Goal: Task Accomplishment & Management: Use online tool/utility

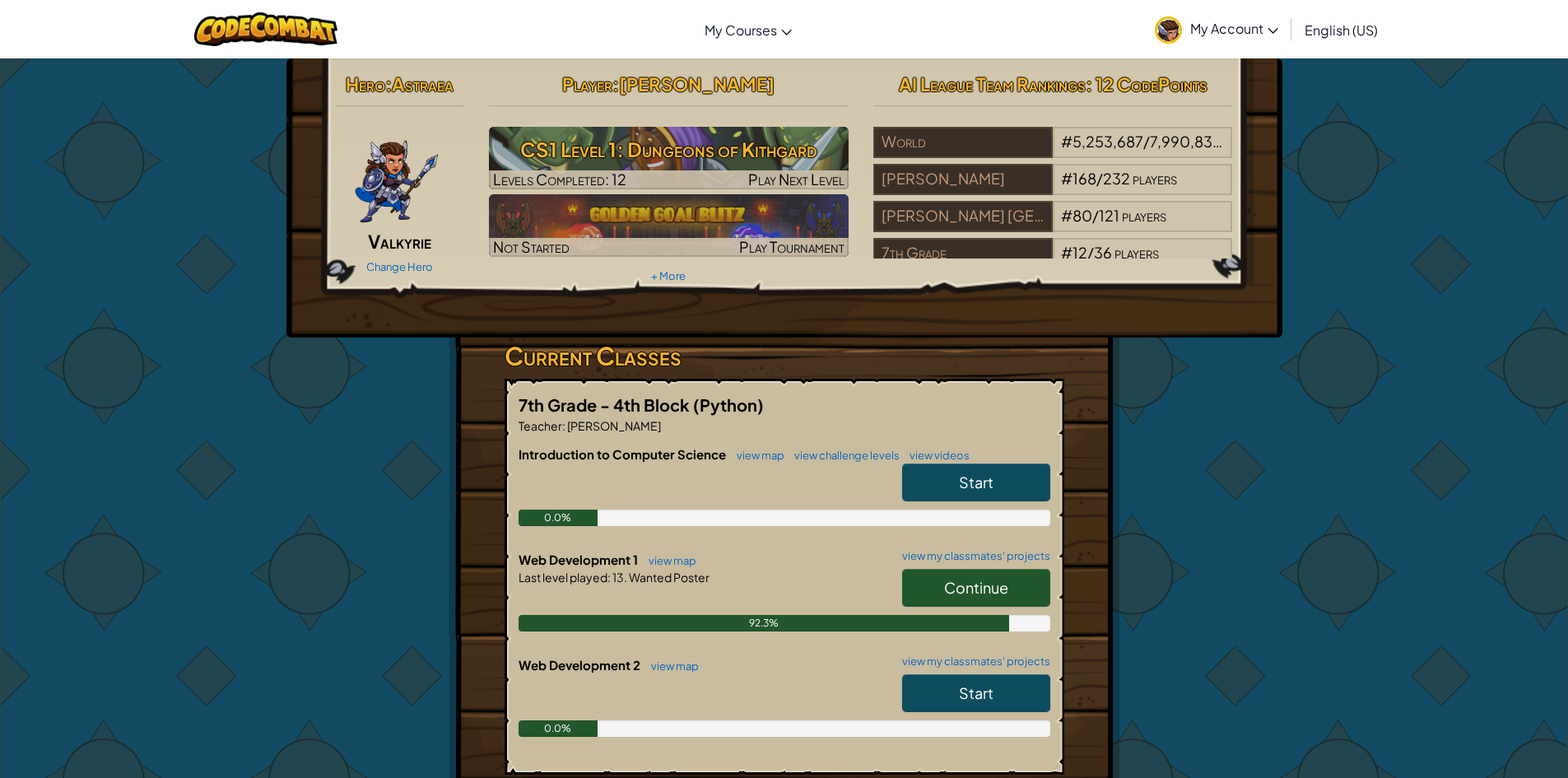
drag, startPoint x: 943, startPoint y: 586, endPoint x: 931, endPoint y: 589, distance: 12.4
click at [943, 586] on link "Continue" at bounding box center [975, 588] width 148 height 38
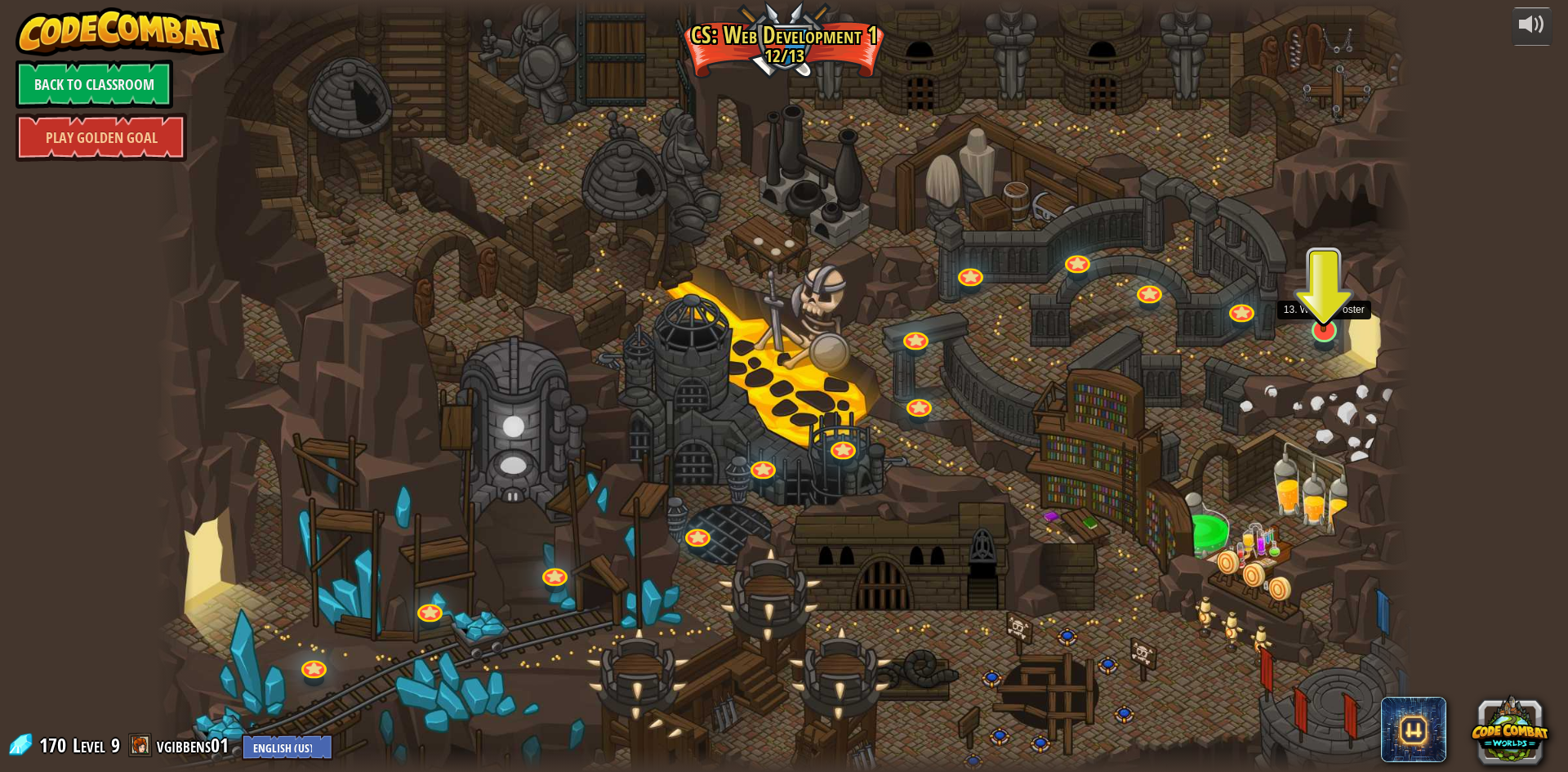
click at [1323, 333] on div at bounding box center [1324, 331] width 25 height 24
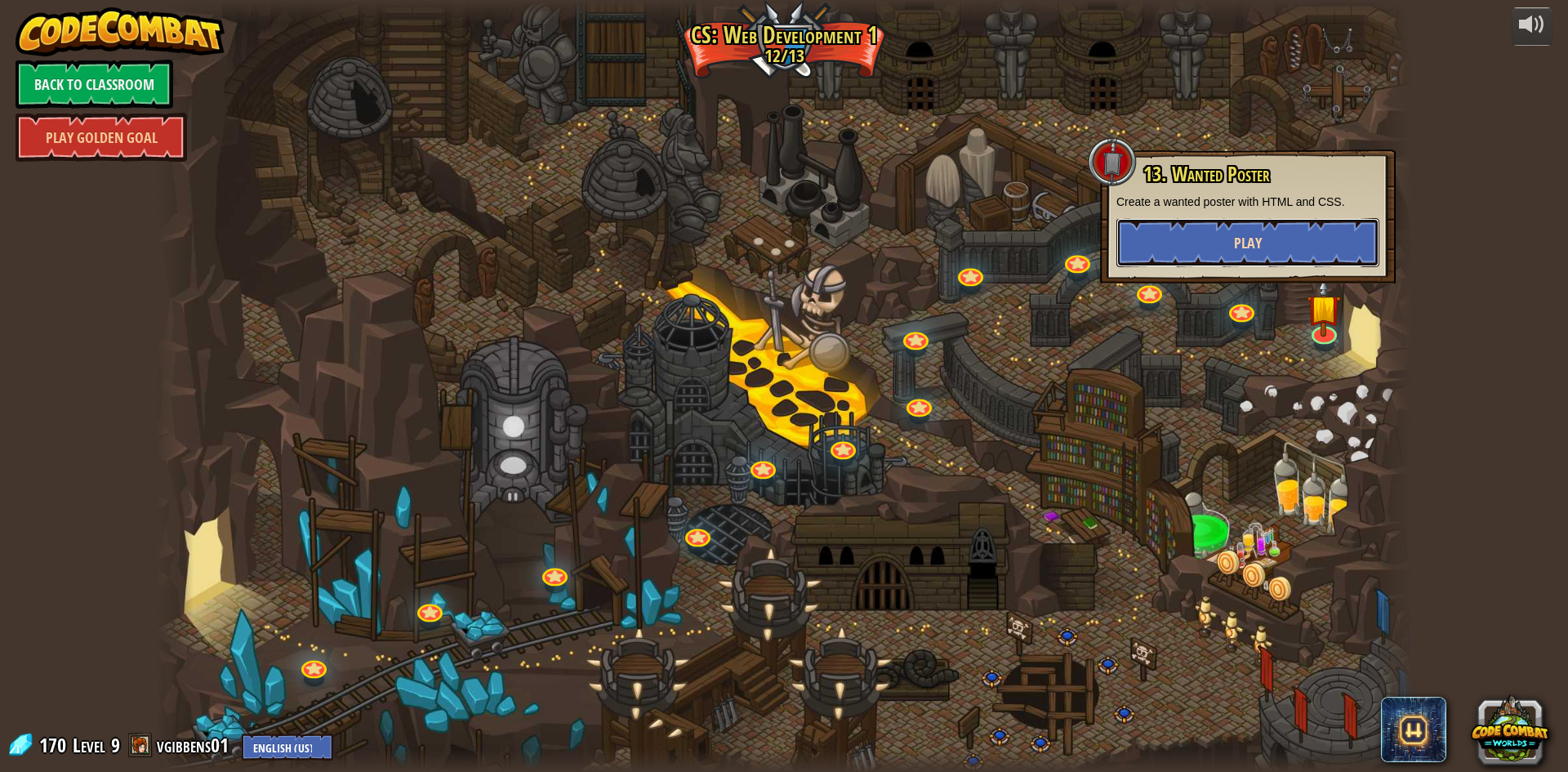
drag, startPoint x: 1248, startPoint y: 220, endPoint x: 1246, endPoint y: 229, distance: 9.2
click at [1246, 229] on button "Play" at bounding box center [1248, 242] width 263 height 49
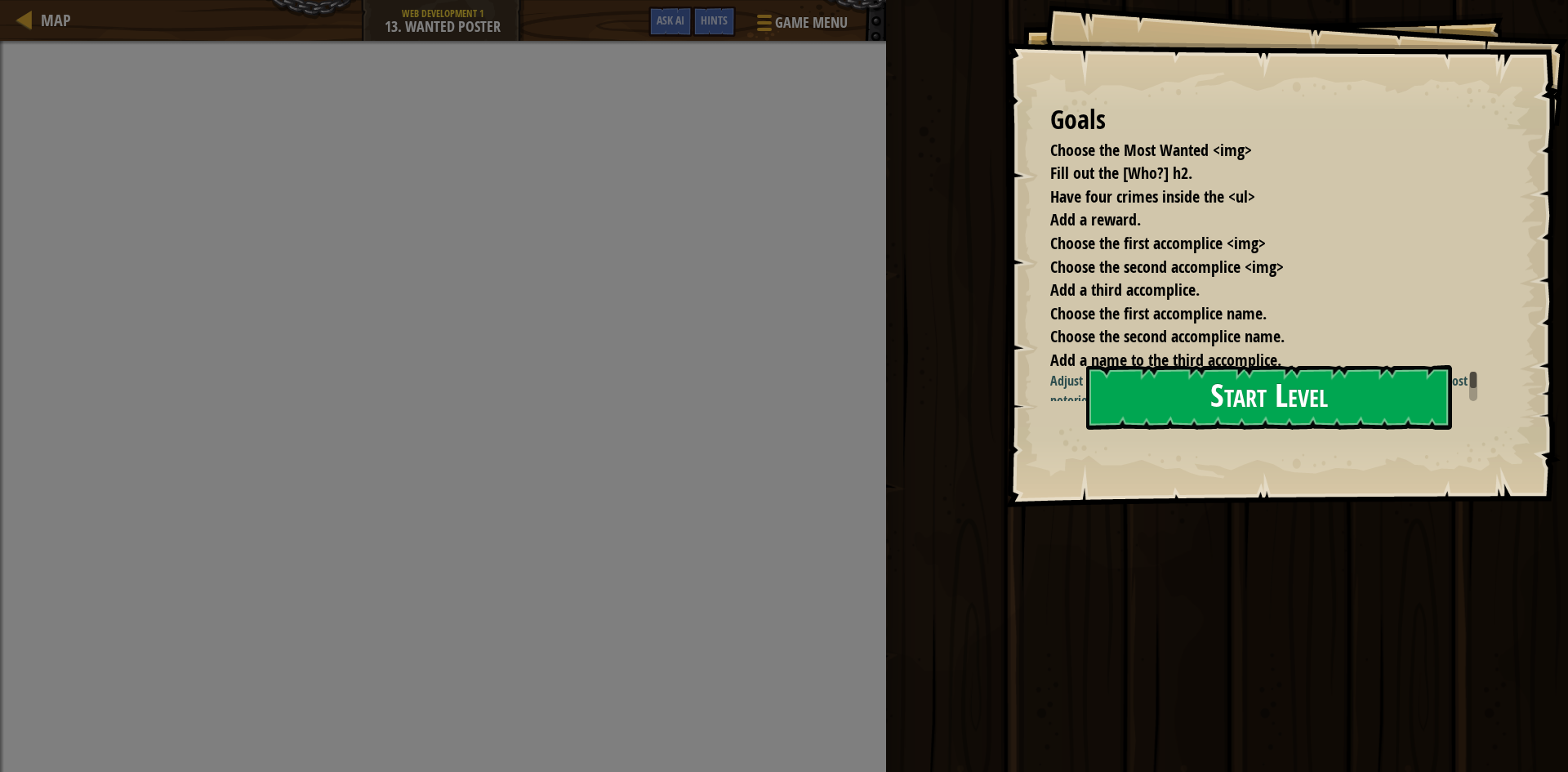
drag, startPoint x: 1169, startPoint y: 392, endPoint x: 1179, endPoint y: 399, distance: 12.2
click at [1169, 399] on button "Start Level" at bounding box center [1270, 397] width 366 height 64
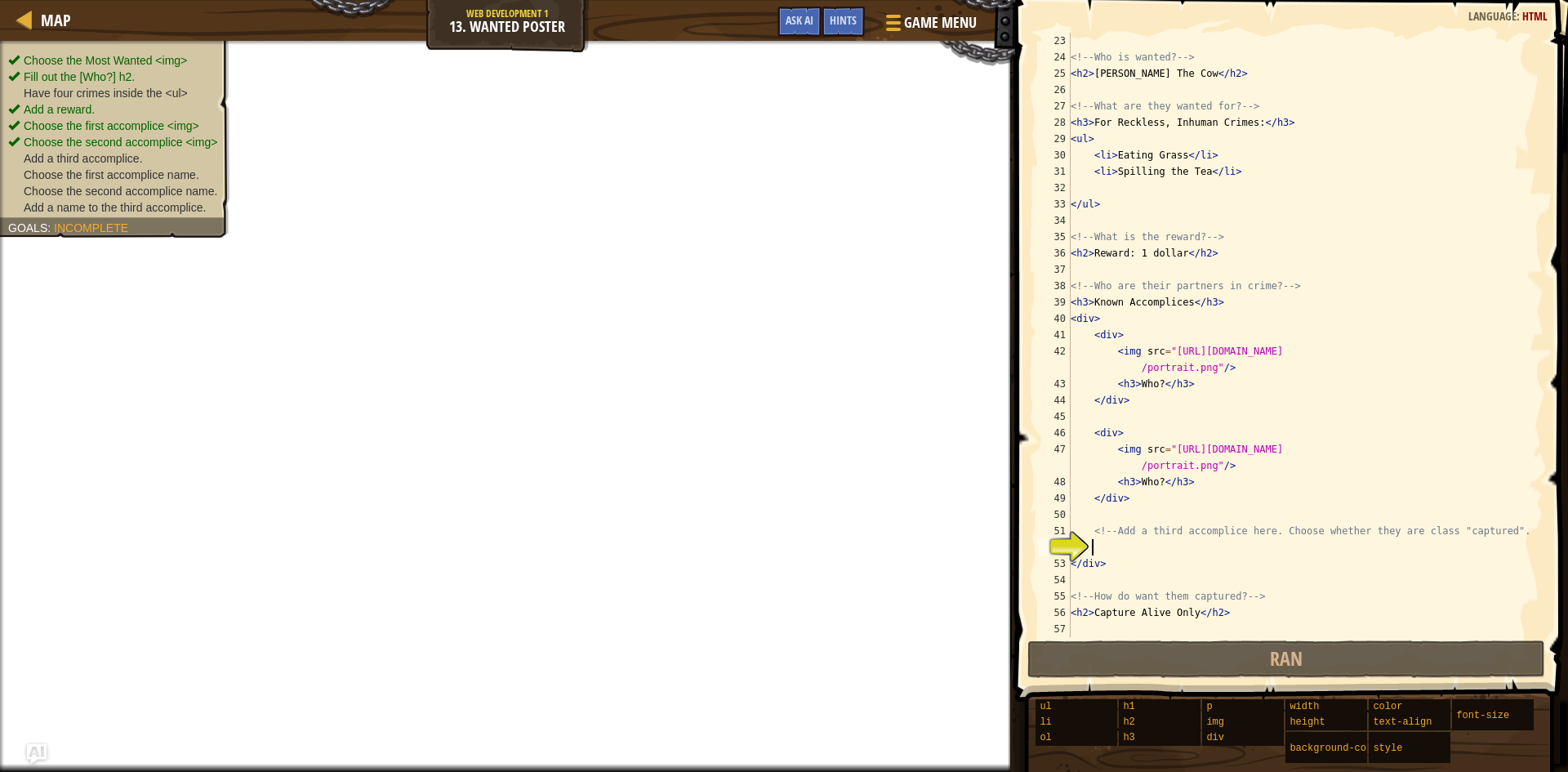
scroll to position [376, 0]
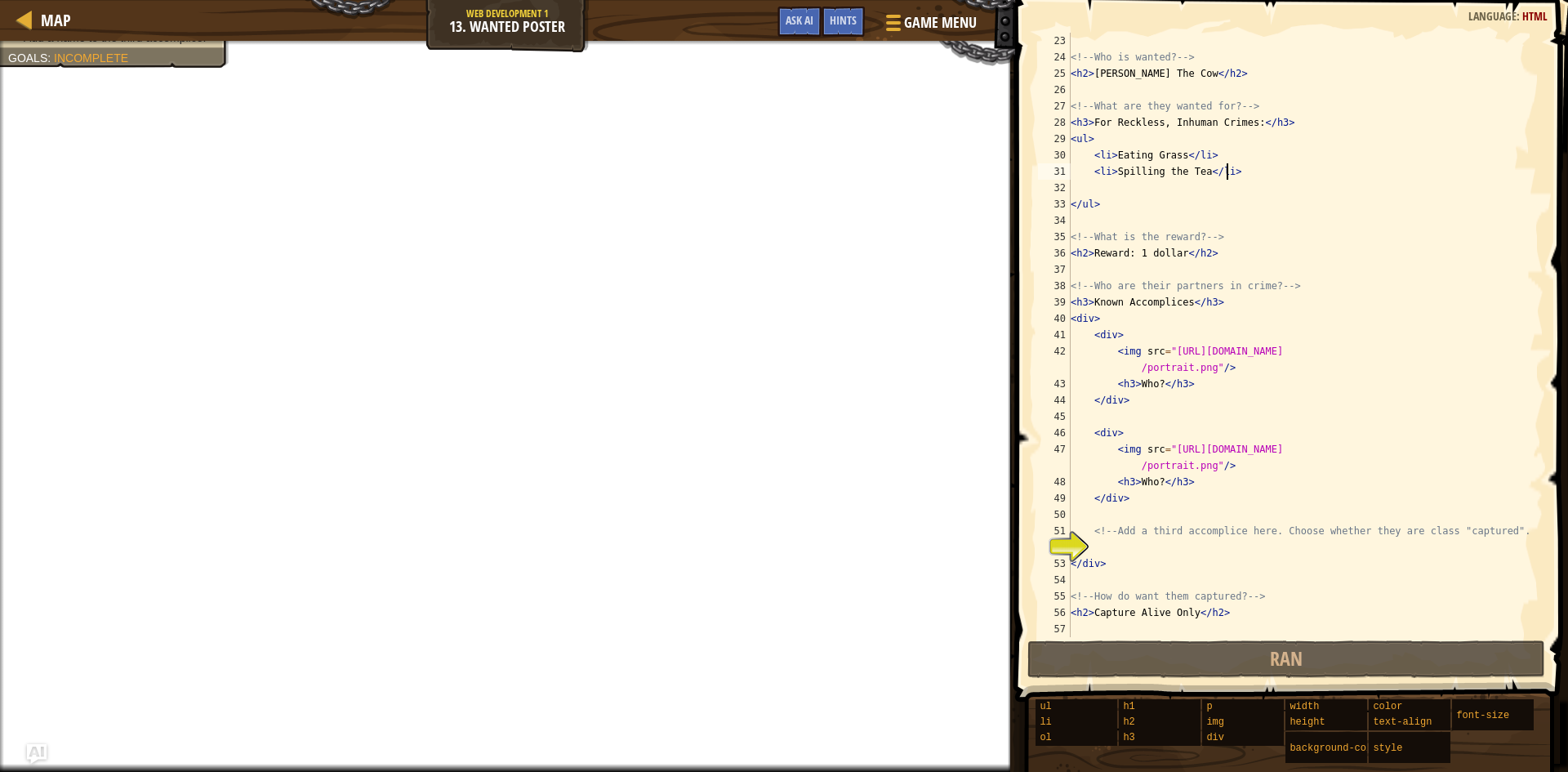
click at [1236, 178] on div "<!-- Who is wanted? --> < h2 > Bobby The Cow </ h2 > <!-- What are they wanted …" at bounding box center [1300, 351] width 464 height 637
type textarea "<li>Spilling the Tea</li>"
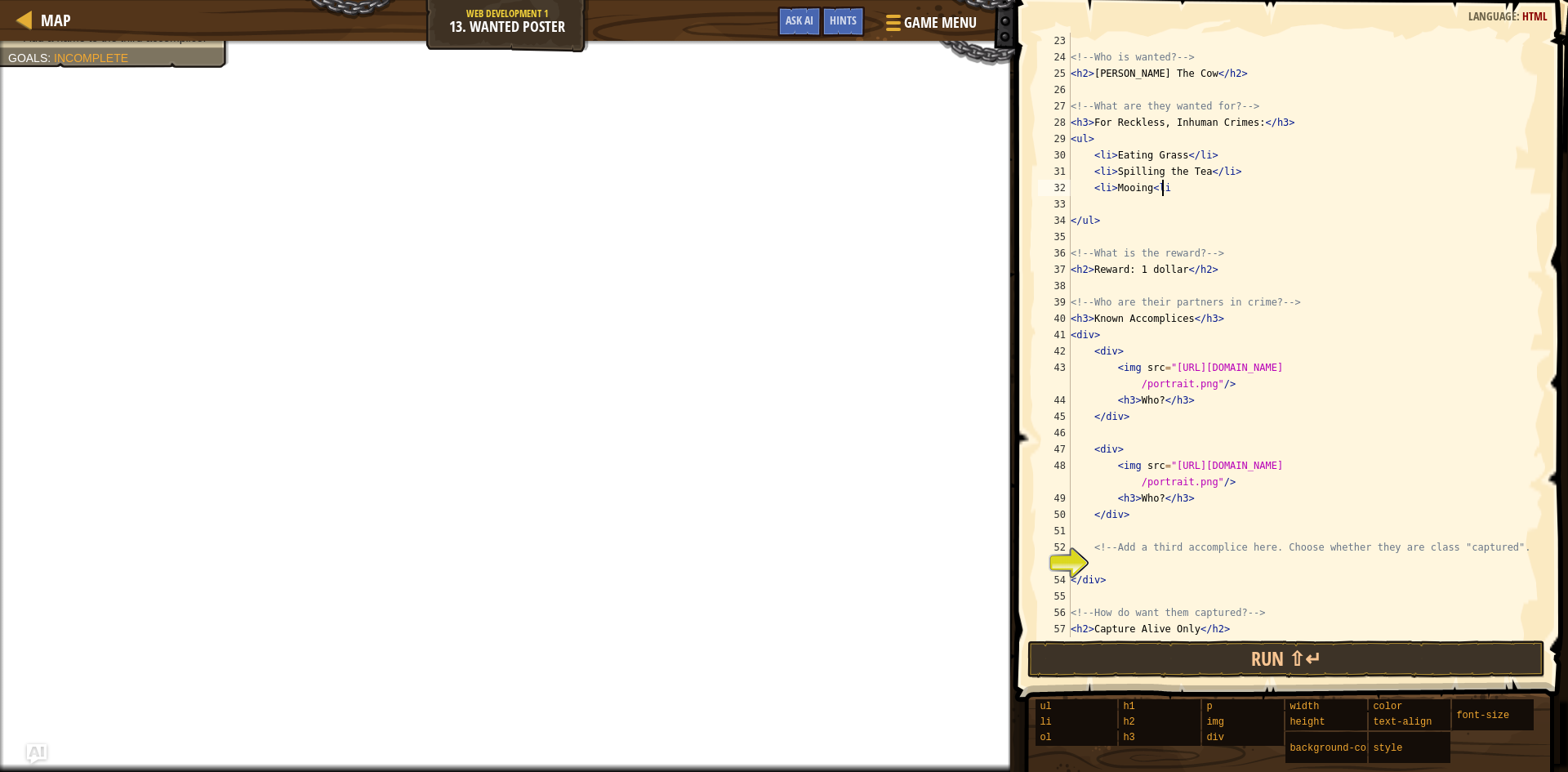
scroll to position [8, 7]
type textarea "<li>Mooing<li>"
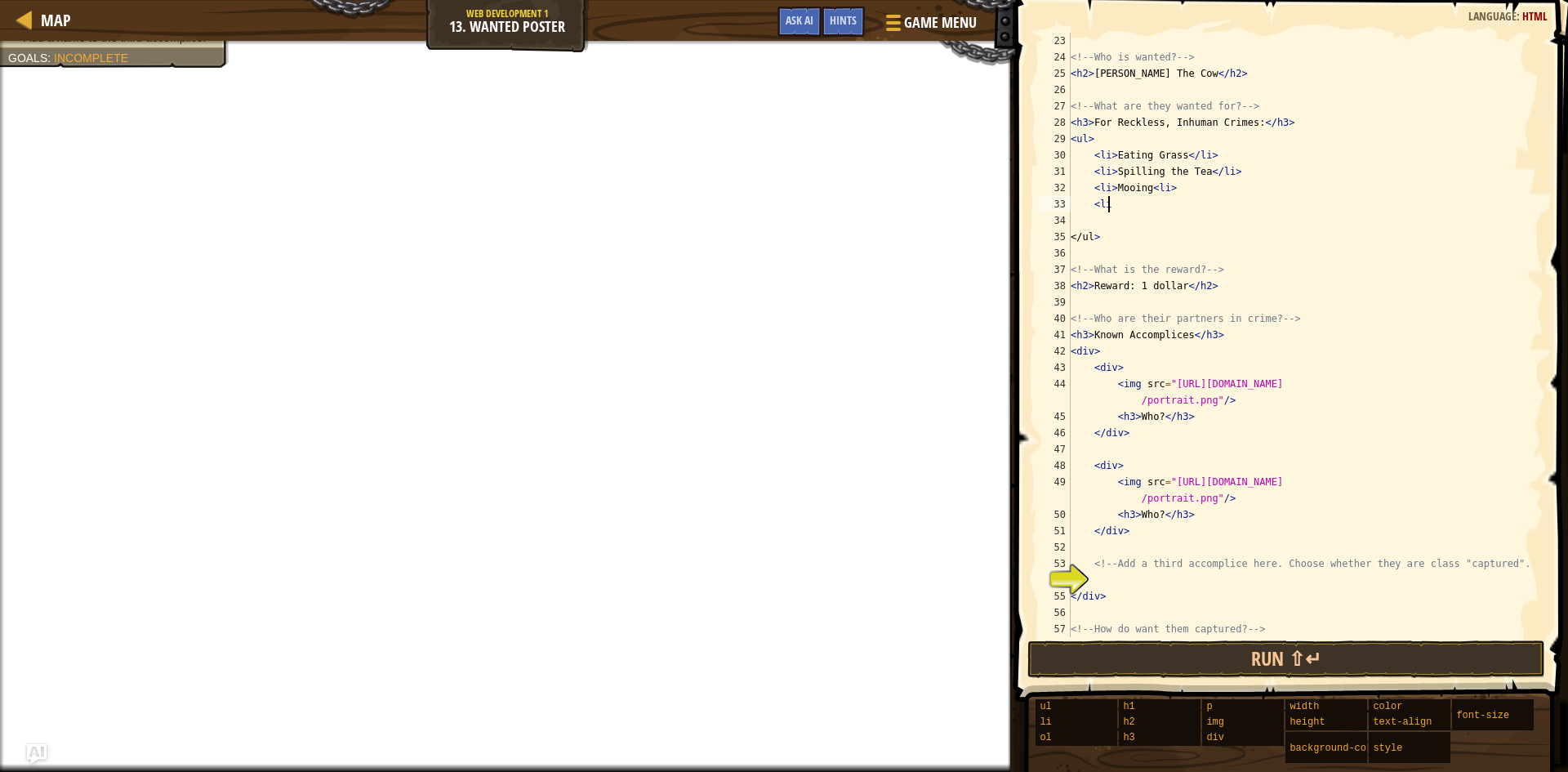
scroll to position [8, 3]
click at [1172, 187] on div "<!-- Who is wanted? --> < h2 > Bobby The Cow </ h2 > <!-- What are they wanted …" at bounding box center [1300, 351] width 464 height 637
type textarea "<li>Mooing</li>"
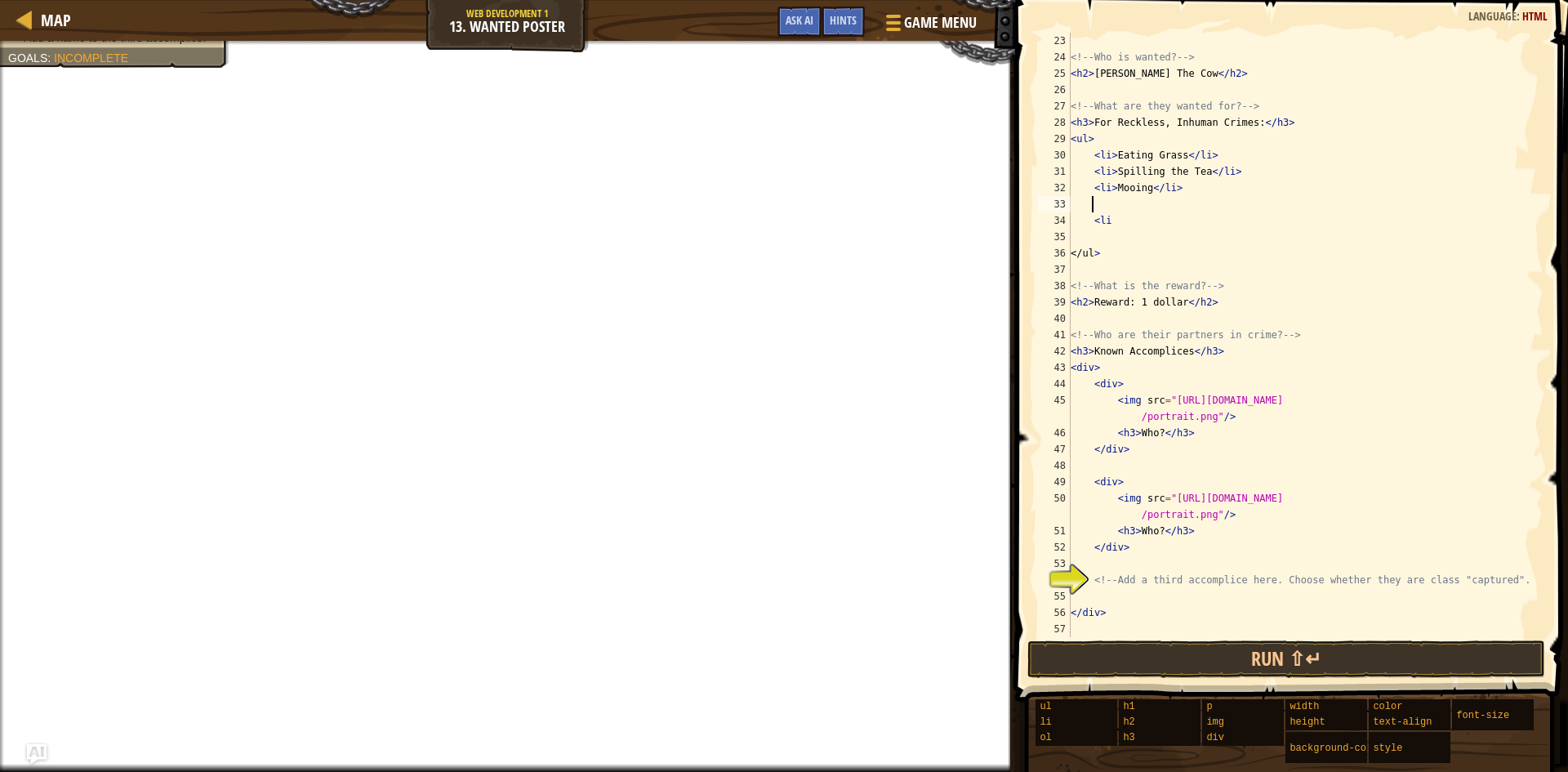
scroll to position [8, 1]
drag, startPoint x: 1112, startPoint y: 225, endPoint x: 1094, endPoint y: 222, distance: 18.2
click at [1094, 222] on div "<!-- Who is wanted? --> < h2 > Bobby The Cow </ h2 > <!-- What are they wanted …" at bounding box center [1300, 351] width 464 height 637
type textarea "<li"
click at [1097, 199] on div "<!-- Who is wanted? --> < h2 > Bobby The Cow </ h2 > <!-- What are they wanted …" at bounding box center [1300, 351] width 464 height 637
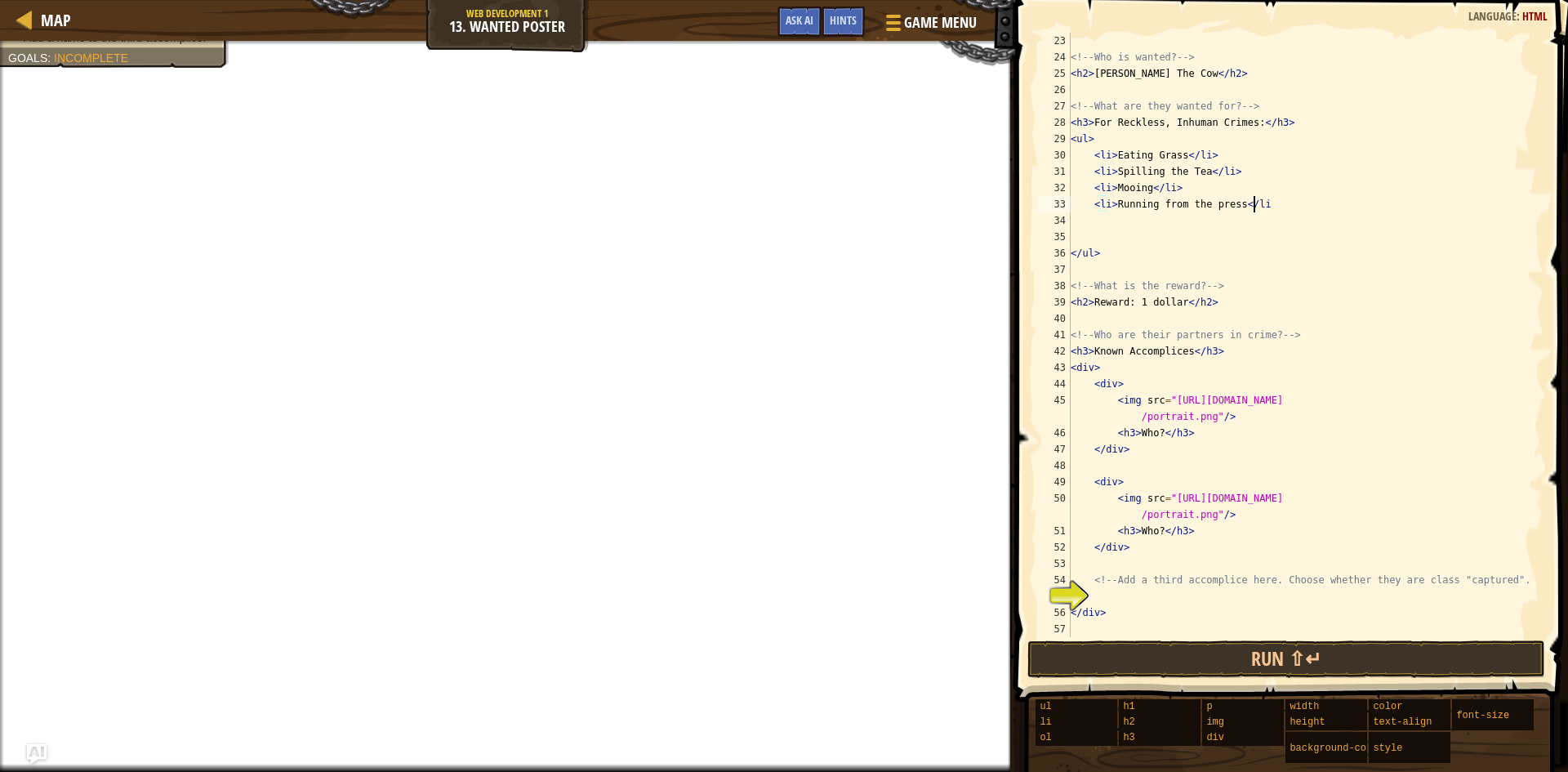
scroll to position [8, 15]
click at [1154, 432] on div "<!-- Who is wanted? --> < h2 > Bobby The Cow </ h2 > <!-- What are they wanted …" at bounding box center [1300, 351] width 464 height 637
click at [1156, 432] on div "<!-- Who is wanted? --> < h2 > Bobby The Cow </ h2 > <!-- What are they wanted …" at bounding box center [1300, 351] width 464 height 637
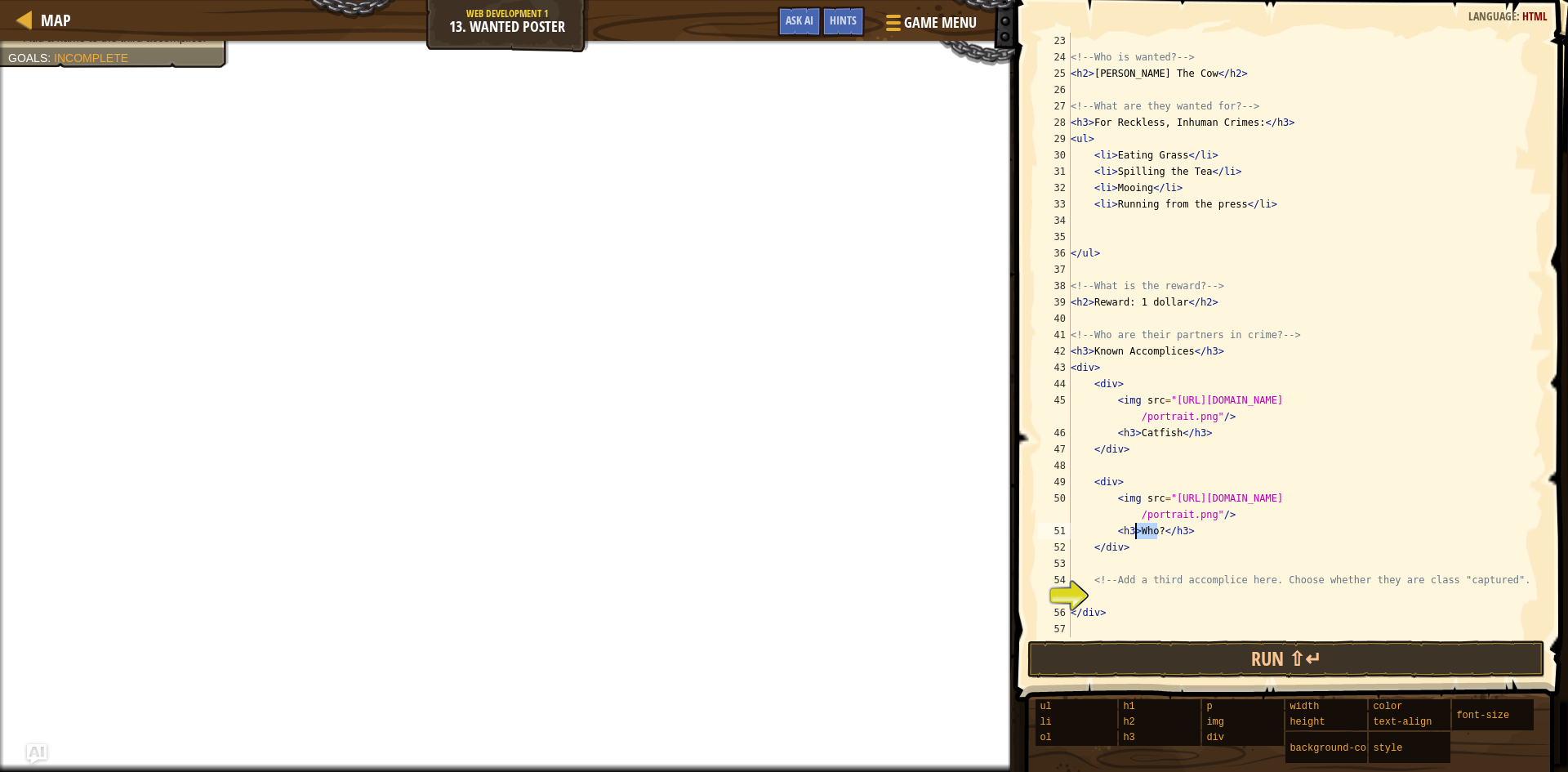
drag, startPoint x: 1155, startPoint y: 530, endPoint x: 1134, endPoint y: 531, distance: 21.0
click at [1134, 531] on div "<!-- Who is wanted? --> < h2 > Bobby The Cow </ h2 > <!-- What are they wanted …" at bounding box center [1300, 351] width 464 height 637
click at [1134, 545] on div "<!-- Who is wanted? --> < h2 > Bobby The Cow </ h2 > <!-- What are they wanted …" at bounding box center [1300, 351] width 464 height 637
type textarea "</div>"
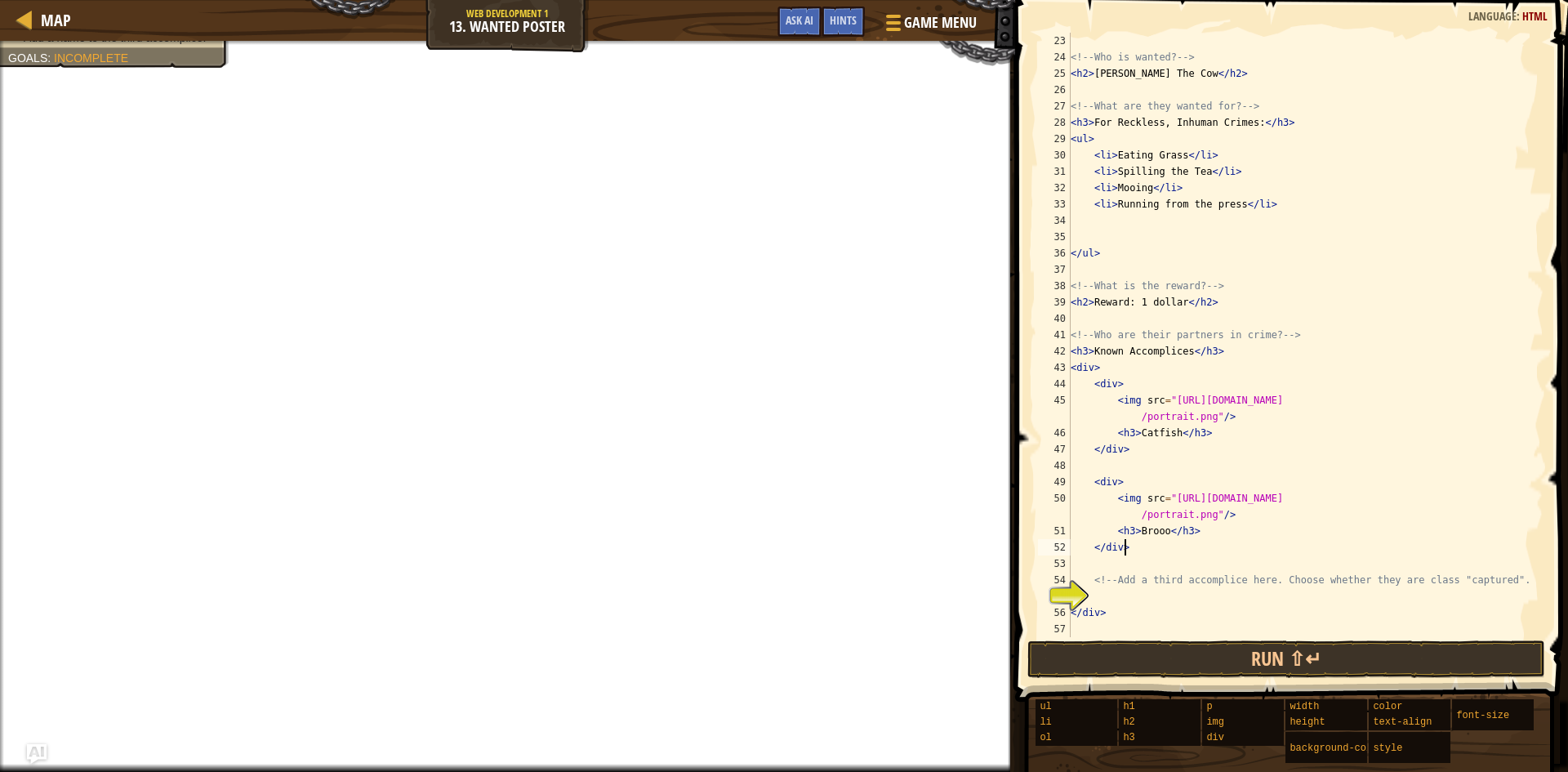
scroll to position [8, 1]
click at [1106, 613] on div "<!-- Who is wanted? --> < h2 > Bobby The Cow </ h2 > <!-- What are they wanted …" at bounding box center [1300, 351] width 464 height 637
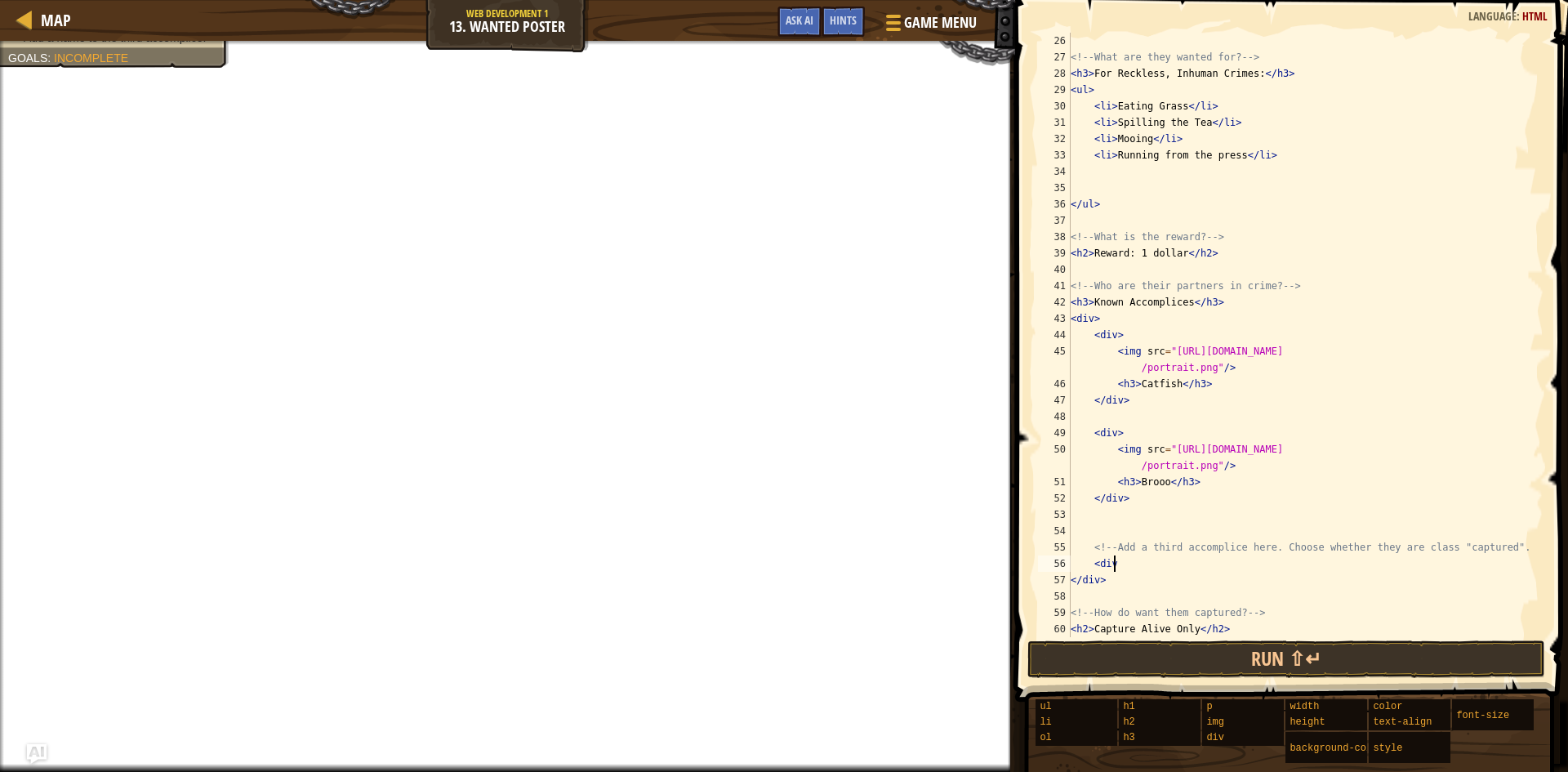
scroll to position [8, 3]
type textarea "<div>"
click at [928, 16] on span "Game Menu" at bounding box center [940, 22] width 76 height 22
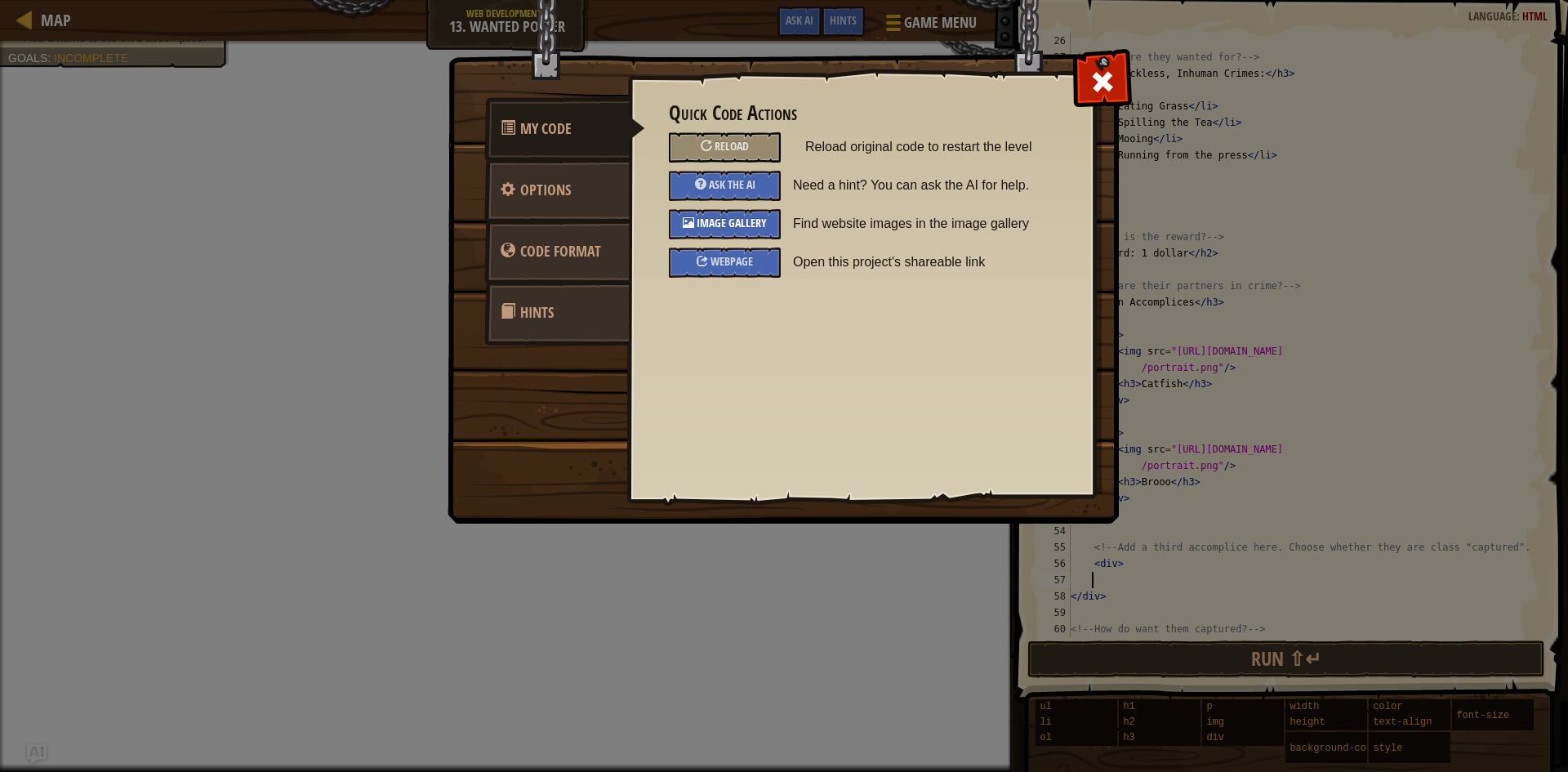
click at [737, 225] on span "Image Gallery" at bounding box center [732, 223] width 70 height 15
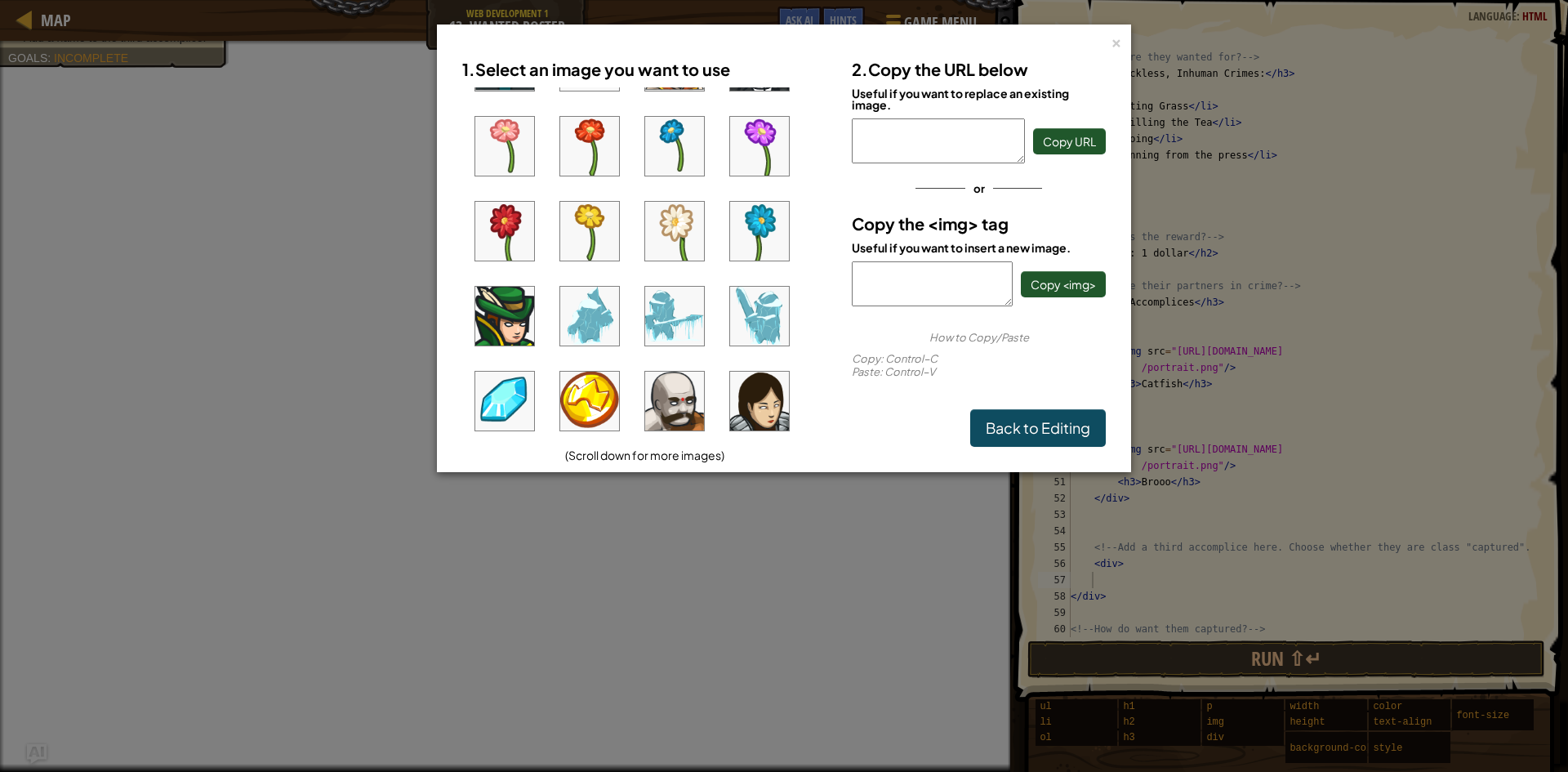
scroll to position [490, 0]
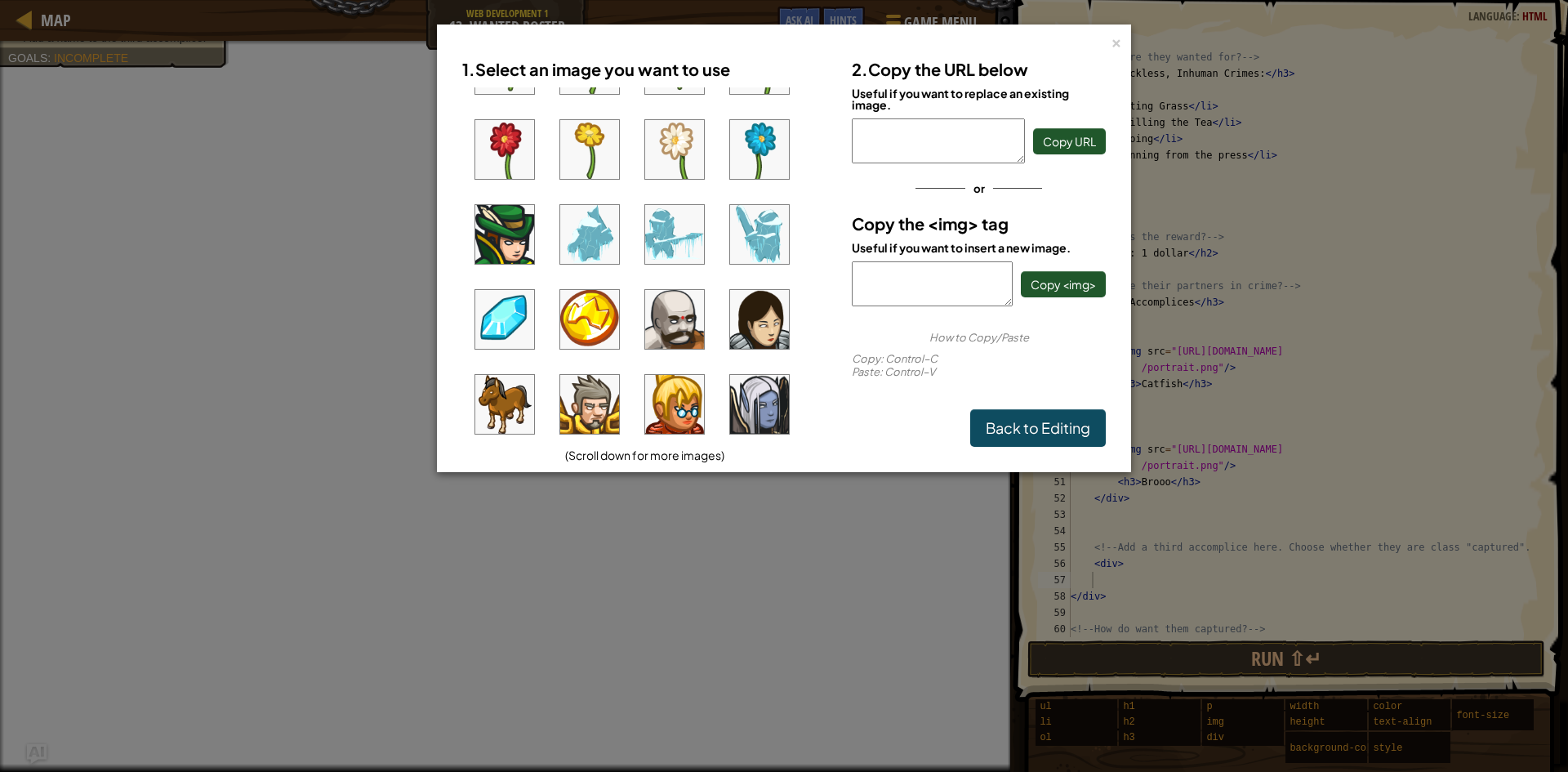
click at [517, 333] on img at bounding box center [505, 319] width 58 height 58
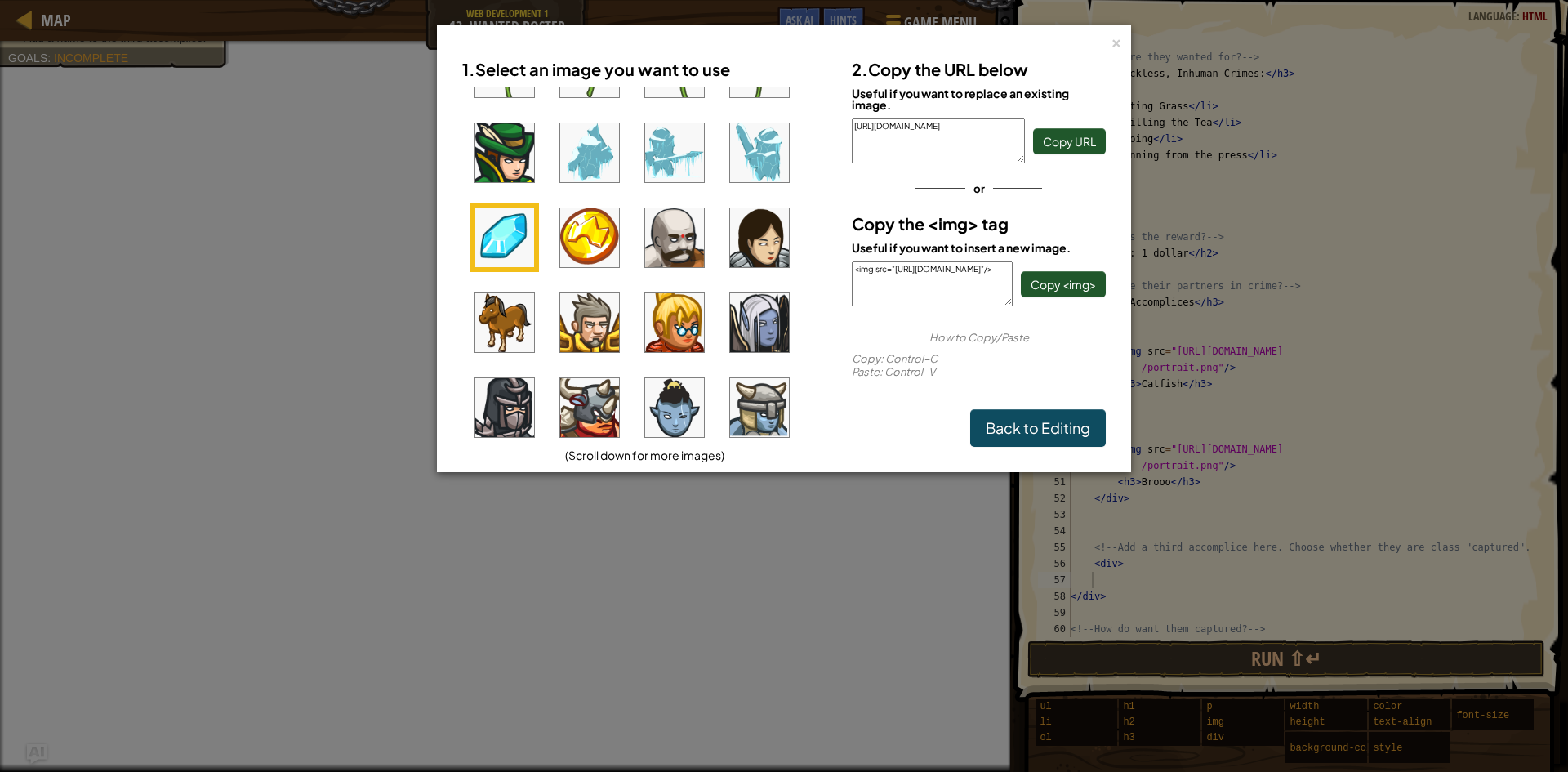
click at [516, 325] on img at bounding box center [505, 322] width 58 height 58
click at [1039, 273] on button "Copy <img>" at bounding box center [1063, 284] width 85 height 26
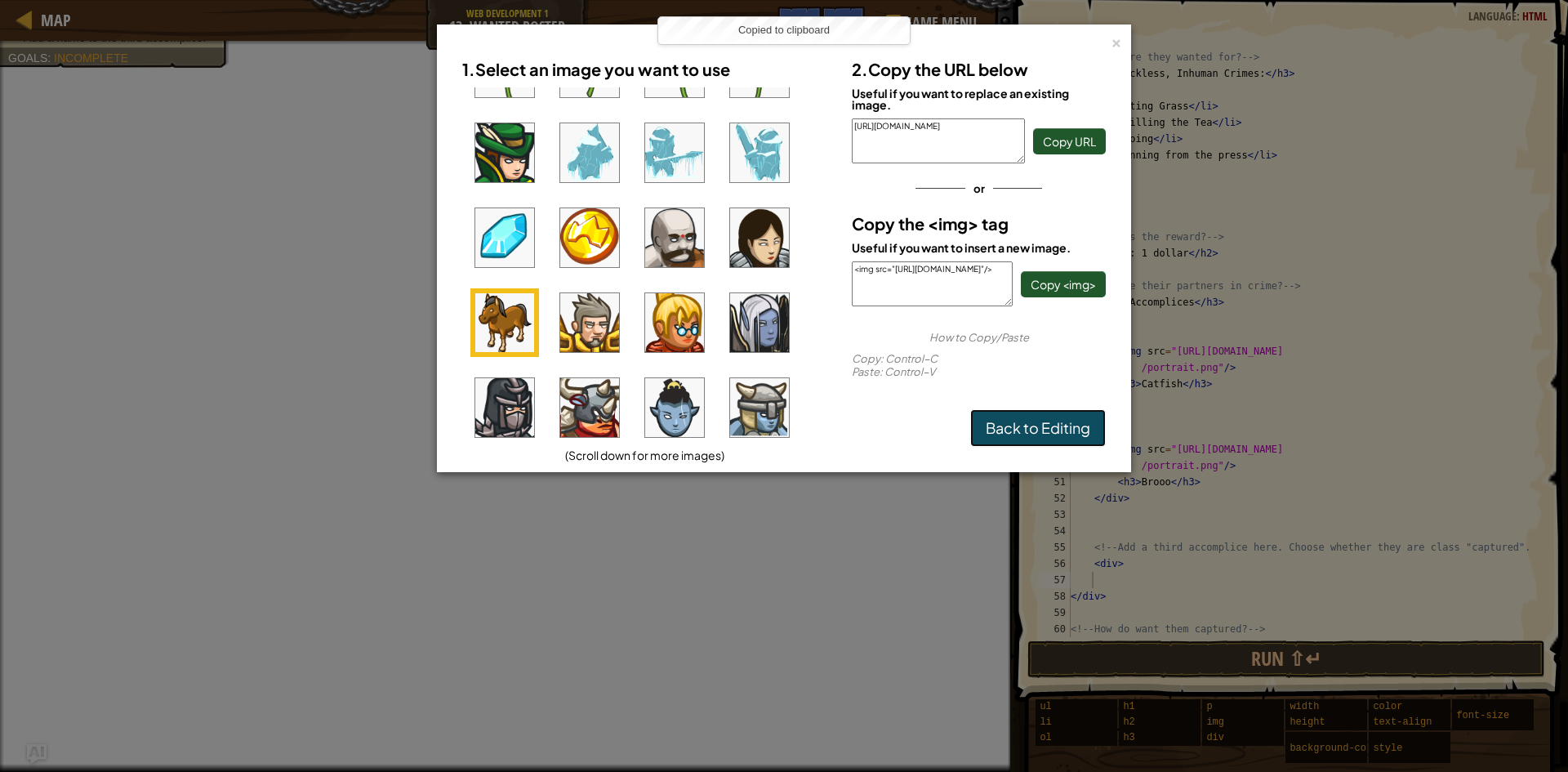
click at [1013, 432] on link "Back to Editing" at bounding box center [1038, 428] width 136 height 38
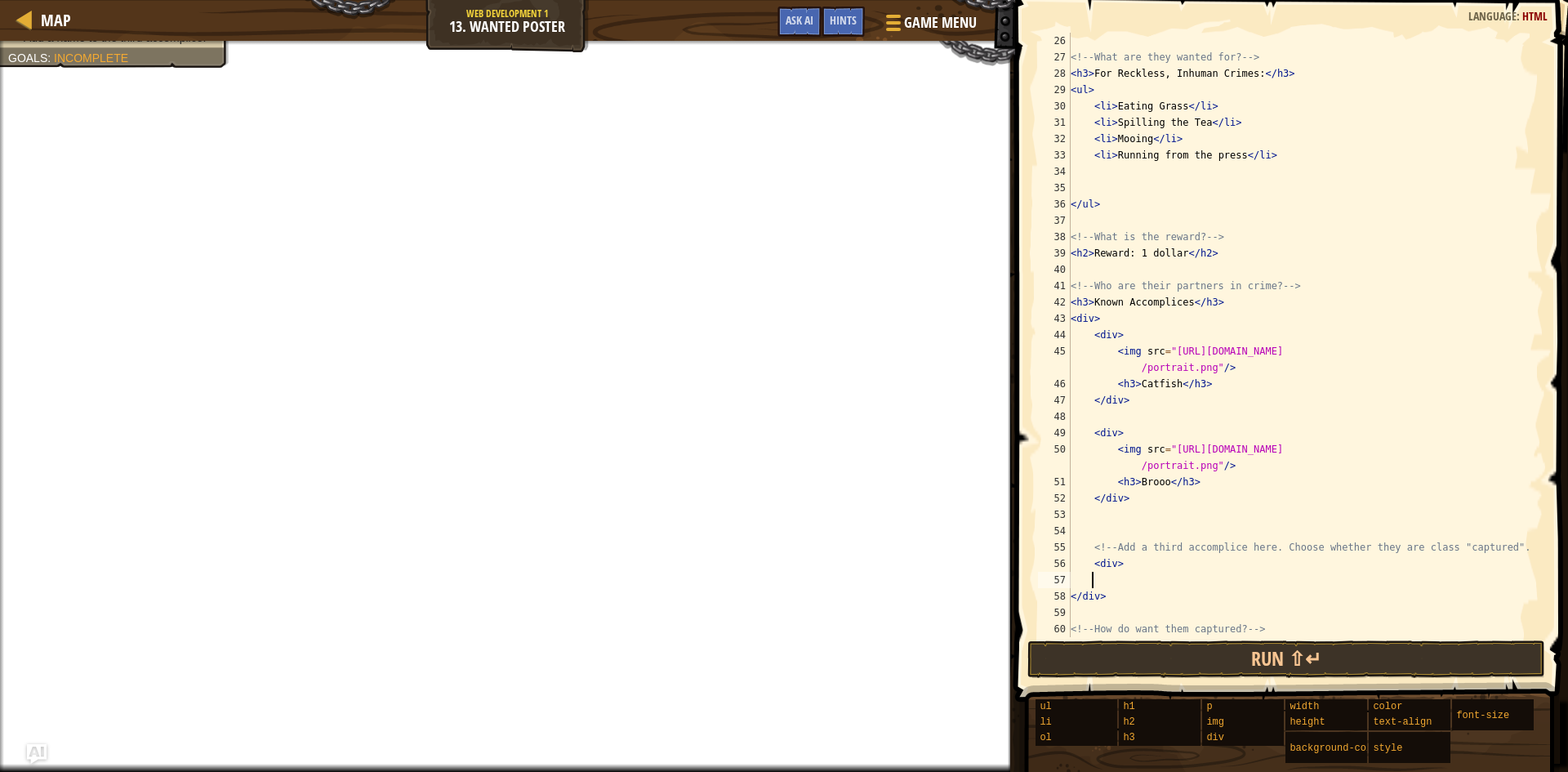
paste textarea "<img src="https://codecombat.com/file/db/thang.type/52e989a4427172ae56001f04/po…"
type textarea "<img src="https://codecombat.com/file/db/thang.type/52e989a4427172ae56001f04/po…"
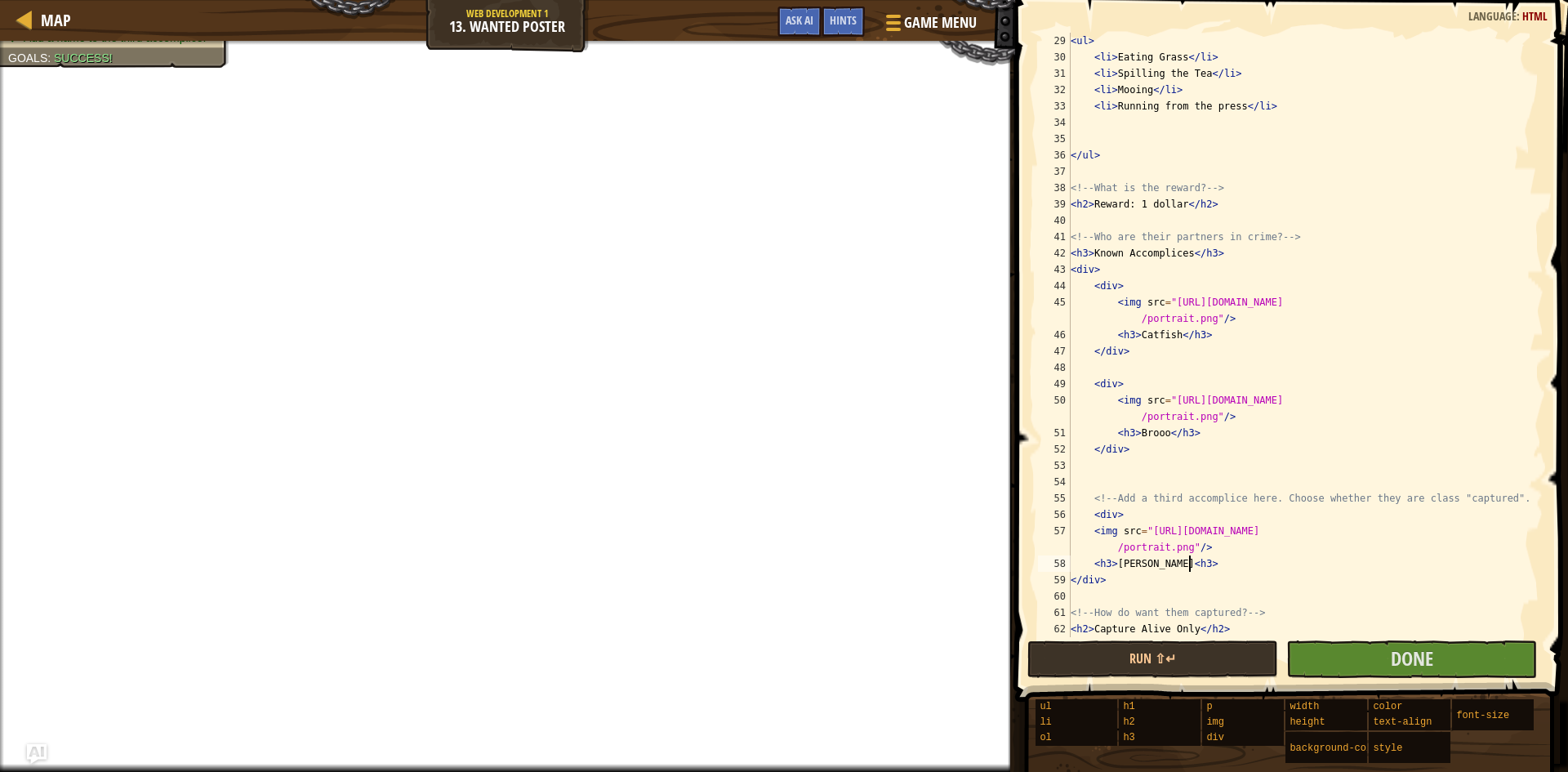
scroll to position [490, 0]
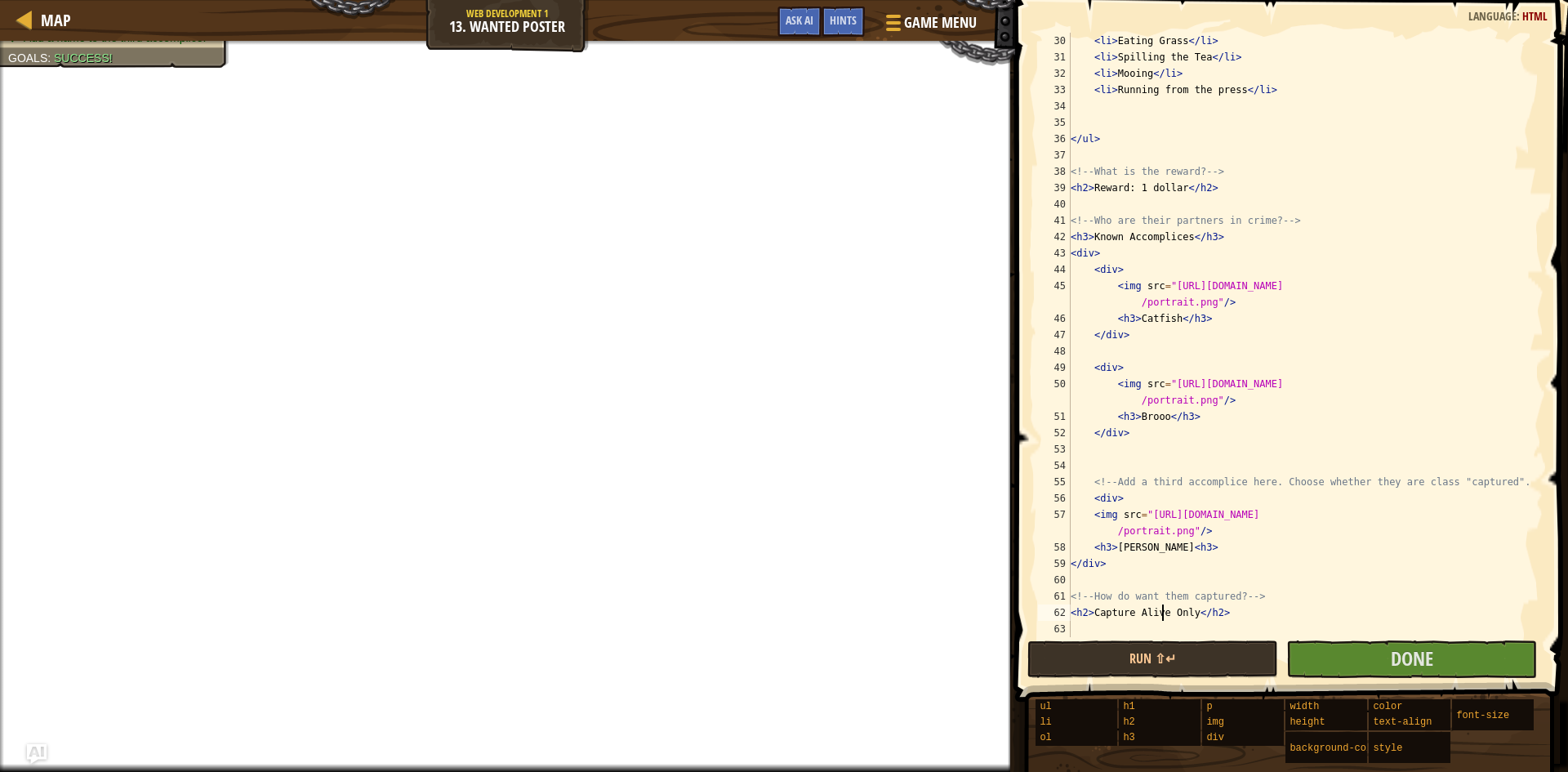
click at [1162, 615] on div "< li > Eating Grass </ li > < li > Spilling the Tea </ li > < li > Mooing </ li…" at bounding box center [1300, 351] width 464 height 637
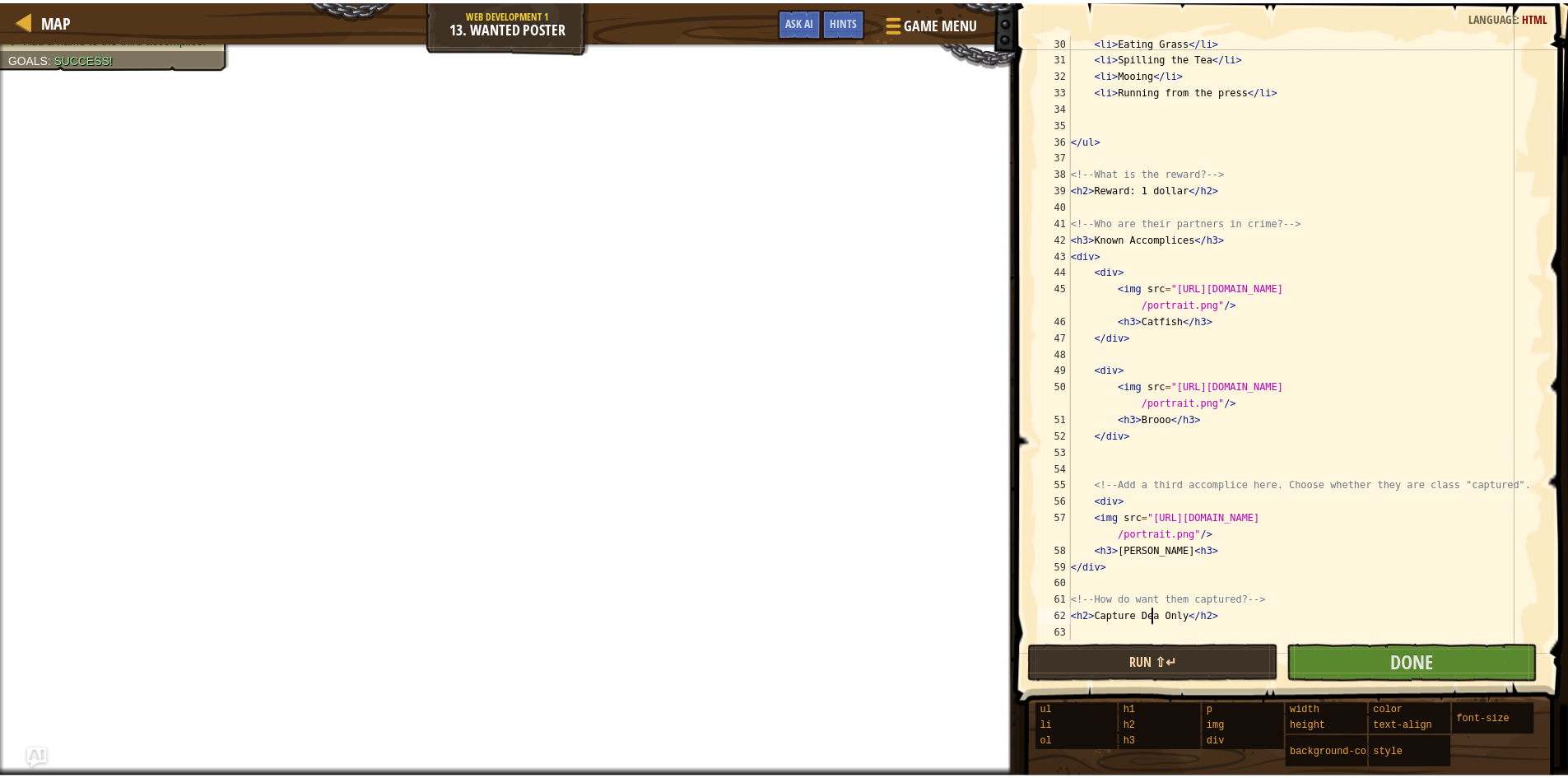
scroll to position [8, 7]
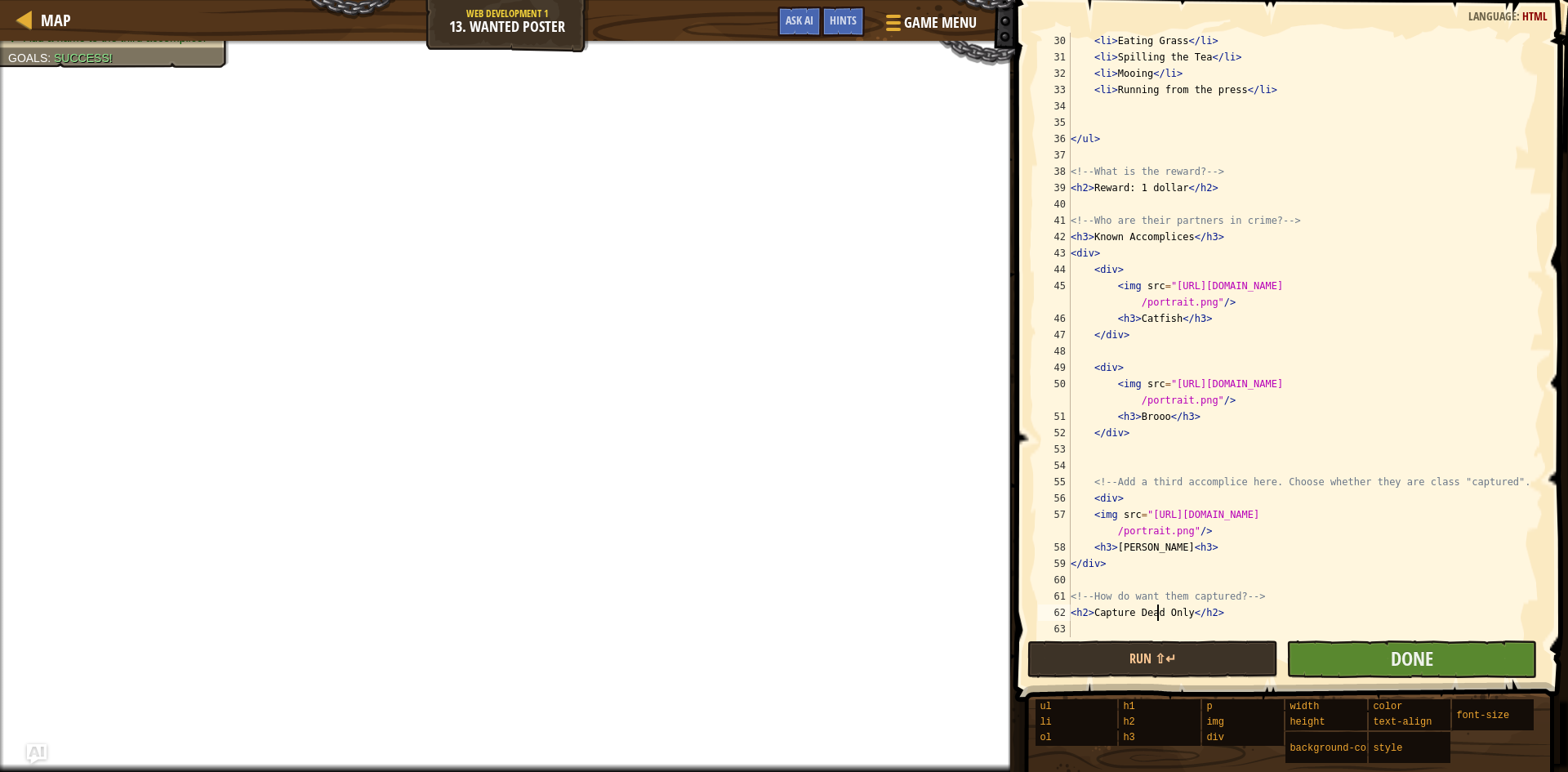
type textarea "<h2>Capture Dead Only</h2>"
click at [1368, 669] on button "Done" at bounding box center [1412, 659] width 251 height 38
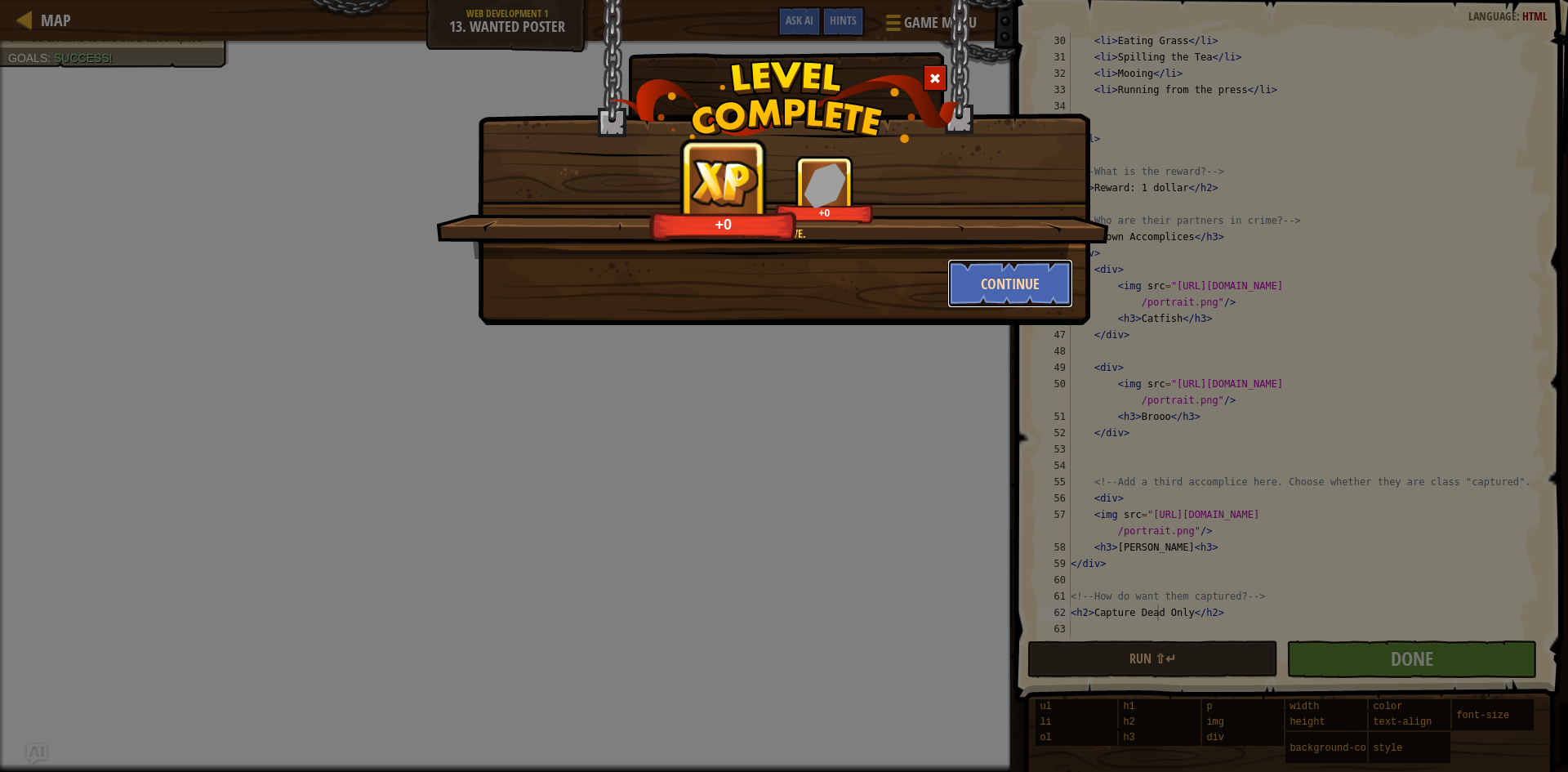
drag, startPoint x: 1008, startPoint y: 271, endPoint x: 1037, endPoint y: 268, distance: 29.2
click at [1037, 268] on button "Continue" at bounding box center [1010, 283] width 126 height 49
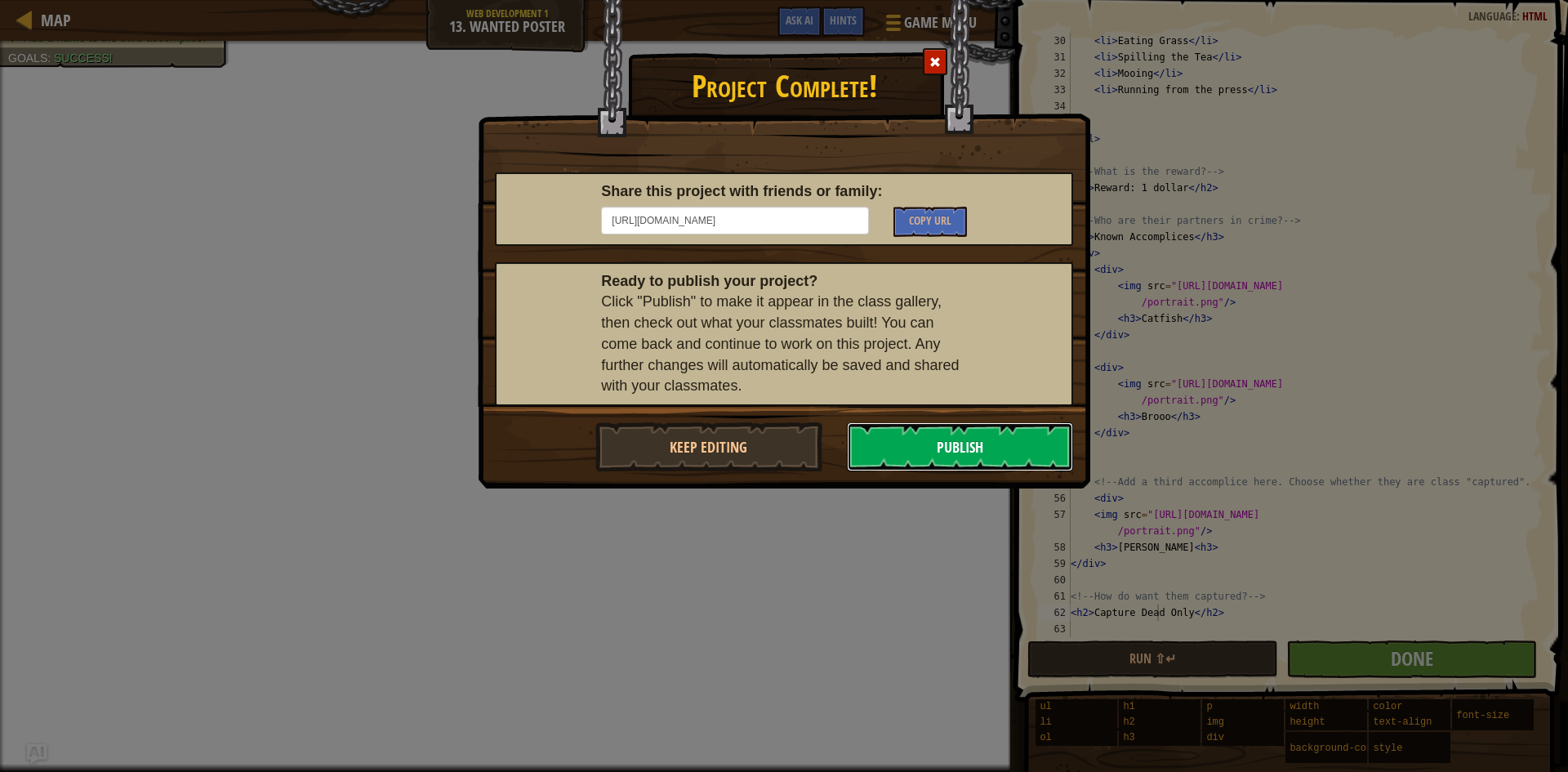
click at [1014, 446] on button "Publish" at bounding box center [960, 446] width 227 height 49
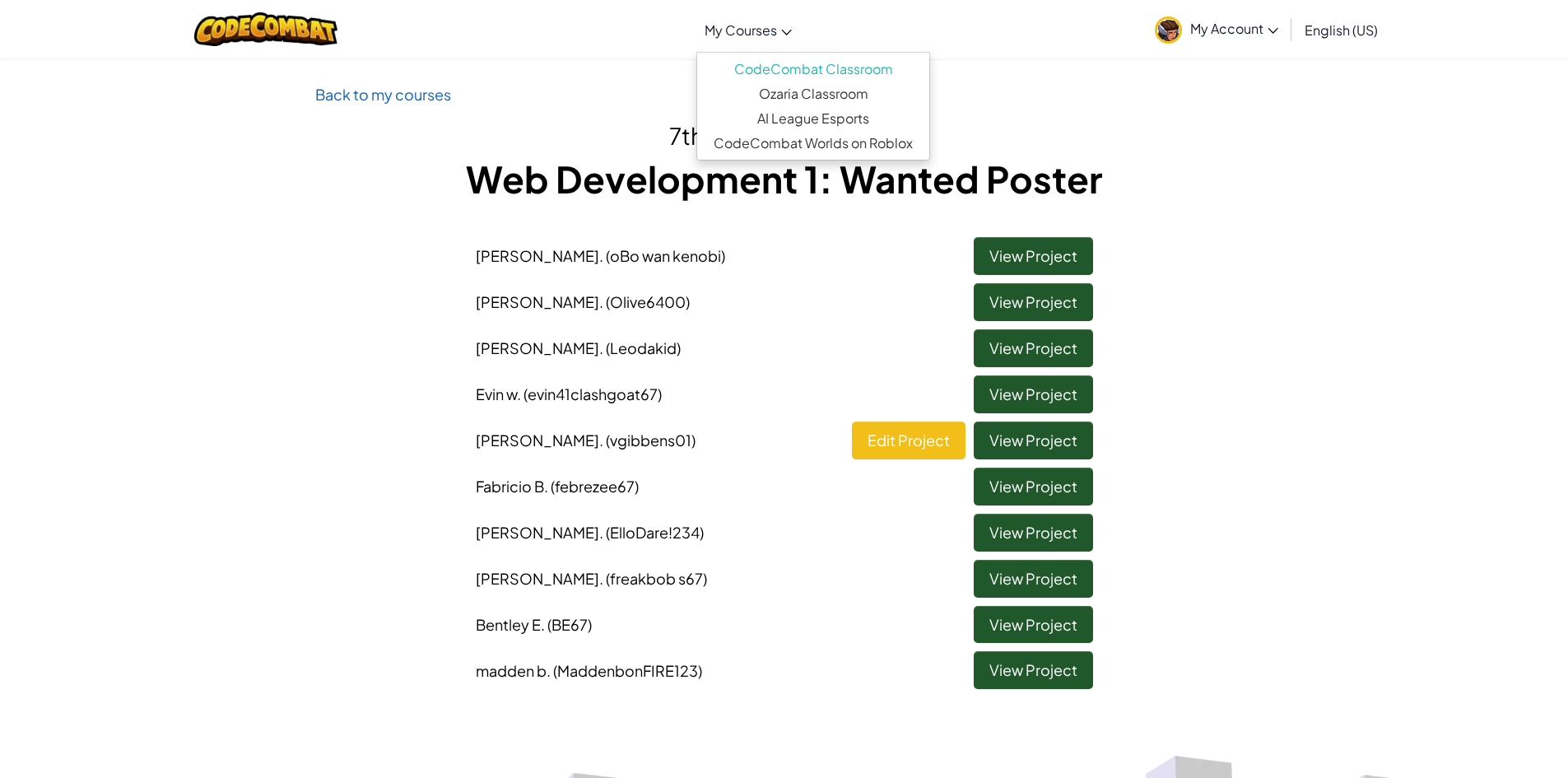
click at [749, 23] on span "My Courses" at bounding box center [741, 30] width 73 height 17
click at [760, 63] on link "CodeCombat Classroom" at bounding box center [813, 69] width 232 height 25
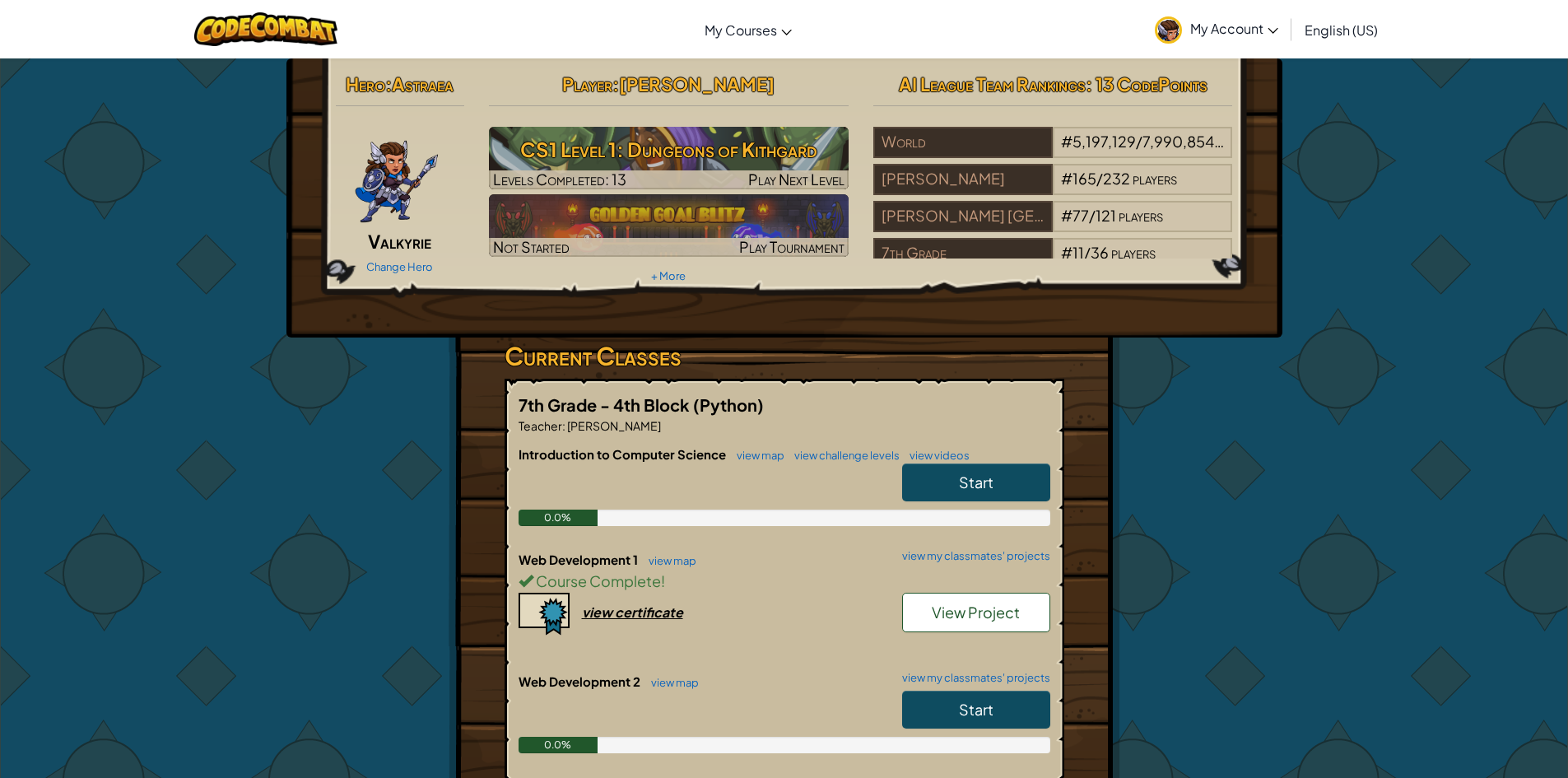
scroll to position [82, 0]
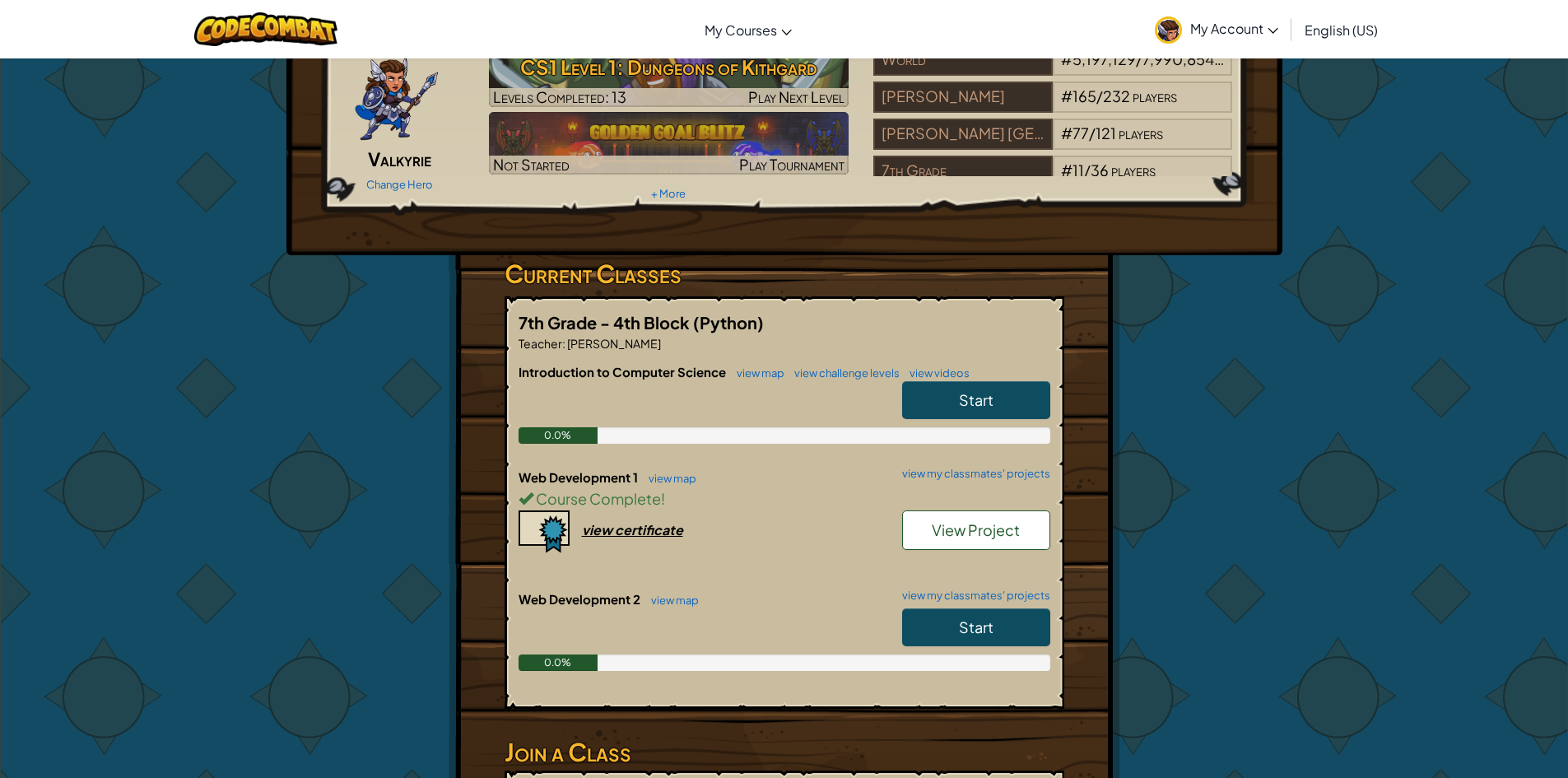
click at [1024, 636] on link "Start" at bounding box center [975, 627] width 148 height 38
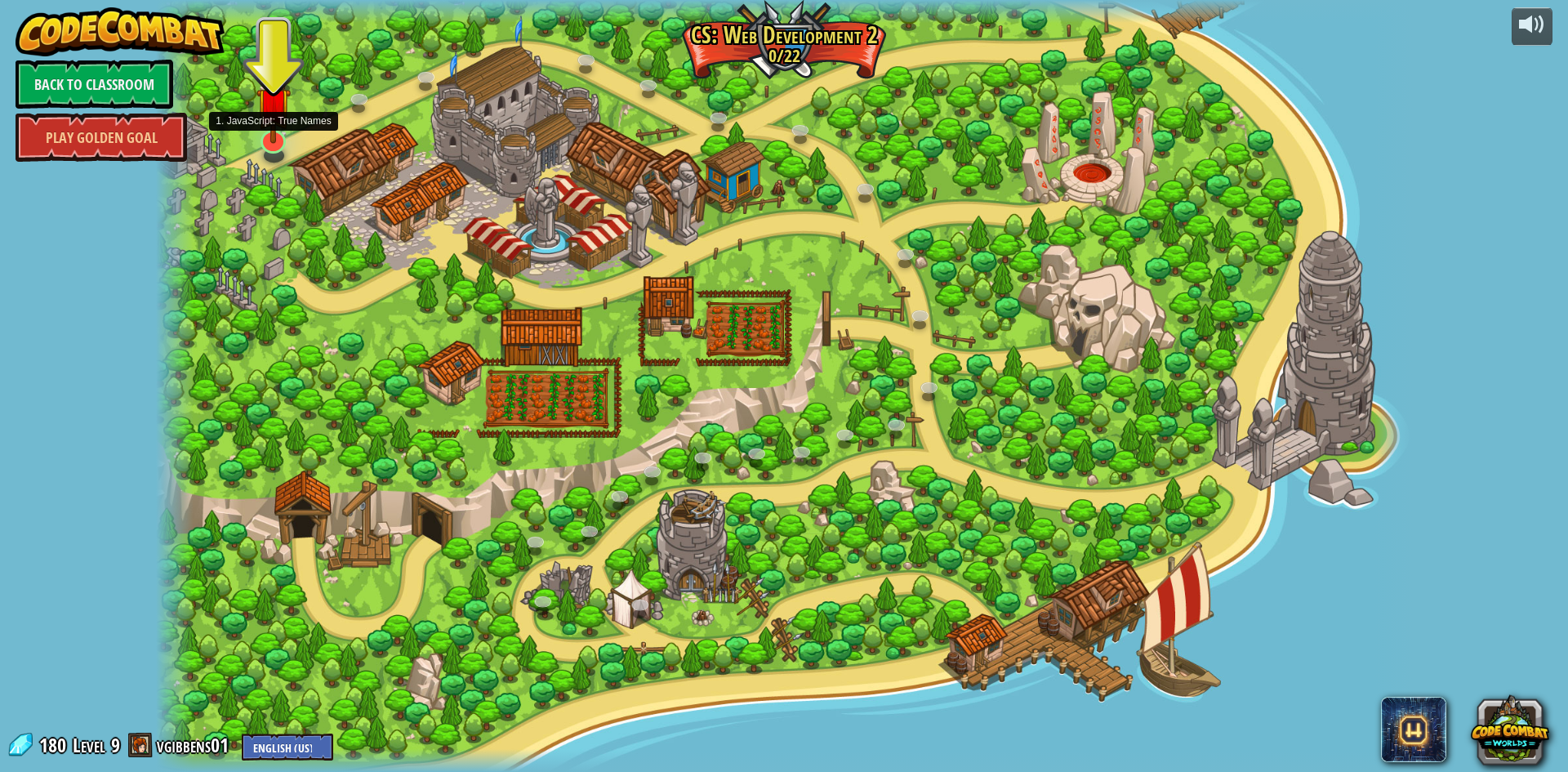
click at [259, 142] on img at bounding box center [273, 105] width 34 height 79
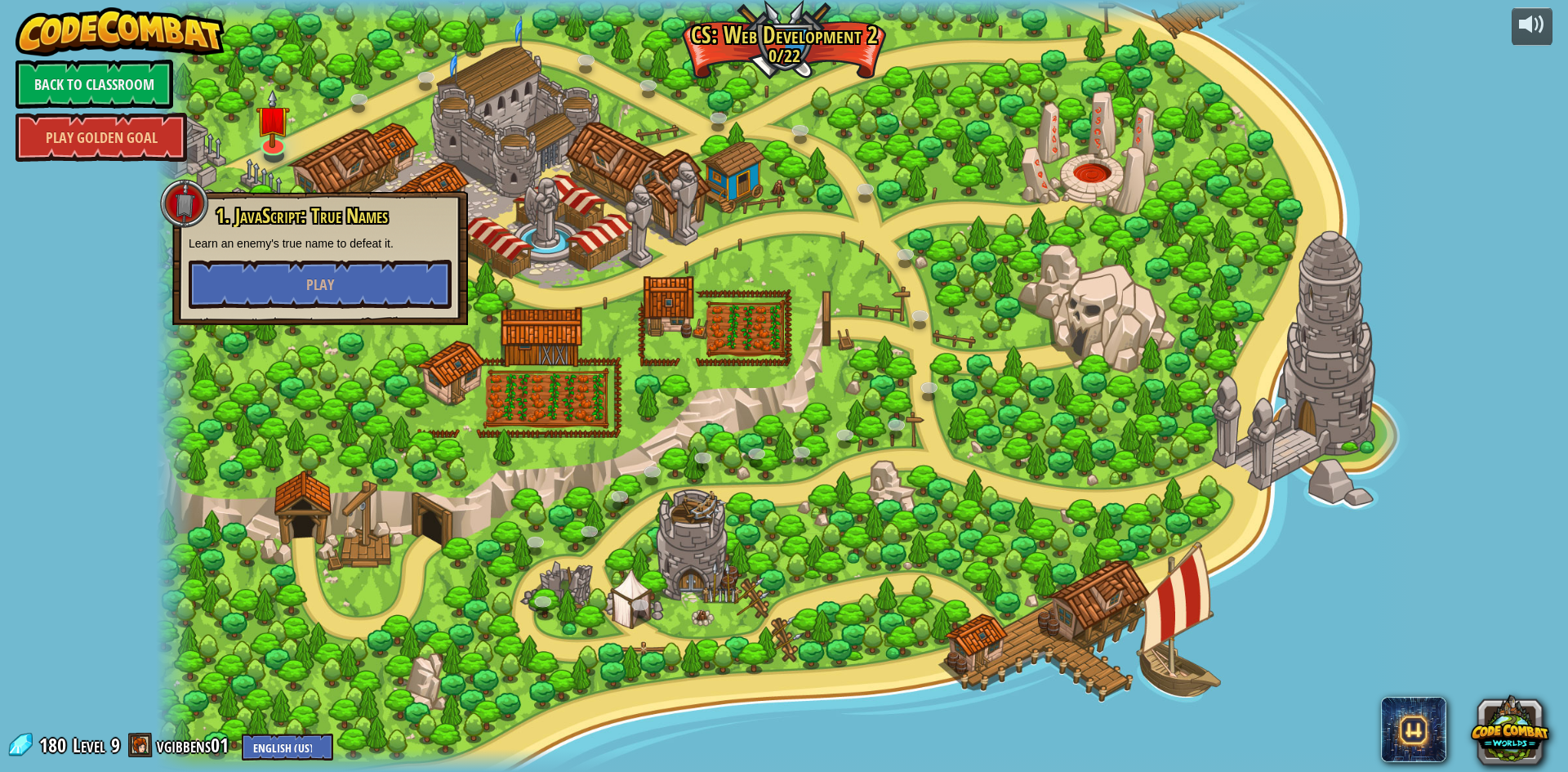
click at [350, 256] on div "1. JavaScript: True Names Learn an enemy's true name to defeat it. Play" at bounding box center [320, 256] width 263 height 104
click at [367, 288] on button "Play" at bounding box center [320, 284] width 263 height 49
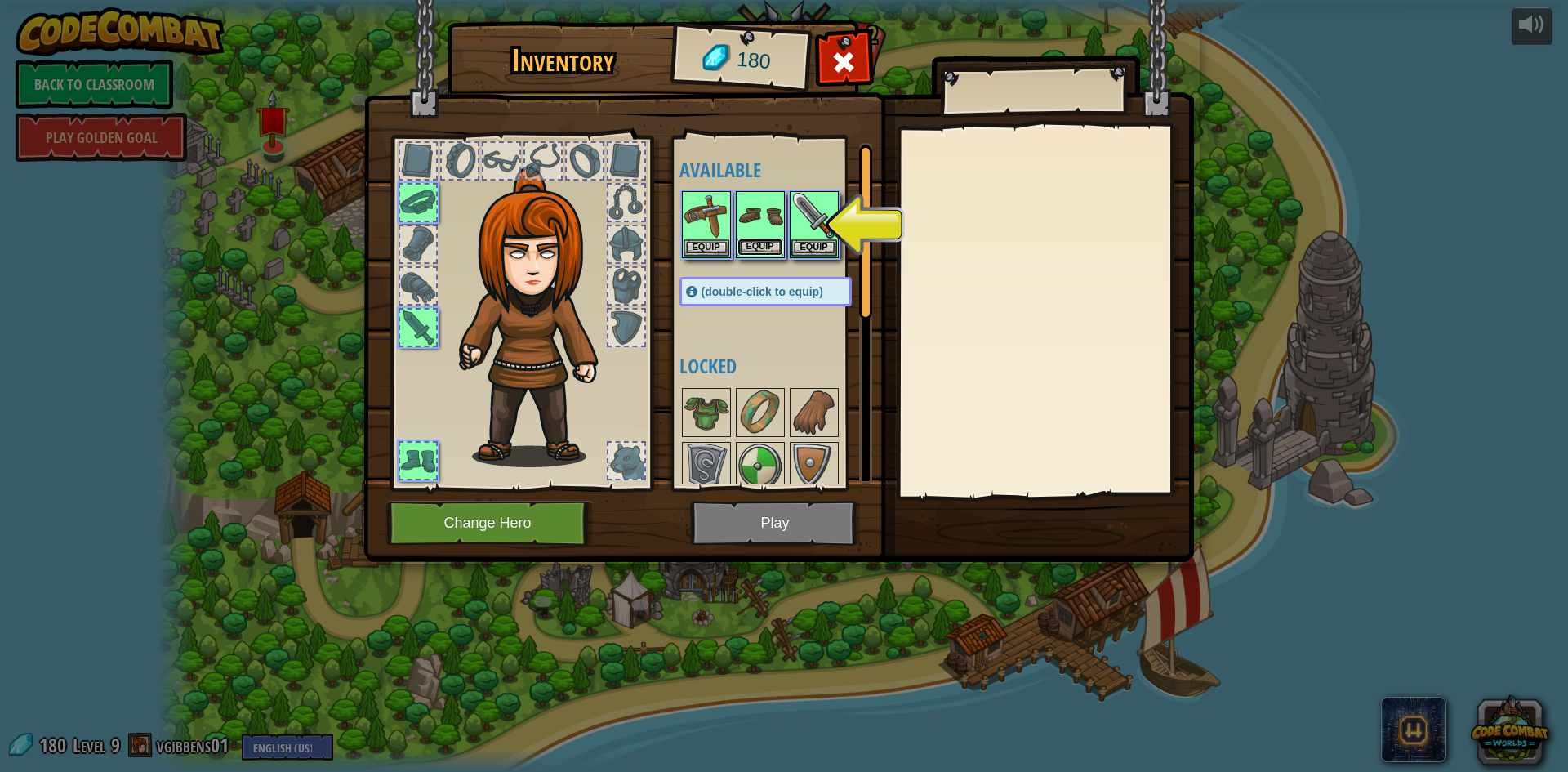
click at [759, 241] on button "Equip" at bounding box center [760, 247] width 46 height 17
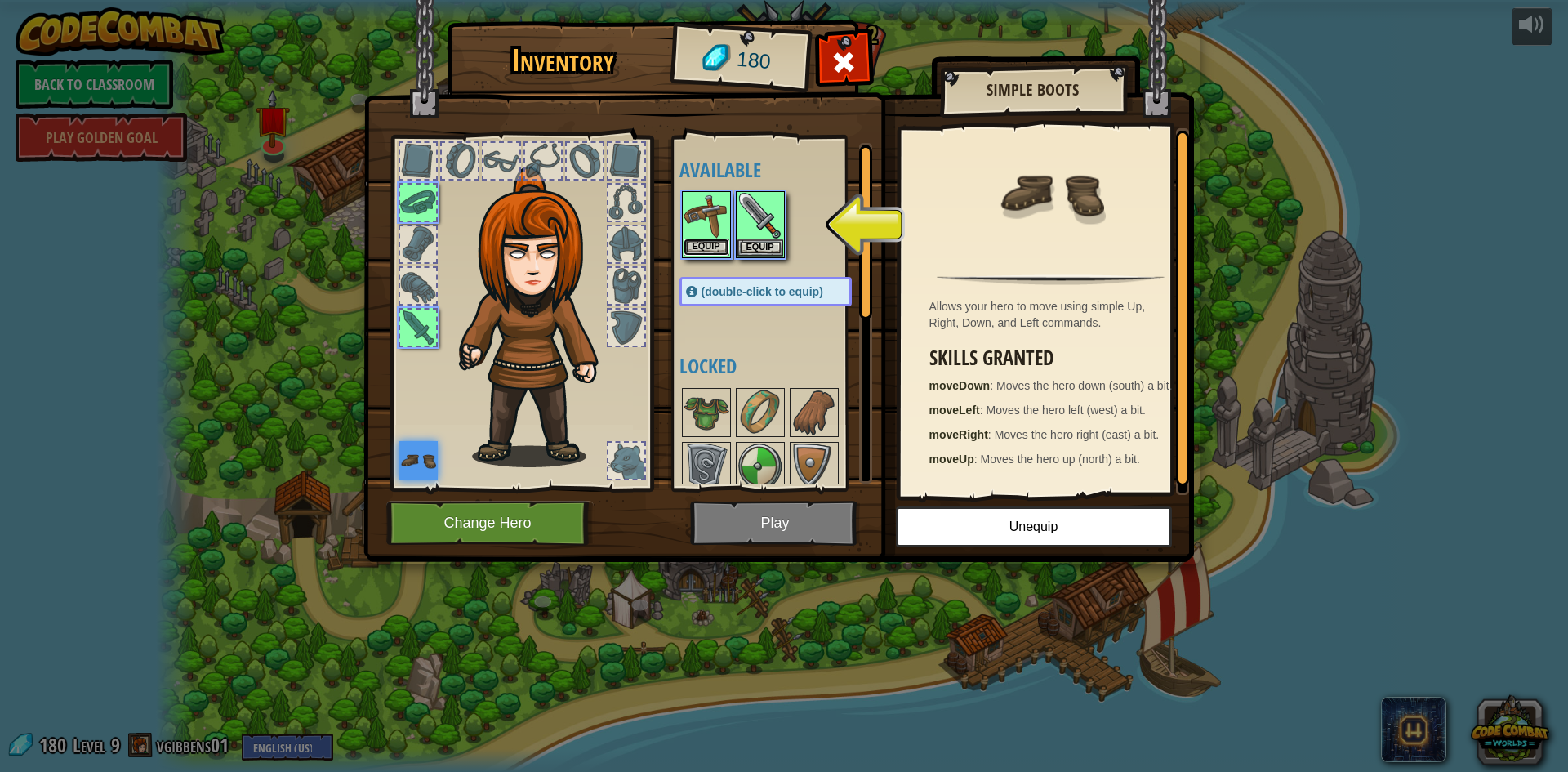
click at [701, 248] on button "Equip" at bounding box center [706, 247] width 46 height 17
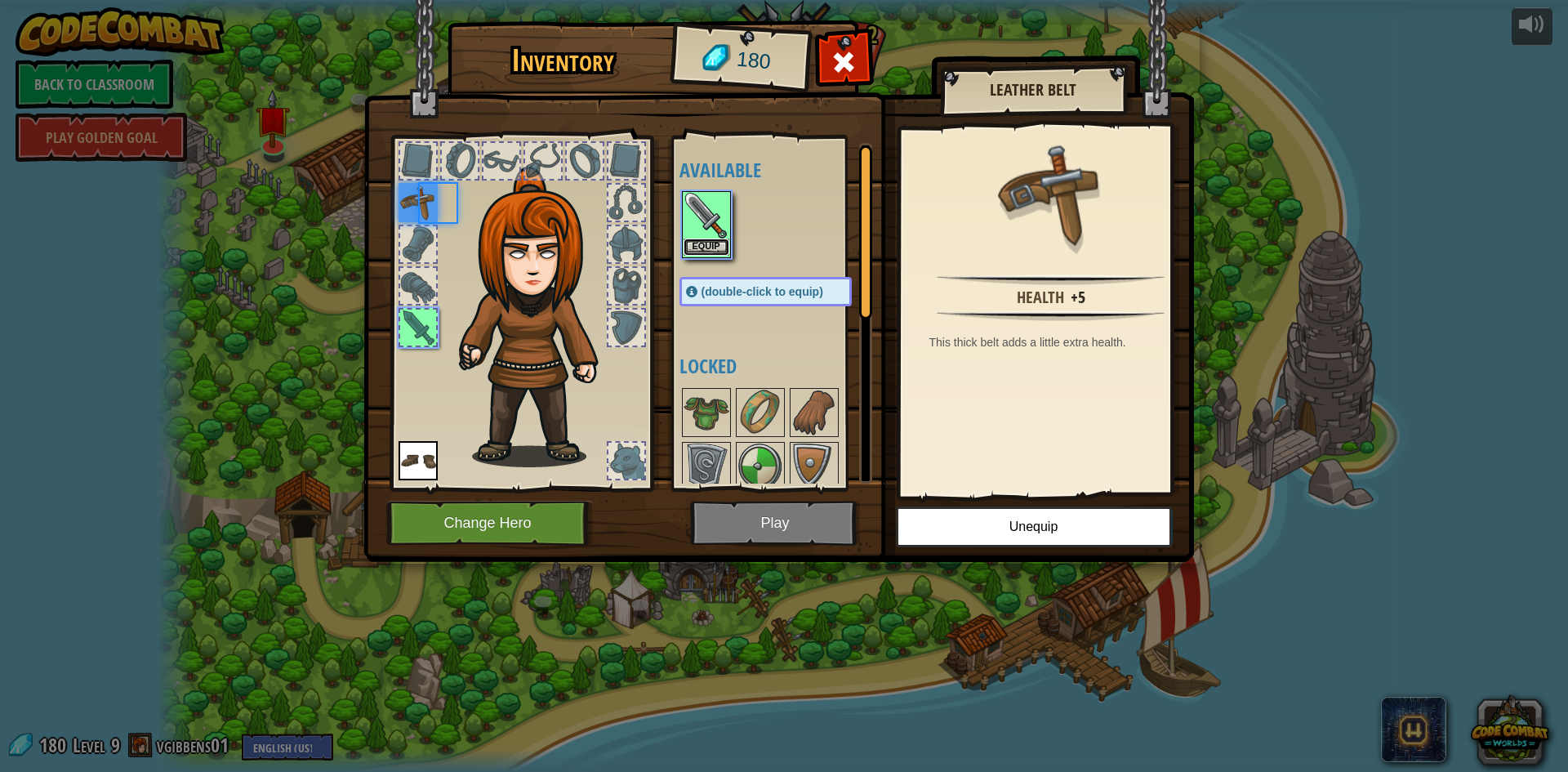
click at [713, 242] on button "Equip" at bounding box center [706, 247] width 46 height 17
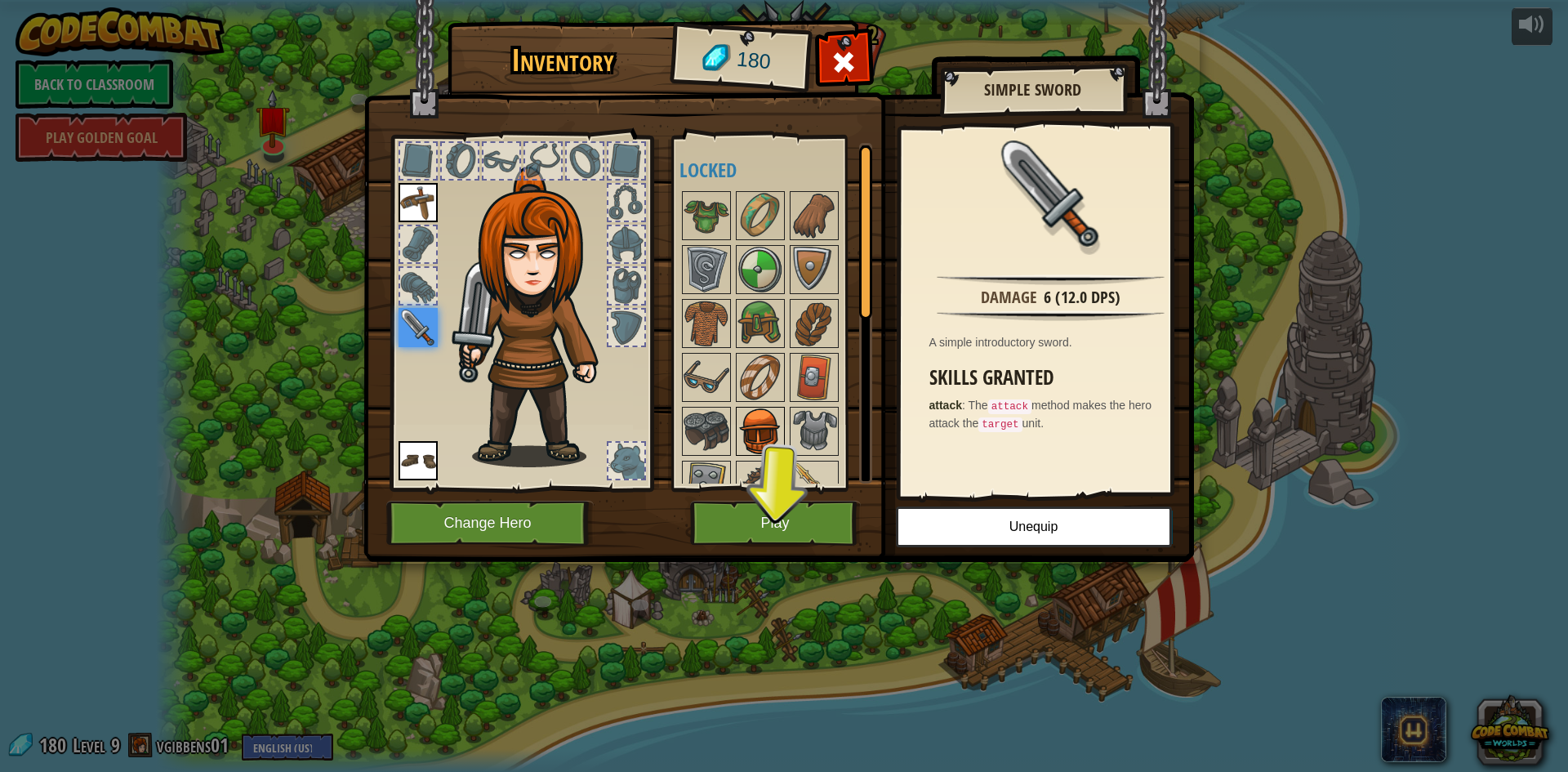
click at [751, 425] on img at bounding box center [760, 431] width 46 height 46
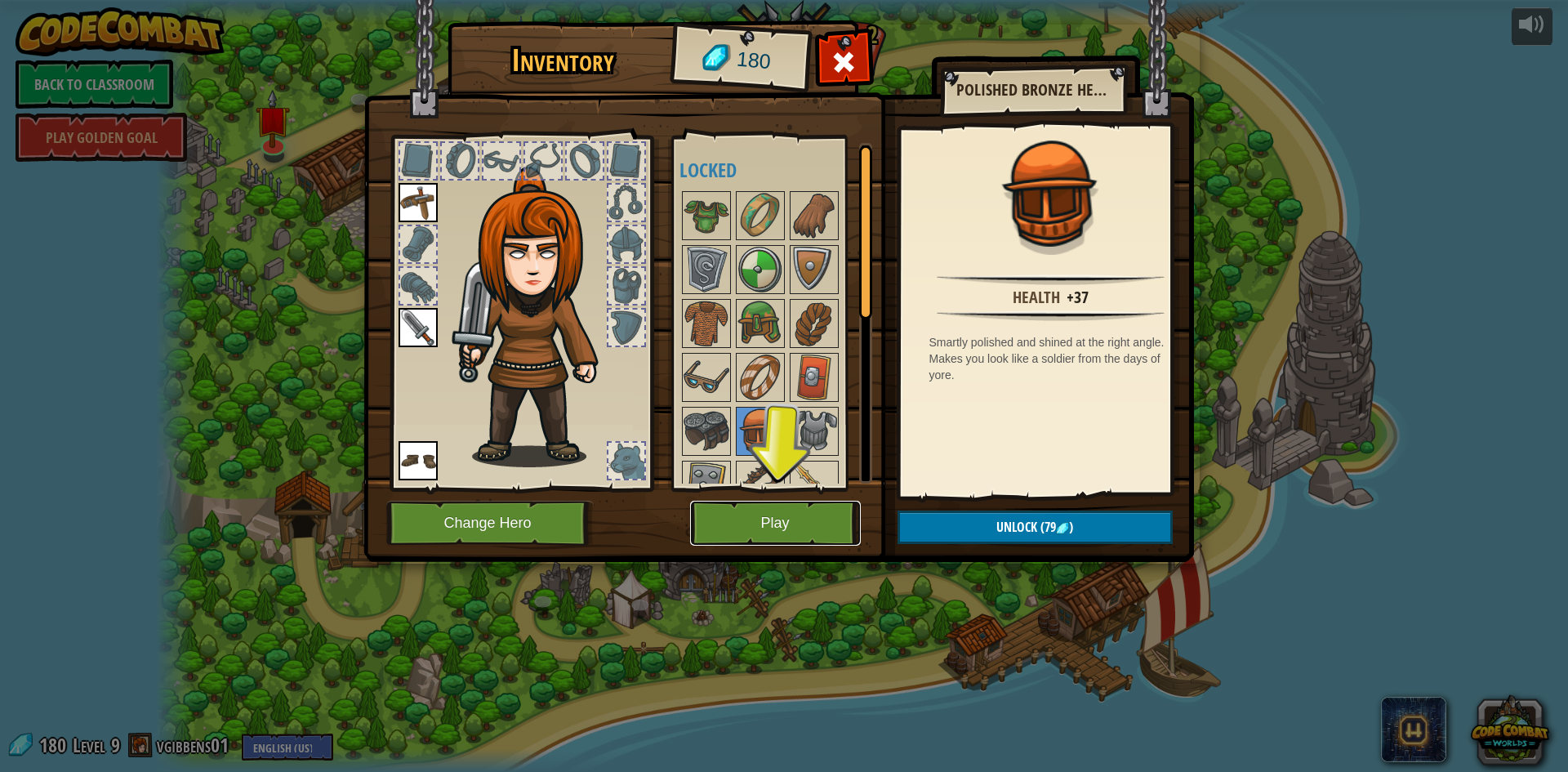
click at [783, 513] on button "Play" at bounding box center [775, 523] width 171 height 45
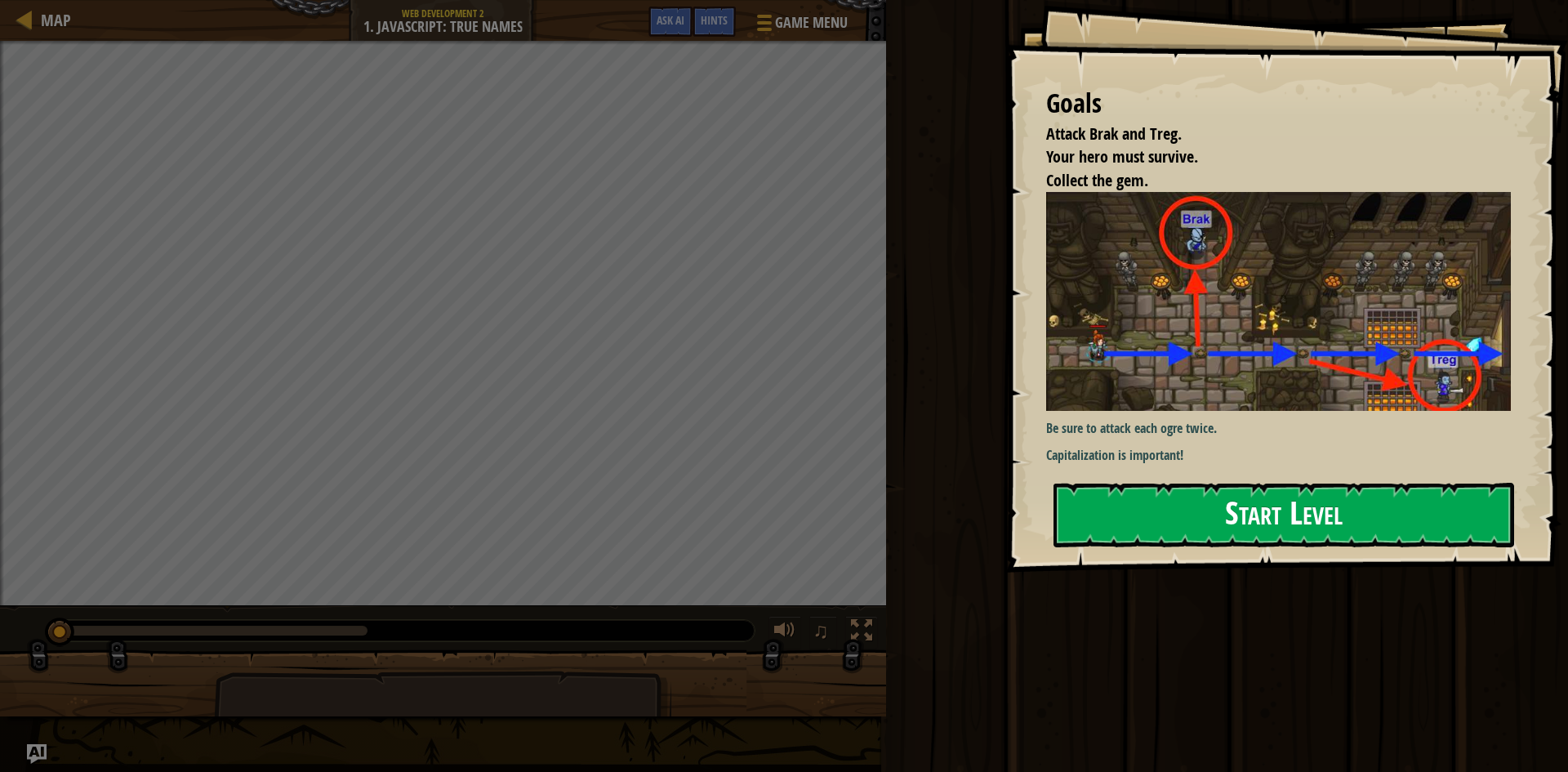
click at [1253, 533] on button "Start Level" at bounding box center [1284, 515] width 461 height 64
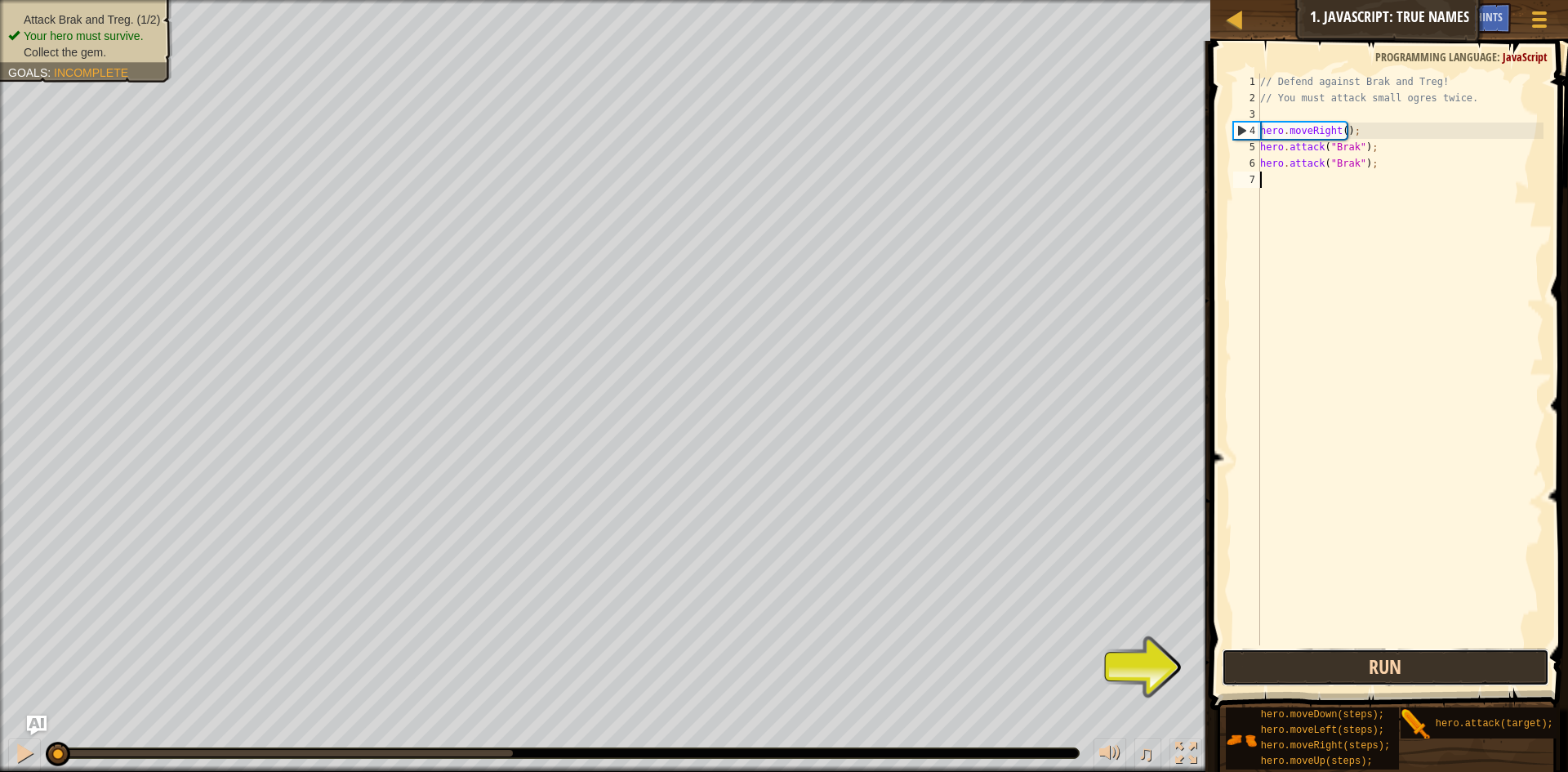
click at [1369, 660] on button "Run" at bounding box center [1385, 667] width 328 height 38
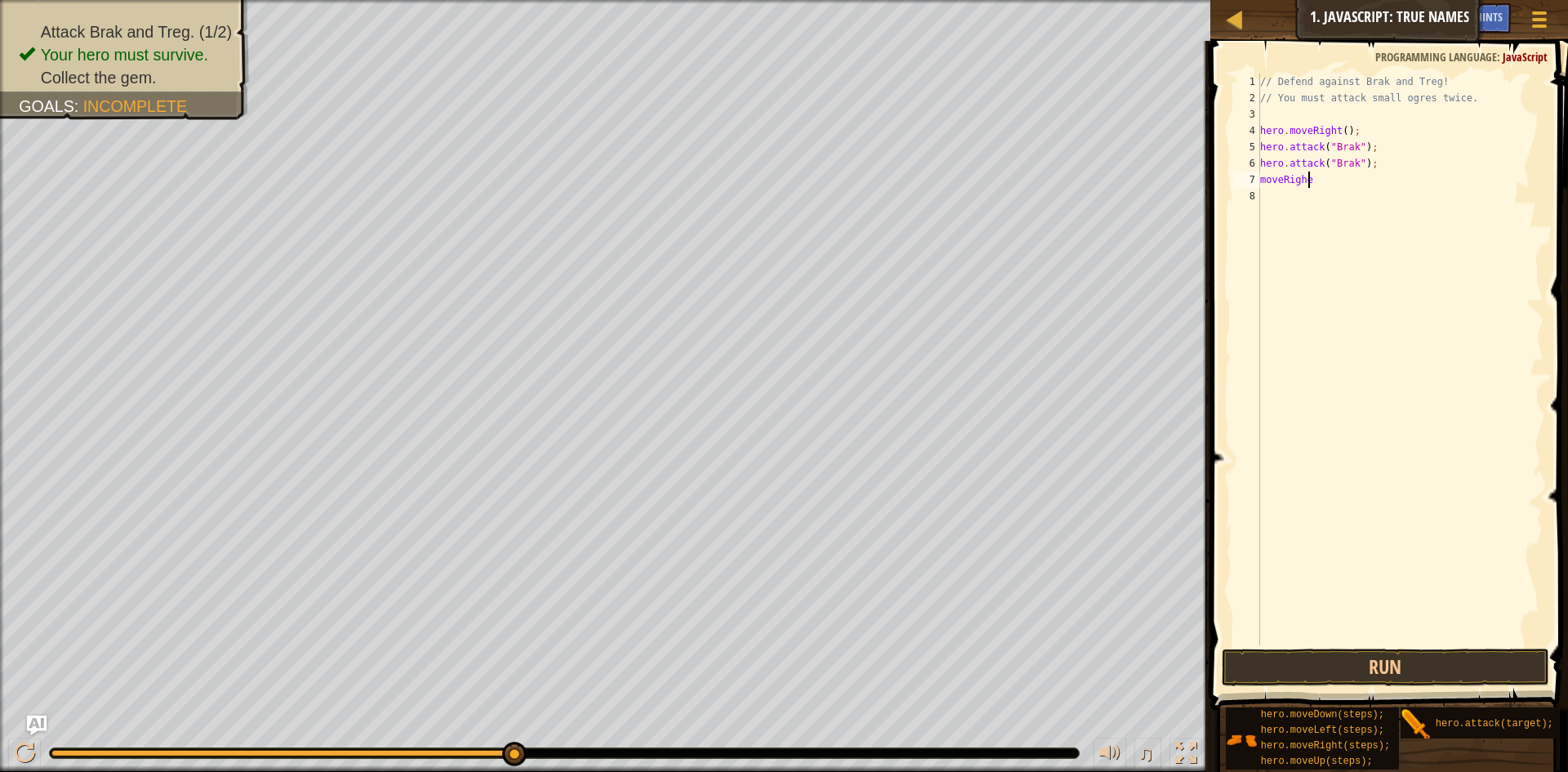
scroll to position [8, 3]
type textarea "moveRight"
click at [1400, 671] on button "Run" at bounding box center [1385, 667] width 328 height 38
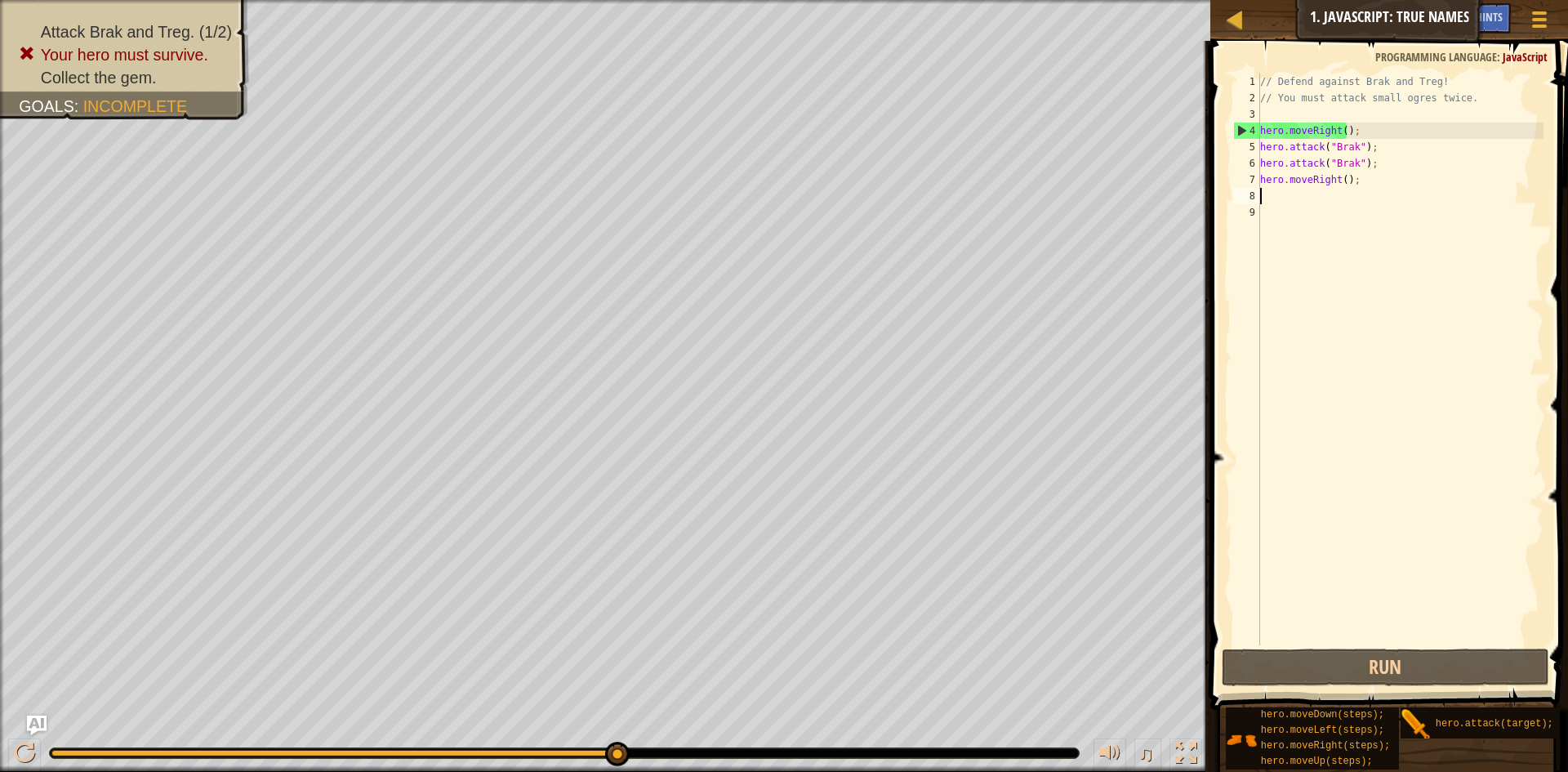
click at [1341, 179] on div "// Defend against Brak and Treg! // You must attack small ogres twice. hero . m…" at bounding box center [1400, 376] width 287 height 604
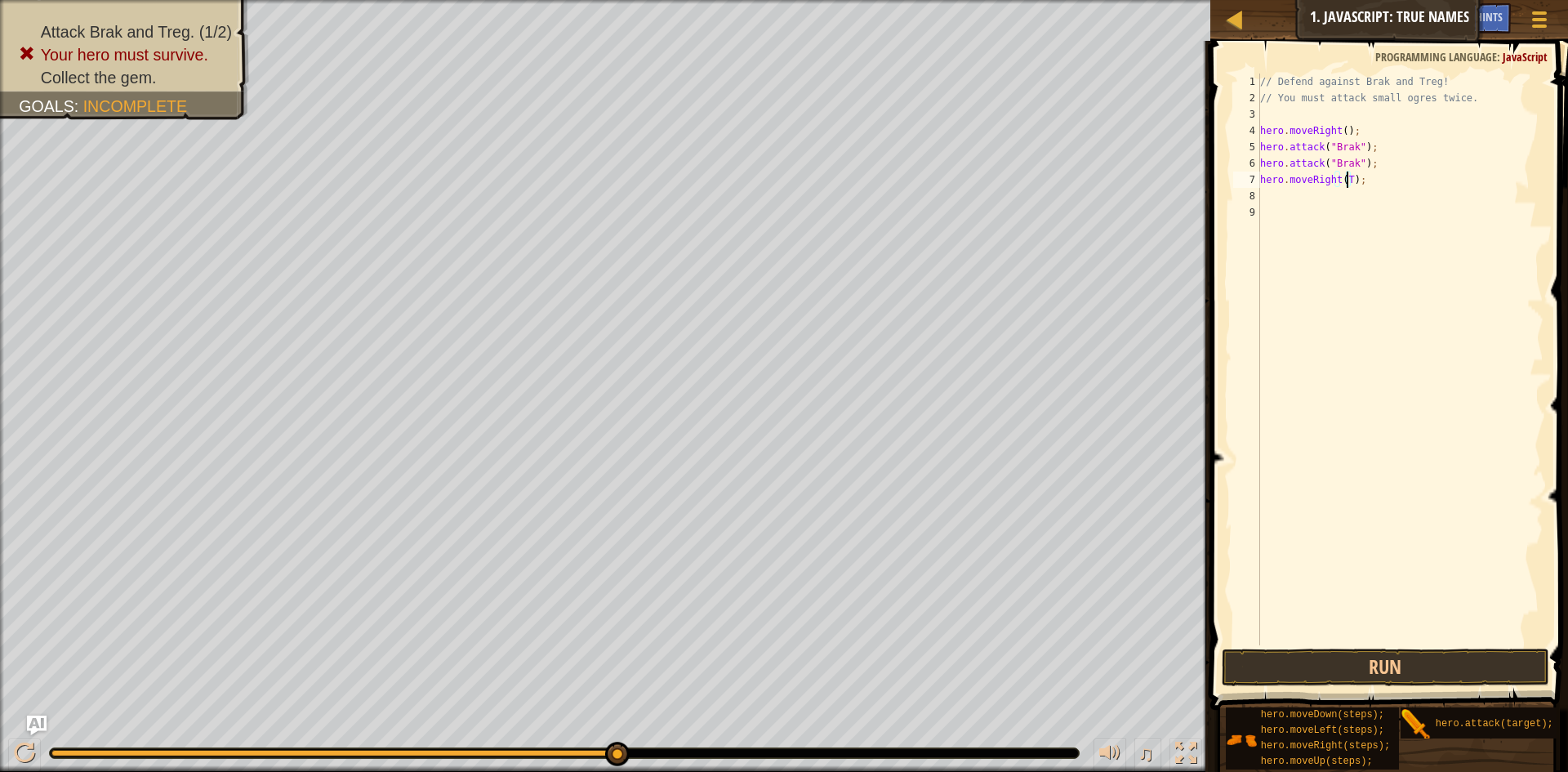
type textarea "hero.moveRight();"
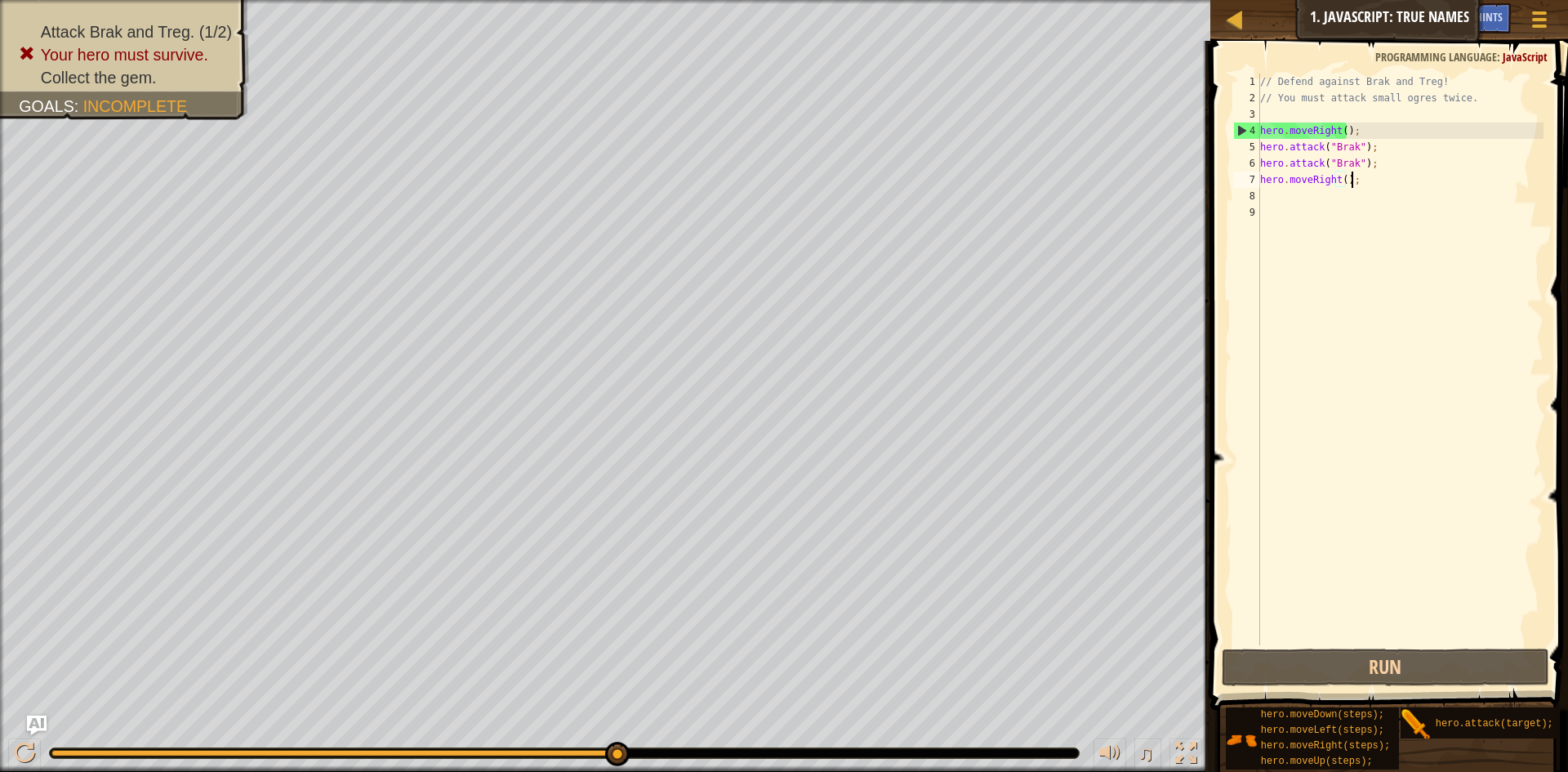
drag, startPoint x: 1367, startPoint y: 175, endPoint x: 1367, endPoint y: 189, distance: 14.0
click at [1367, 176] on div "// Defend against Brak and Treg! // You must attack small ogres twice. hero . m…" at bounding box center [1400, 376] width 287 height 604
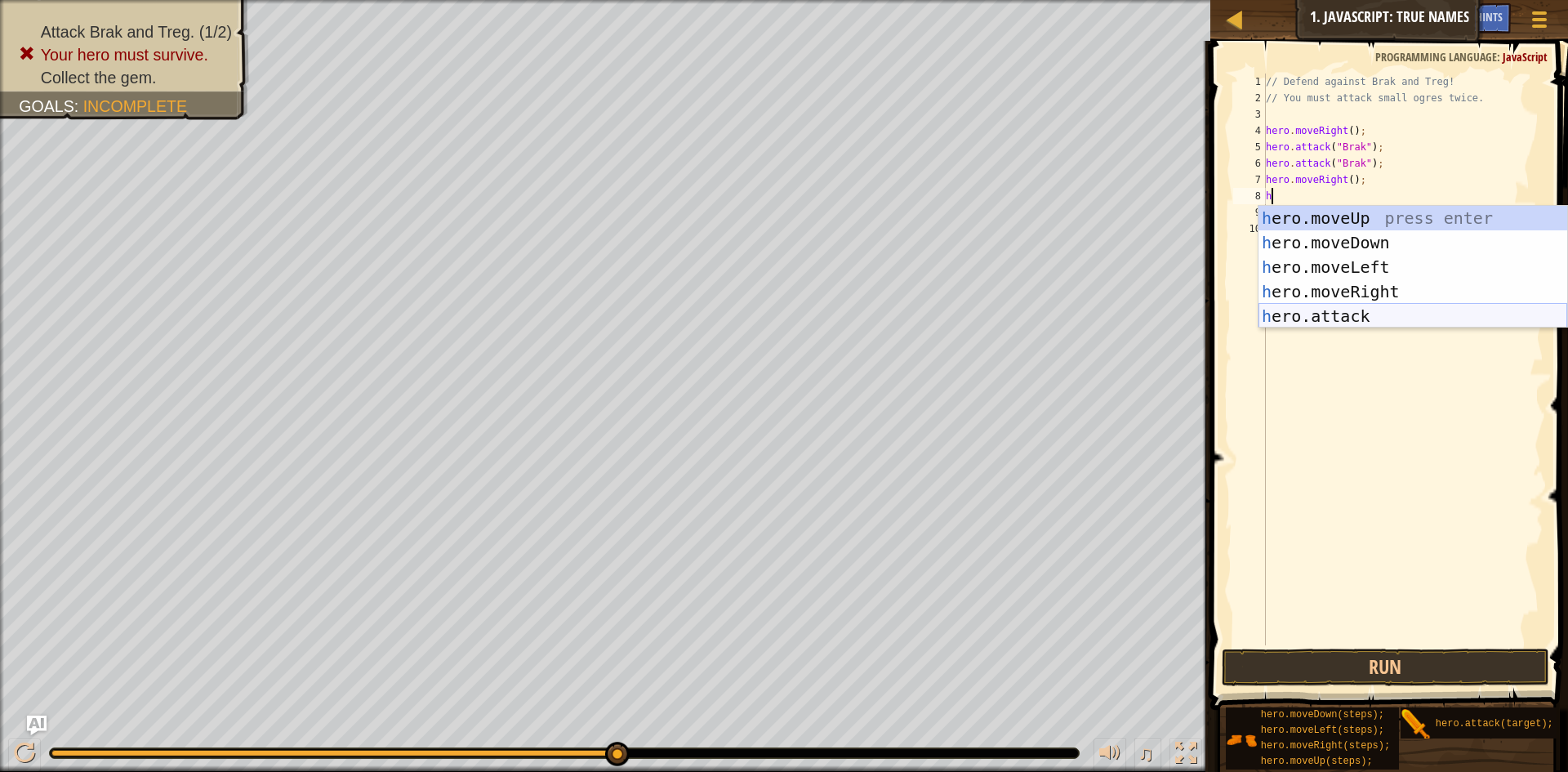
click at [1377, 313] on div "h ero.moveUp press enter h ero.moveDown press enter h ero.moveLeft press enter …" at bounding box center [1412, 291] width 309 height 172
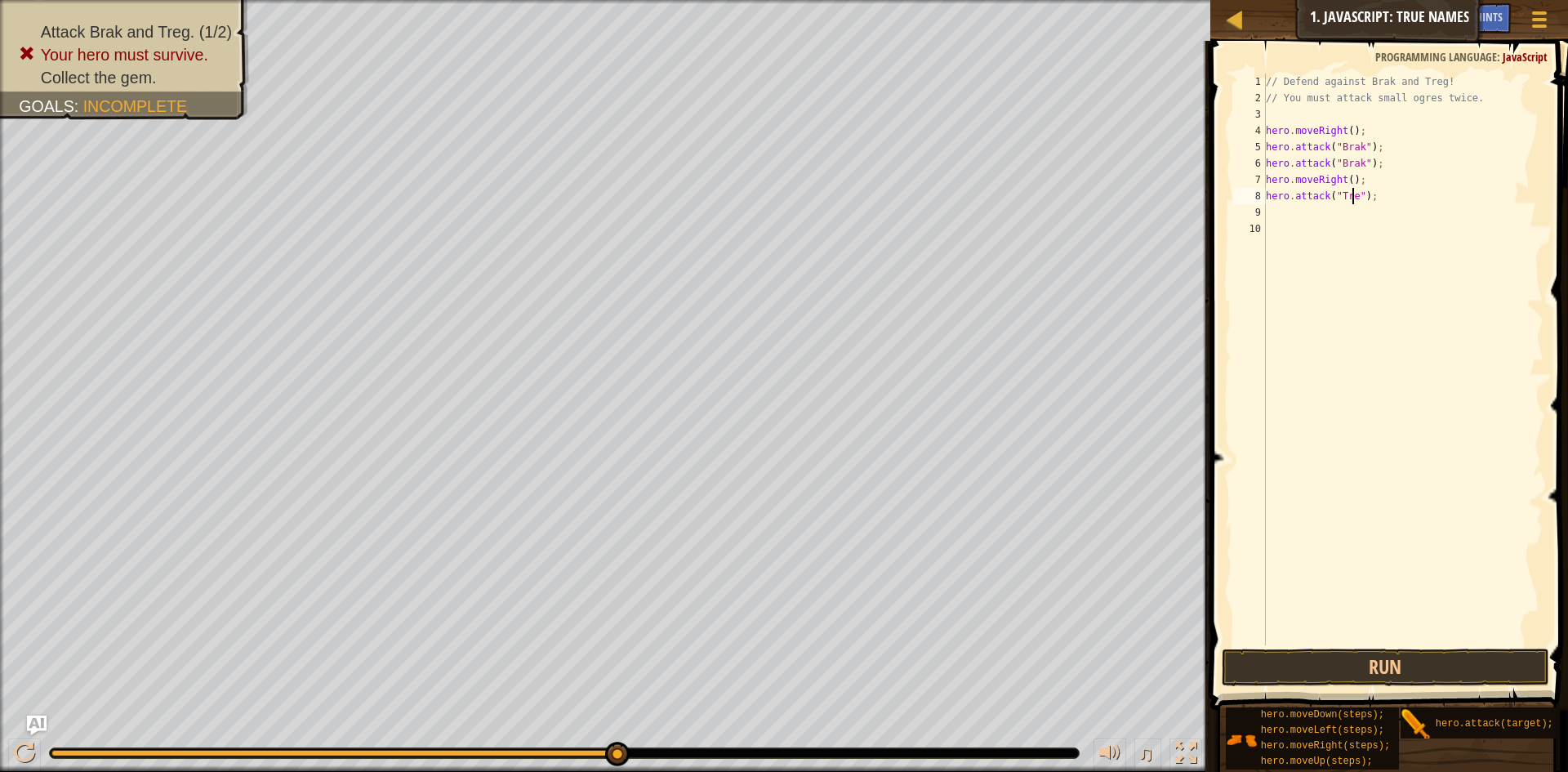
scroll to position [8, 9]
type textarea "hero.attack("Treg");"
click at [1392, 671] on button "Run" at bounding box center [1385, 667] width 328 height 38
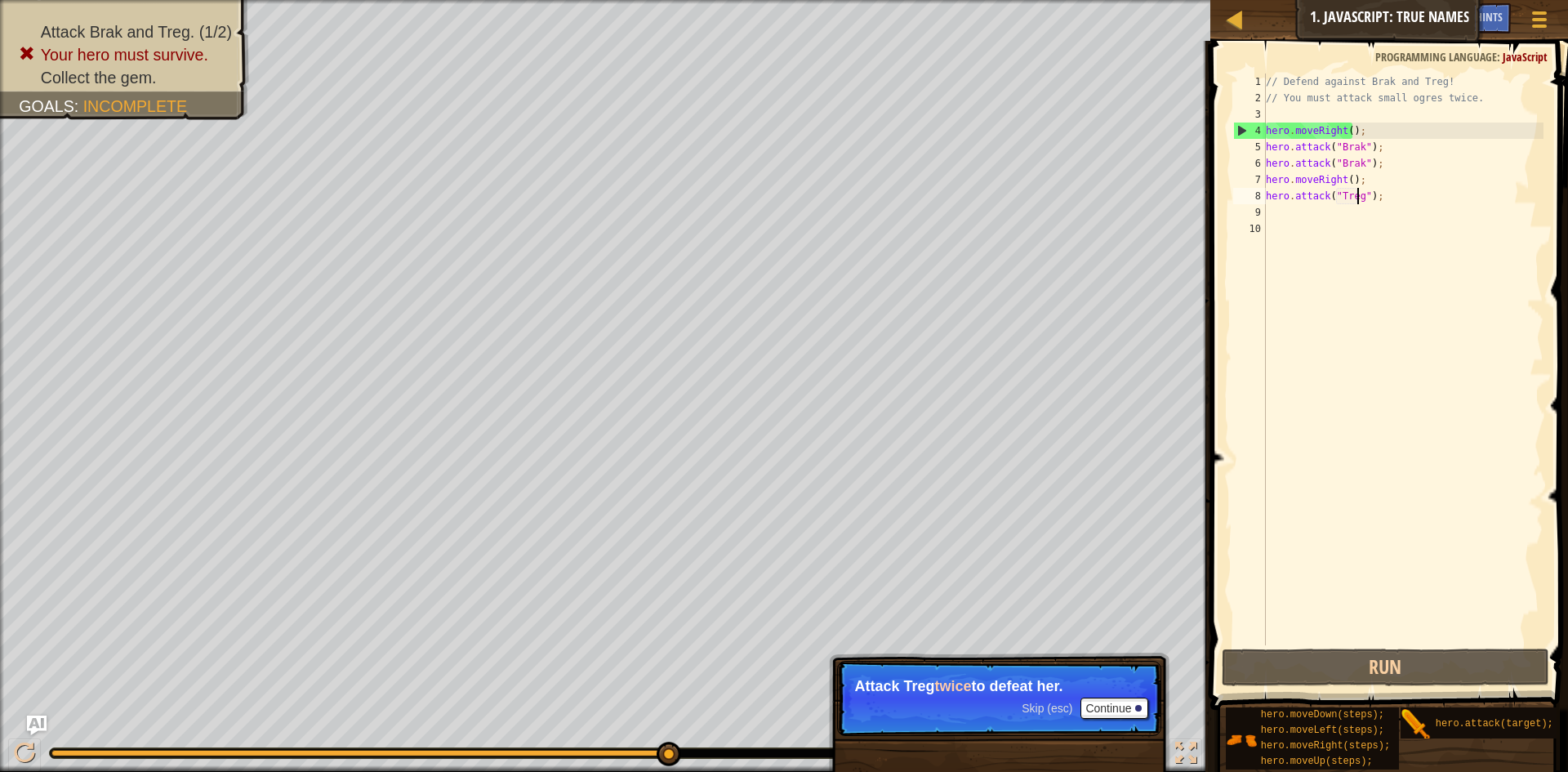
click at [1387, 209] on div "// Defend against Brak and Treg! // You must attack small ogres twice. hero . m…" at bounding box center [1404, 376] width 282 height 604
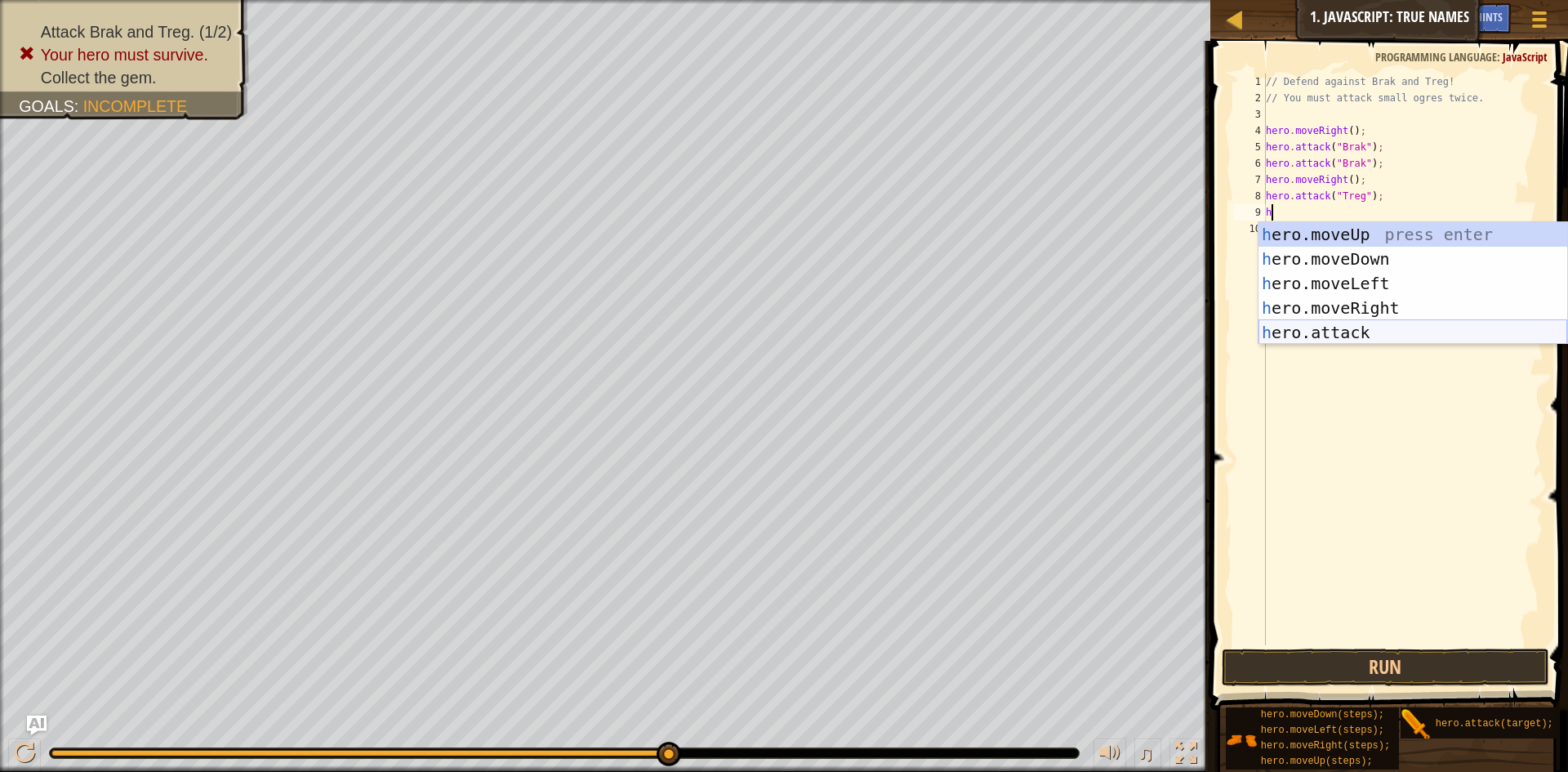
click at [1354, 336] on div "h ero.moveUp press enter h ero.moveDown press enter h ero.moveLeft press enter …" at bounding box center [1412, 308] width 309 height 172
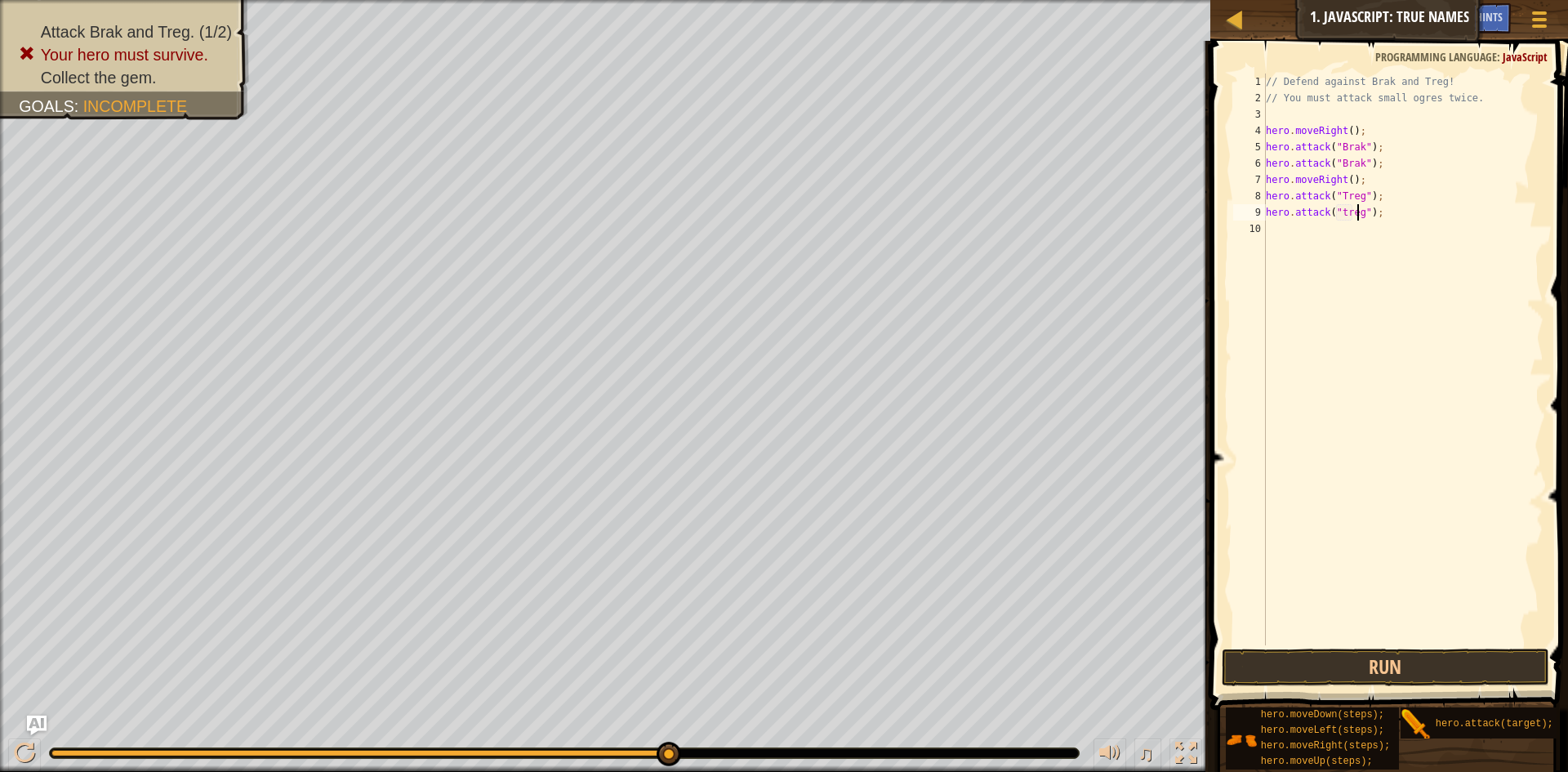
scroll to position [8, 9]
type textarea "hero.attack("treg");"
click at [1322, 668] on button "Run" at bounding box center [1385, 667] width 328 height 38
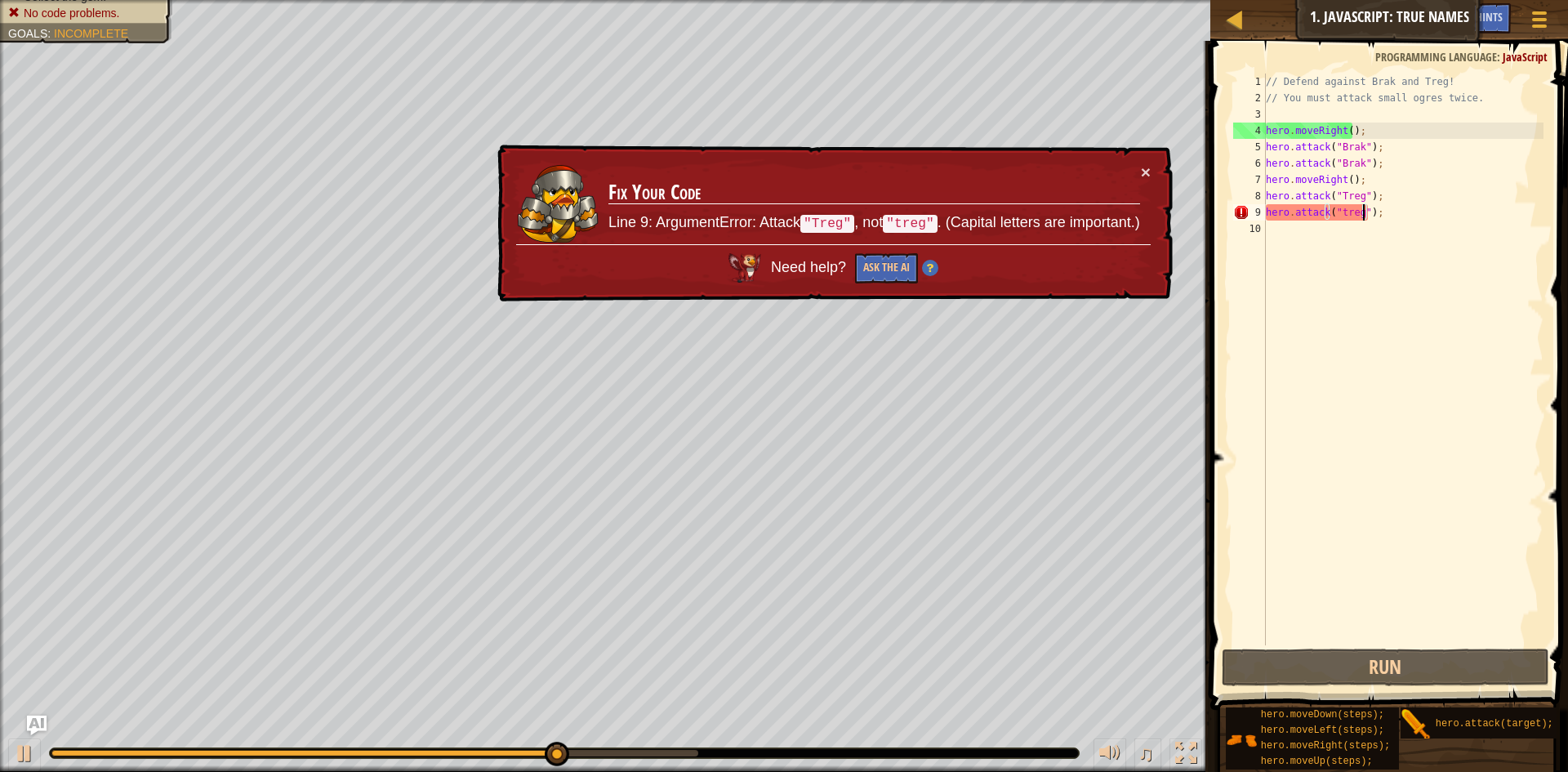
click at [1363, 218] on div "// Defend against Brak and Treg! // You must attack small ogres twice. hero . m…" at bounding box center [1404, 376] width 282 height 604
click at [1364, 216] on div "// Defend against Brak and Treg! // You must attack small ogres twice. hero . m…" at bounding box center [1404, 376] width 282 height 604
click at [1141, 171] on button "×" at bounding box center [1145, 172] width 9 height 17
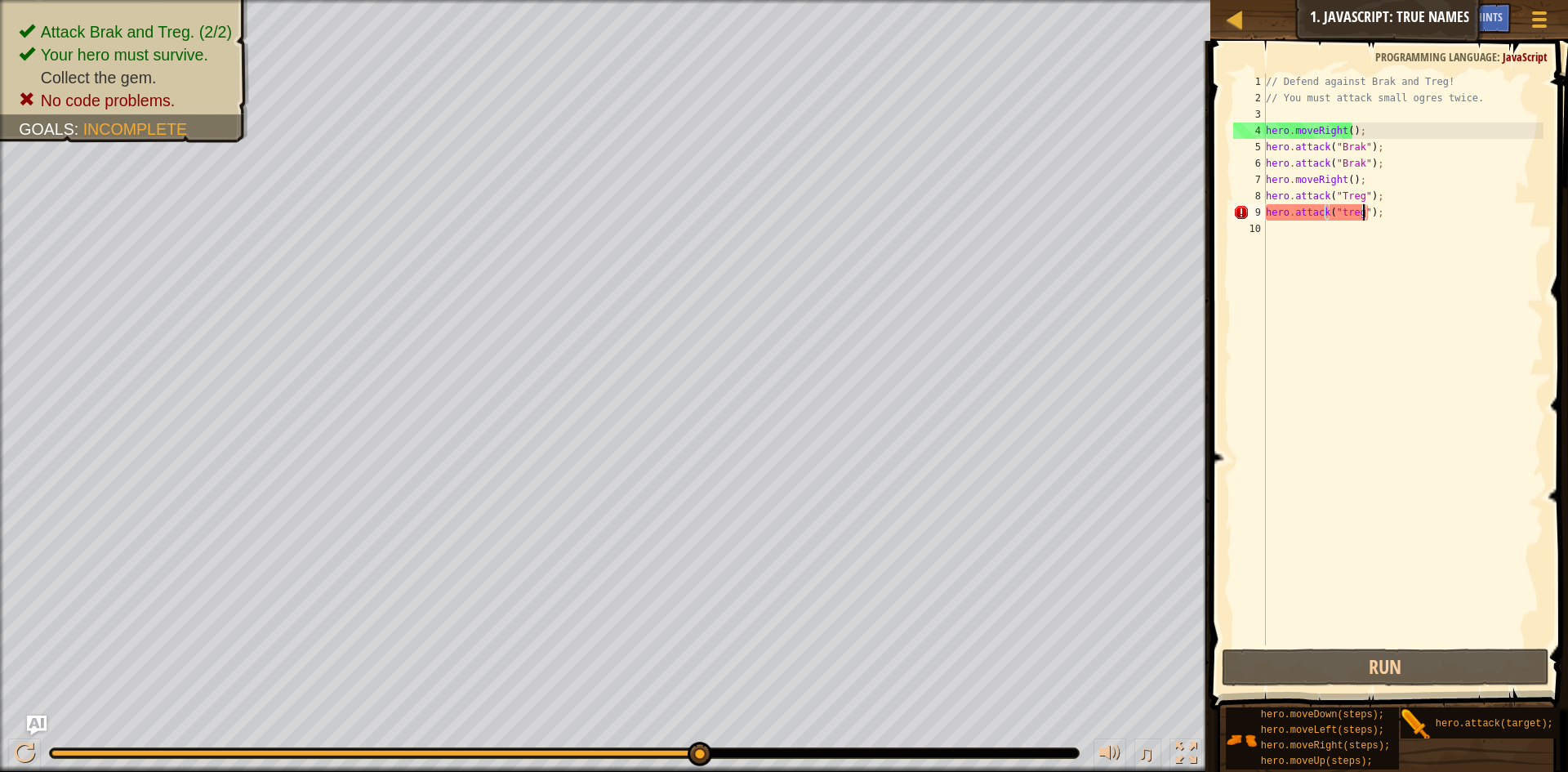
click at [1401, 222] on div "// Defend against Brak and Treg! // You must attack small ogres twice. hero . m…" at bounding box center [1404, 376] width 282 height 604
click at [1403, 219] on div "// Defend against Brak and Treg! // You must attack small ogres twice. hero . m…" at bounding box center [1404, 376] width 282 height 604
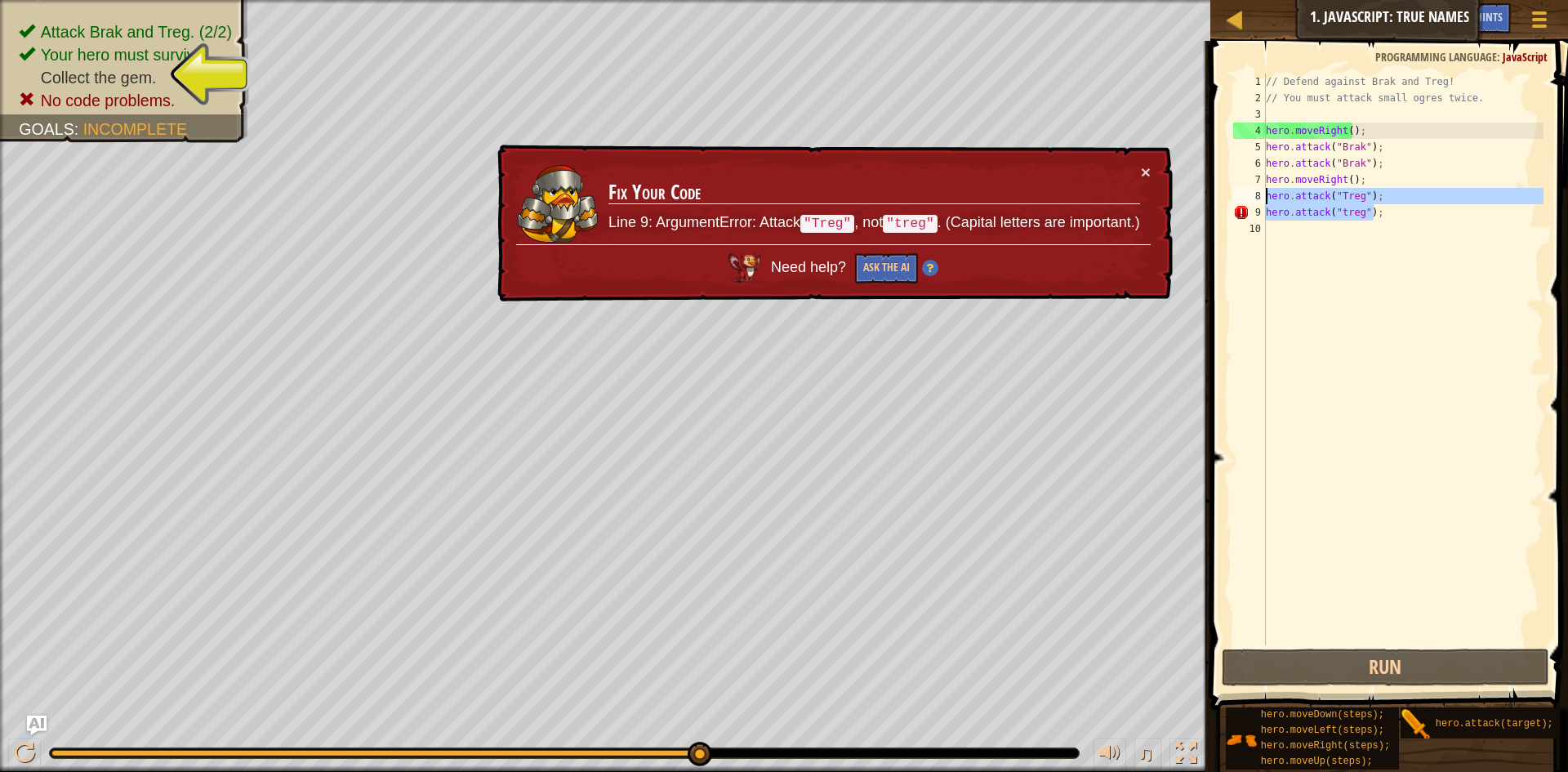
drag, startPoint x: 1292, startPoint y: 202, endPoint x: 1271, endPoint y: 211, distance: 22.8
click at [1265, 209] on div "hero.attack("treg"); 1 2 3 4 5 6 7 8 9 10 // Defend against Brak and Treg! // Y…" at bounding box center [1387, 359] width 314 height 572
click at [1142, 165] on button "×" at bounding box center [1145, 172] width 9 height 17
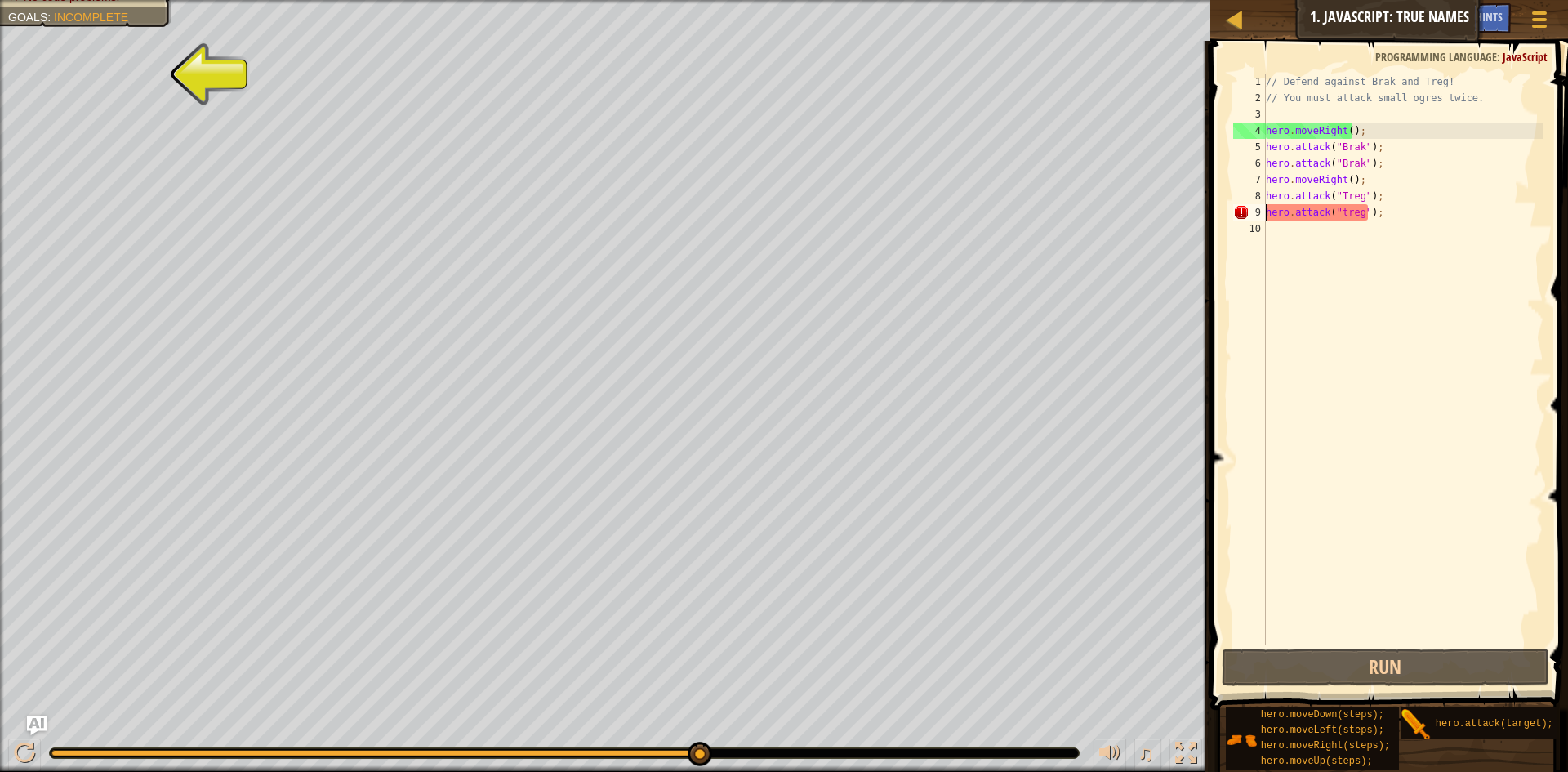
click at [234, 104] on div "Attack Brak and Treg. (2/2) Your hero must survive. Collect the gem. No code pr…" at bounding box center [605, 386] width 1210 height 772
click at [1398, 207] on div "// Defend against Brak and Treg! // You must attack small ogres twice. hero . m…" at bounding box center [1404, 376] width 282 height 604
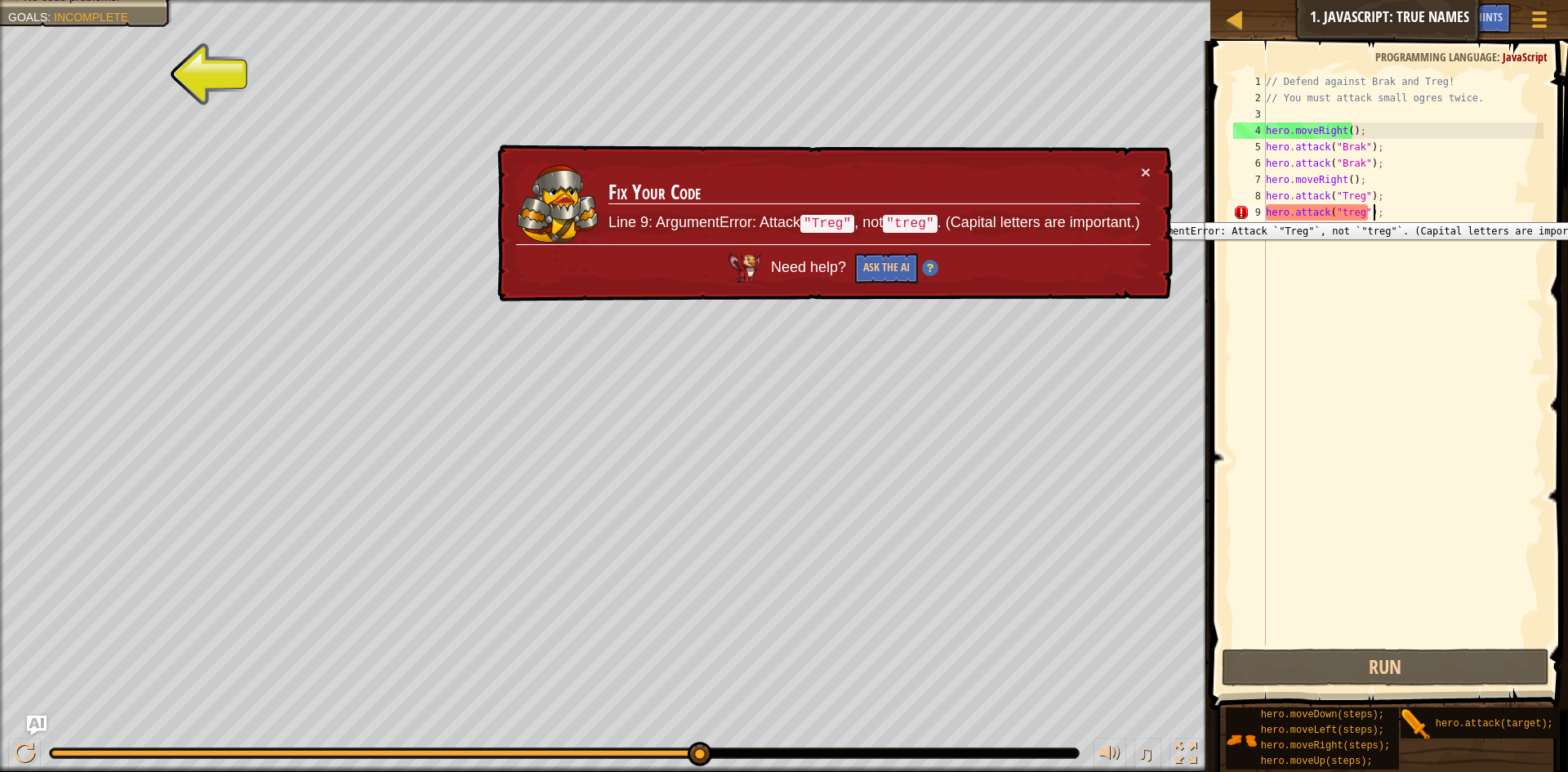
click at [1238, 210] on div "9" at bounding box center [1250, 212] width 33 height 16
type textarea "hero.attack("treg");"
click at [1238, 210] on div "9" at bounding box center [1250, 212] width 33 height 16
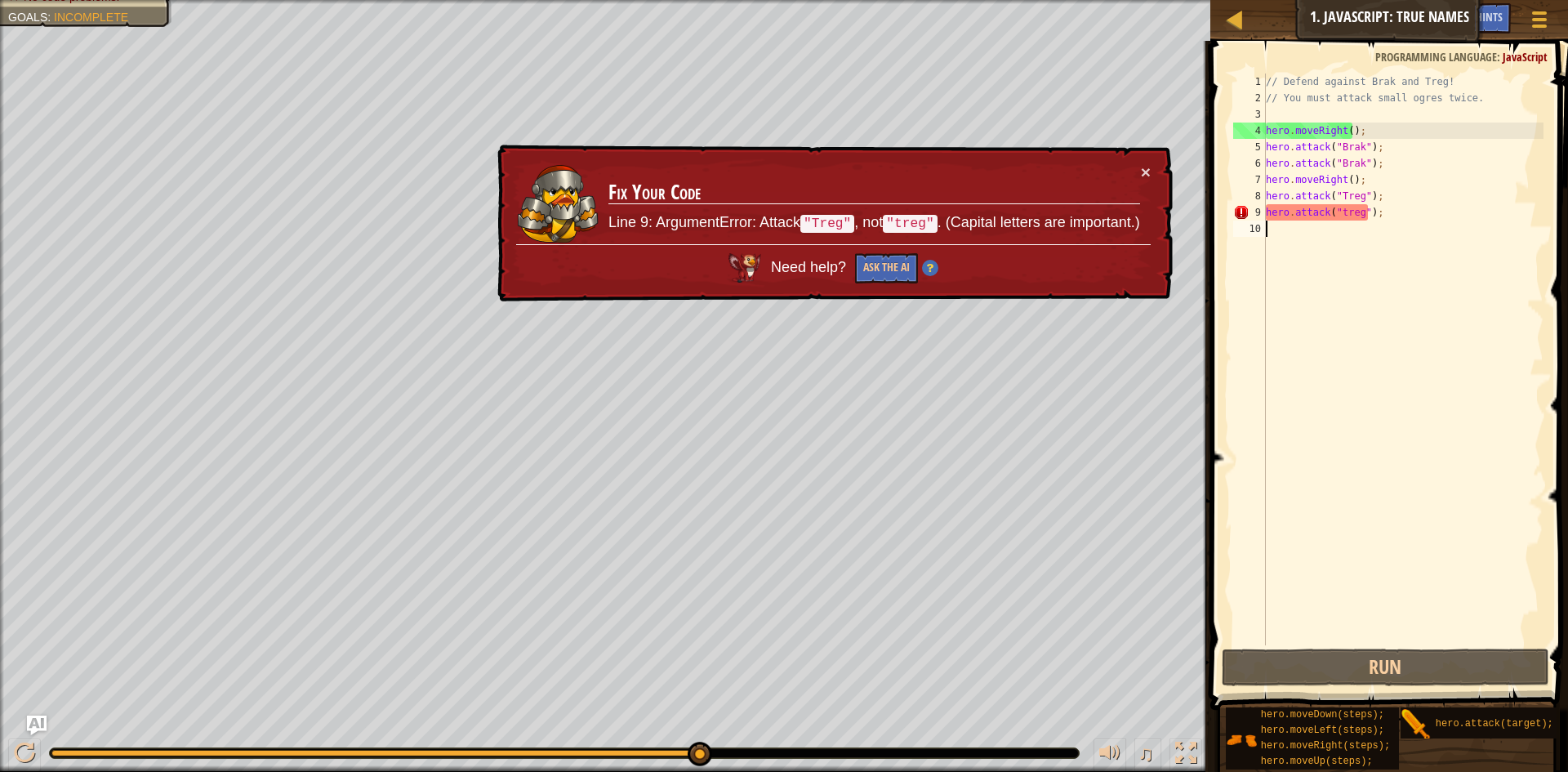
click at [1366, 221] on div "// Defend against Brak and Treg! // You must attack small ogres twice. hero . m…" at bounding box center [1404, 376] width 282 height 604
click at [1376, 204] on div "// Defend against Brak and Treg! // You must attack small ogres twice. hero . m…" at bounding box center [1404, 376] width 282 height 604
click at [1367, 211] on div "// Defend against Brak and Treg! // You must attack small ogres twice. hero . m…" at bounding box center [1404, 376] width 282 height 604
drag, startPoint x: 1375, startPoint y: 211, endPoint x: 1383, endPoint y: 216, distance: 9.4
click at [1381, 216] on div "// Defend against Brak and Treg! // You must attack small ogres twice. hero . m…" at bounding box center [1404, 376] width 282 height 604
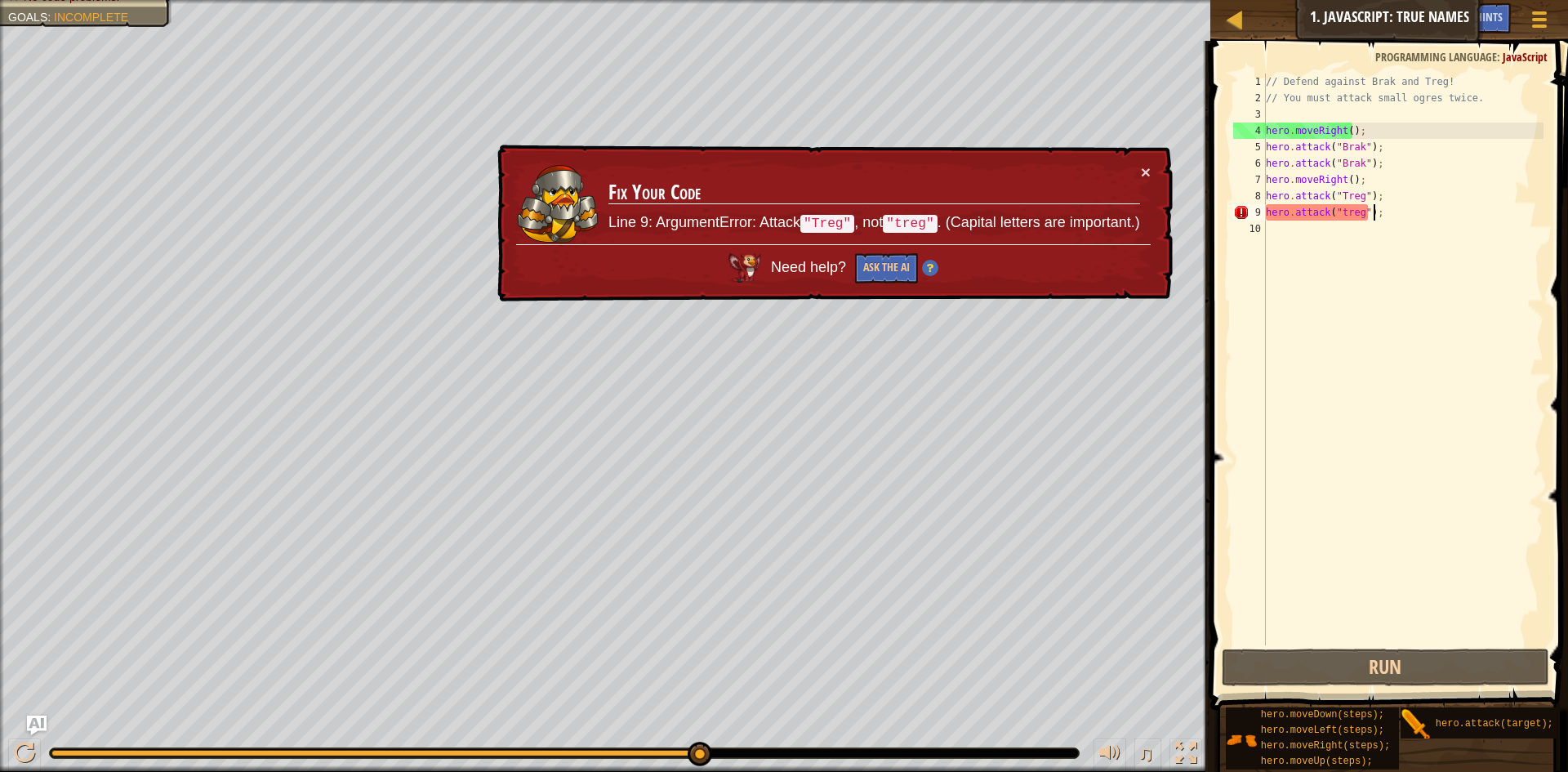
click at [1383, 216] on div "// Defend against Brak and Treg! // You must attack small ogres twice. hero . m…" at bounding box center [1404, 376] width 282 height 604
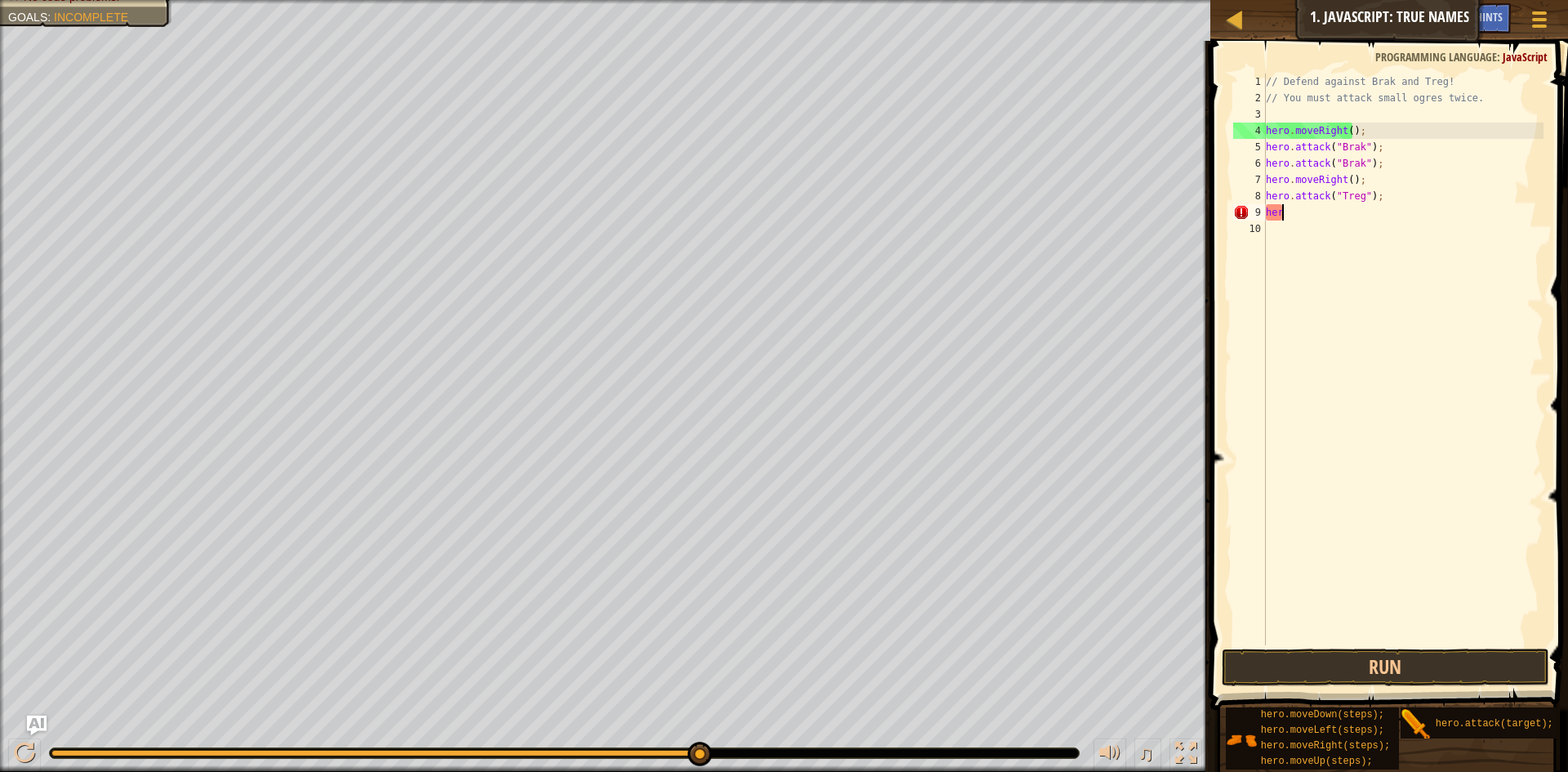
type textarea "h"
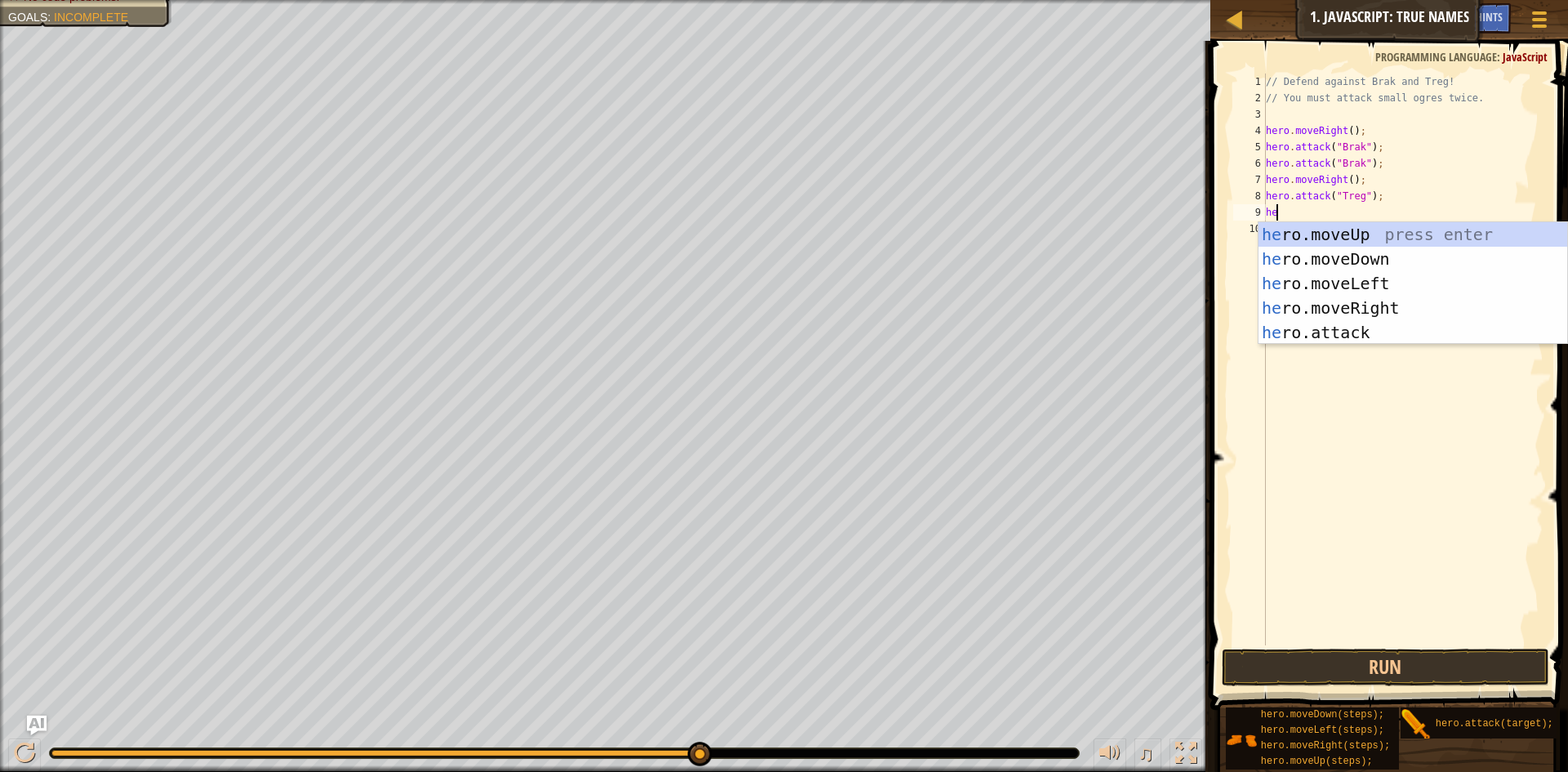
scroll to position [8, 1]
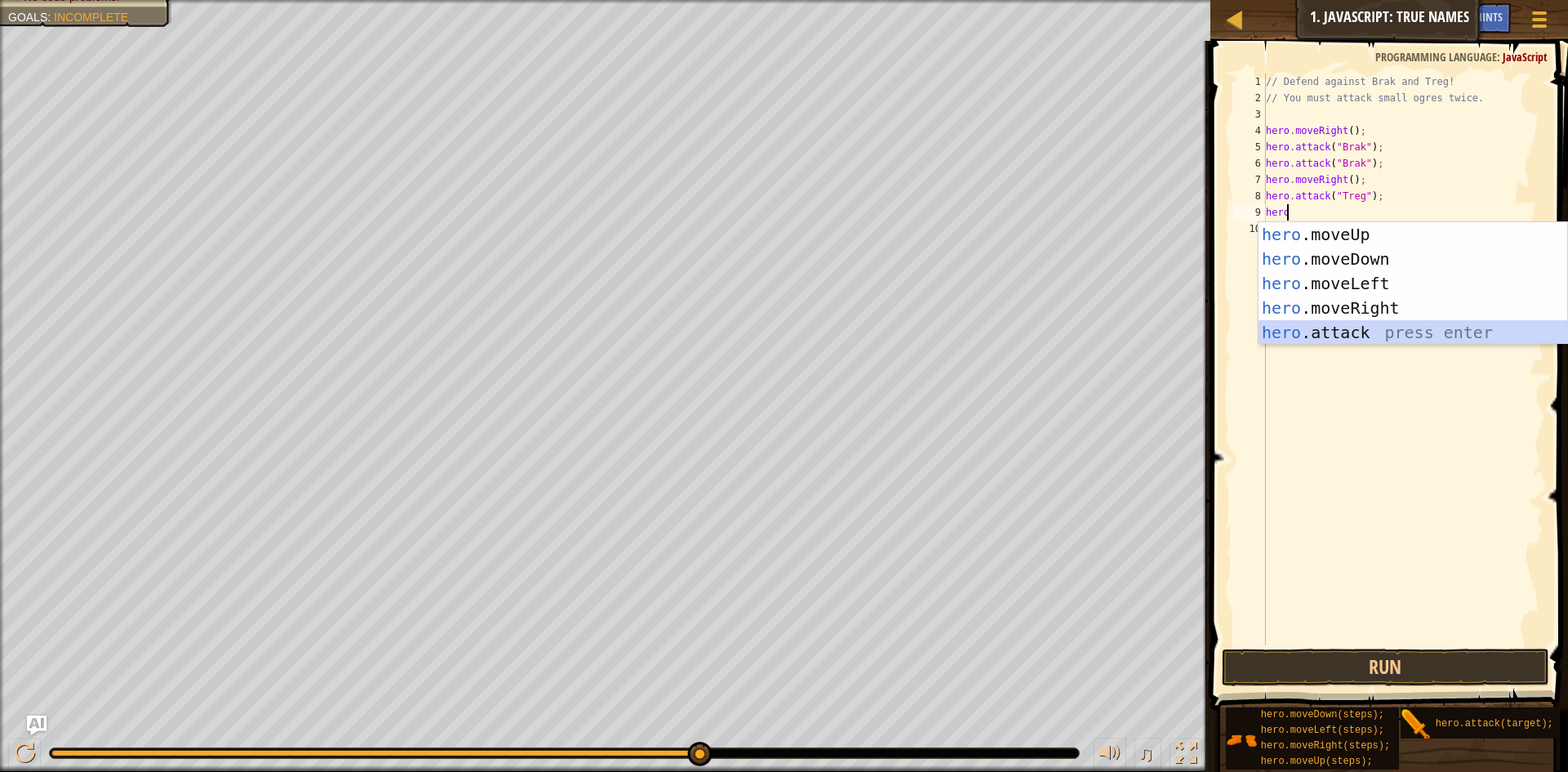
drag, startPoint x: 1308, startPoint y: 324, endPoint x: 1315, endPoint y: 332, distance: 10.6
click at [1308, 325] on div "hero .moveUp press enter hero .moveDown press enter hero .moveLeft press enter …" at bounding box center [1412, 308] width 309 height 172
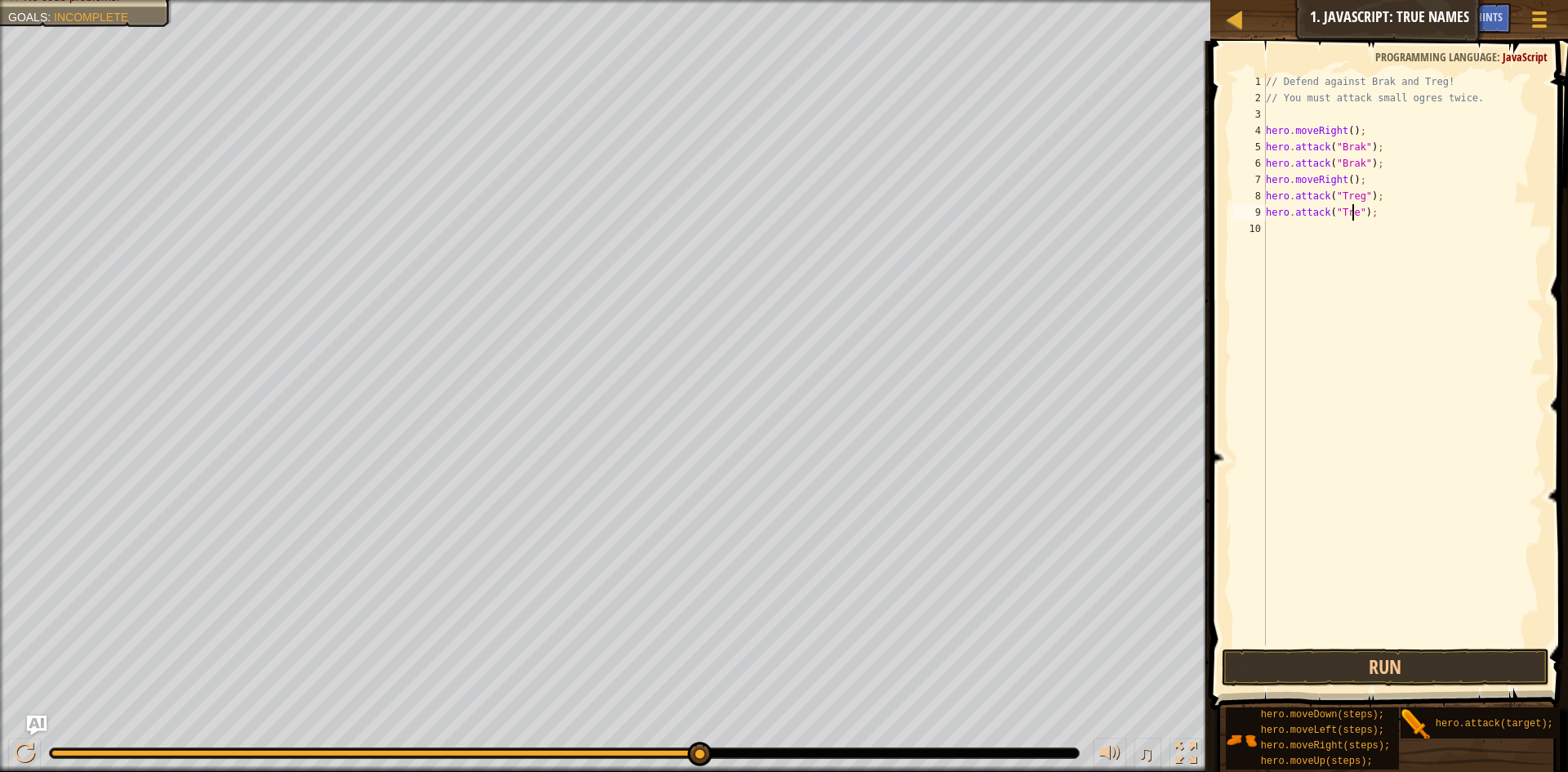
scroll to position [8, 9]
type textarea "hero.attack("Treg");"
click at [1312, 671] on button "Run" at bounding box center [1385, 667] width 328 height 38
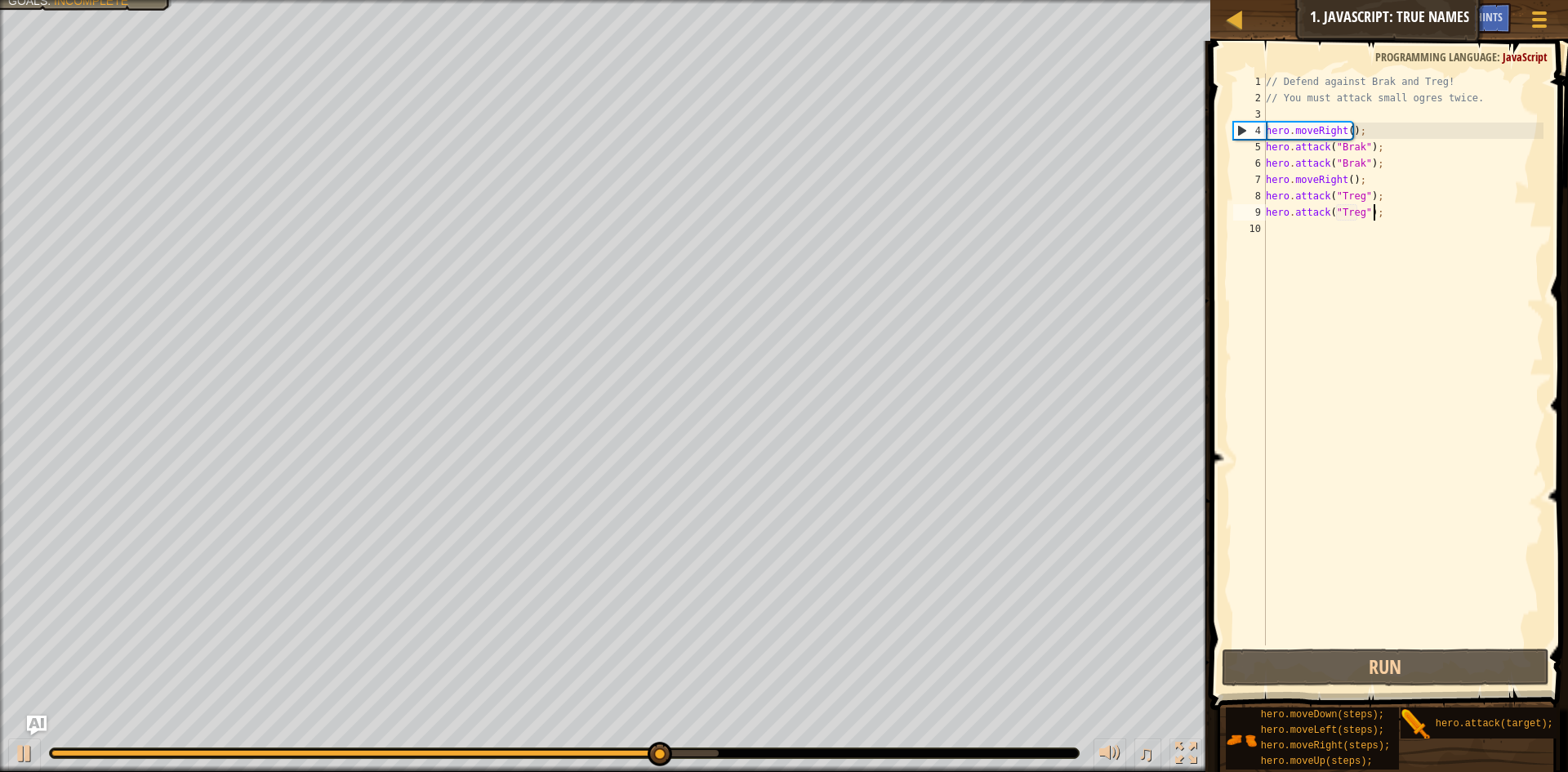
click at [1396, 216] on div "// Defend against Brak and Treg! // You must attack small ogres twice. hero . m…" at bounding box center [1404, 376] width 282 height 604
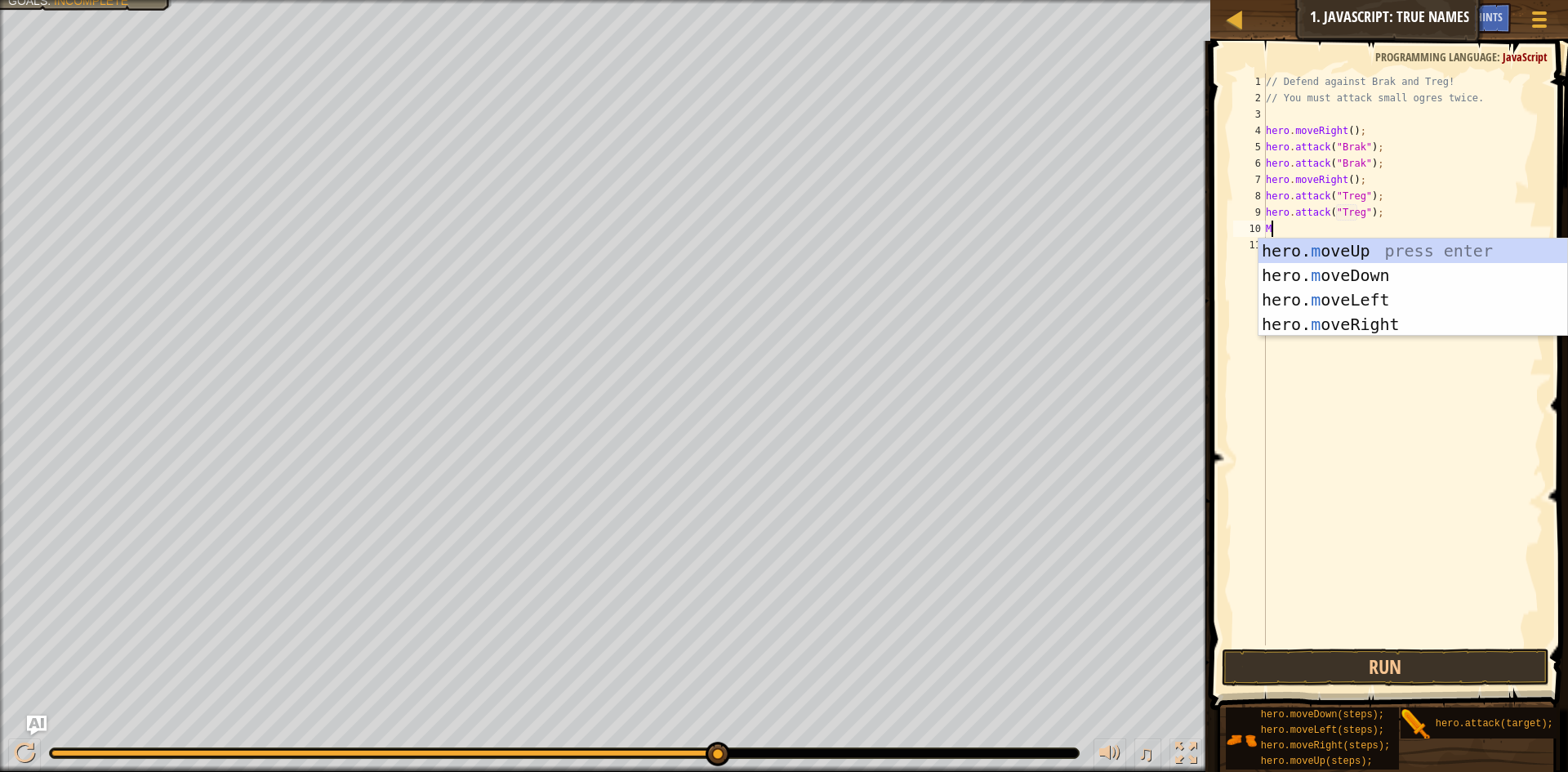
type textarea "Mo"
drag, startPoint x: 1377, startPoint y: 253, endPoint x: 1383, endPoint y: 237, distance: 17.1
click at [1381, 248] on div "hero. mo veUp press enter hero. mo veDown press enter hero. mo veLeft press ent…" at bounding box center [1412, 311] width 309 height 147
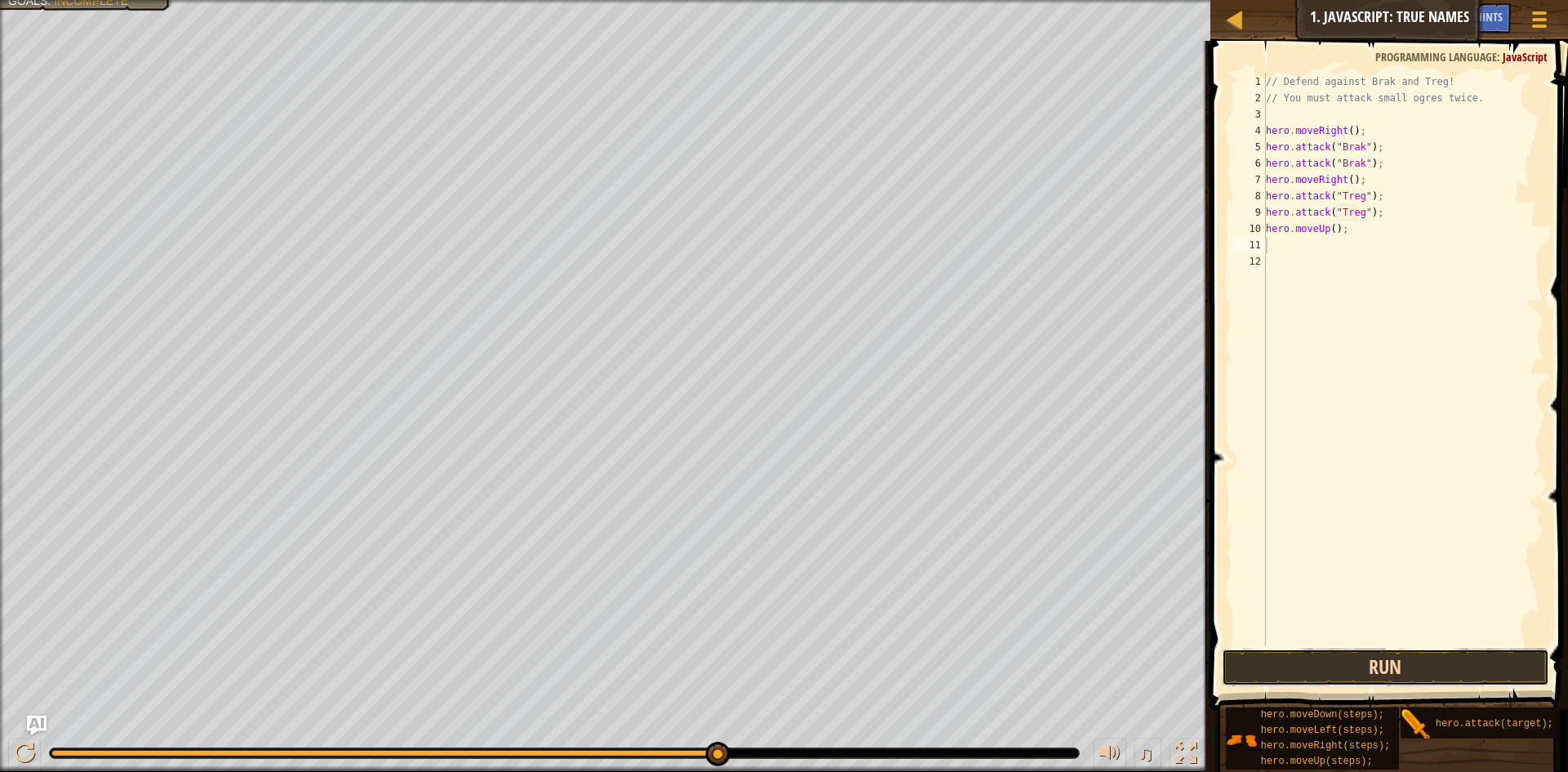
drag, startPoint x: 1397, startPoint y: 667, endPoint x: 1385, endPoint y: 683, distance: 20.0
click at [1393, 677] on button "Run" at bounding box center [1385, 667] width 328 height 38
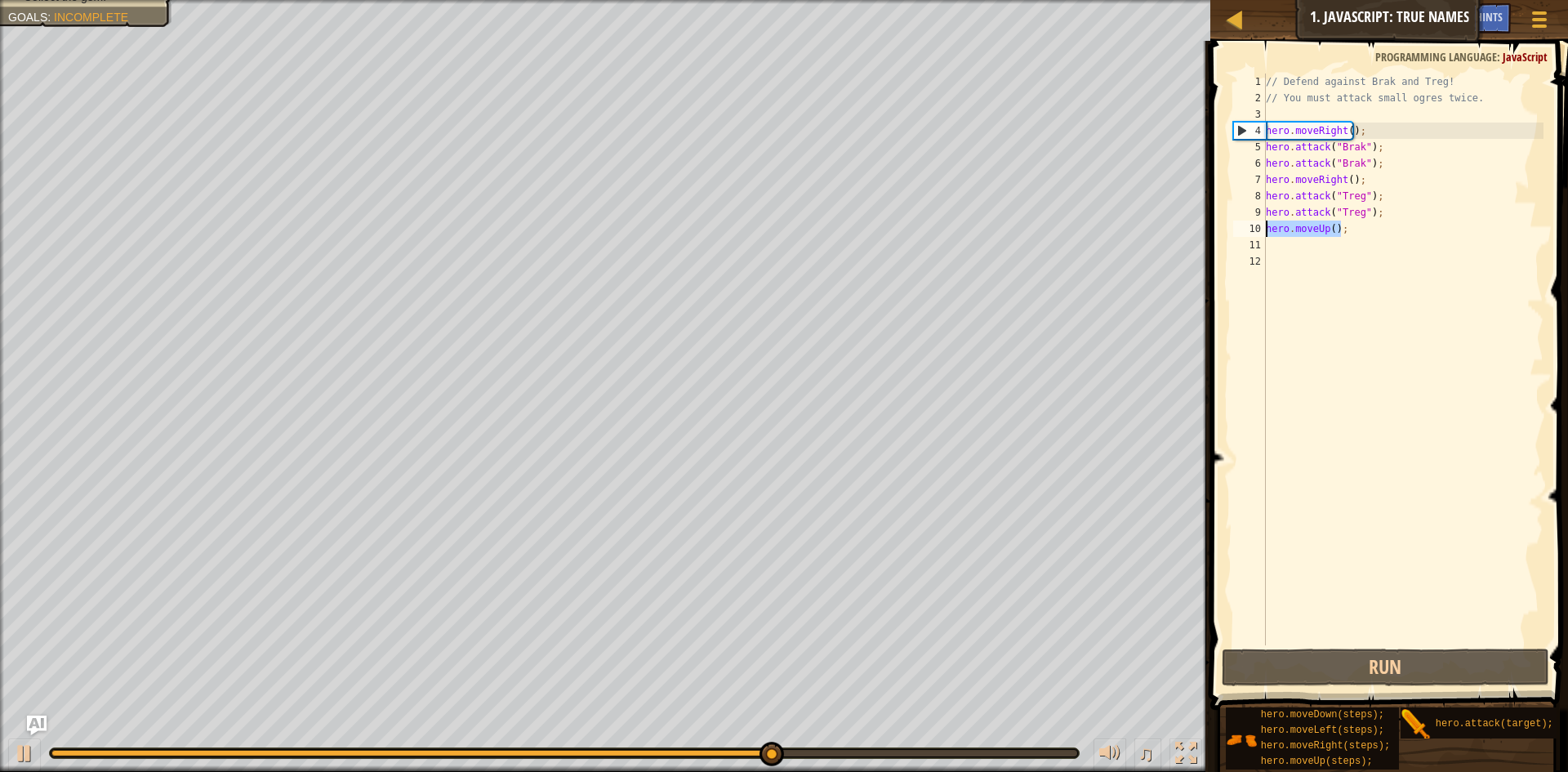
drag, startPoint x: 1334, startPoint y: 224, endPoint x: 1267, endPoint y: 233, distance: 67.6
click at [1267, 233] on div "// Defend against Brak and Treg! // You must attack small ogres twice. hero . m…" at bounding box center [1404, 376] width 282 height 604
type textarea "hero.moveUp();"
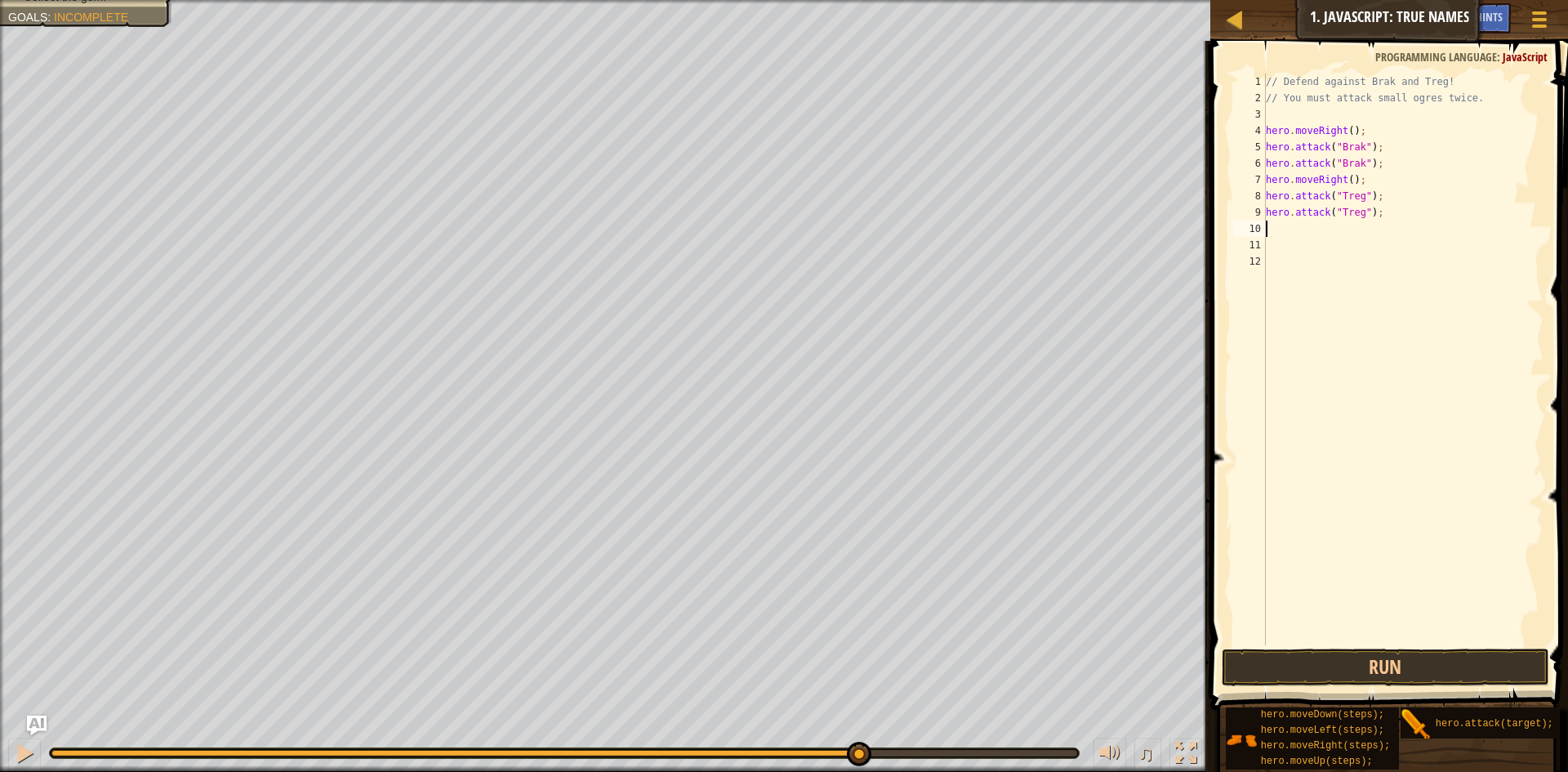
type textarea "h"
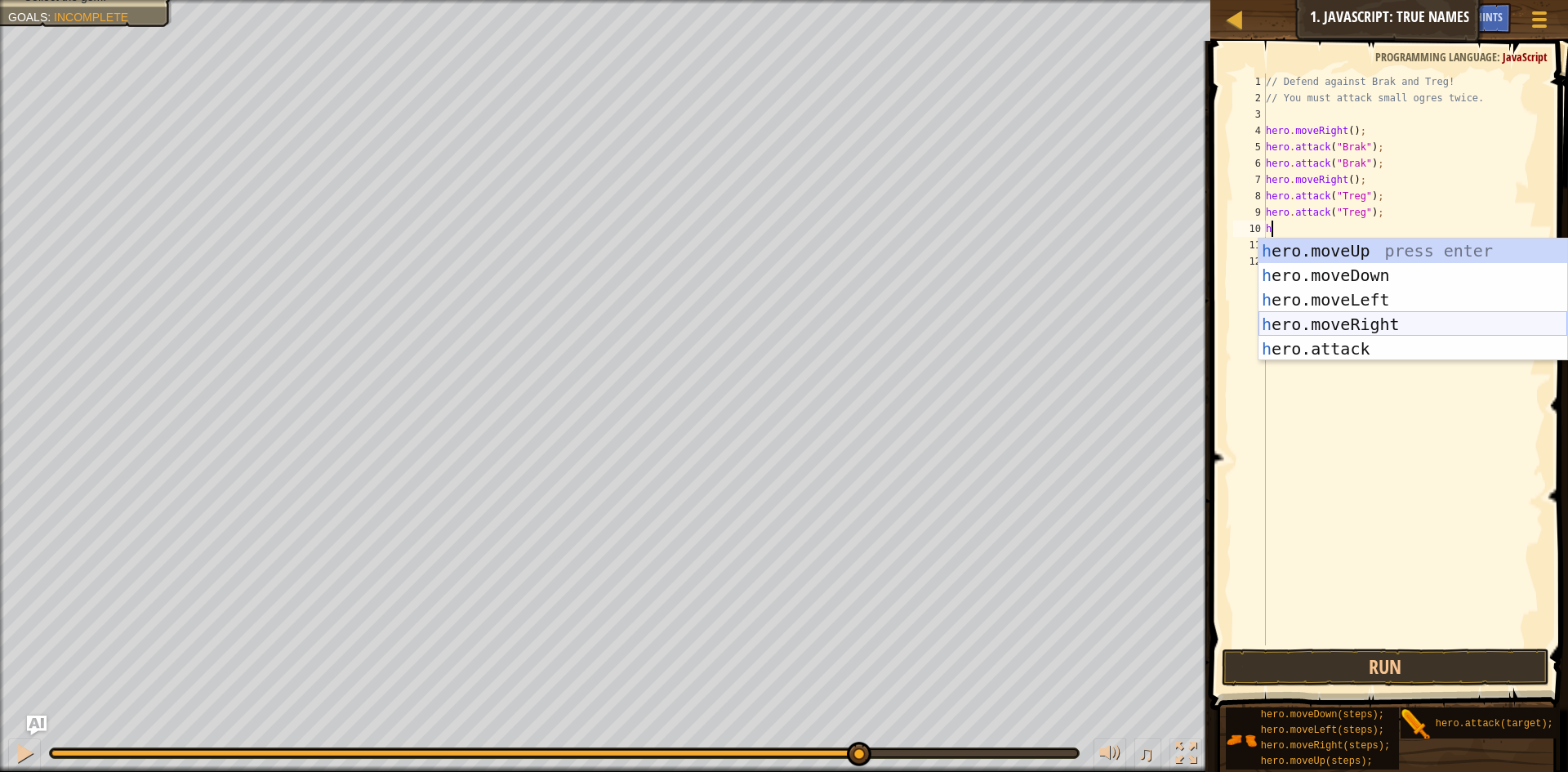
drag, startPoint x: 1398, startPoint y: 327, endPoint x: 1389, endPoint y: 328, distance: 9.1
click at [1396, 328] on div "h ero.moveUp press enter h ero.moveDown press enter h ero.moveLeft press enter …" at bounding box center [1412, 324] width 309 height 172
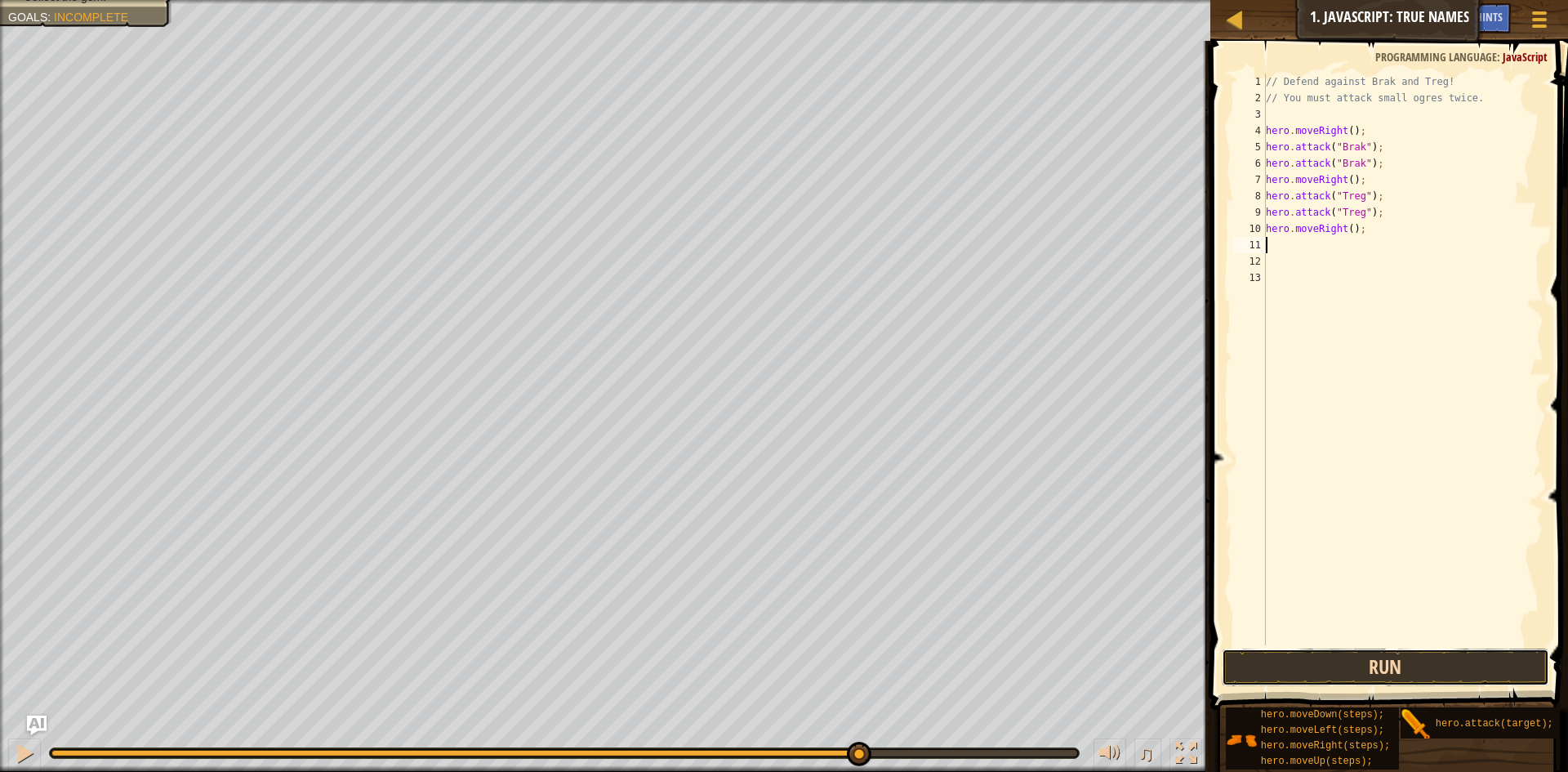
click at [1344, 671] on button "Run" at bounding box center [1385, 667] width 328 height 38
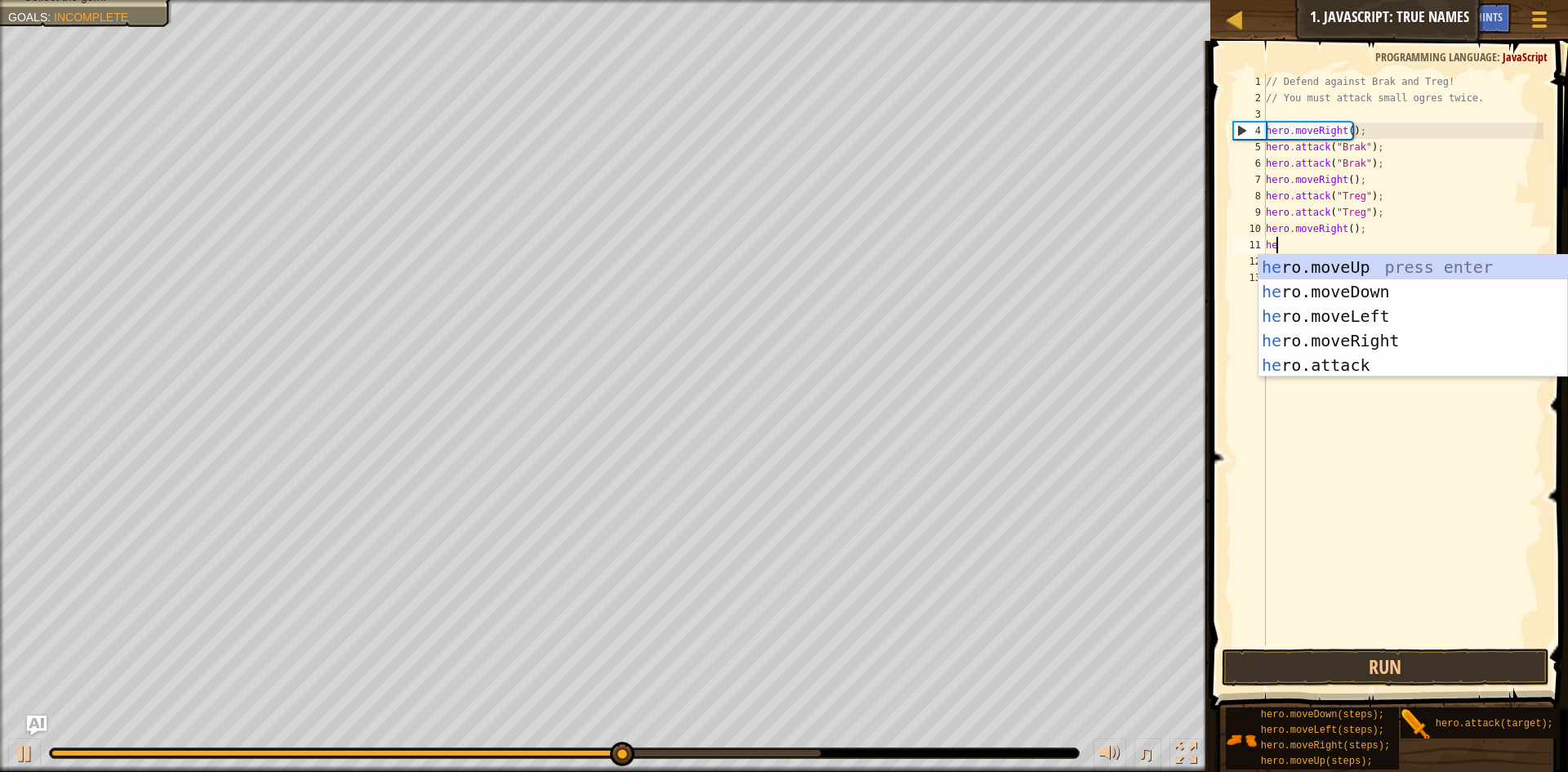
type textarea "her"
click at [1352, 340] on div "her o.moveUp press enter her o.moveDown press enter her o.moveLeft press enter …" at bounding box center [1412, 340] width 309 height 172
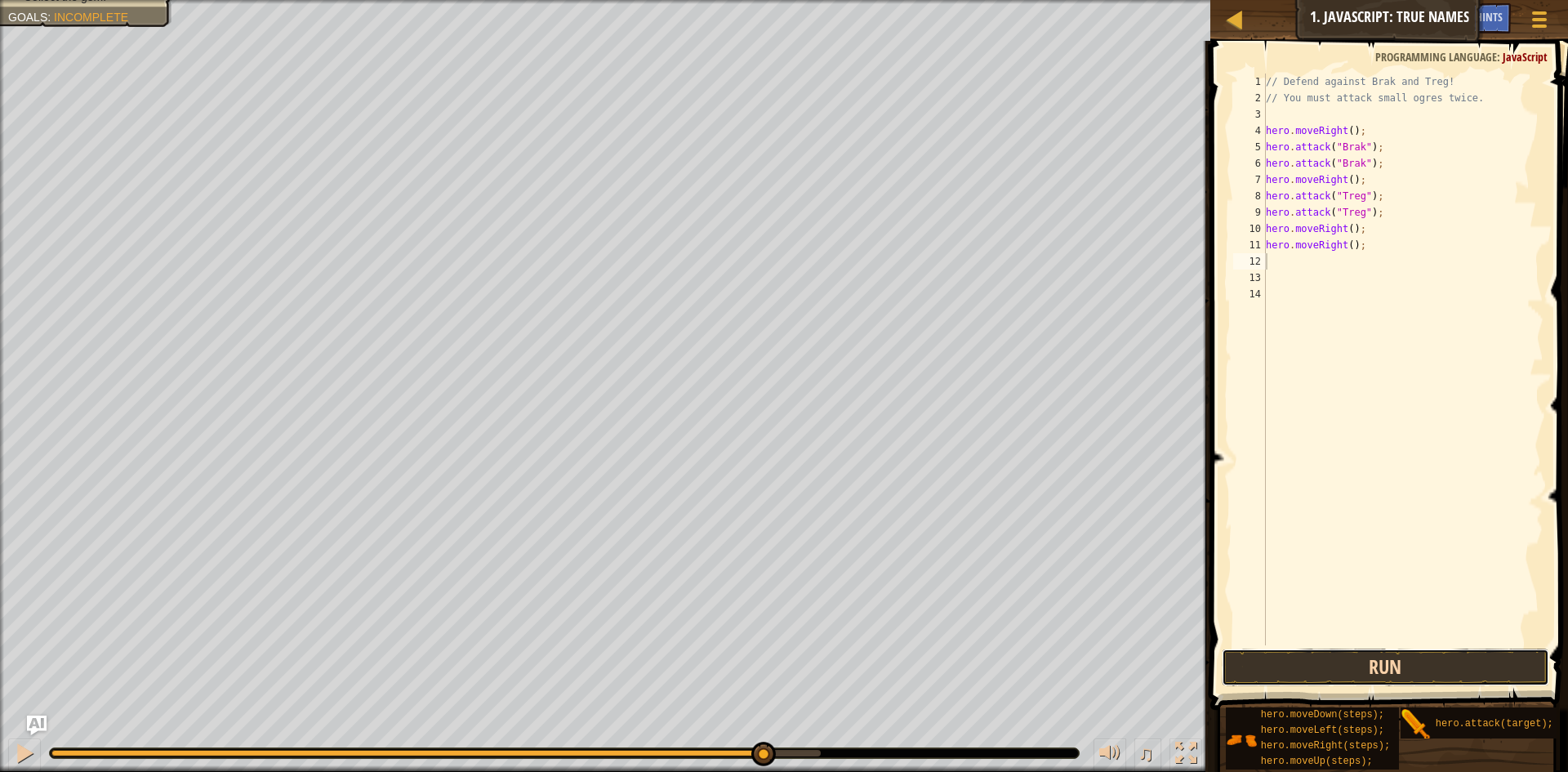
click at [1369, 661] on button "Run" at bounding box center [1385, 667] width 328 height 38
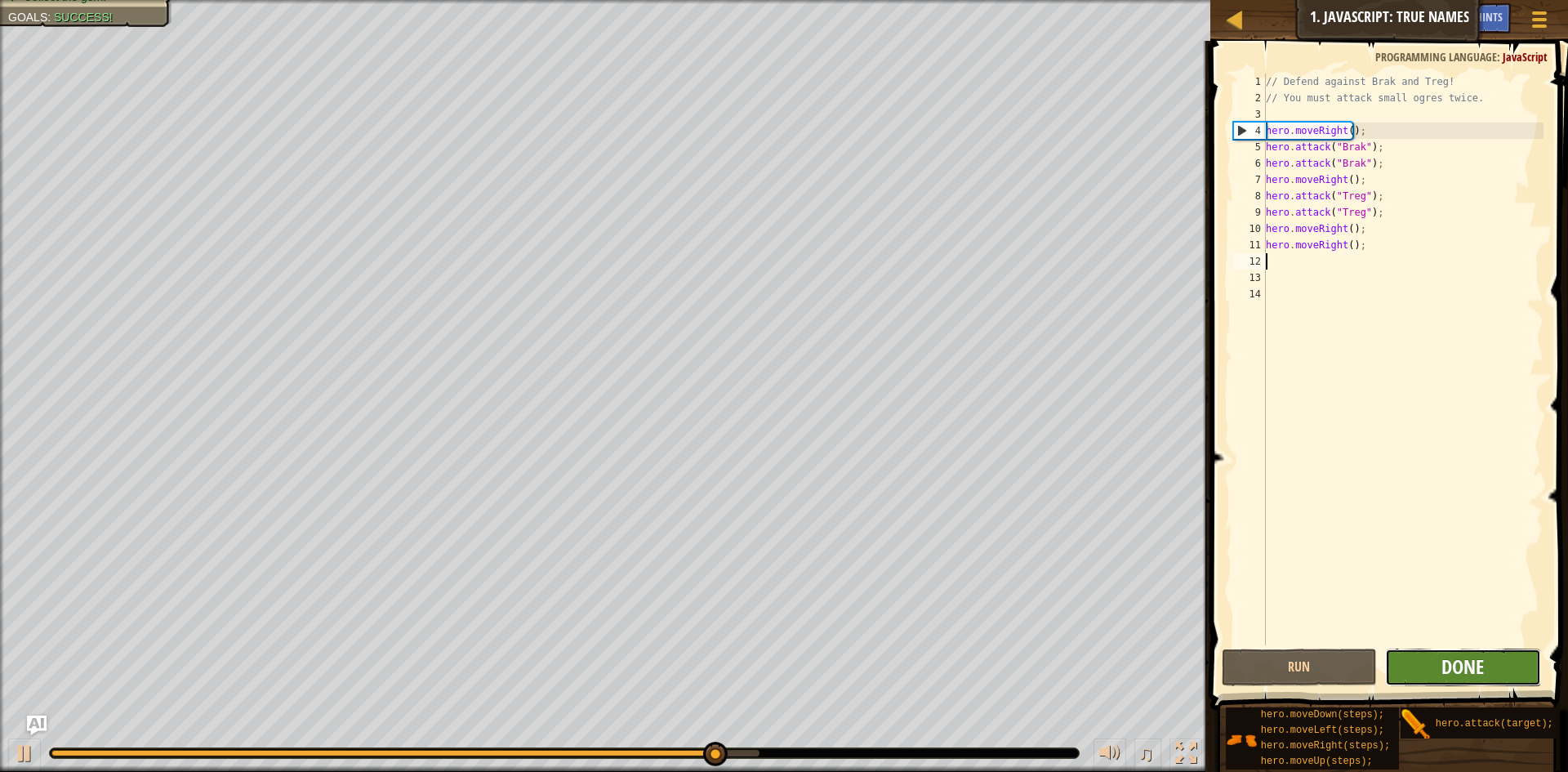
click at [1451, 666] on span "Done" at bounding box center [1462, 666] width 42 height 26
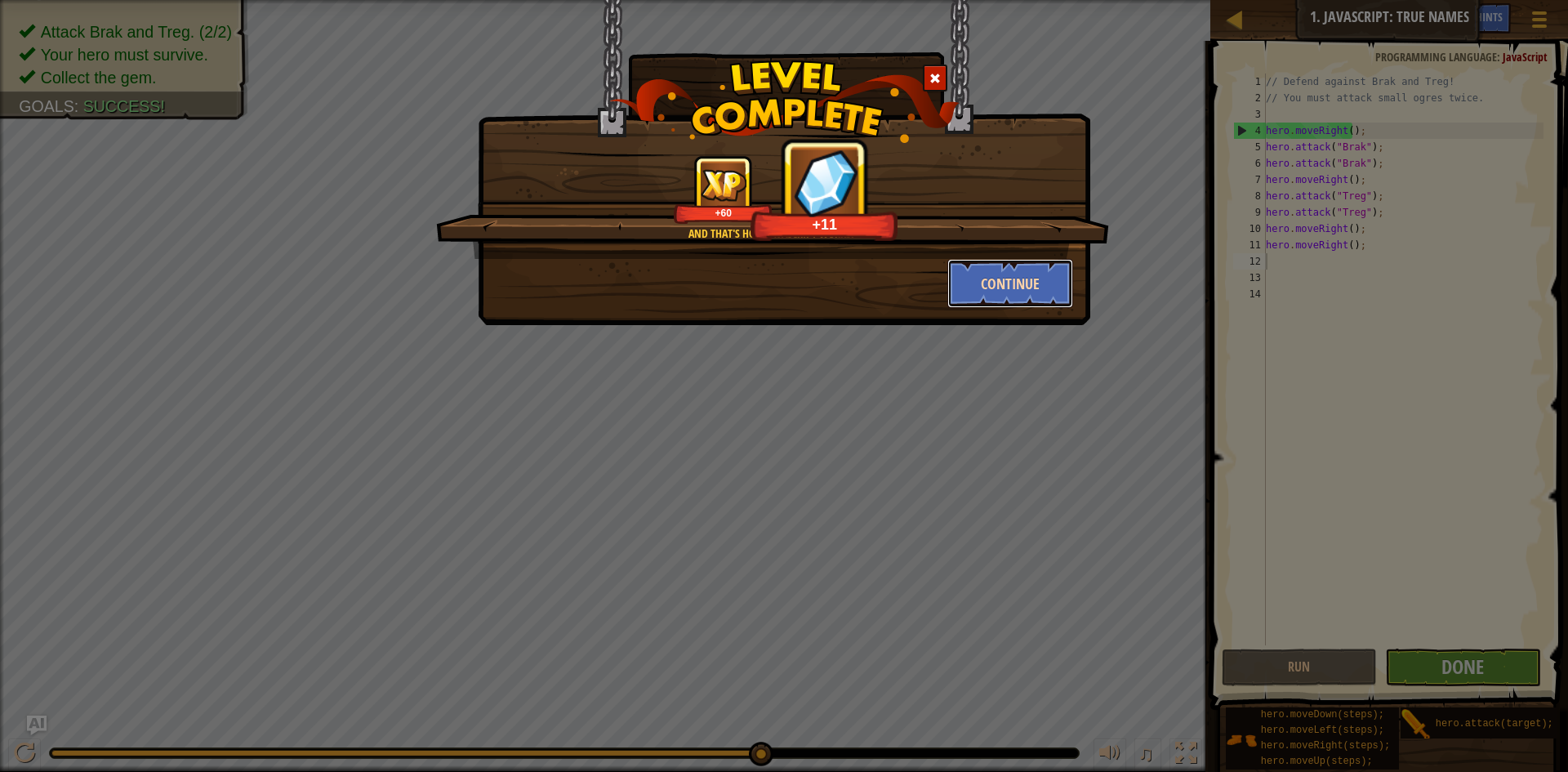
click at [995, 297] on button "Continue" at bounding box center [1010, 283] width 126 height 49
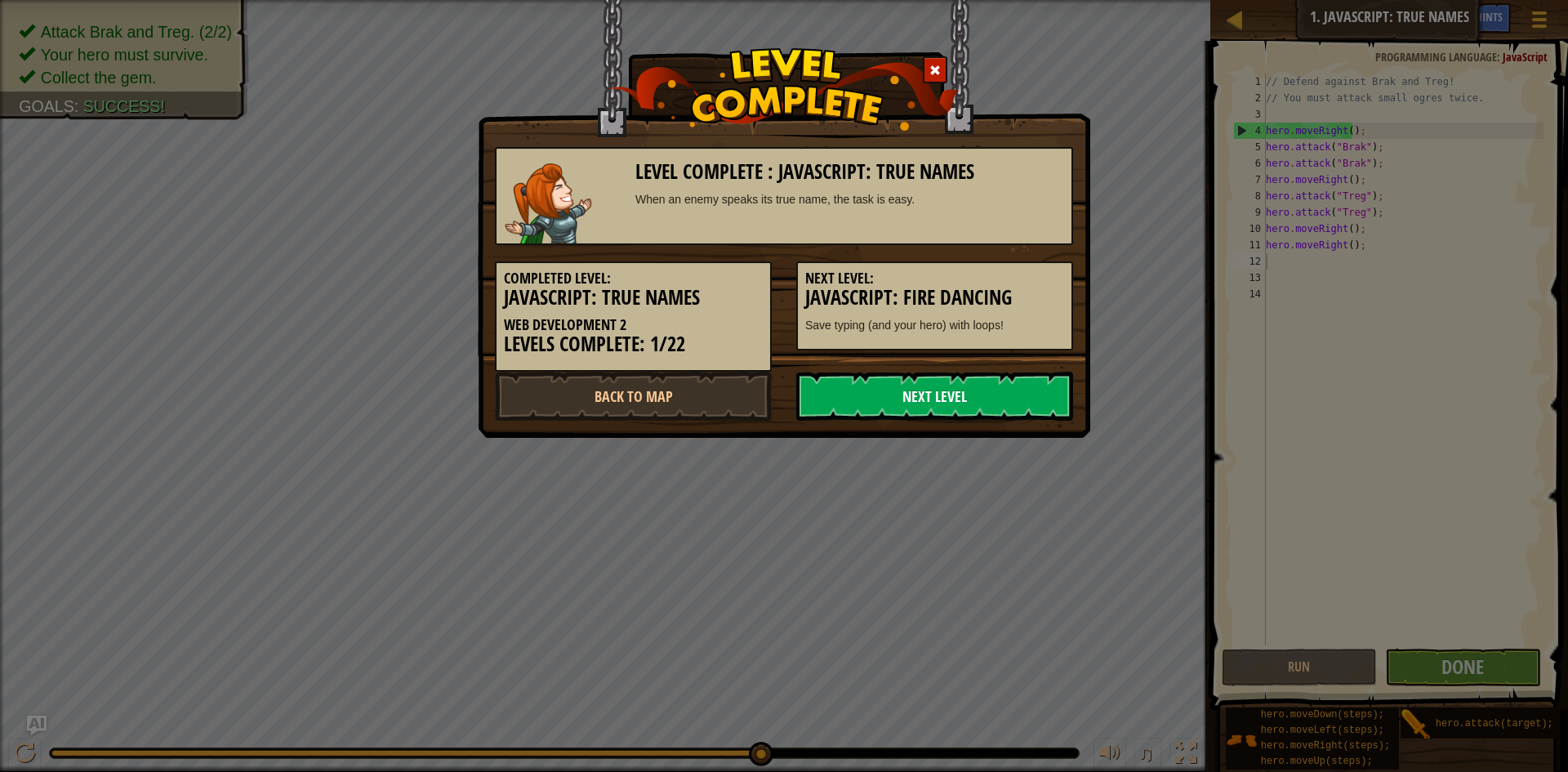
click at [927, 392] on link "Next Level" at bounding box center [934, 395] width 277 height 49
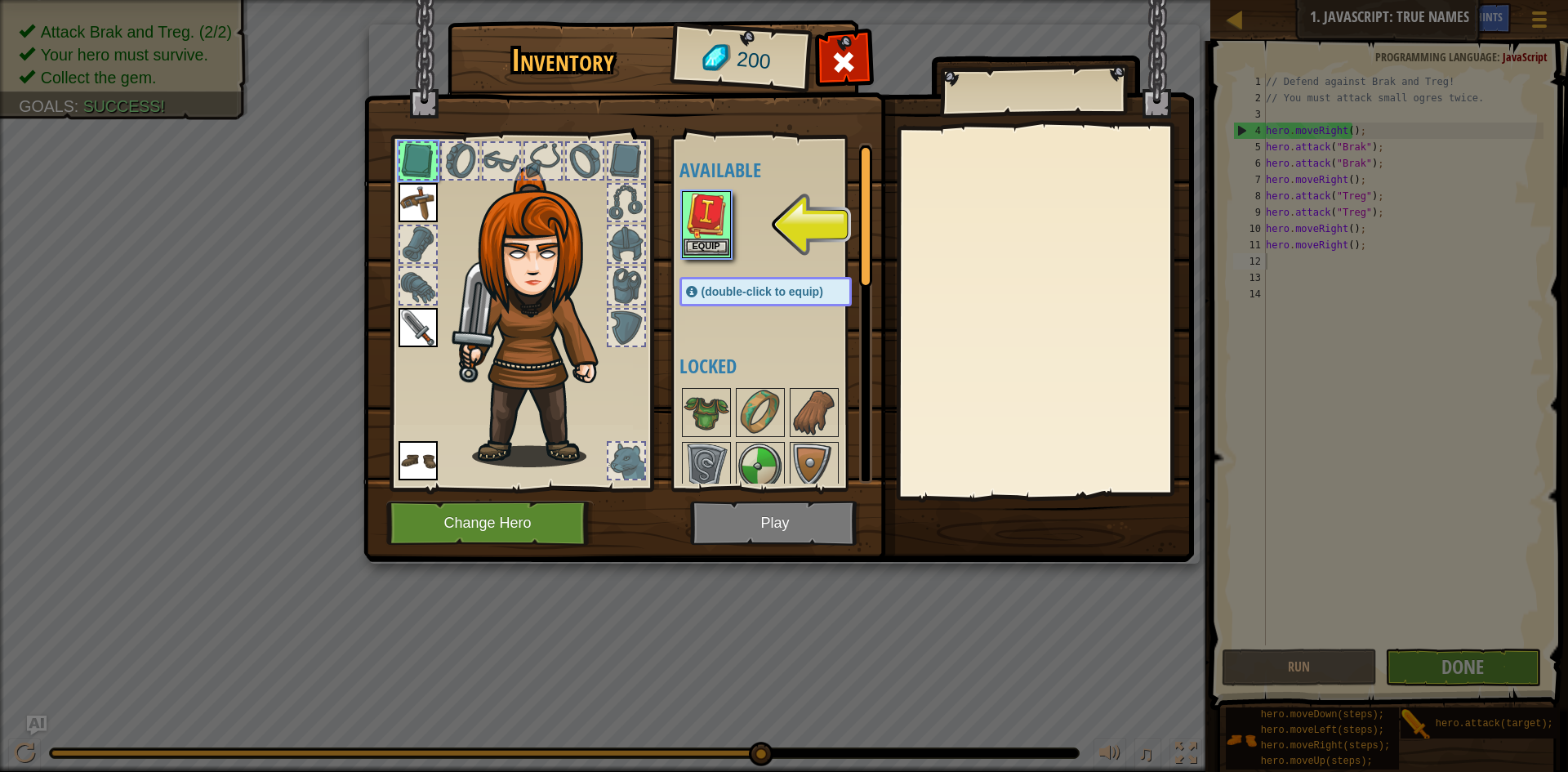
click at [695, 228] on img at bounding box center [706, 215] width 46 height 46
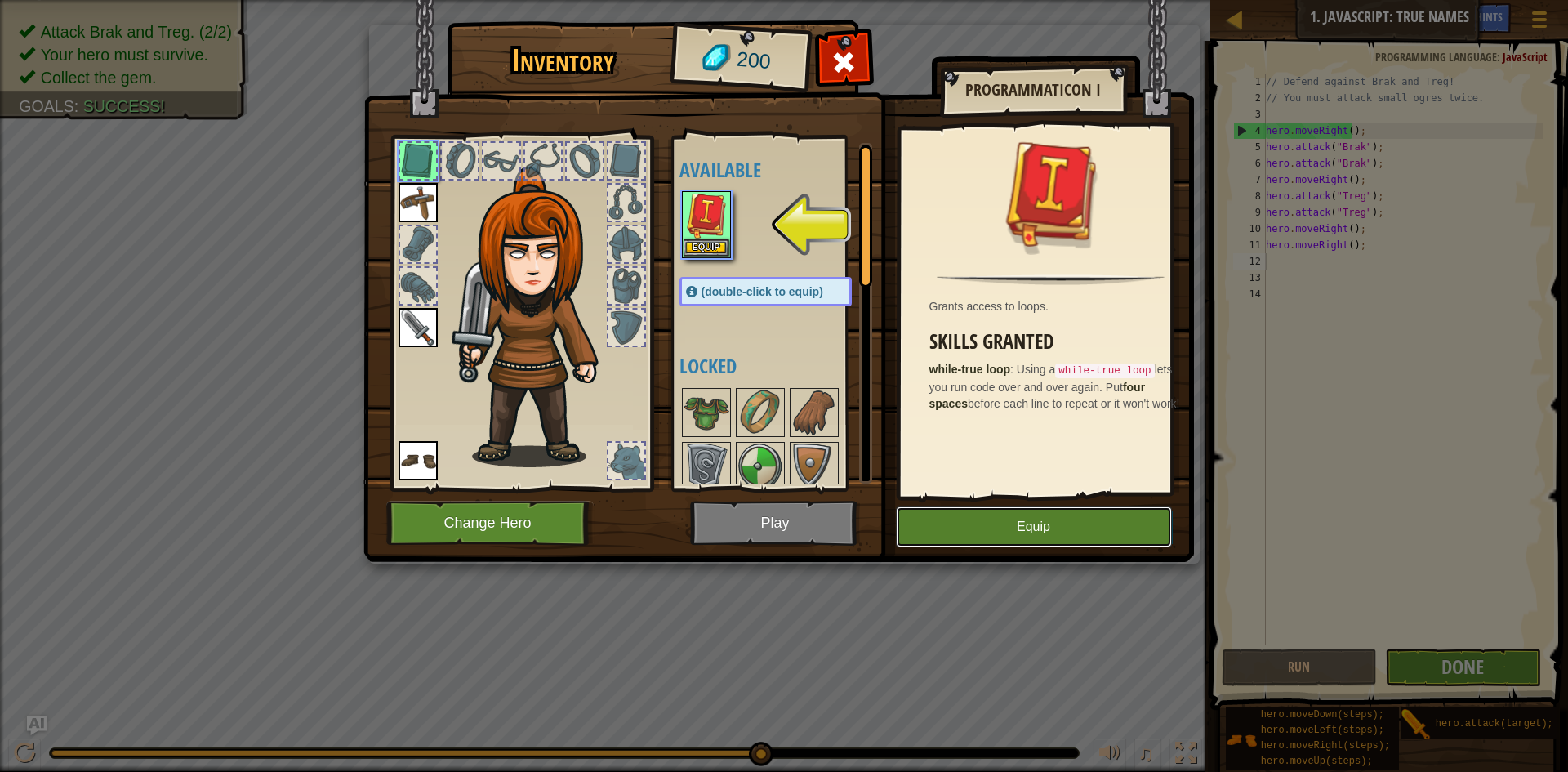
drag, startPoint x: 994, startPoint y: 536, endPoint x: 924, endPoint y: 504, distance: 77.0
click at [991, 535] on button "Equip" at bounding box center [1033, 527] width 276 height 41
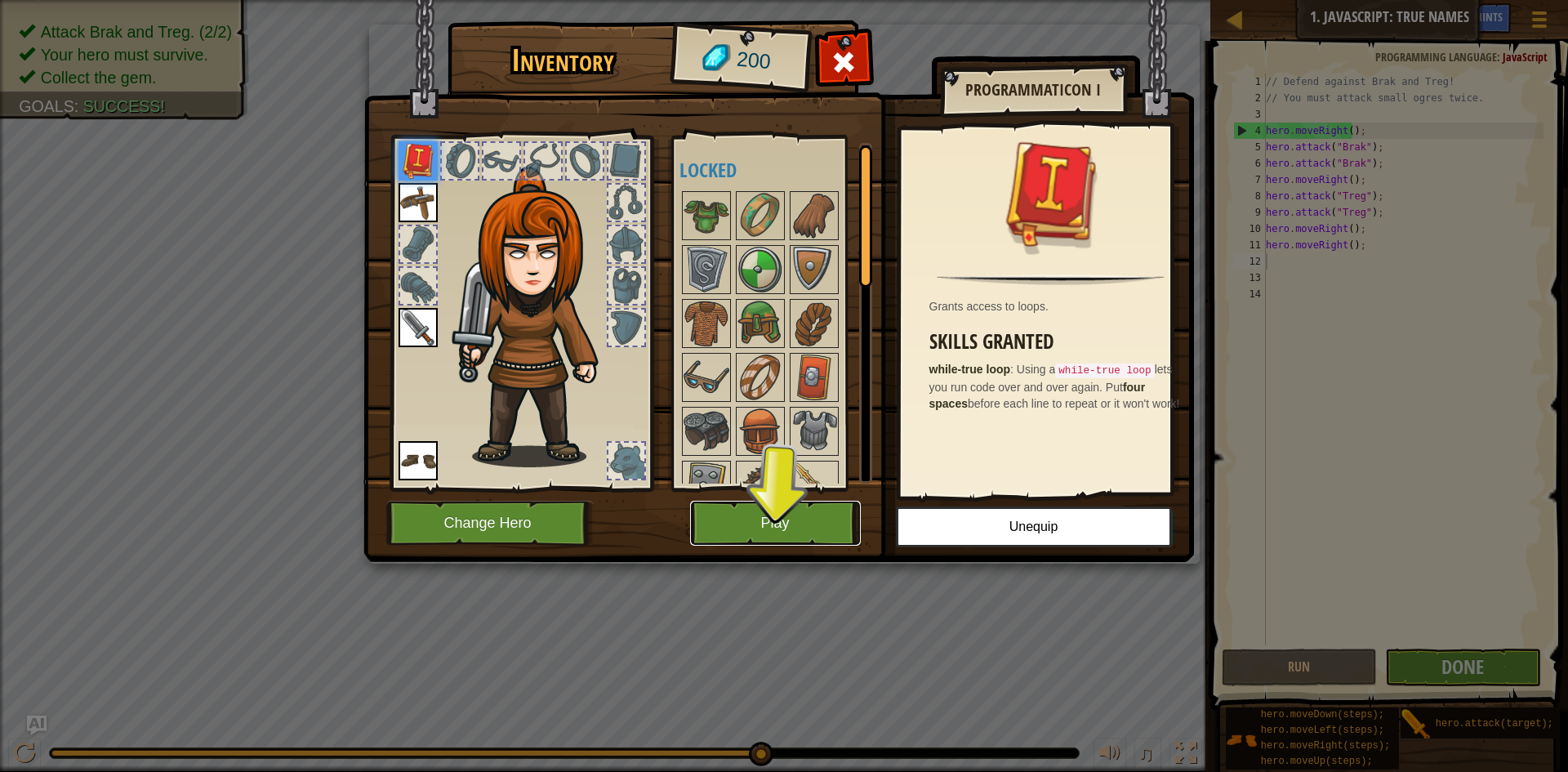
click at [805, 512] on button "Play" at bounding box center [775, 523] width 171 height 45
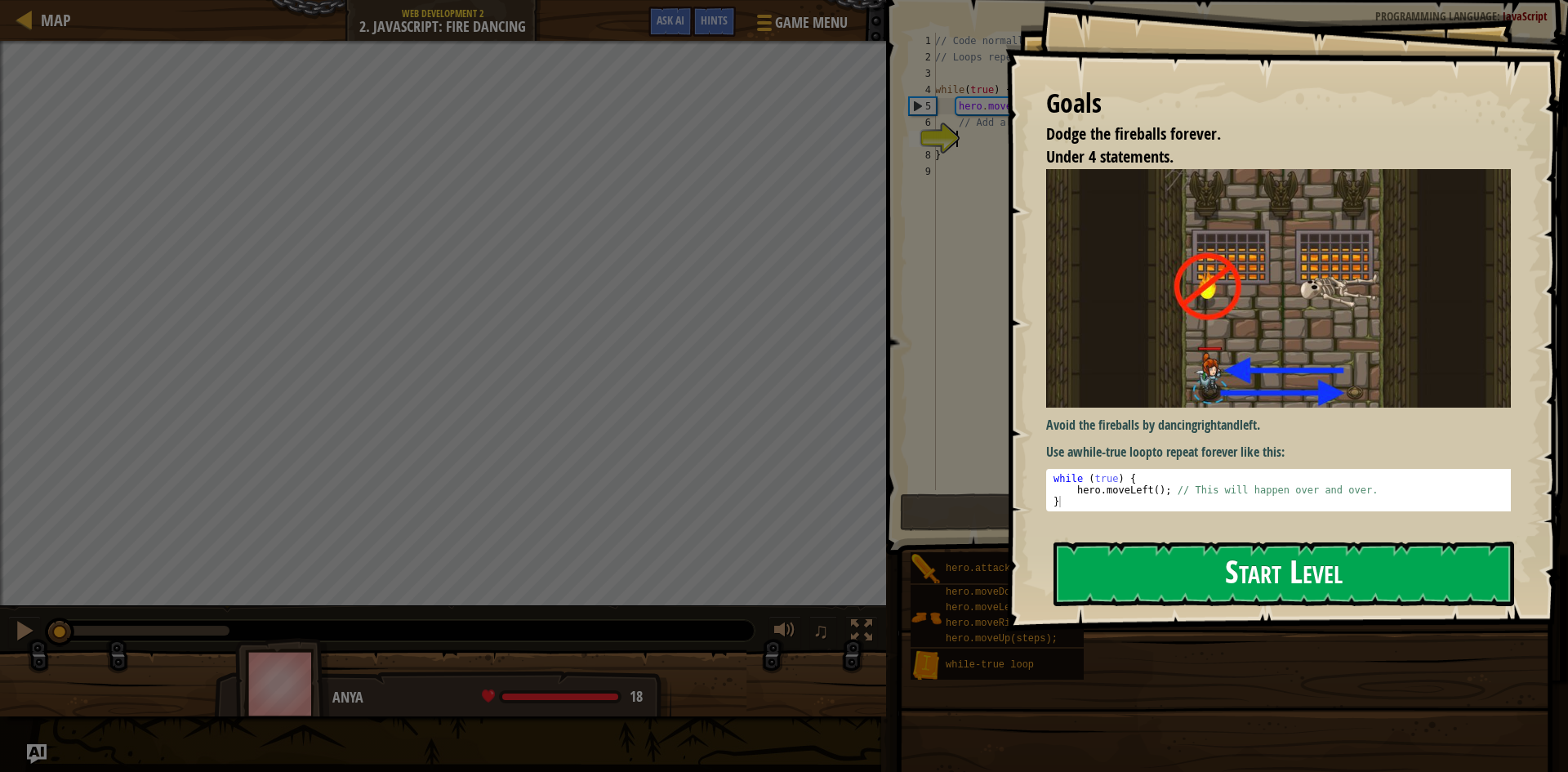
drag, startPoint x: 1090, startPoint y: 579, endPoint x: 1091, endPoint y: 594, distance: 15.0
click at [1090, 597] on button "Start Level" at bounding box center [1284, 573] width 461 height 64
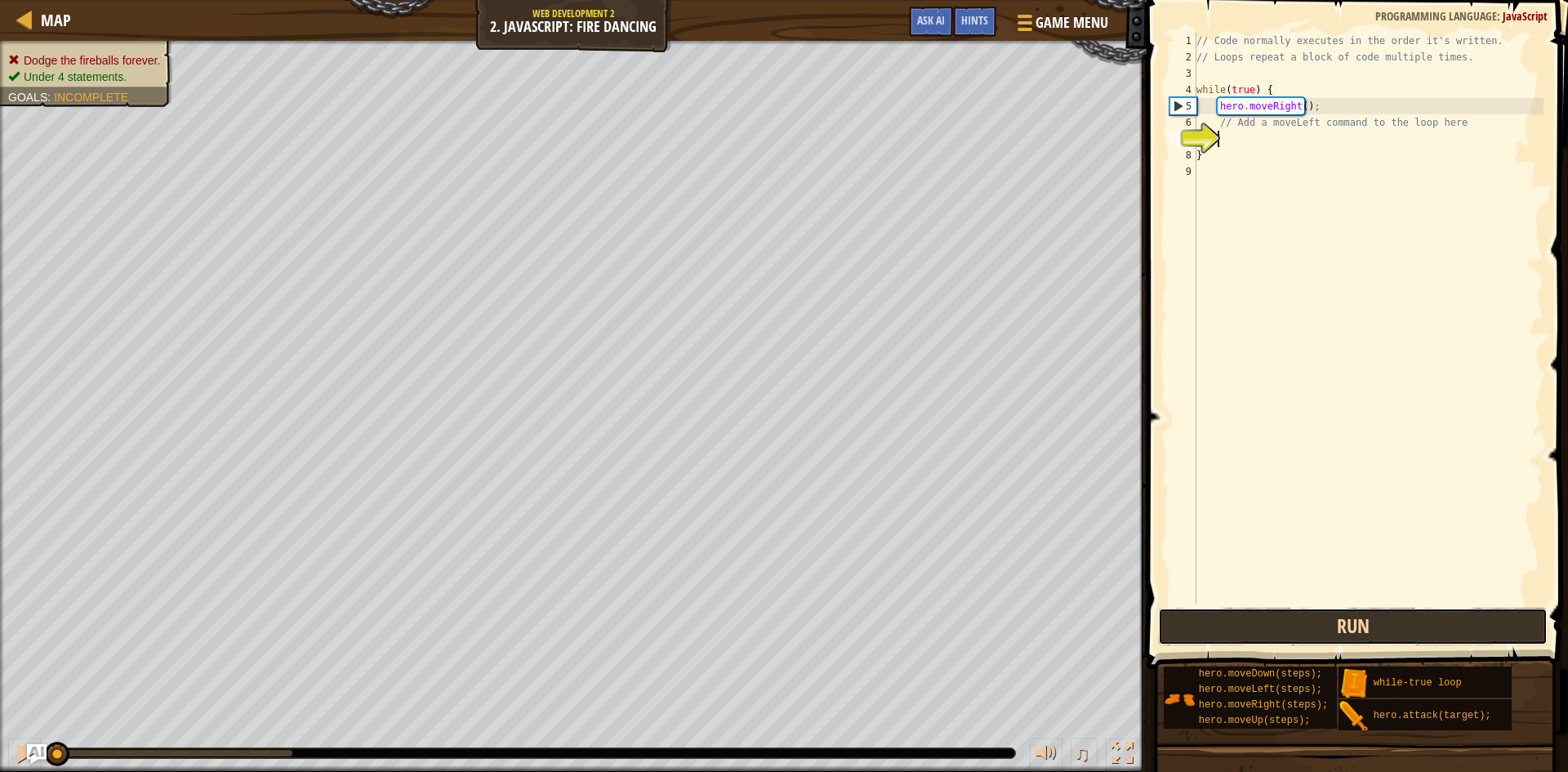
click at [1371, 627] on button "Run" at bounding box center [1352, 627] width 389 height 38
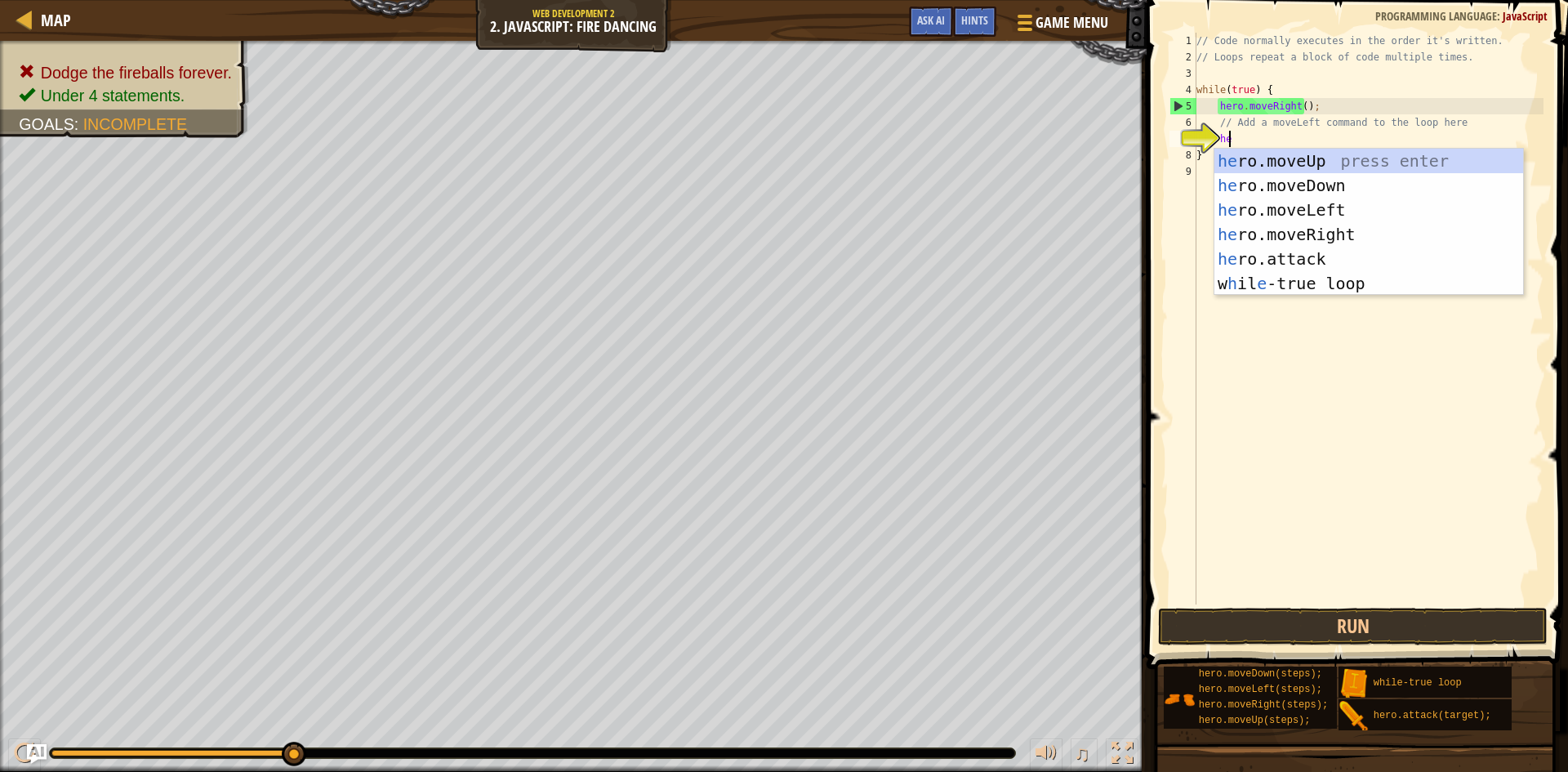
type textarea "her"
click at [1320, 217] on div "her o.moveUp press enter her o.moveDown press enter her o.moveLeft press enter …" at bounding box center [1369, 247] width 309 height 196
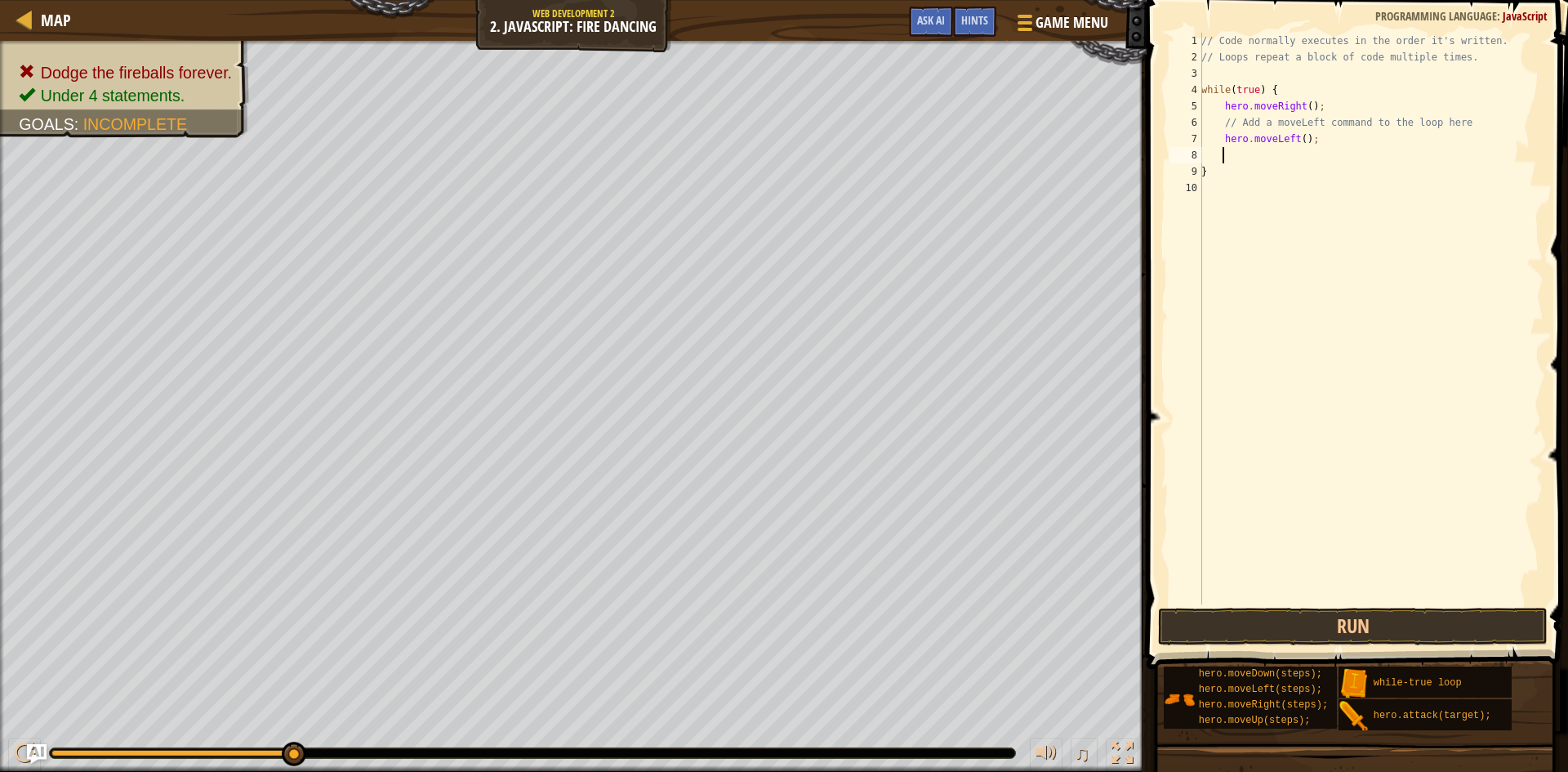
scroll to position [8, 1]
click at [1337, 614] on button "Run" at bounding box center [1352, 627] width 389 height 38
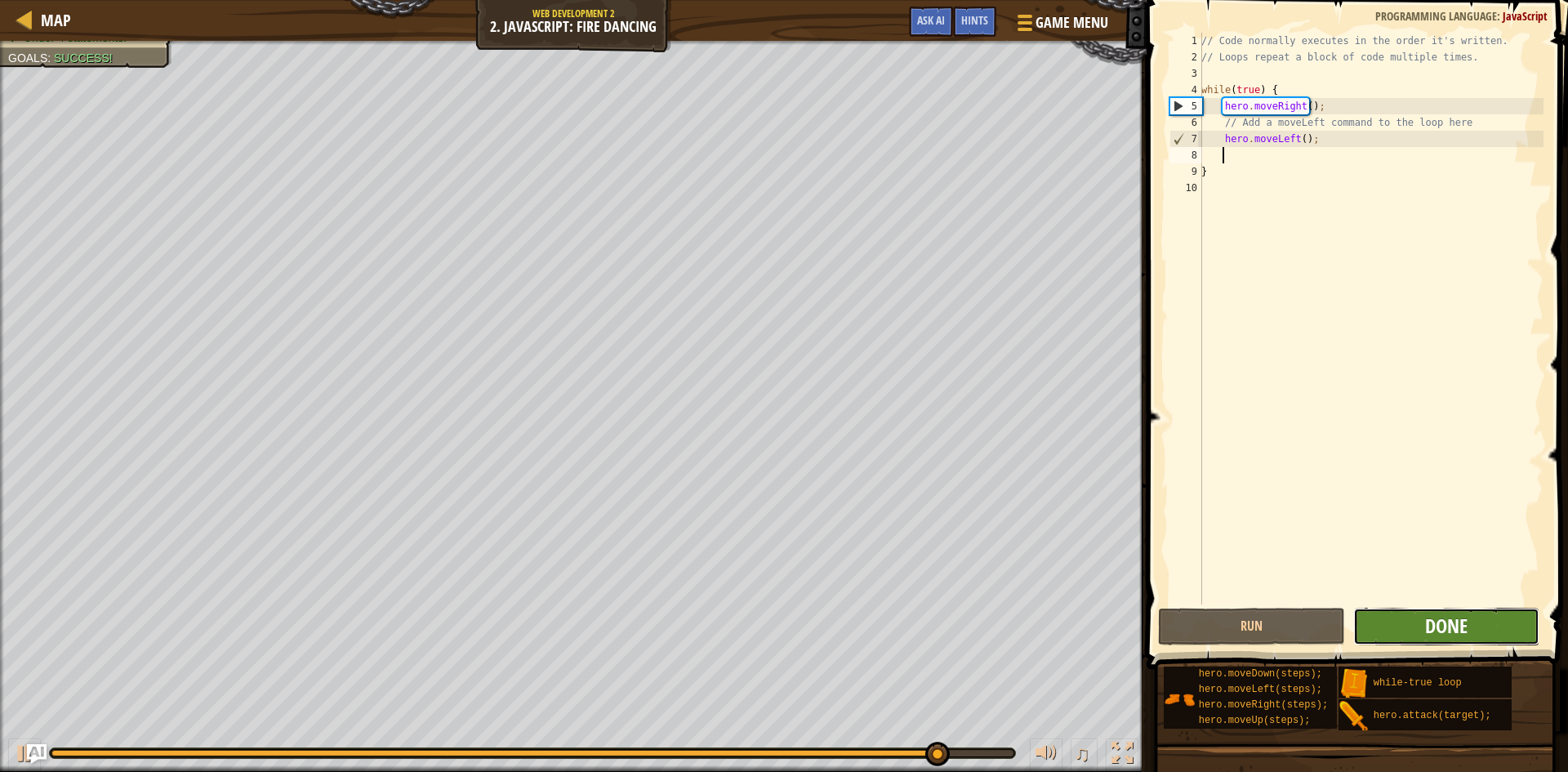
click at [1436, 616] on span "Done" at bounding box center [1446, 626] width 42 height 26
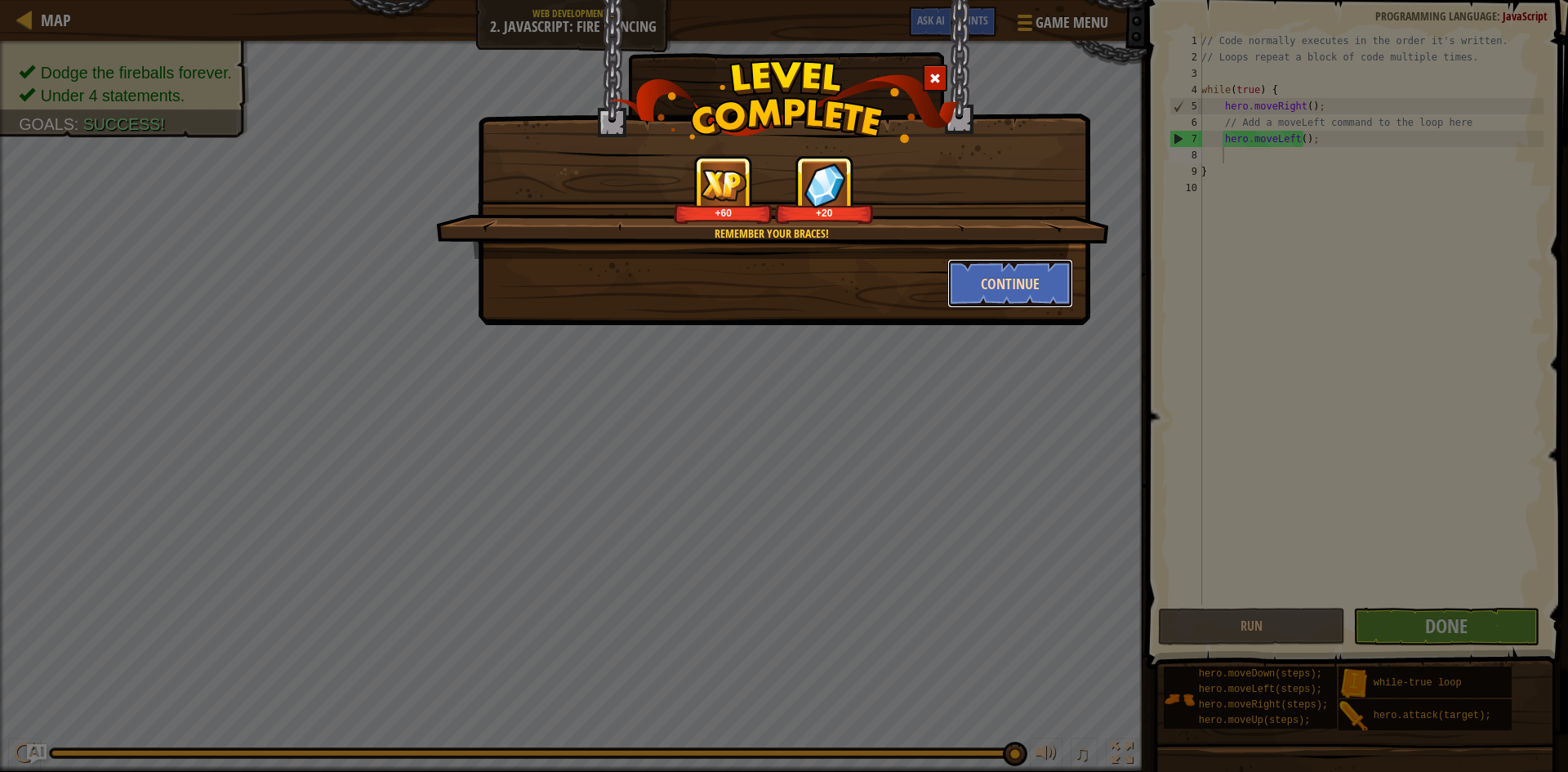
click at [1027, 274] on button "Continue" at bounding box center [1010, 283] width 126 height 49
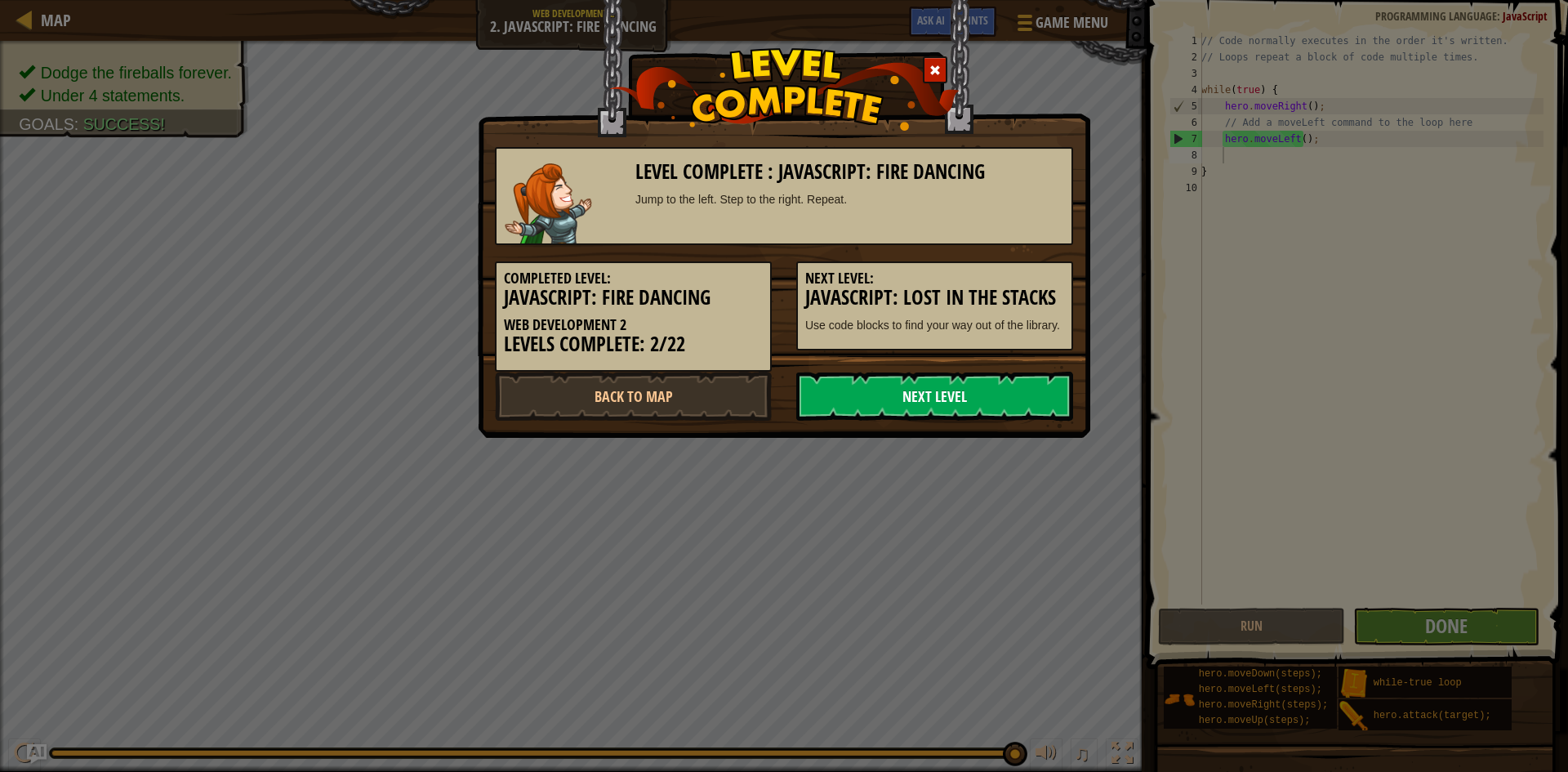
click at [996, 376] on link "Next Level" at bounding box center [934, 395] width 277 height 49
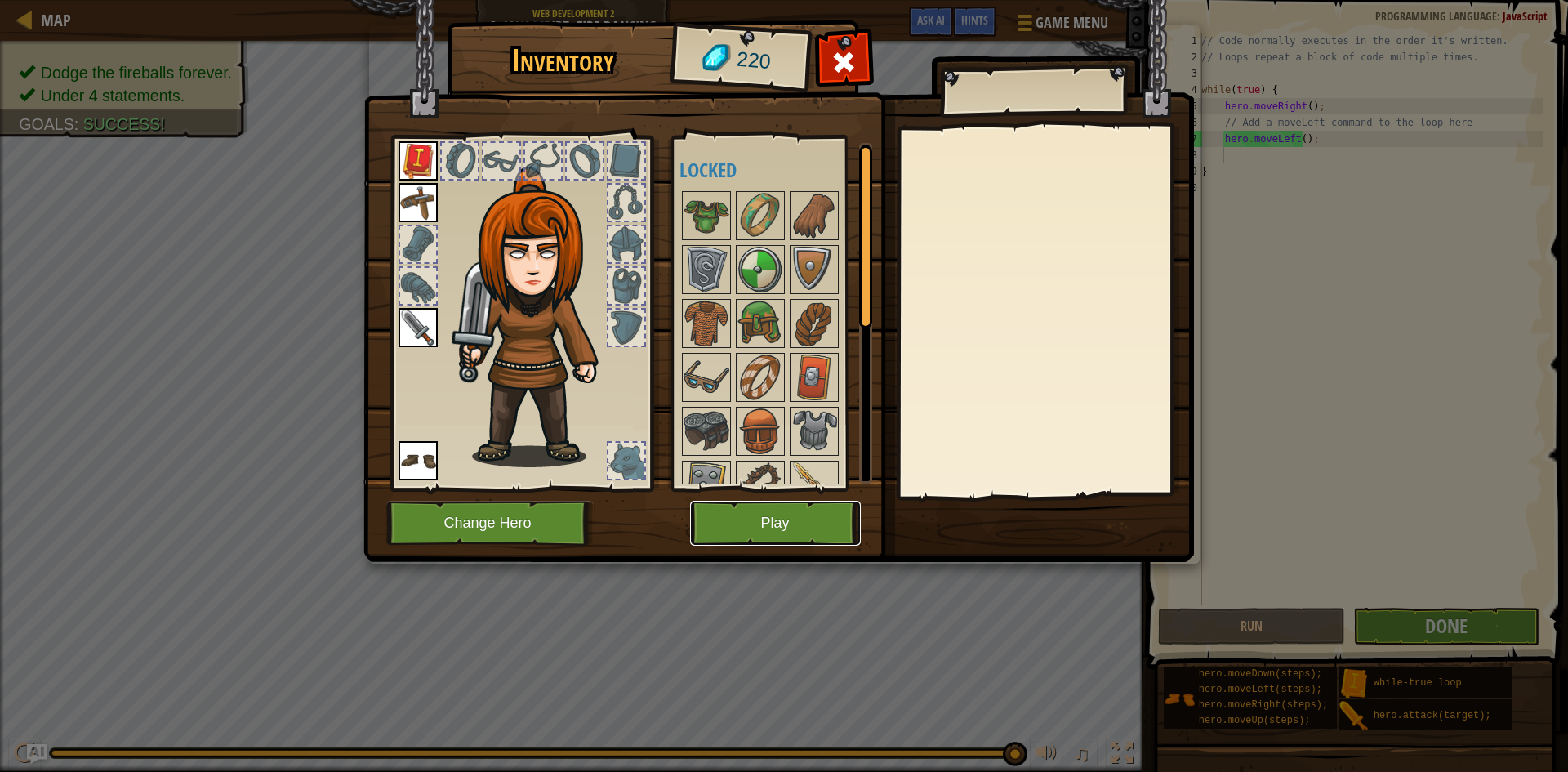
click at [777, 529] on button "Play" at bounding box center [775, 523] width 171 height 45
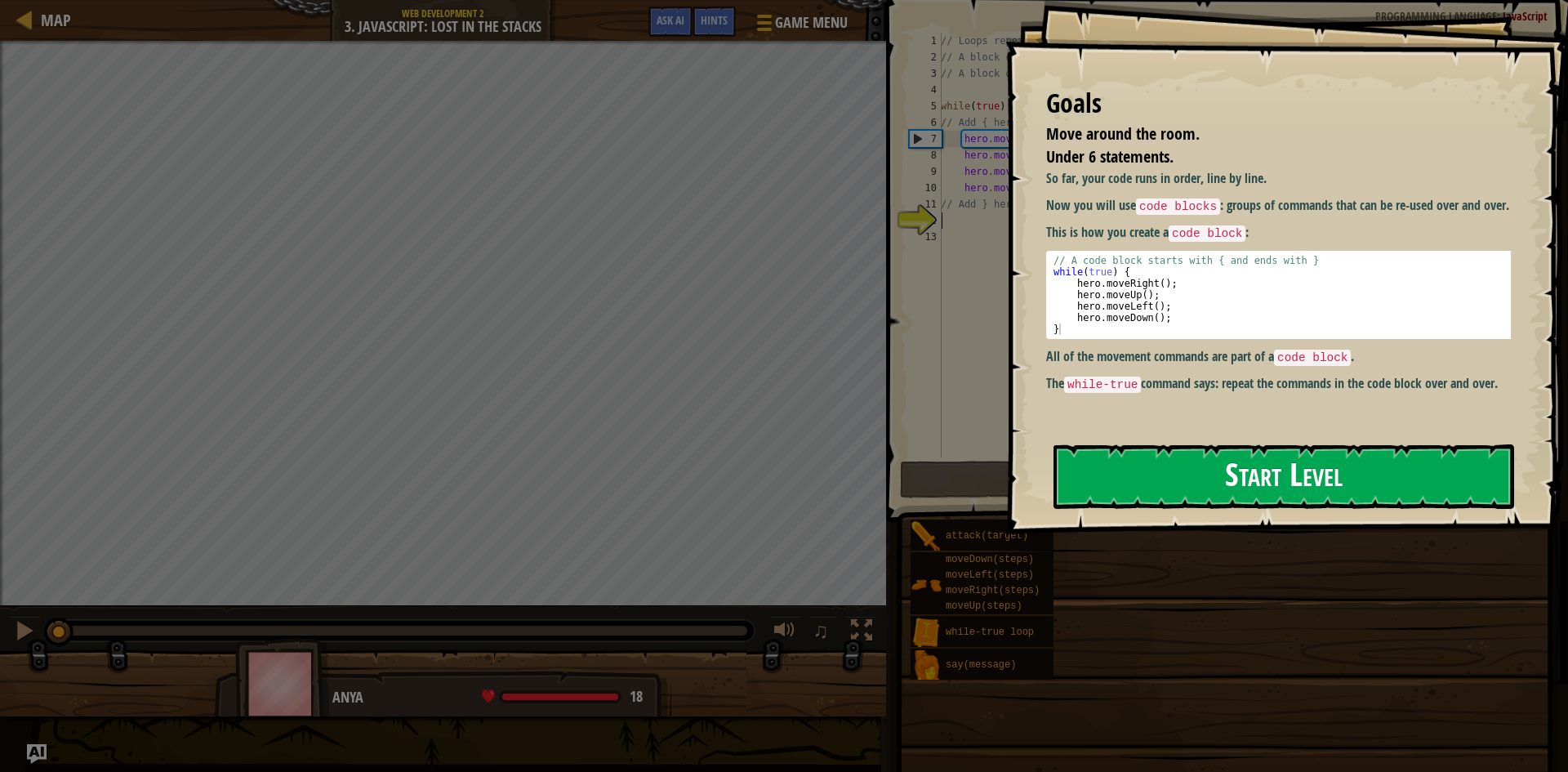
click at [1213, 493] on button "Start Level" at bounding box center [1284, 476] width 461 height 64
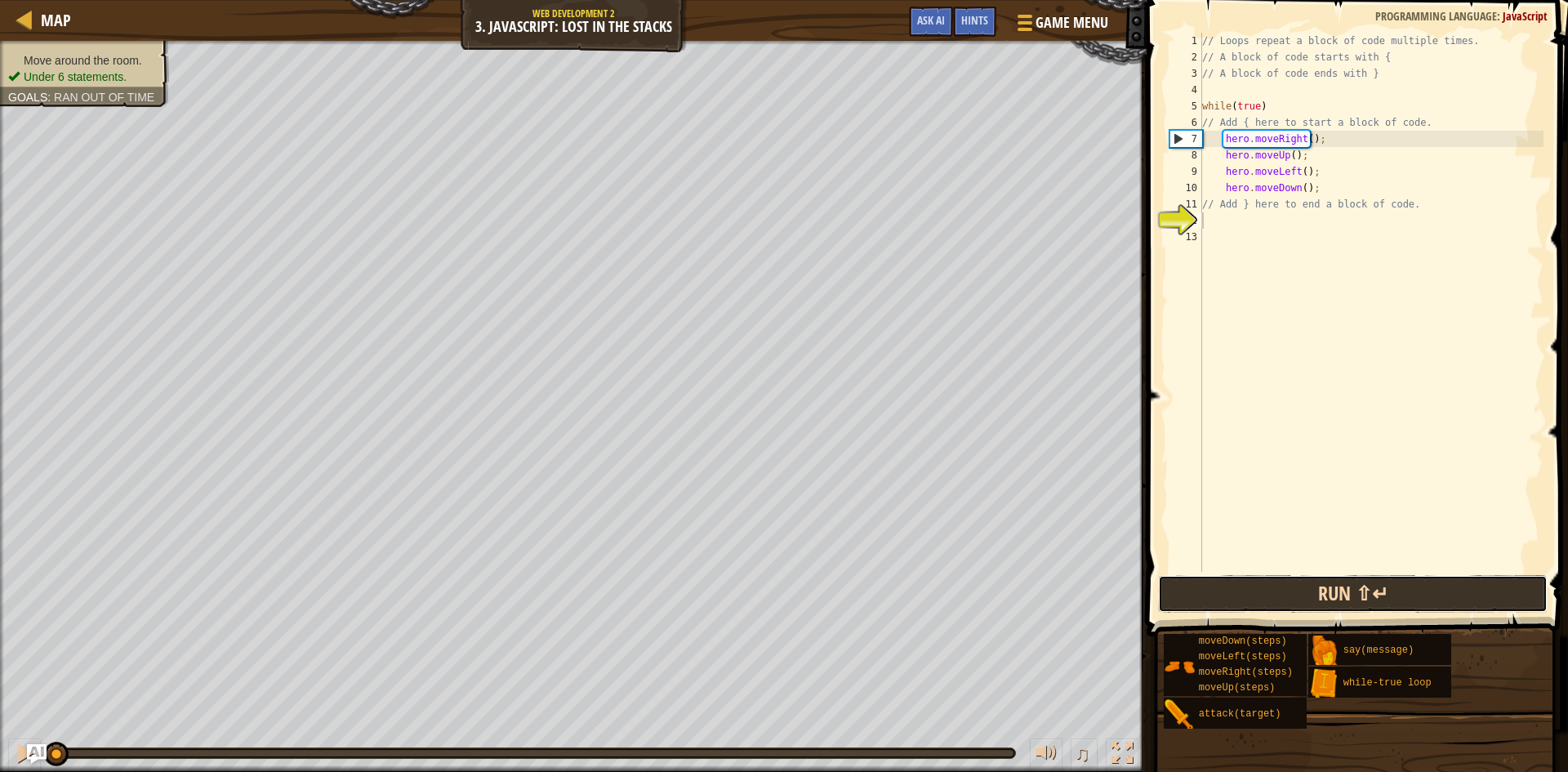
click at [1255, 602] on button "Run ⇧↵" at bounding box center [1352, 594] width 389 height 38
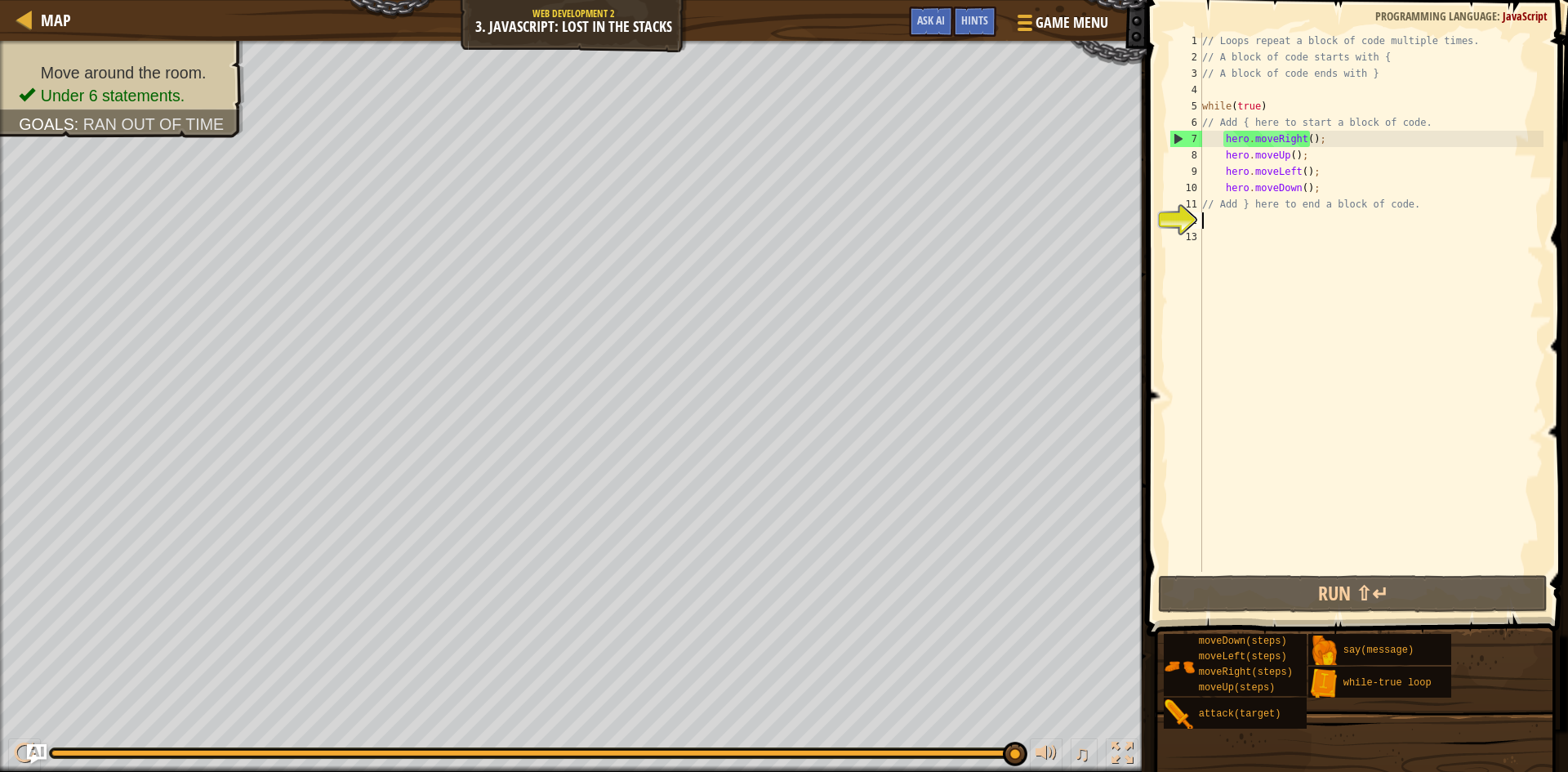
scroll to position [8, 0]
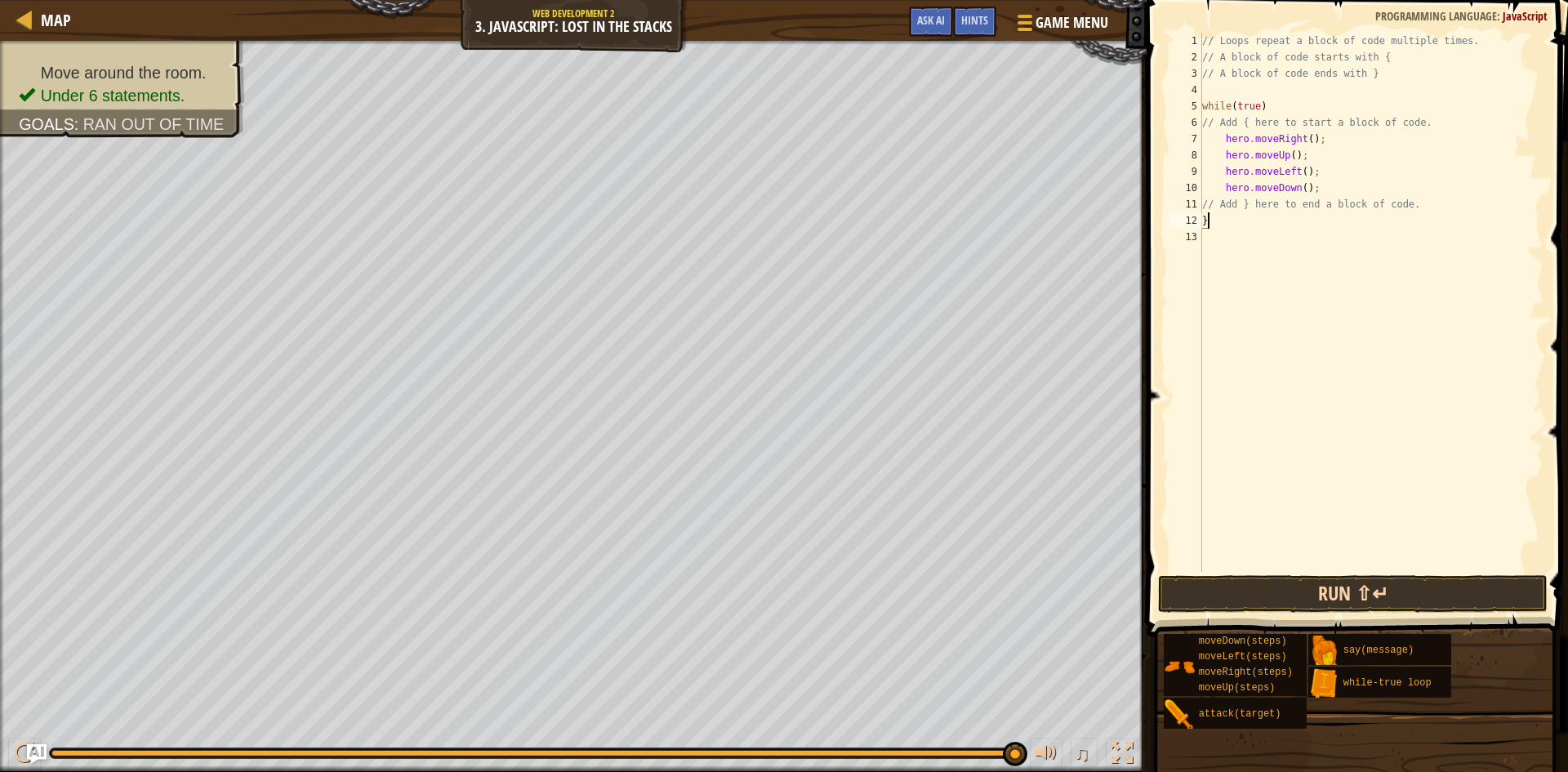
type textarea "}"
click at [1287, 586] on button "Run ⇧↵" at bounding box center [1352, 594] width 389 height 38
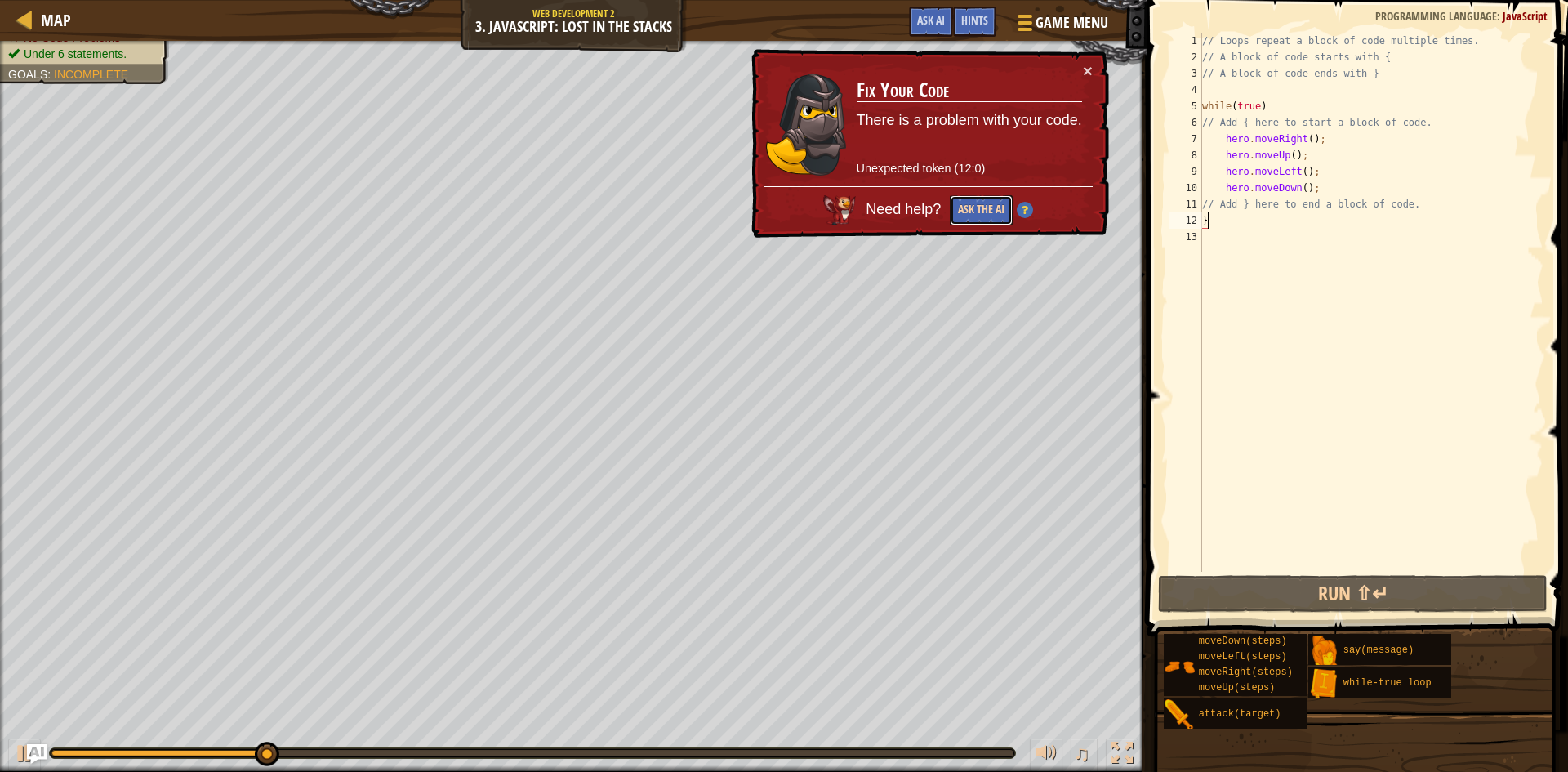
click at [1001, 207] on button "Ask the AI" at bounding box center [981, 210] width 63 height 30
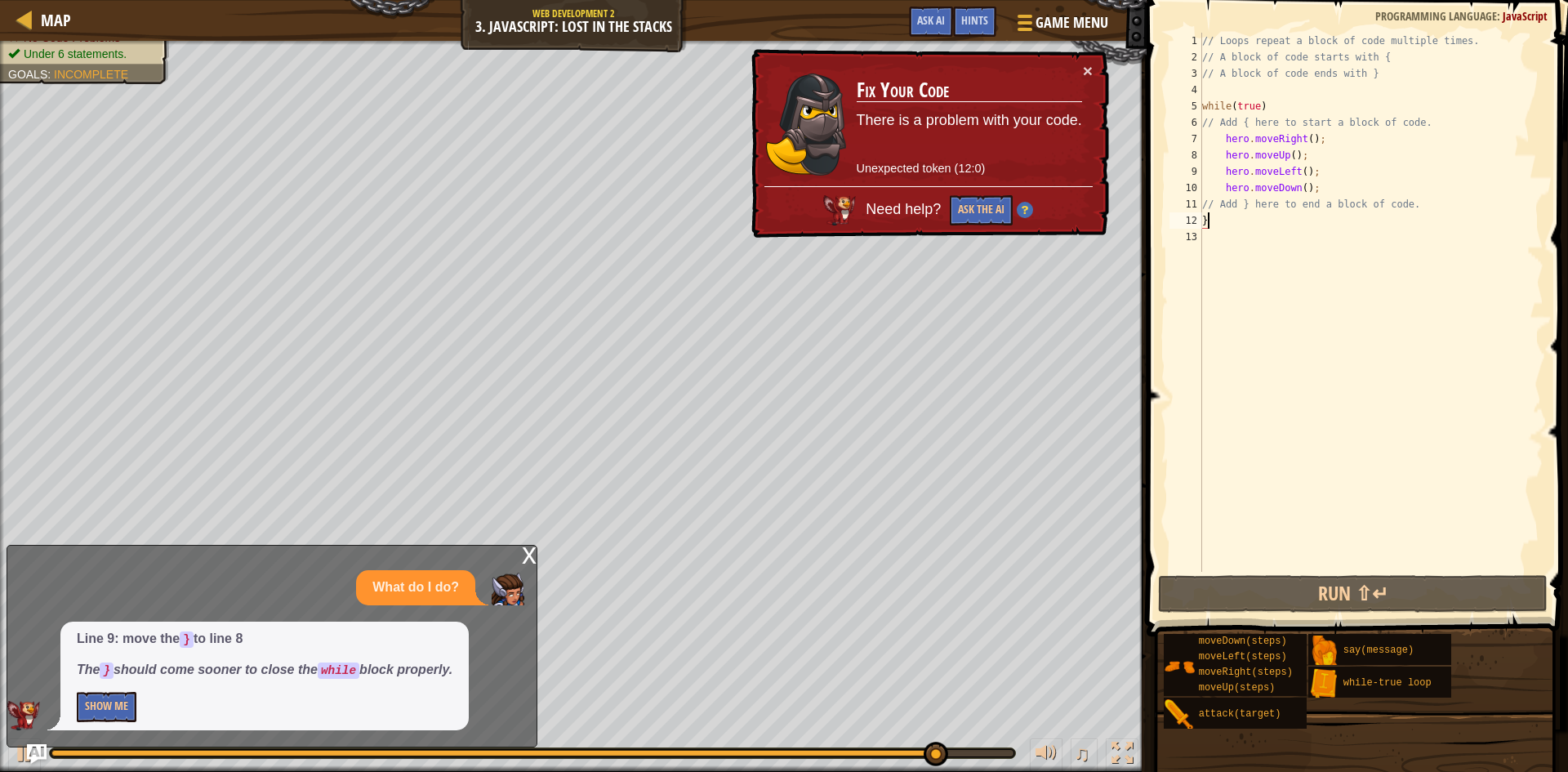
click at [1210, 219] on div "// Loops repeat a block of code multiple times. // A block of code starts with …" at bounding box center [1371, 318] width 345 height 572
drag, startPoint x: 1220, startPoint y: 224, endPoint x: 1191, endPoint y: 223, distance: 29.0
click at [1191, 223] on div "} 1 2 3 4 5 6 7 8 9 10 11 12 13 // Loops repeat a block of code multiple times.…" at bounding box center [1355, 302] width 377 height 539
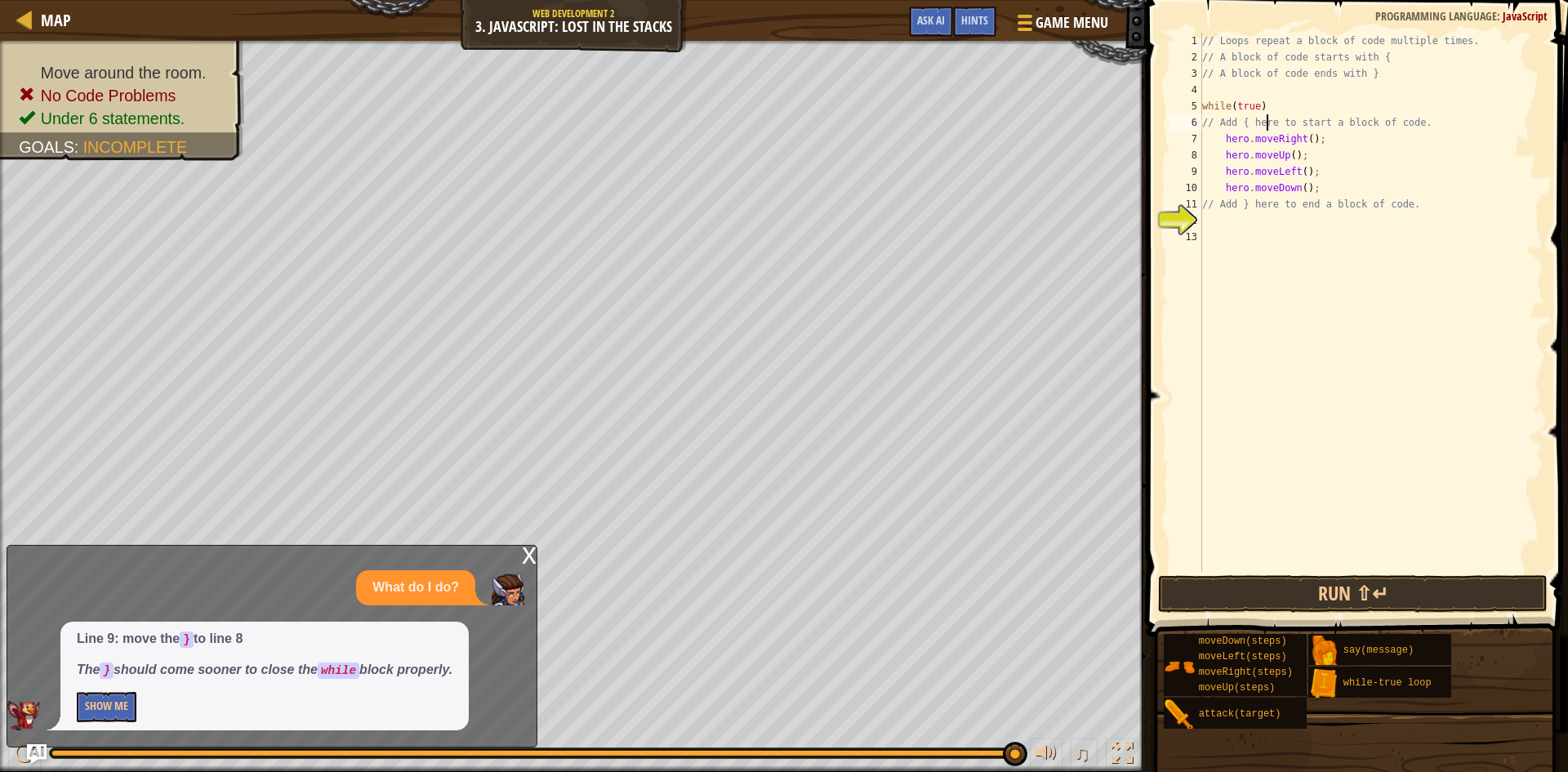
click at [1265, 124] on div "// Loops repeat a block of code multiple times. // A block of code starts with …" at bounding box center [1371, 318] width 345 height 572
click at [1240, 119] on div "// Loops repeat a block of code multiple times. // A block of code starts with …" at bounding box center [1371, 318] width 345 height 572
type textarea "// Add {{ here to start a block of code."
drag, startPoint x: 1418, startPoint y: 124, endPoint x: 1201, endPoint y: 130, distance: 217.1
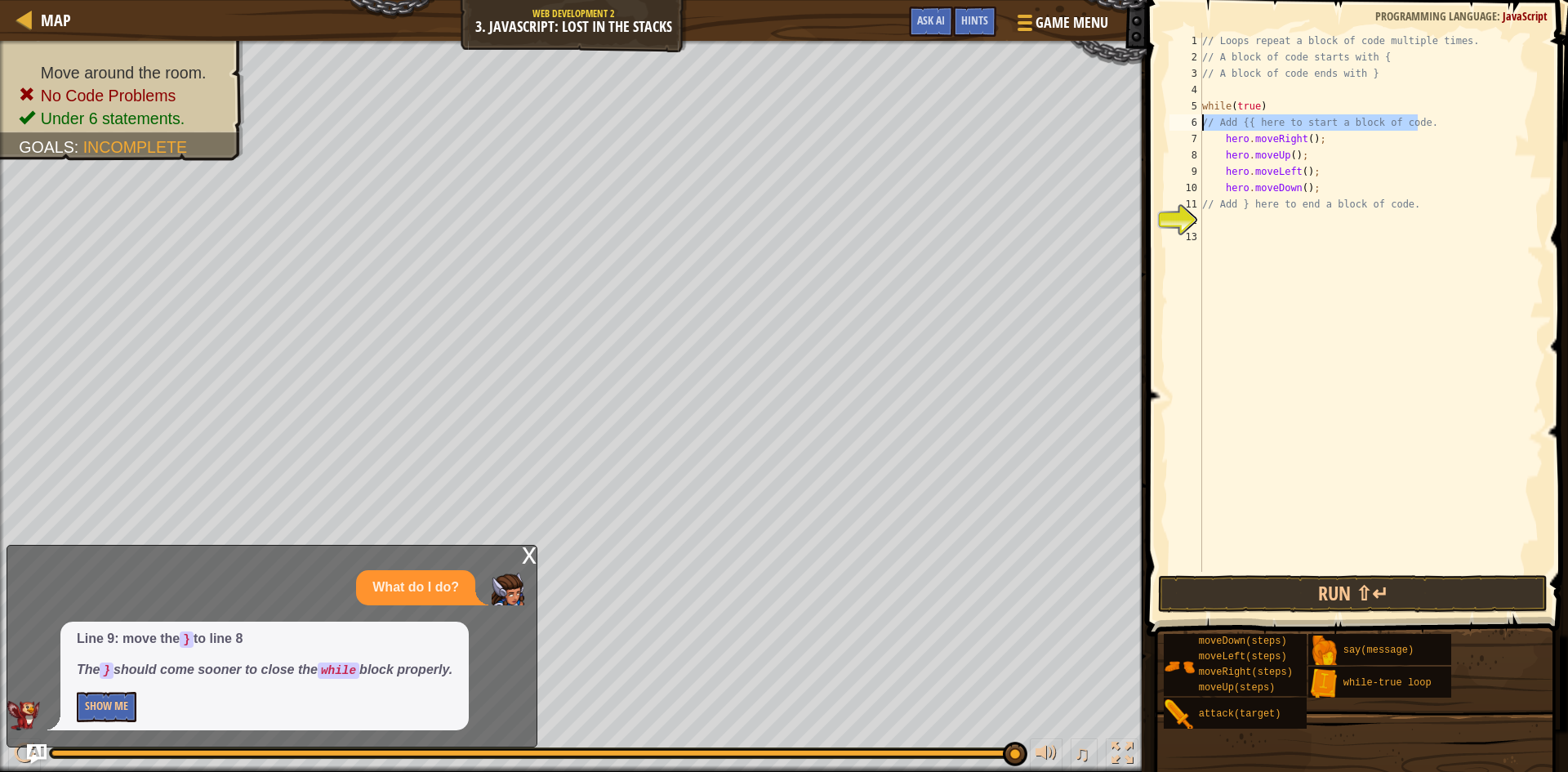
click at [1201, 130] on div "// Add {{ here to start a block of code. 1 2 3 4 5 6 7 8 9 10 11 12 13 // Loops…" at bounding box center [1355, 302] width 377 height 539
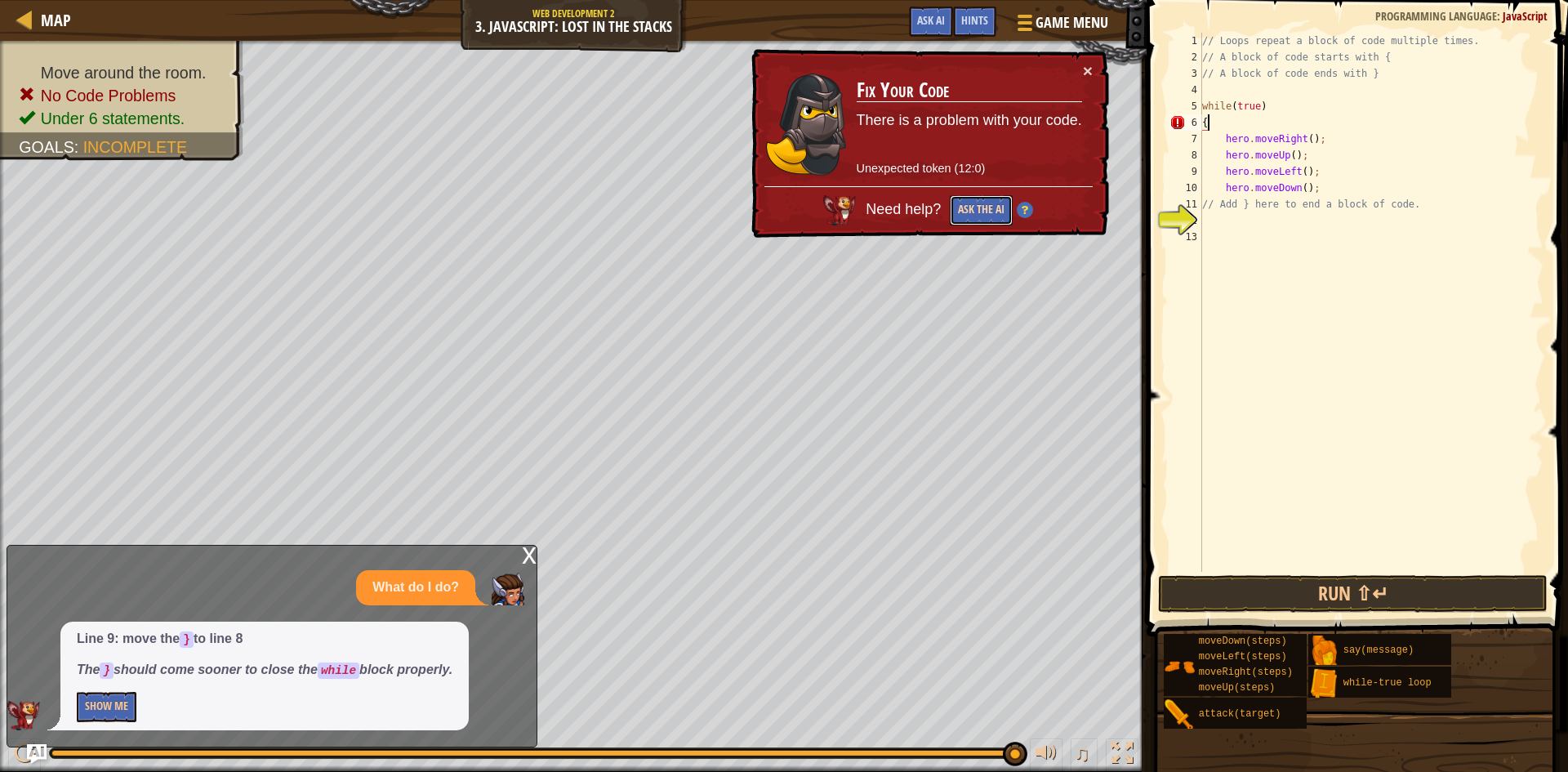
click at [971, 216] on button "Ask the AI" at bounding box center [981, 210] width 63 height 30
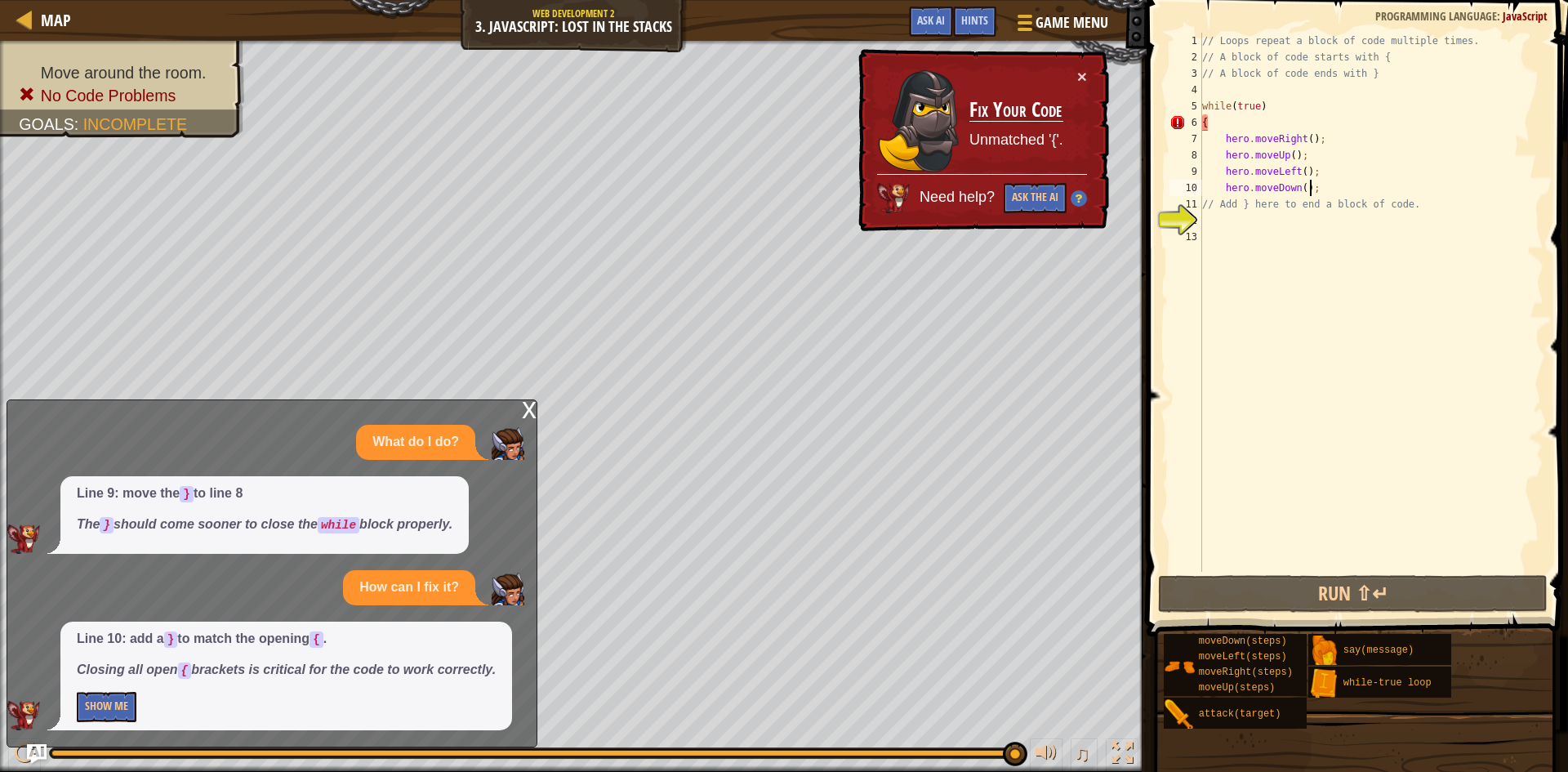
click at [1312, 192] on div "// Loops repeat a block of code multiple times. // A block of code starts with …" at bounding box center [1371, 318] width 345 height 572
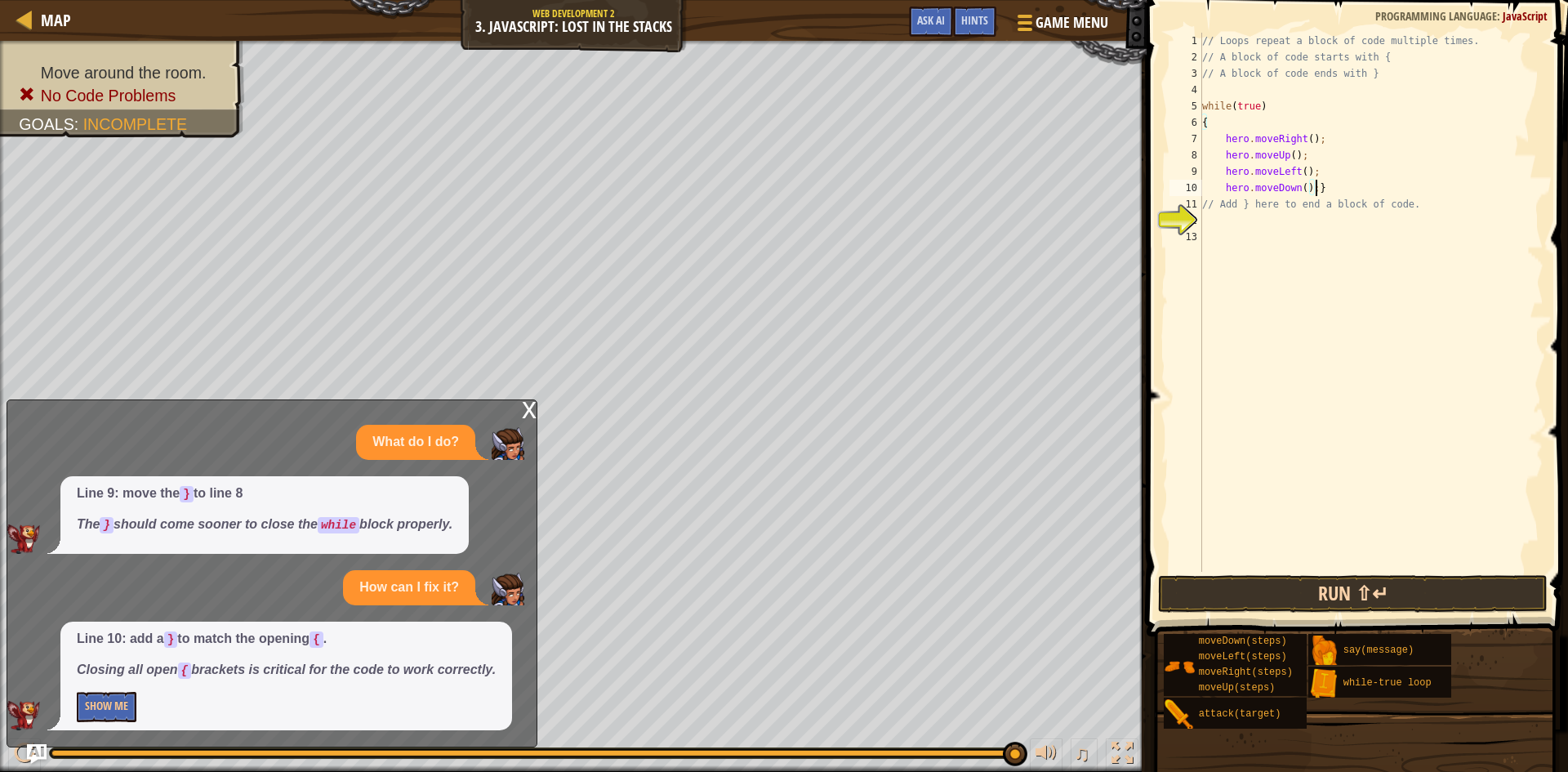
type textarea "hero.moveDown();}"
click at [1346, 590] on button "Run ⇧↵" at bounding box center [1352, 594] width 389 height 38
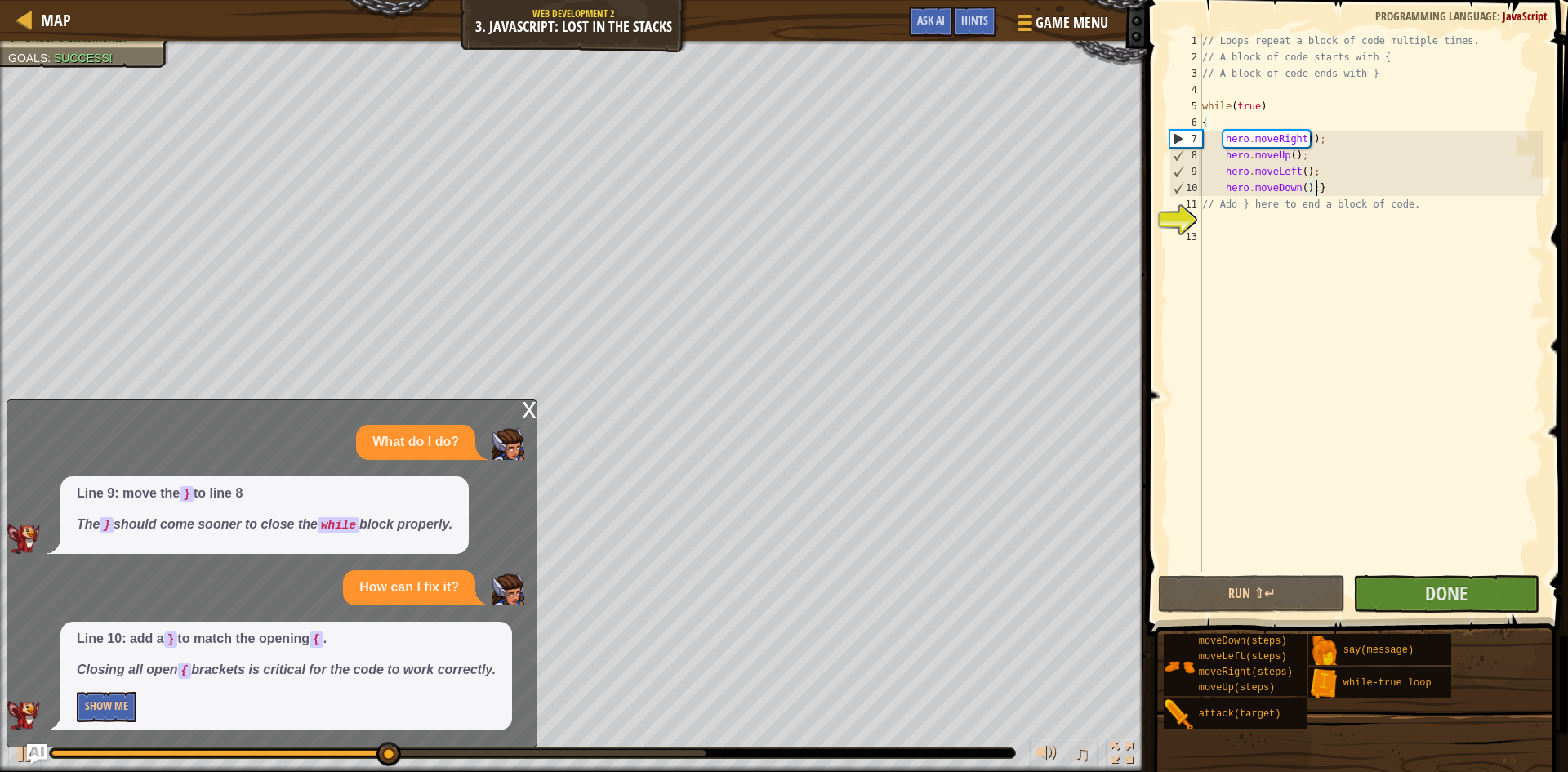
click at [527, 412] on div "x" at bounding box center [529, 408] width 15 height 16
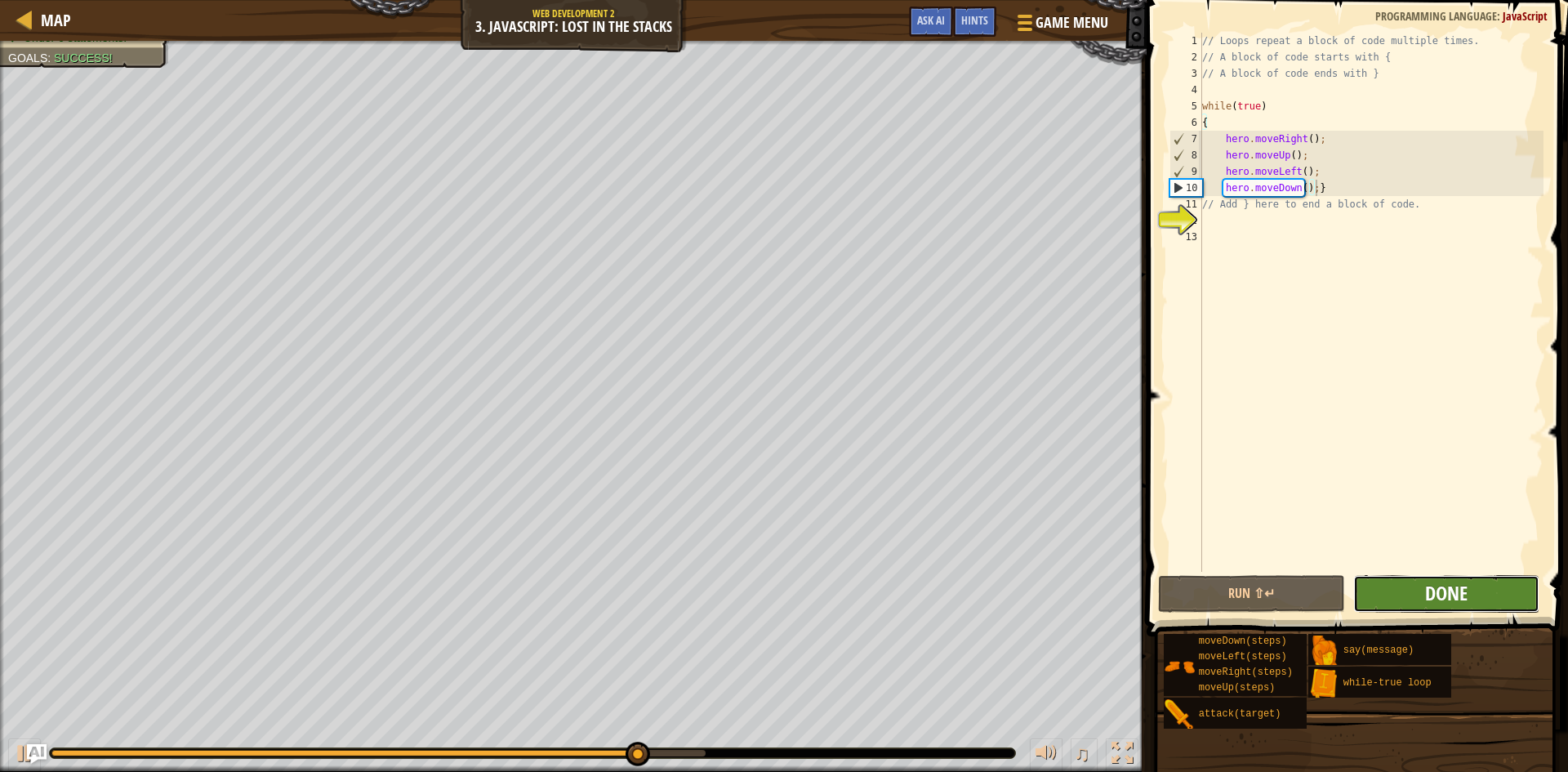
click at [1444, 592] on span "Done" at bounding box center [1446, 593] width 42 height 26
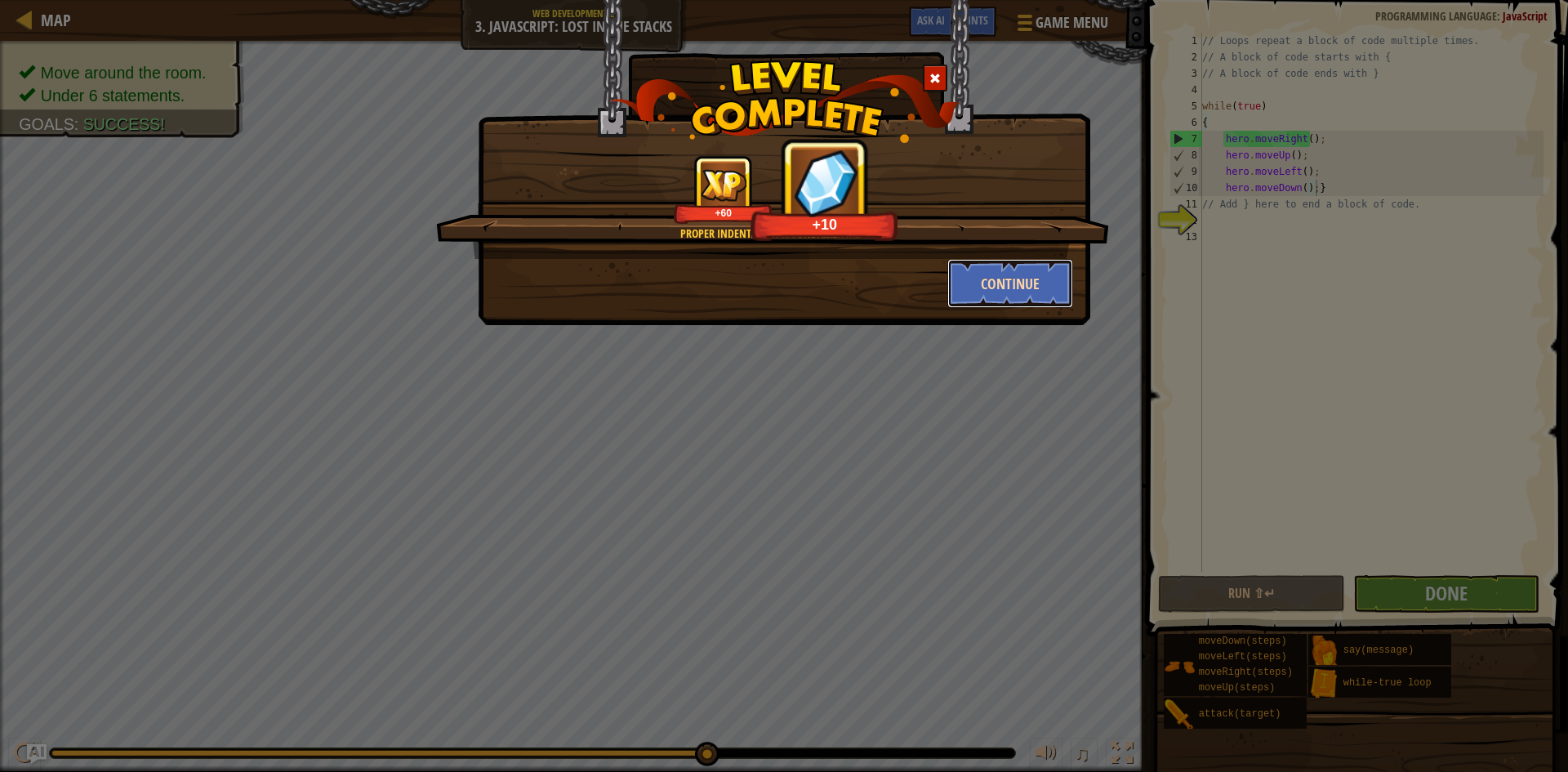
click at [1006, 266] on button "Continue" at bounding box center [1010, 283] width 126 height 49
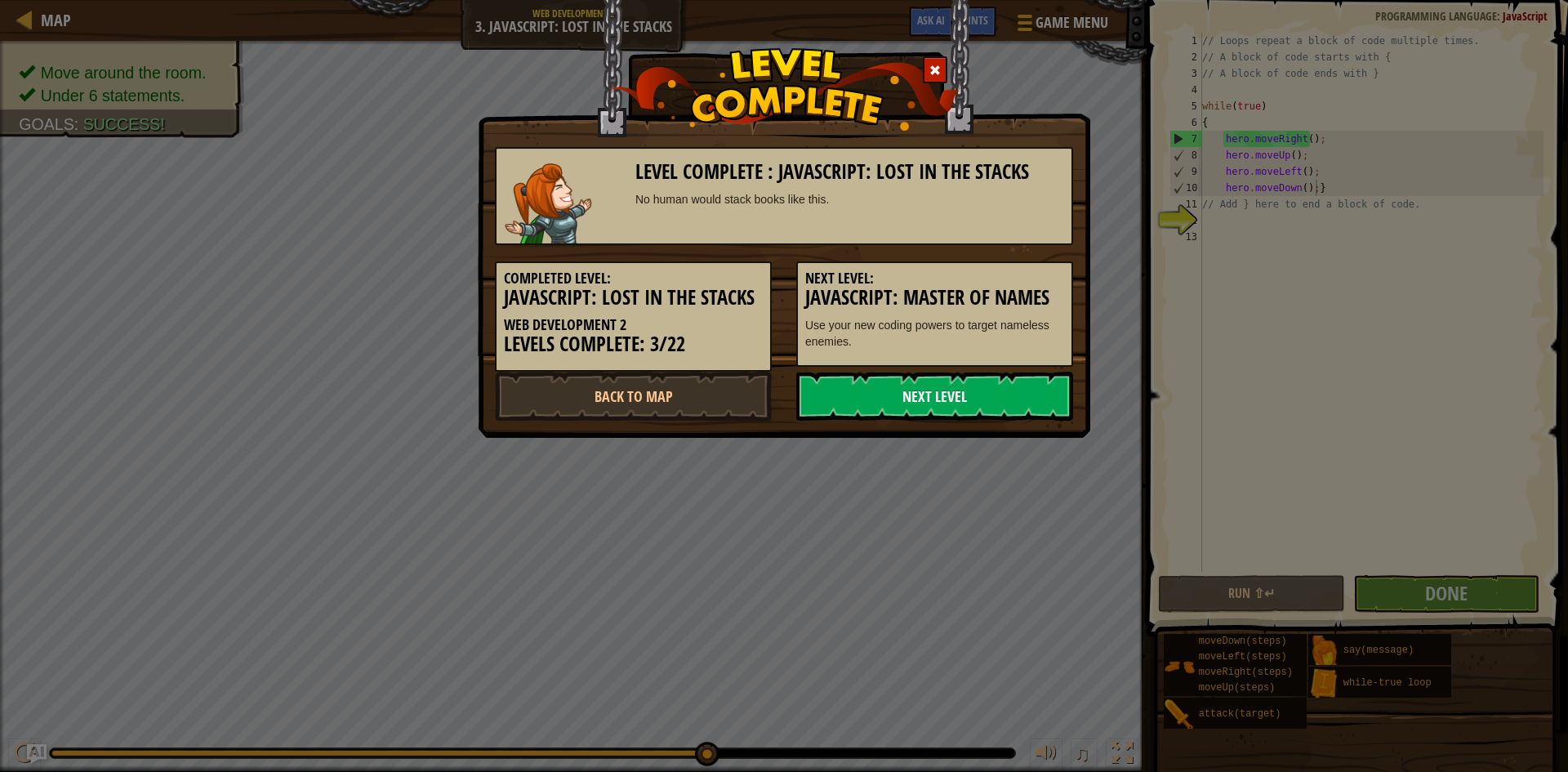
click at [926, 402] on link "Next Level" at bounding box center [934, 395] width 277 height 49
drag, startPoint x: 1026, startPoint y: 387, endPoint x: 1014, endPoint y: 391, distance: 12.6
click at [1015, 391] on link "Next Level" at bounding box center [934, 395] width 277 height 49
click at [1010, 418] on link "Next Level" at bounding box center [934, 395] width 277 height 49
click at [979, 389] on link "Next Level" at bounding box center [934, 395] width 277 height 49
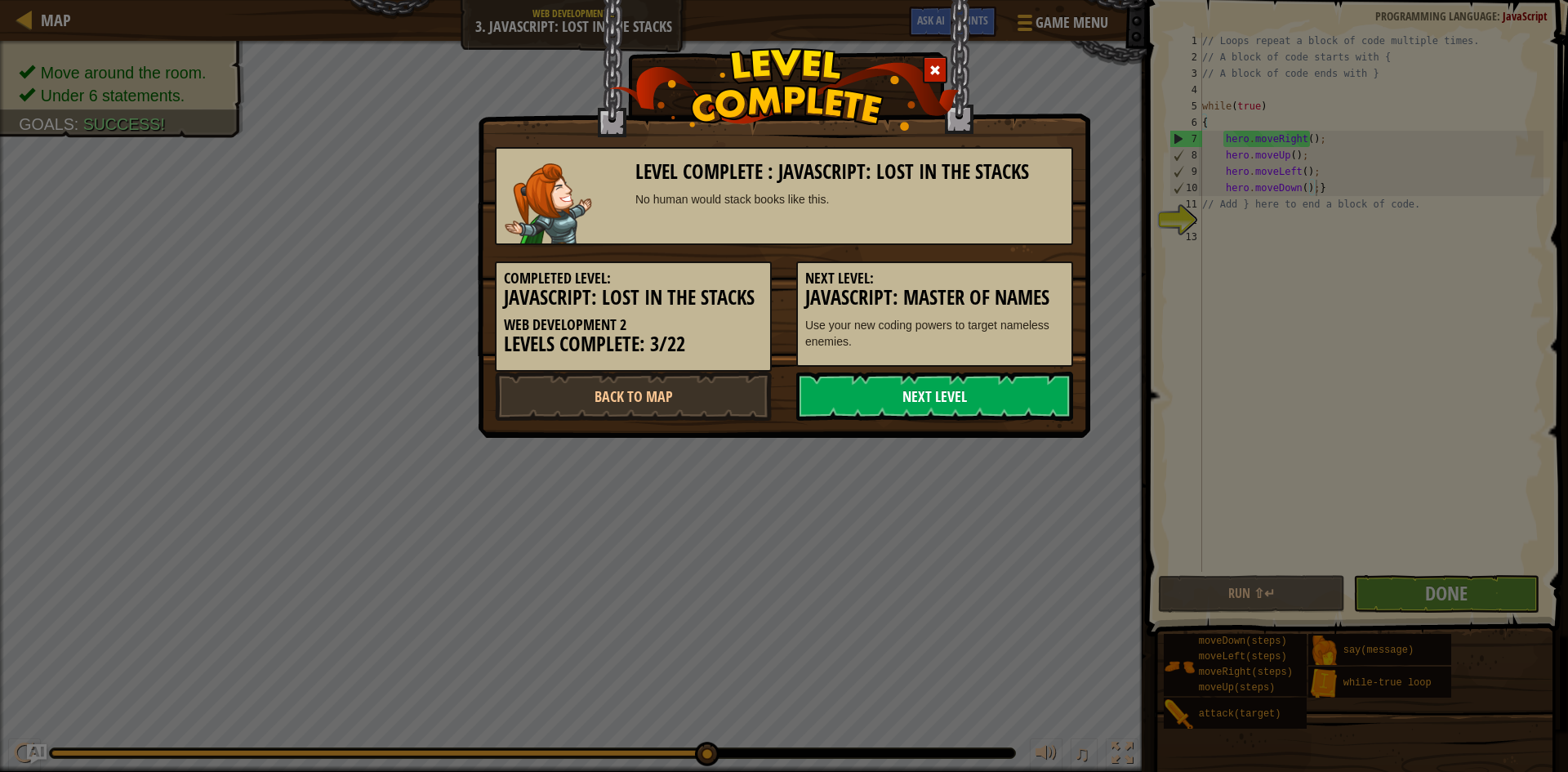
click at [946, 395] on link "Next Level" at bounding box center [934, 395] width 277 height 49
click at [939, 287] on div "Next Level: JavaScript: Master of Names Use your new coding powers to target na…" at bounding box center [934, 314] width 277 height 106
click at [1118, 418] on div "Level Complete : JavaScript: Lost in the Stacks No human would stack books like…" at bounding box center [784, 386] width 1568 height 772
click at [1023, 391] on link "Next Level" at bounding box center [934, 395] width 277 height 49
drag, startPoint x: 1202, startPoint y: 105, endPoint x: 906, endPoint y: 114, distance: 296.1
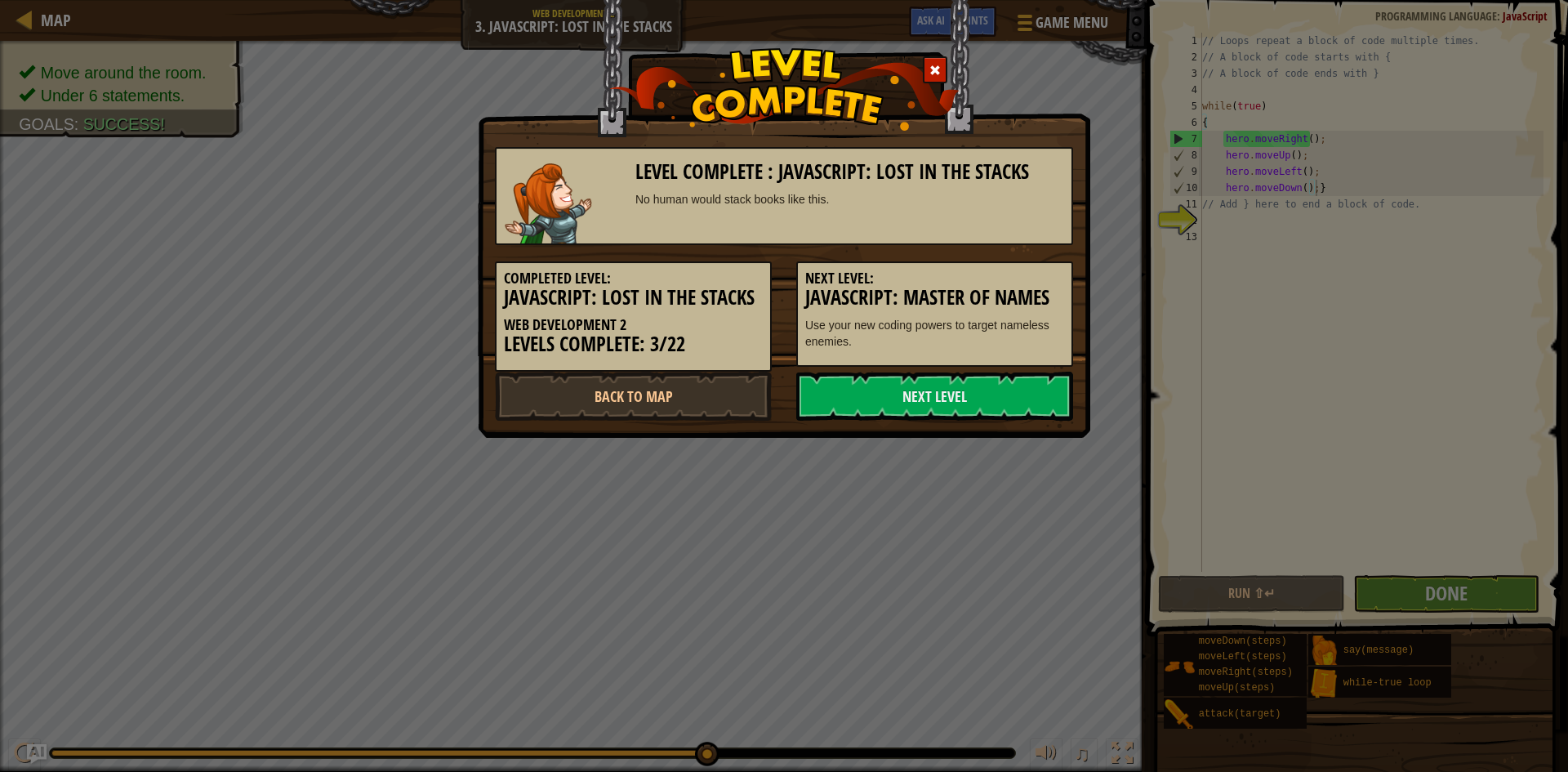
click at [1199, 106] on div "Level Complete : JavaScript: Lost in the Stacks No human would stack books like…" at bounding box center [784, 386] width 1568 height 772
click at [926, 70] on div at bounding box center [935, 70] width 25 height 27
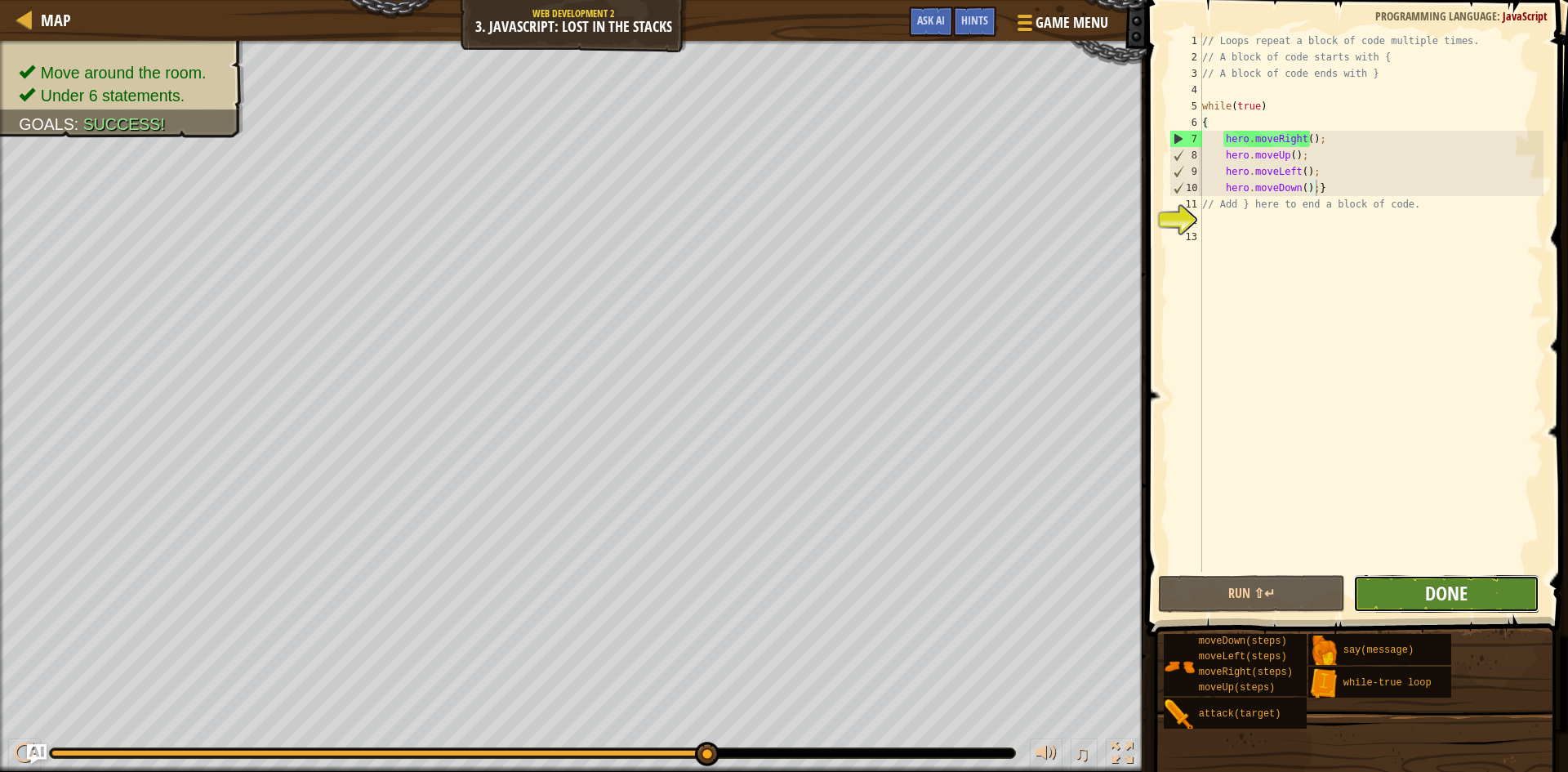
click at [1433, 588] on span "Done" at bounding box center [1446, 593] width 42 height 26
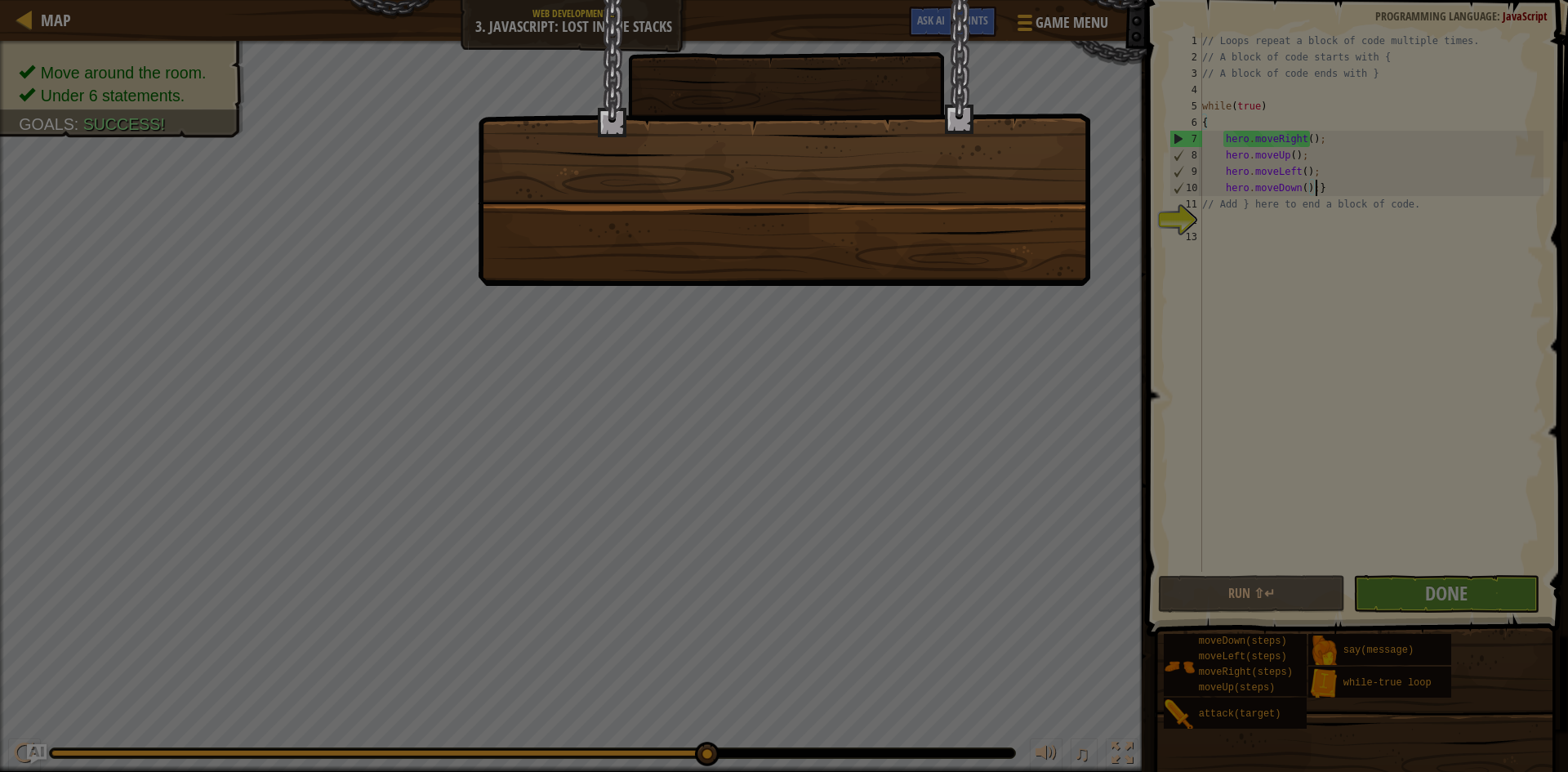
drag, startPoint x: 477, startPoint y: 374, endPoint x: 493, endPoint y: 355, distance: 24.8
click at [483, 368] on div at bounding box center [784, 386] width 1568 height 772
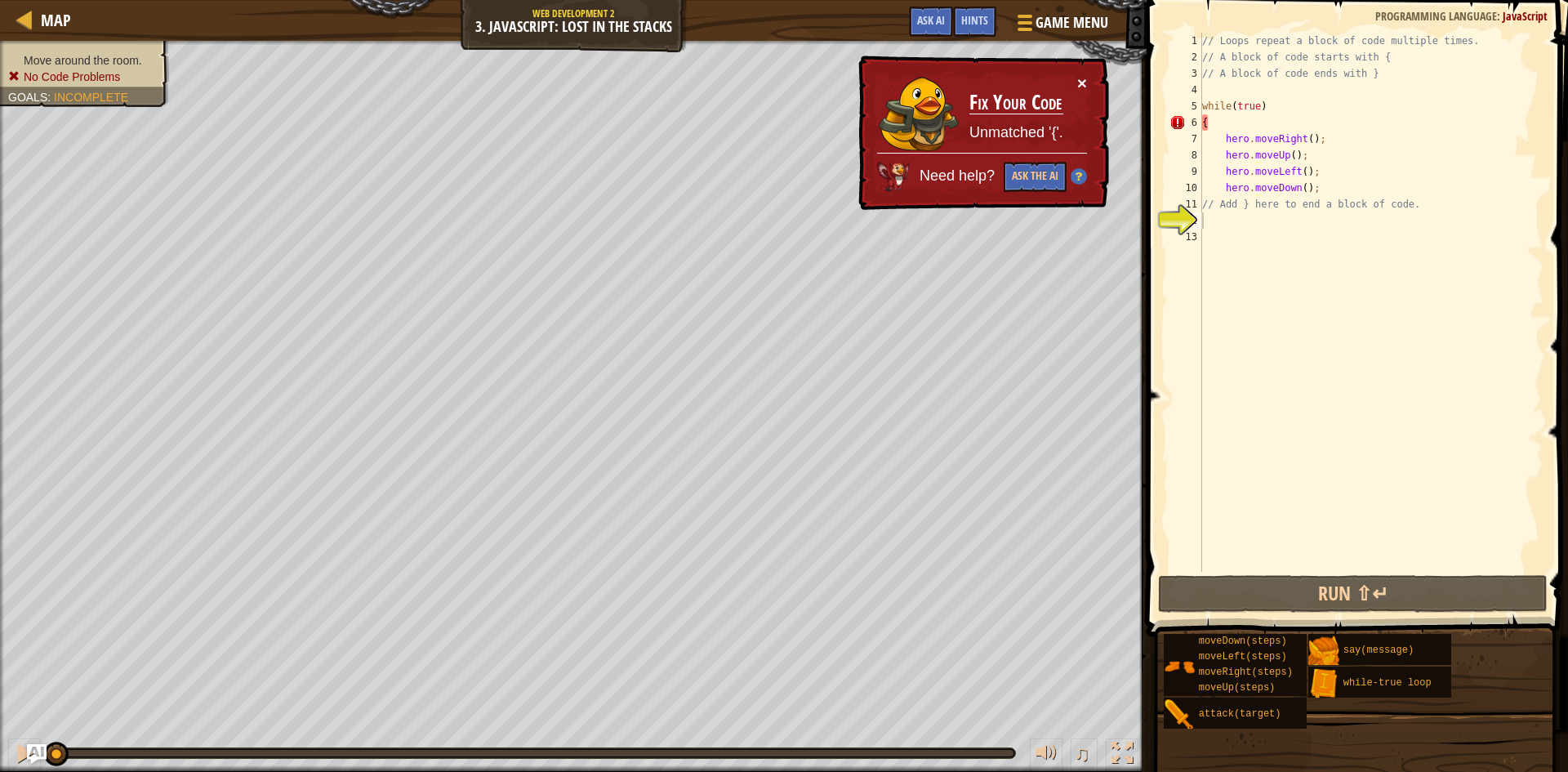
click at [1087, 84] on button "×" at bounding box center [1081, 83] width 9 height 17
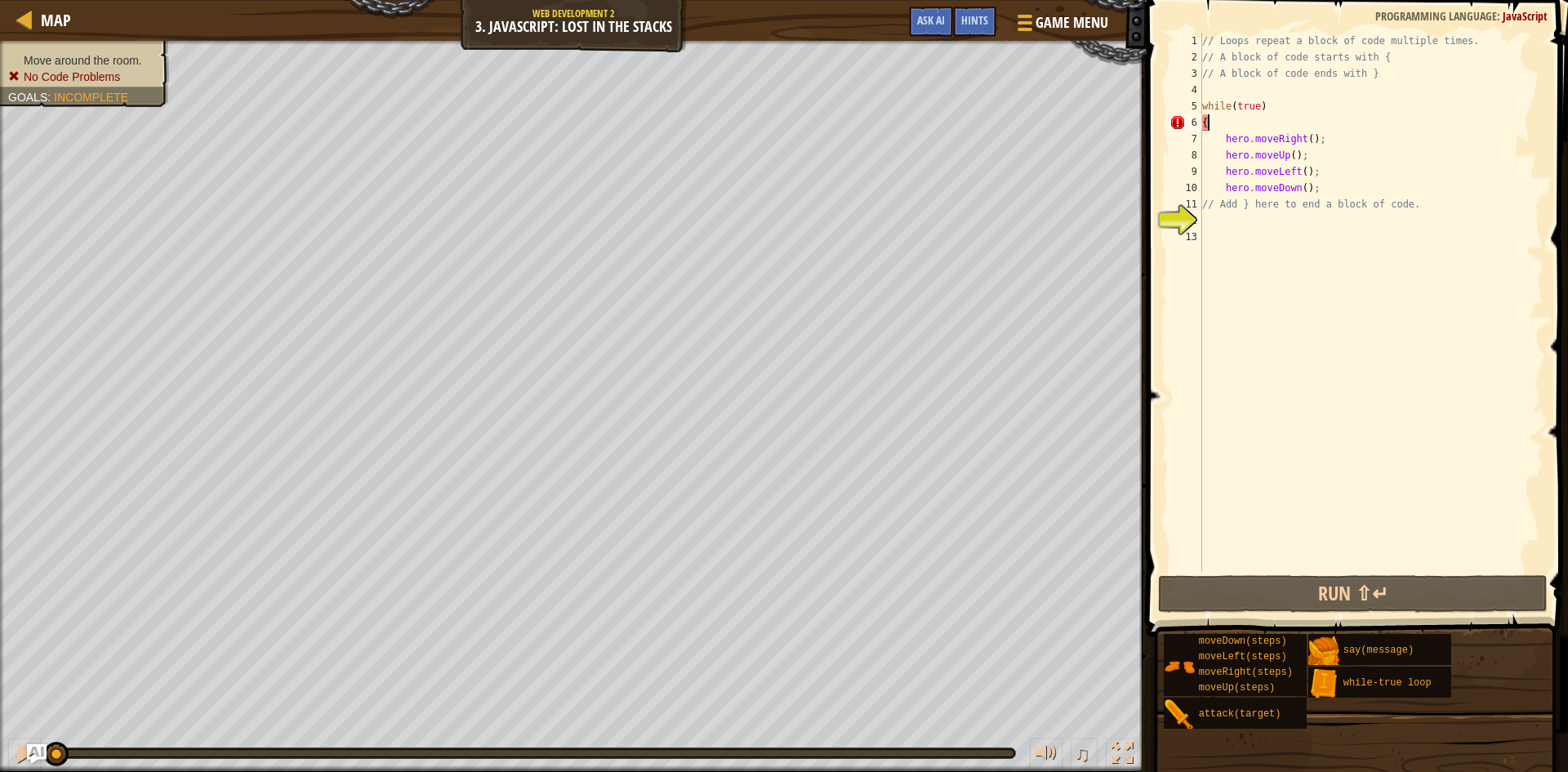
click at [1210, 122] on div "// Loops repeat a block of code multiple times. // A block of code starts with …" at bounding box center [1371, 318] width 345 height 572
click at [1312, 188] on div "// Loops repeat a block of code multiple times. // A block of code starts with …" at bounding box center [1371, 318] width 345 height 572
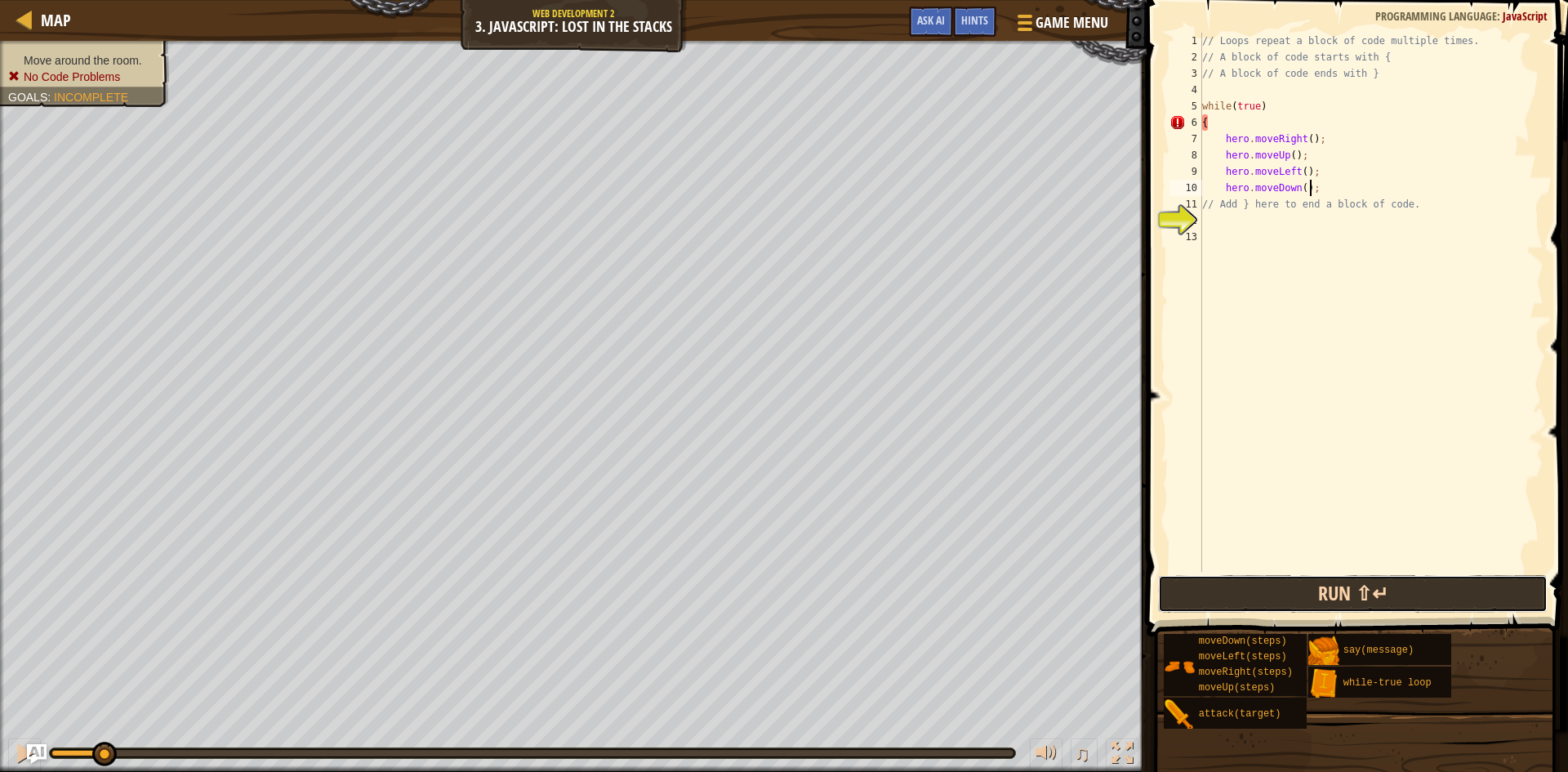
click at [1337, 586] on button "Run ⇧↵" at bounding box center [1352, 594] width 389 height 38
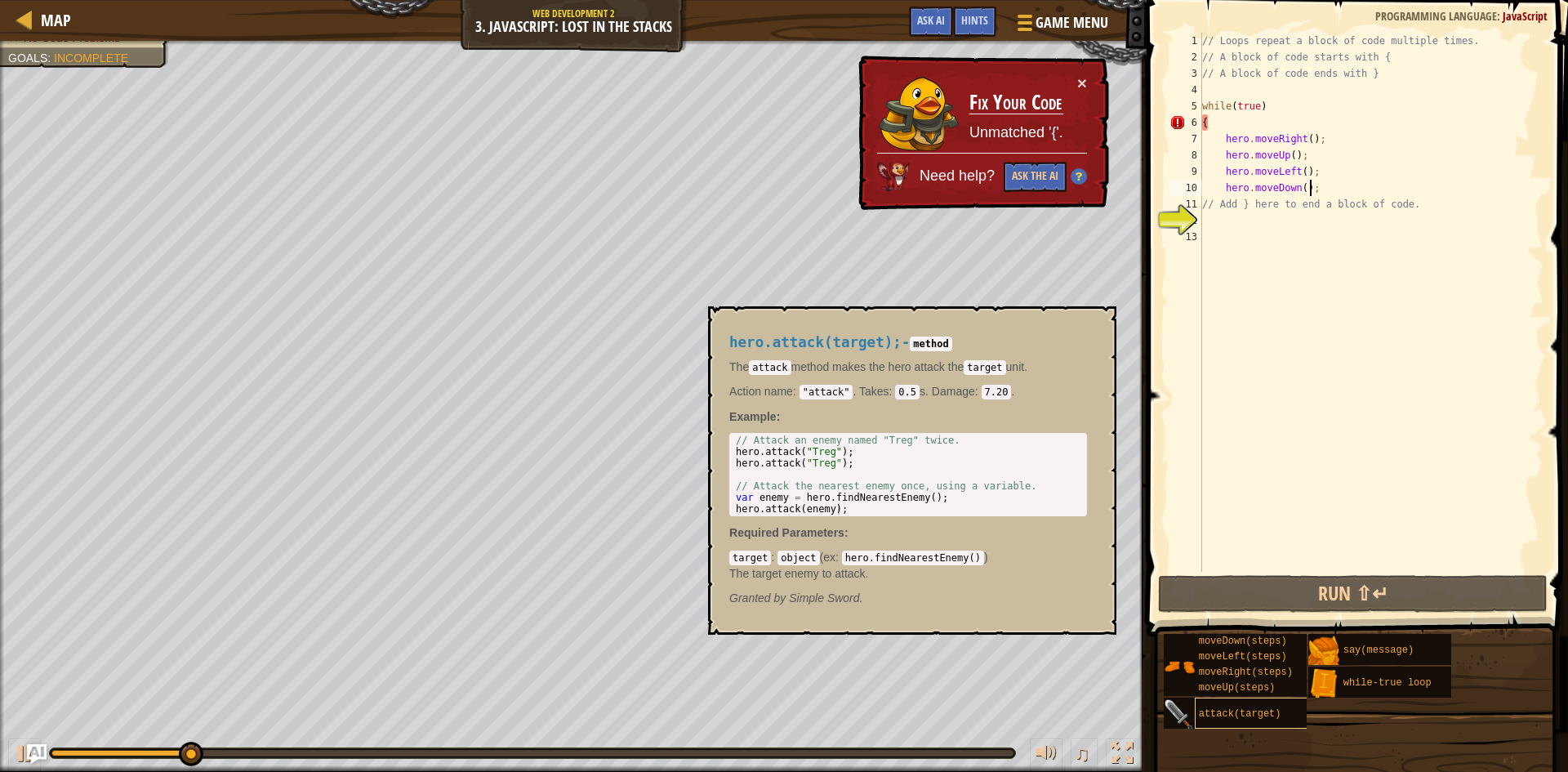
type textarea "hero.moveDown();}"
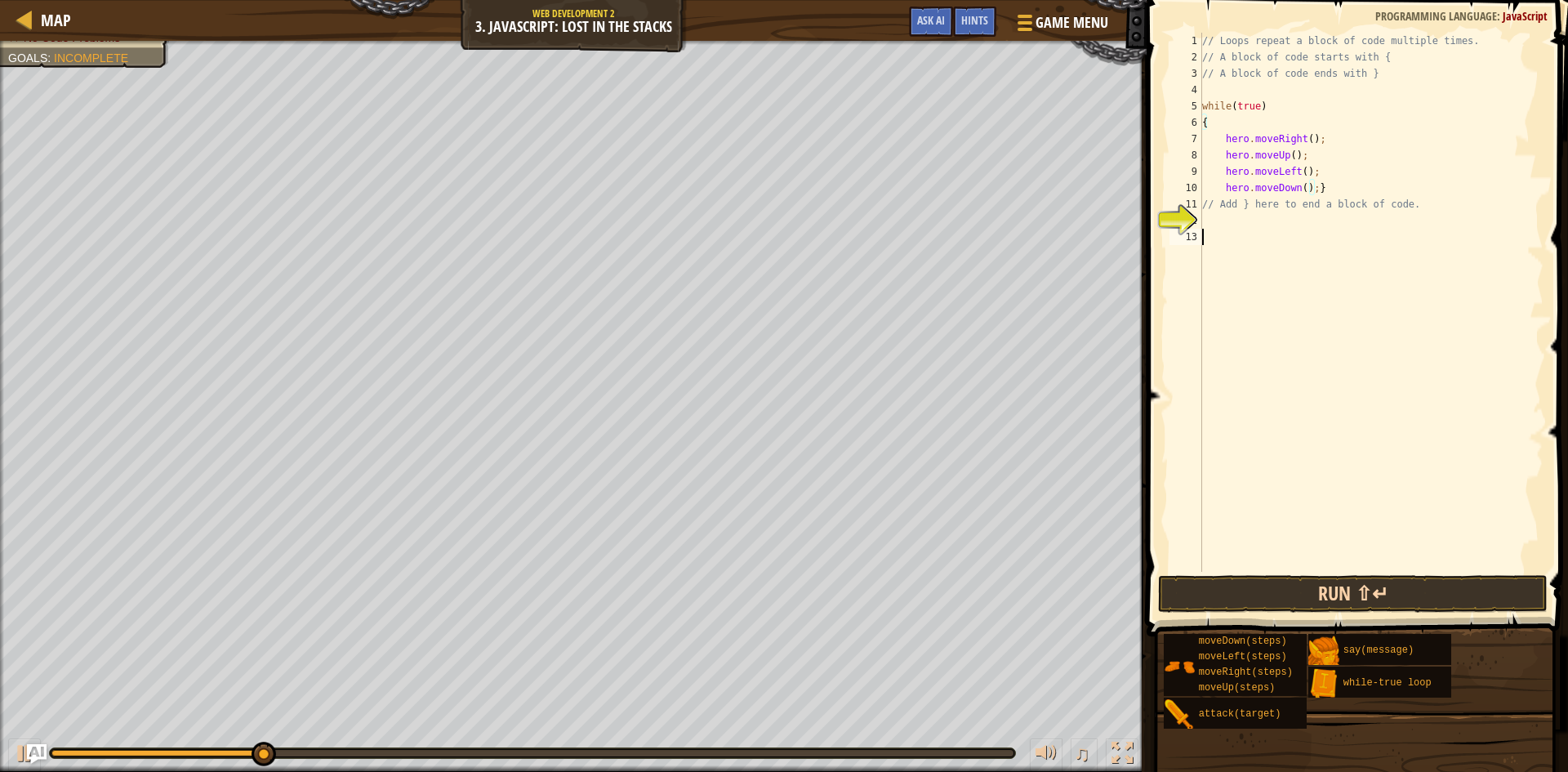
drag, startPoint x: 1395, startPoint y: 564, endPoint x: 1402, endPoint y: 577, distance: 14.8
click at [1401, 568] on div "// Loops repeat a block of code multiple times. // A block of code starts with …" at bounding box center [1371, 318] width 345 height 572
click at [1400, 593] on button "Run ⇧↵" at bounding box center [1352, 594] width 389 height 38
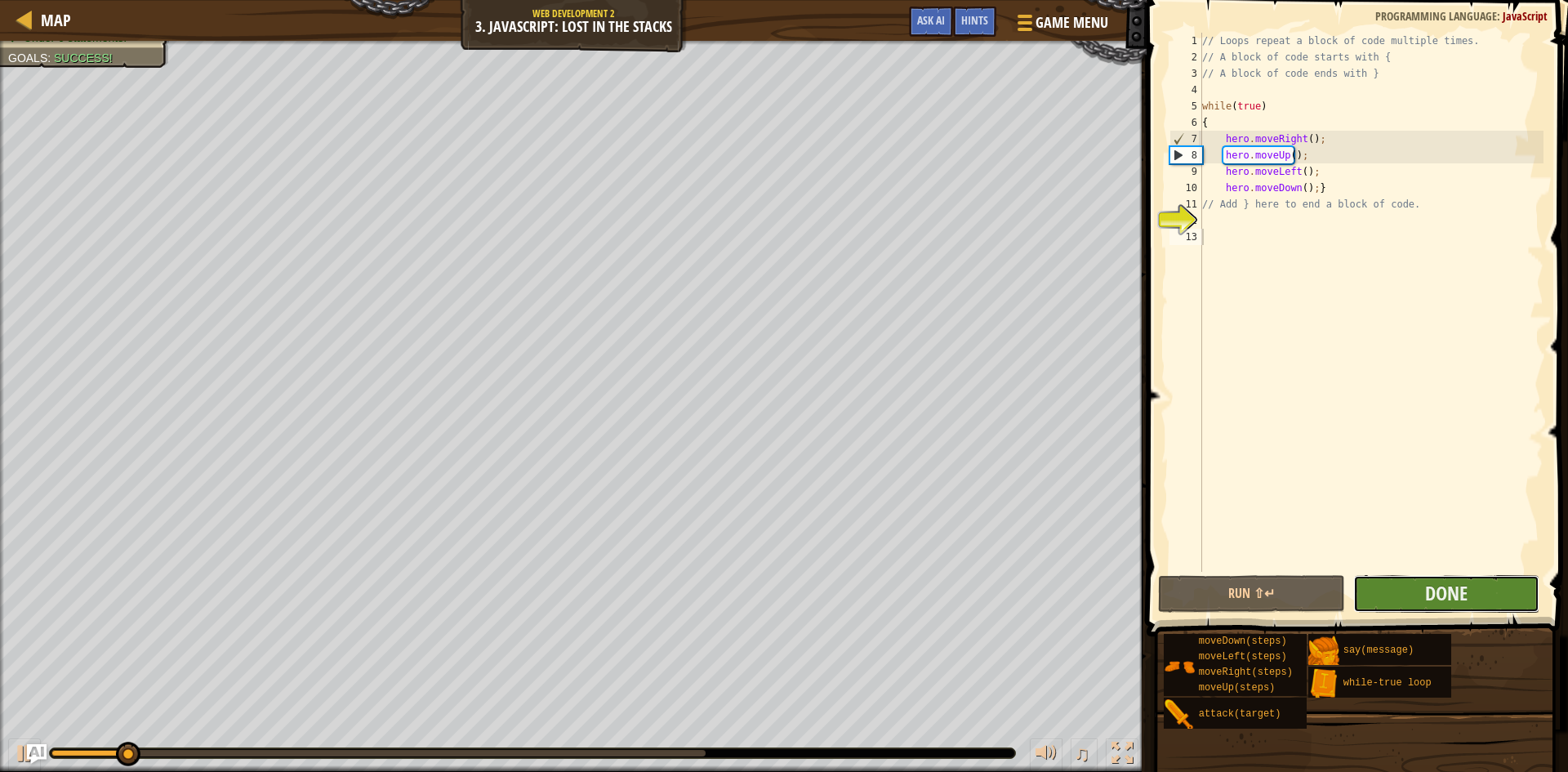
click at [1406, 605] on button "Done" at bounding box center [1447, 594] width 187 height 38
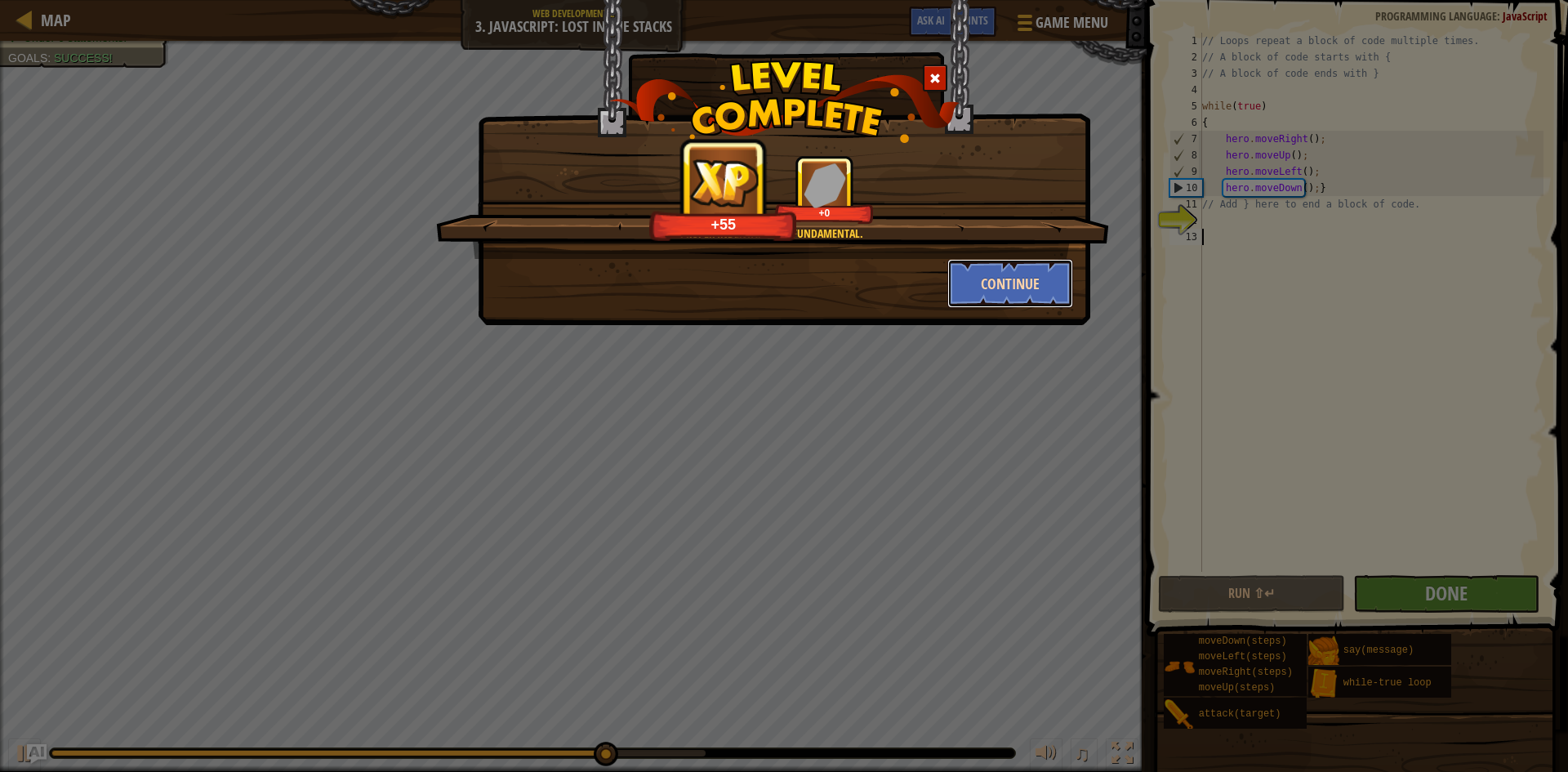
click at [959, 289] on button "Continue" at bounding box center [1010, 283] width 126 height 49
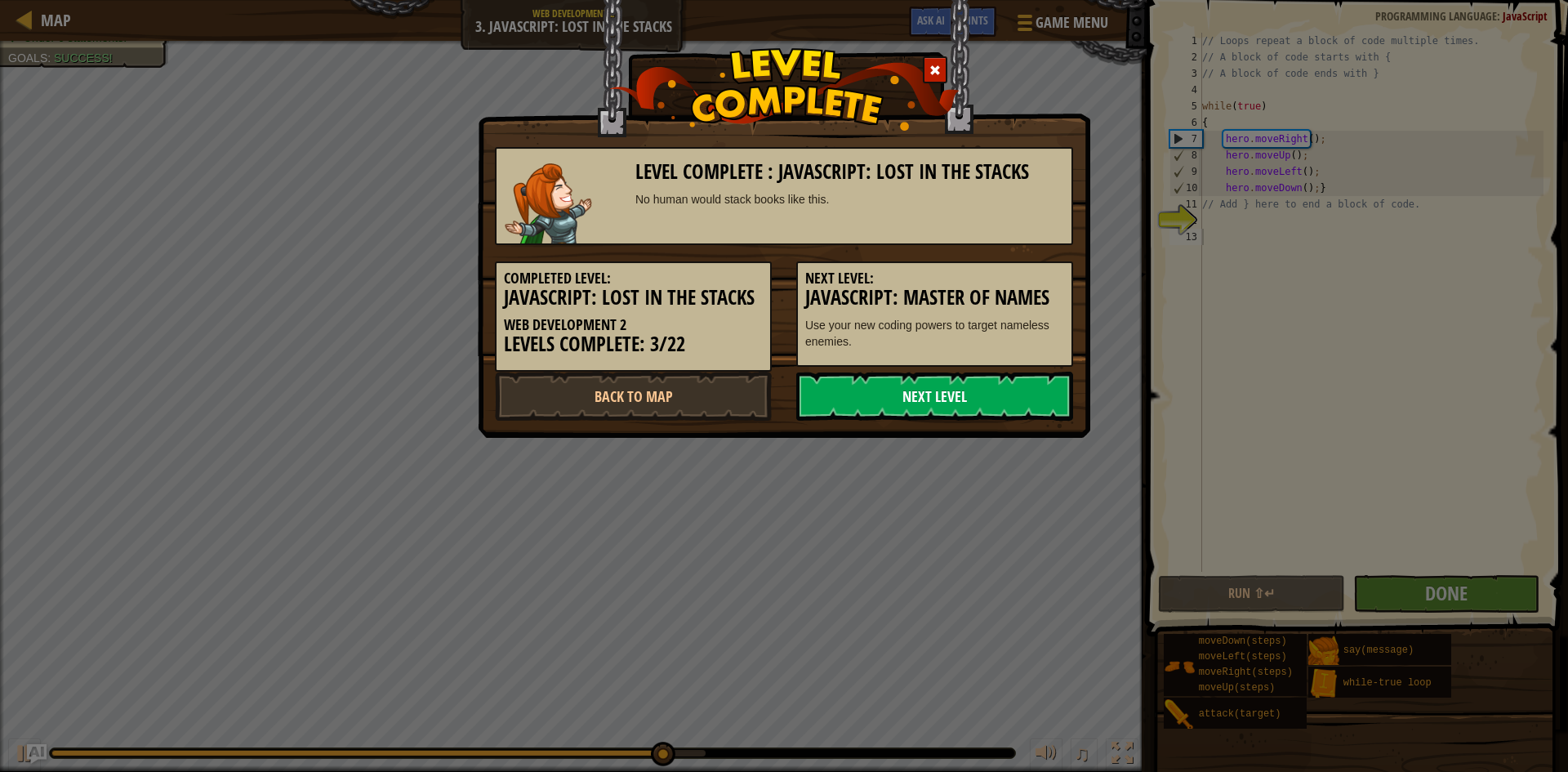
click at [947, 401] on link "Next Level" at bounding box center [934, 395] width 277 height 49
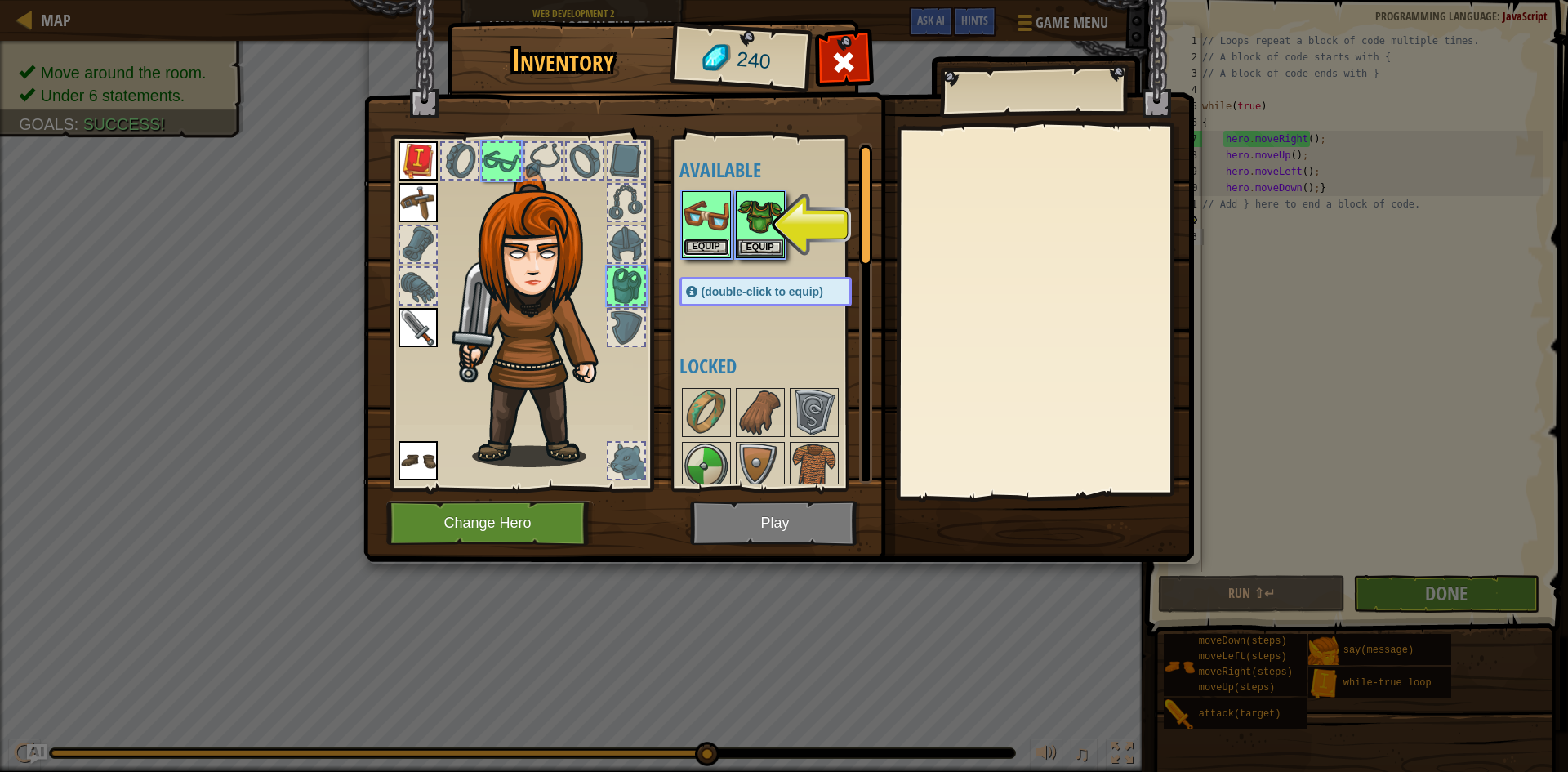
click at [692, 239] on button "Equip" at bounding box center [706, 247] width 46 height 17
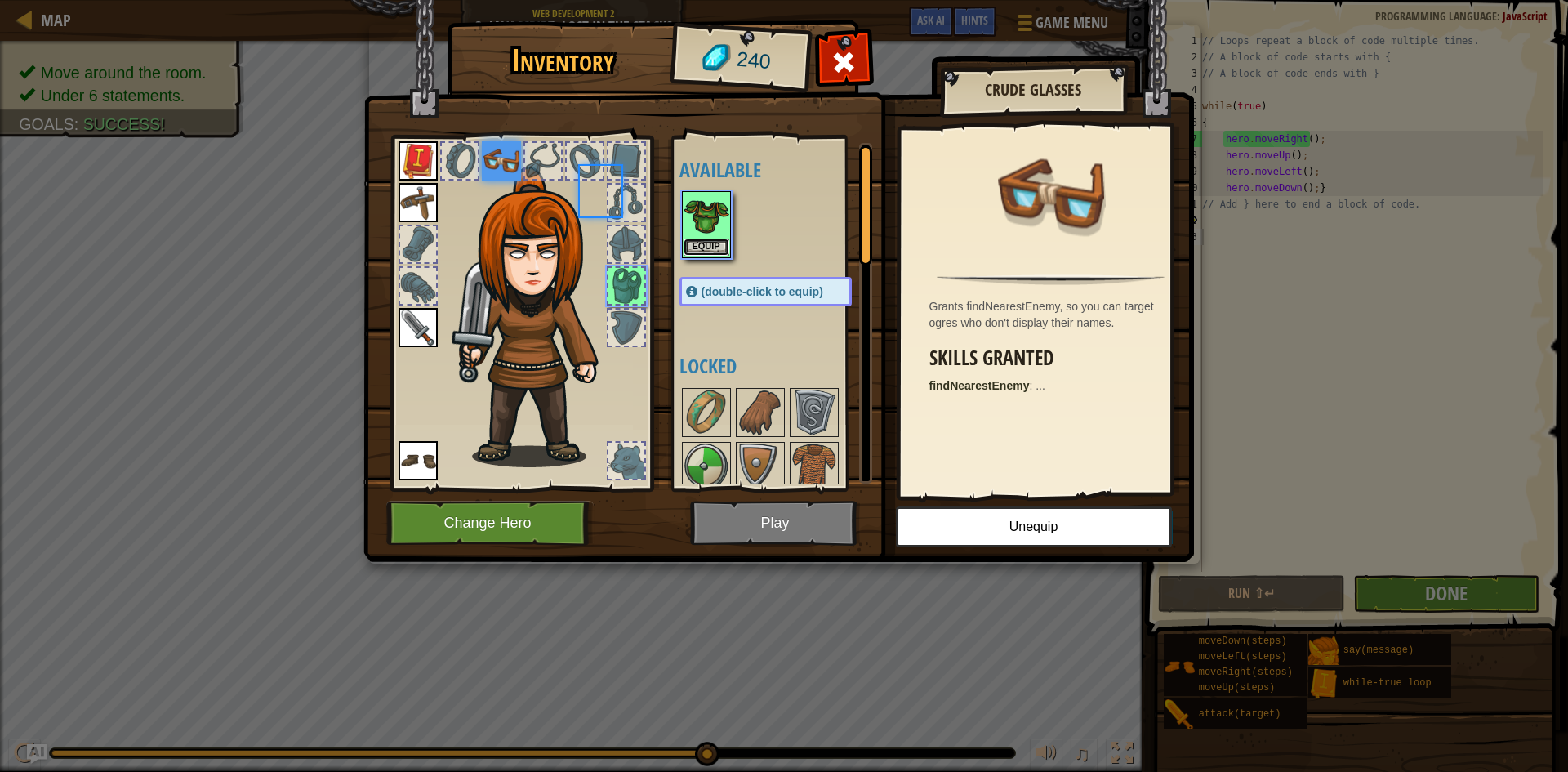
click at [693, 245] on button "Equip" at bounding box center [706, 247] width 46 height 17
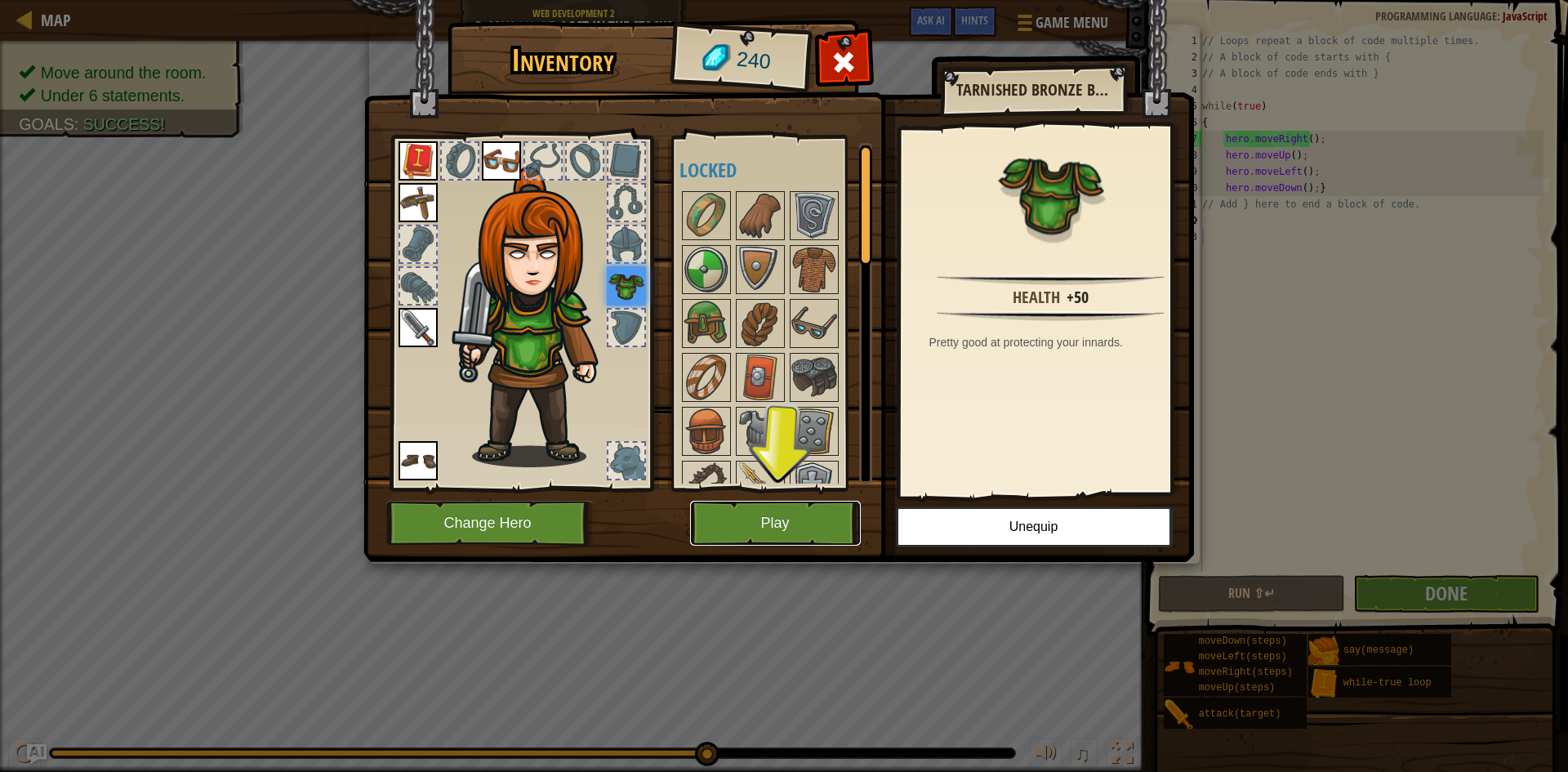
click at [813, 525] on button "Play" at bounding box center [775, 523] width 171 height 45
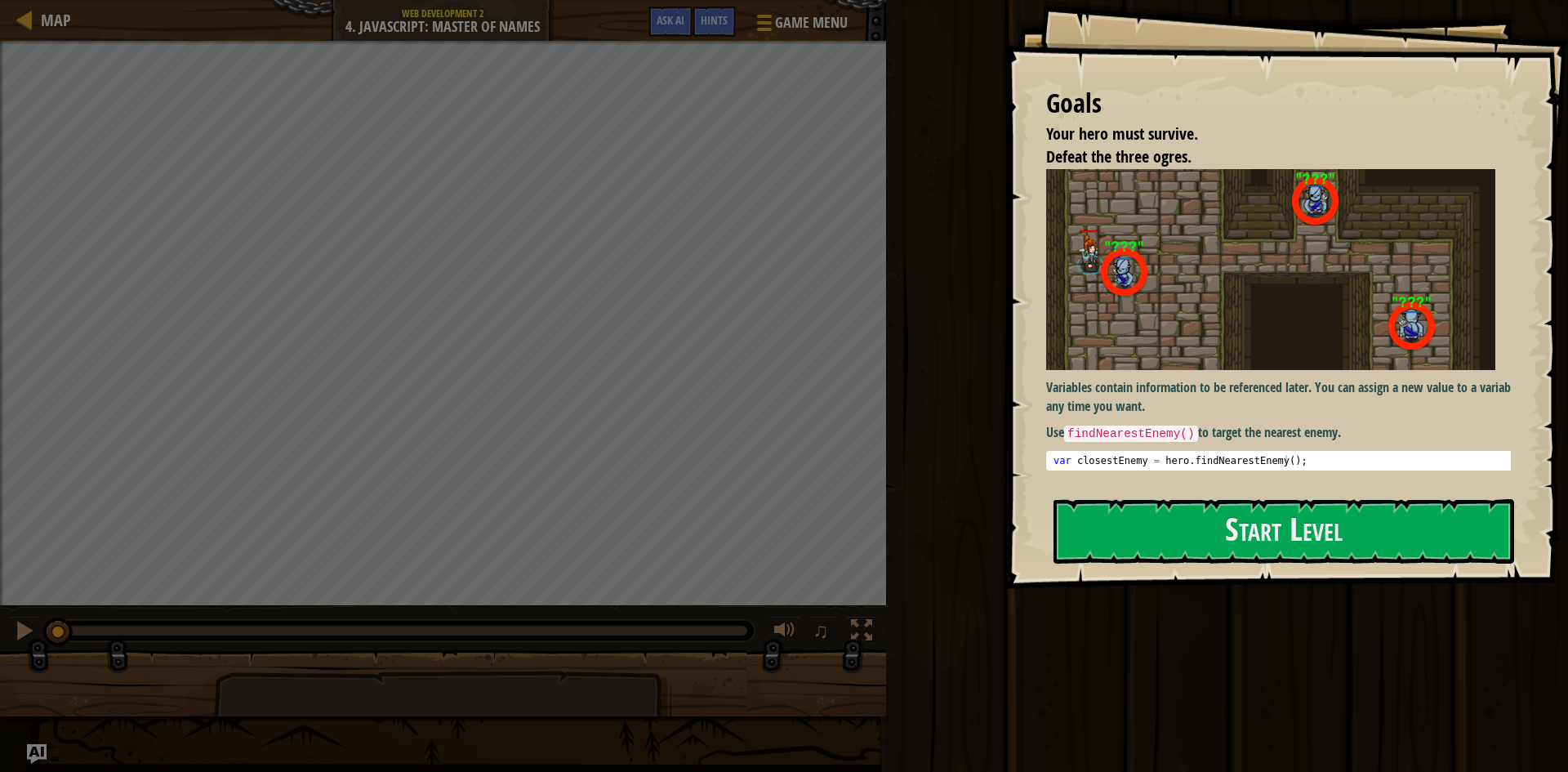
click at [1320, 567] on div "Goals Your hero must survive. Defeat the three ogres. Variables contain informa…" at bounding box center [1287, 294] width 563 height 589
drag, startPoint x: 1303, startPoint y: 549, endPoint x: 1288, endPoint y: 570, distance: 25.8
click at [1303, 549] on button "Start Level" at bounding box center [1284, 531] width 461 height 64
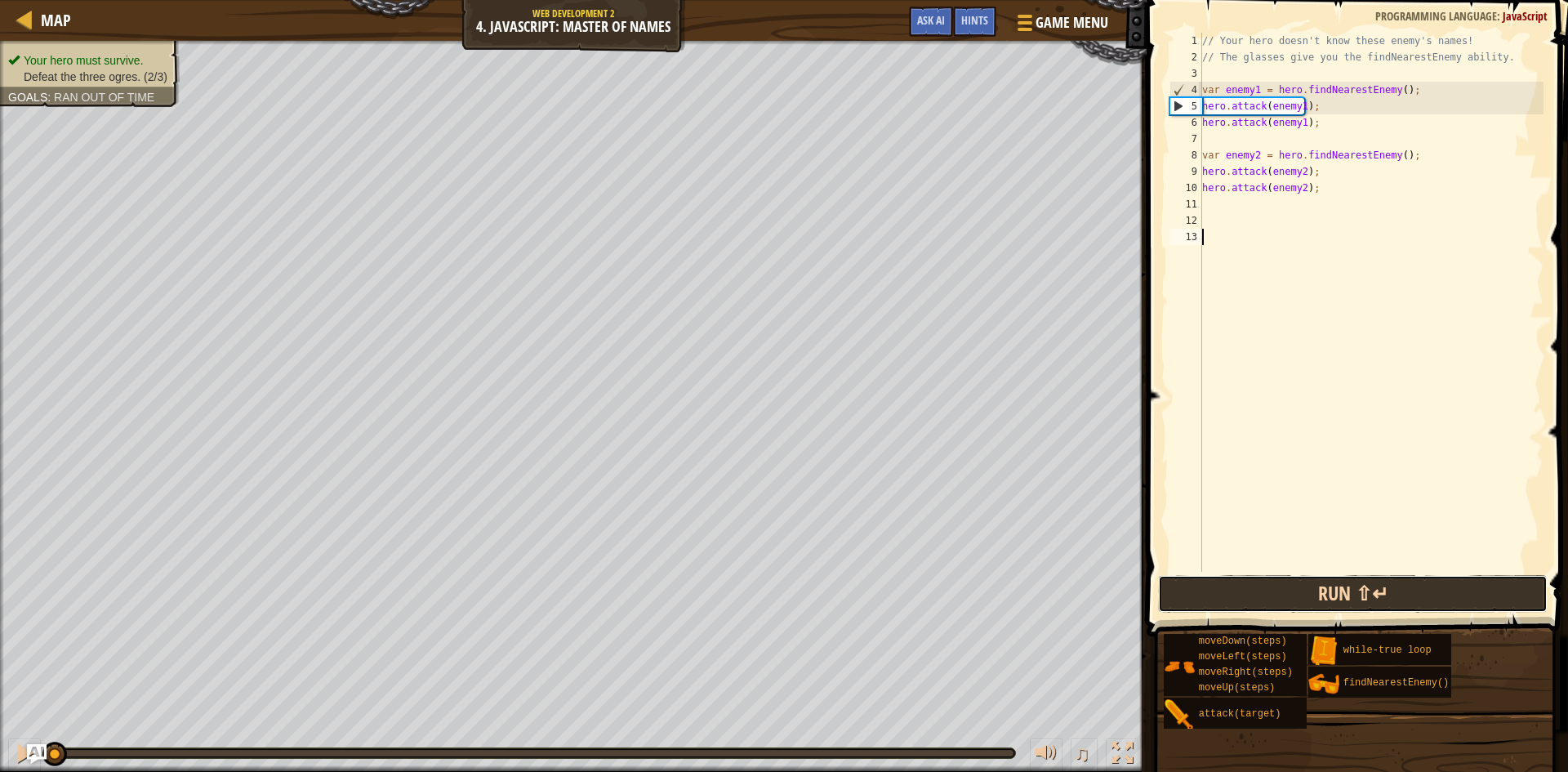
click at [1337, 583] on button "Run ⇧↵" at bounding box center [1352, 594] width 389 height 38
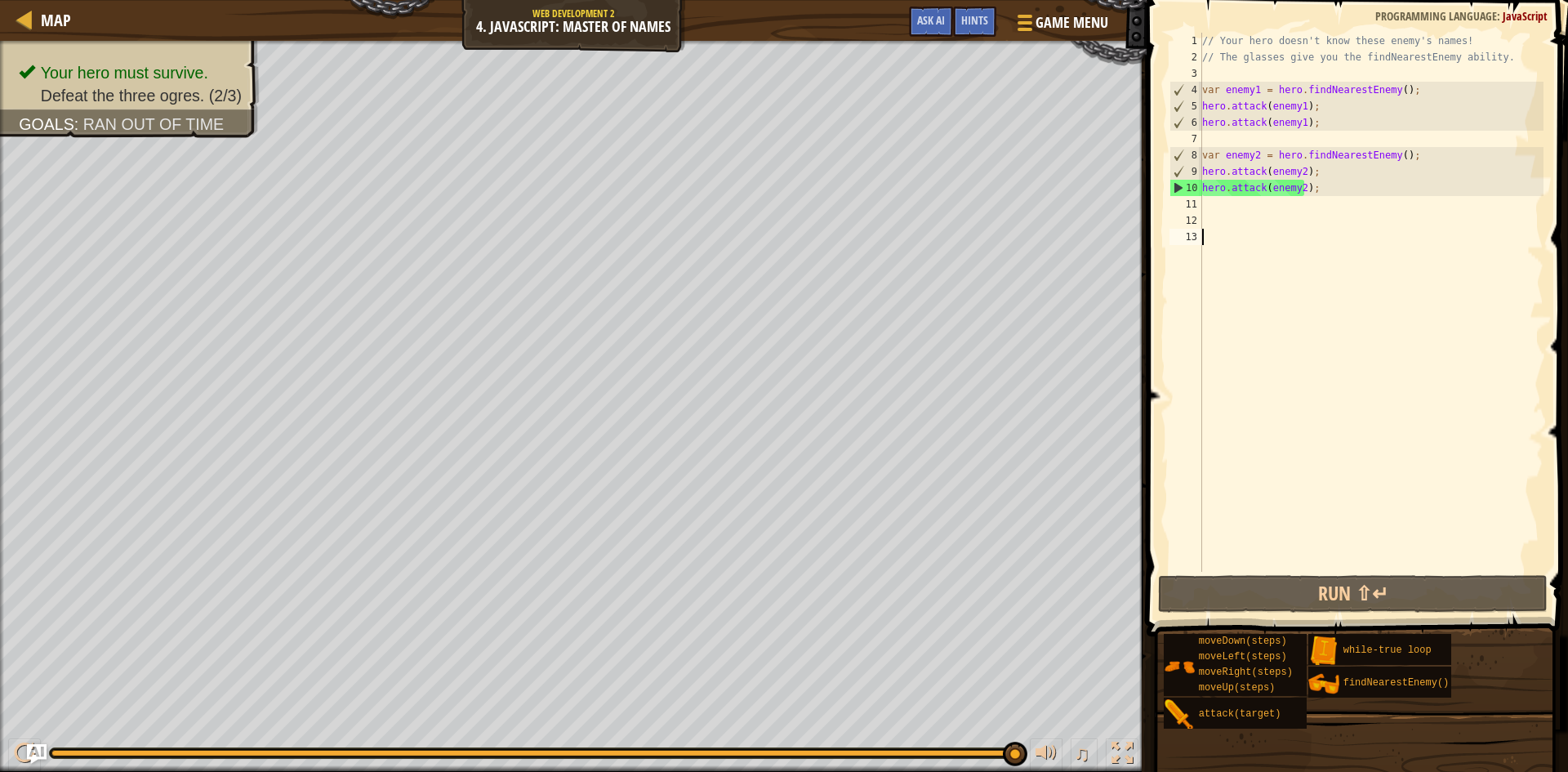
drag, startPoint x: 709, startPoint y: 757, endPoint x: 1338, endPoint y: 743, distance: 629.2
click at [1345, 751] on div "Map Web Development 2 4. JavaScript: Master of Names Game Menu Done Hints Ask A…" at bounding box center [784, 386] width 1568 height 772
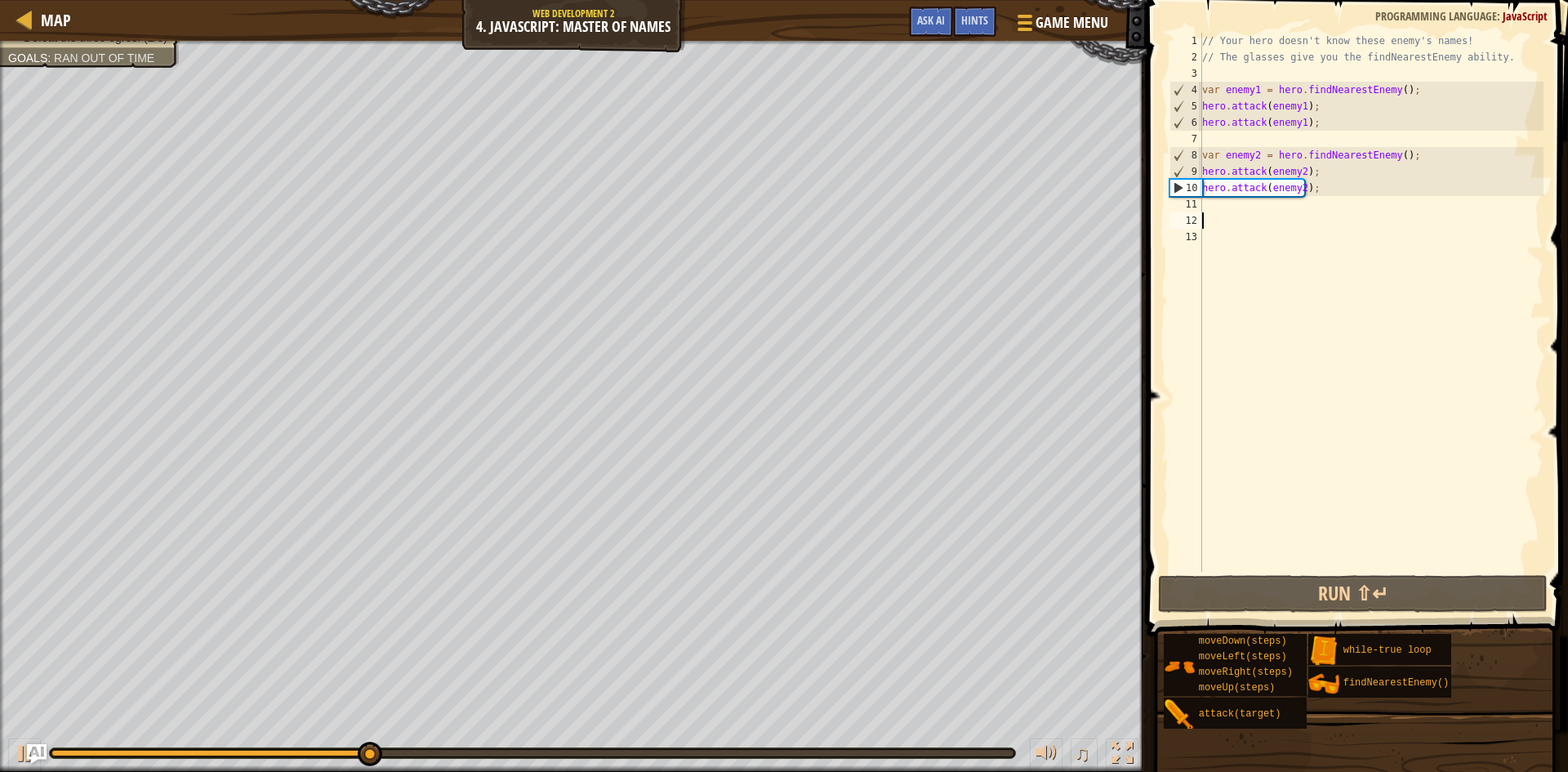
click at [1289, 230] on div "// Your hero doesn't know these enemy's names! // The glasses give you the find…" at bounding box center [1371, 318] width 345 height 572
click at [1308, 221] on div "// Your hero doesn't know these enemy's names! // The glasses give you the find…" at bounding box center [1371, 302] width 345 height 539
click at [1360, 180] on div "// Your hero doesn't know these enemy's names! // The glasses give you the find…" at bounding box center [1371, 318] width 345 height 572
type textarea "hero.attack(enemy2); hero.attack(enemy2);"
drag, startPoint x: 1324, startPoint y: 256, endPoint x: 1330, endPoint y: 217, distance: 39.5
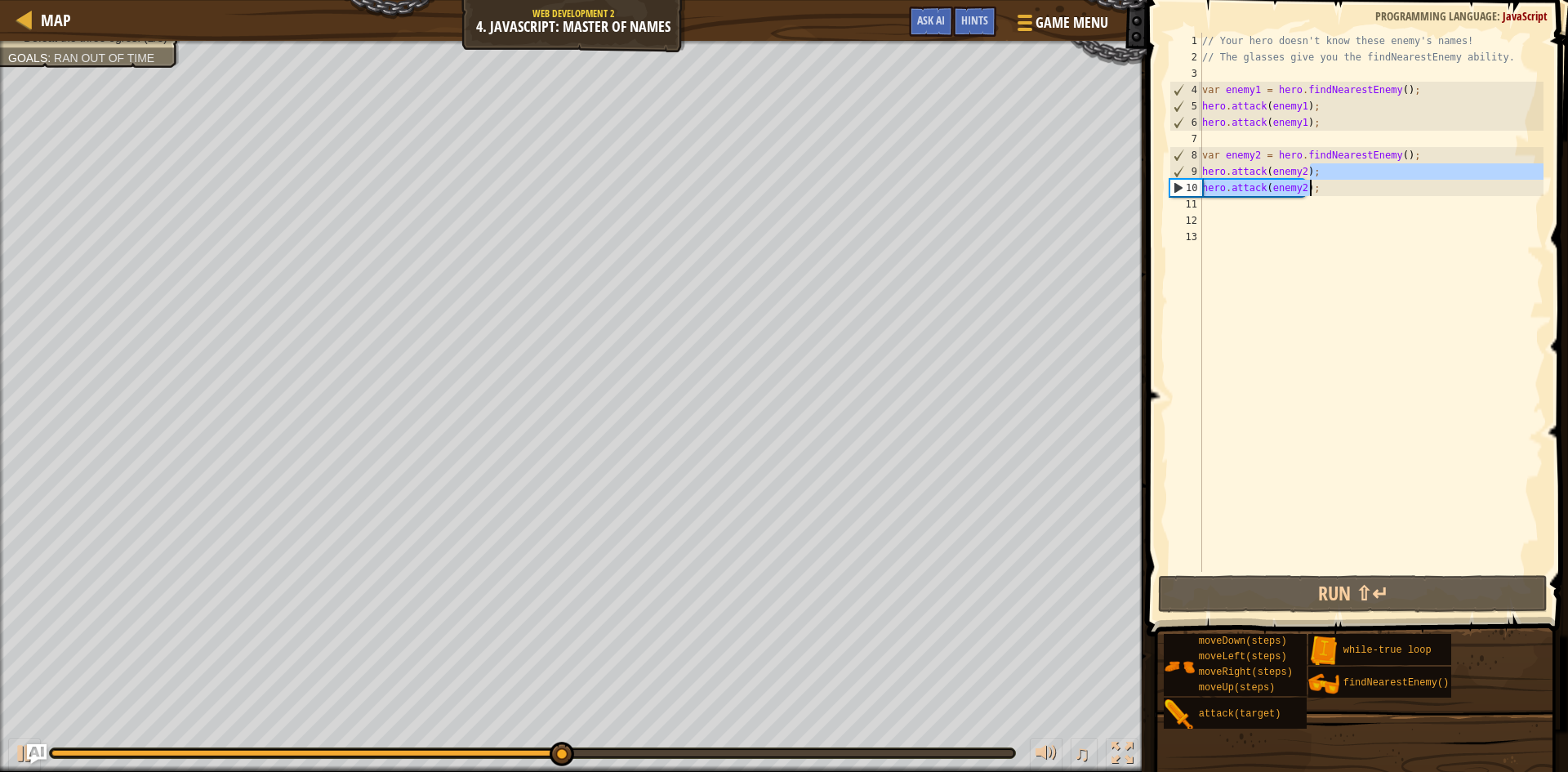
click at [1326, 243] on div "// Your hero doesn't know these enemy's names! // The glasses give you the find…" at bounding box center [1371, 318] width 345 height 572
drag, startPoint x: 1314, startPoint y: 243, endPoint x: 1259, endPoint y: 320, distance: 94.6
click at [1300, 279] on div "// Your hero doesn't know these enemy's names! // The glasses give you the find…" at bounding box center [1371, 318] width 345 height 572
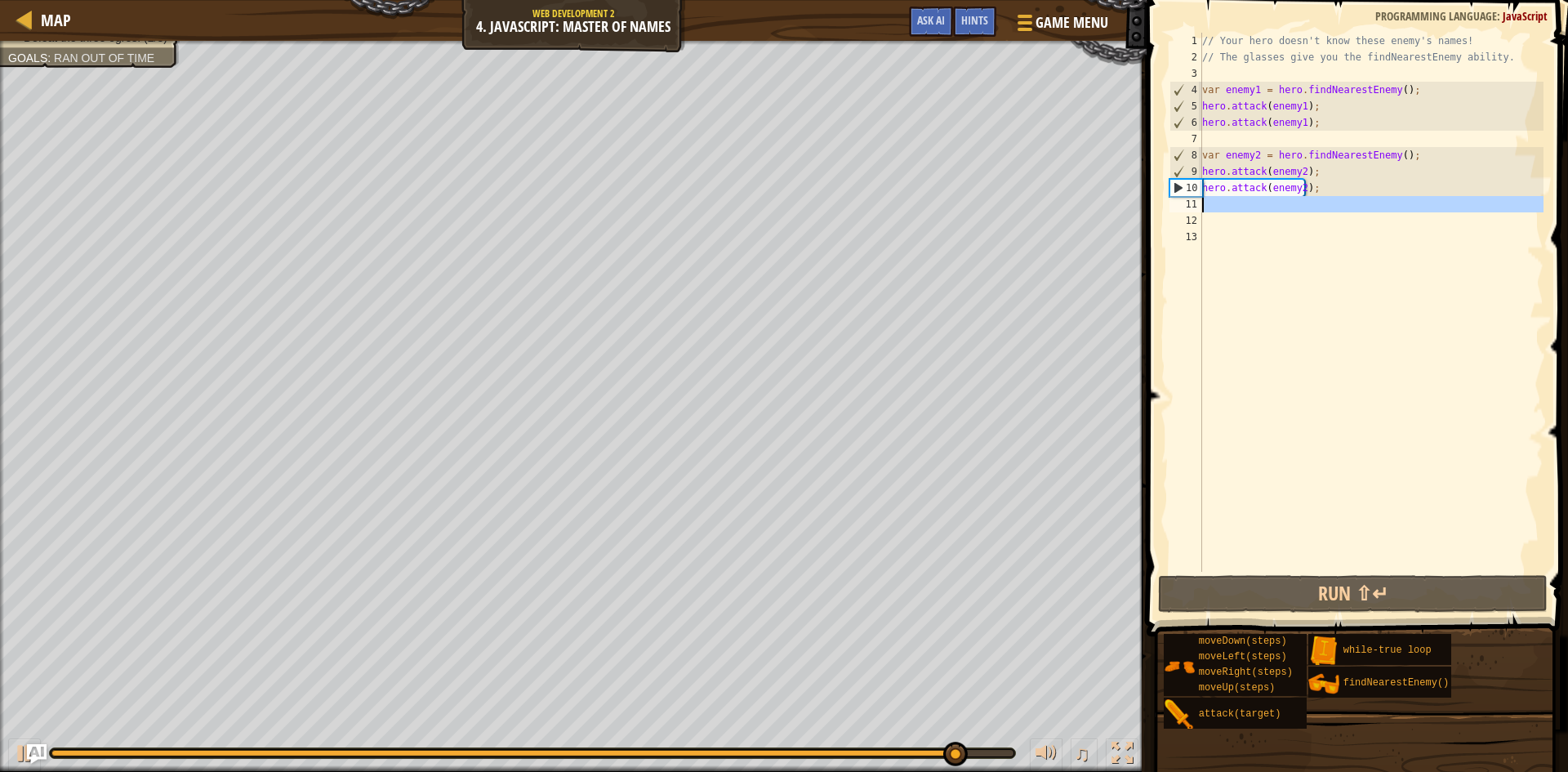
click at [1326, 210] on div "// Your hero doesn't know these enemy's names! // The glasses give you the find…" at bounding box center [1371, 318] width 345 height 572
click at [1319, 205] on div "// Your hero doesn't know these enemy's names! // The glasses give you the find…" at bounding box center [1371, 302] width 345 height 539
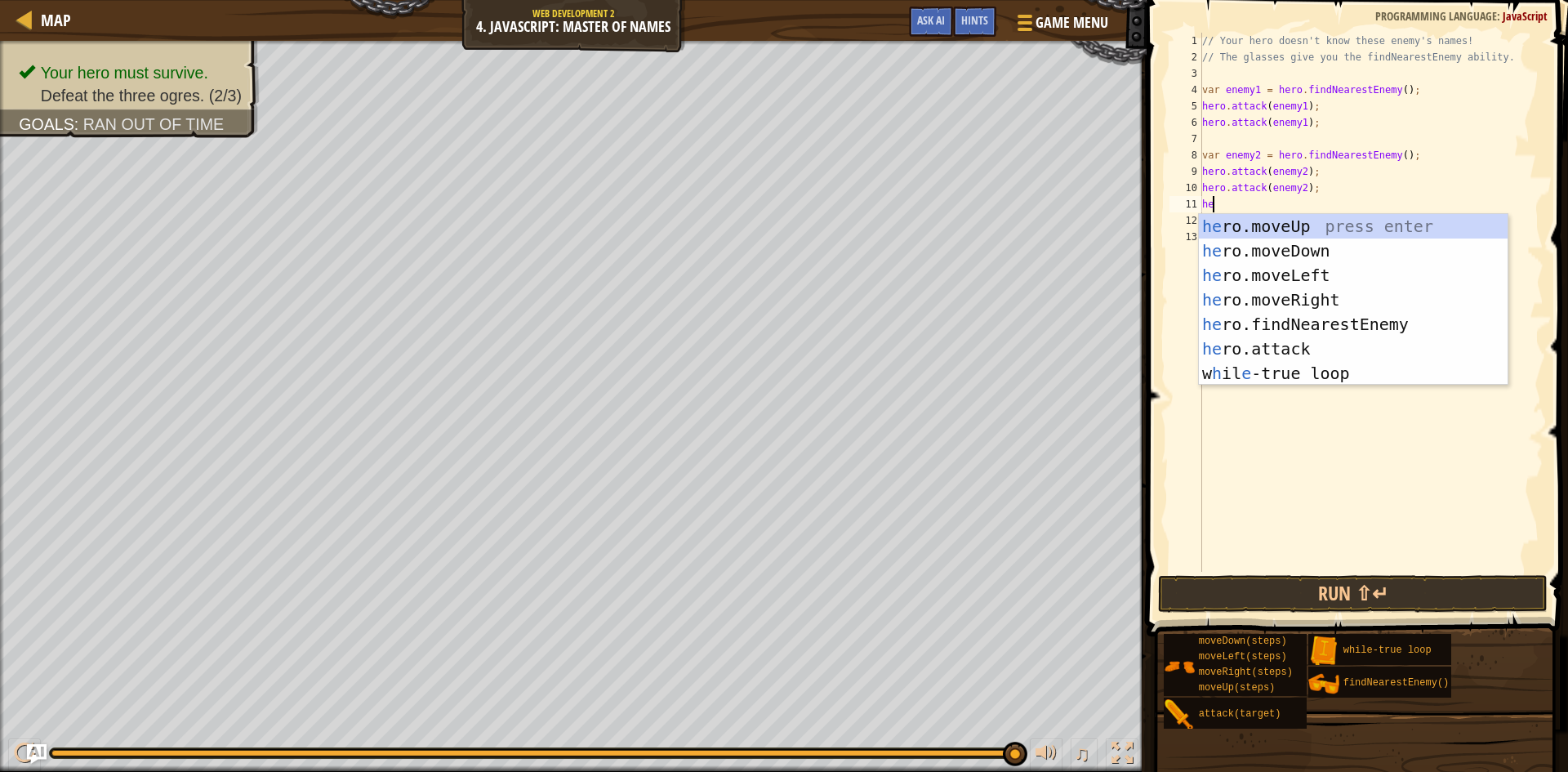
scroll to position [8, 1]
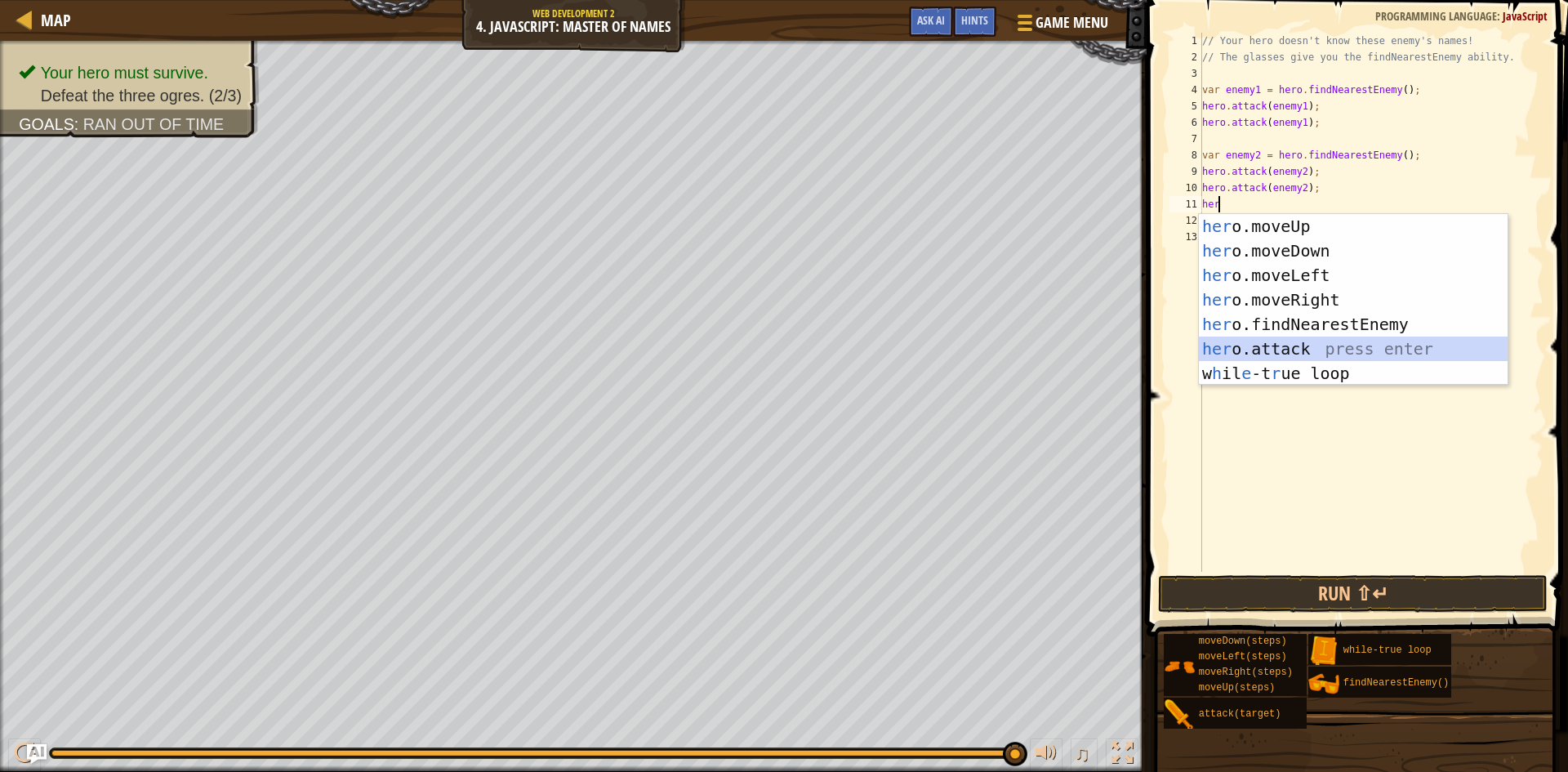
drag, startPoint x: 1292, startPoint y: 342, endPoint x: 1284, endPoint y: 338, distance: 8.9
click at [1288, 339] on div "her o.moveUp press enter her o.moveDown press enter her o.moveLeft press enter …" at bounding box center [1353, 324] width 309 height 221
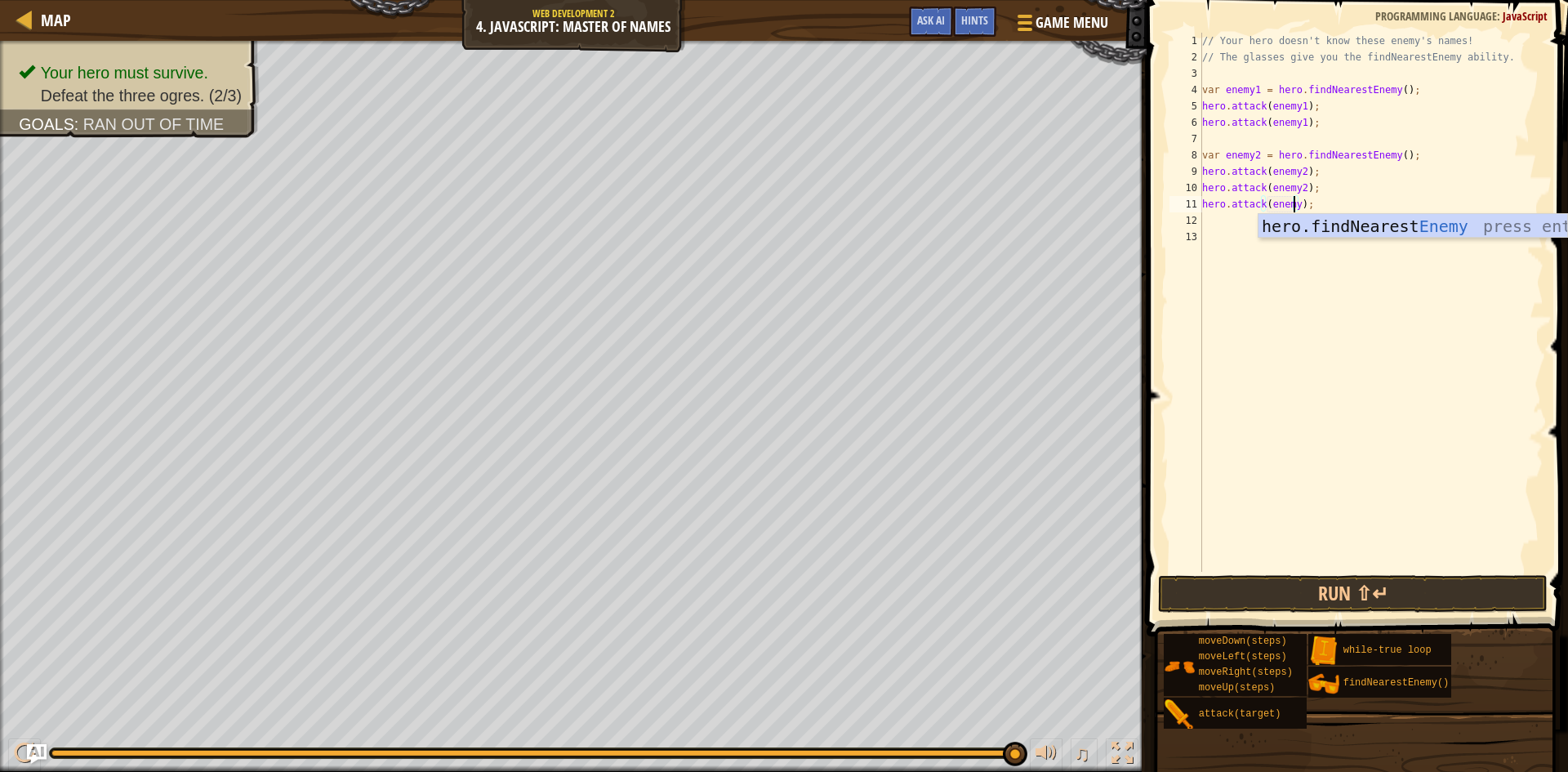
scroll to position [8, 9]
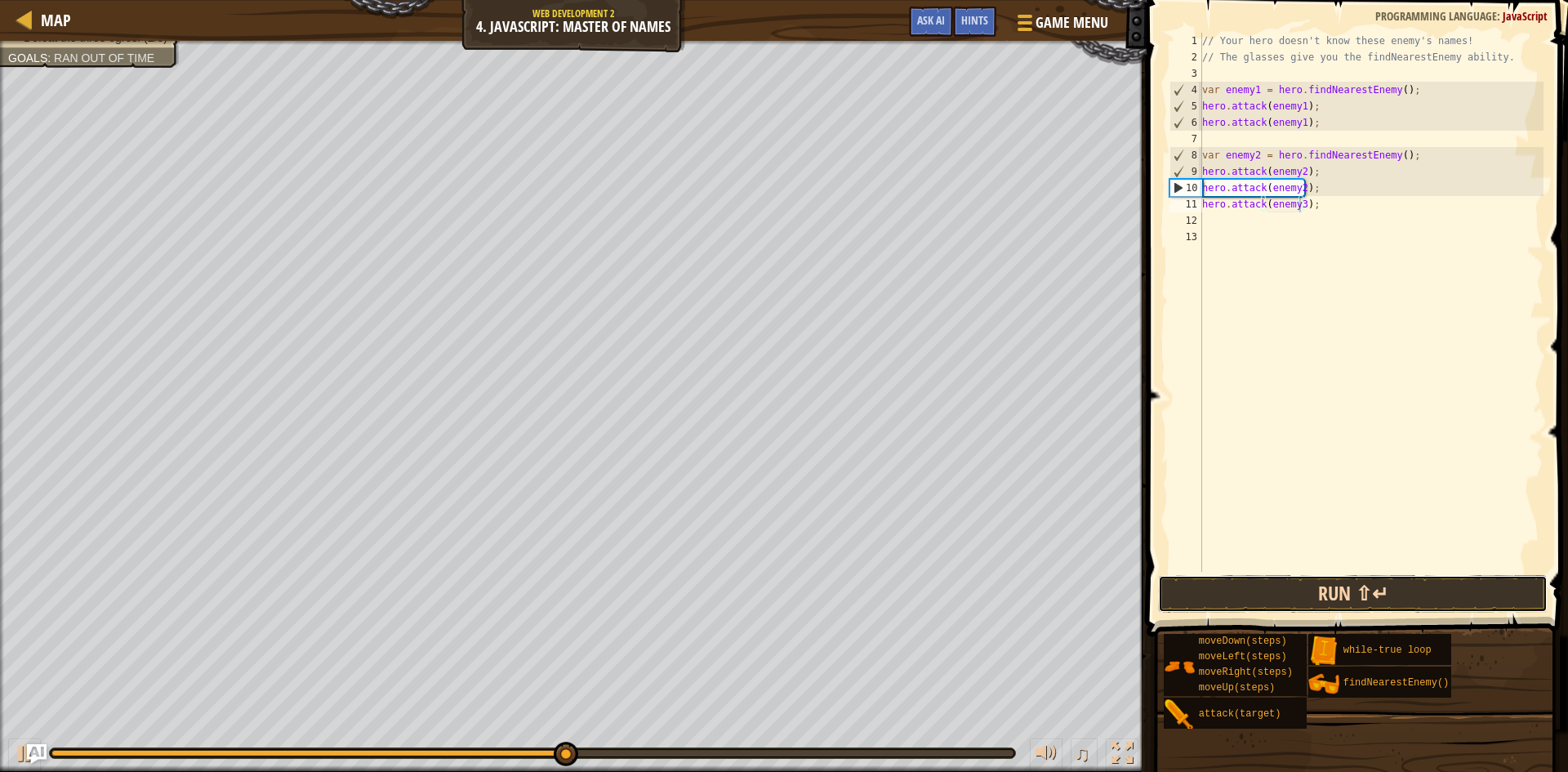
click at [1322, 591] on button "Run ⇧↵" at bounding box center [1352, 594] width 389 height 38
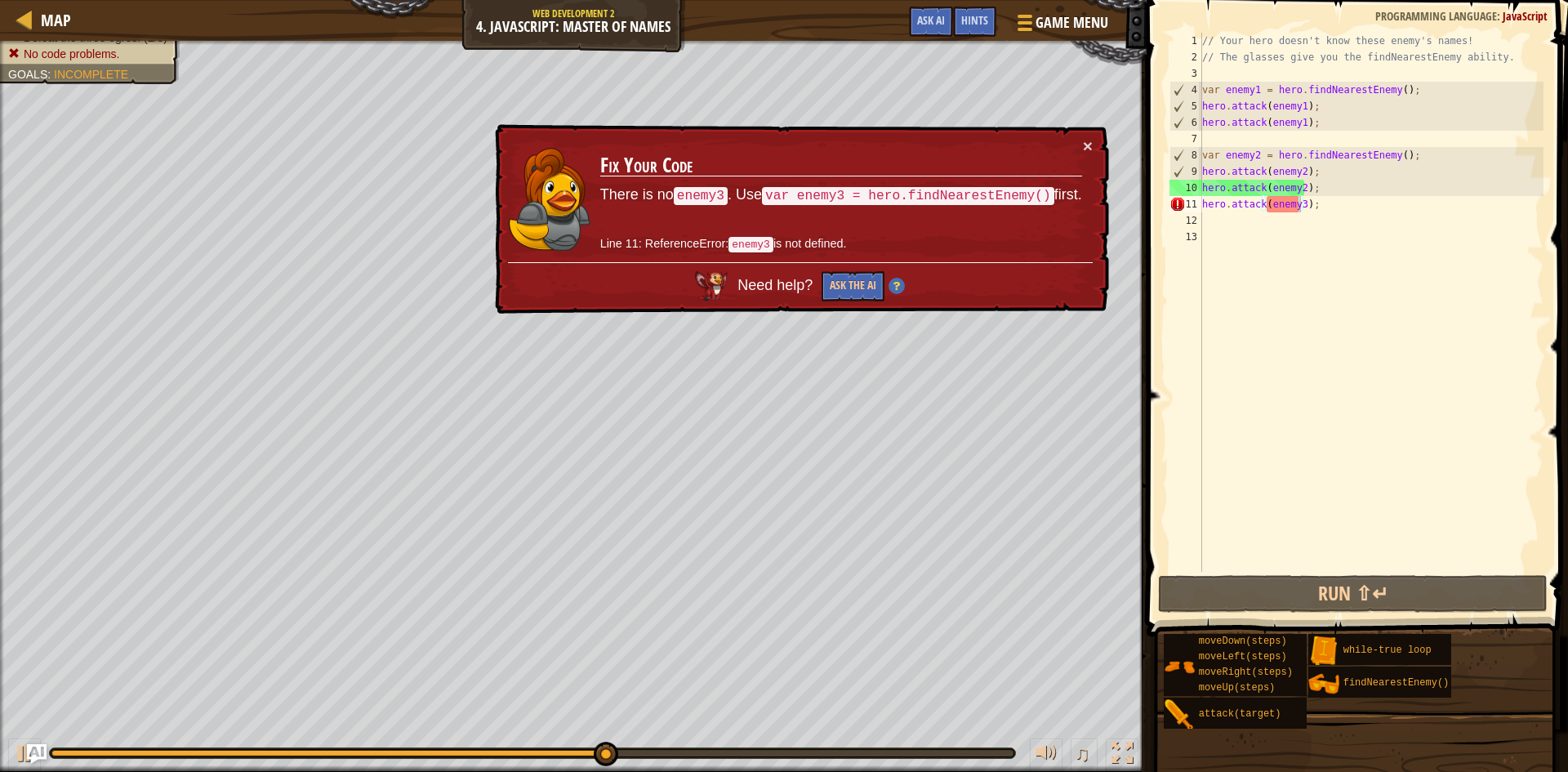
click at [1093, 141] on div "× Fix Your Code There is no enemy3 . Use var enemy3 = hero.findNearestEnemy() f…" at bounding box center [800, 218] width 617 height 190
click at [1090, 148] on button "×" at bounding box center [1087, 146] width 9 height 17
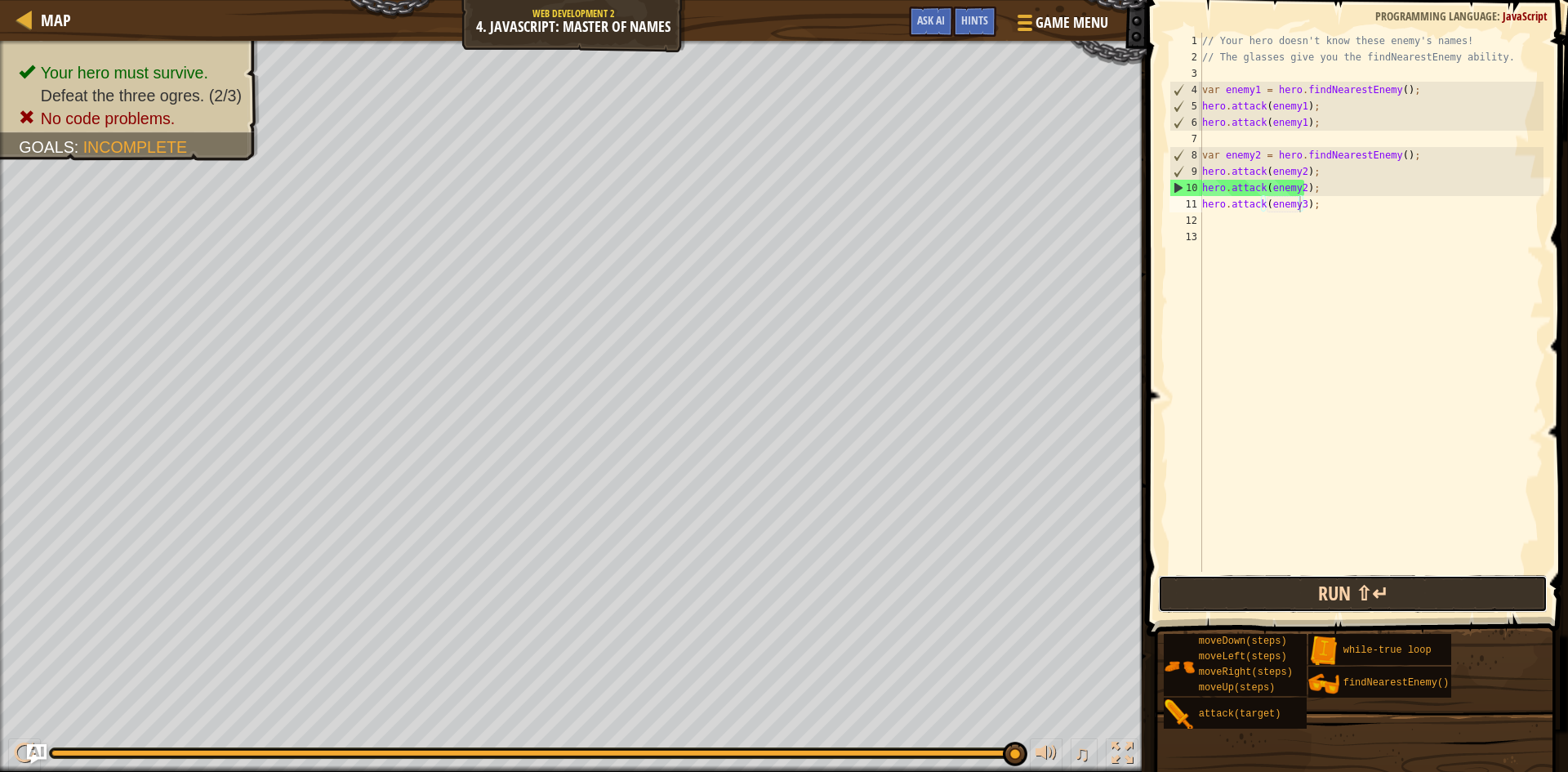
drag, startPoint x: 1473, startPoint y: 597, endPoint x: 1444, endPoint y: 598, distance: 29.0
click at [1465, 597] on button "Run ⇧↵" at bounding box center [1352, 594] width 389 height 38
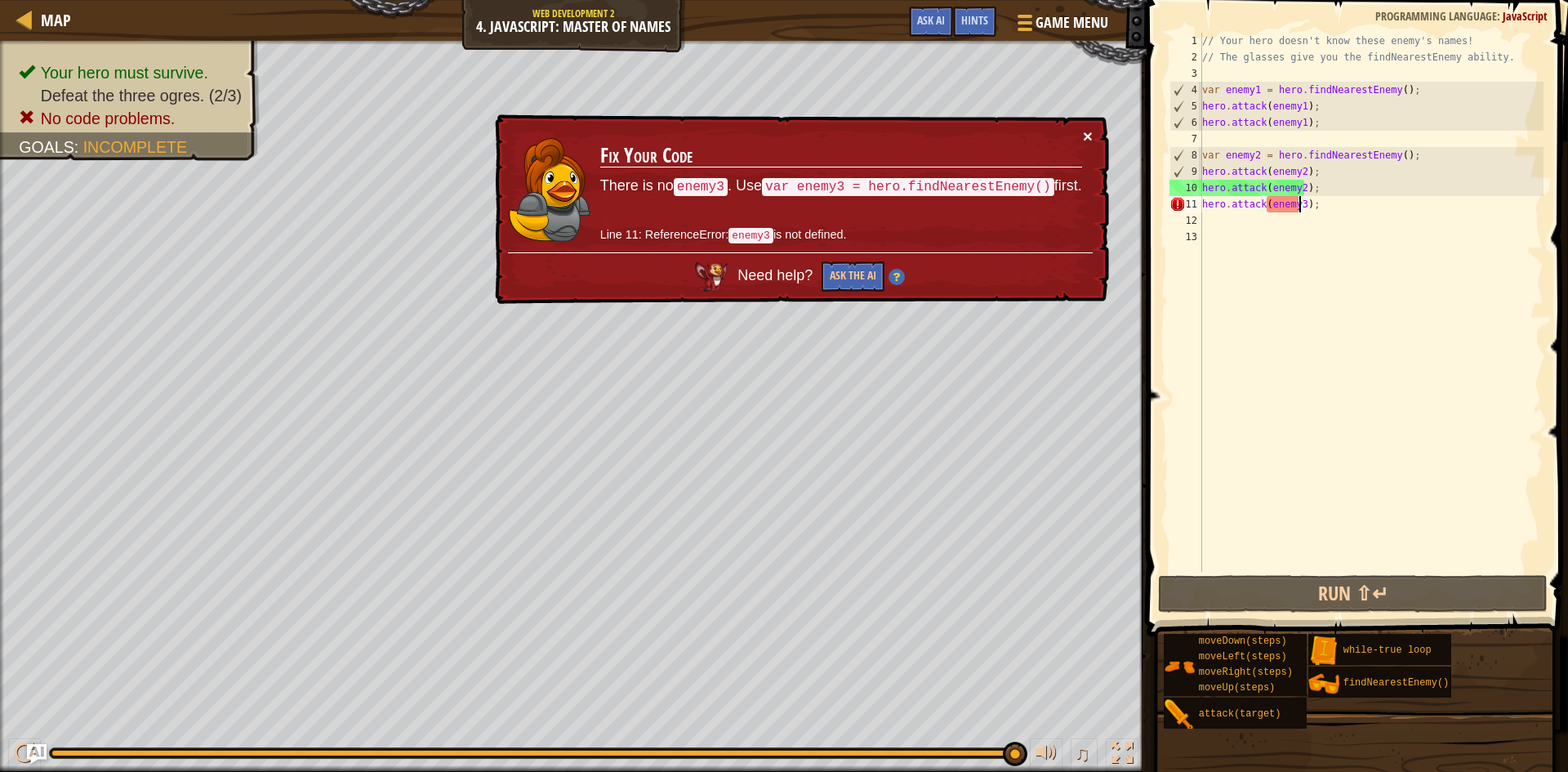
click at [1084, 127] on button "×" at bounding box center [1087, 136] width 9 height 17
drag, startPoint x: 1320, startPoint y: 207, endPoint x: 1203, endPoint y: 212, distance: 117.1
click at [1203, 212] on div "// Your hero doesn't know these enemy's names! // The glasses give you the find…" at bounding box center [1371, 318] width 345 height 572
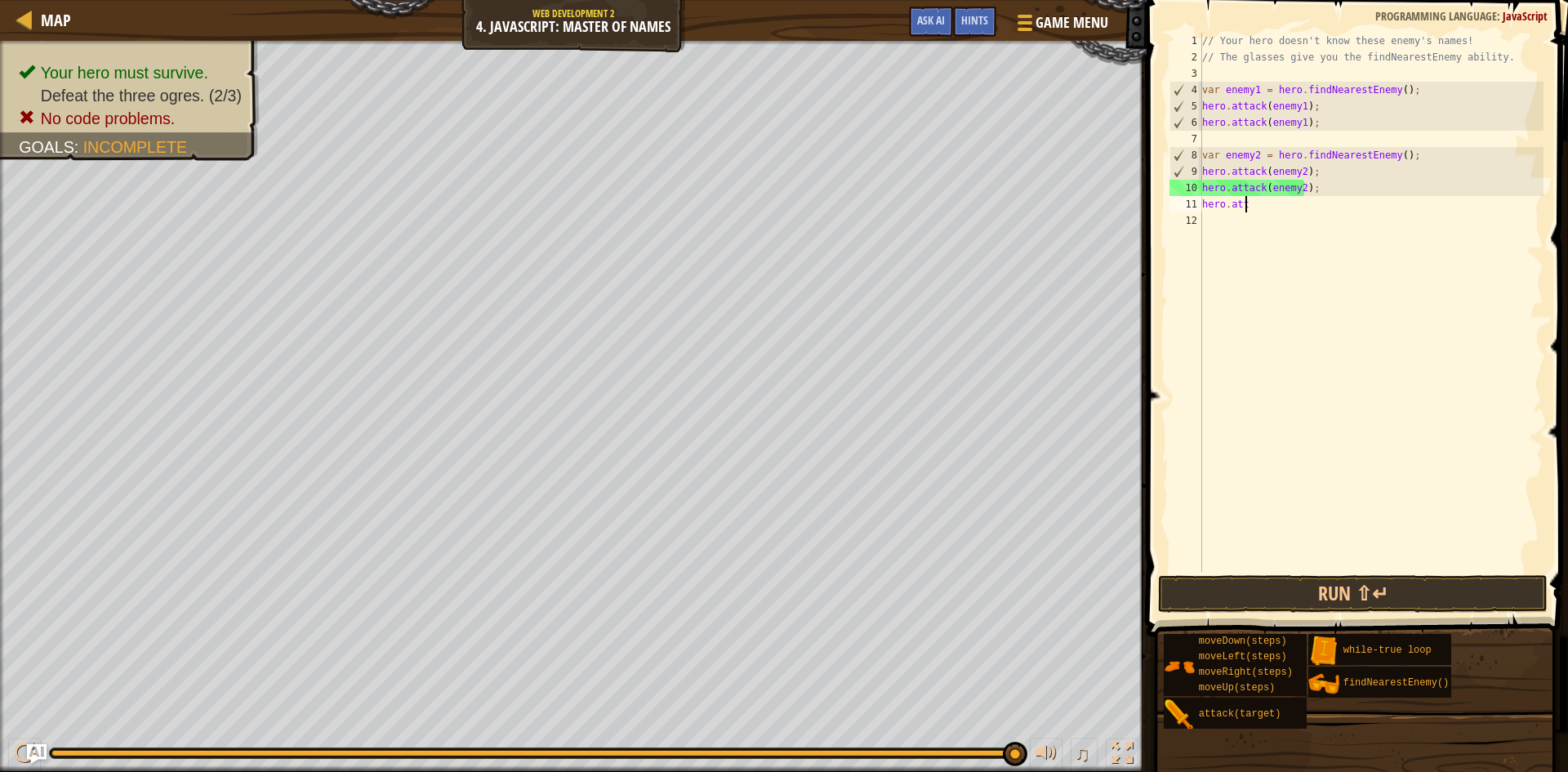
scroll to position [8, 0]
type textarea "h"
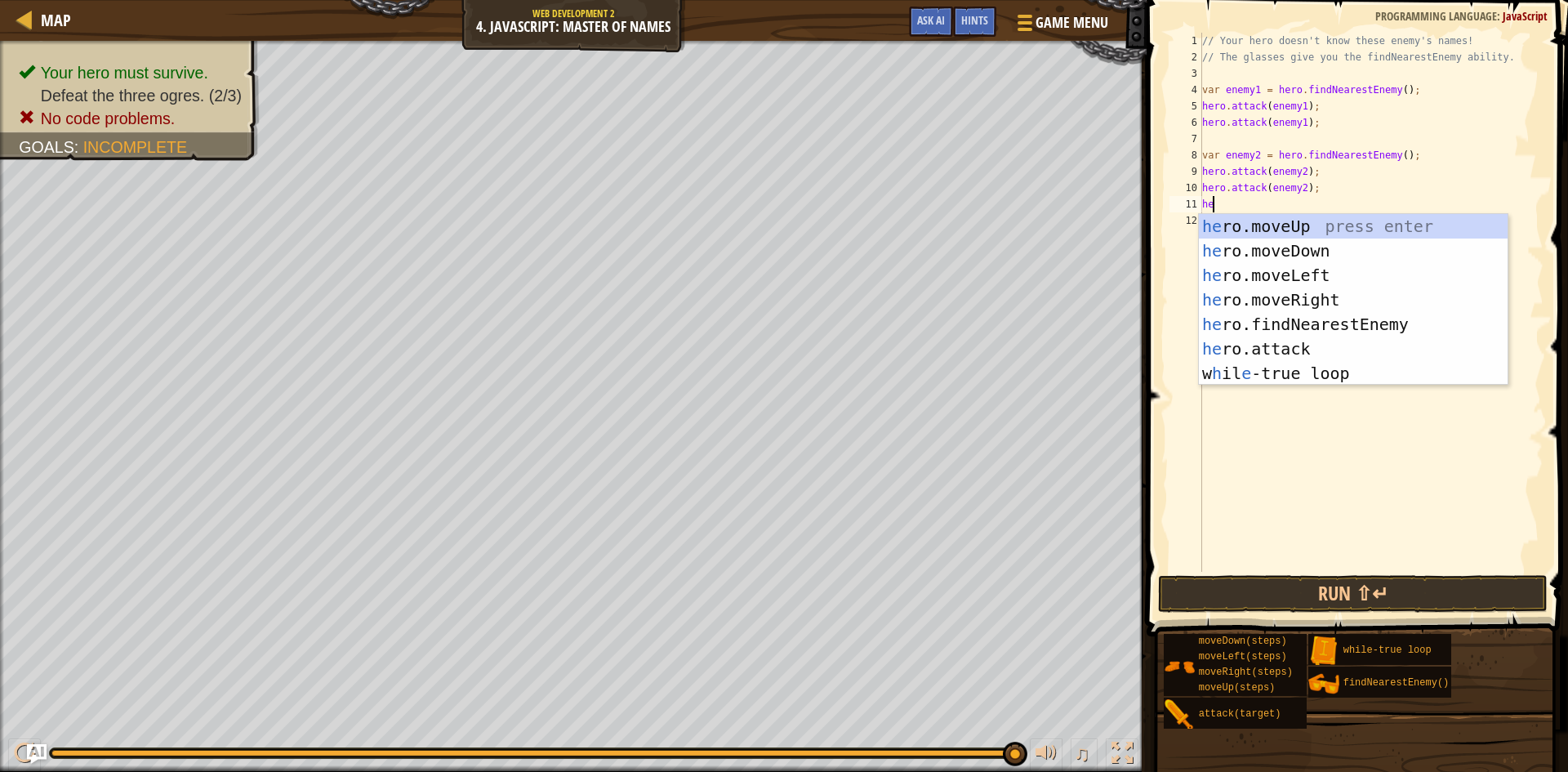
scroll to position [8, 1]
type textarea "hero"
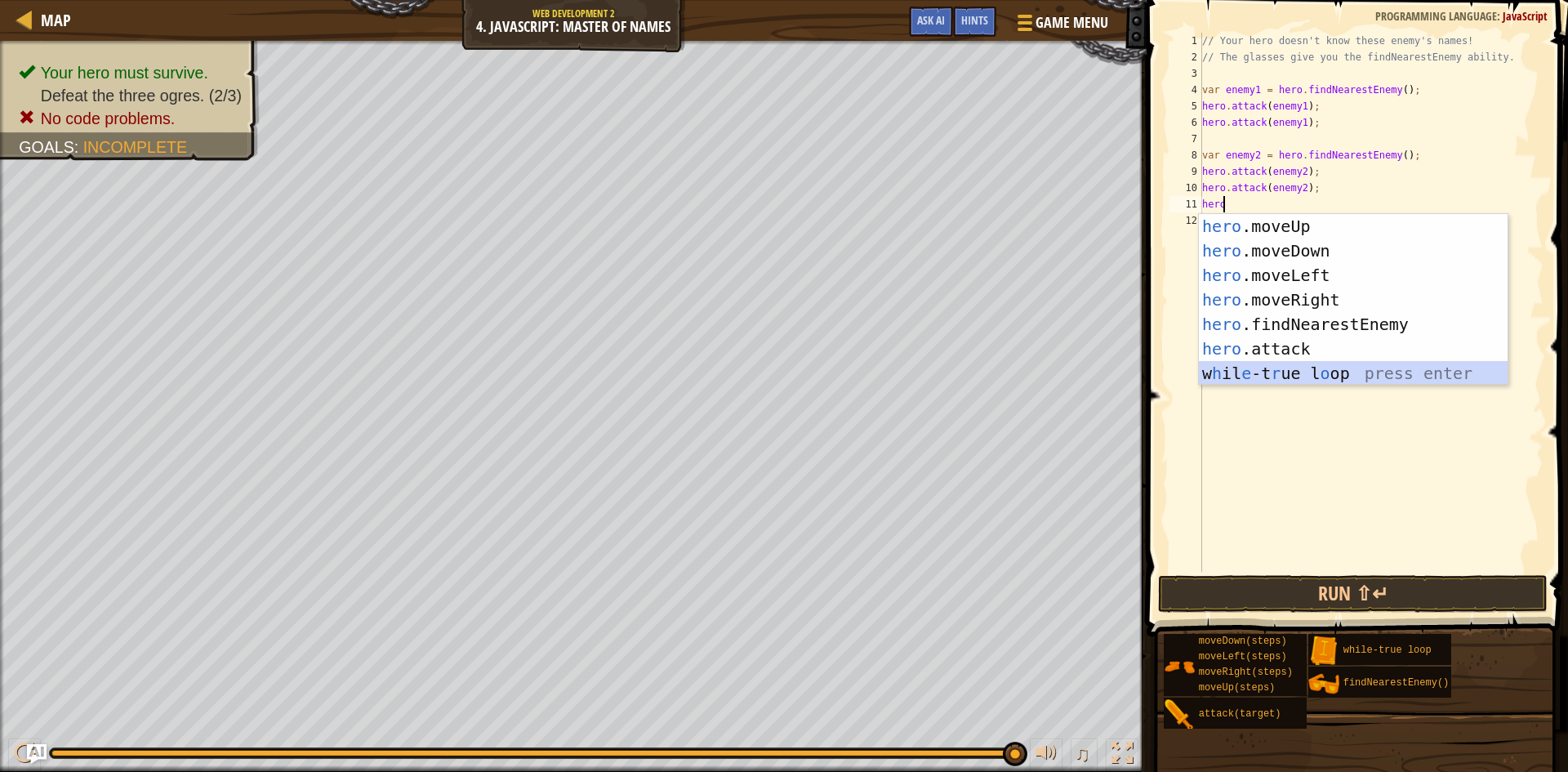
click at [1249, 363] on div "hero .moveUp press enter hero .moveDown press enter hero .moveLeft press enter …" at bounding box center [1353, 324] width 309 height 221
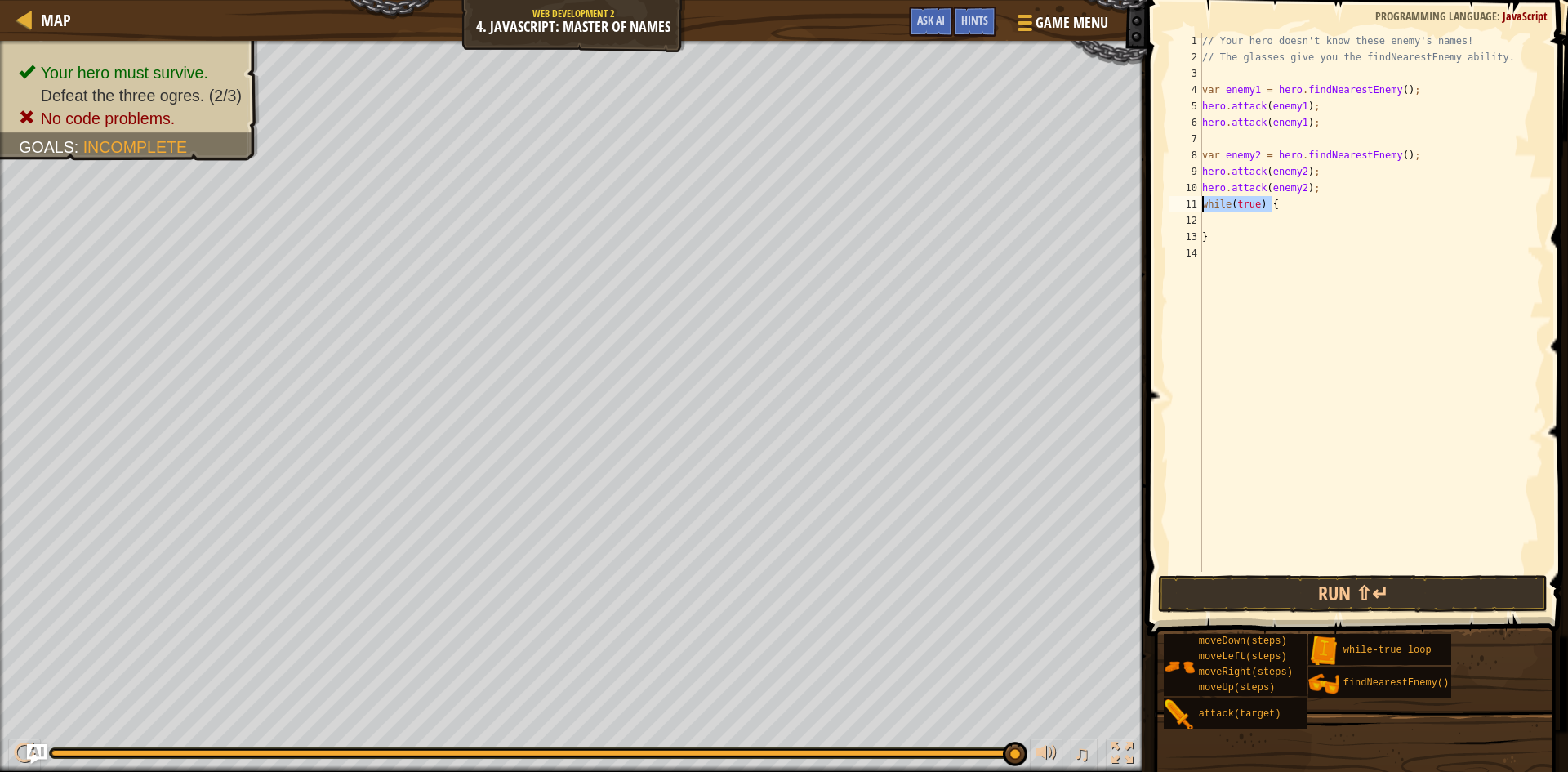
drag, startPoint x: 1283, startPoint y: 202, endPoint x: 1178, endPoint y: 204, distance: 105.0
click at [1178, 204] on div "1 2 3 4 5 6 7 8 9 10 11 12 13 14 // Your hero doesn't know these enemy's names!…" at bounding box center [1355, 302] width 377 height 539
type textarea "while(true) {"
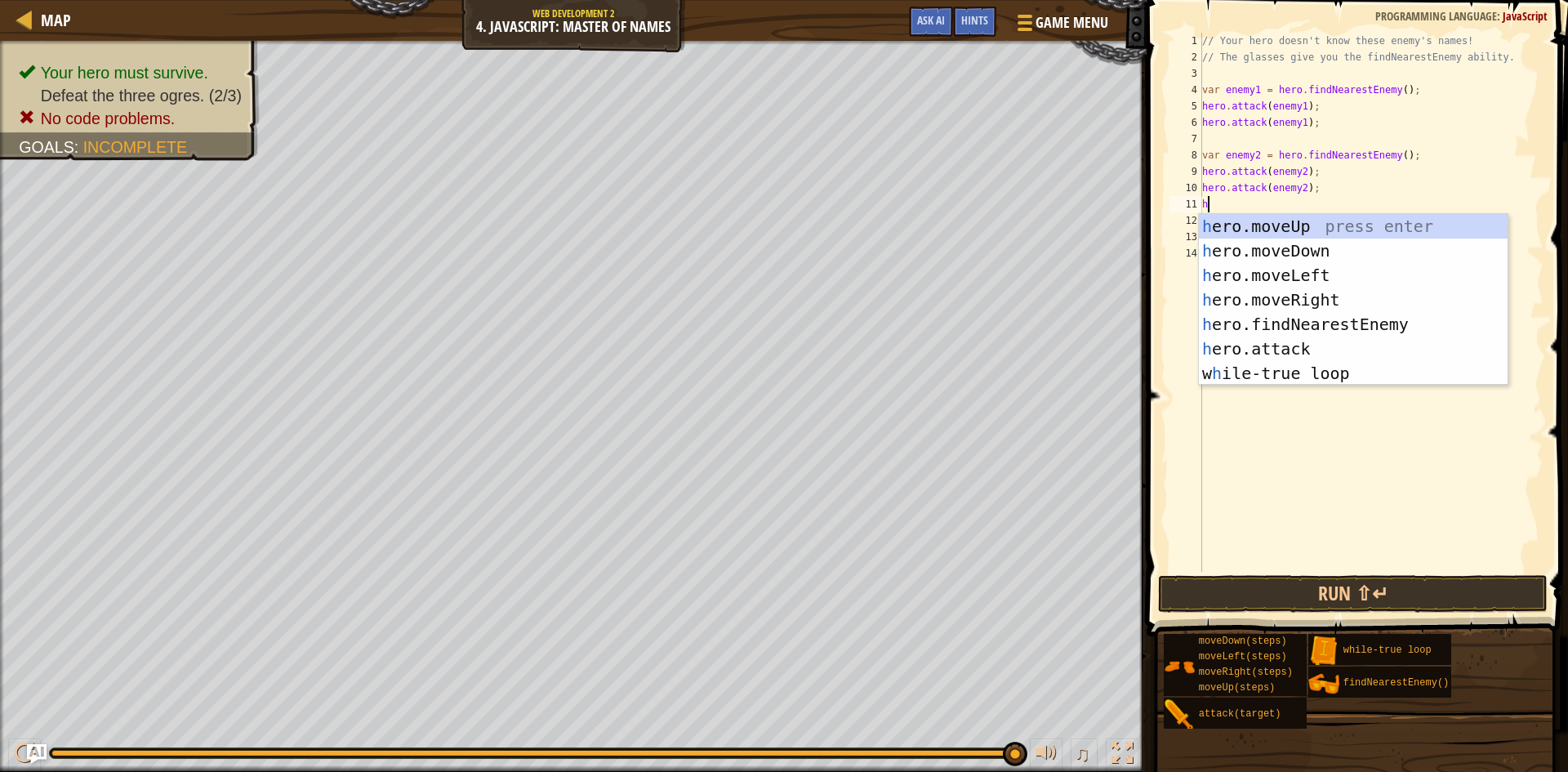
type textarea "he"
click at [1314, 328] on div "he ro.moveUp press enter he ro.moveDown press enter he ro.moveLeft press enter …" at bounding box center [1353, 324] width 309 height 221
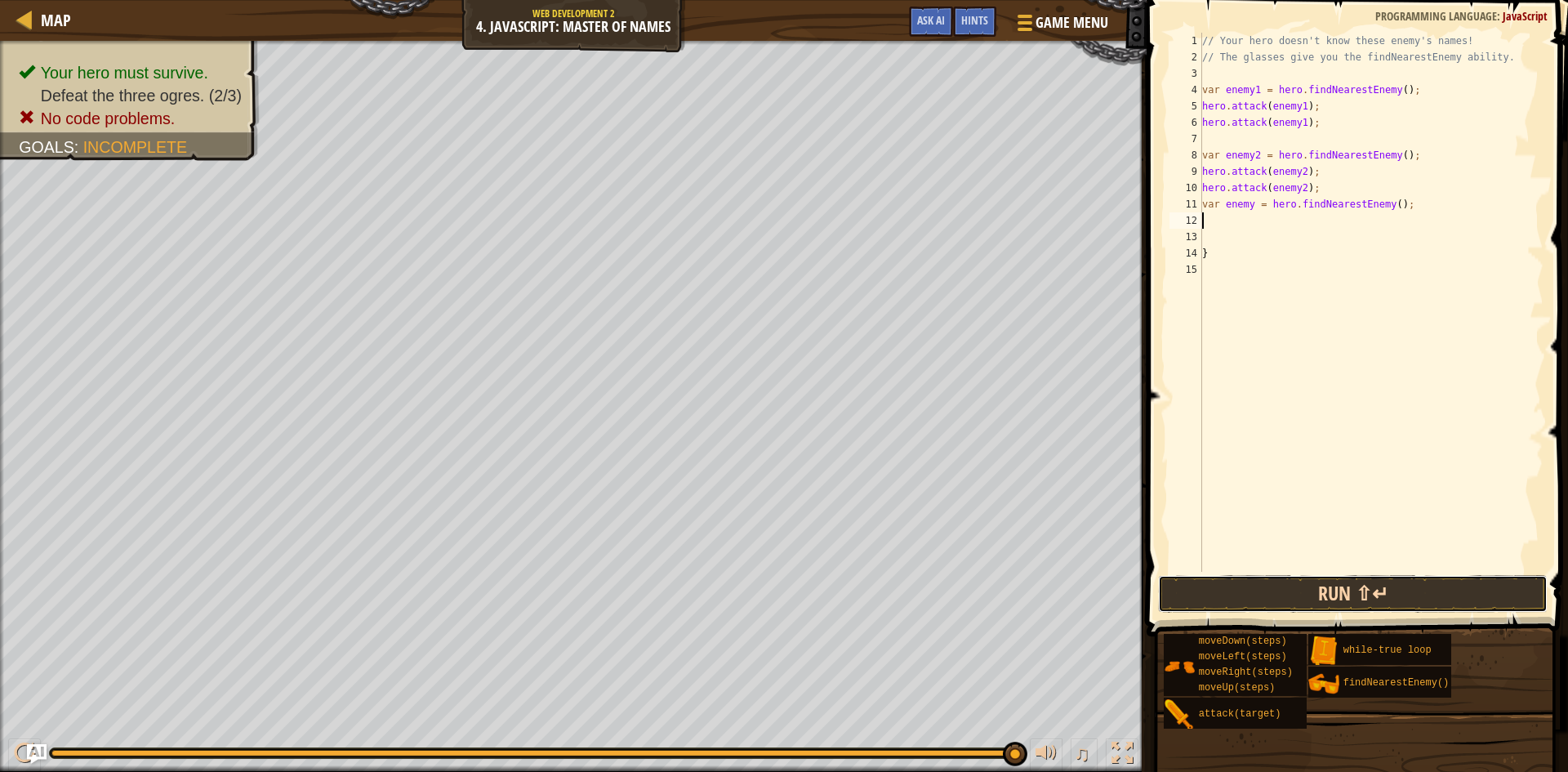
click at [1345, 598] on button "Run ⇧↵" at bounding box center [1352, 594] width 389 height 38
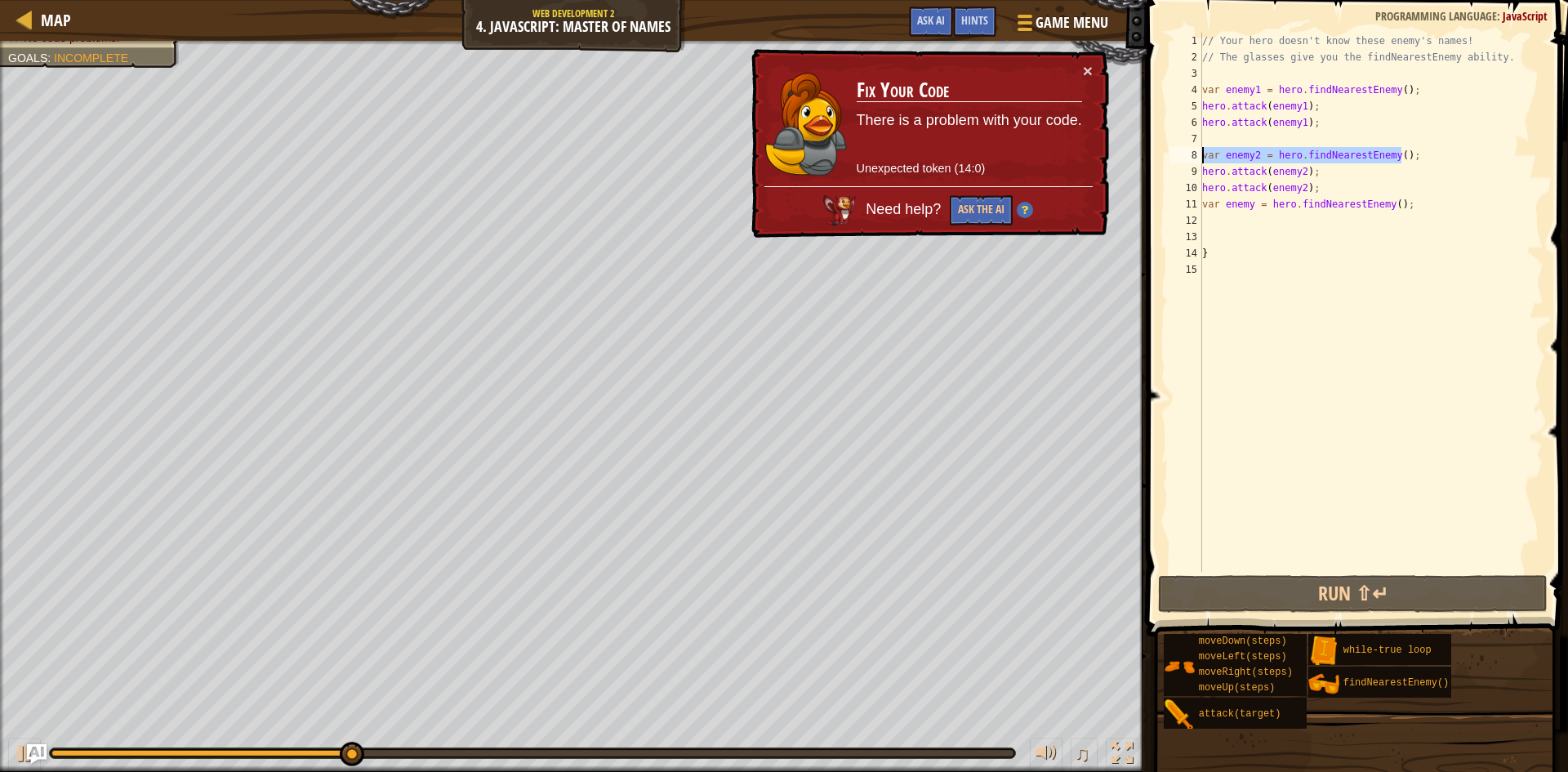
drag, startPoint x: 1429, startPoint y: 149, endPoint x: 1186, endPoint y: 156, distance: 243.1
click at [1186, 156] on div "1 2 3 4 5 6 7 8 9 10 11 12 13 14 15 // Your hero doesn't know these enemy's nam…" at bounding box center [1355, 302] width 377 height 539
type textarea "var enemy2 = hero.findNearestEnemy();"
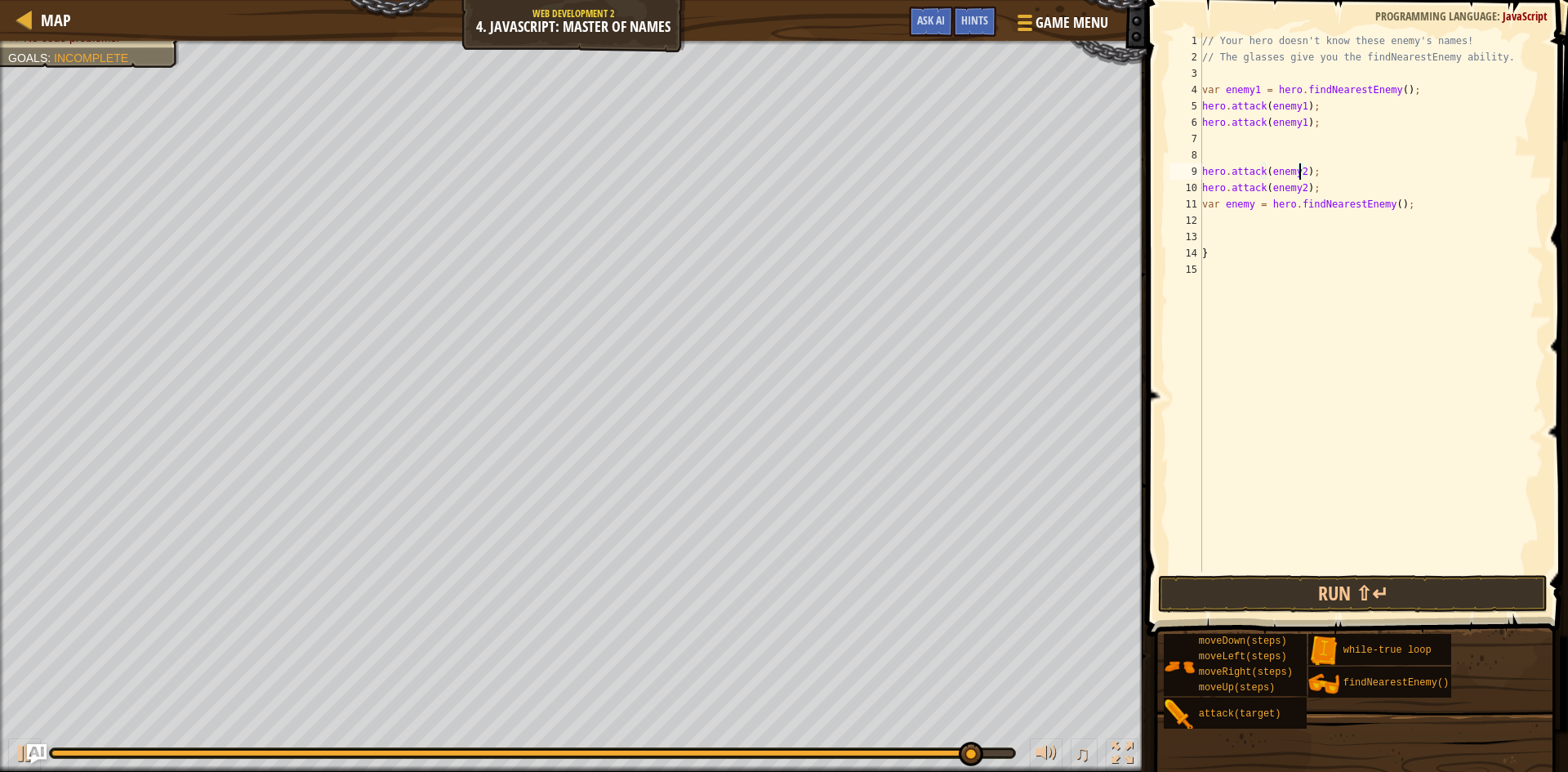
click at [1297, 173] on div "// Your hero doesn't know these enemy's names! // The glasses give you the find…" at bounding box center [1371, 318] width 345 height 572
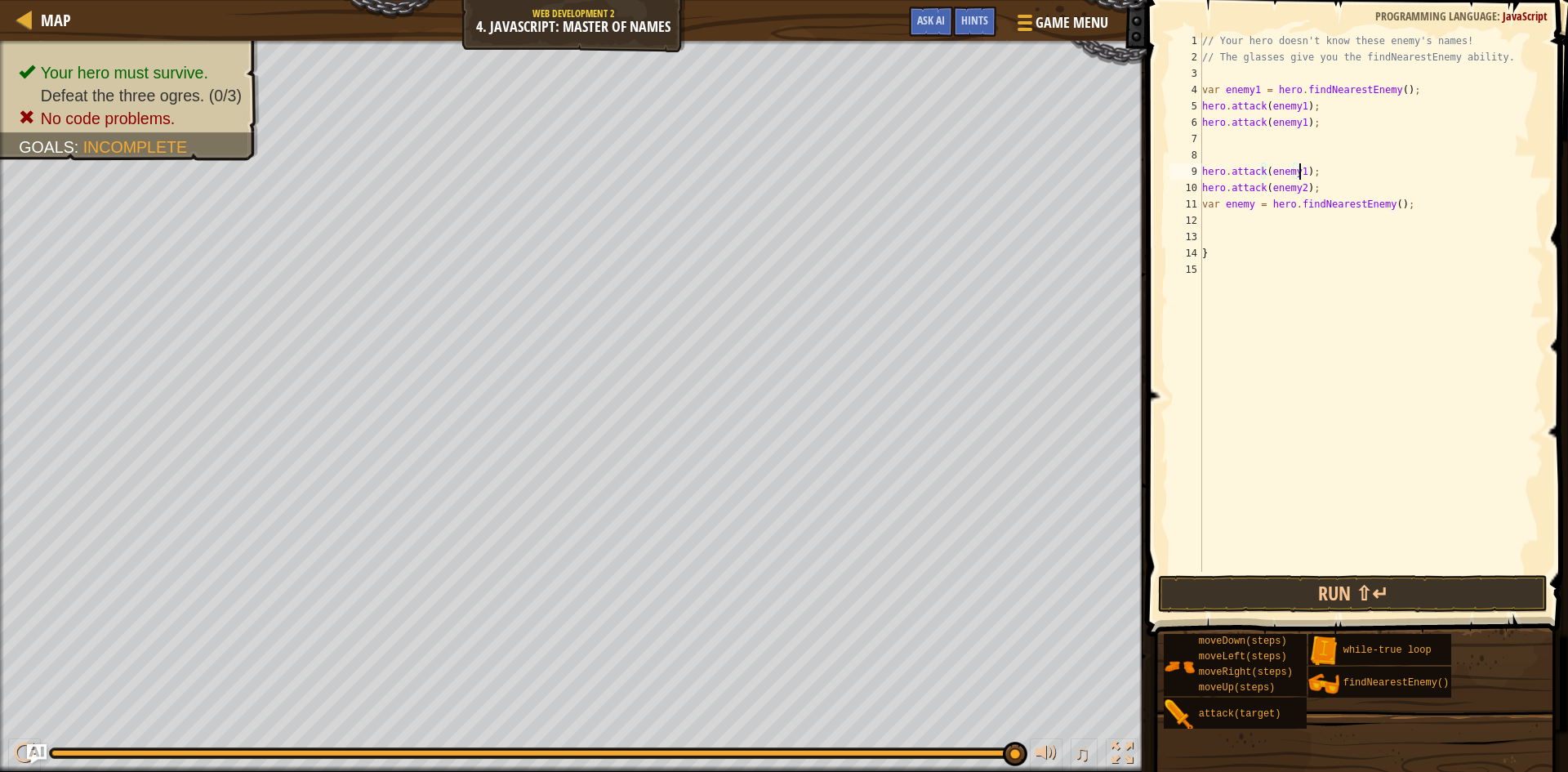
scroll to position [8, 9]
type textarea "hero.attack(enemy1);"
click at [1284, 595] on button "Run ⇧↵" at bounding box center [1352, 594] width 389 height 38
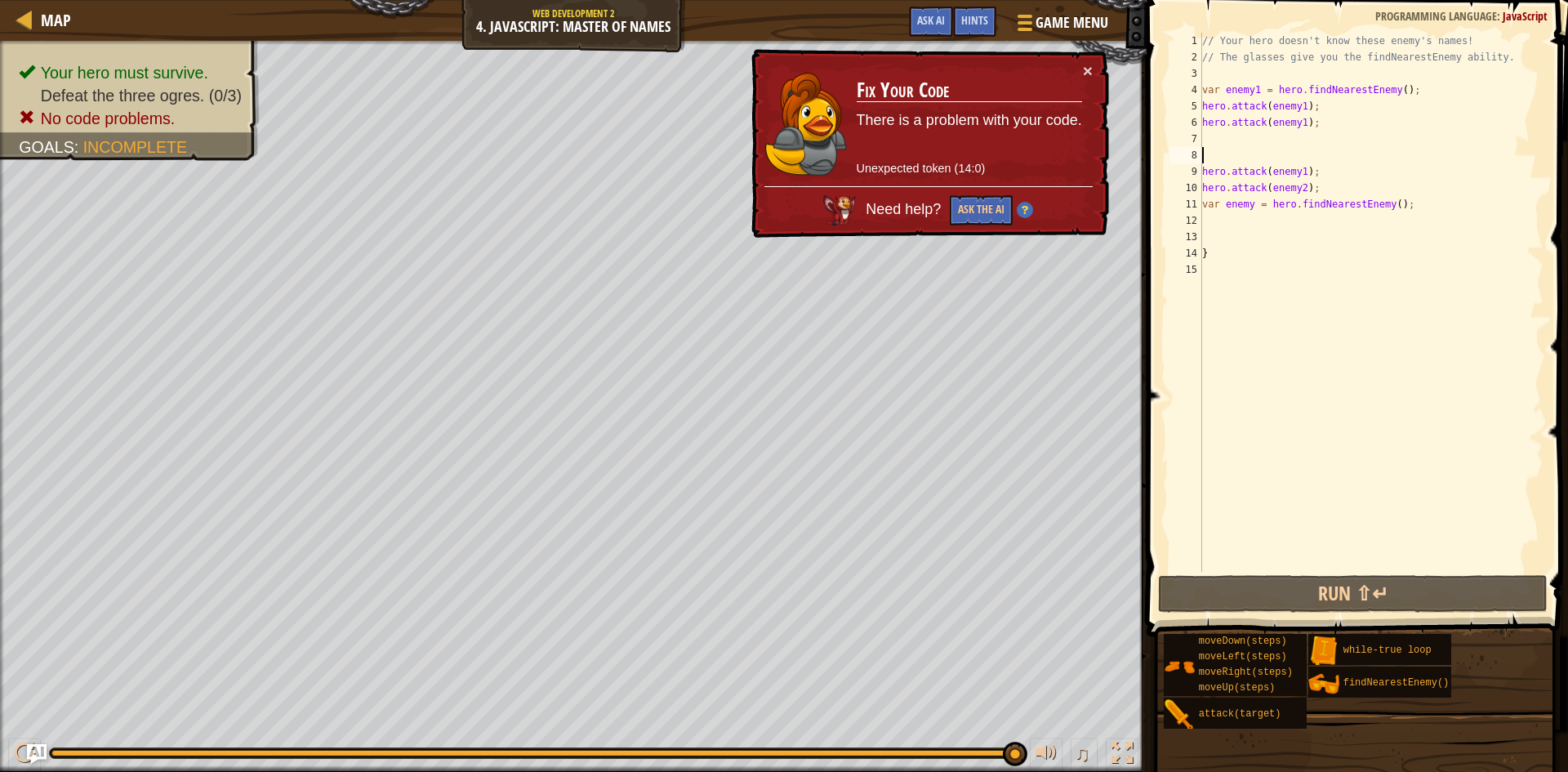
click at [1261, 151] on div "// Your hero doesn't know these enemy's names! // The glasses give you the find…" at bounding box center [1371, 318] width 345 height 572
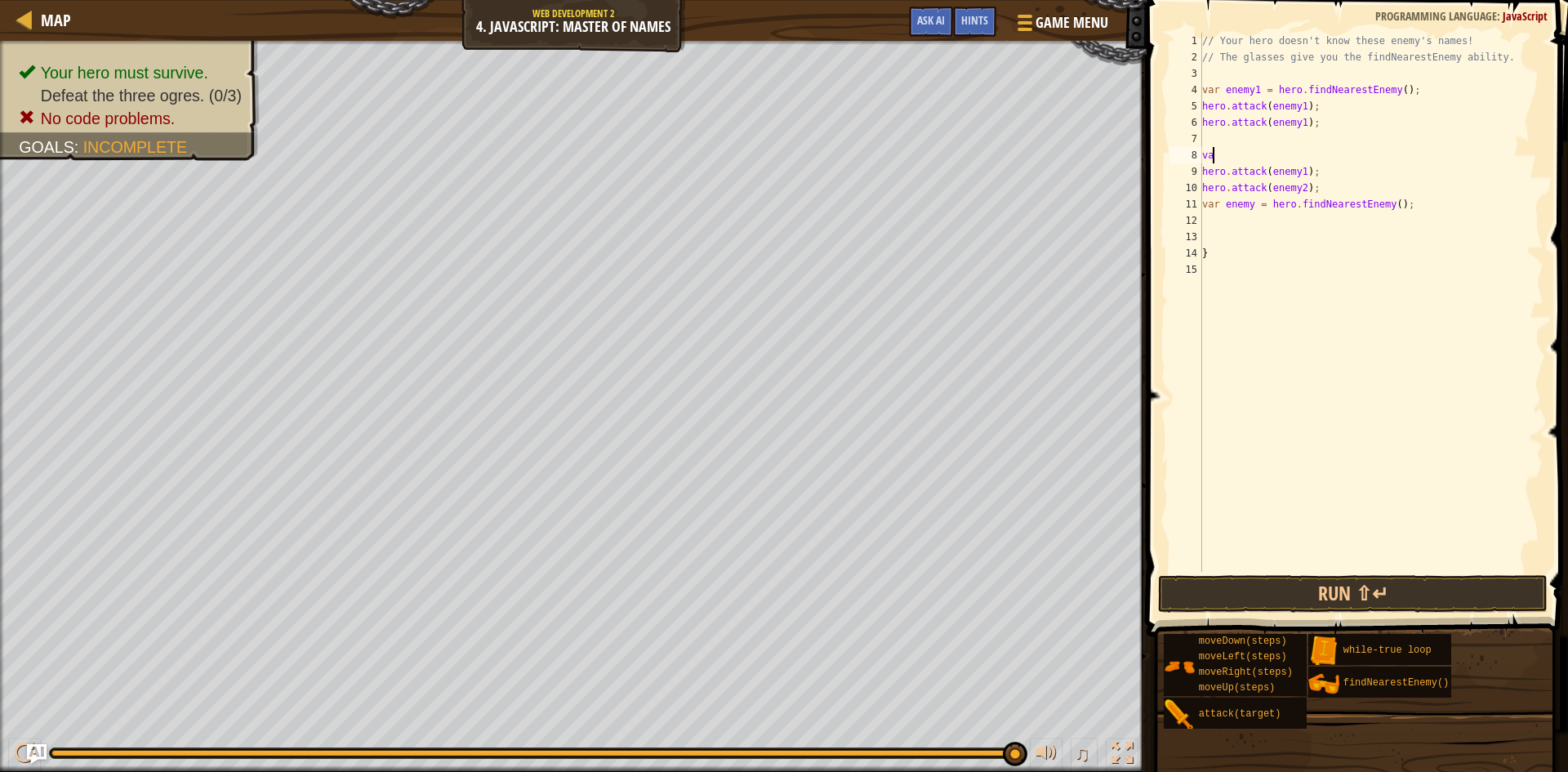
scroll to position [8, 0]
type textarea "v"
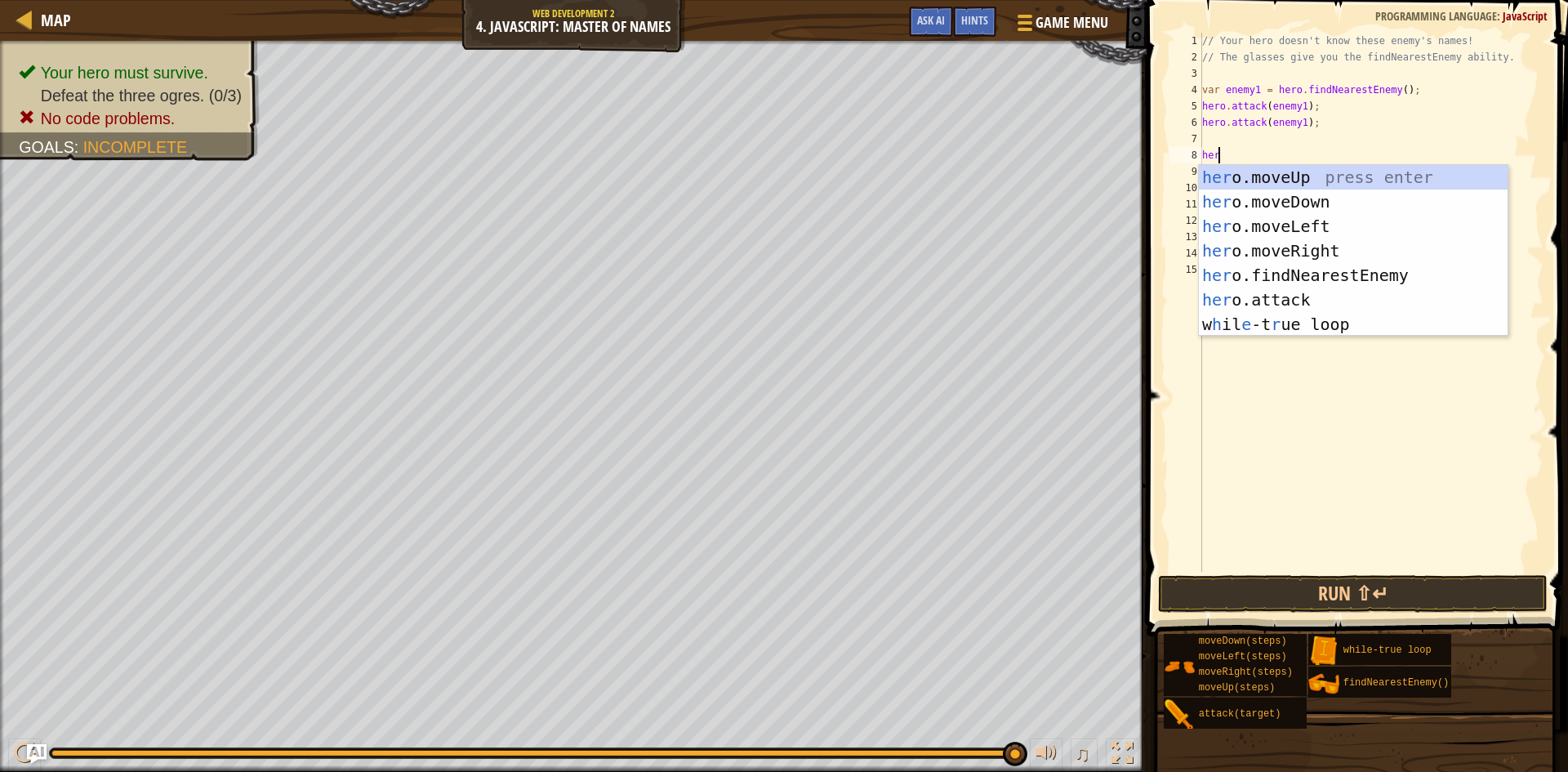
scroll to position [8, 1]
type textarea "here"
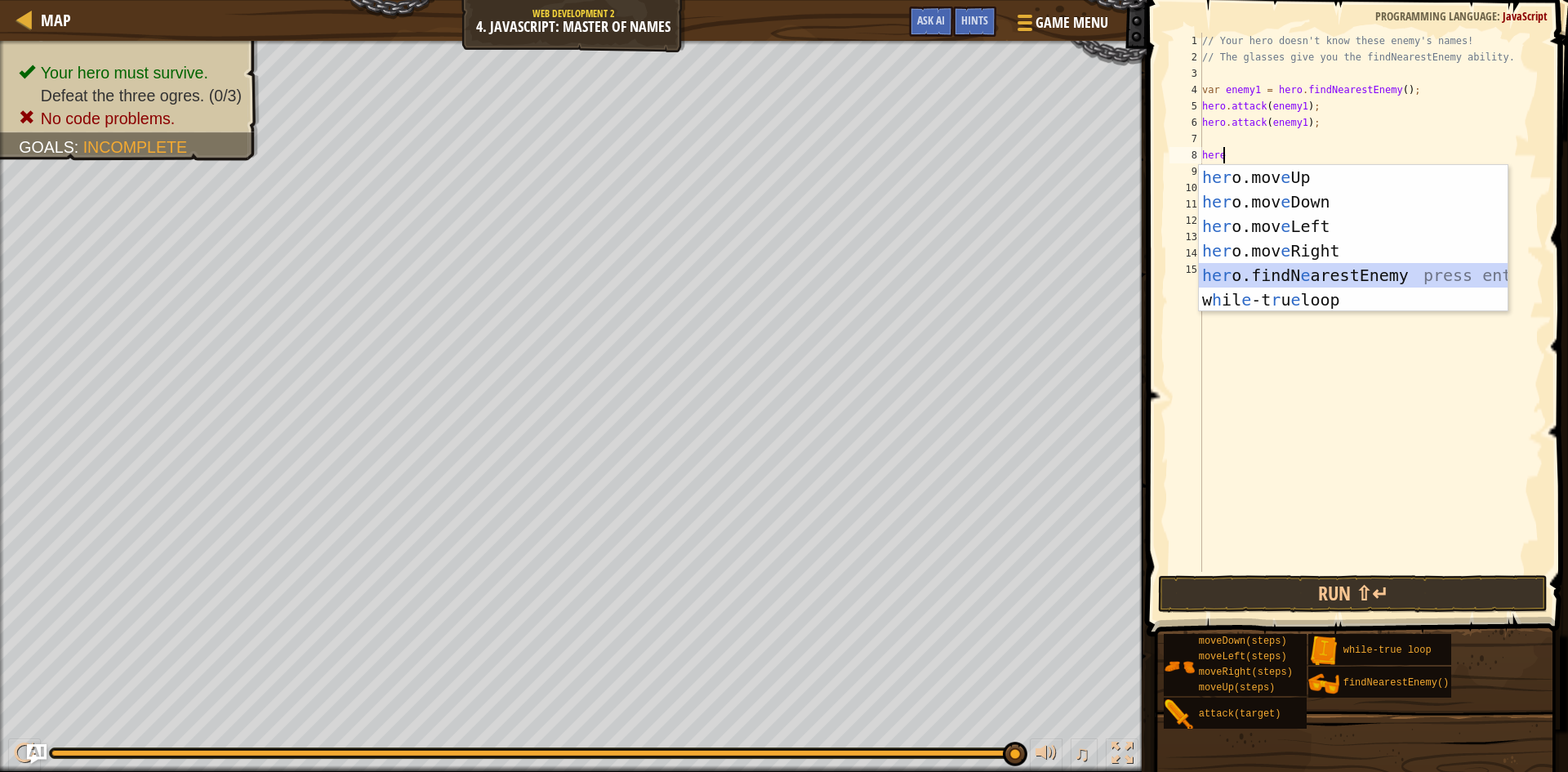
click at [1406, 277] on div "her o.mov e Up press enter her o.mov e Down press enter her o.mov e Left press …" at bounding box center [1353, 263] width 309 height 196
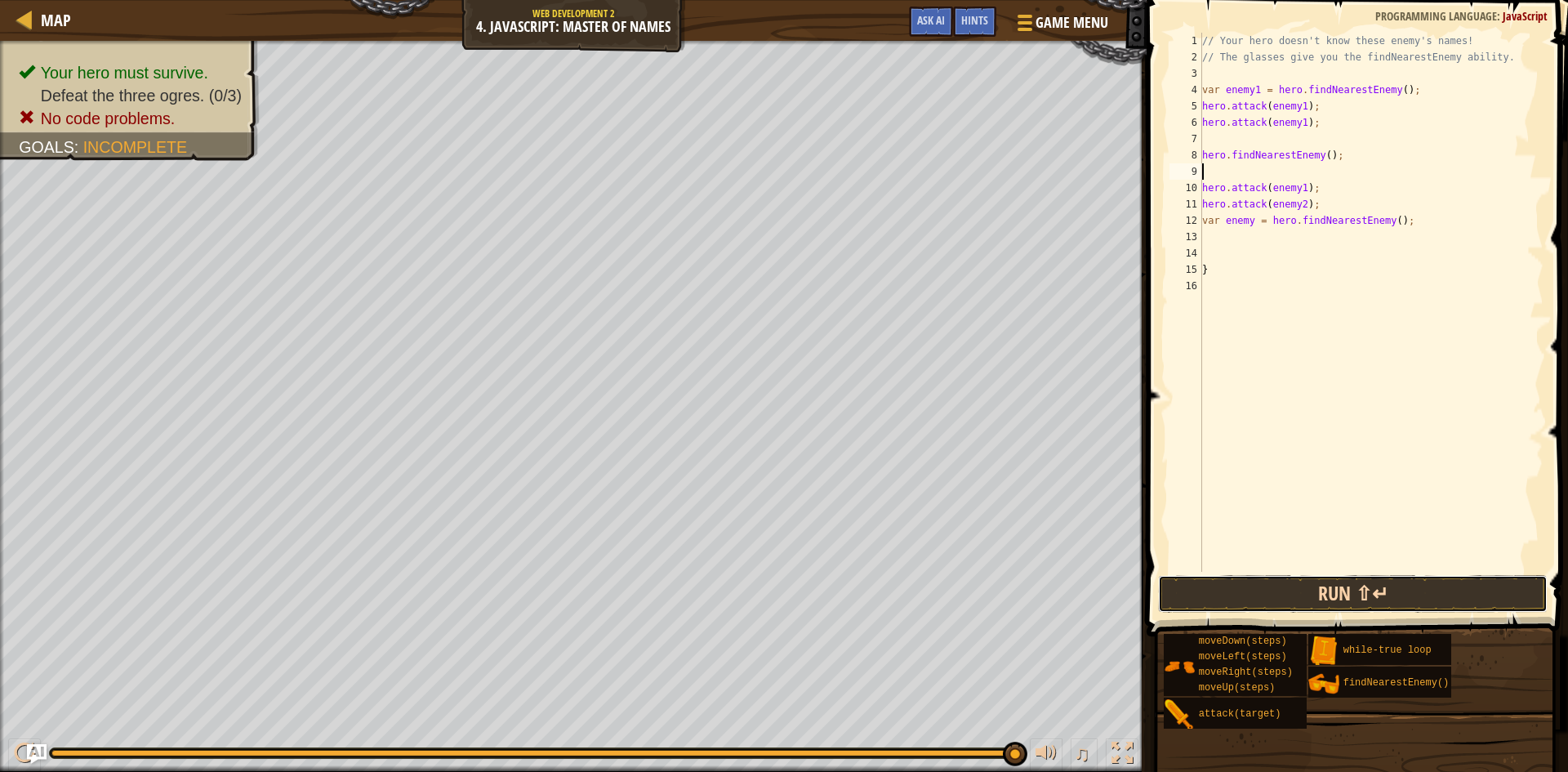
click at [1302, 591] on button "Run ⇧↵" at bounding box center [1352, 594] width 389 height 38
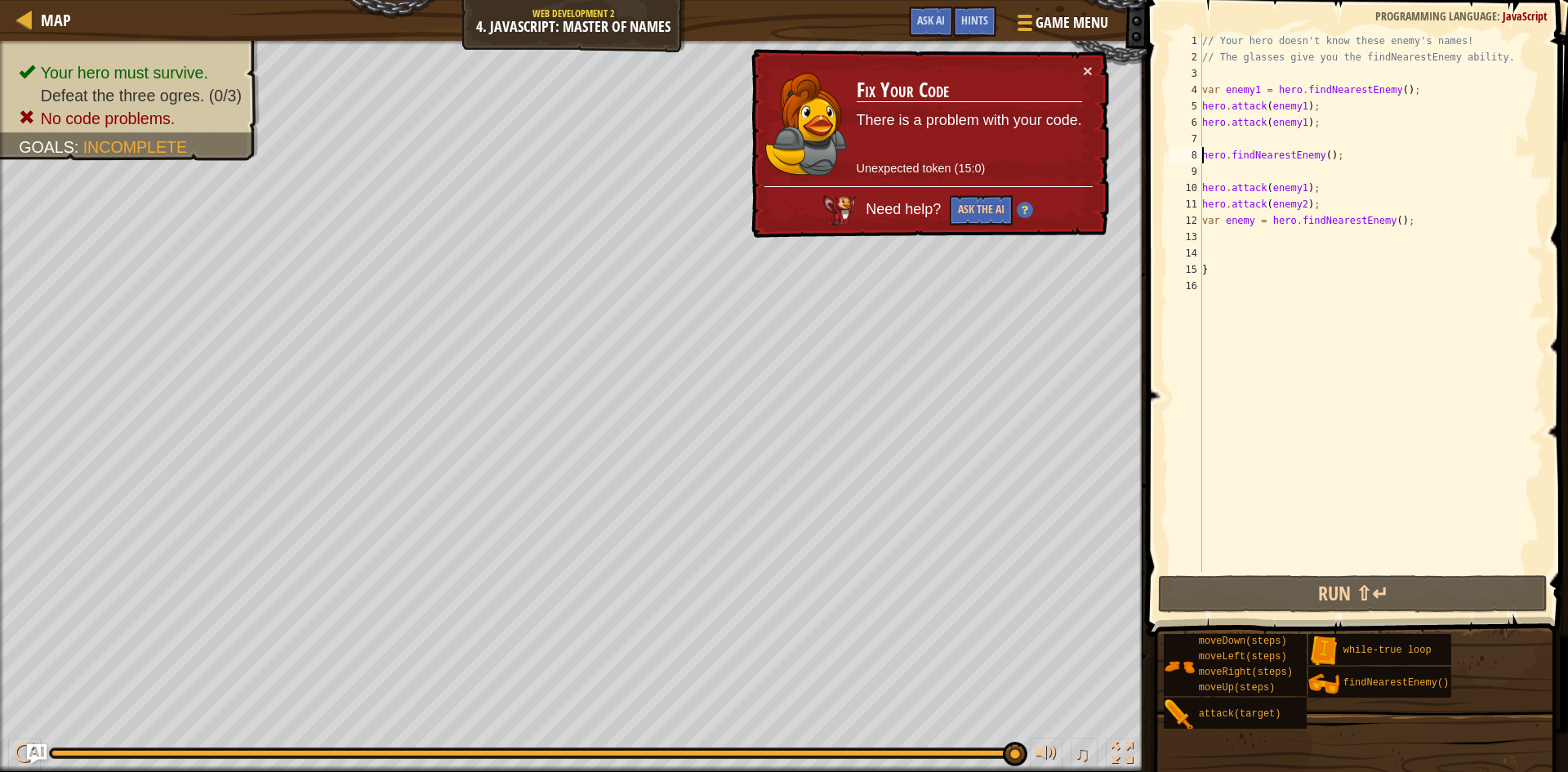
click at [1203, 154] on div "// Your hero doesn't know these enemy's names! // The glasses give you the find…" at bounding box center [1371, 318] width 345 height 572
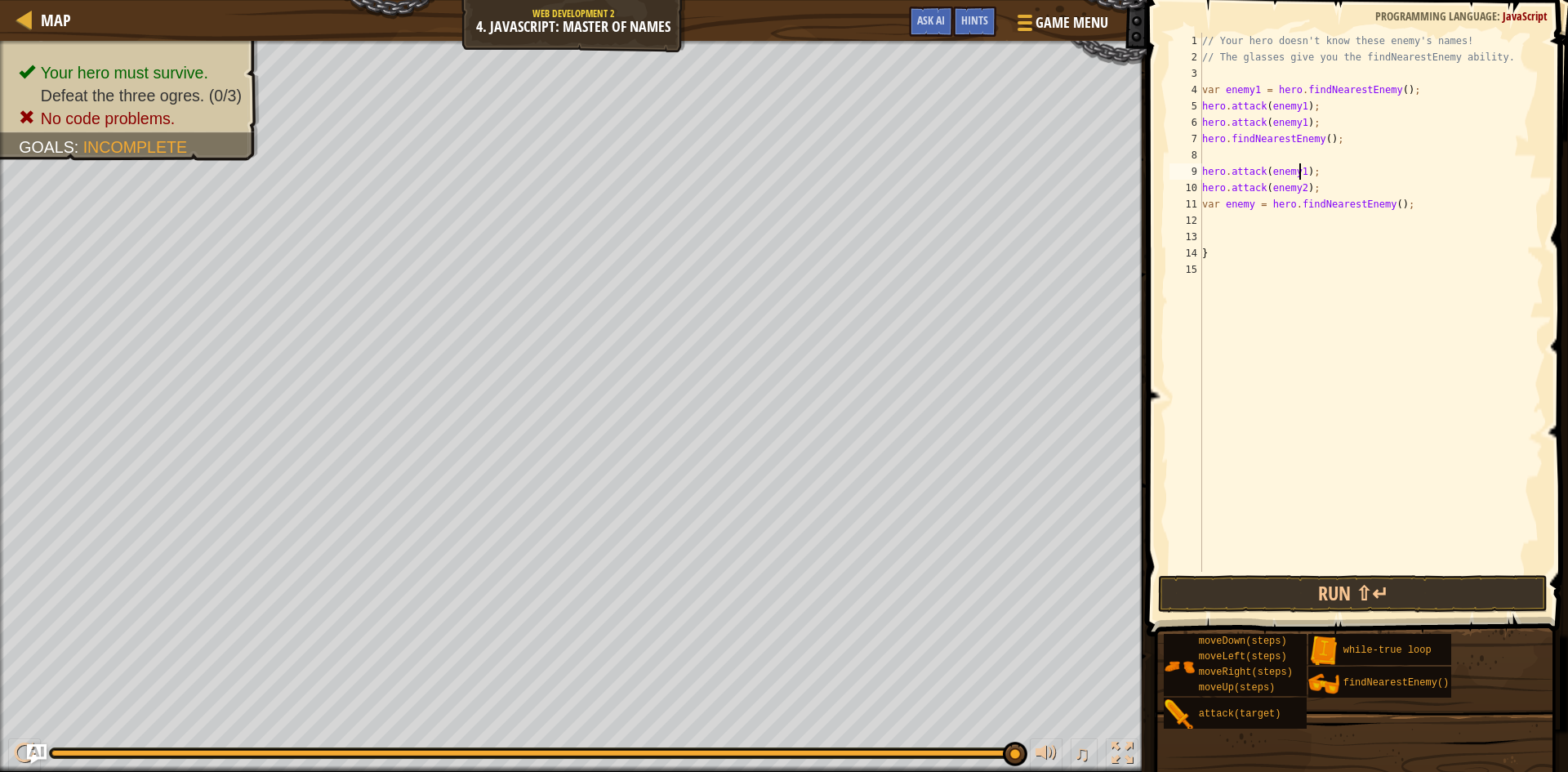
click at [1300, 174] on div "// Your hero doesn't know these enemy's names! // The glasses give you the find…" at bounding box center [1371, 318] width 345 height 572
drag, startPoint x: 1202, startPoint y: 168, endPoint x: 1202, endPoint y: 192, distance: 24.0
click at [1203, 172] on div "// Your hero doesn't know these enemy's names! // The glasses give you the find…" at bounding box center [1371, 318] width 345 height 572
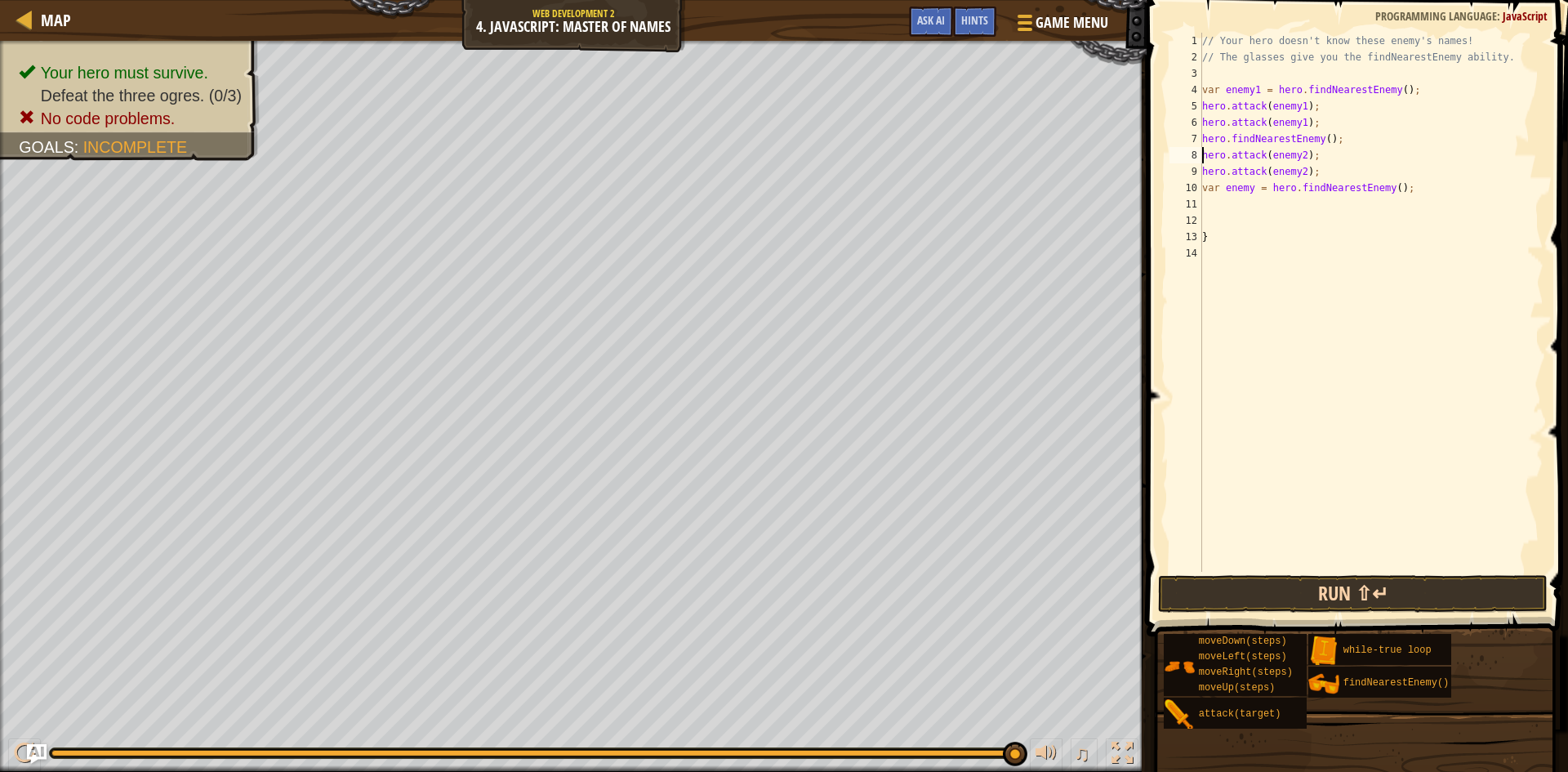
type textarea "hero.attack(enemy2);"
click at [1270, 602] on button "Run ⇧↵" at bounding box center [1352, 594] width 389 height 38
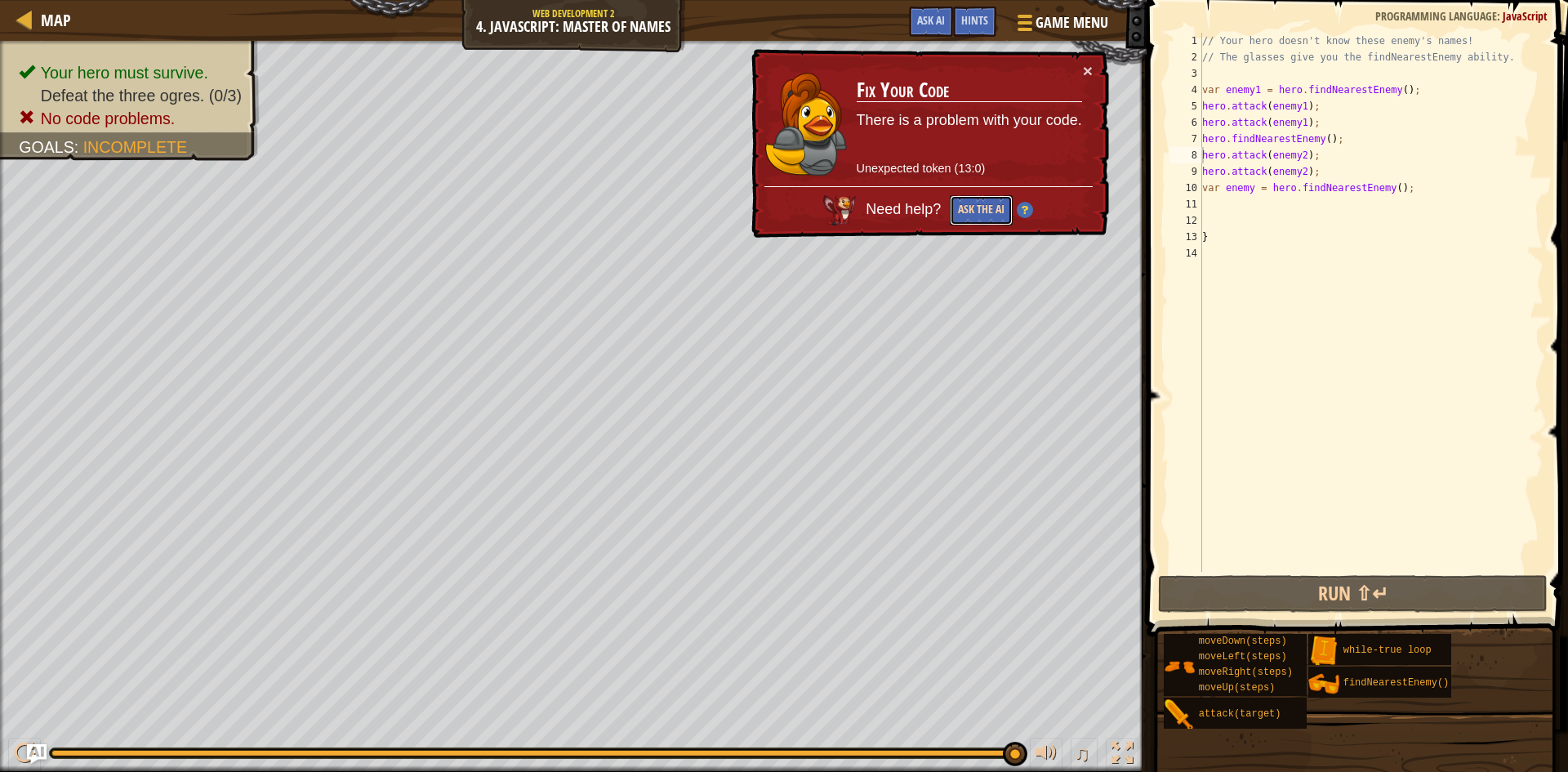
click at [988, 205] on button "Ask the AI" at bounding box center [981, 210] width 63 height 30
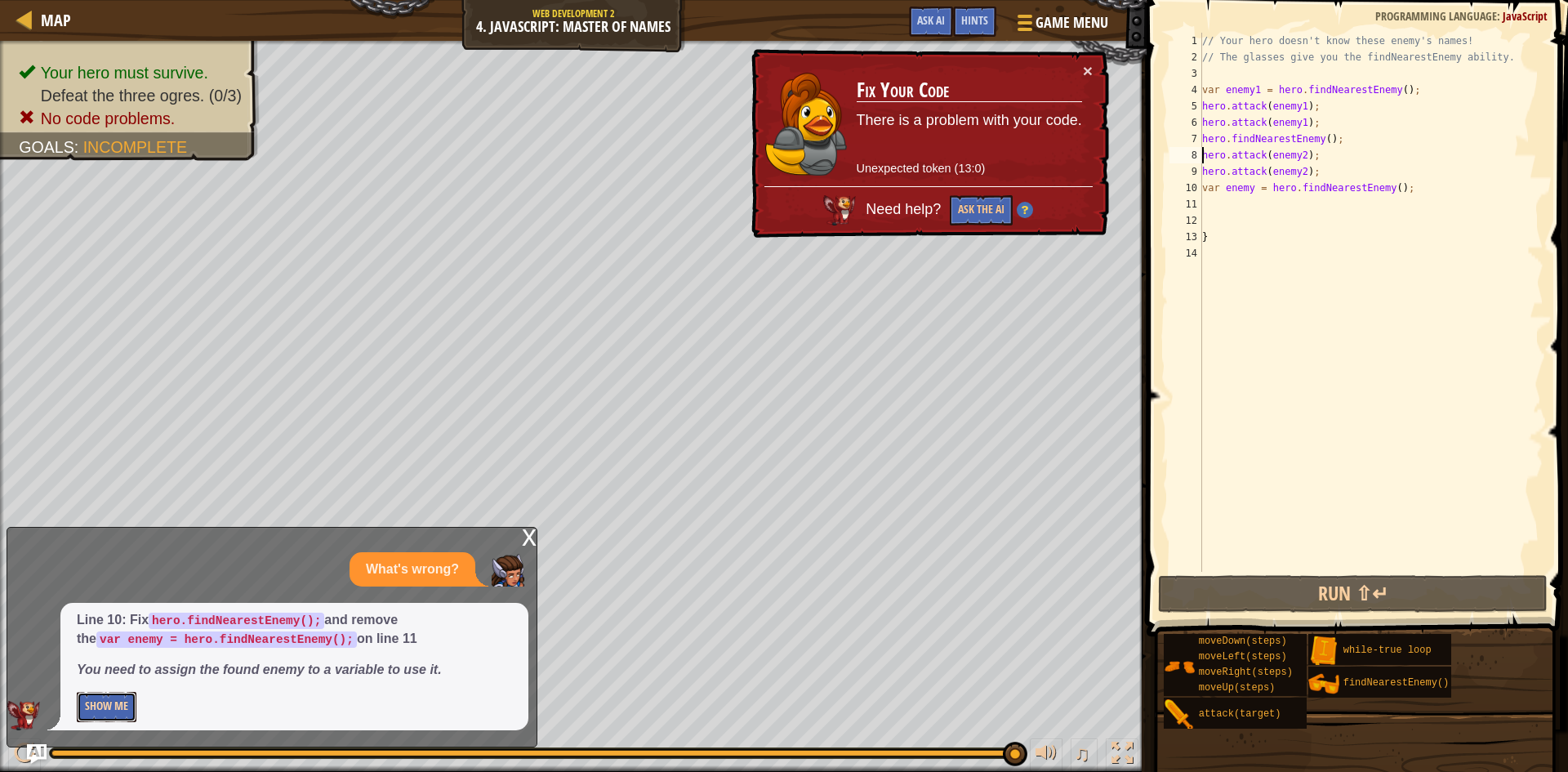
drag, startPoint x: 115, startPoint y: 706, endPoint x: 100, endPoint y: 701, distance: 15.8
click at [107, 704] on button "Show Me" at bounding box center [106, 707] width 59 height 30
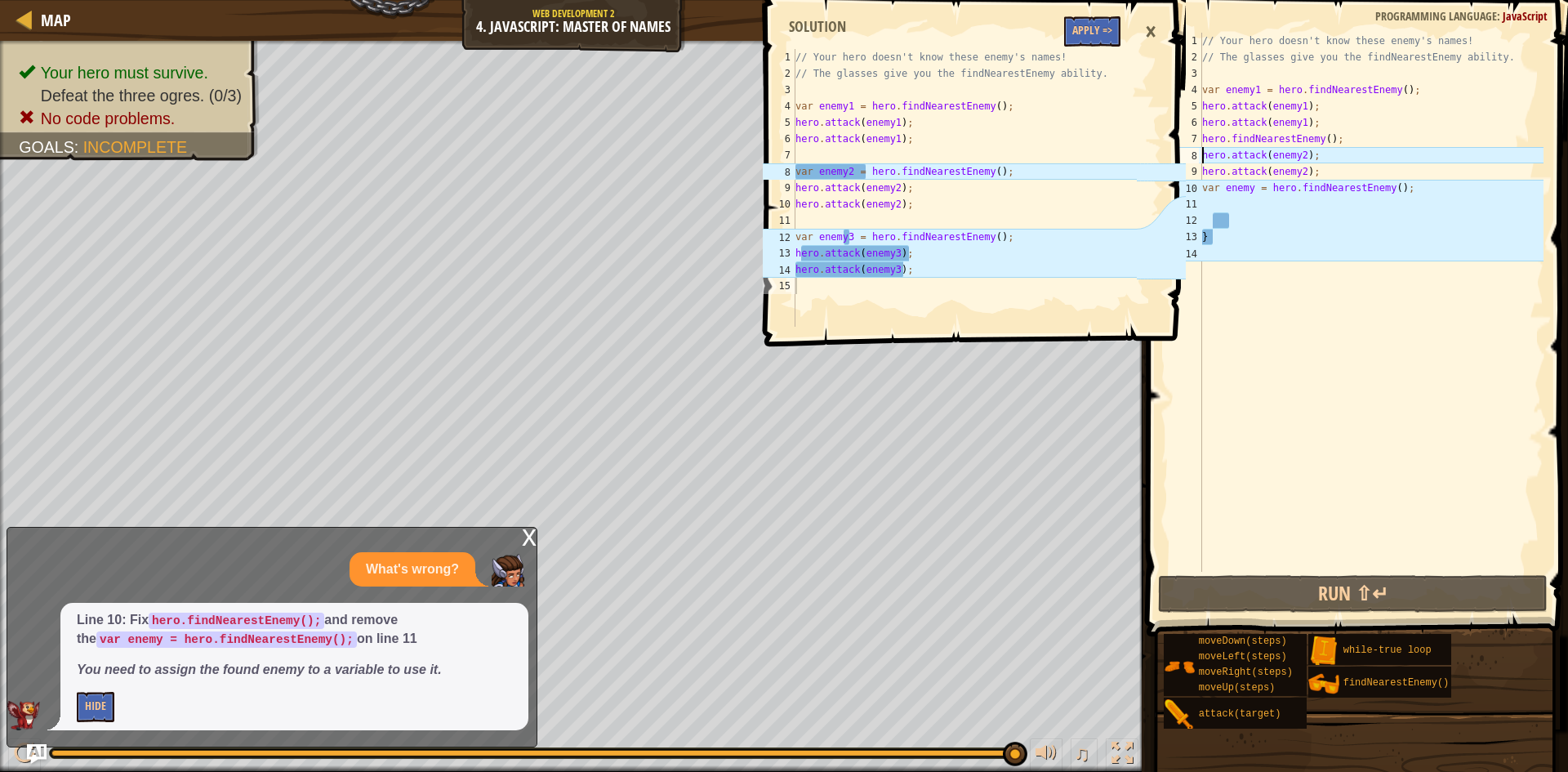
click at [1285, 425] on div "// Your hero doesn't know these enemy's names! // The glasses give you the find…" at bounding box center [1371, 318] width 345 height 572
click at [1103, 35] on button "Apply =>" at bounding box center [1093, 31] width 57 height 30
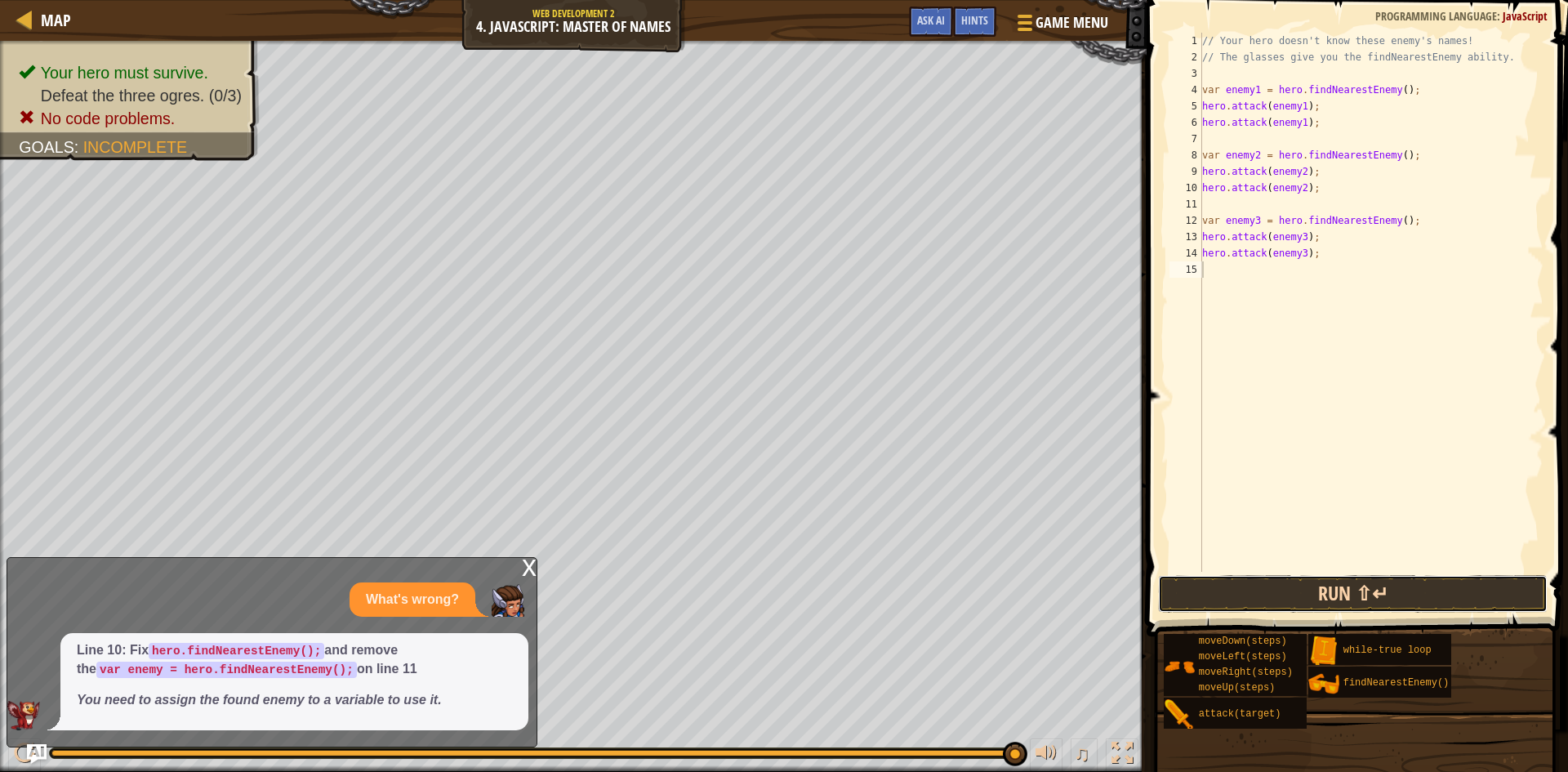
click at [1318, 582] on button "Run ⇧↵" at bounding box center [1352, 594] width 389 height 38
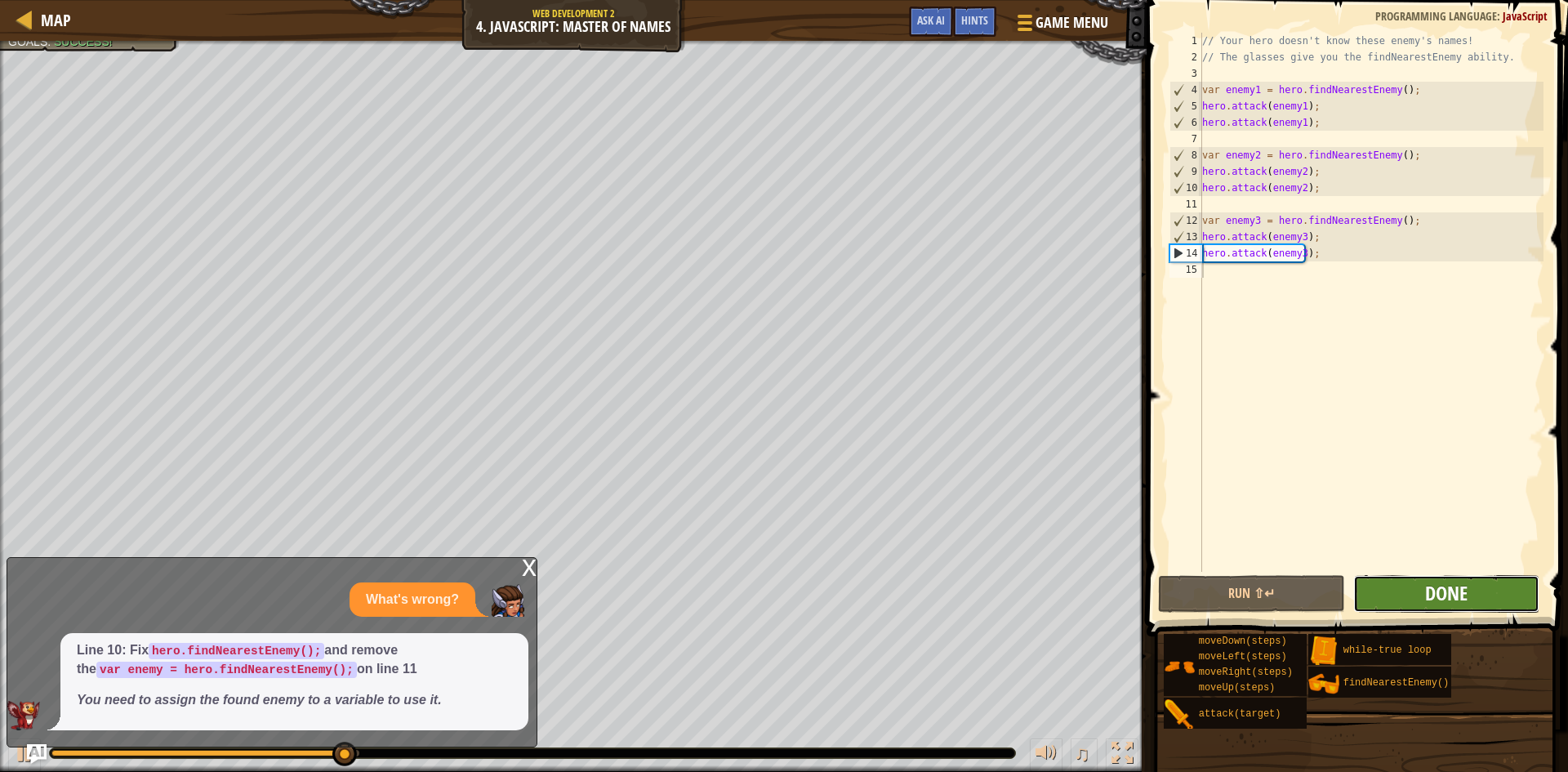
click at [1460, 597] on span "Done" at bounding box center [1446, 593] width 42 height 26
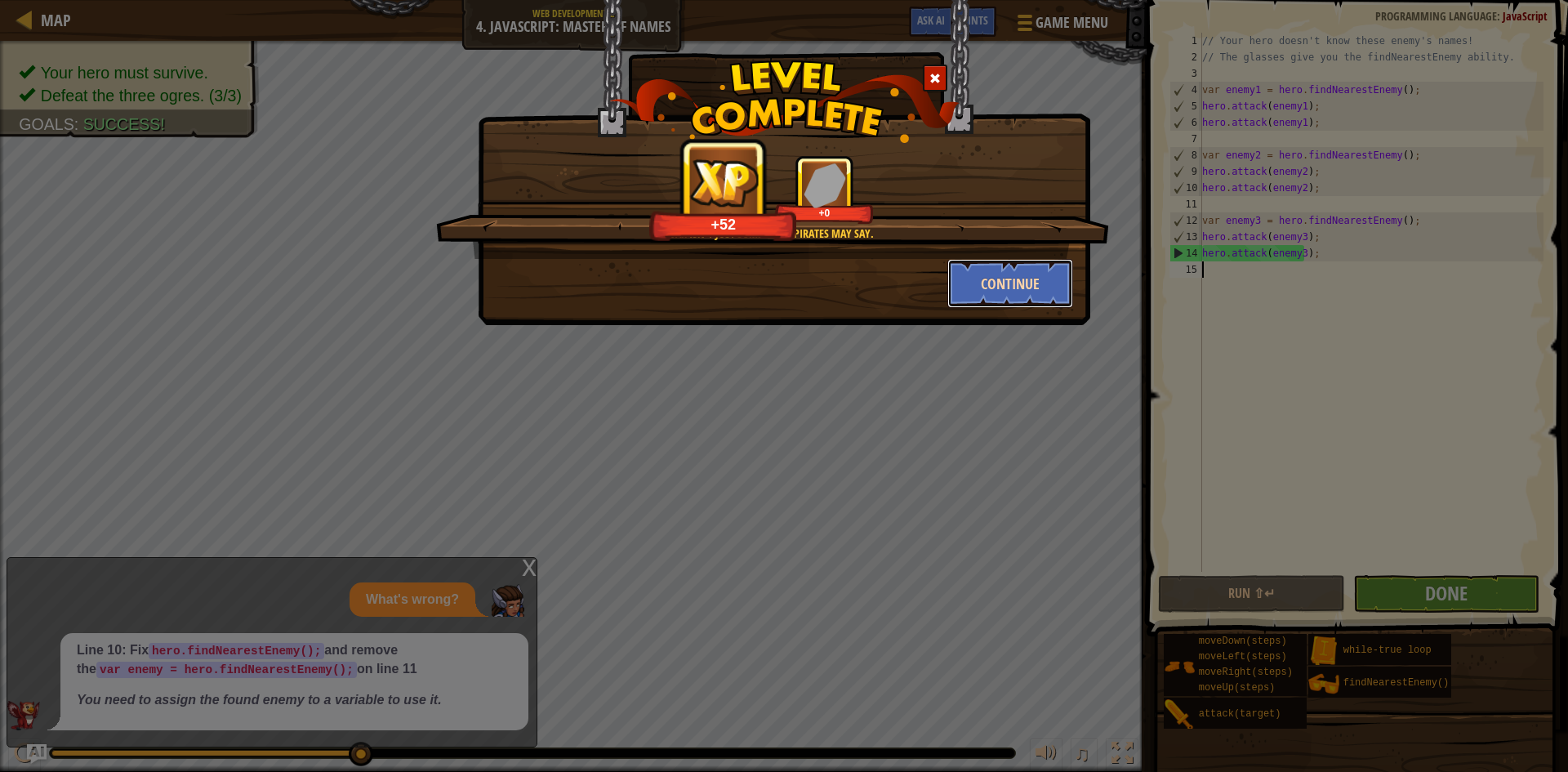
click at [965, 284] on button "Continue" at bounding box center [1010, 283] width 126 height 49
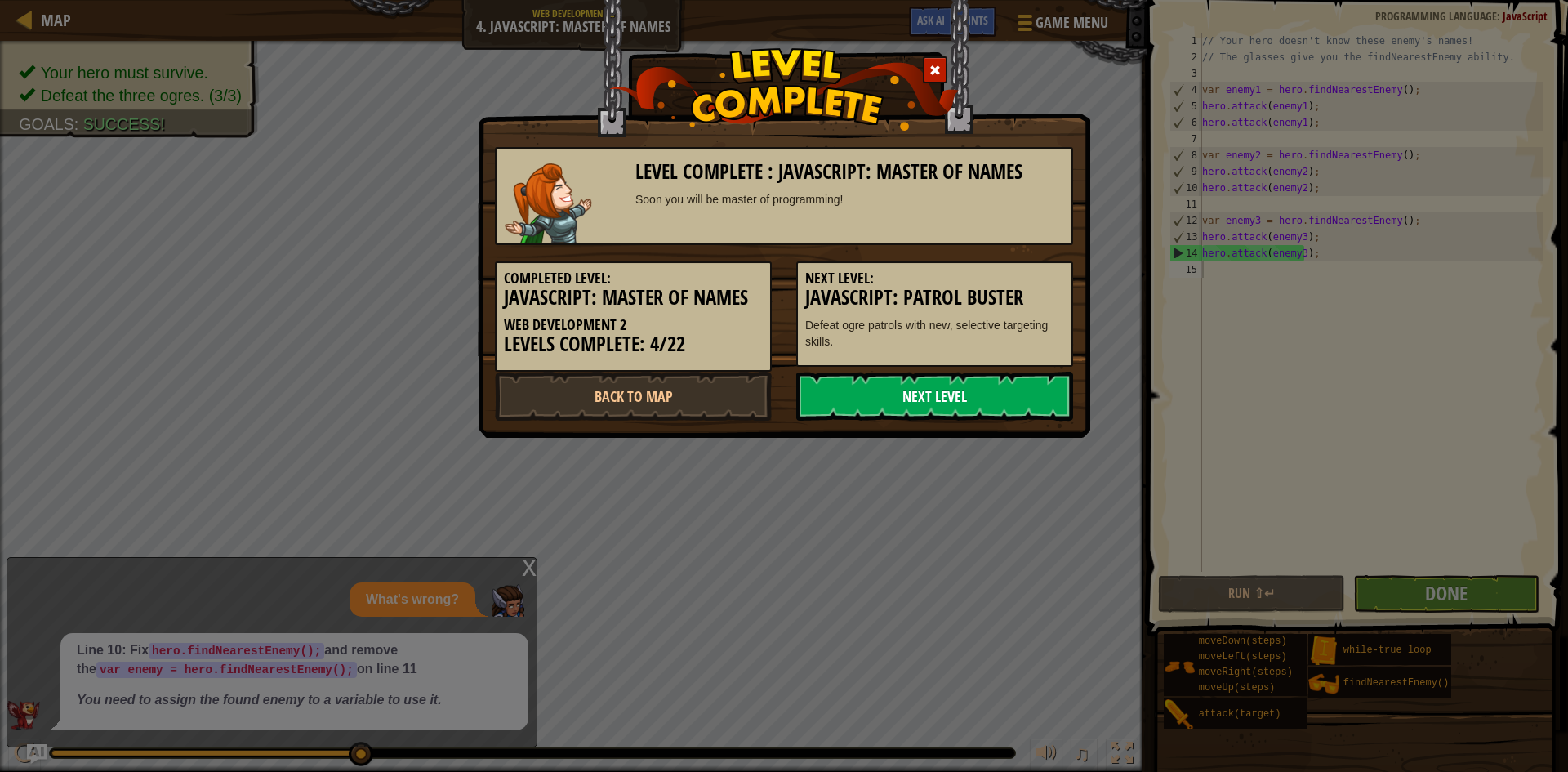
click at [885, 404] on link "Next Level" at bounding box center [934, 395] width 277 height 49
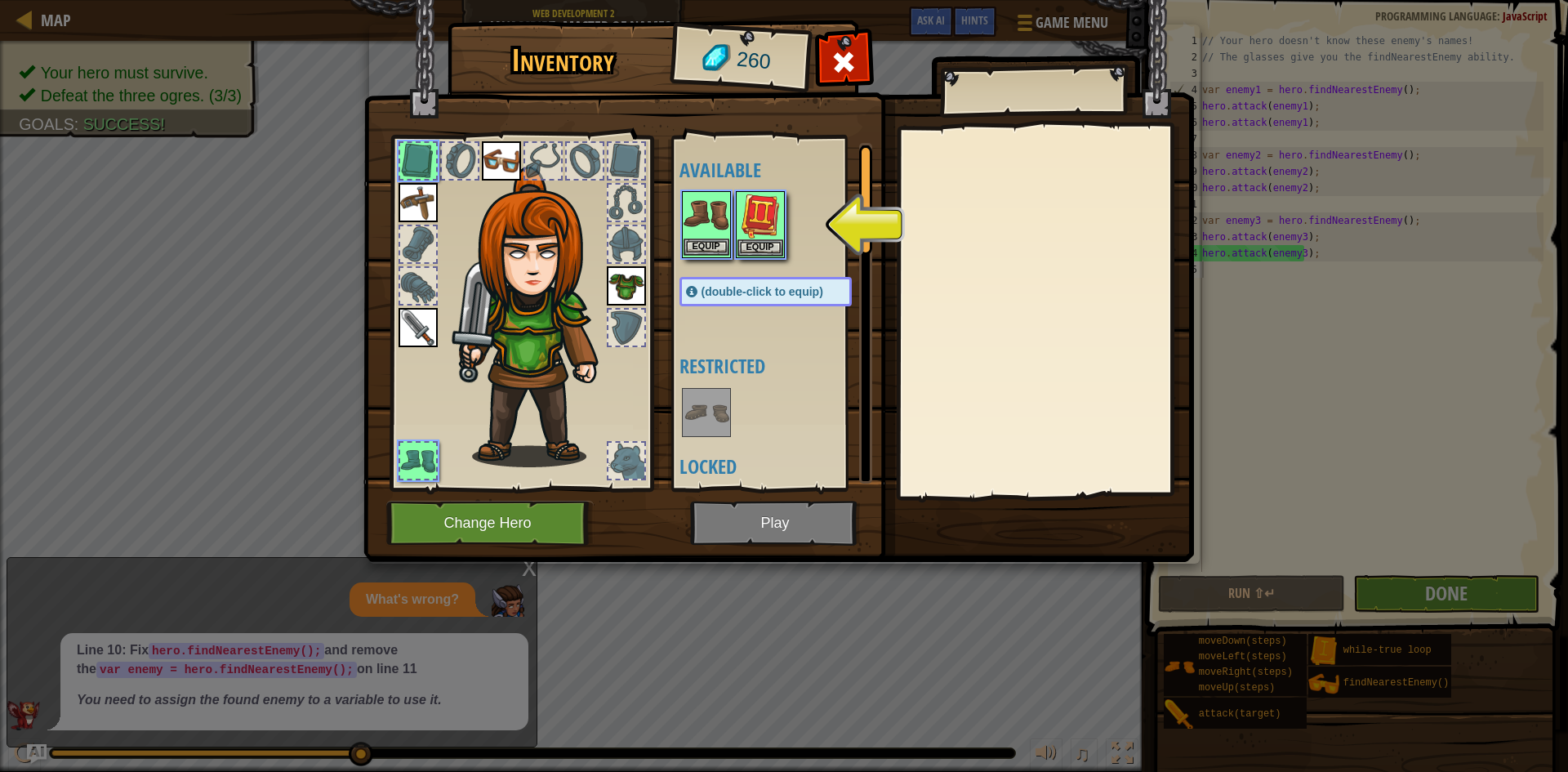
click at [705, 236] on img at bounding box center [706, 215] width 46 height 46
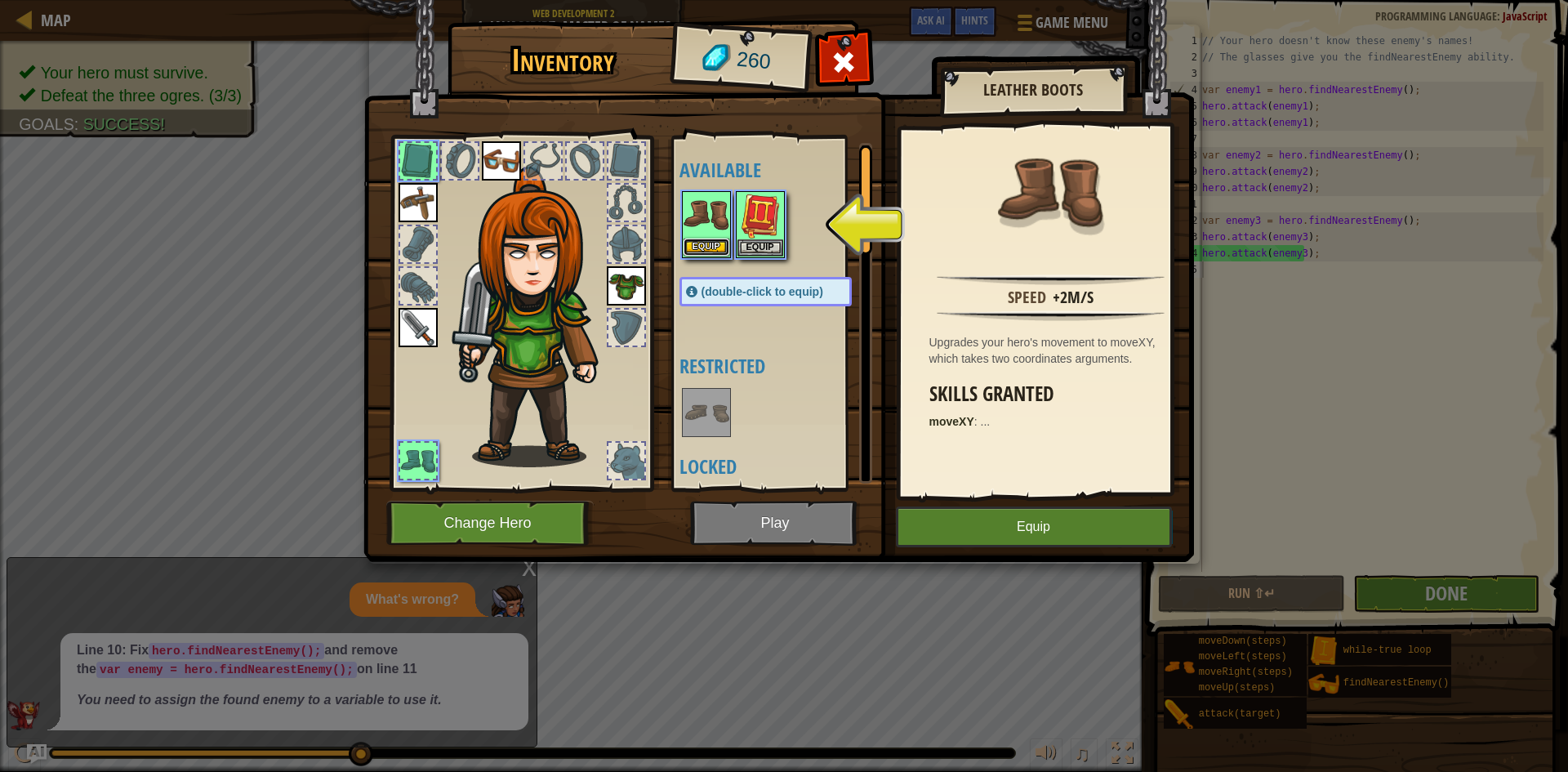
click at [704, 239] on button "Equip" at bounding box center [706, 247] width 46 height 17
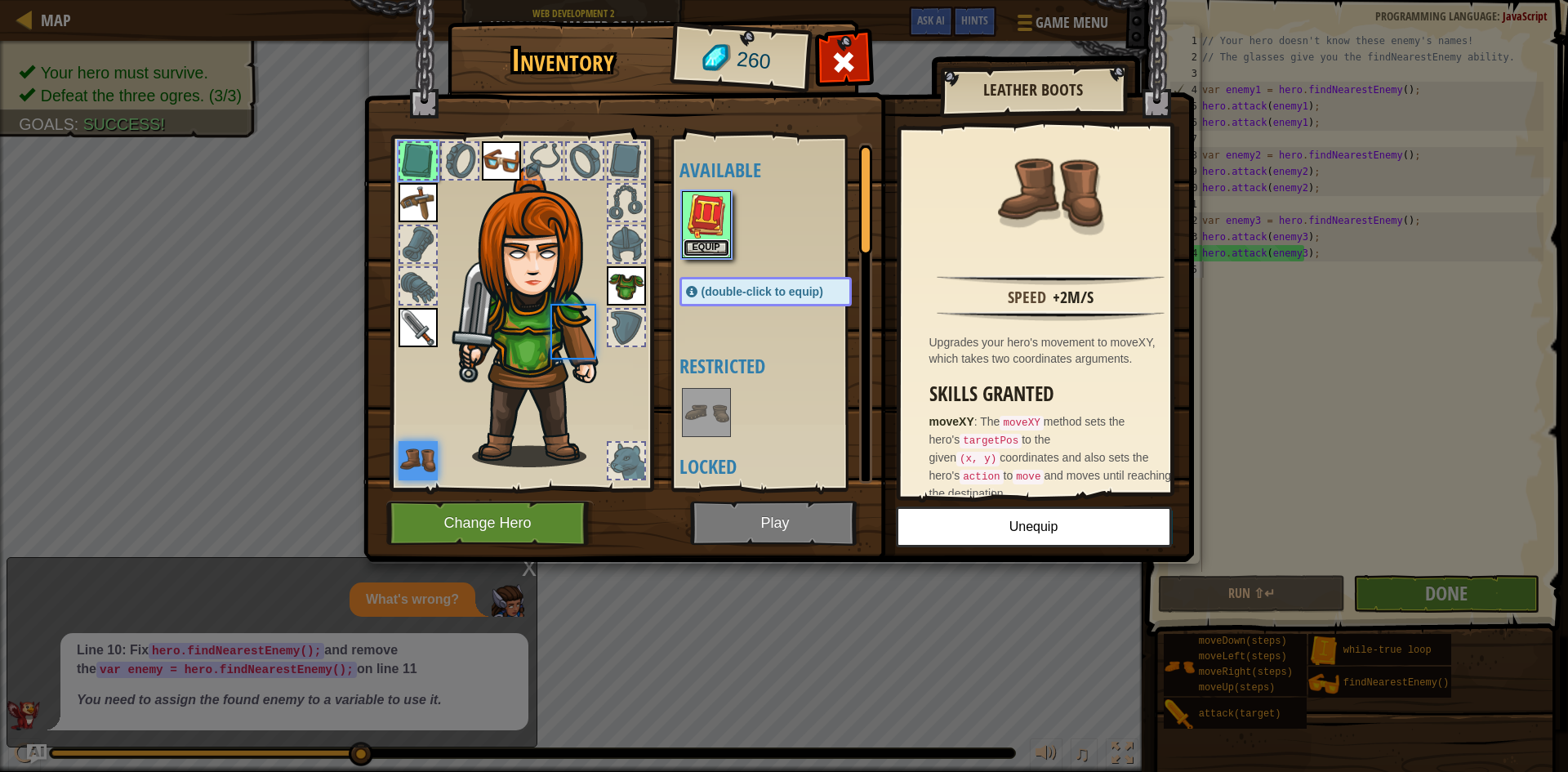
click at [704, 239] on button "Equip" at bounding box center [706, 248] width 46 height 17
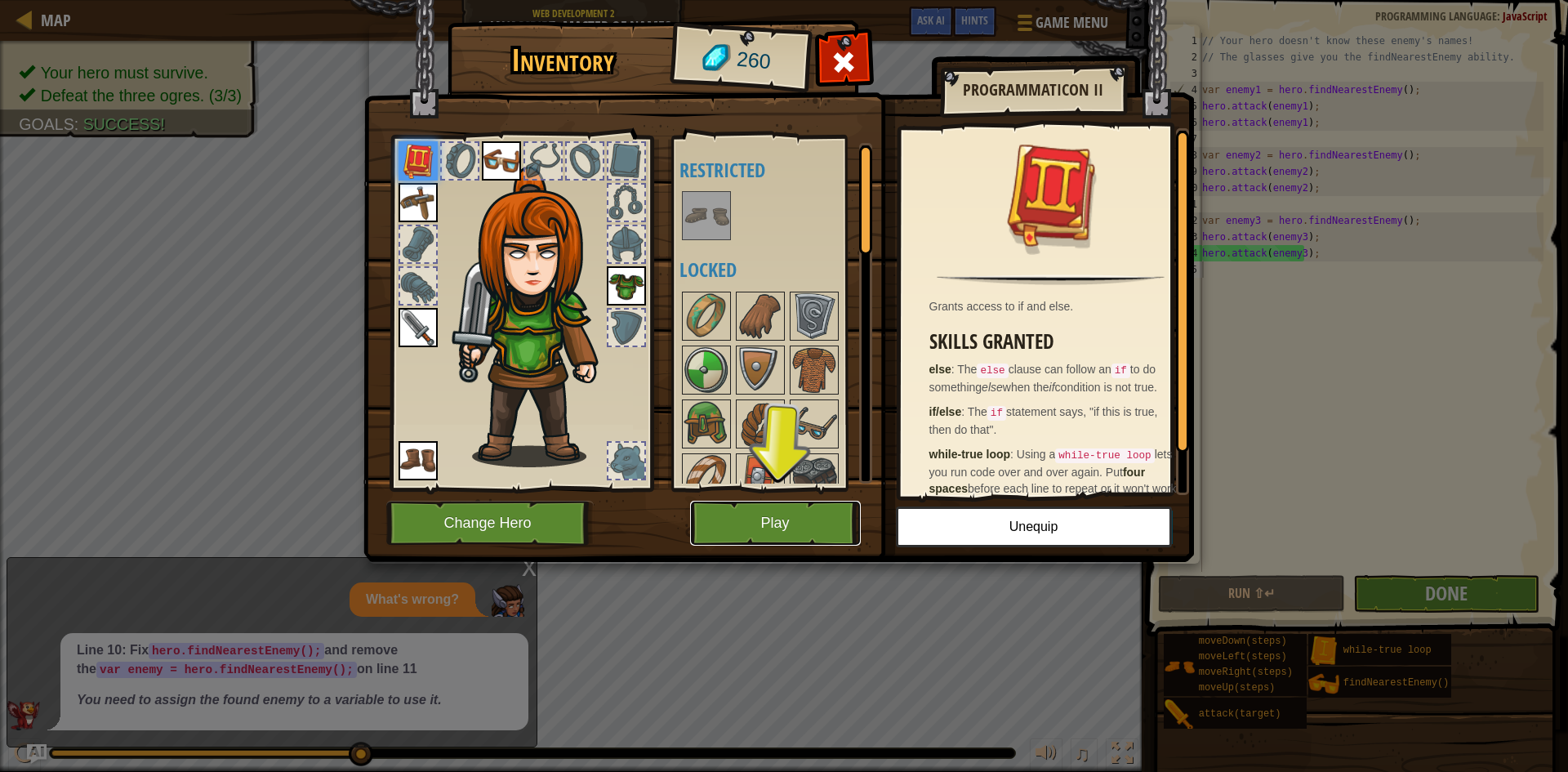
click at [826, 518] on button "Play" at bounding box center [775, 523] width 171 height 45
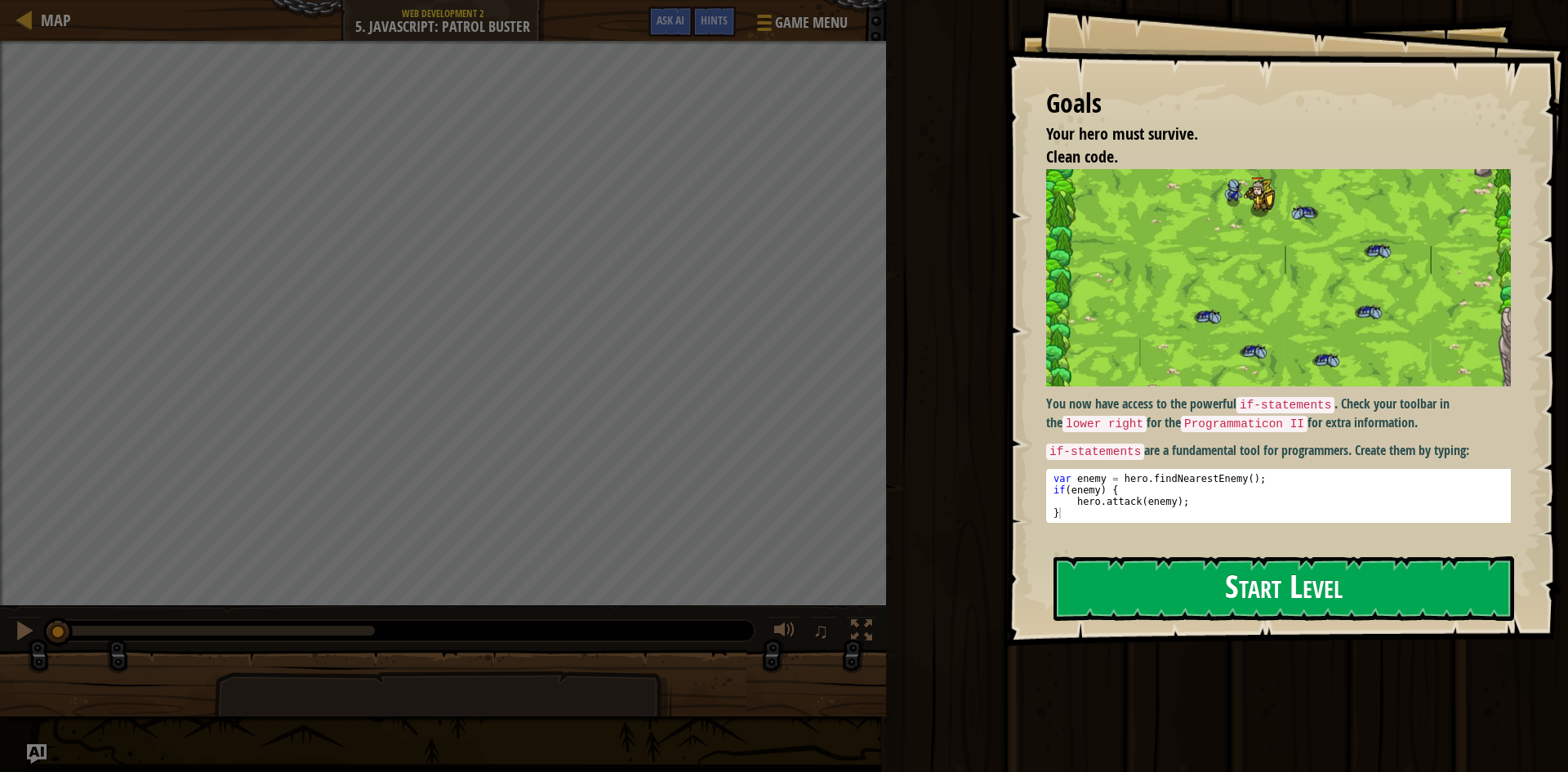
click at [1245, 598] on button "Start Level" at bounding box center [1284, 588] width 461 height 64
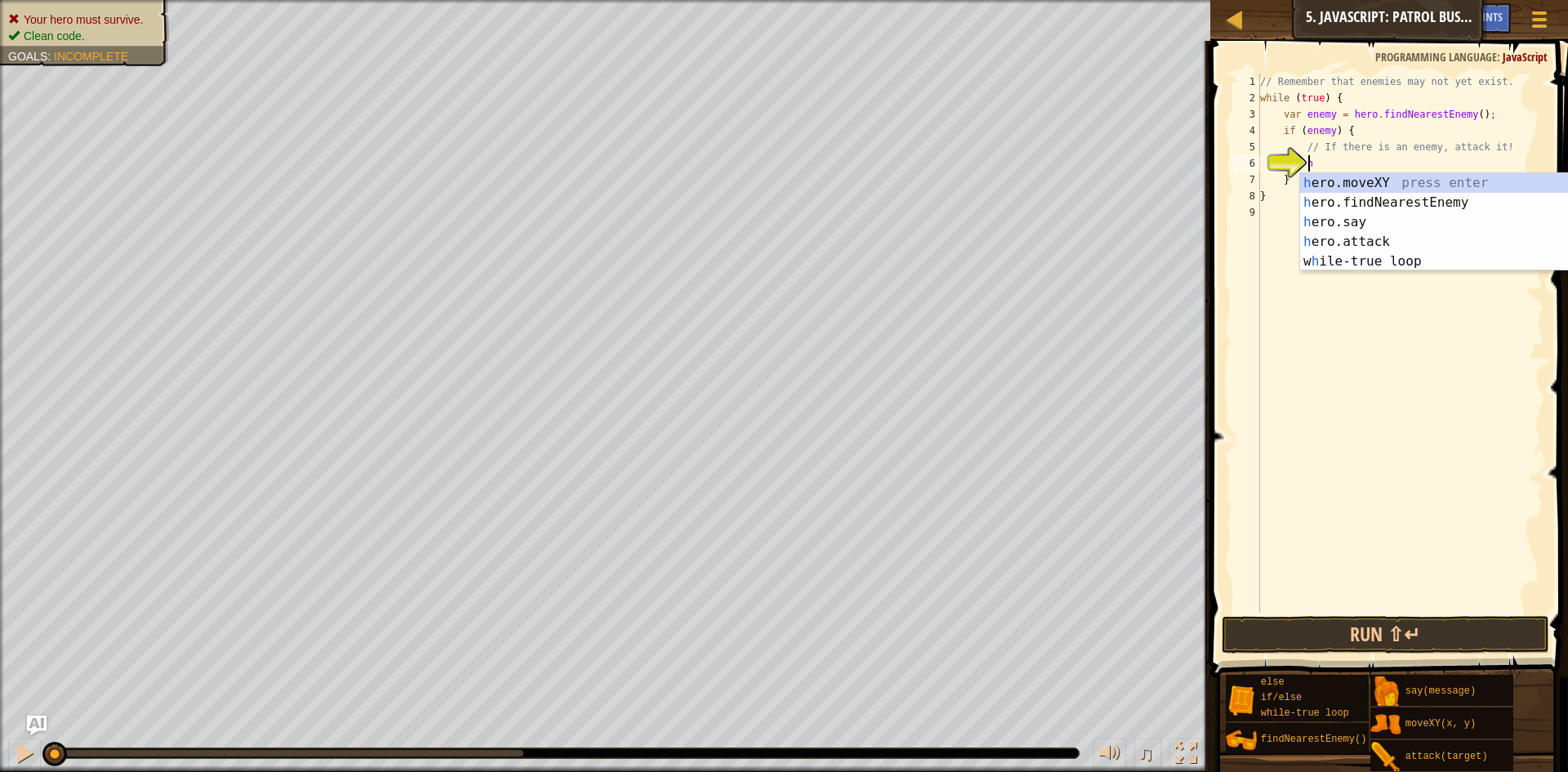
scroll to position [8, 4]
click at [1308, 239] on div "her o.moveXY press enter her o.findNearestEnemy press enter her o.say press ent…" at bounding box center [1412, 242] width 309 height 138
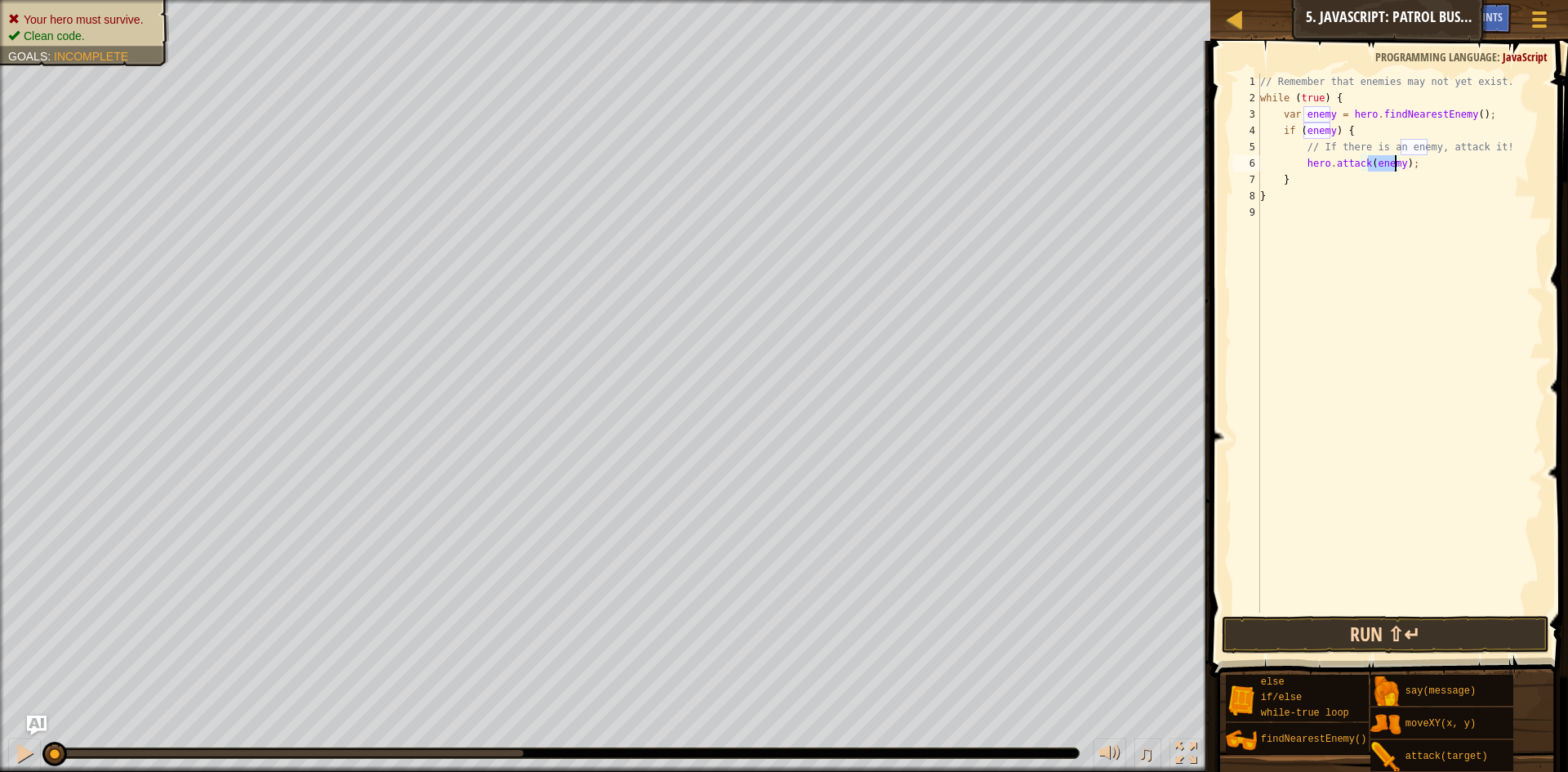
type textarea "hero.attack(enemy);"
click at [1425, 633] on button "Run ⇧↵" at bounding box center [1385, 634] width 328 height 38
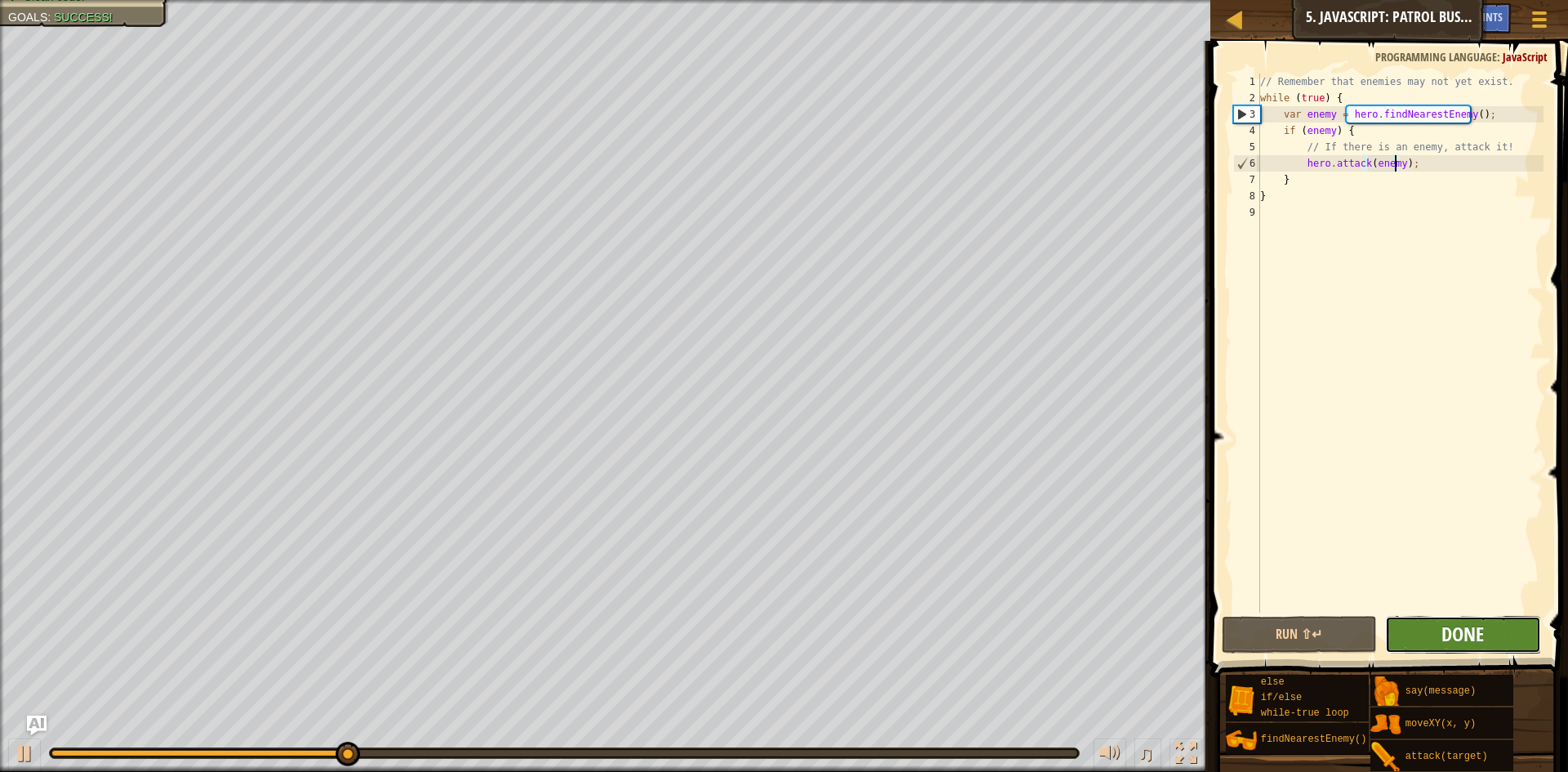
click at [1478, 637] on span "Done" at bounding box center [1462, 634] width 42 height 26
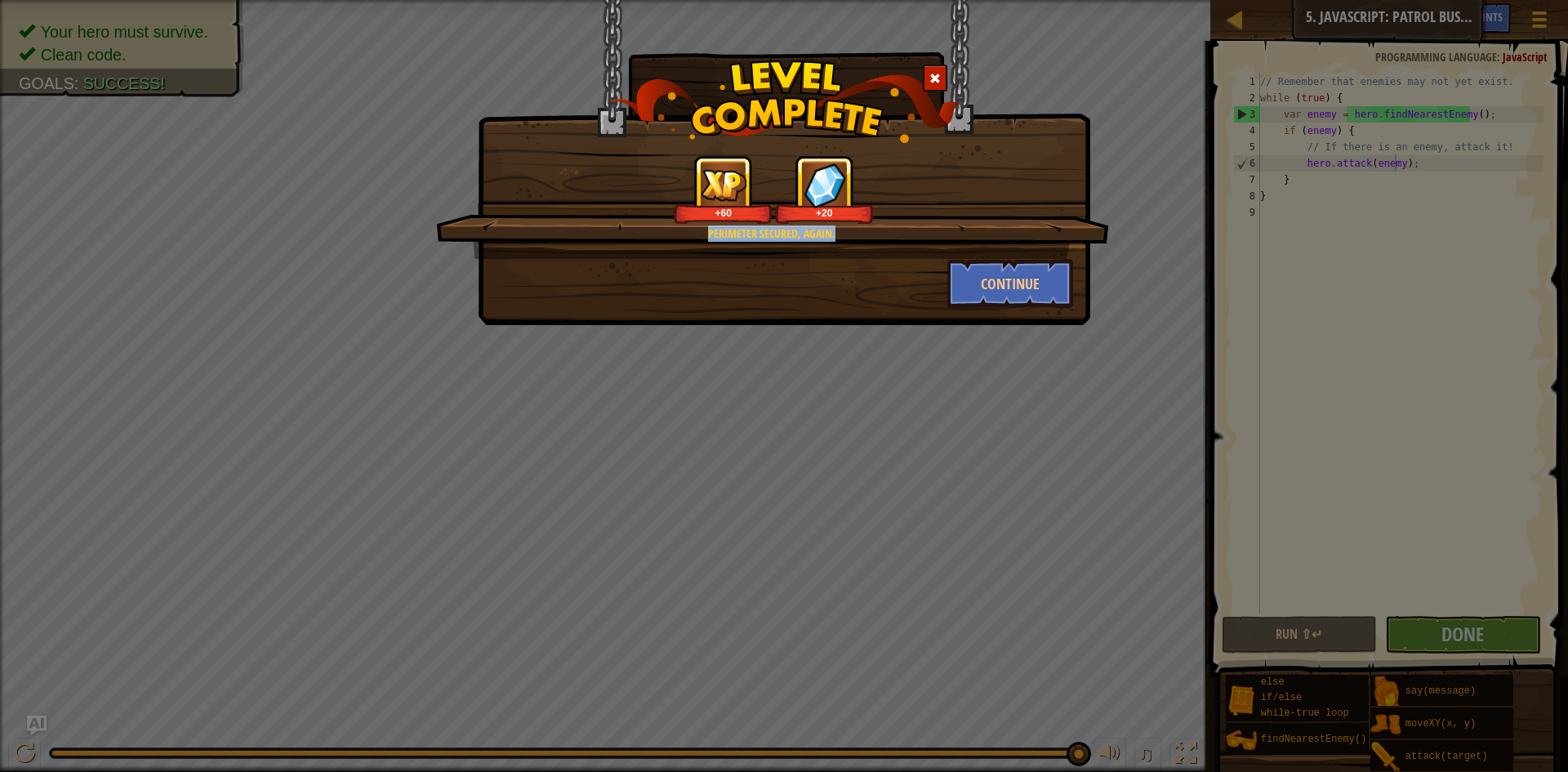
click at [995, 249] on div "Perimeter secured, again. +60 +20" at bounding box center [772, 207] width 673 height 104
click at [977, 297] on button "Continue" at bounding box center [1010, 283] width 126 height 49
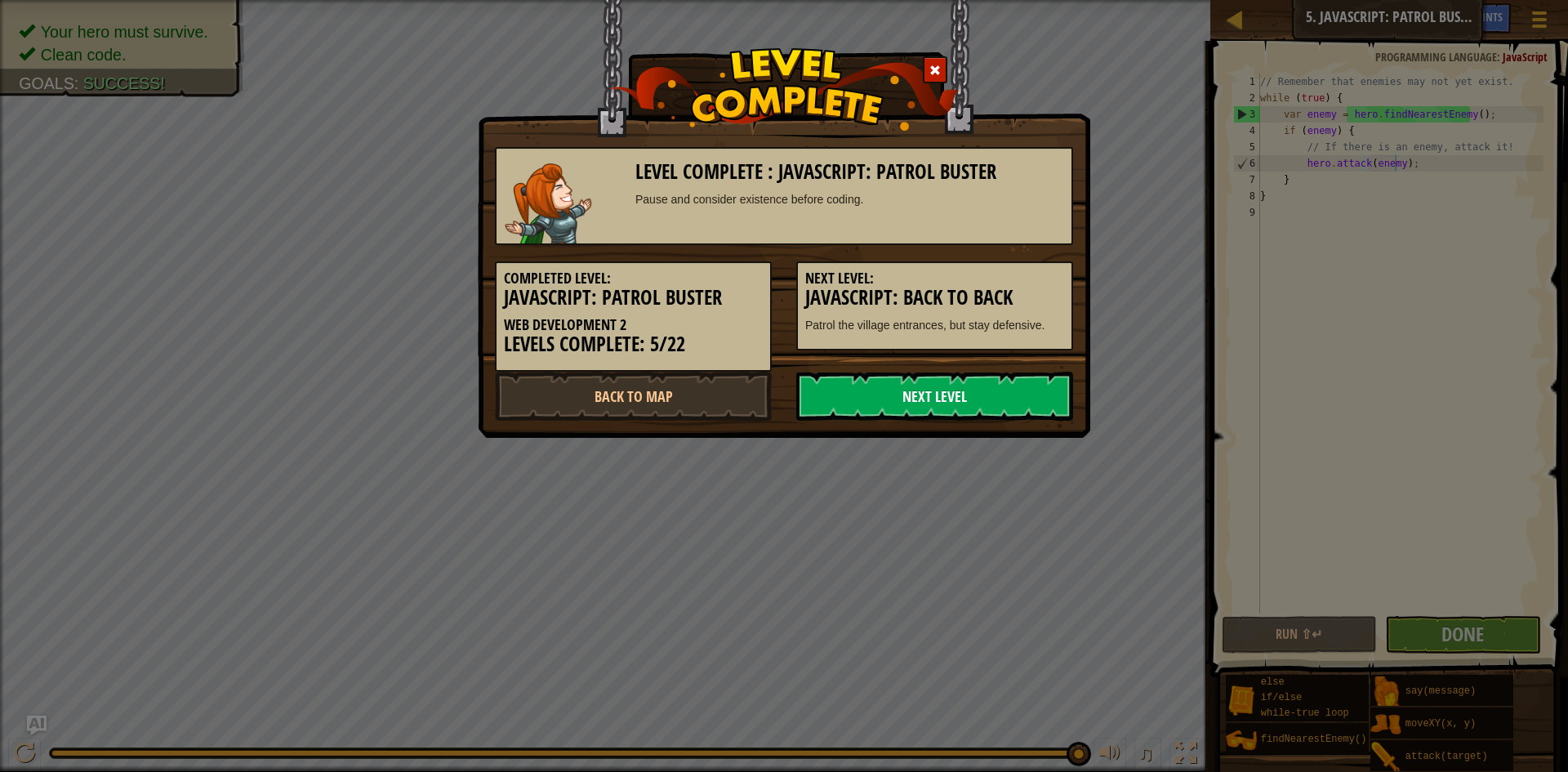
click at [924, 382] on link "Next Level" at bounding box center [934, 395] width 277 height 49
click at [943, 398] on link "Next Level" at bounding box center [934, 395] width 277 height 49
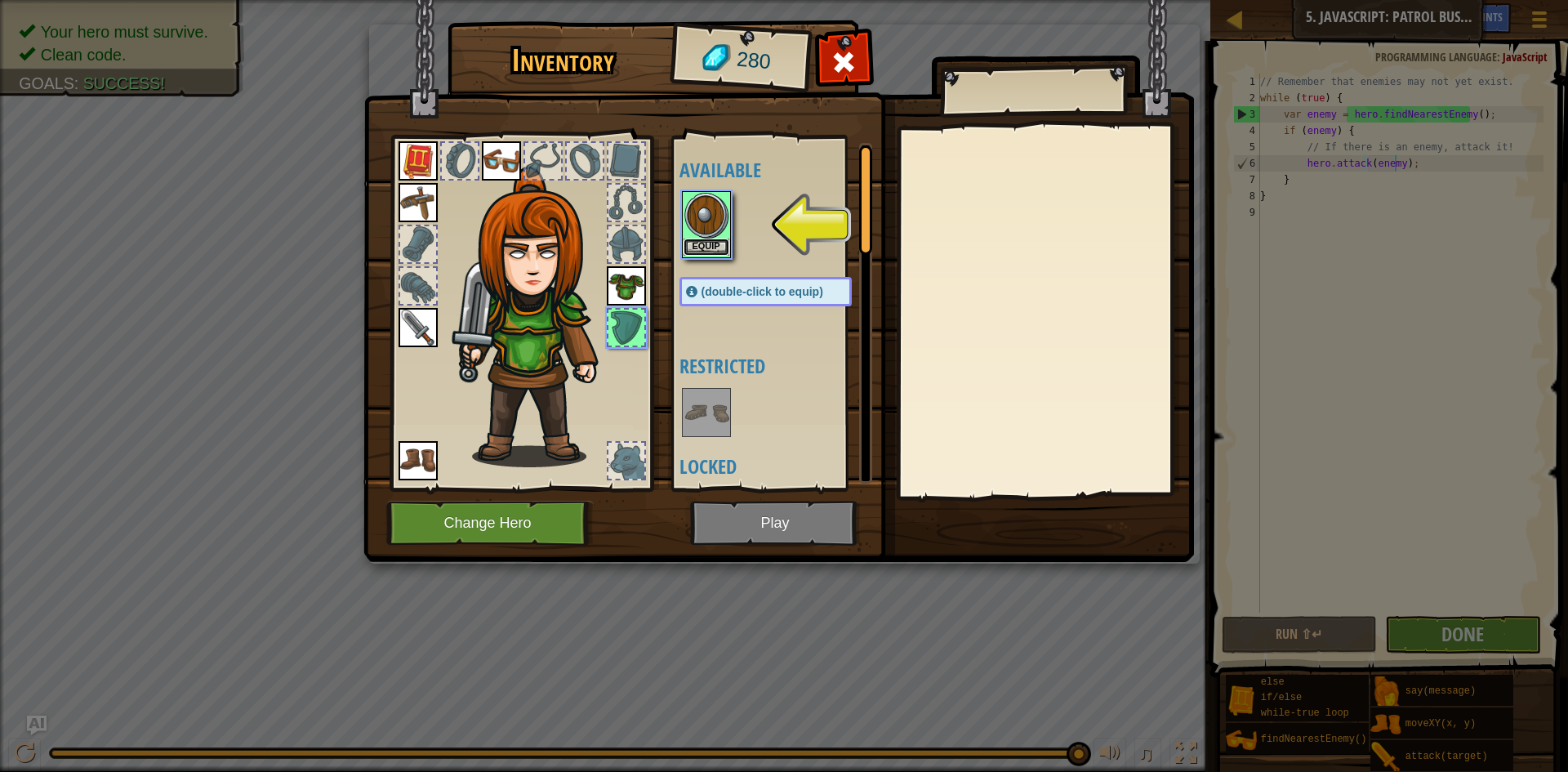
click at [711, 243] on button "Equip" at bounding box center [706, 247] width 46 height 17
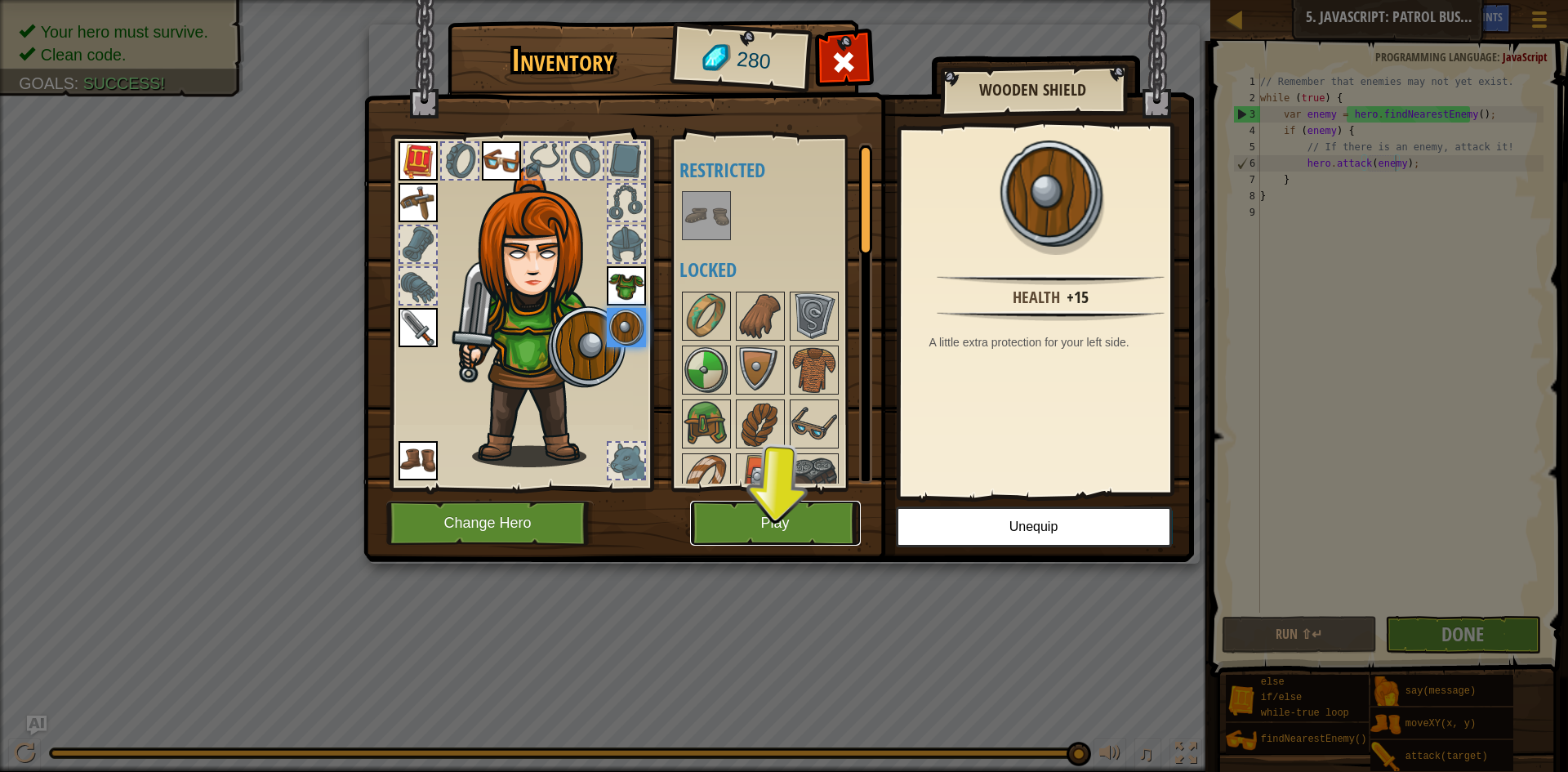
click at [777, 523] on button "Play" at bounding box center [775, 523] width 171 height 45
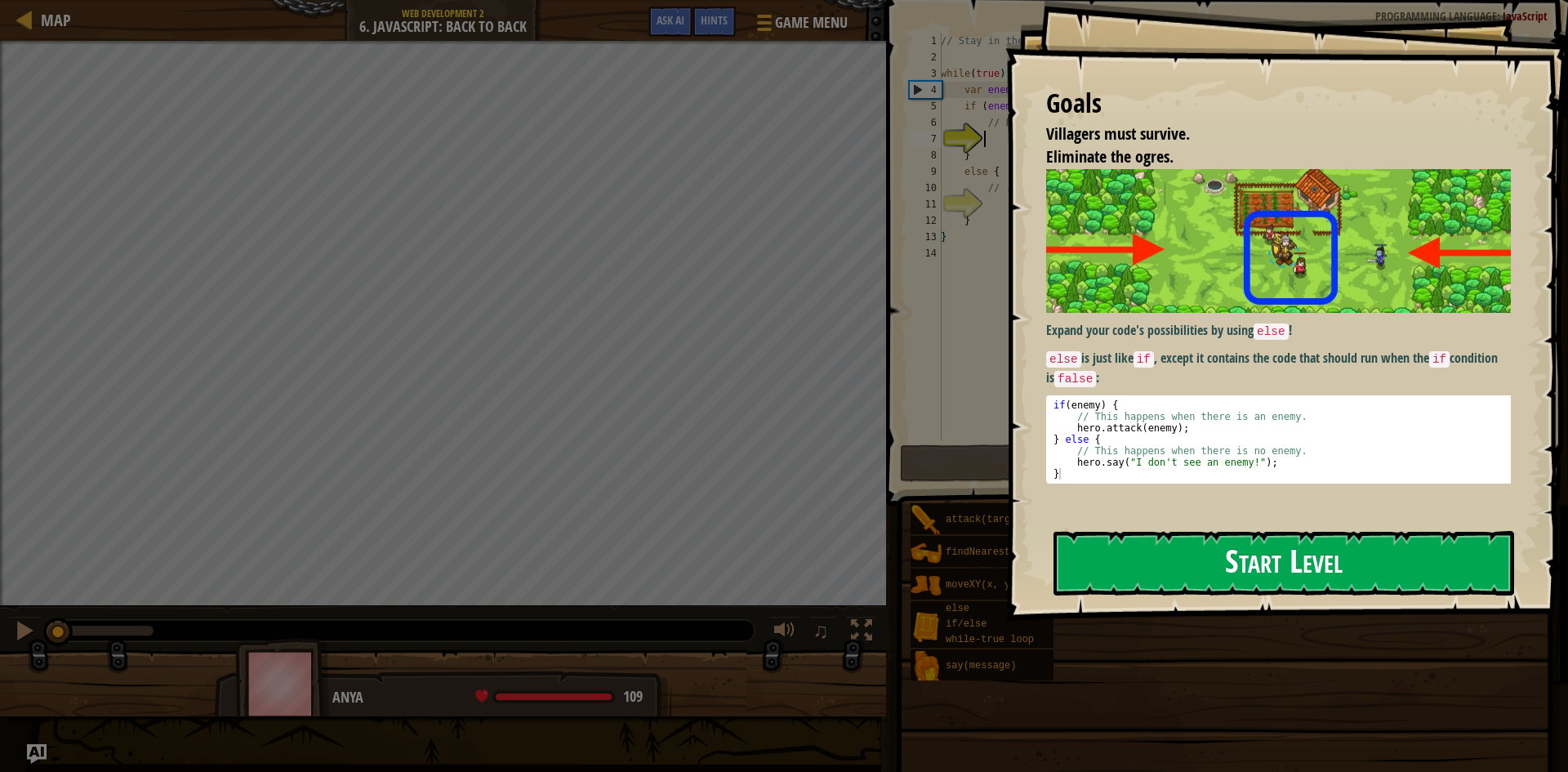
click at [1296, 569] on button "Start Level" at bounding box center [1284, 563] width 461 height 64
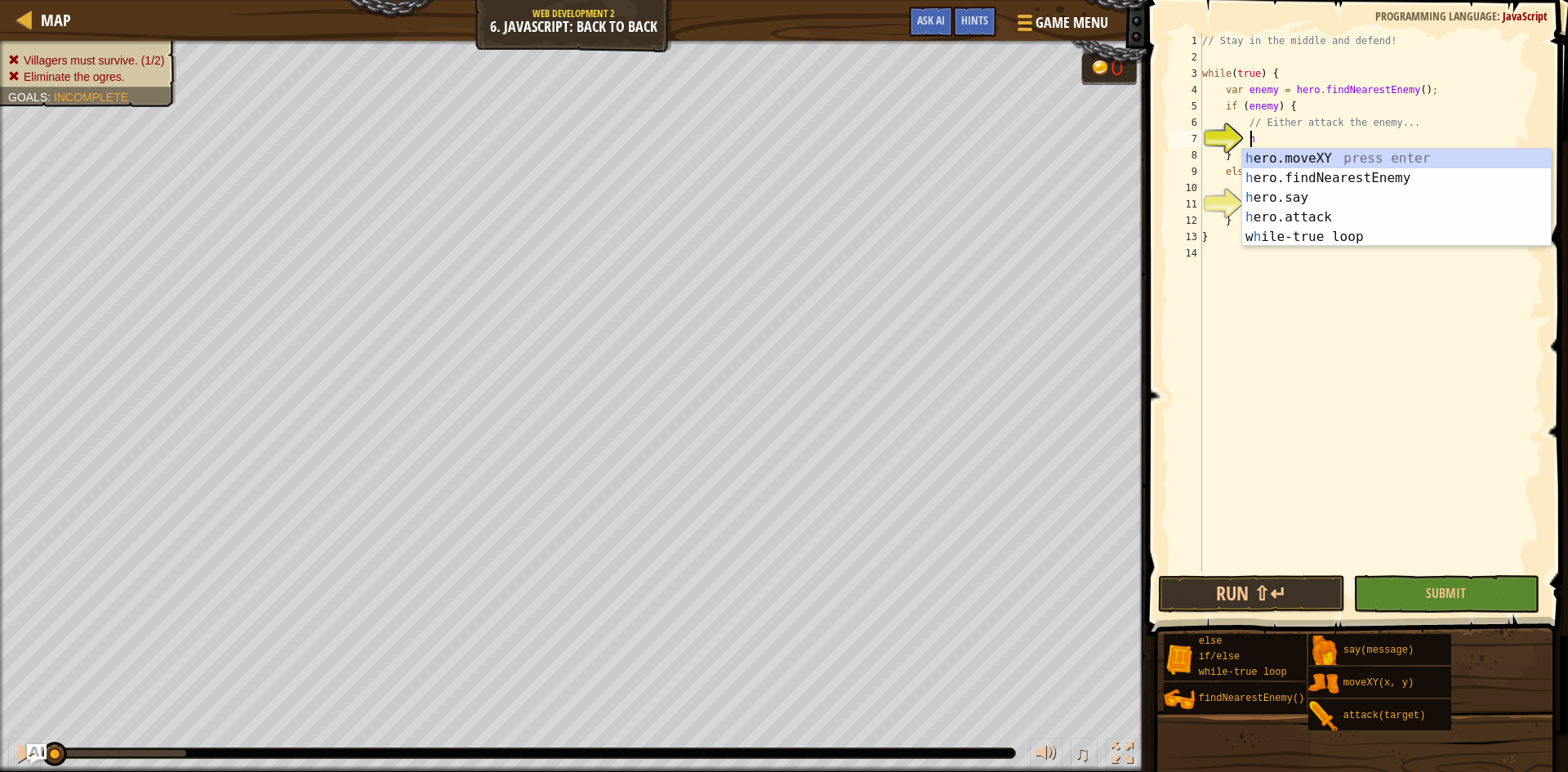
scroll to position [8, 4]
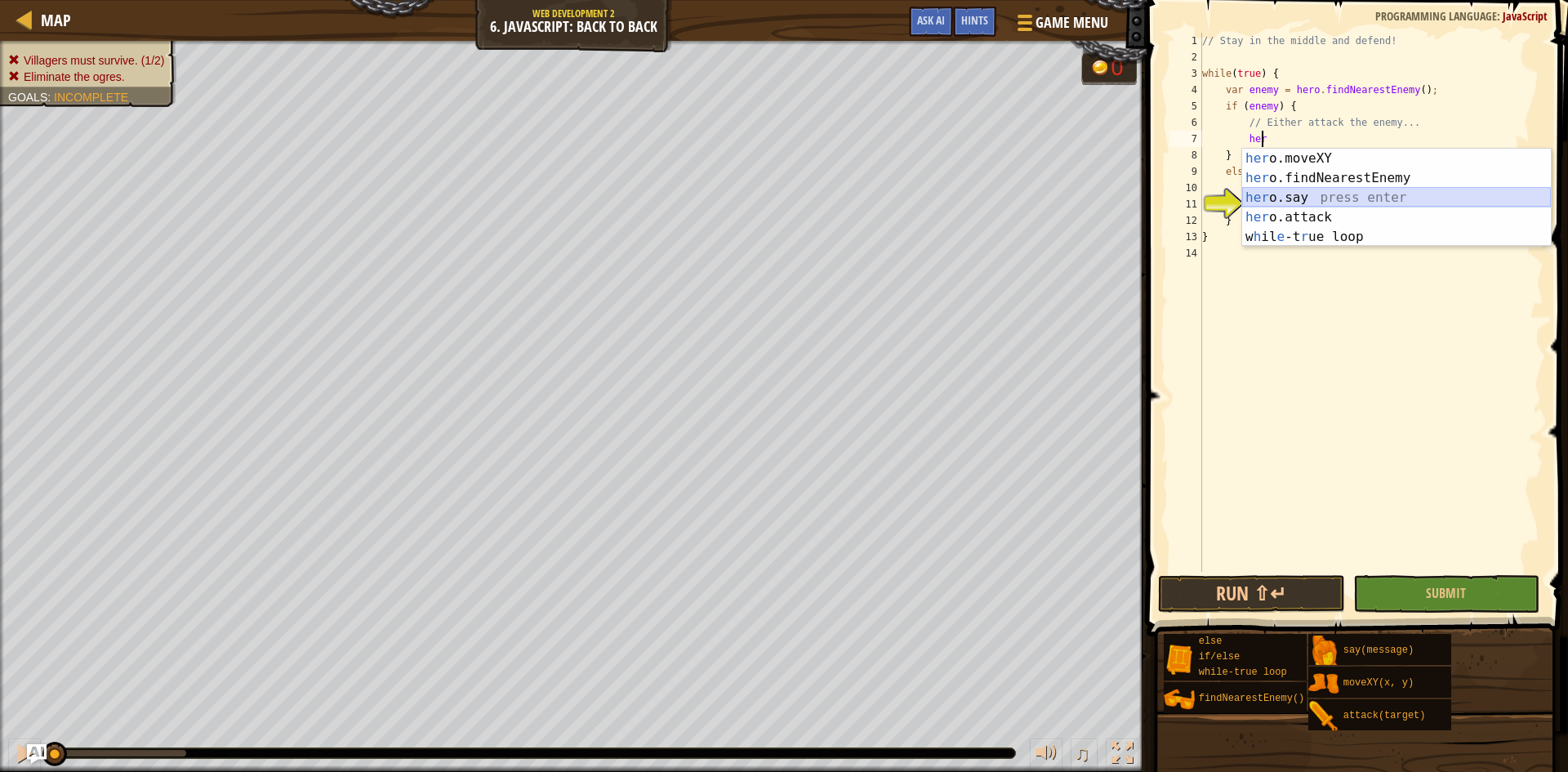
click at [1285, 208] on div "her o.moveXY press enter her o.findNearestEnemy press enter her o.say press ent…" at bounding box center [1396, 218] width 309 height 138
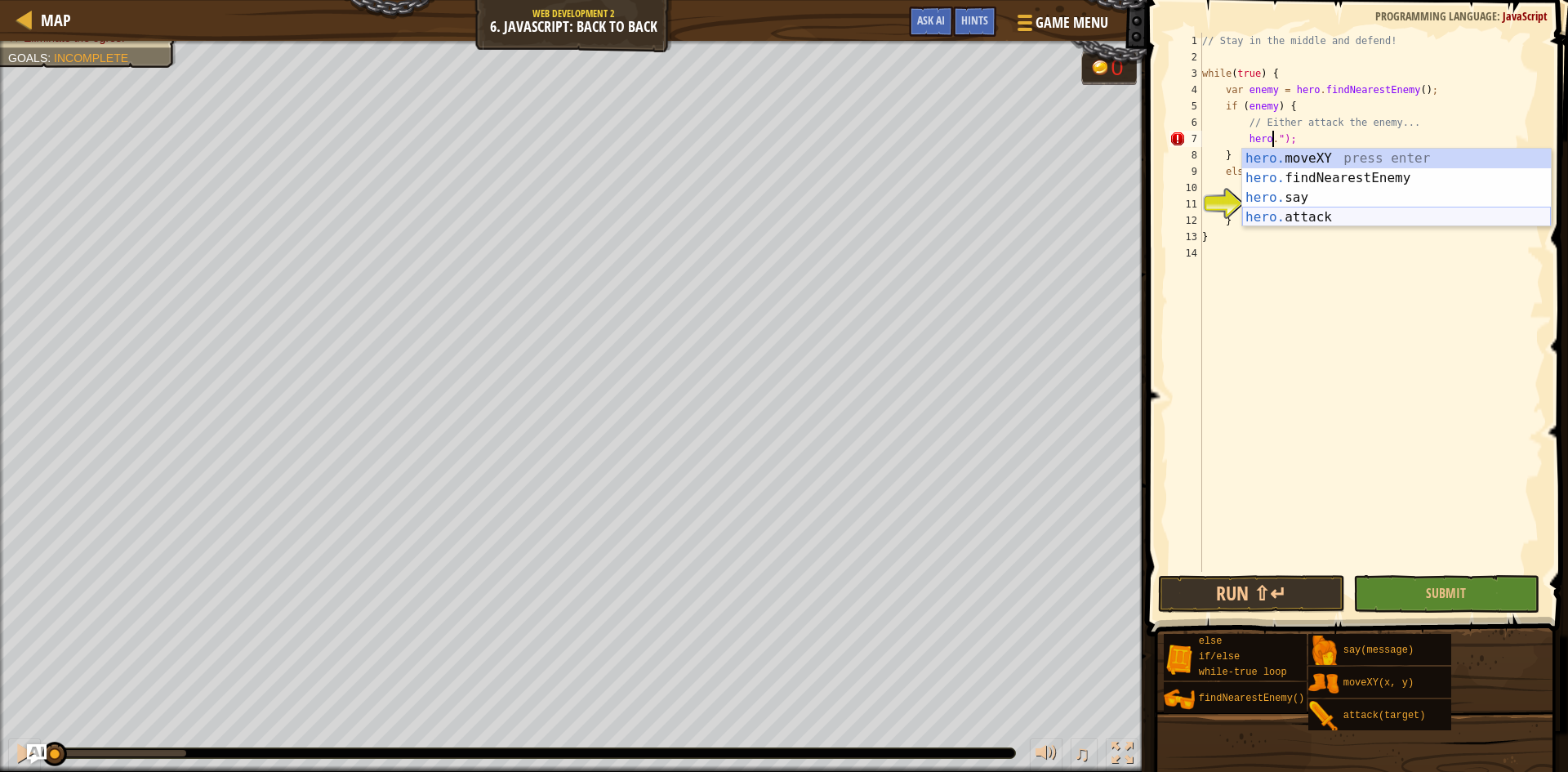
click at [1320, 217] on div "hero. moveXY press enter hero. findNearestEnemy press enter hero. say press ent…" at bounding box center [1396, 207] width 309 height 118
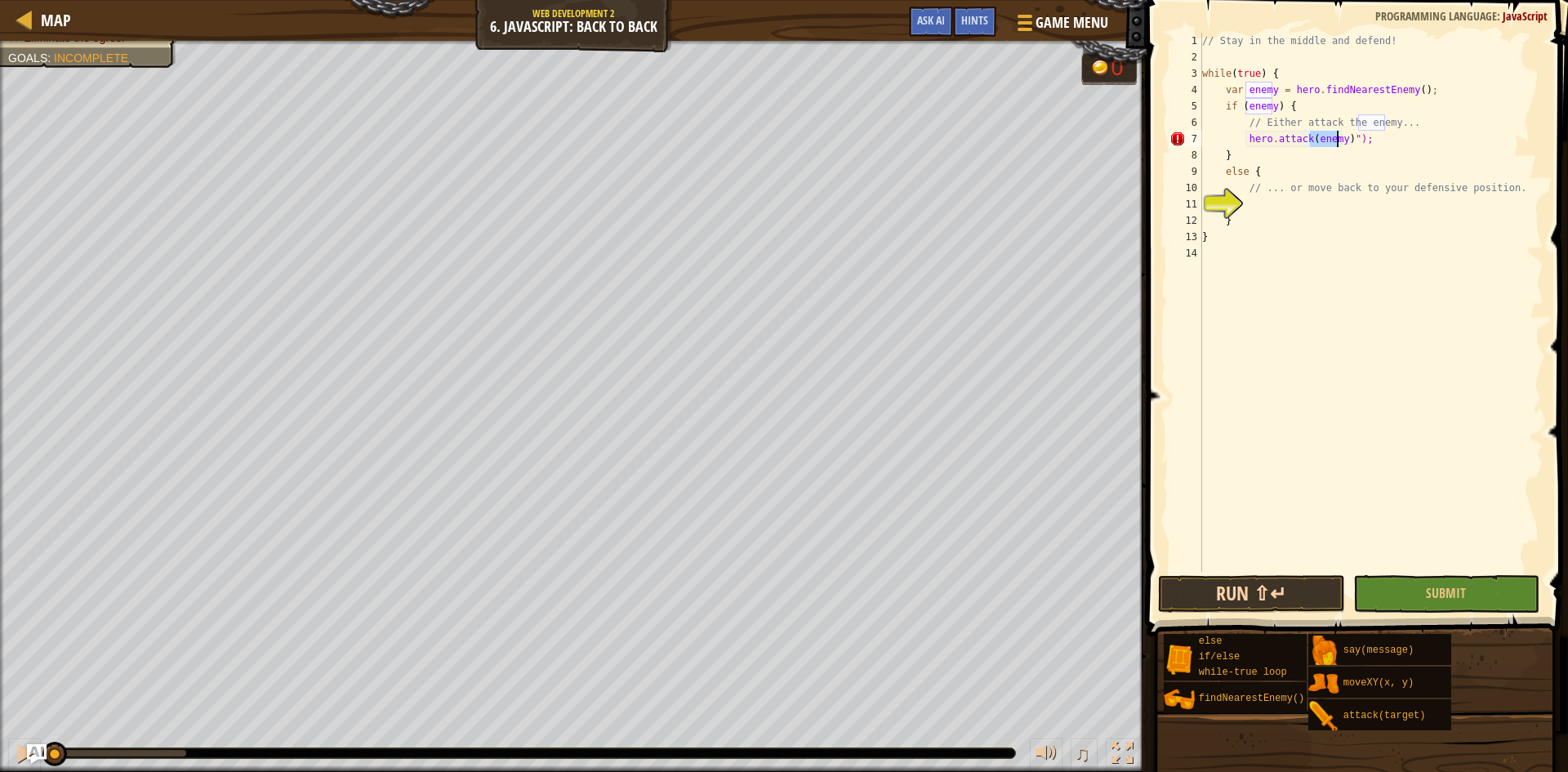
type textarea "hero.attack(enemy)");"
click at [1293, 601] on button "Run ⇧↵" at bounding box center [1252, 594] width 187 height 38
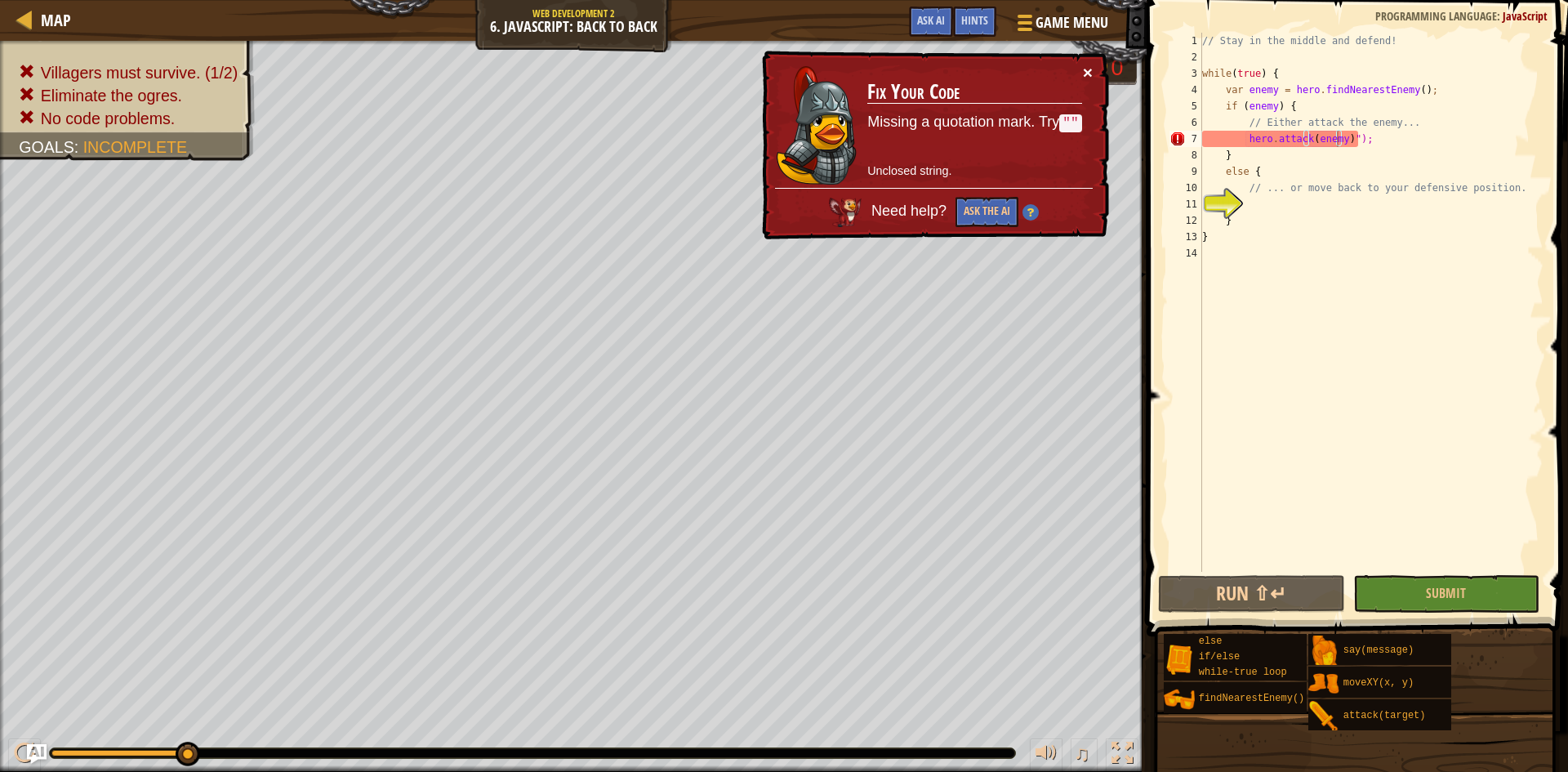
drag, startPoint x: 1085, startPoint y: 65, endPoint x: 1093, endPoint y: 75, distance: 12.8
click at [1093, 75] on div "× Fix Your Code Missing a quotation mark. Try "" Unclosed string. Need help? As…" at bounding box center [934, 145] width 351 height 189
click at [1092, 74] on button "×" at bounding box center [1087, 72] width 9 height 17
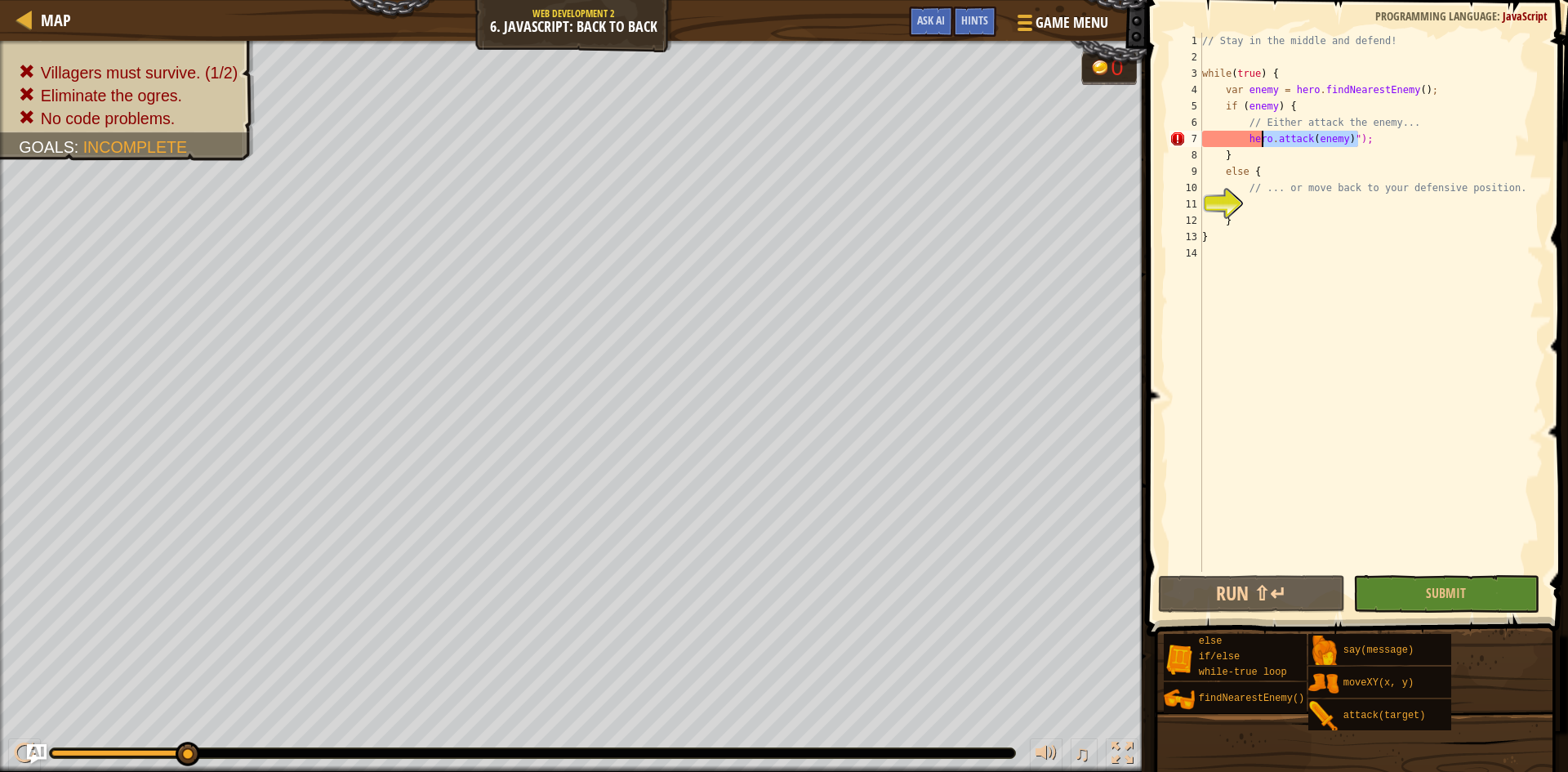
drag, startPoint x: 1414, startPoint y: 136, endPoint x: 1205, endPoint y: 145, distance: 209.2
click at [1206, 144] on div "// Stay in the middle and defend! while ( true ) { var enemy = hero . findNeare…" at bounding box center [1371, 318] width 345 height 572
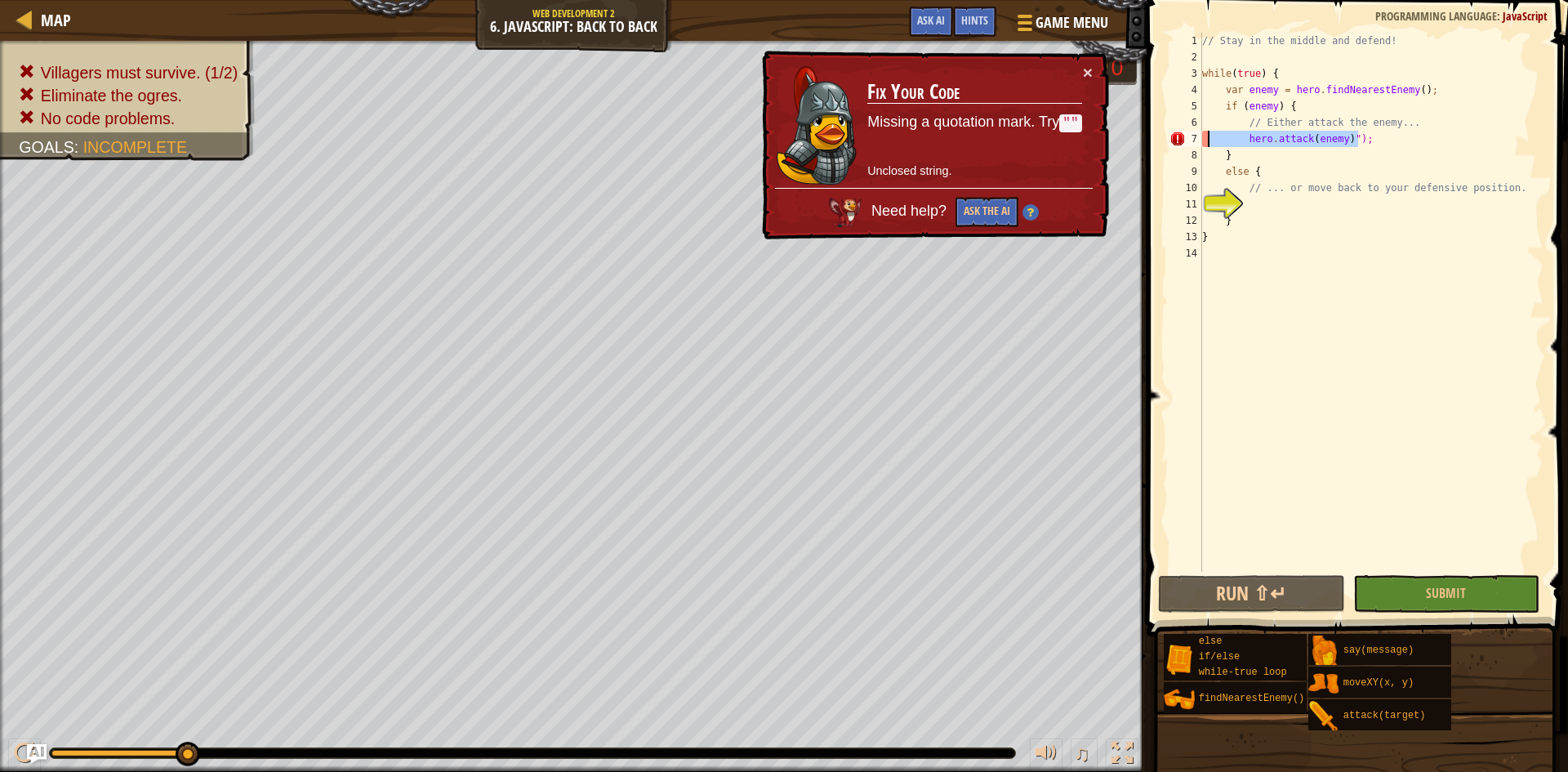
scroll to position [8, 0]
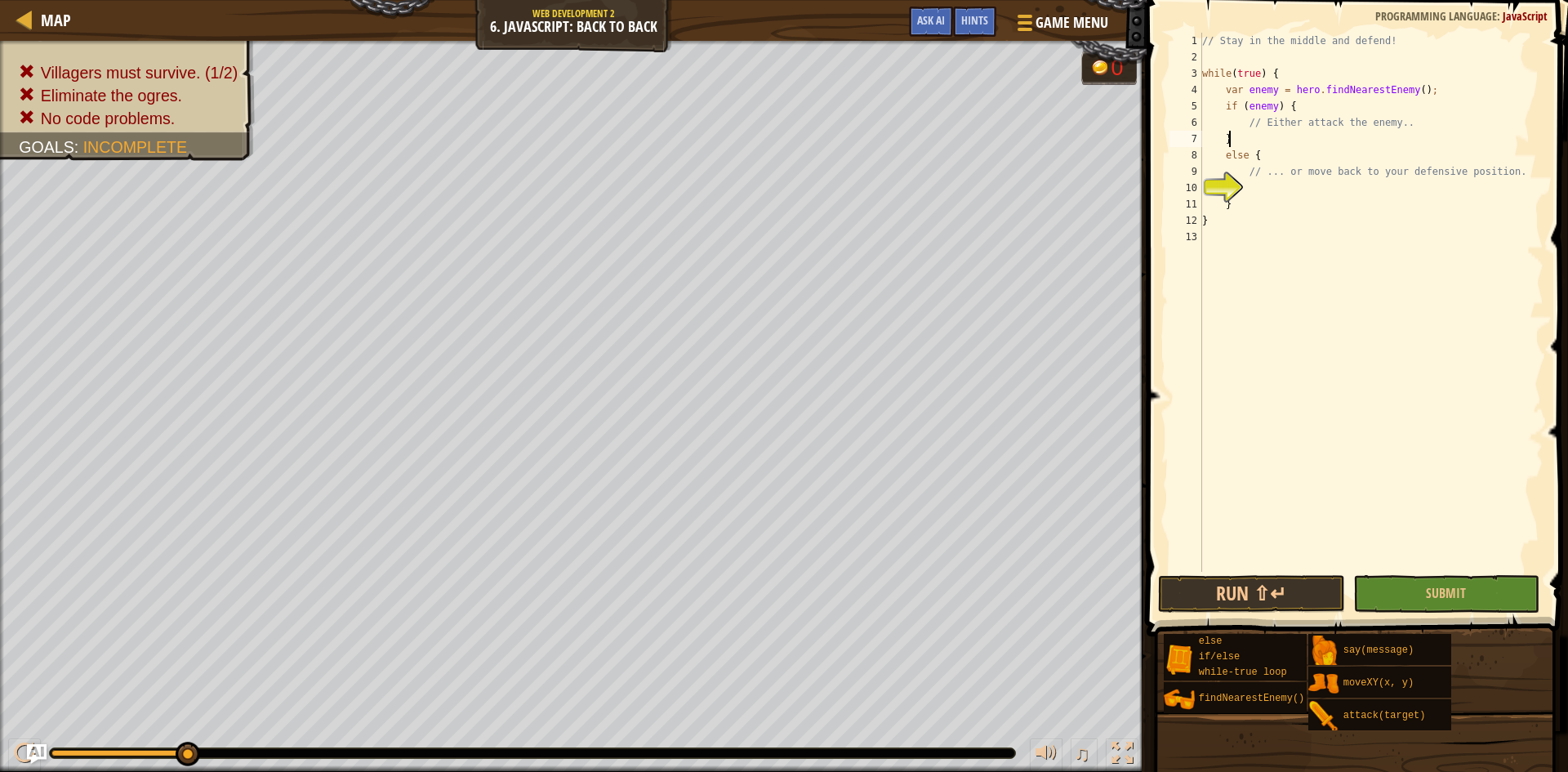
click at [1244, 139] on div "// Stay in the middle and defend! while ( true ) { var enemy = hero . findNeare…" at bounding box center [1371, 318] width 345 height 572
click at [1253, 132] on div "// Stay in the middle and defend! while ( true ) { var enemy = hero . findNeare…" at bounding box center [1371, 318] width 345 height 572
click at [1262, 115] on div "// Stay in the middle and defend! while ( true ) { var enemy = hero . findNeare…" at bounding box center [1371, 318] width 345 height 572
type textarea "// Either attack the enemy.."
drag, startPoint x: 1396, startPoint y: 124, endPoint x: 1214, endPoint y: 126, distance: 182.0
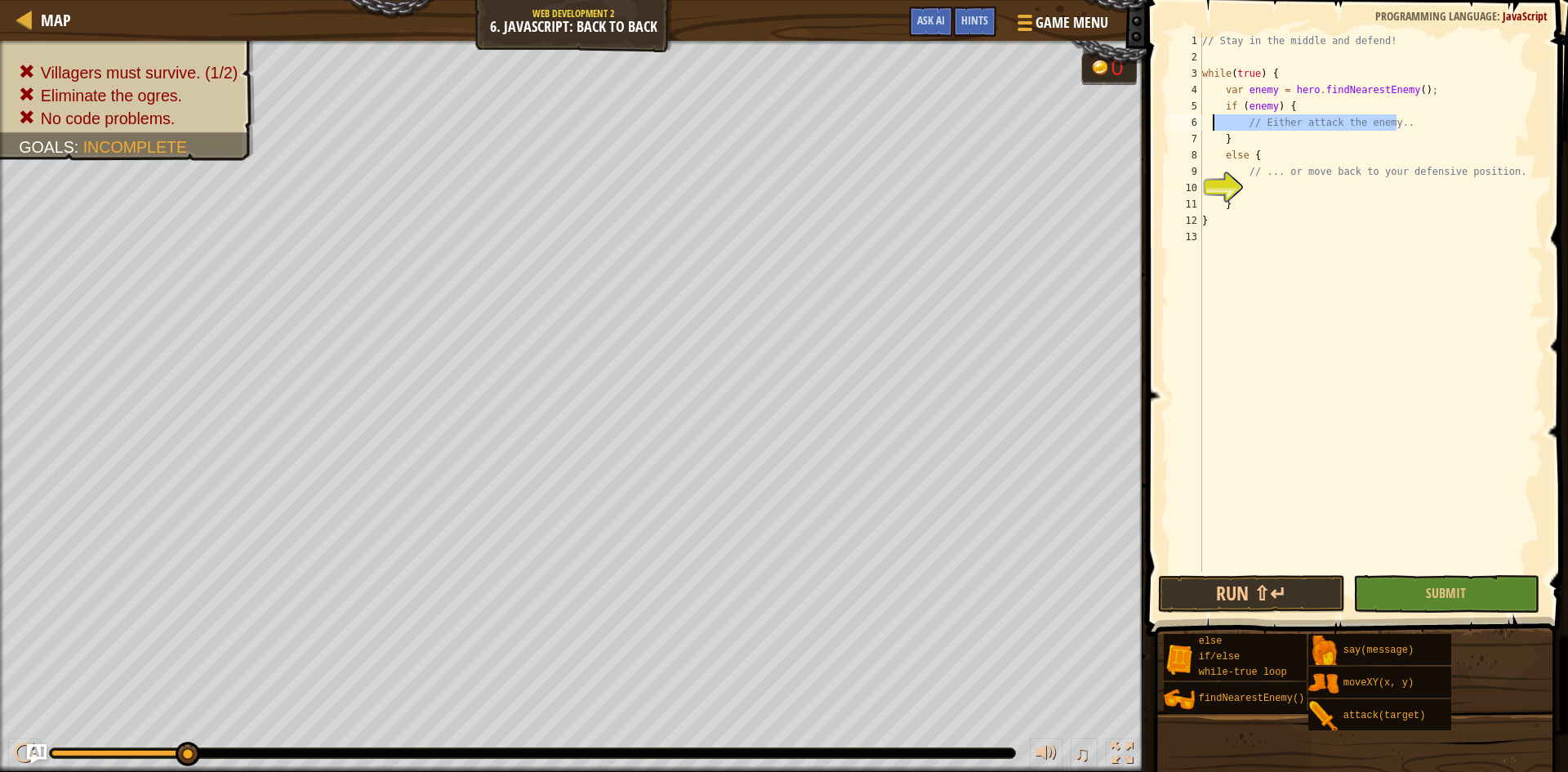
click at [1214, 126] on div "// Stay in the middle and defend! while ( true ) { var enemy = hero . findNeare…" at bounding box center [1371, 318] width 345 height 572
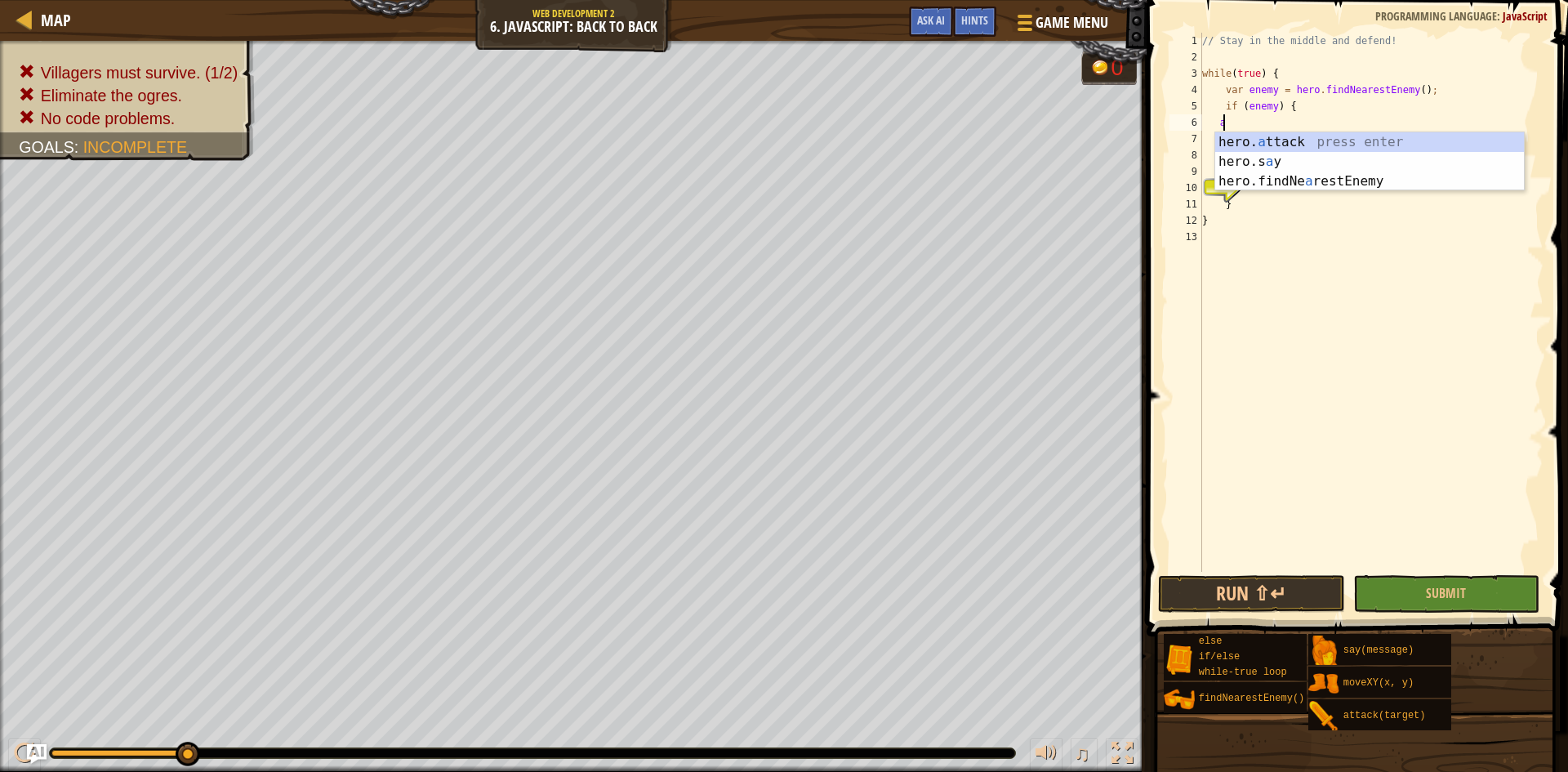
scroll to position [8, 2]
click at [1450, 140] on div "hero. att ack press enter" at bounding box center [1369, 162] width 309 height 58
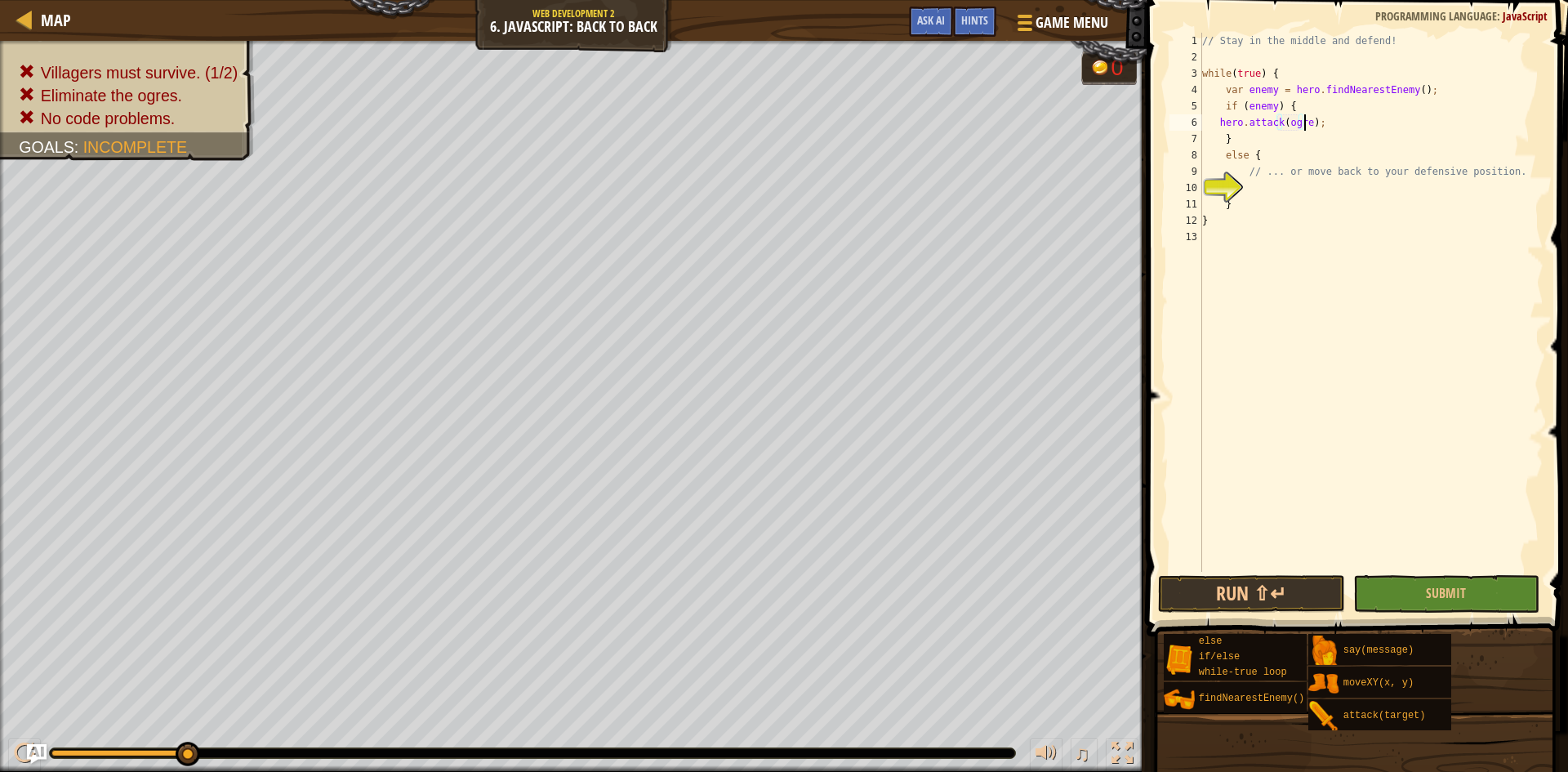
scroll to position [8, 9]
type textarea "hero.attack(ogre);"
click at [1403, 610] on button "Submit" at bounding box center [1447, 594] width 187 height 38
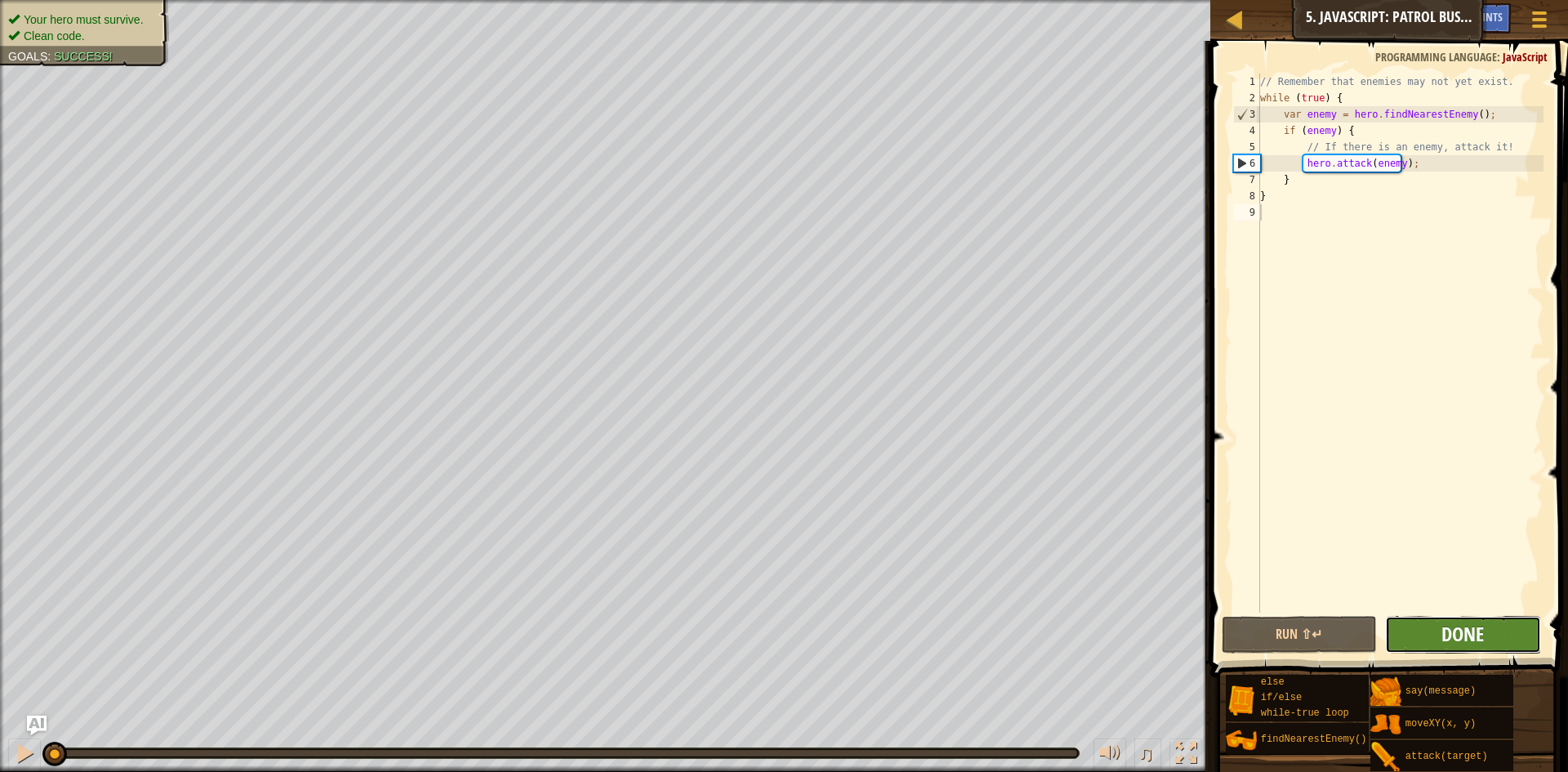
click at [1467, 646] on span "Done" at bounding box center [1462, 634] width 42 height 26
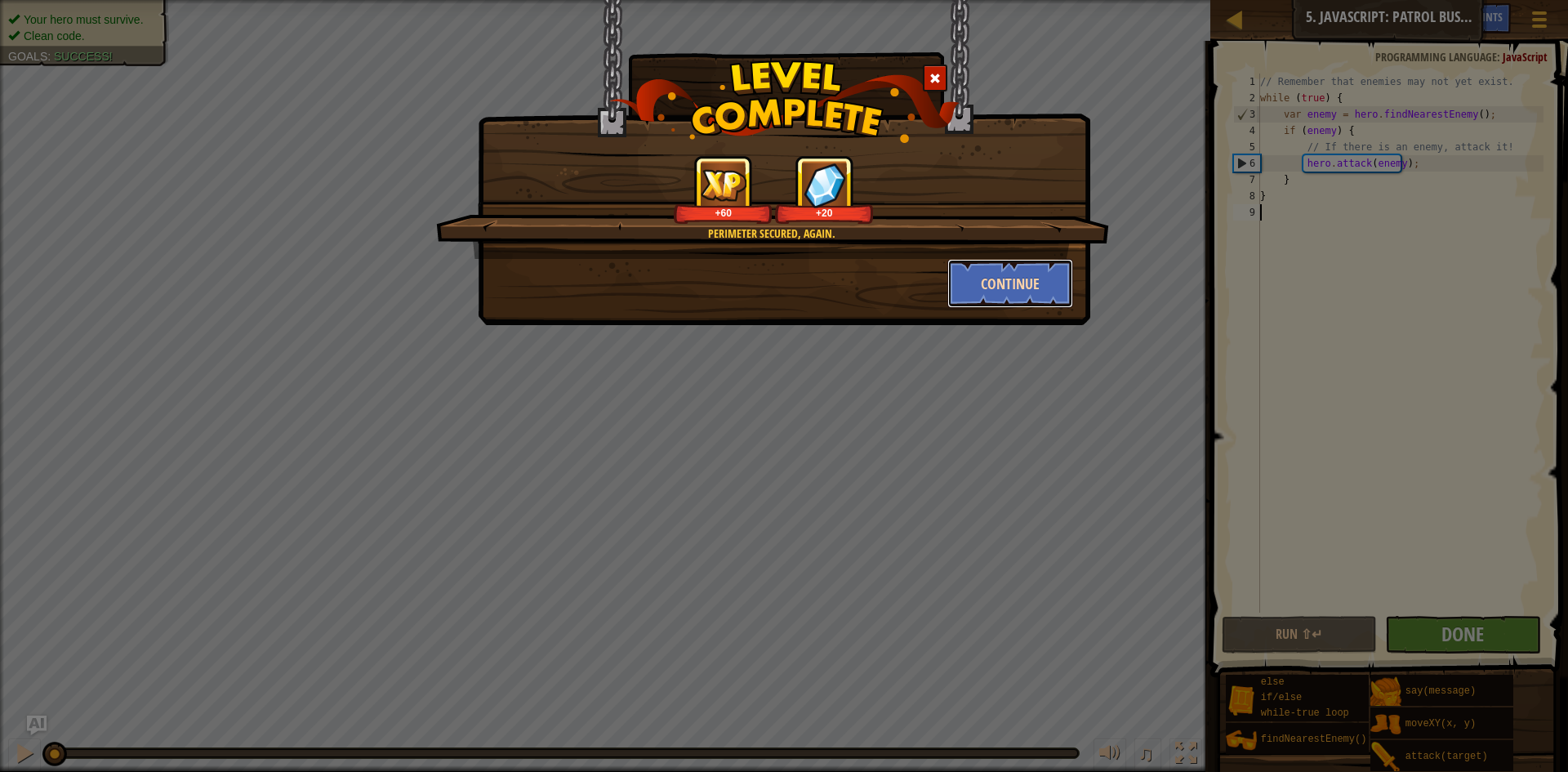
click at [1051, 279] on button "Continue" at bounding box center [1010, 283] width 126 height 49
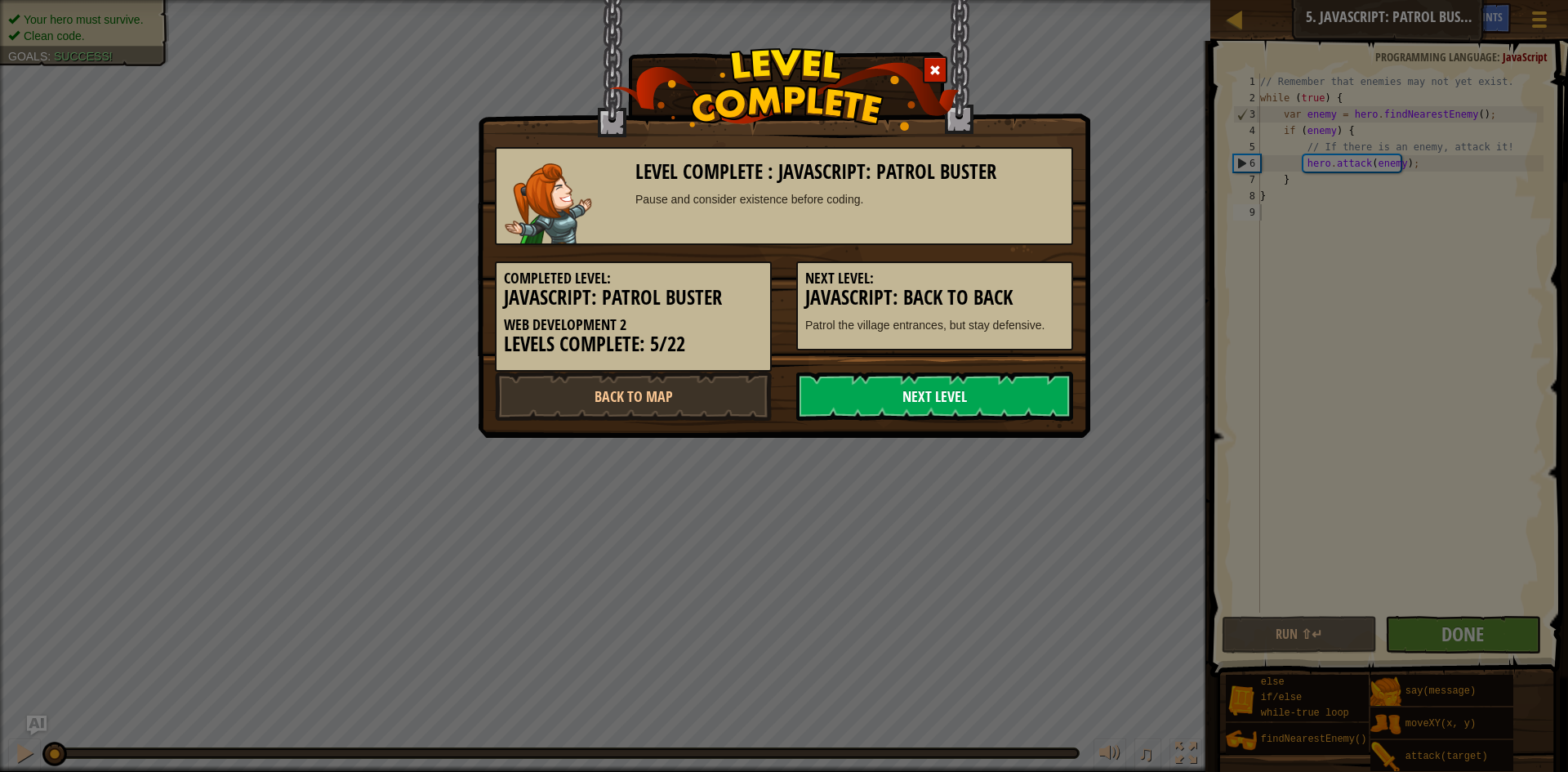
drag, startPoint x: 956, startPoint y: 394, endPoint x: 951, endPoint y: 446, distance: 52.2
click at [956, 394] on link "Next Level" at bounding box center [934, 395] width 277 height 49
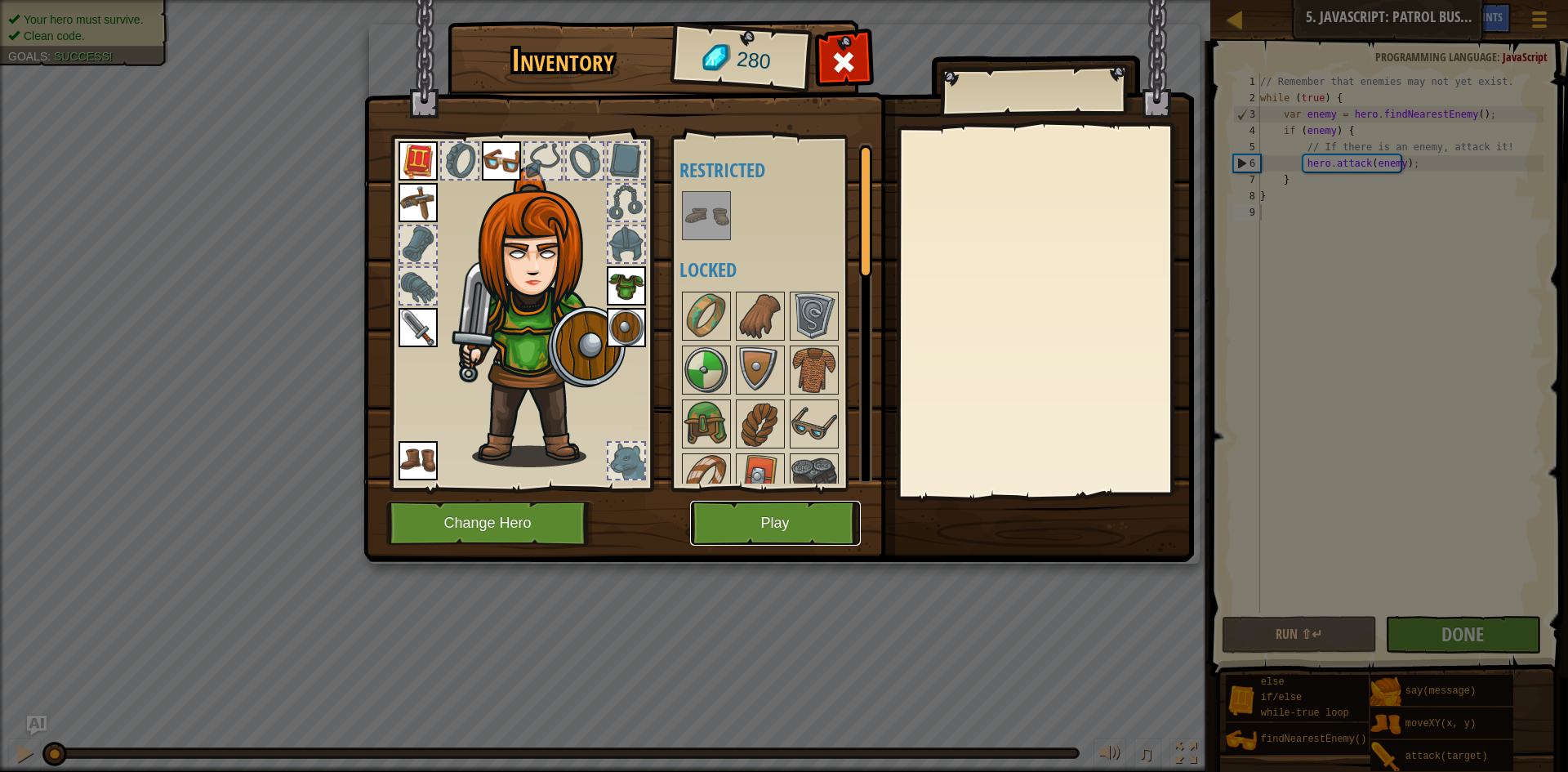
click at [799, 517] on button "Play" at bounding box center [775, 523] width 171 height 45
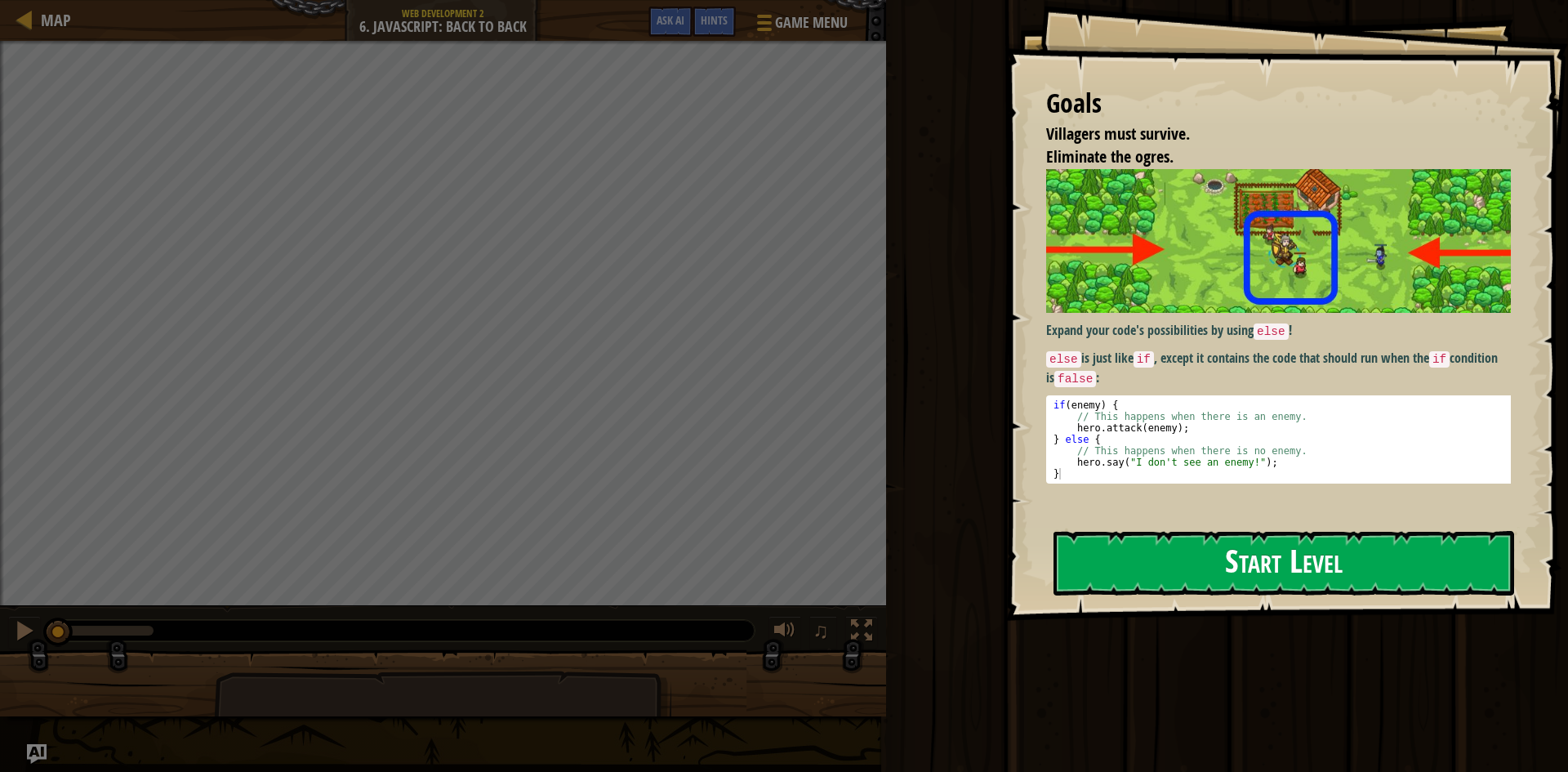
click at [1262, 563] on button "Start Level" at bounding box center [1284, 563] width 461 height 64
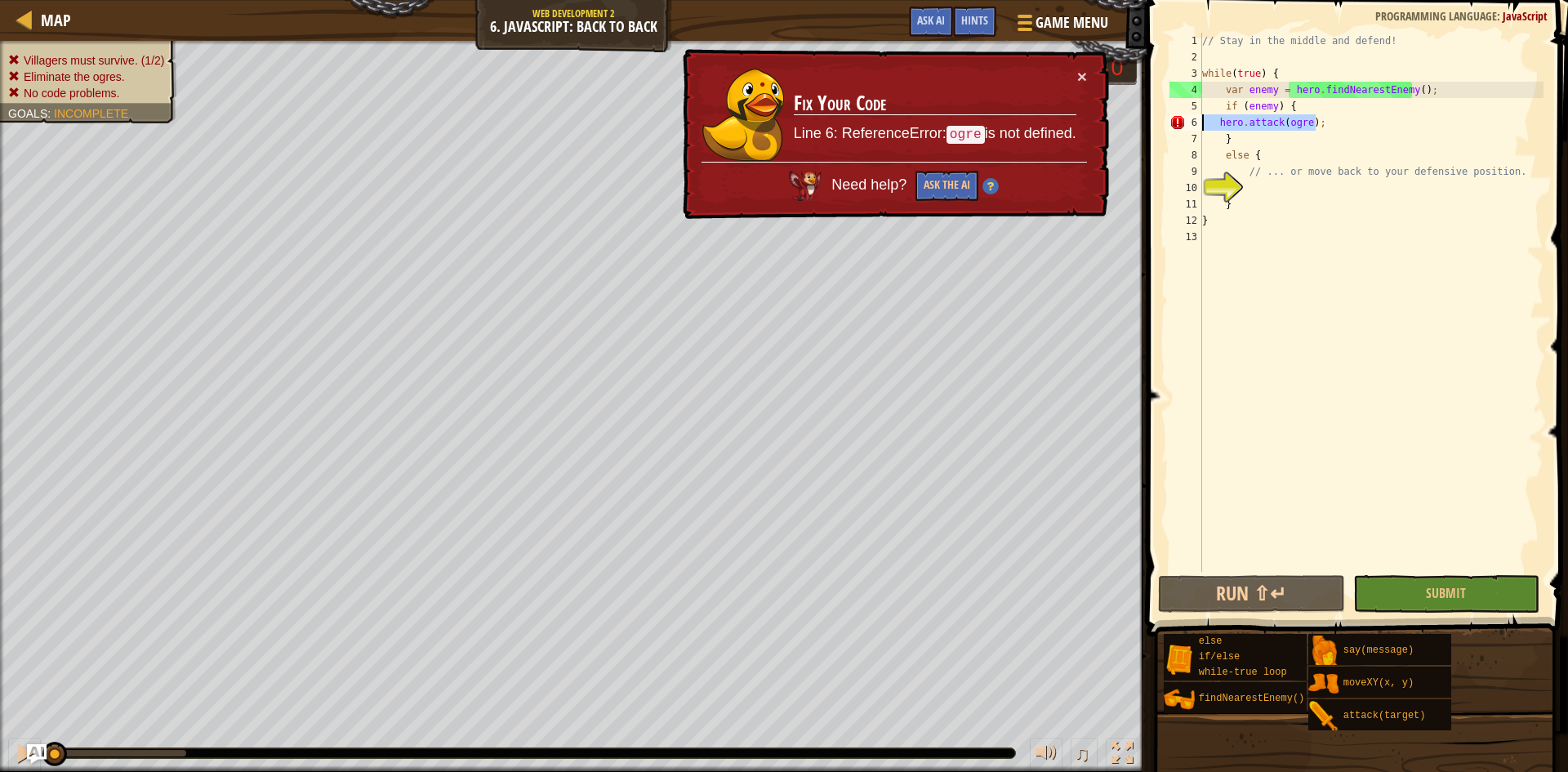
drag, startPoint x: 1326, startPoint y: 127, endPoint x: 1202, endPoint y: 126, distance: 124.0
click at [1201, 126] on div "1 2 3 4 5 6 7 8 9 10 11 12 13 // Stay in the middle and defend! while ( true ) …" at bounding box center [1355, 302] width 377 height 539
type textarea "hero.attack(ogre);"
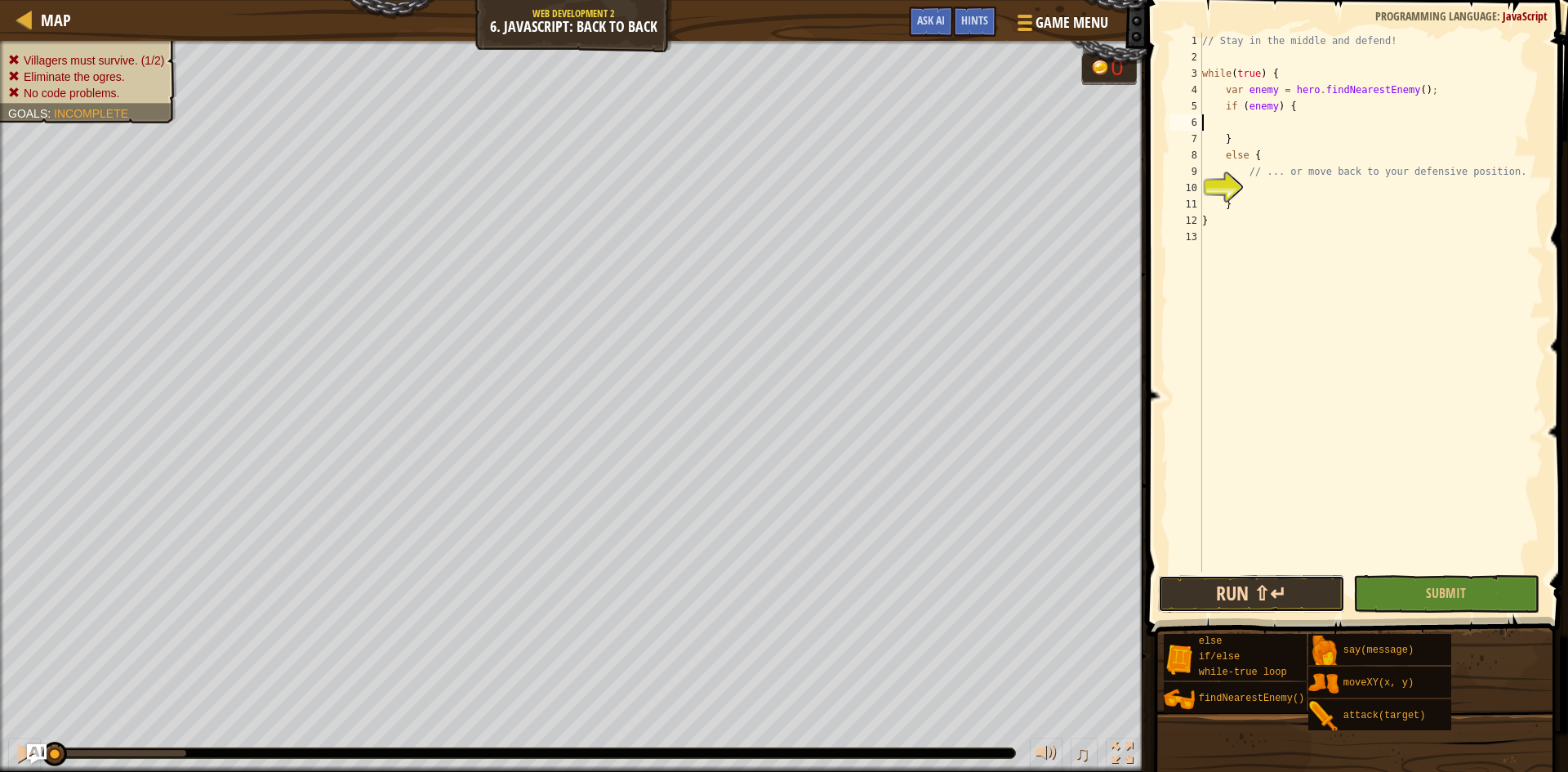
click at [1278, 594] on button "Run ⇧↵" at bounding box center [1252, 594] width 187 height 38
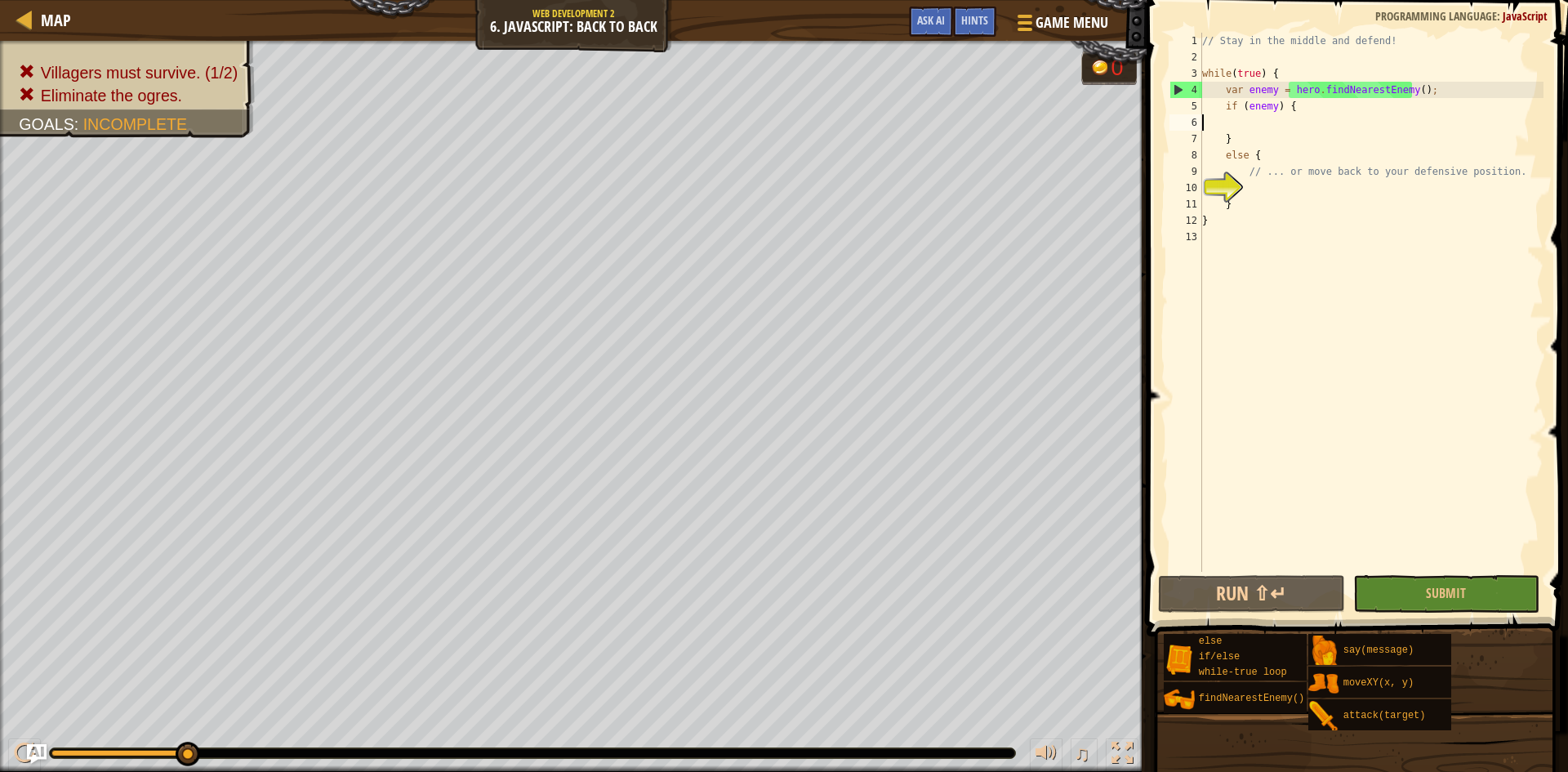
click at [1299, 103] on div "// Stay in the middle and defend! while ( true ) { var enemy = hero . findNeare…" at bounding box center [1371, 318] width 345 height 572
type textarea "if (enemy) {"
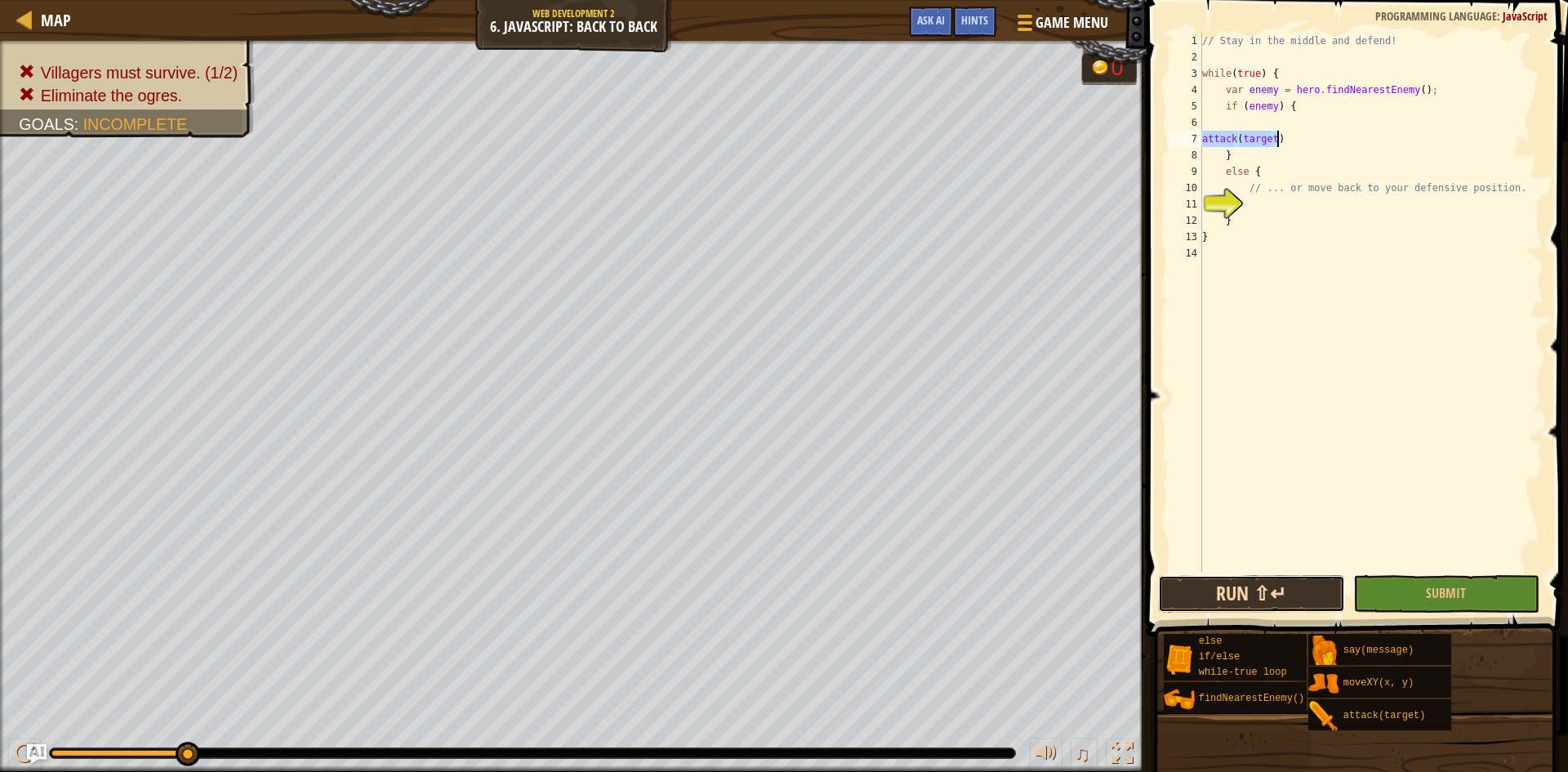
click at [1291, 591] on button "Run ⇧↵" at bounding box center [1252, 594] width 187 height 38
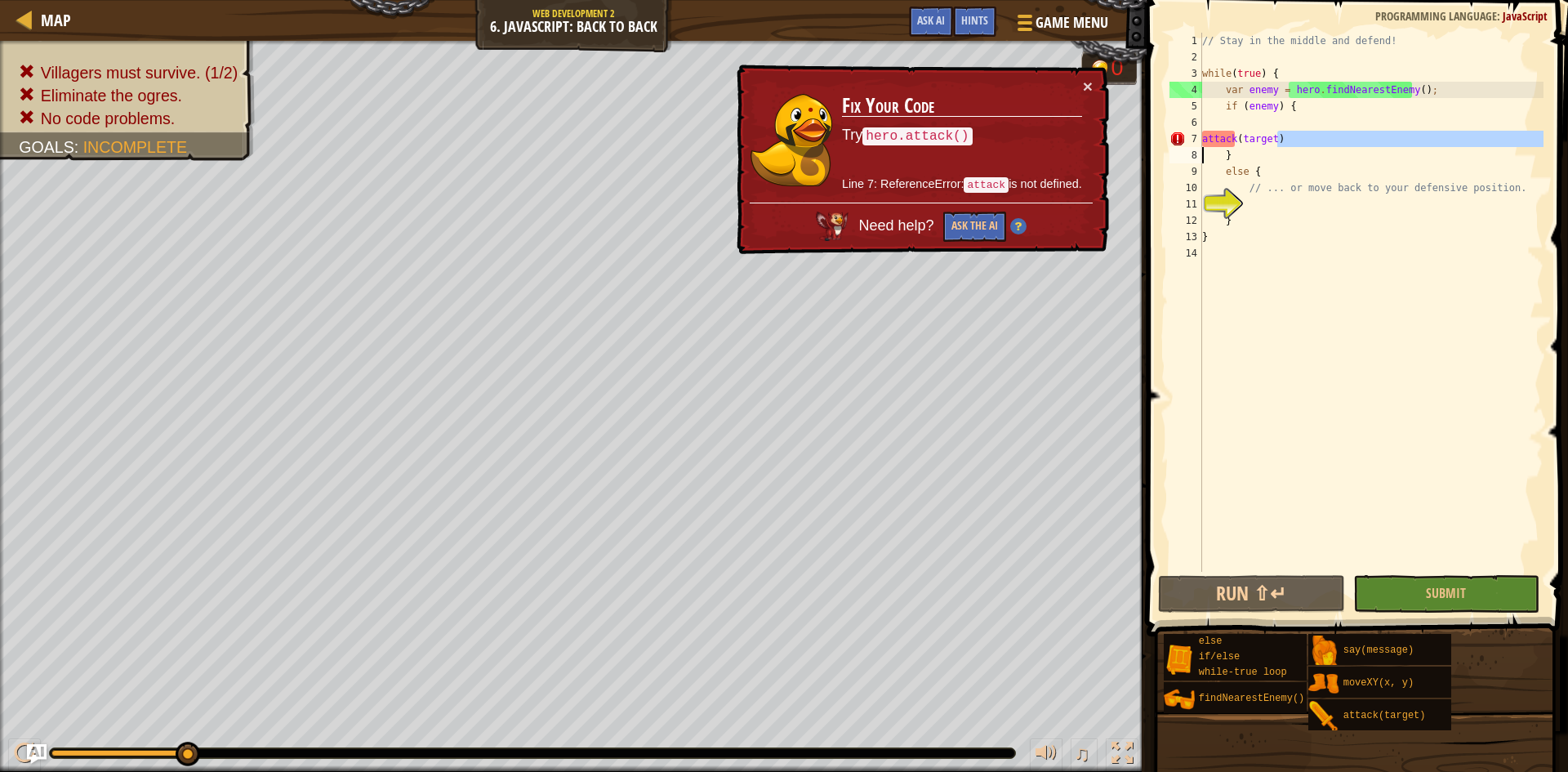
drag, startPoint x: 1303, startPoint y: 139, endPoint x: 1172, endPoint y: 135, distance: 131.1
click at [1176, 163] on div "attack(target) 1 2 3 4 5 6 7 8 9 10 11 12 13 14 // Stay in the middle and defen…" at bounding box center [1355, 302] width 377 height 539
drag, startPoint x: 1301, startPoint y: 135, endPoint x: 1262, endPoint y: 135, distance: 39.0
click at [1300, 135] on div "// Stay in the middle and defend! while ( true ) { var enemy = hero . findNeare…" at bounding box center [1371, 302] width 345 height 539
type textarea "attack(target)"
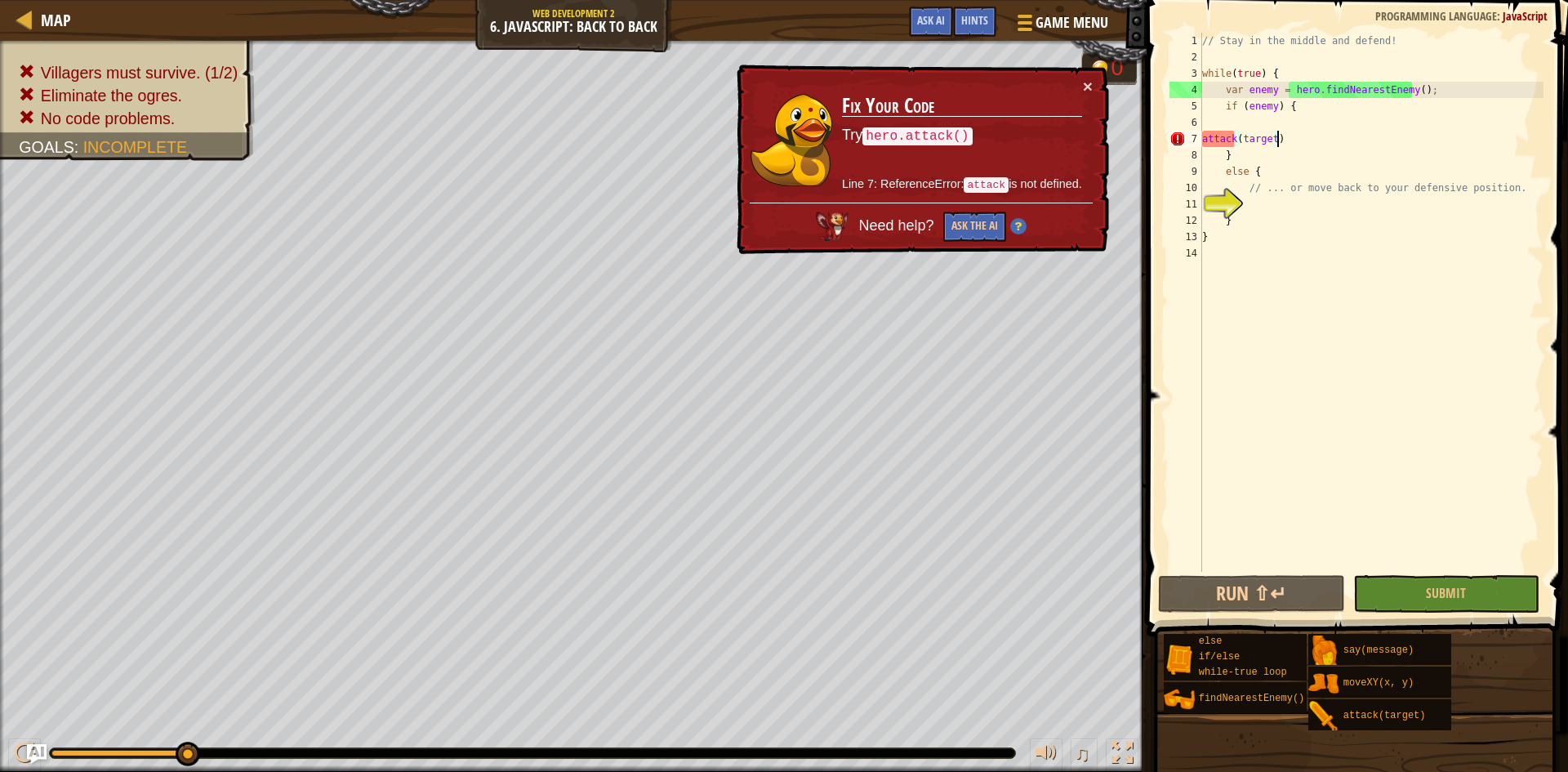
drag, startPoint x: 1261, startPoint y: 135, endPoint x: 1271, endPoint y: 133, distance: 10.2
click at [1263, 137] on div "// Stay in the middle and defend! while ( true ) { var enemy = hero . findNeare…" at bounding box center [1371, 318] width 345 height 572
drag, startPoint x: 1282, startPoint y: 132, endPoint x: 1195, endPoint y: 139, distance: 87.3
click at [1195, 139] on div "attack(target) 1 2 3 4 5 6 7 8 9 10 11 12 13 14 // Stay in the middle and defen…" at bounding box center [1355, 302] width 377 height 539
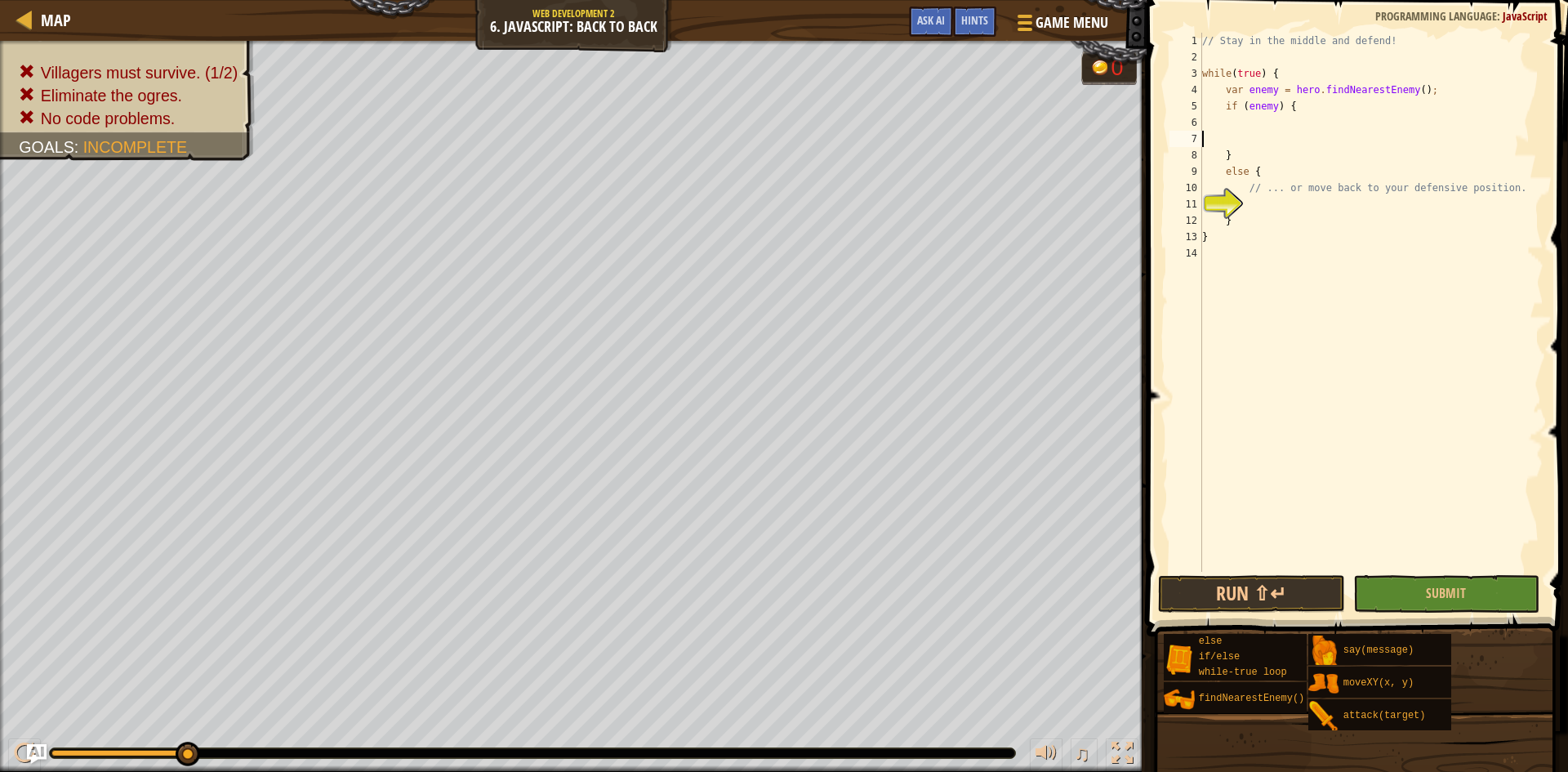
click at [1311, 107] on div "// Stay in the middle and defend! while ( true ) { var enemy = hero . findNeare…" at bounding box center [1371, 318] width 345 height 572
type textarea "if (enemy) {"
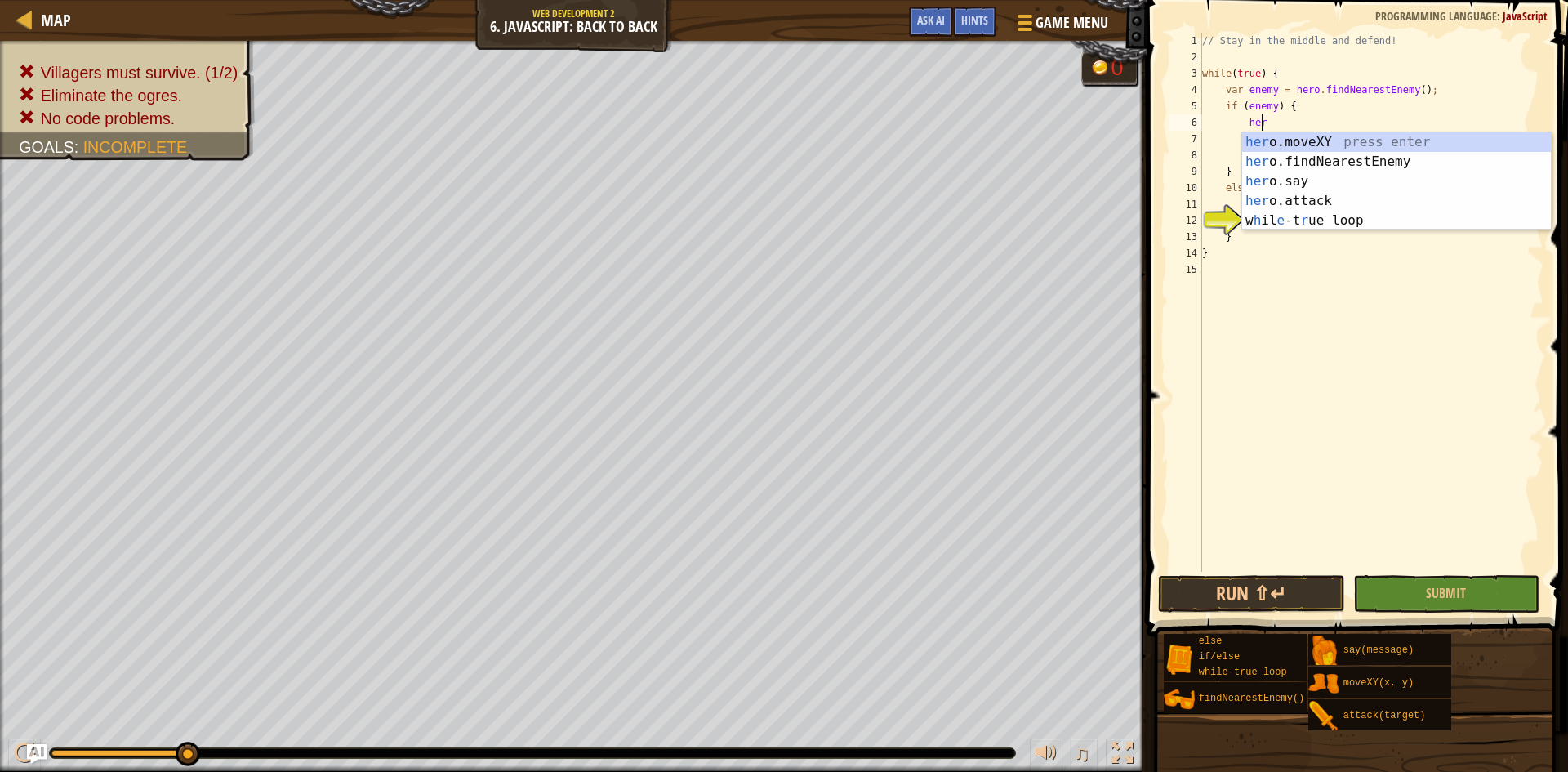
scroll to position [8, 5]
click at [1369, 142] on div "hero .moveXY press enter hero .findNearestEnemy press enter hero .say press ent…" at bounding box center [1396, 201] width 309 height 138
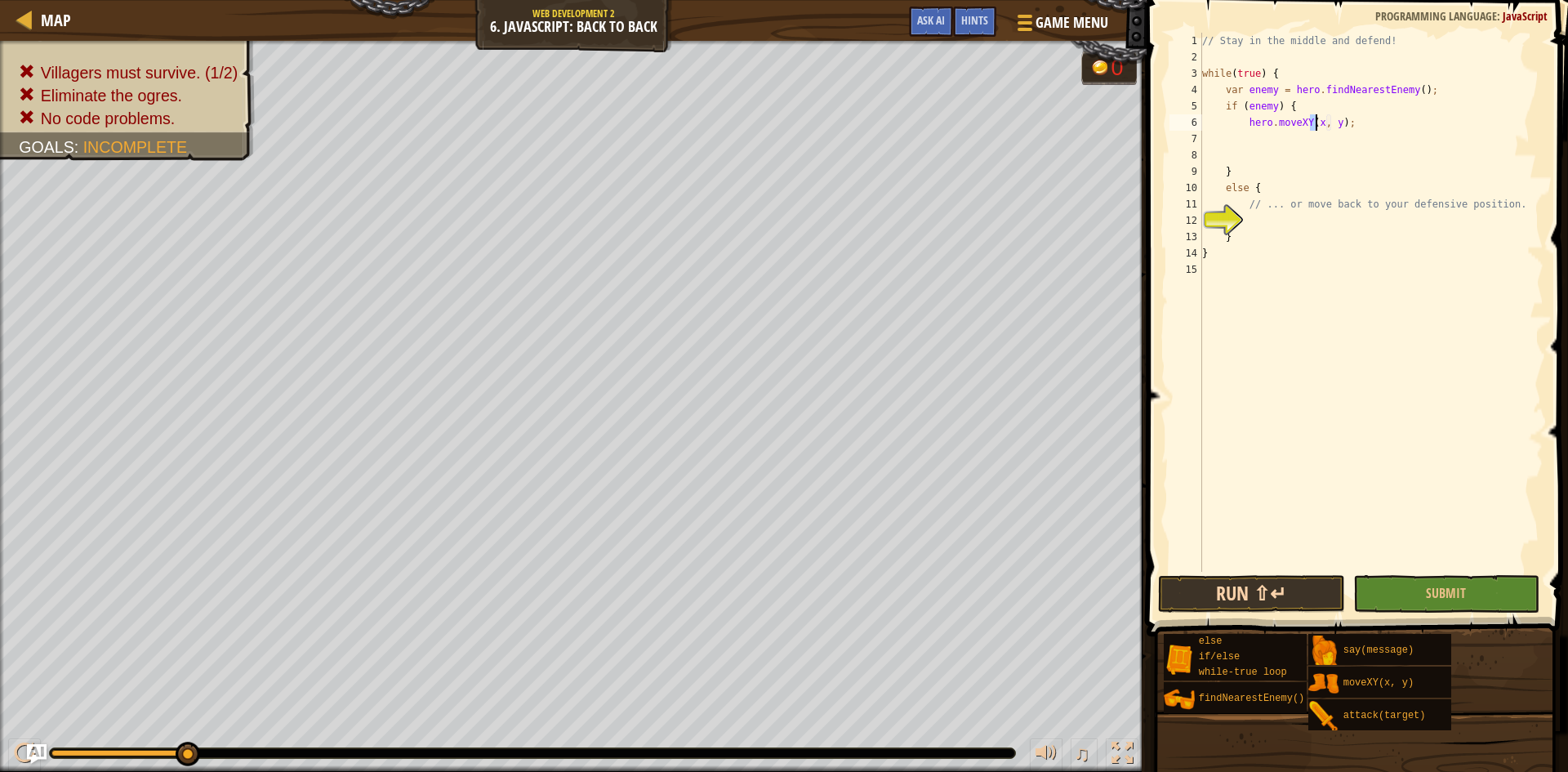
type textarea "hero.moveXY(x, y);"
drag, startPoint x: 1283, startPoint y: 585, endPoint x: 1271, endPoint y: 598, distance: 17.7
click at [1277, 586] on button "Run ⇧↵" at bounding box center [1252, 594] width 187 height 38
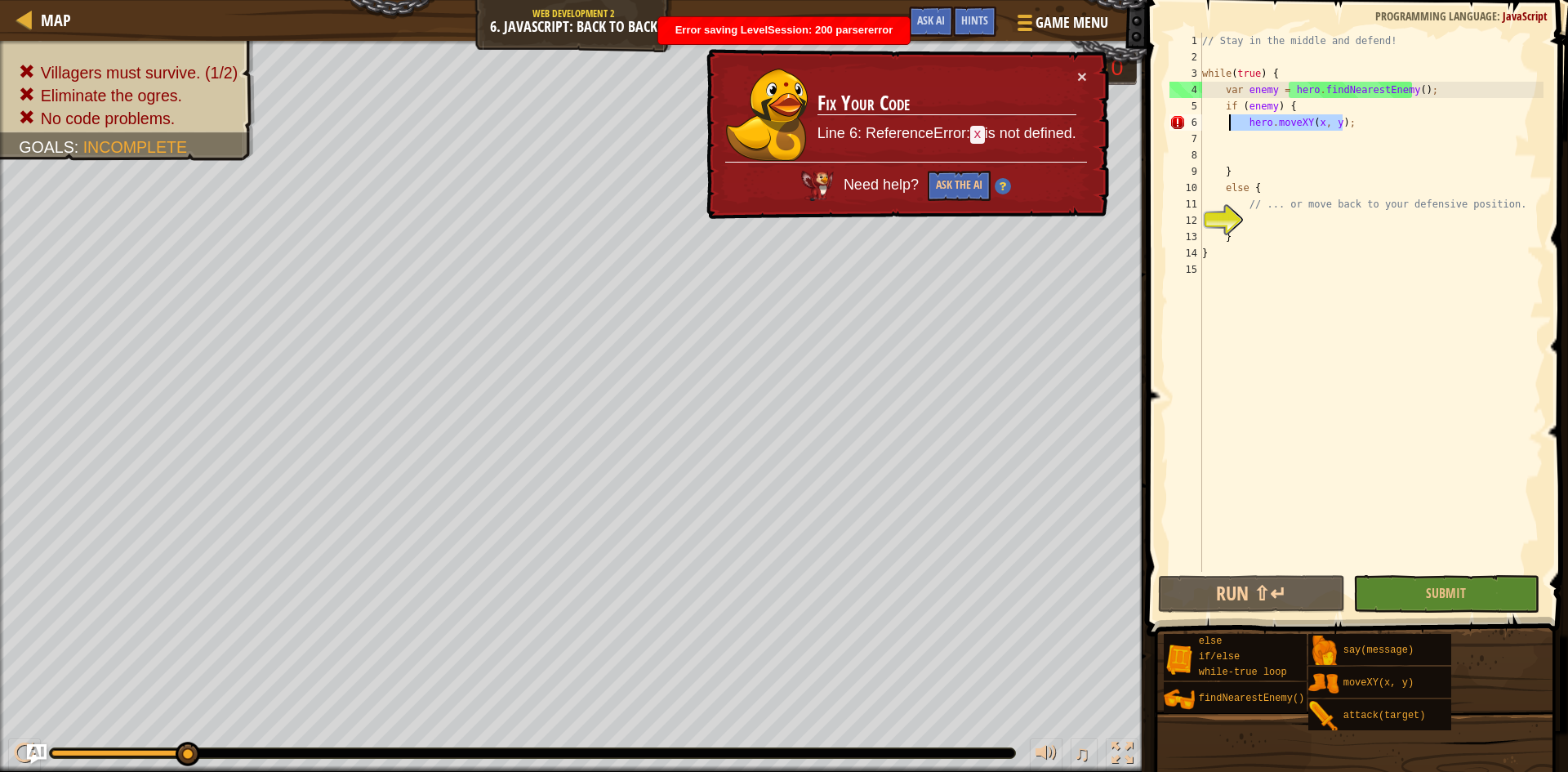
drag, startPoint x: 1369, startPoint y: 122, endPoint x: 1228, endPoint y: 125, distance: 141.0
click at [1228, 125] on div "// Stay in the middle and defend! while ( true ) { var enemy = hero . findNeare…" at bounding box center [1371, 318] width 345 height 572
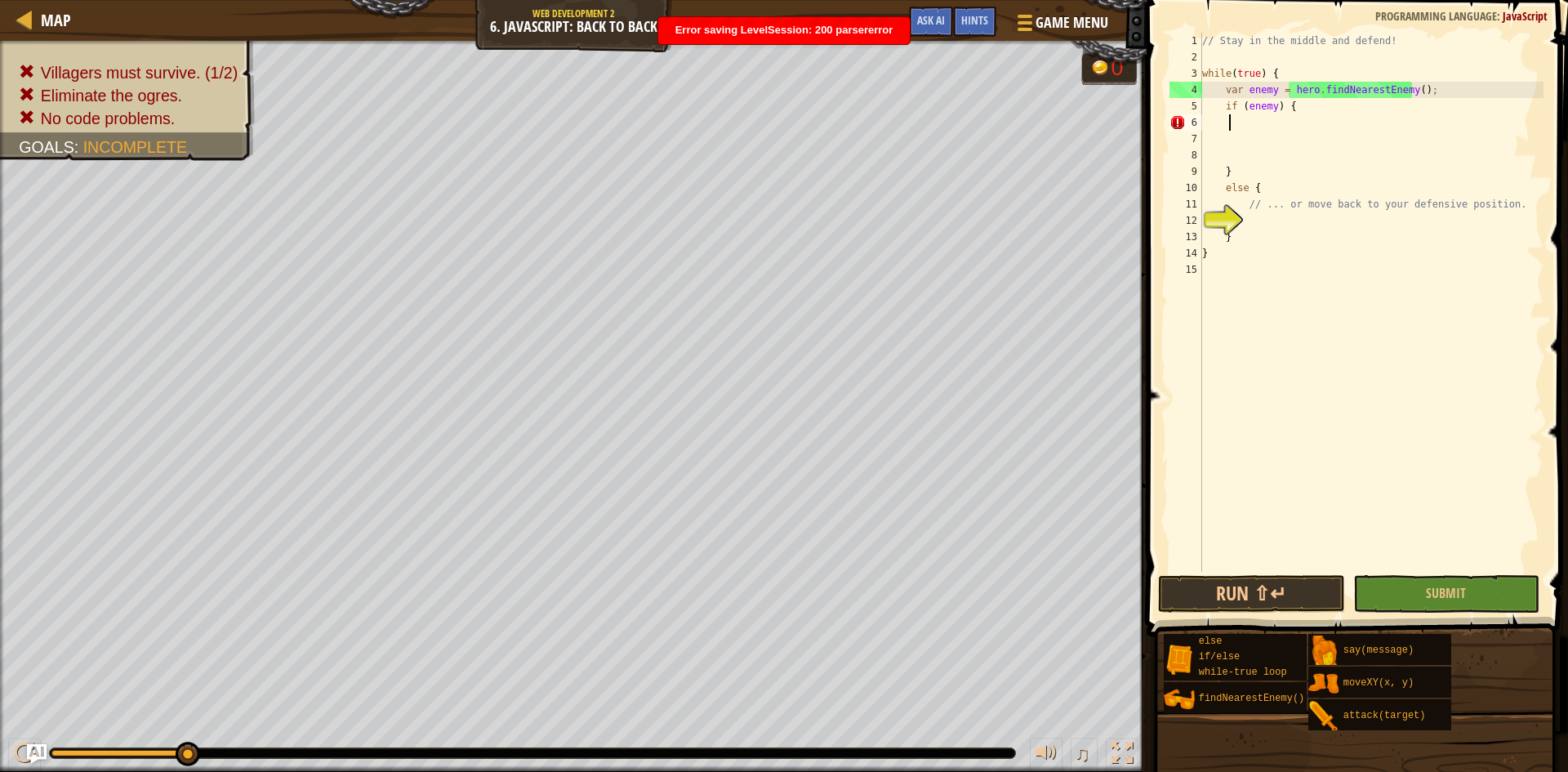
scroll to position [8, 2]
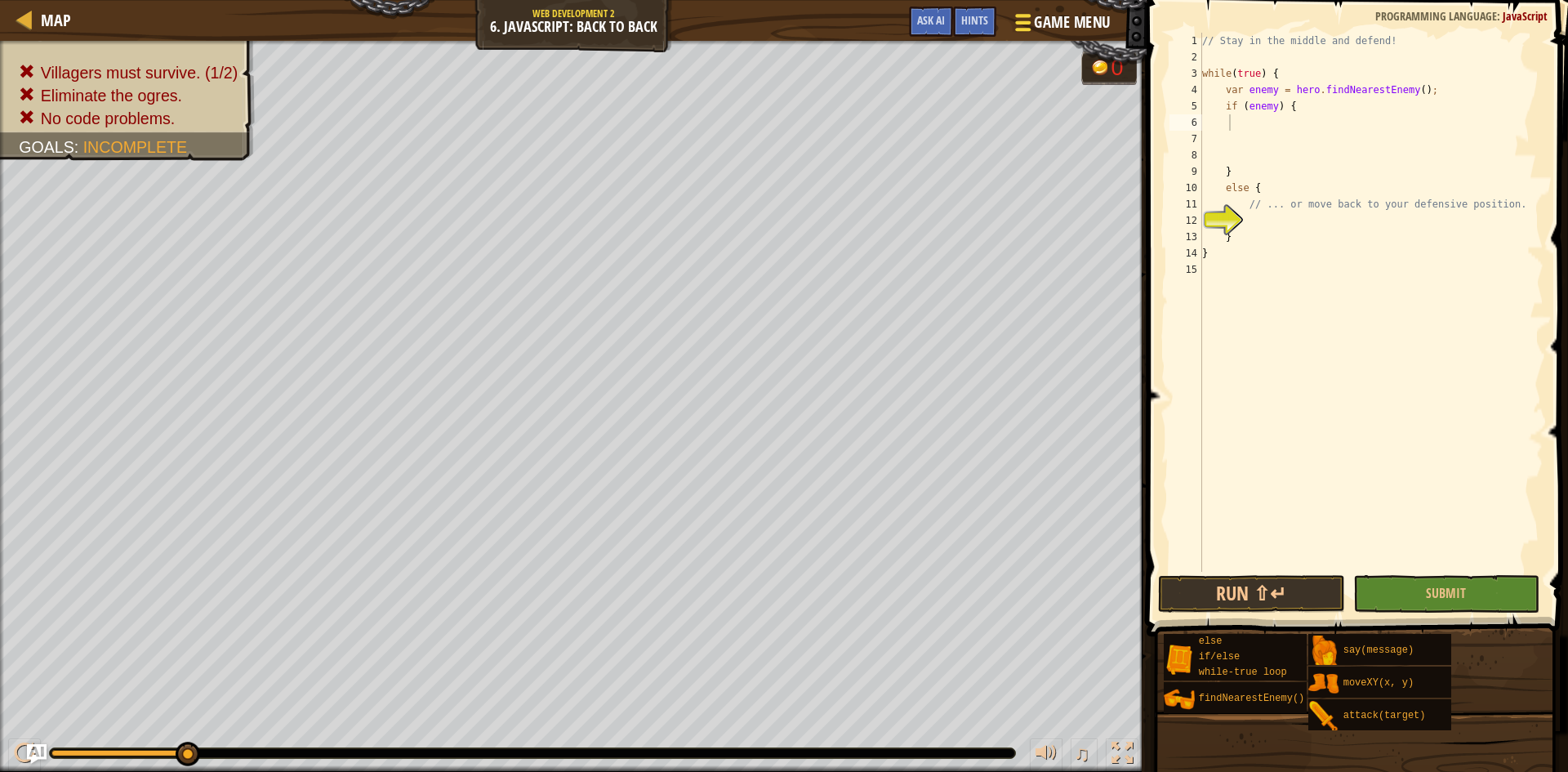
click at [1010, 16] on button "Game Menu" at bounding box center [1062, 26] width 119 height 40
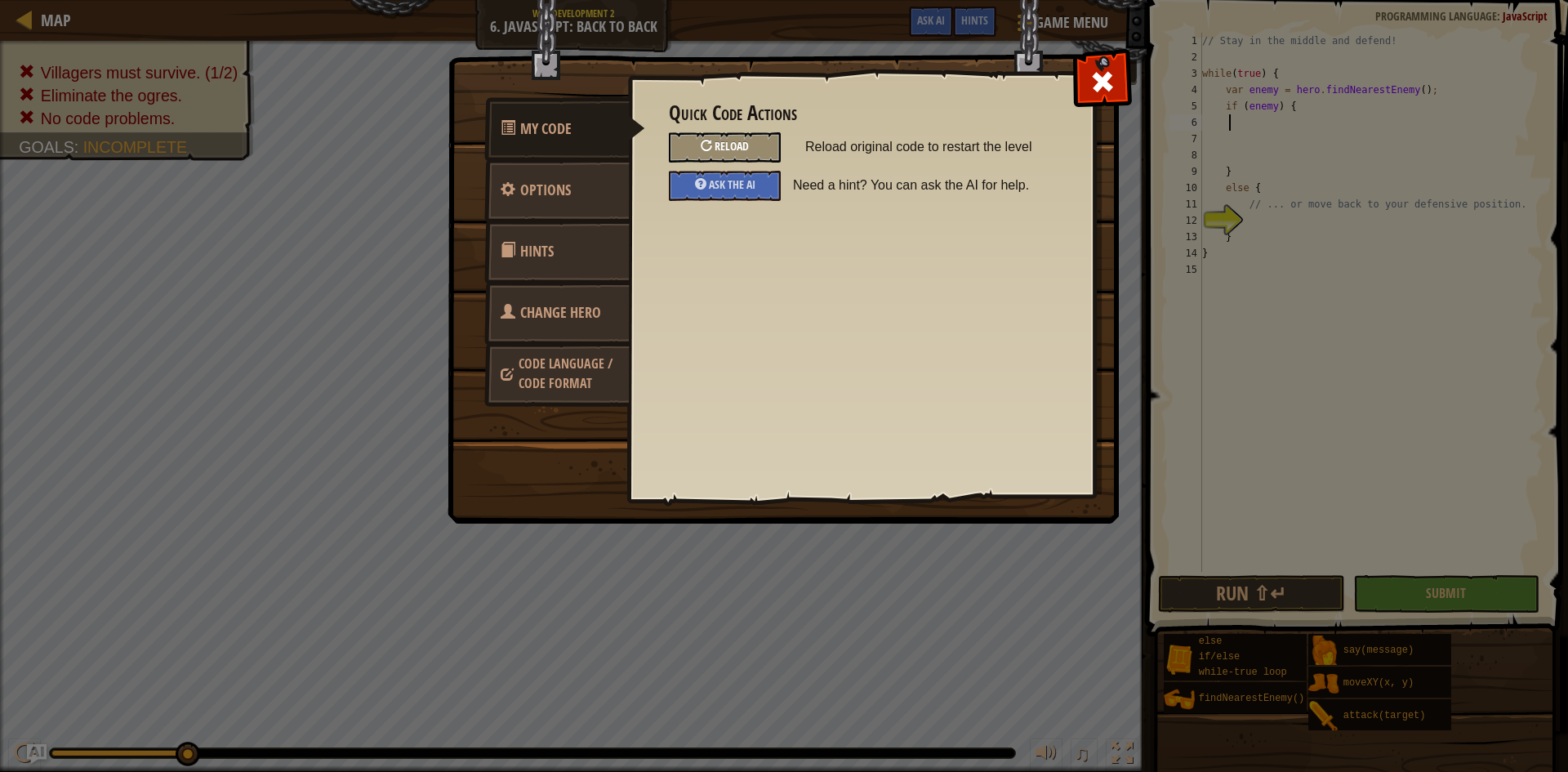
click at [745, 152] on span "Reload" at bounding box center [732, 146] width 34 height 15
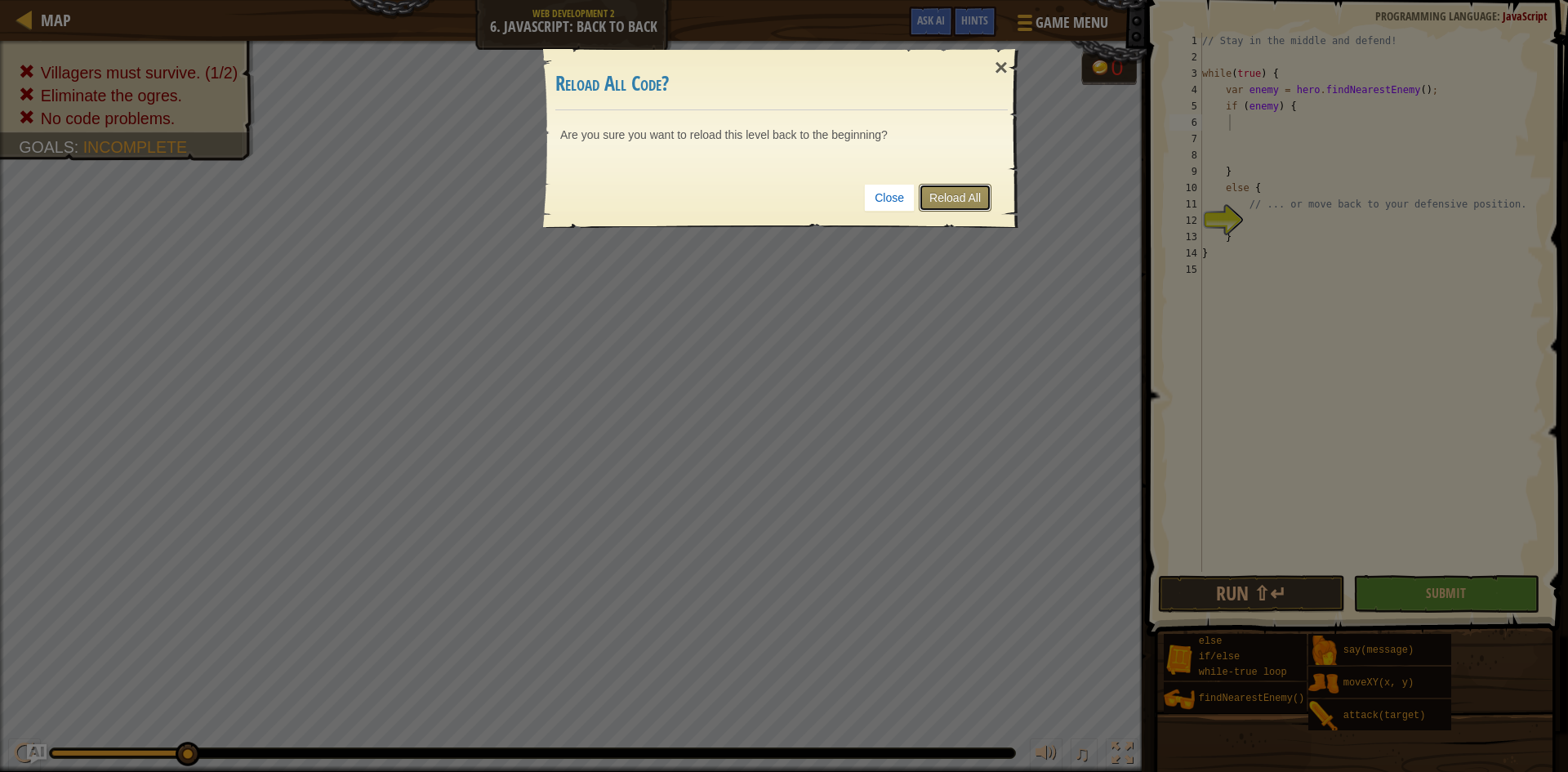
click at [941, 198] on link "Reload All" at bounding box center [955, 198] width 73 height 28
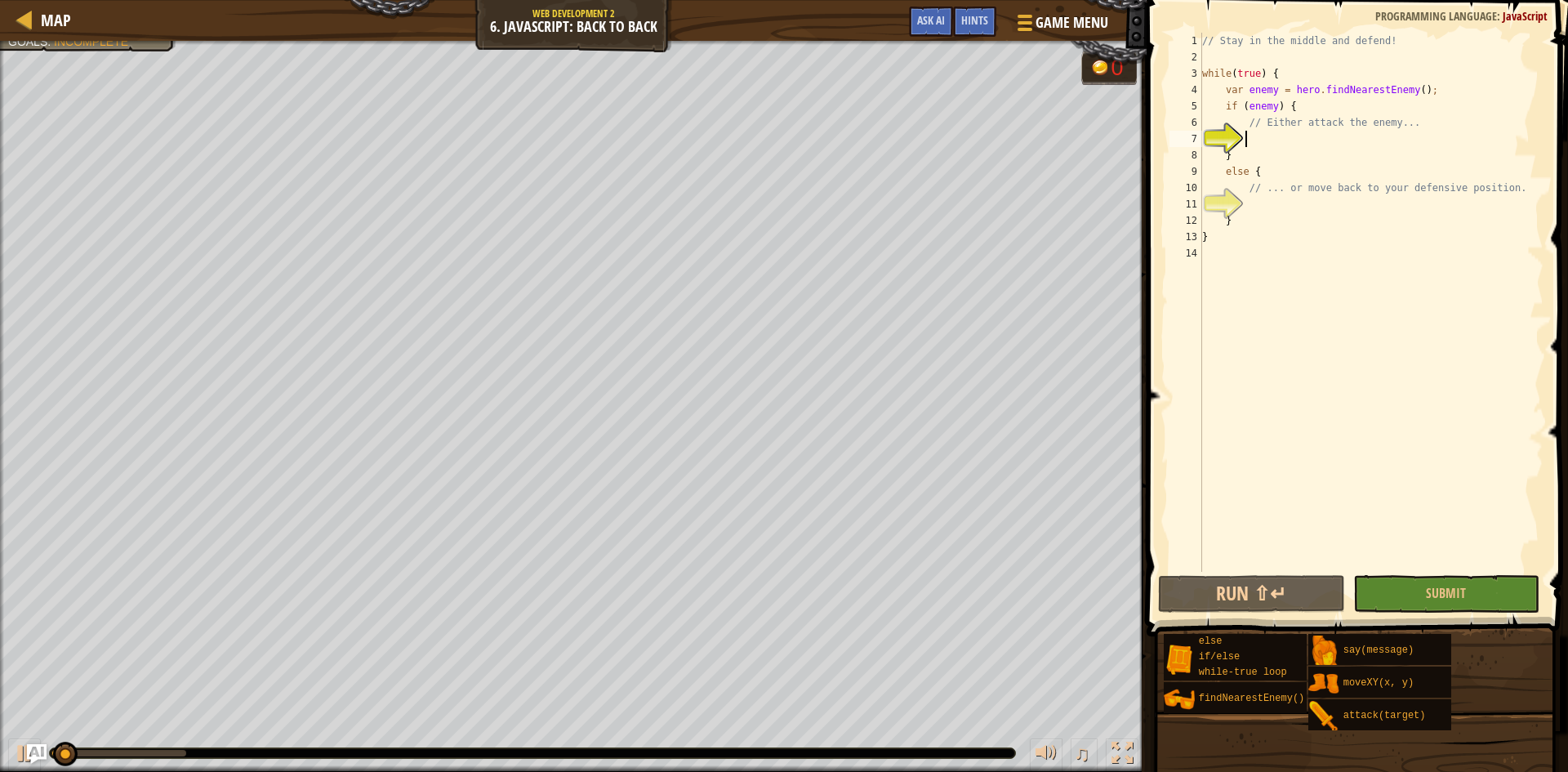
click at [1347, 132] on div "// Stay in the middle and defend! while ( true ) { var enemy = hero . findNeare…" at bounding box center [1371, 318] width 345 height 572
click at [1303, 193] on div "// Stay in the middle and defend! while ( true ) { var enemy = hero . findNeare…" at bounding box center [1371, 318] width 345 height 572
type textarea "// ... or move back to your defensive position."
click at [1295, 144] on div "// Stay in the middle and defend! while ( true ) { var enemy = hero . findNeare…" at bounding box center [1371, 318] width 345 height 572
click at [1293, 108] on div "// Stay in the middle and defend! while ( true ) { var enemy = hero . findNeare…" at bounding box center [1371, 318] width 345 height 572
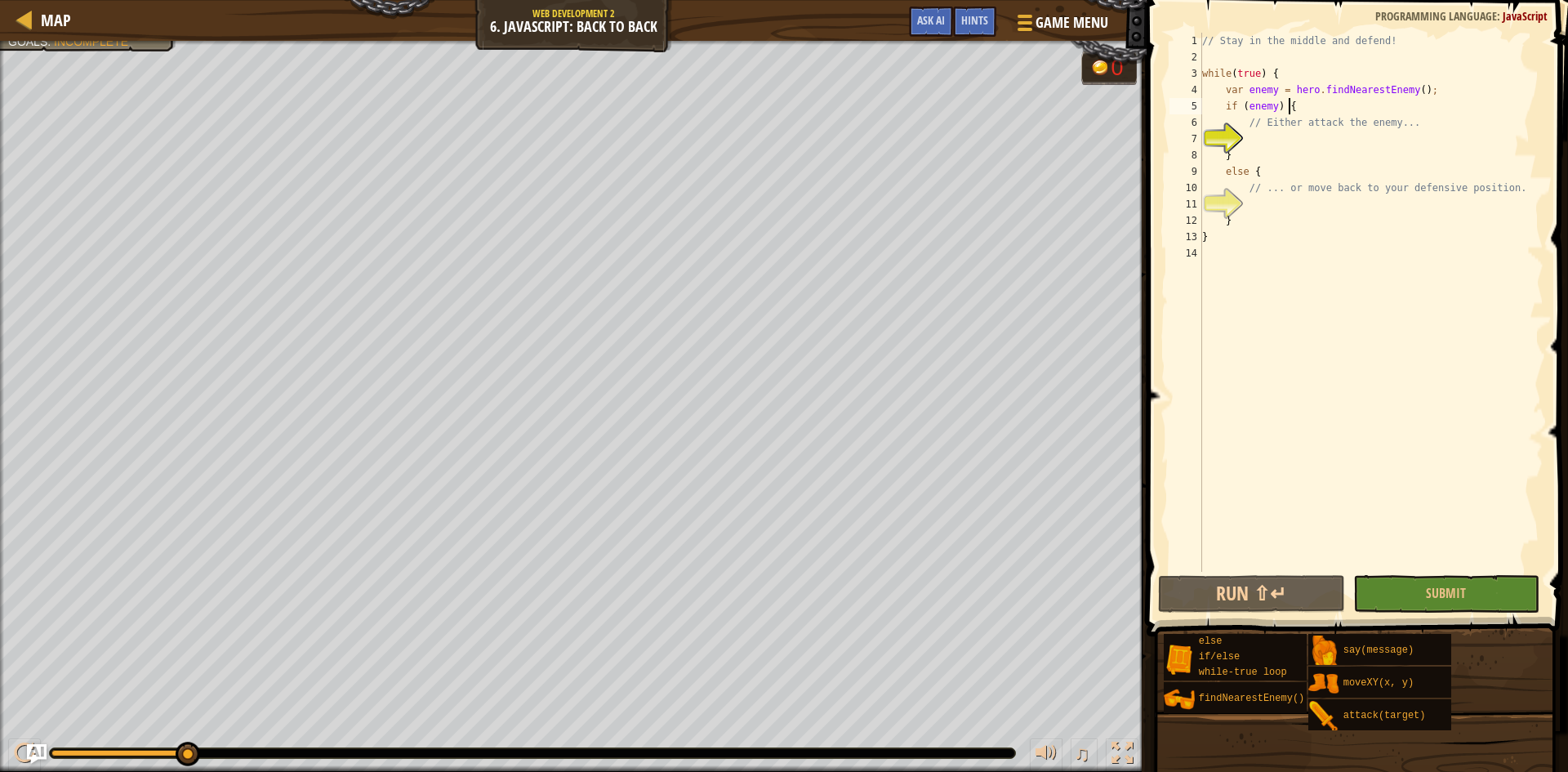
type textarea "if (enemy) {"
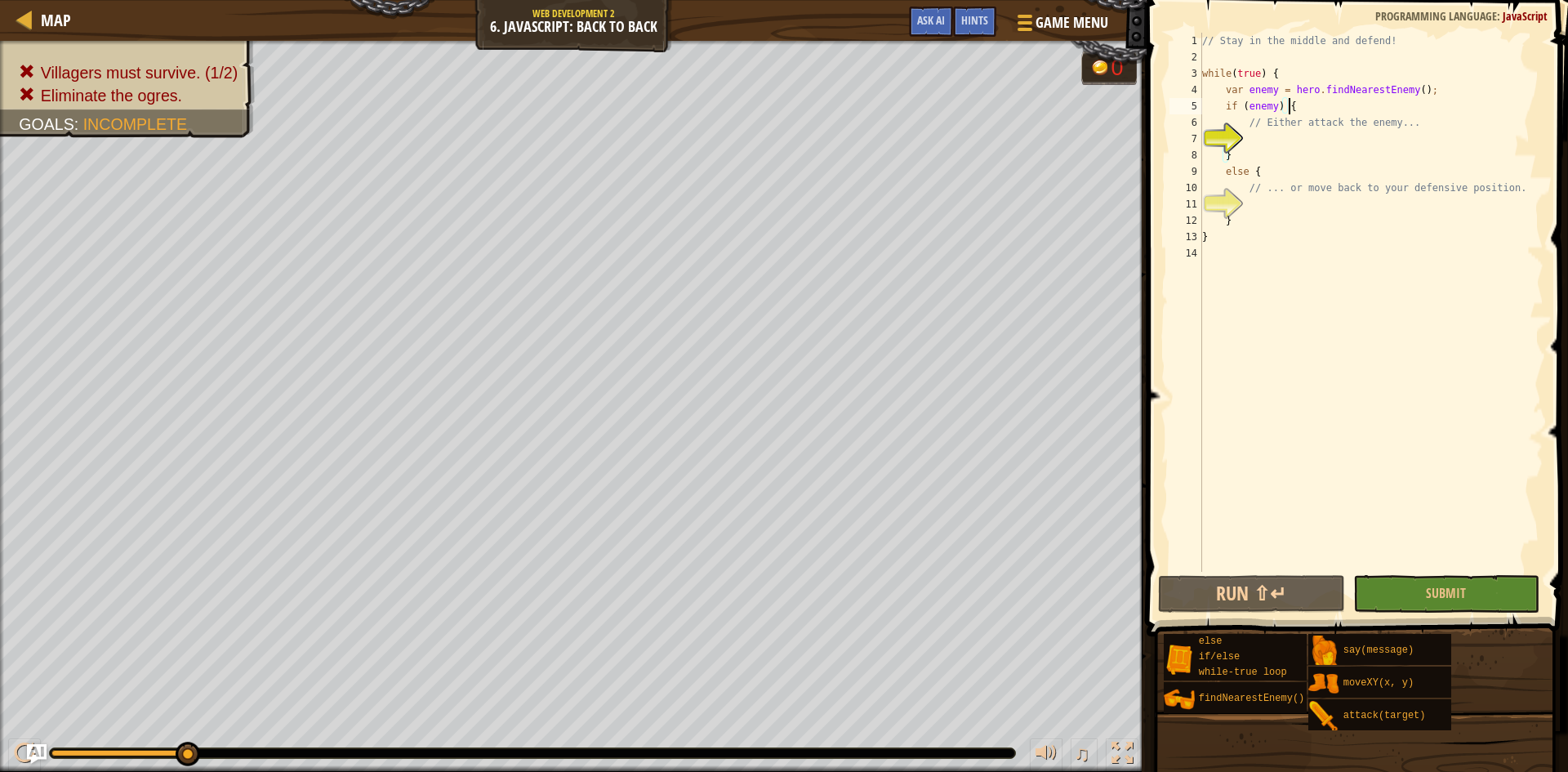
click at [1289, 137] on div "// Stay in the middle and defend! while ( true ) { var enemy = hero . findNeare…" at bounding box center [1371, 318] width 345 height 572
drag, startPoint x: 1257, startPoint y: 133, endPoint x: 1259, endPoint y: 143, distance: 10.2
click at [1259, 136] on div "// Stay in the middle and defend! while ( true ) { var enemy = hero . findNeare…" at bounding box center [1371, 318] width 345 height 572
click at [1259, 156] on div "// Stay in the middle and defend! while ( true ) { var enemy = hero . findNeare…" at bounding box center [1371, 318] width 345 height 572
click at [1308, 118] on div "// Stay in the middle and defend! while ( true ) { var enemy = hero . findNeare…" at bounding box center [1371, 318] width 345 height 572
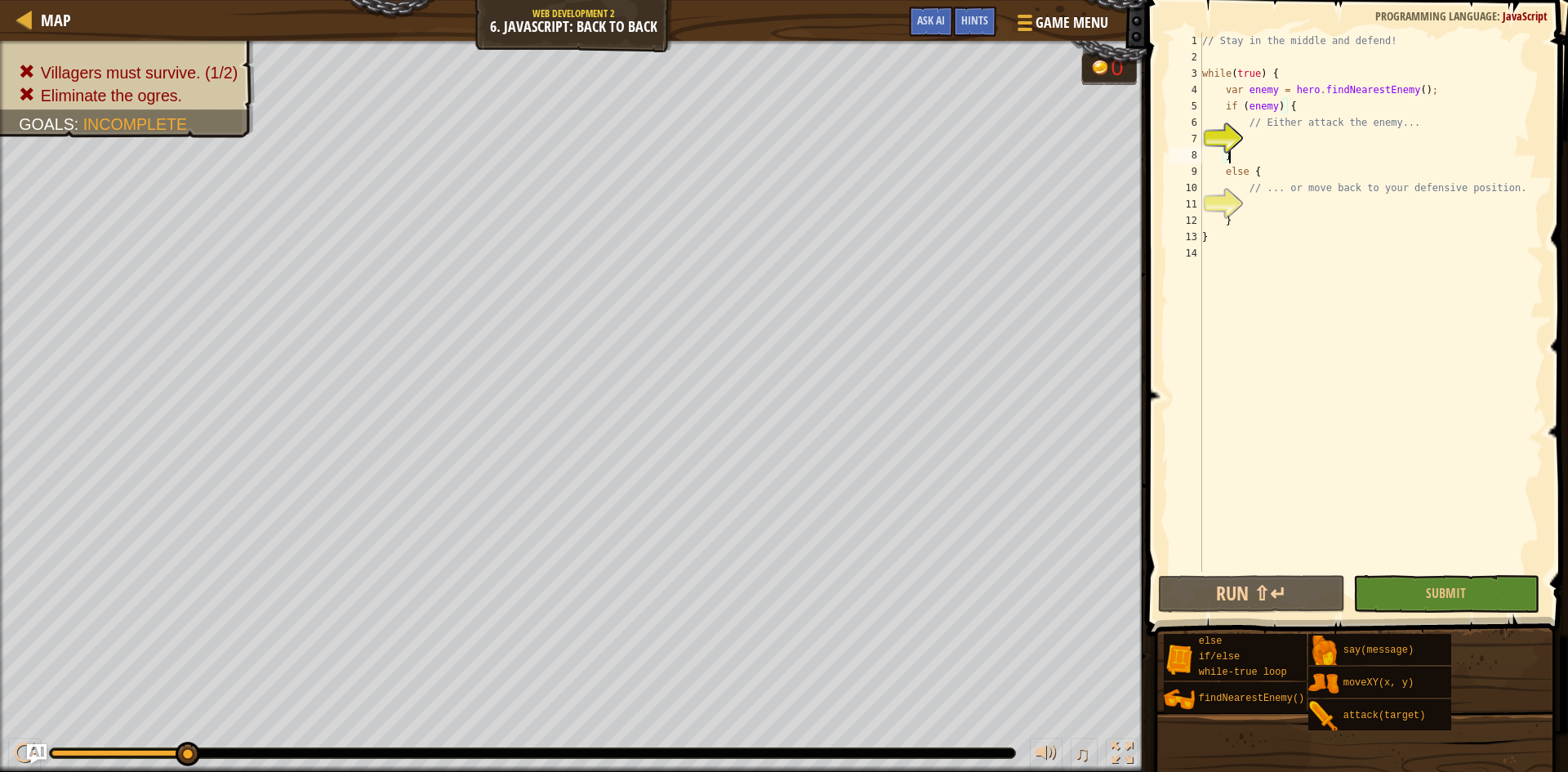
type textarea "// Either attack the enemy..."
click at [1329, 119] on div "// Stay in the middle and defend! while ( true ) { var enemy = hero . findNeare…" at bounding box center [1371, 318] width 345 height 572
click at [1370, 139] on div "// Stay in the middle and defend! while ( true ) { var enemy = hero . findNeare…" at bounding box center [1371, 318] width 345 height 572
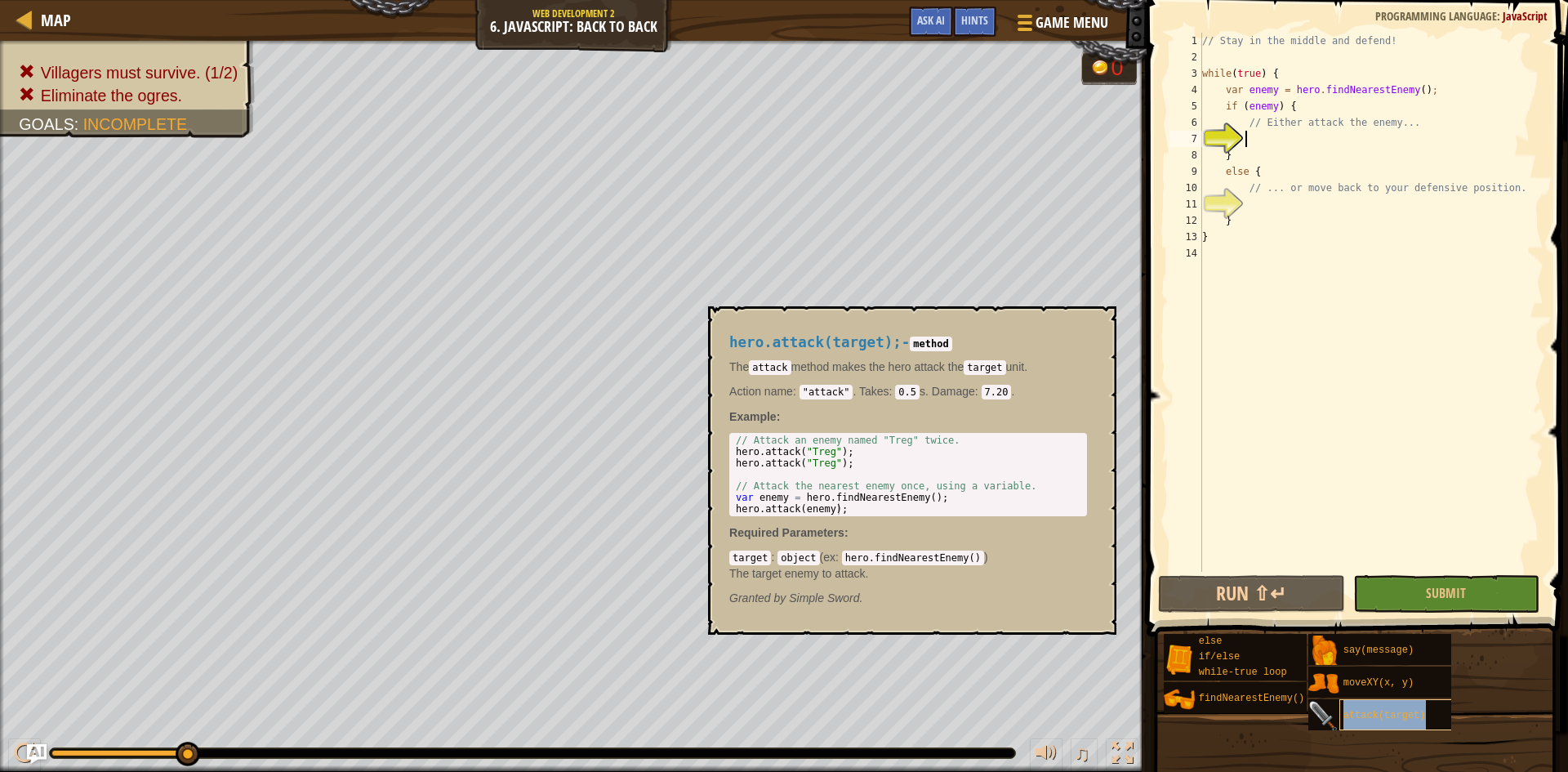
click at [1364, 720] on span "attack(target)" at bounding box center [1385, 715] width 83 height 11
click at [1292, 209] on div "// Stay in the middle and defend! while ( true ) { var enemy = hero . findNeare…" at bounding box center [1371, 318] width 345 height 572
click at [1261, 141] on div "// Stay in the middle and defend! while ( true ) { var enemy = hero . findNeare…" at bounding box center [1371, 318] width 345 height 572
click at [1379, 680] on span "moveXY(x, y)" at bounding box center [1379, 683] width 70 height 11
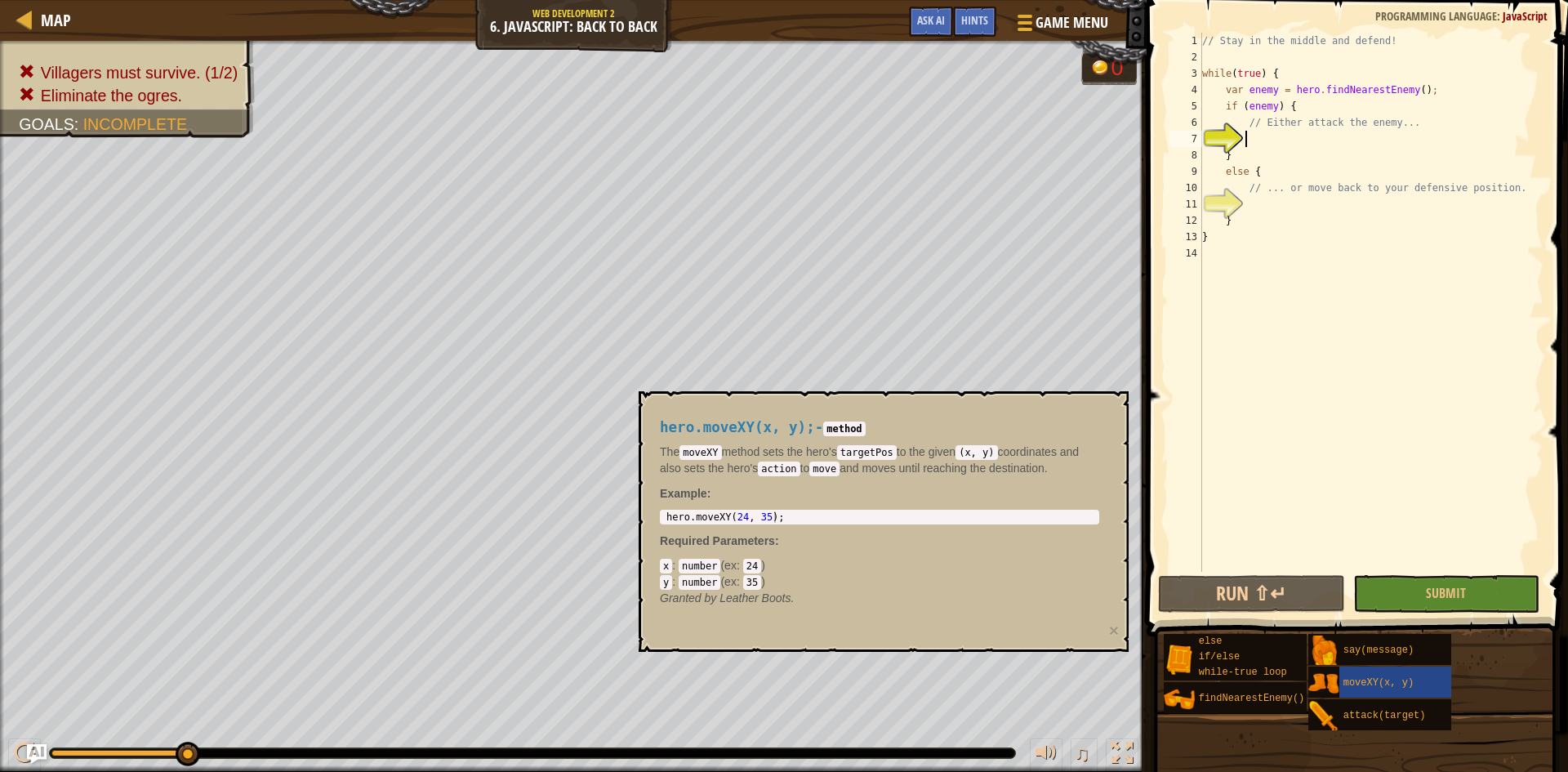
type textarea "hero.moveXY(24, 35);"
drag, startPoint x: 808, startPoint y: 512, endPoint x: 664, endPoint y: 512, distance: 144.0
click at [655, 514] on div "hero.moveXY(x, y); - method The moveXY method sets the hero's targetPos to the …" at bounding box center [879, 512] width 462 height 218
click at [1284, 197] on div "// Stay in the middle and defend! while ( true ) { var enemy = hero . findNeare…" at bounding box center [1371, 318] width 345 height 572
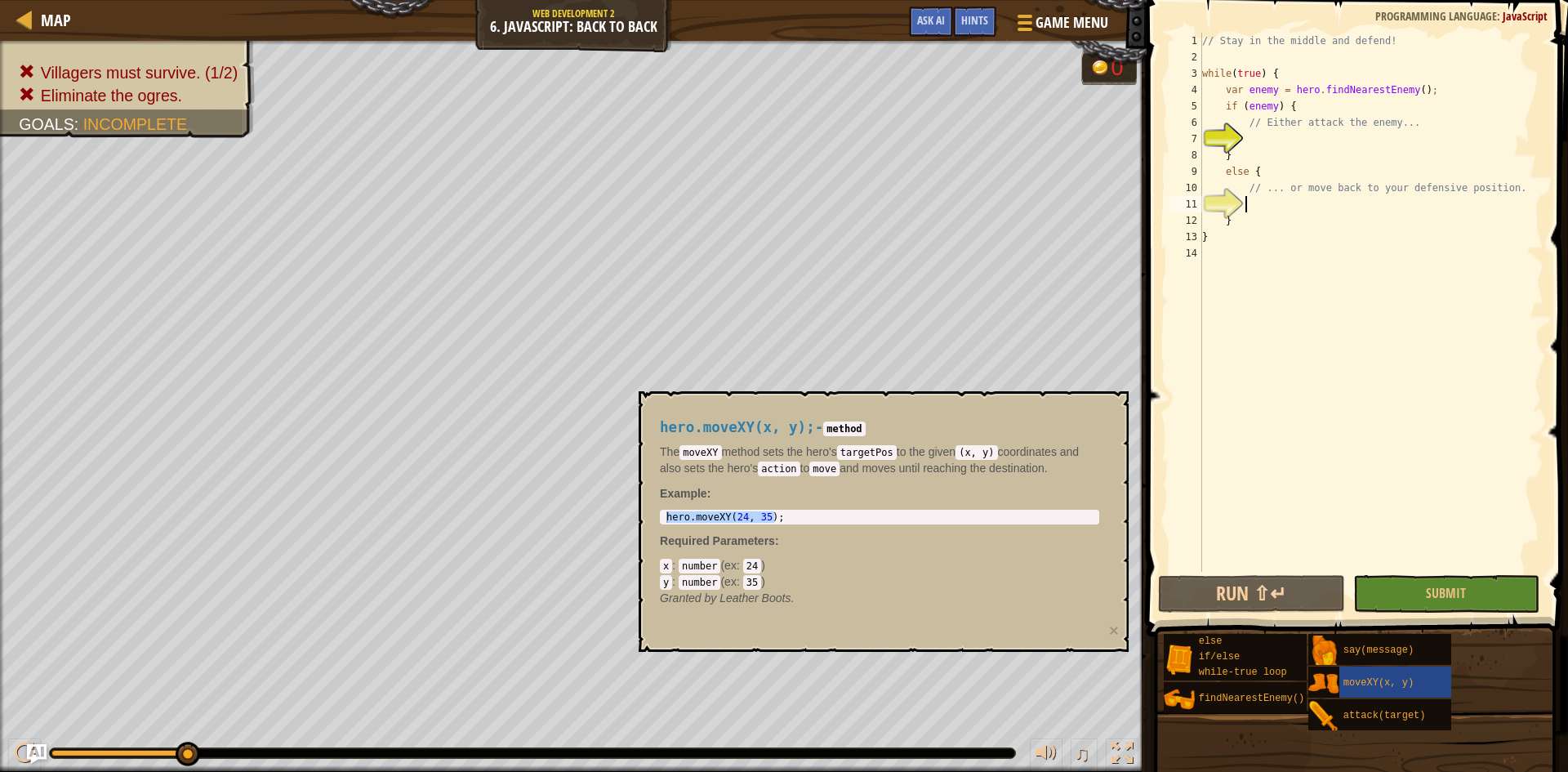
paste textarea "hero.moveXY(24, 35);"
click at [1321, 202] on div "// Stay in the middle and defend! while ( true ) { var enemy = hero . findNeare…" at bounding box center [1371, 318] width 345 height 572
click at [1341, 201] on div "// Stay in the middle and defend! while ( true ) { var enemy = hero . findNeare…" at bounding box center [1371, 318] width 345 height 572
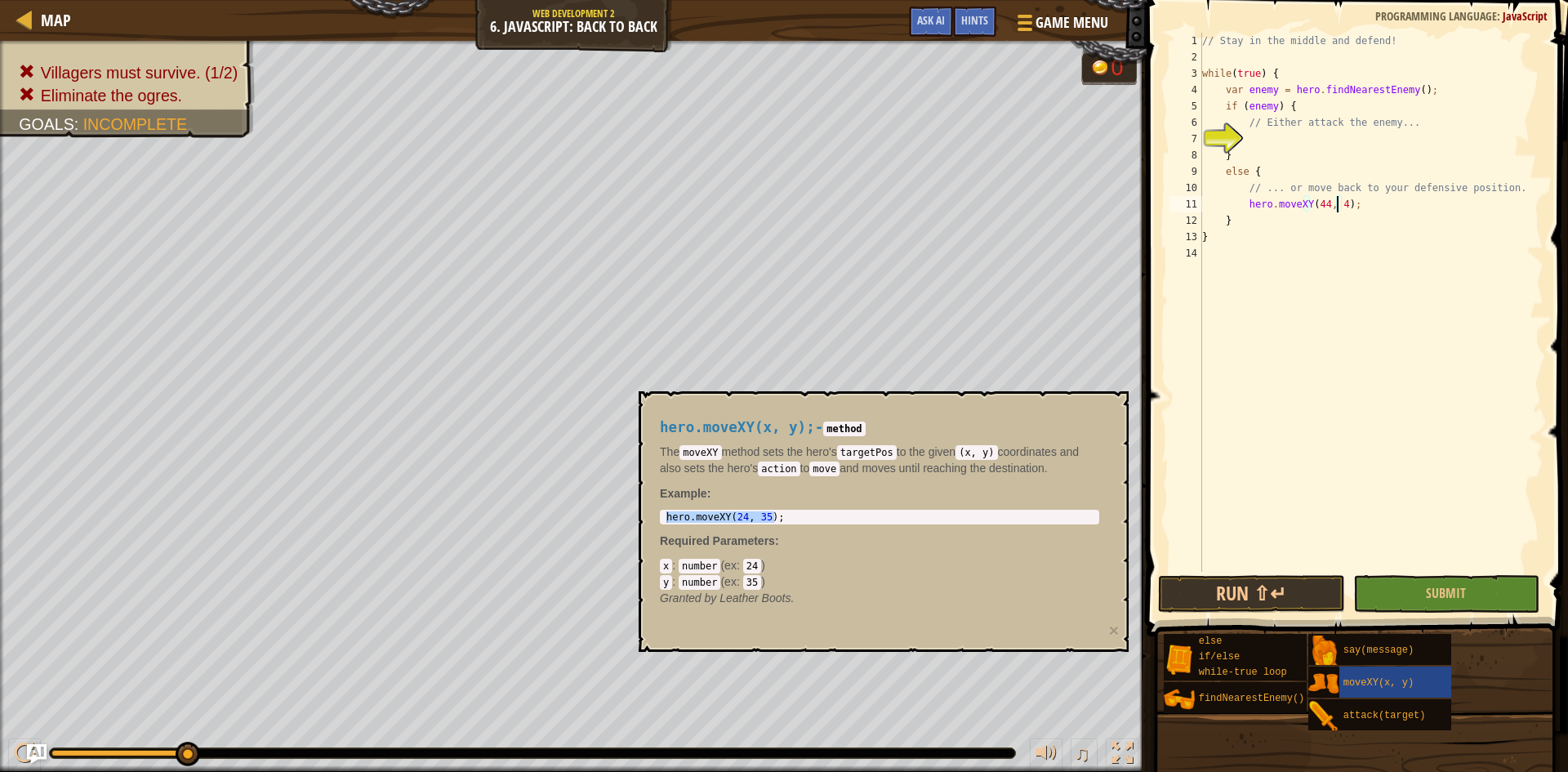
type textarea "hero.moveXY(44, 42);"
drag, startPoint x: 1400, startPoint y: 315, endPoint x: 1401, endPoint y: 322, distance: 7.1
click at [1401, 315] on div "// Stay in the middle and defend! while ( true ) { var enemy = hero . findNeare…" at bounding box center [1371, 318] width 345 height 572
click at [1467, 597] on button "Submit" at bounding box center [1447, 594] width 187 height 38
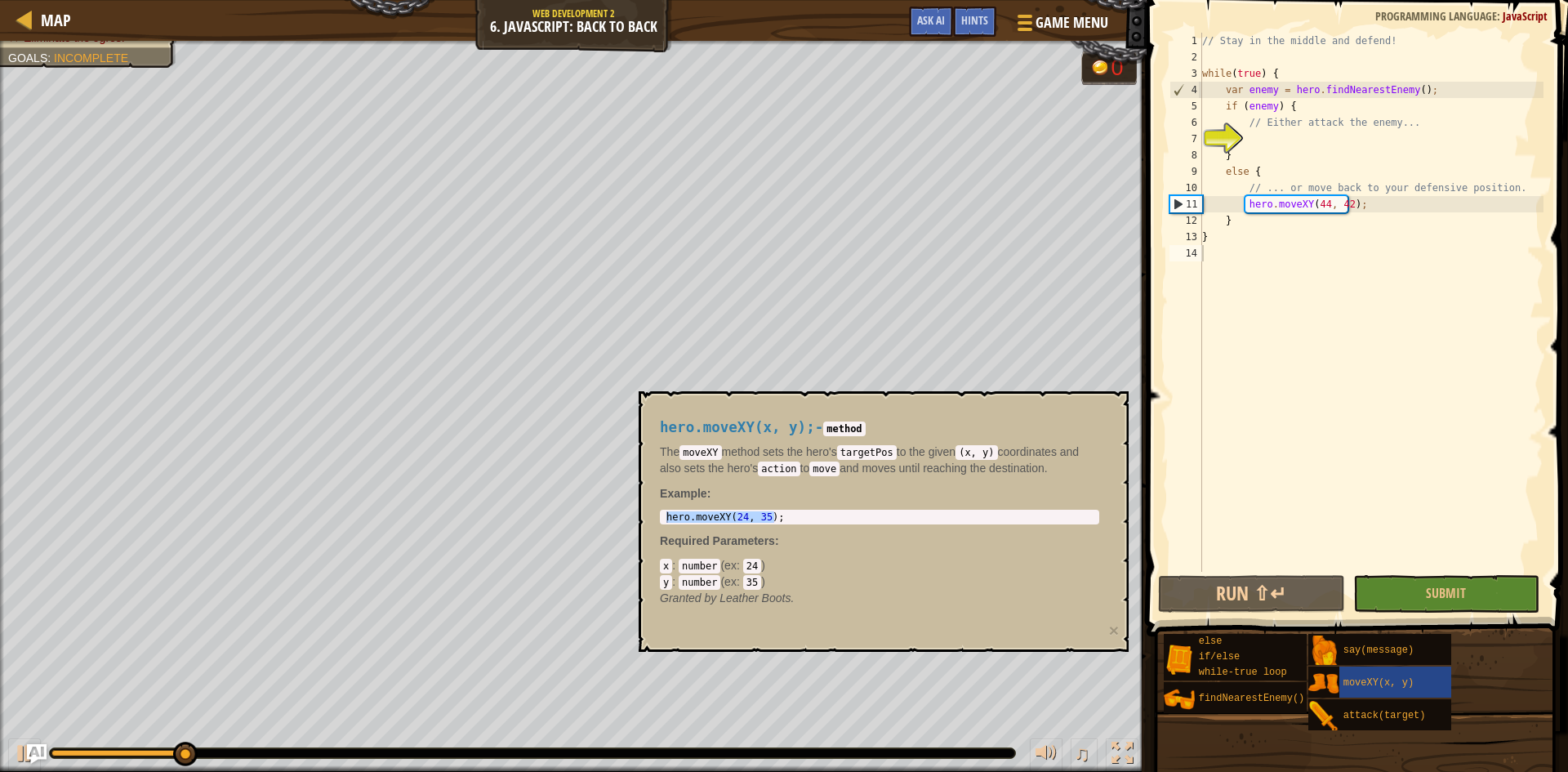
click at [1513, 727] on div "else if/else while-true loop findNearestEnemy() say(message) moveXY(x, y) attac…" at bounding box center [1360, 682] width 394 height 98
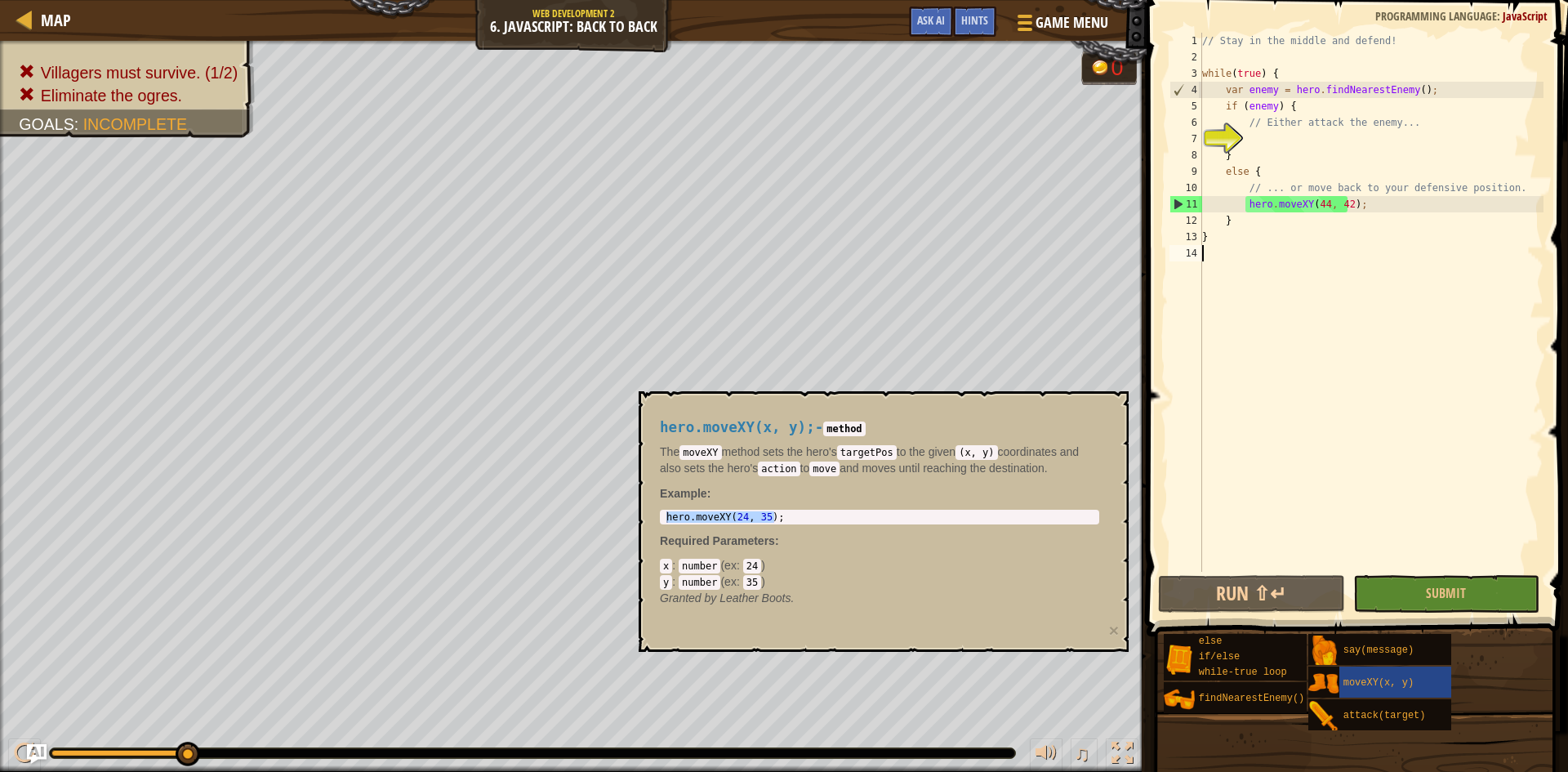
click at [1234, 246] on div "// Stay in the middle and defend! while ( true ) { var enemy = hero . findNeare…" at bounding box center [1371, 318] width 345 height 572
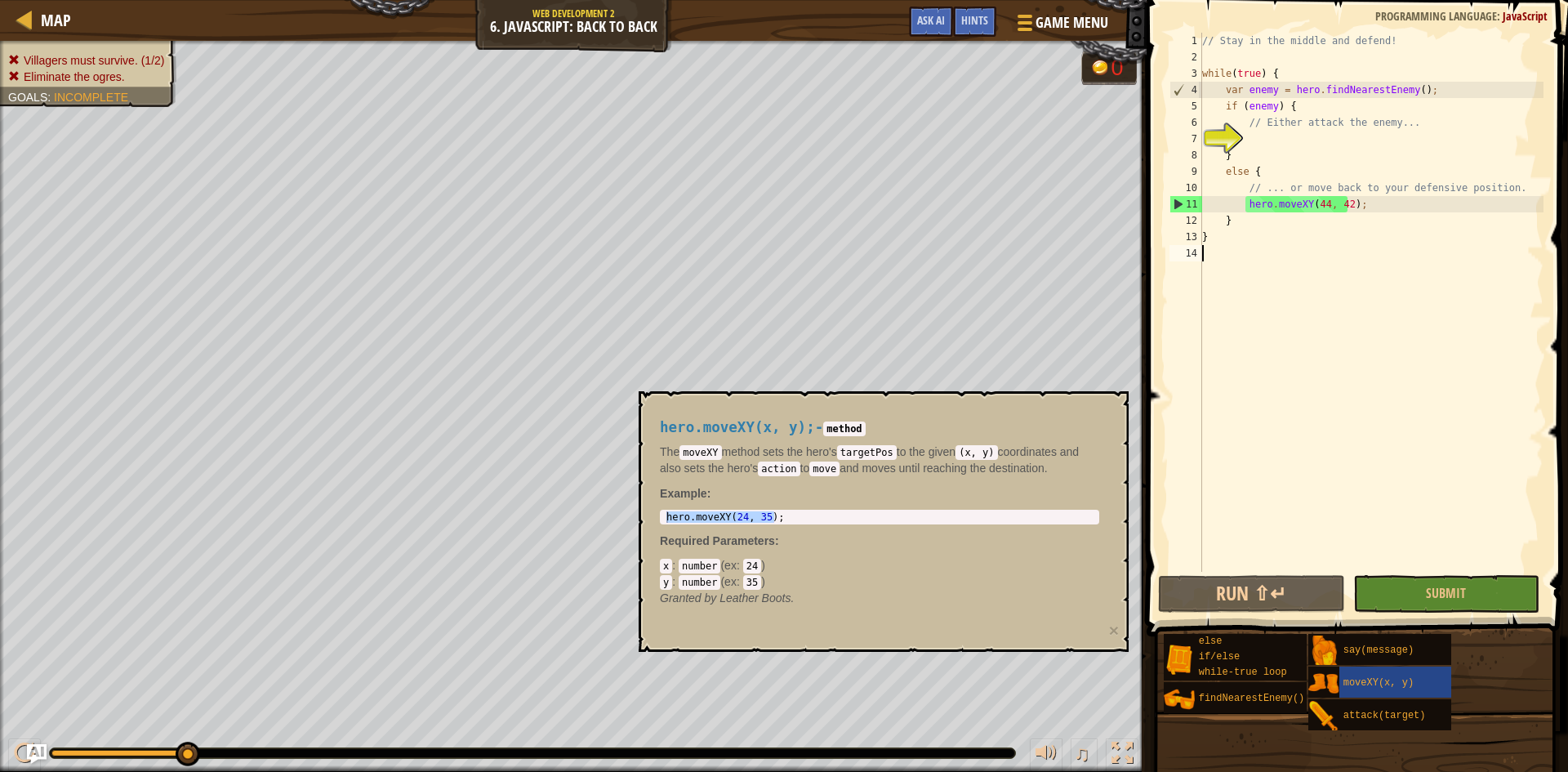
click at [85, 50] on div "Villagers must survive. (1/2) Eliminate the ogres. Goals : Incomplete" at bounding box center [78, 68] width 195 height 77
type textarea "hero.moveXY(44, 42);"
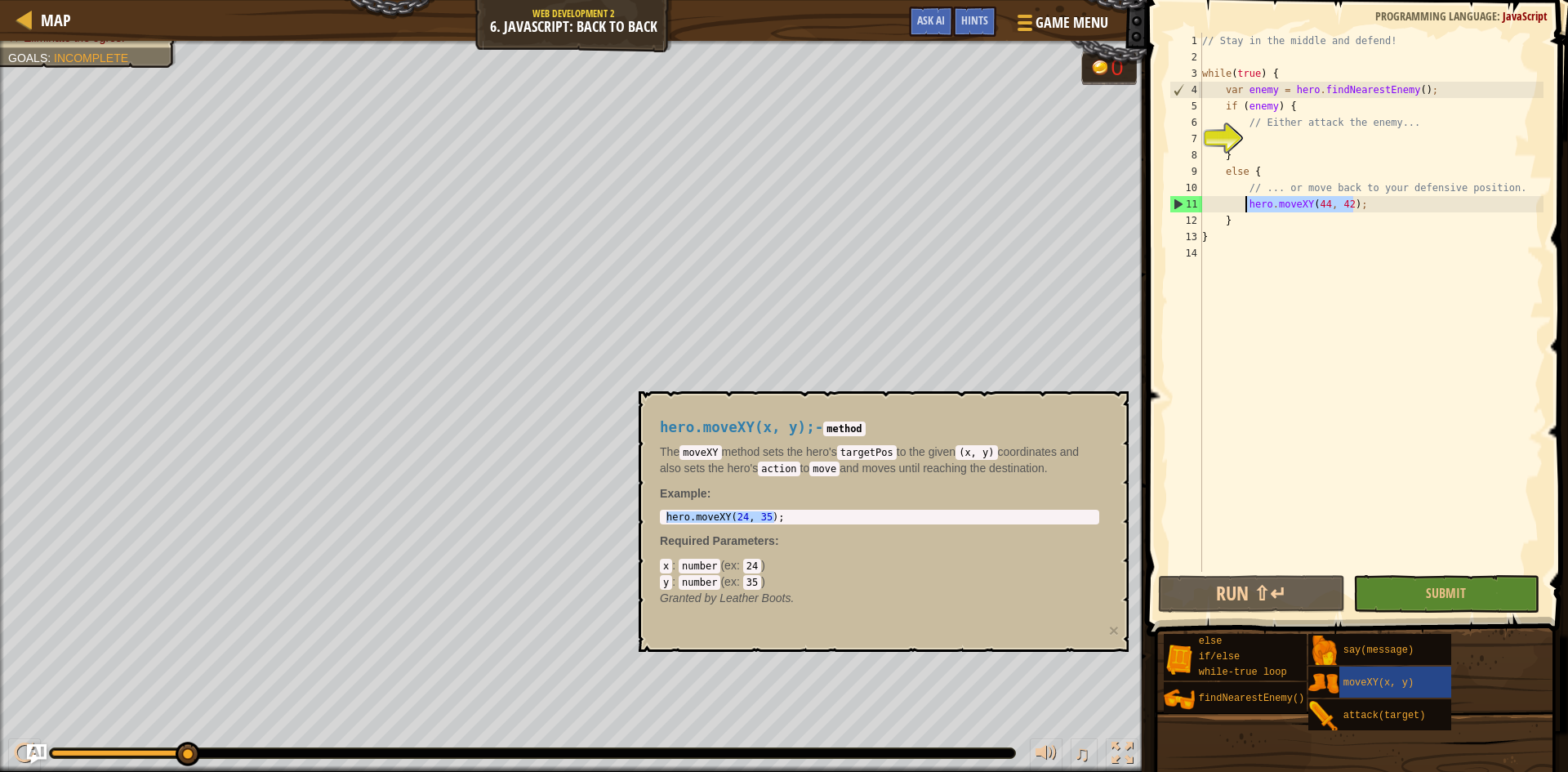
drag, startPoint x: 1379, startPoint y: 206, endPoint x: 1242, endPoint y: 207, distance: 137.0
click at [1243, 206] on div "// Stay in the middle and defend! while ( true ) { var enemy = hero . findNeare…" at bounding box center [1371, 318] width 345 height 572
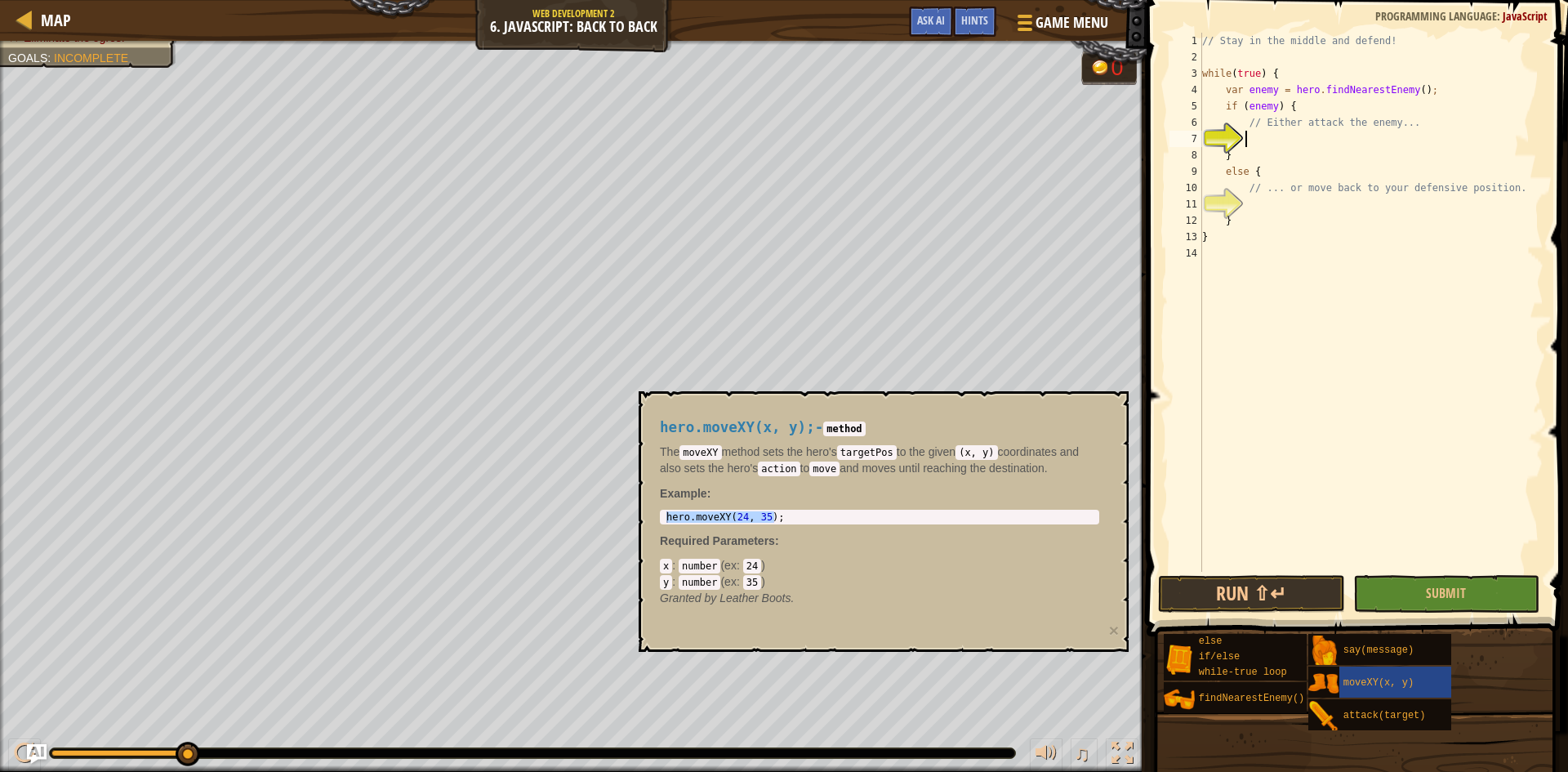
click at [1283, 140] on div "// Stay in the middle and defend! while ( true ) { var enemy = hero . findNeare…" at bounding box center [1371, 318] width 345 height 572
click at [1393, 710] on span "attack(target)" at bounding box center [1385, 715] width 83 height 11
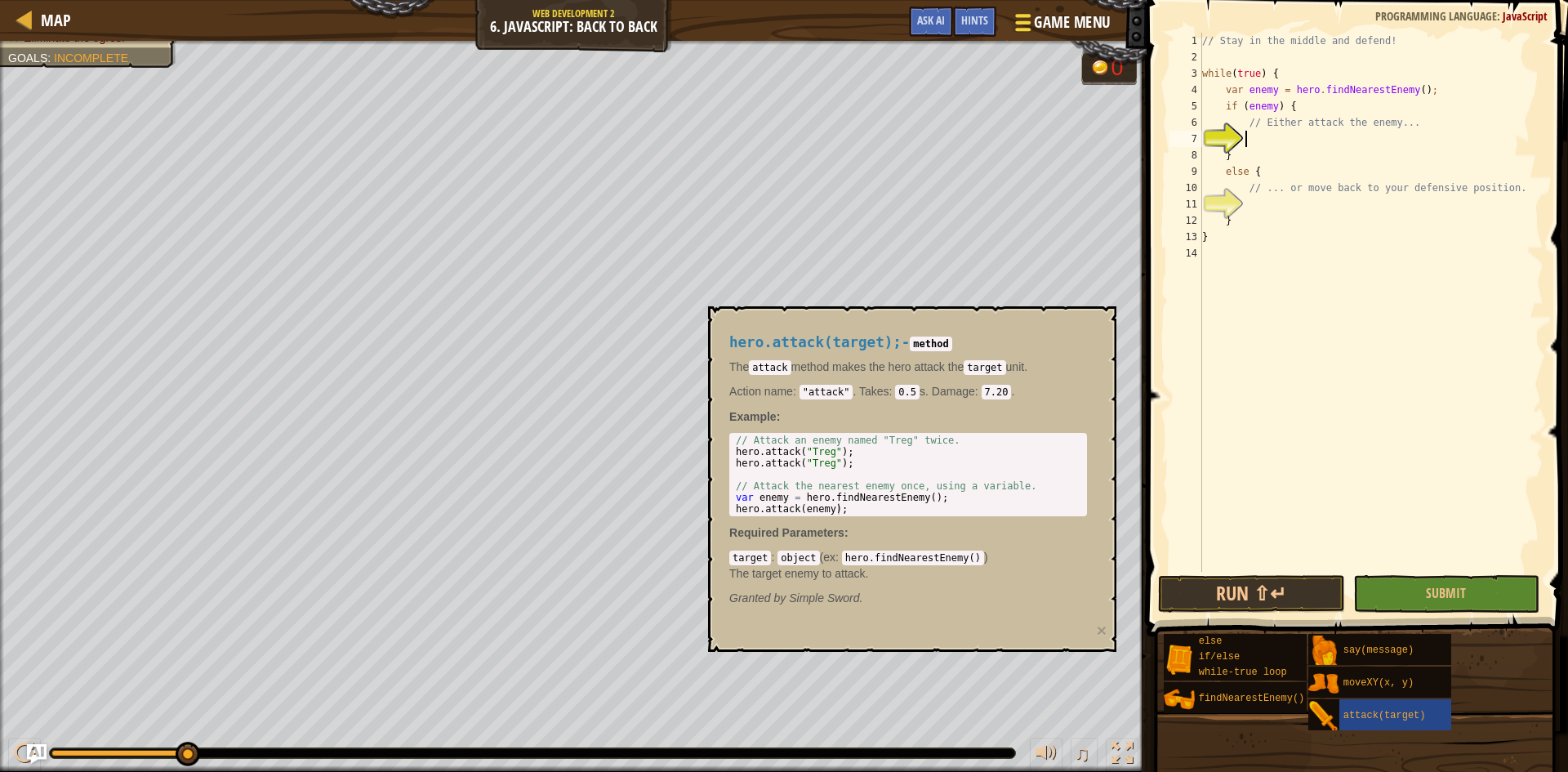
click at [1051, 30] on span "Game Menu" at bounding box center [1072, 22] width 76 height 22
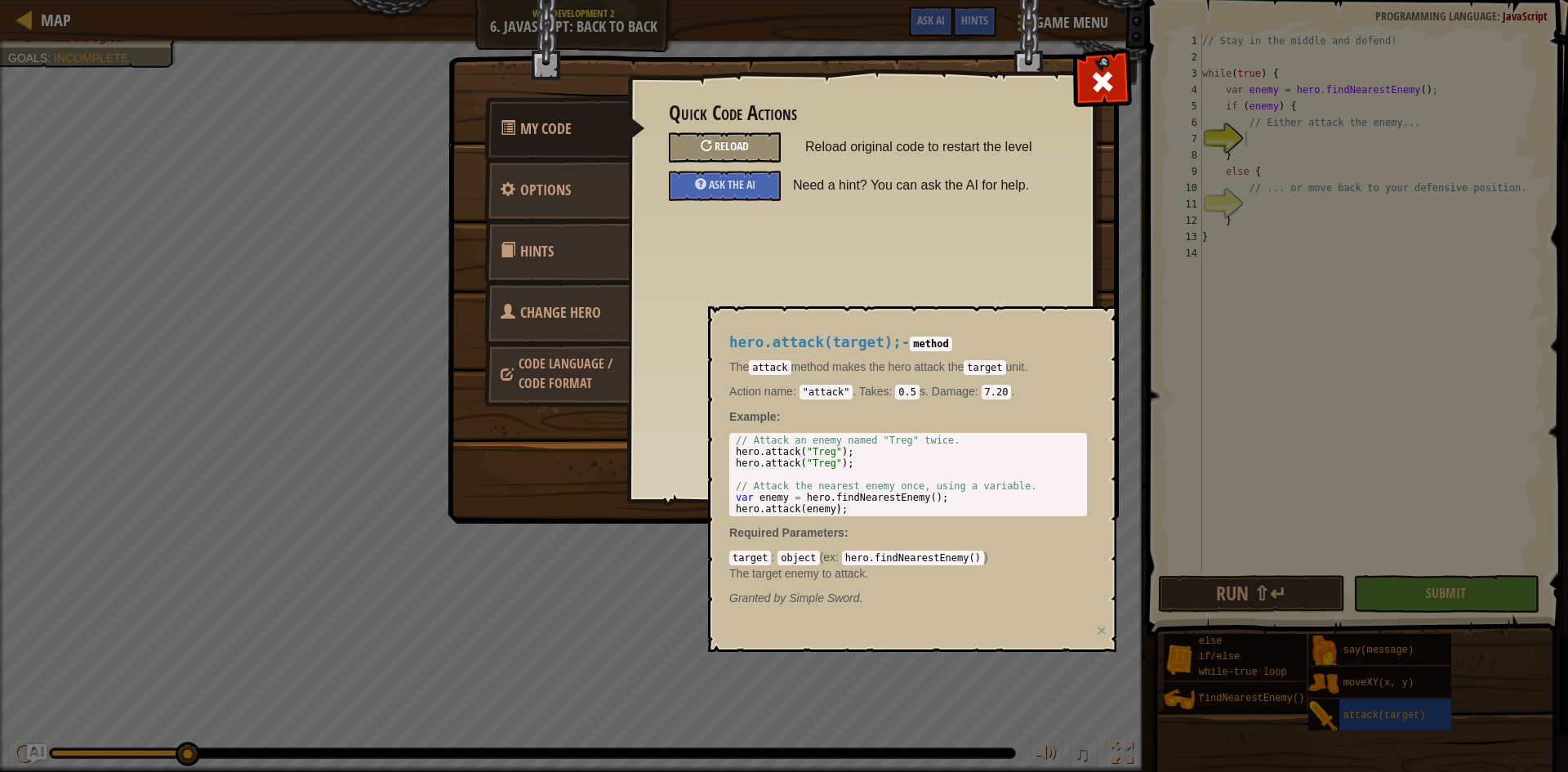
click at [752, 144] on div "Reload" at bounding box center [725, 147] width 112 height 30
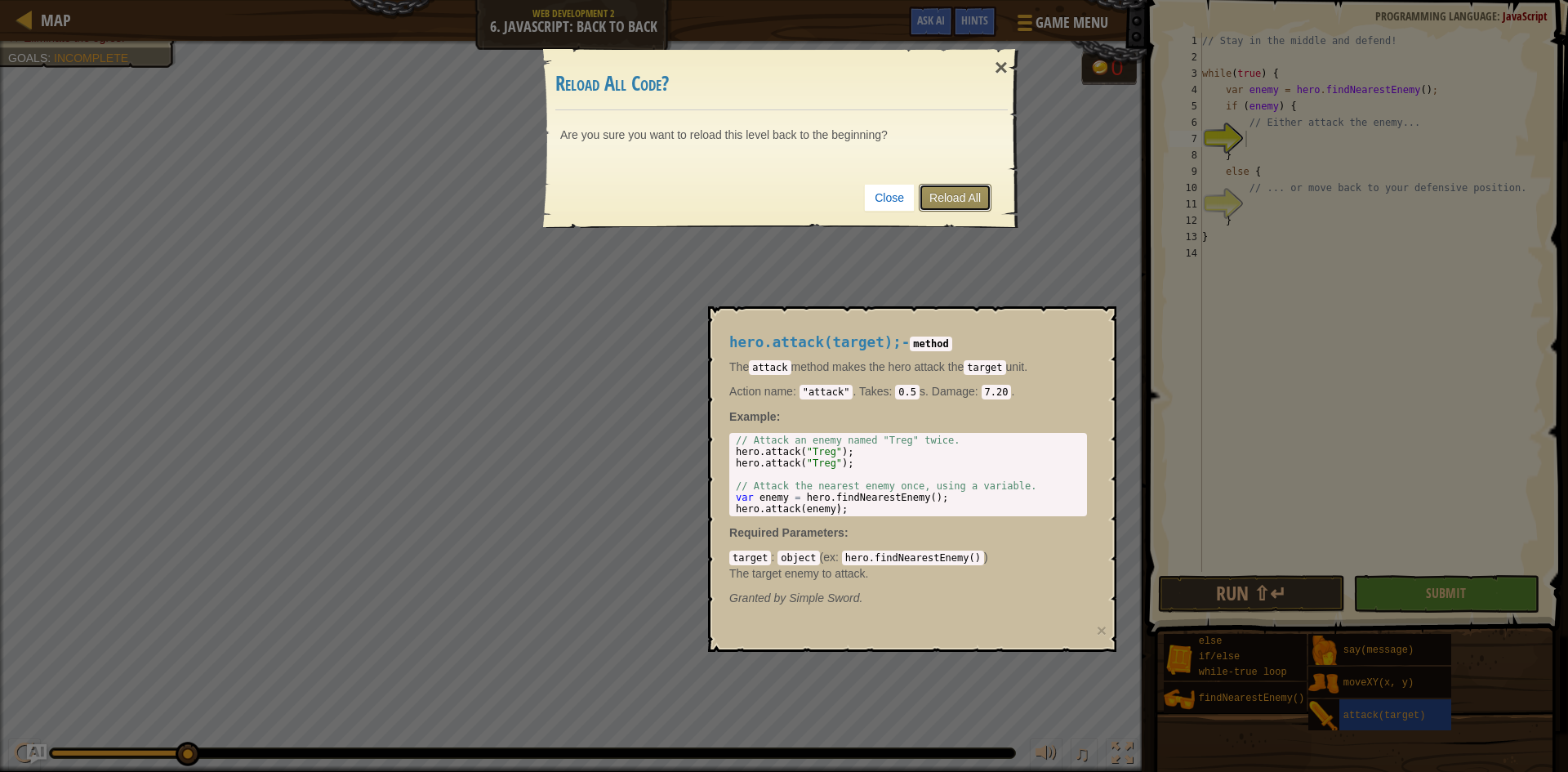
click at [946, 195] on link "Reload All" at bounding box center [955, 198] width 73 height 28
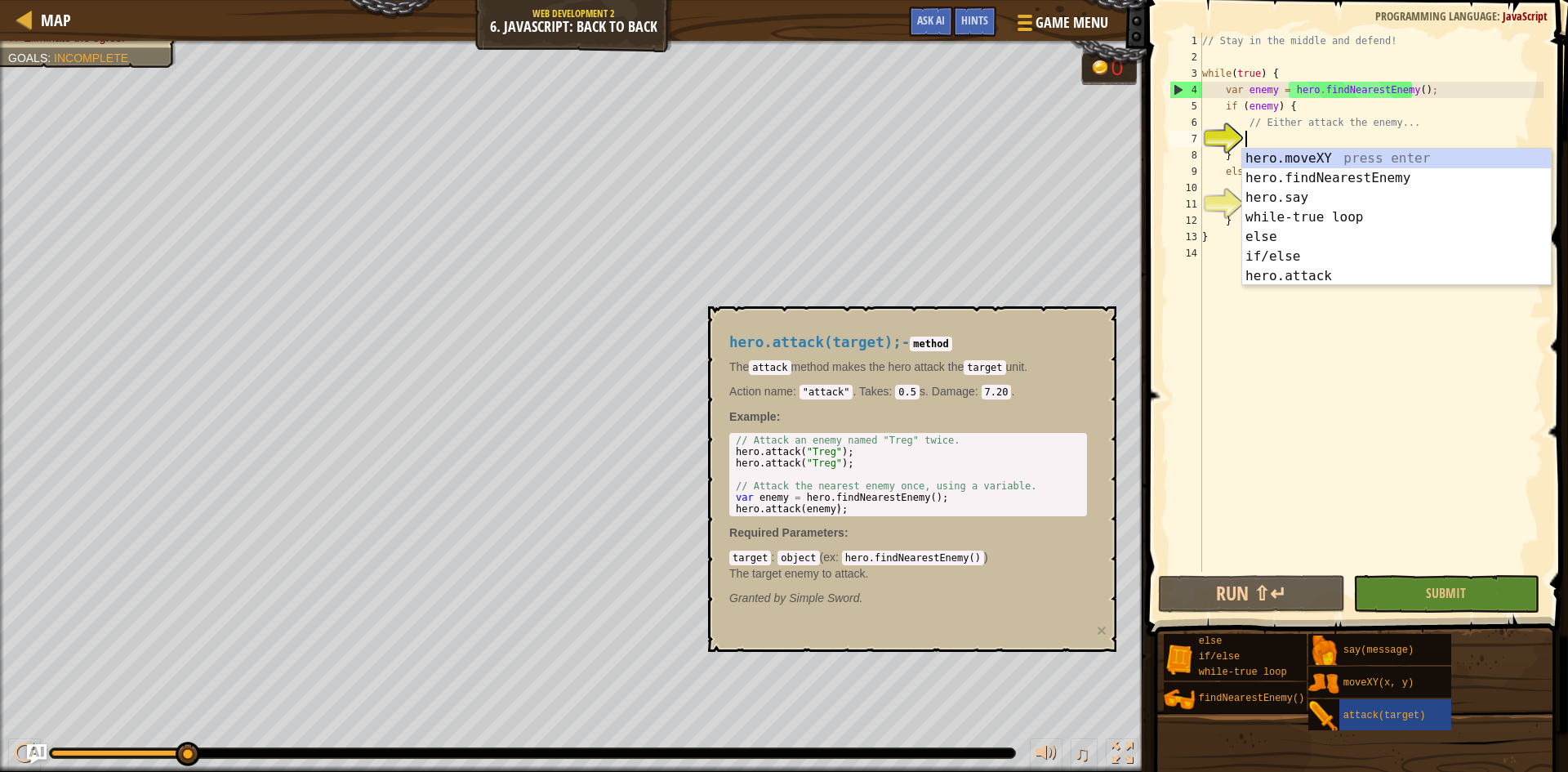
click at [1289, 327] on div "// Stay in the middle and defend! while ( true ) { var enemy = hero . findNeare…" at bounding box center [1371, 318] width 345 height 572
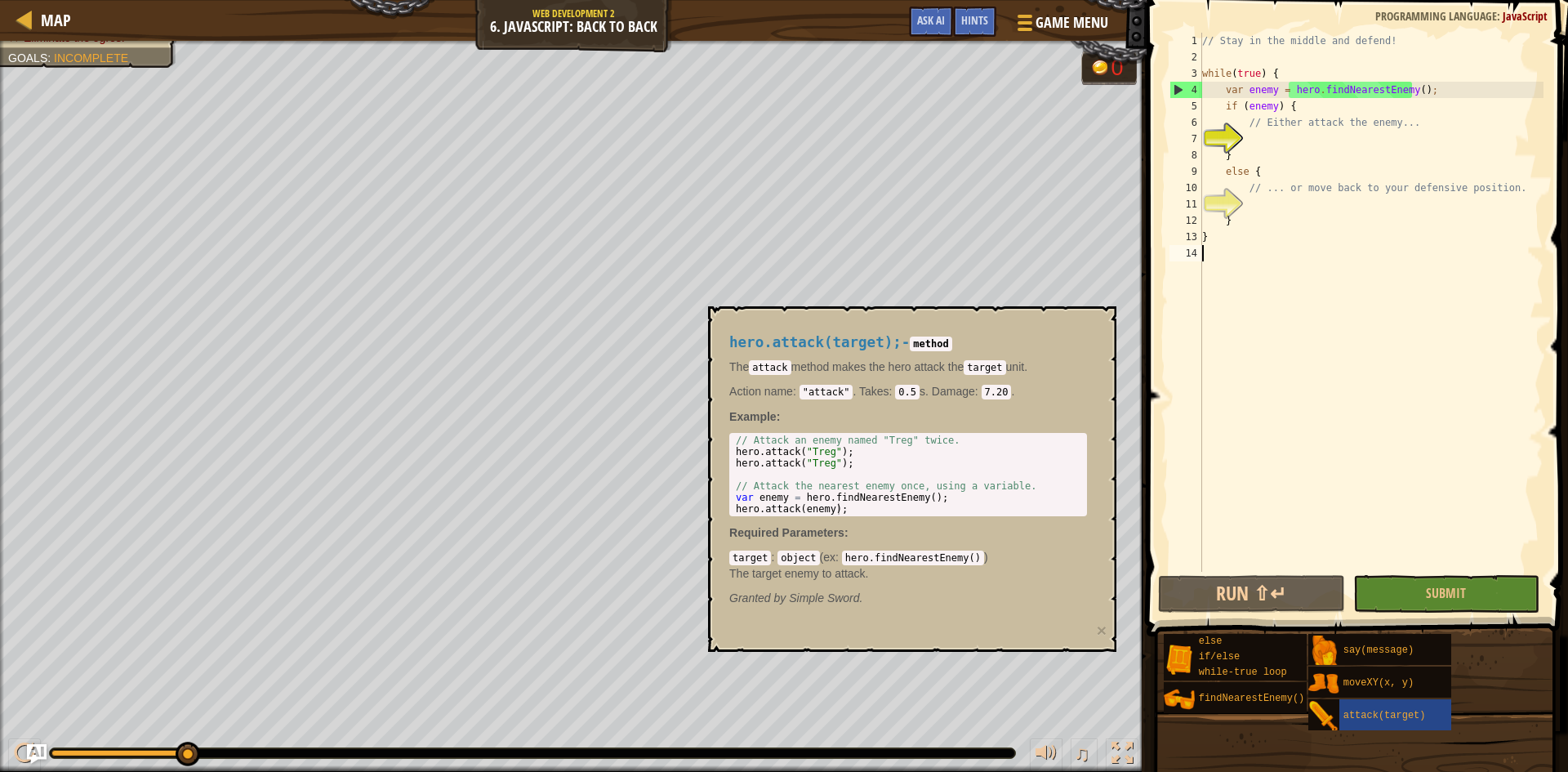
click at [1314, 144] on div "// Stay in the middle and defend! while ( true ) { var enemy = hero . findNeare…" at bounding box center [1371, 318] width 345 height 572
click at [991, 26] on div "Hints" at bounding box center [975, 21] width 43 height 30
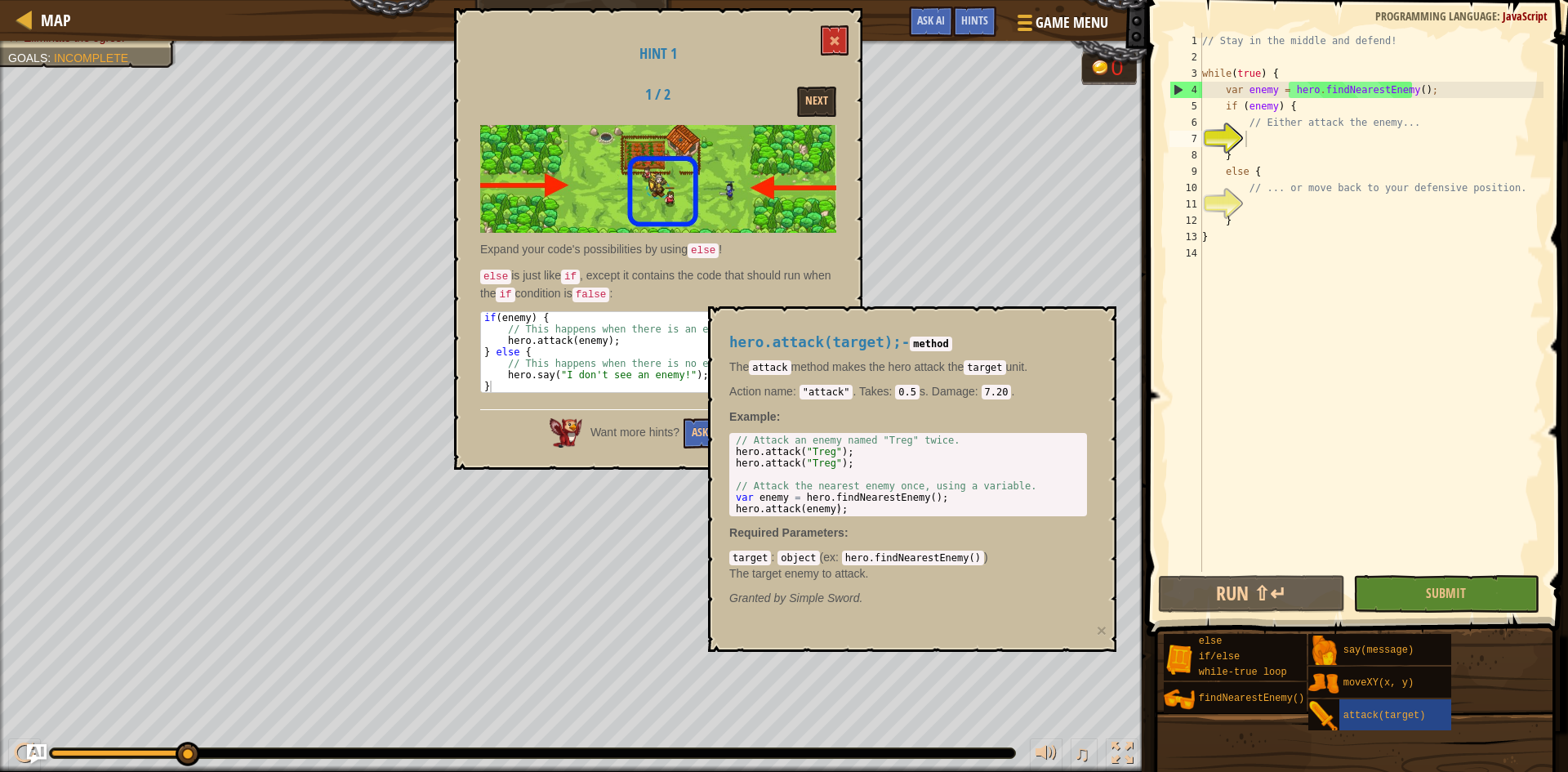
click at [998, 337] on h4 "hero.attack(target); - method" at bounding box center [908, 343] width 358 height 15
click at [1099, 631] on button "×" at bounding box center [1101, 630] width 9 height 17
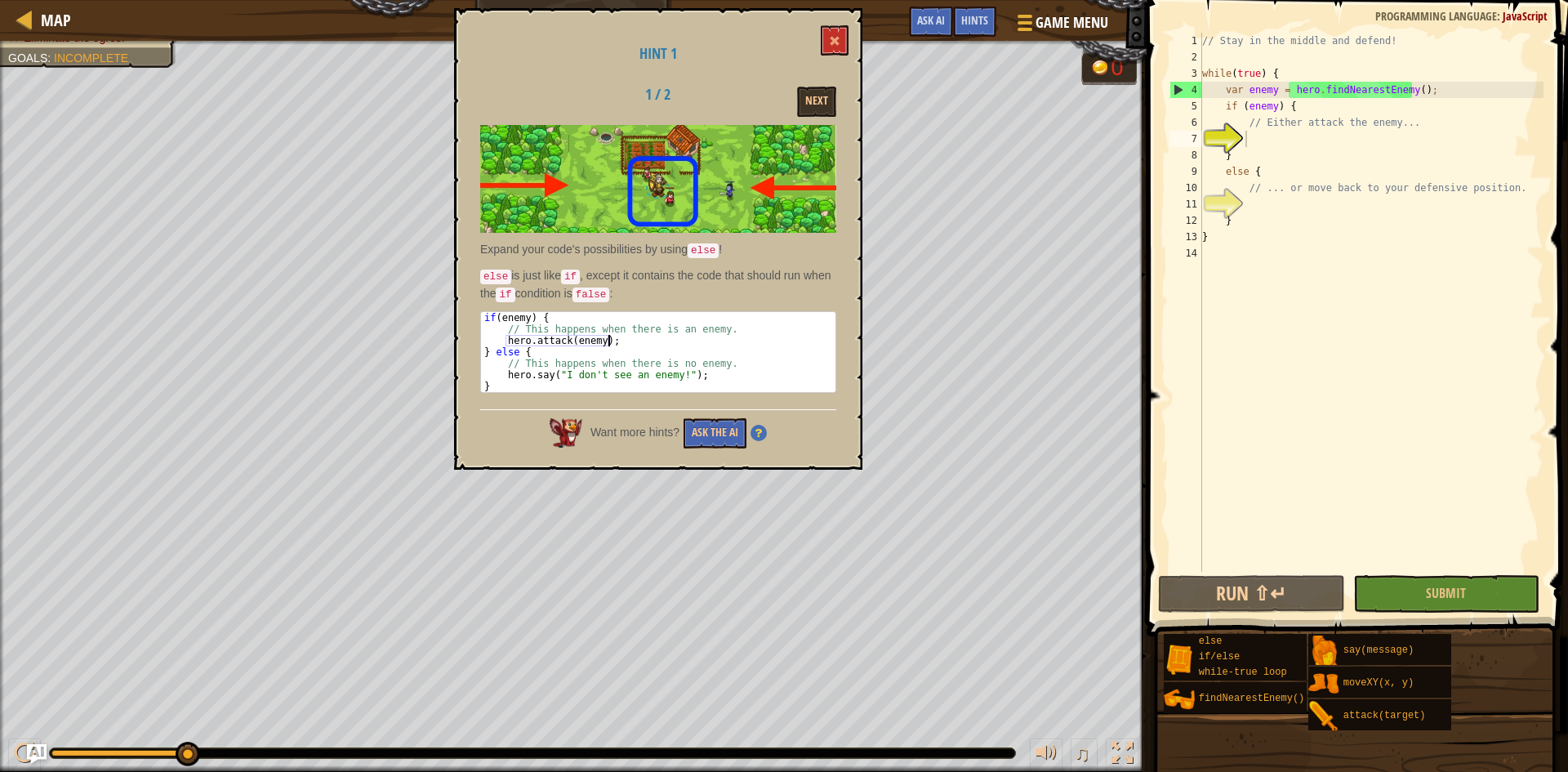
drag, startPoint x: 505, startPoint y: 338, endPoint x: 607, endPoint y: 336, distance: 102.0
click at [607, 336] on div "if ( enemy ) { // This happens when there is an enemy. hero . attack ( enemy ) …" at bounding box center [658, 364] width 354 height 103
drag, startPoint x: 514, startPoint y: 366, endPoint x: 609, endPoint y: 356, distance: 95.5
click at [609, 356] on div "if ( enemy ) { // This happens when there is an enemy. hero . attack ( enemy ) …" at bounding box center [658, 364] width 354 height 103
click at [618, 338] on div "if ( enemy ) { // This happens when there is an enemy. hero . attack ( enemy ) …" at bounding box center [658, 364] width 354 height 103
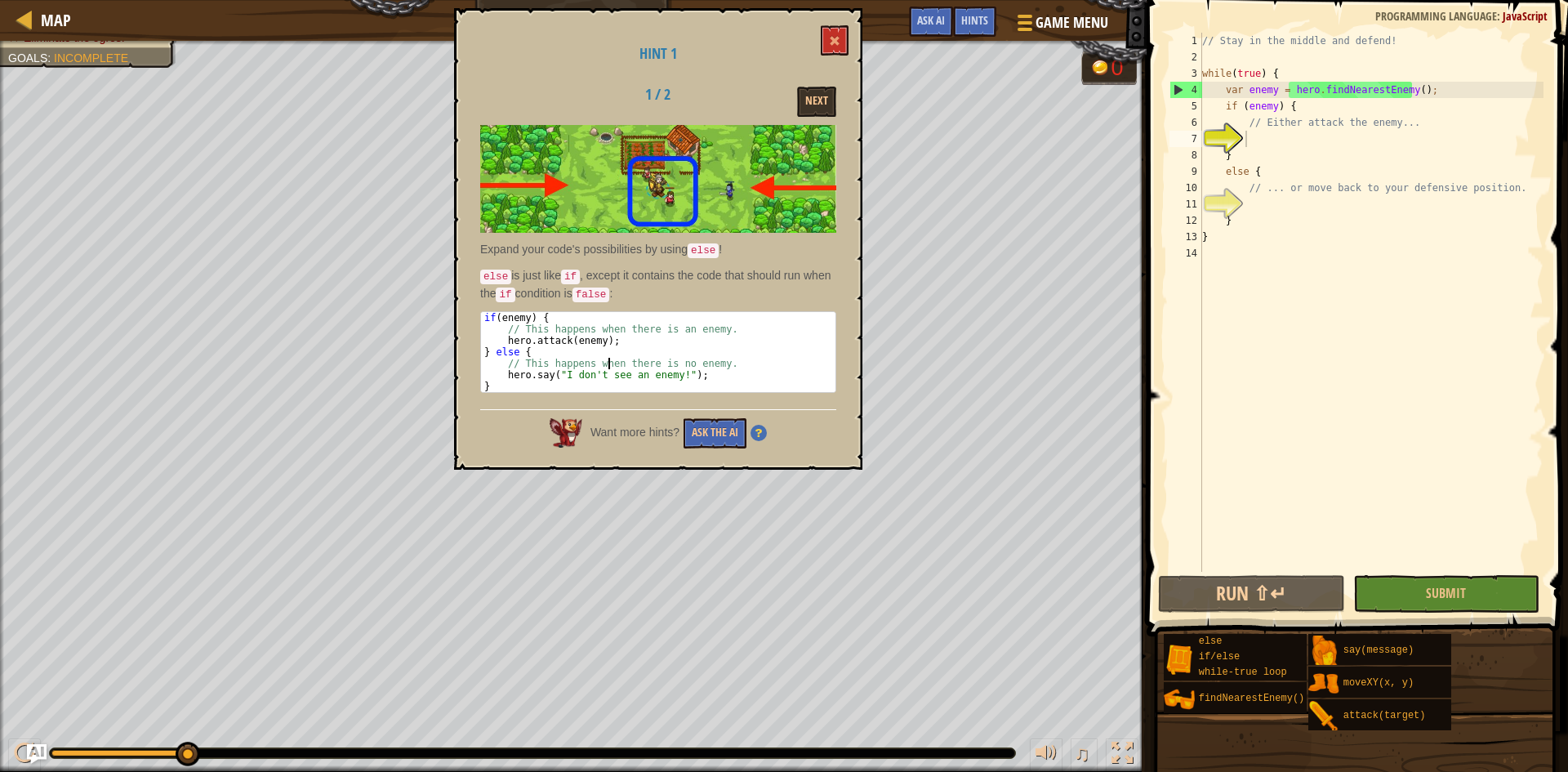
type textarea "hero.attack(enemy);"
click at [1271, 138] on div "// Stay in the middle and defend! while ( true ) { var enemy = hero . findNeare…" at bounding box center [1371, 318] width 345 height 572
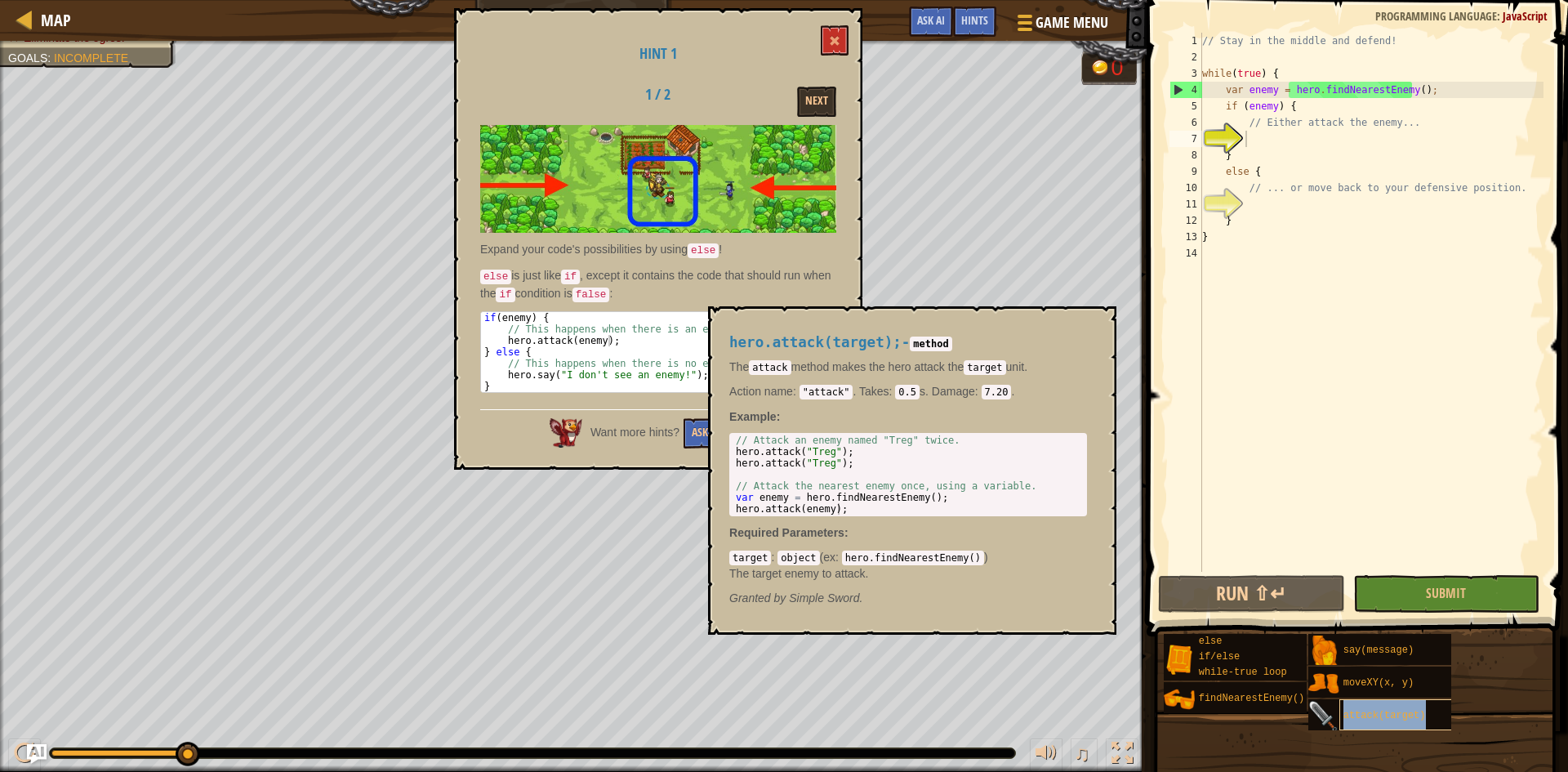
click at [1375, 720] on span "attack(target)" at bounding box center [1385, 715] width 83 height 11
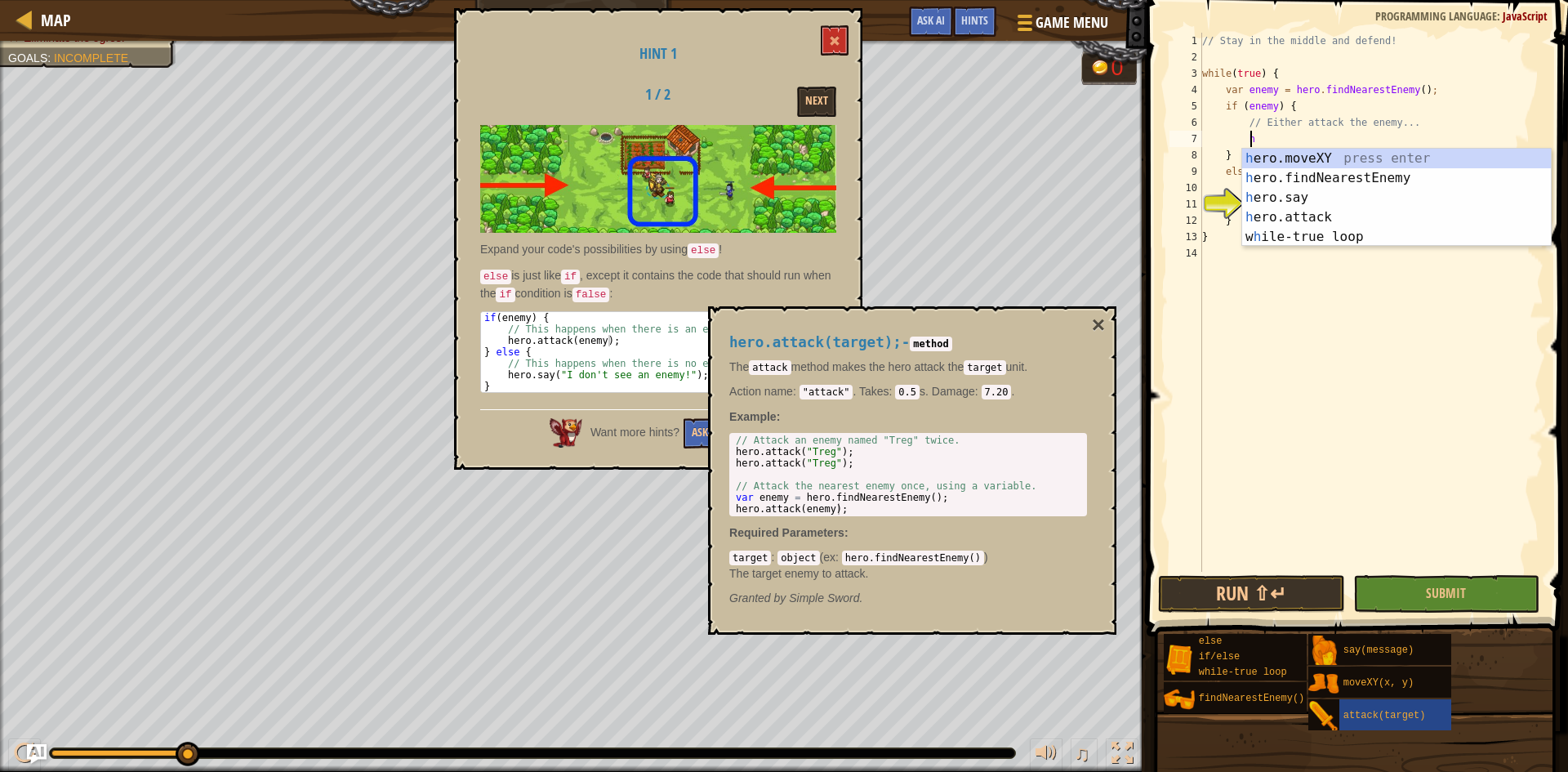
scroll to position [8, 4]
click at [1334, 219] on div "her o.moveXY press enter her o.findNearestEnemy press enter her o.say press ent…" at bounding box center [1396, 218] width 309 height 138
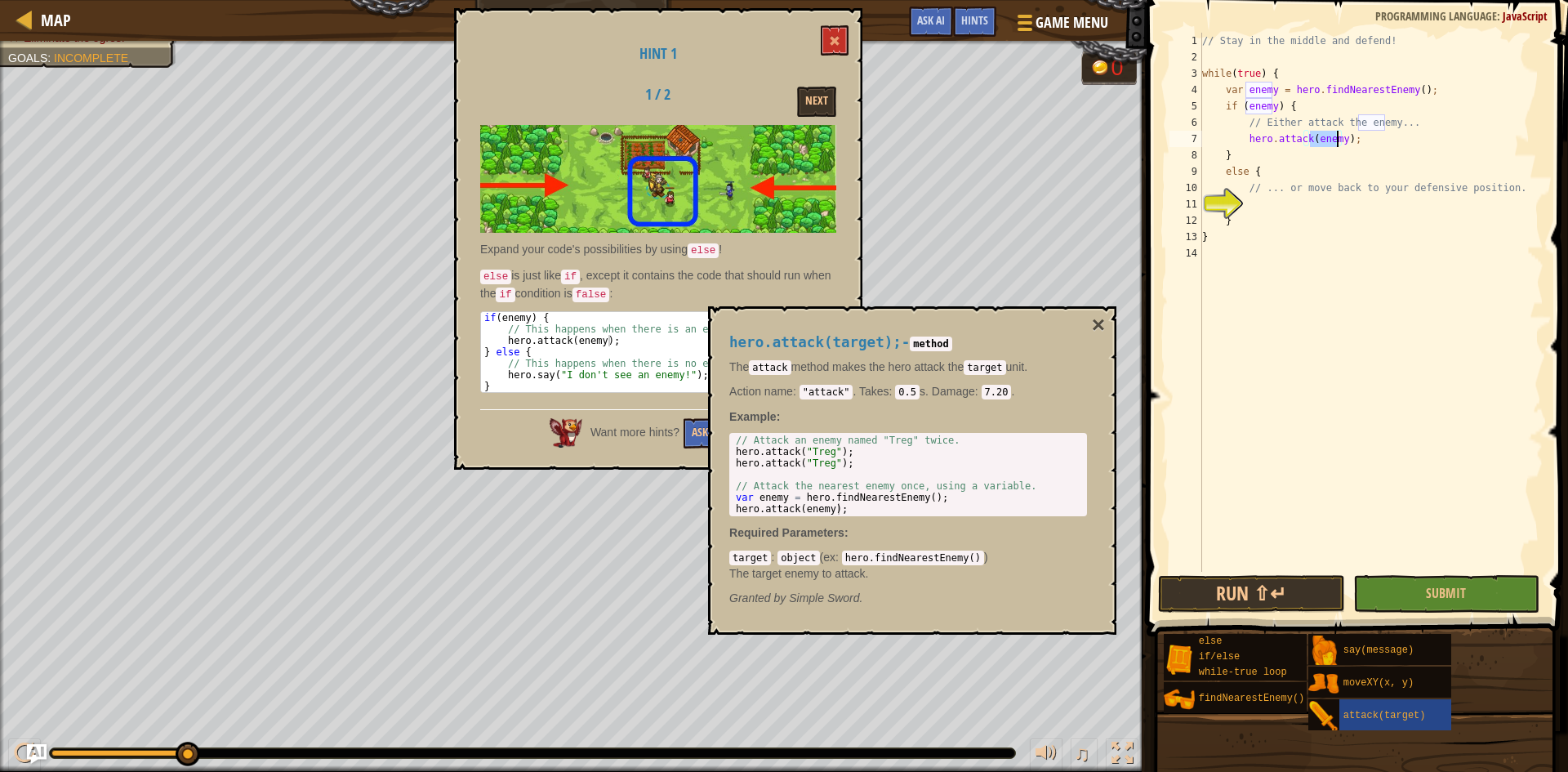
click at [1379, 148] on div "// Stay in the middle and defend! while ( true ) { var enemy = hero . findNeare…" at bounding box center [1371, 318] width 345 height 572
click at [1370, 135] on div "// Stay in the middle and defend! while ( true ) { var enemy = hero . findNeare…" at bounding box center [1371, 302] width 345 height 539
type textarea "hero.attack(enemy);"
drag, startPoint x: 1363, startPoint y: 137, endPoint x: 1243, endPoint y: 135, distance: 120.0
click at [1243, 135] on div "// Stay in the middle and defend! while ( true ) { var enemy = hero . findNeare…" at bounding box center [1371, 318] width 345 height 572
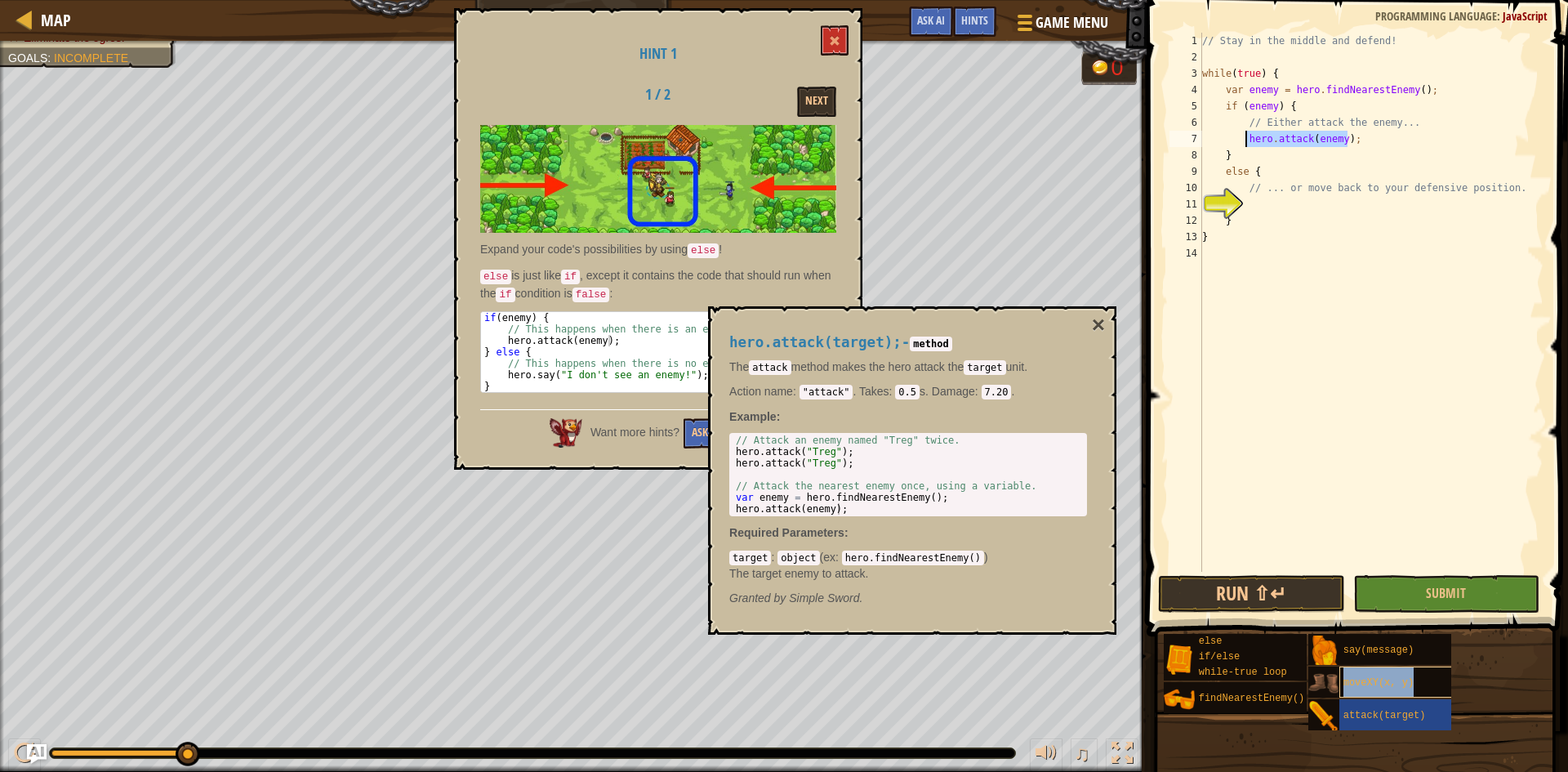
click at [1381, 682] on span "moveXY(x, y)" at bounding box center [1379, 683] width 70 height 11
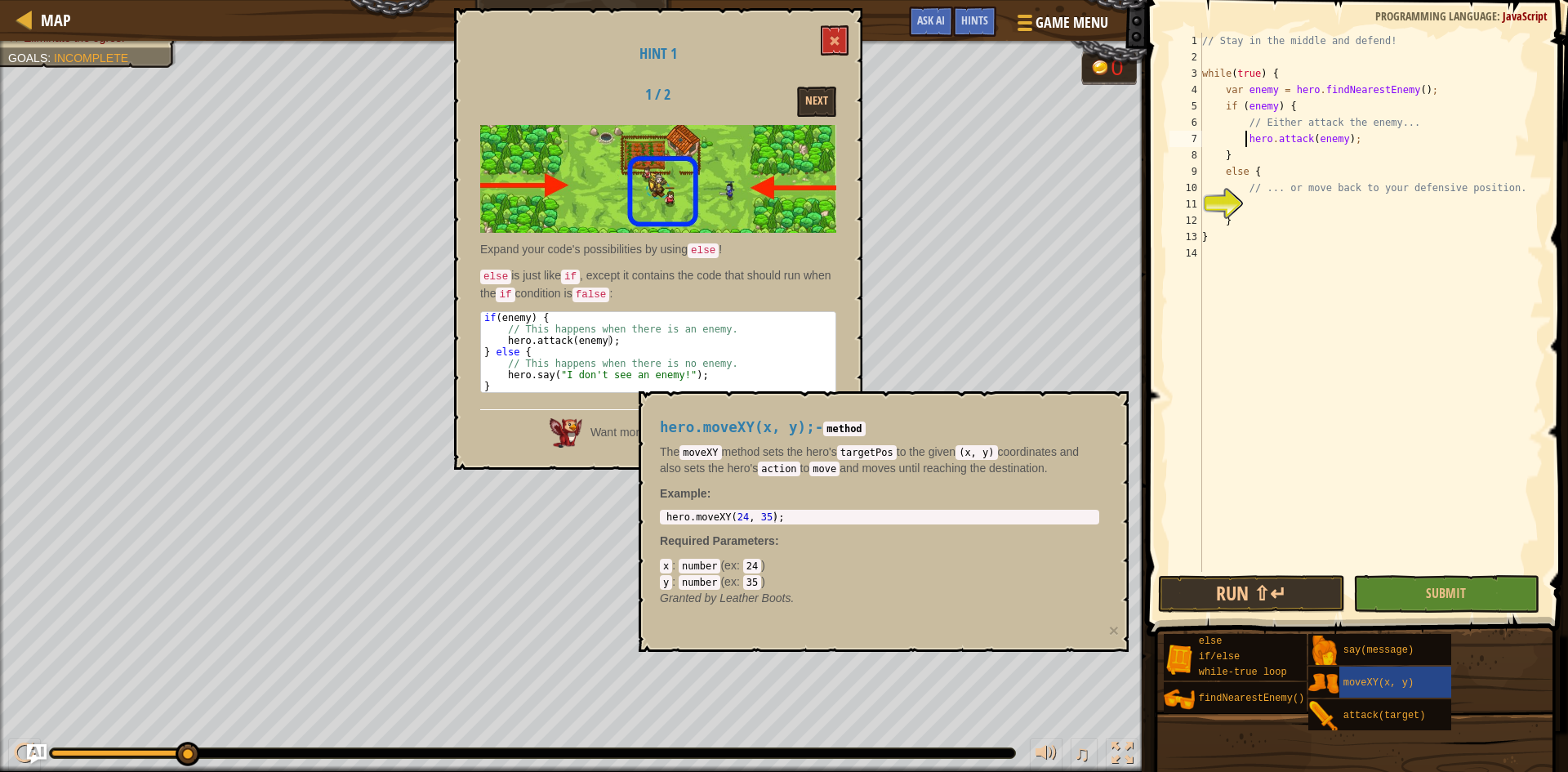
type textarea "hero.moveXY(24, 35);"
drag, startPoint x: 798, startPoint y: 512, endPoint x: 692, endPoint y: 512, distance: 106.0
click at [692, 512] on div "hero . moveXY ( 24 , 35 ) ;" at bounding box center [880, 529] width 433 height 34
click at [1106, 628] on div "hero.moveXY(x, y); - method The moveXY method sets the hero's targetPos to the …" at bounding box center [884, 521] width 490 height 260
click at [1114, 626] on button "×" at bounding box center [1113, 630] width 9 height 17
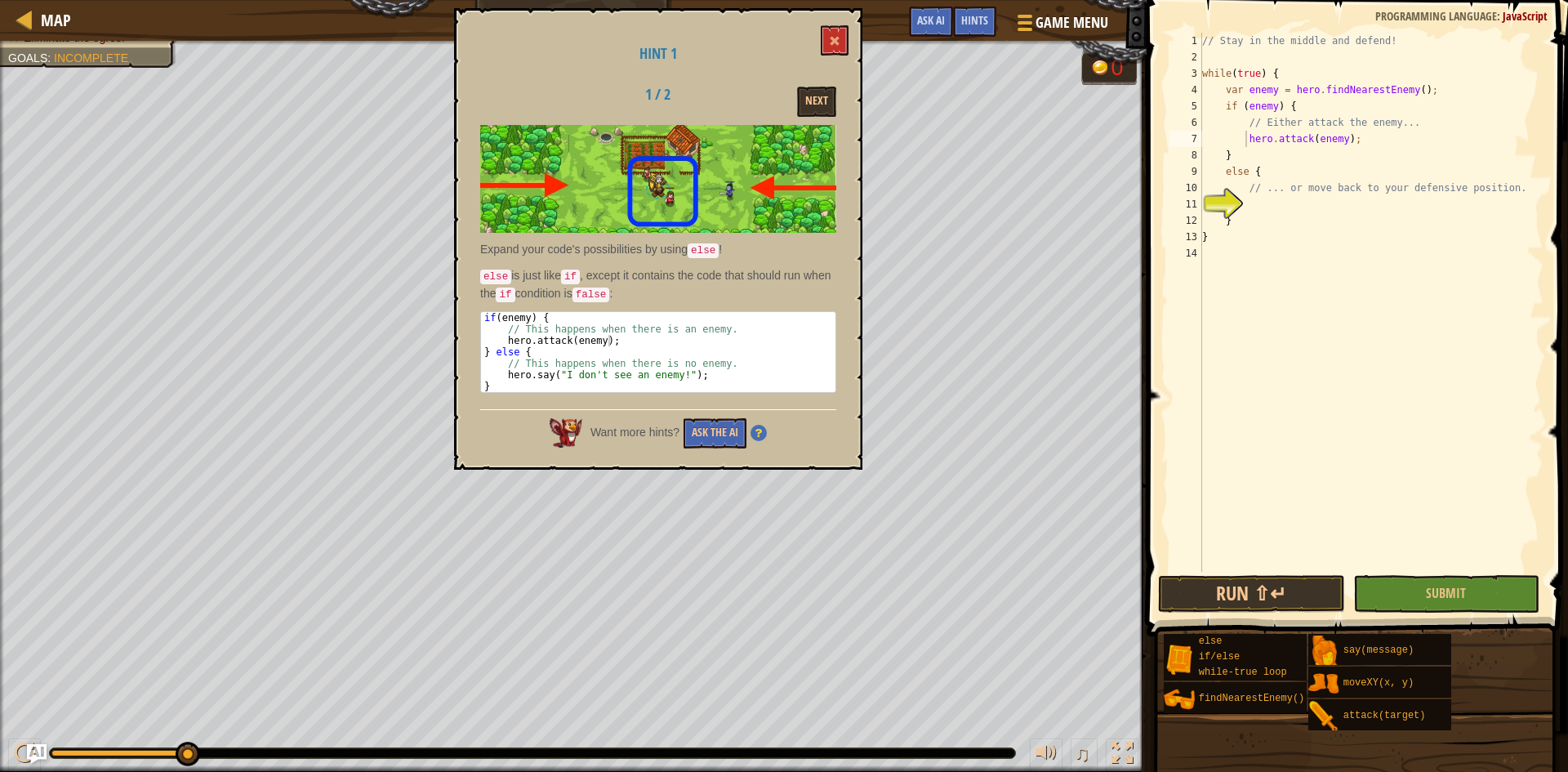
click at [1308, 203] on div "// Stay in the middle and defend! while ( true ) { var enemy = hero . findNeare…" at bounding box center [1371, 318] width 345 height 572
drag, startPoint x: 1370, startPoint y: 142, endPoint x: 1239, endPoint y: 141, distance: 131.0
click at [1239, 141] on div "// Stay in the middle and defend! while ( true ) { var enemy = hero . findNeare…" at bounding box center [1371, 318] width 345 height 572
click at [1368, 132] on div "// Stay in the middle and defend! while ( true ) { var enemy = hero . findNeare…" at bounding box center [1371, 318] width 345 height 572
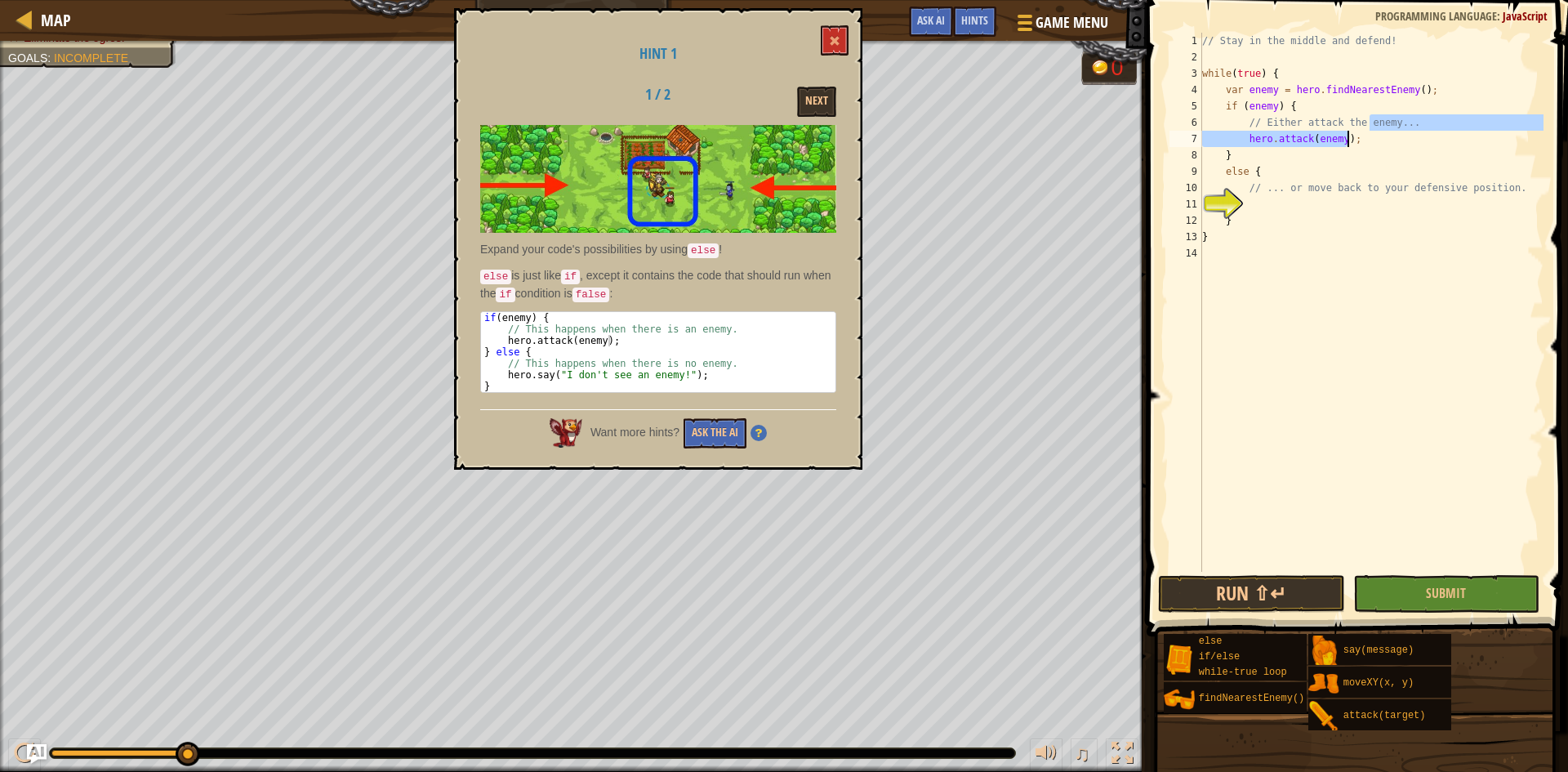
click at [1369, 138] on div "// Stay in the middle and defend! while ( true ) { var enemy = hero . findNeare…" at bounding box center [1371, 302] width 345 height 539
type textarea "hero.attack(enemy);"
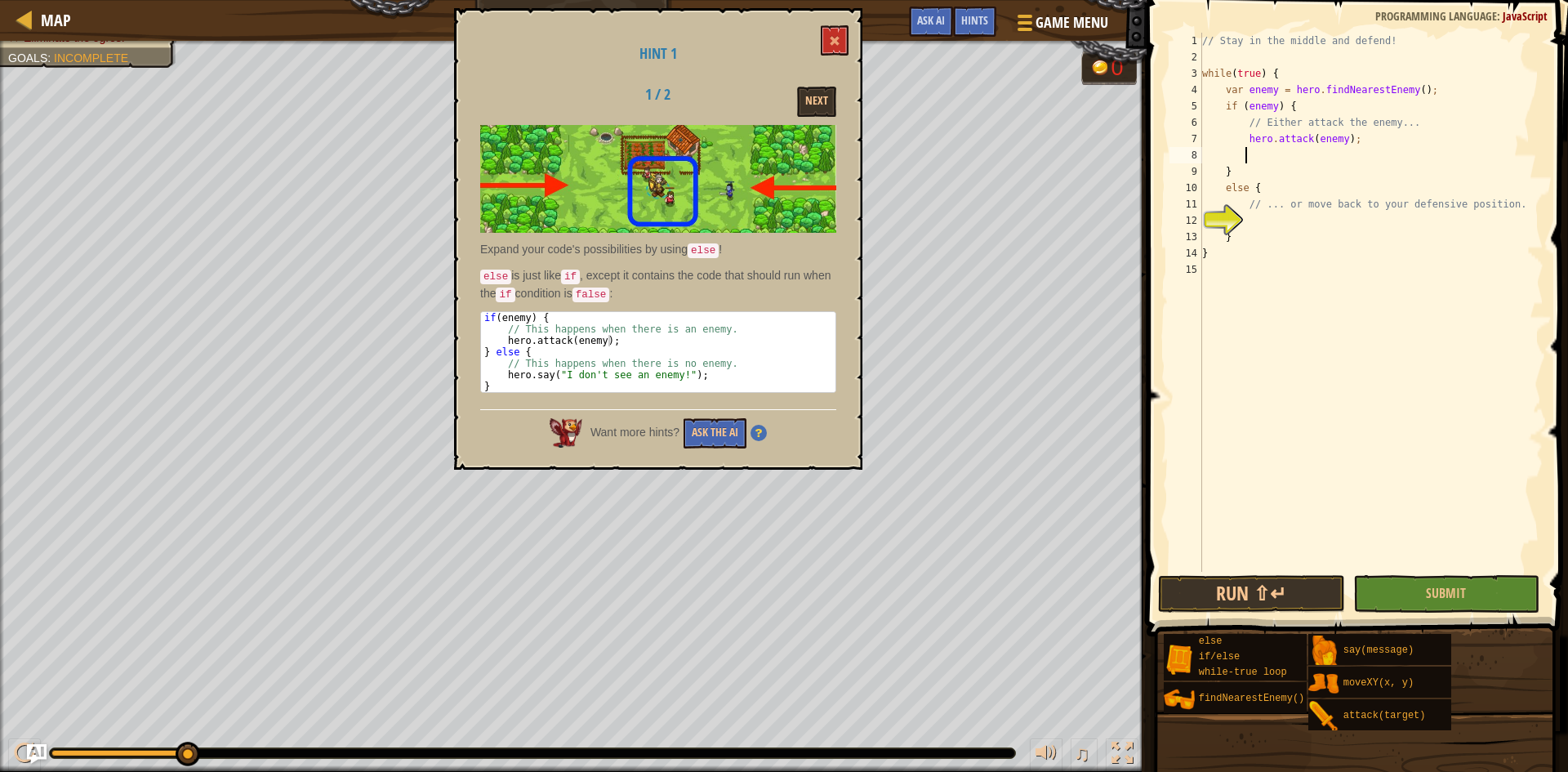
scroll to position [8, 0]
paste textarea "hero.attack(enemy);"
type textarea "hero.attack(enemy);"
click at [1292, 225] on div "// Stay in the middle and defend! while ( true ) { var enemy = hero . findNeare…" at bounding box center [1371, 318] width 345 height 572
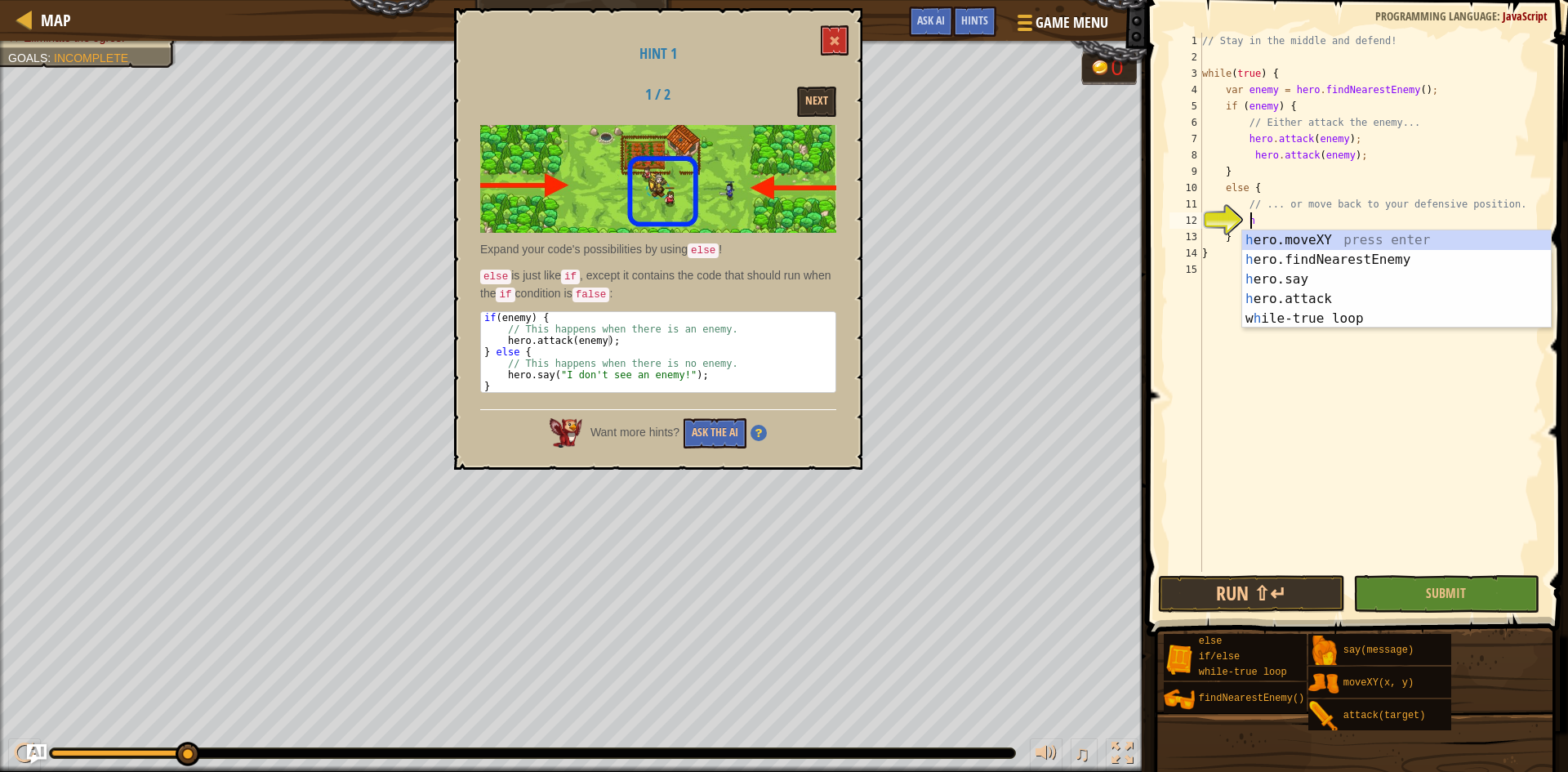
scroll to position [8, 4]
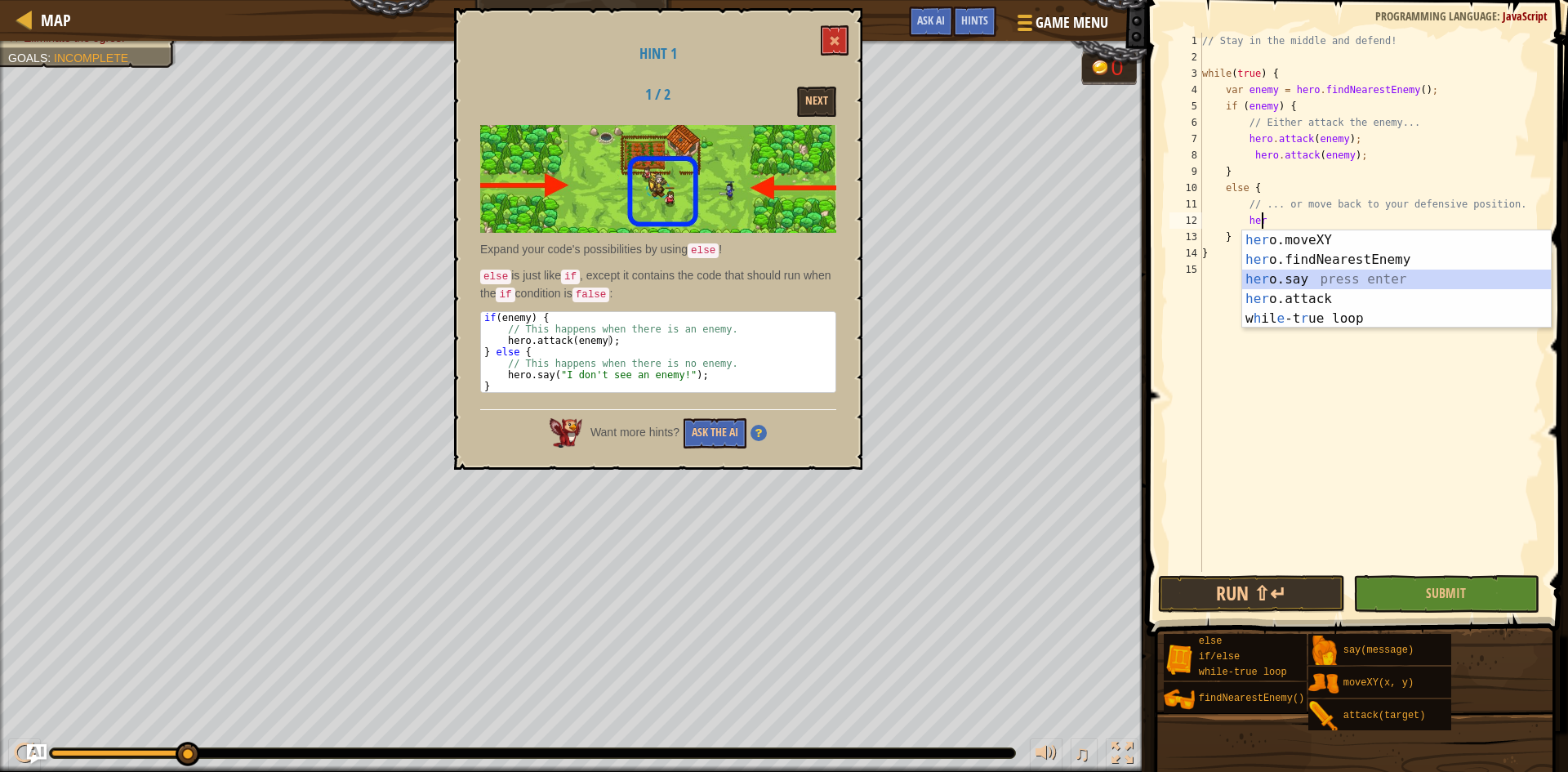
click at [1327, 282] on div "her o.moveXY press enter her o.findNearestEnemy press enter her o.say press ent…" at bounding box center [1396, 299] width 309 height 138
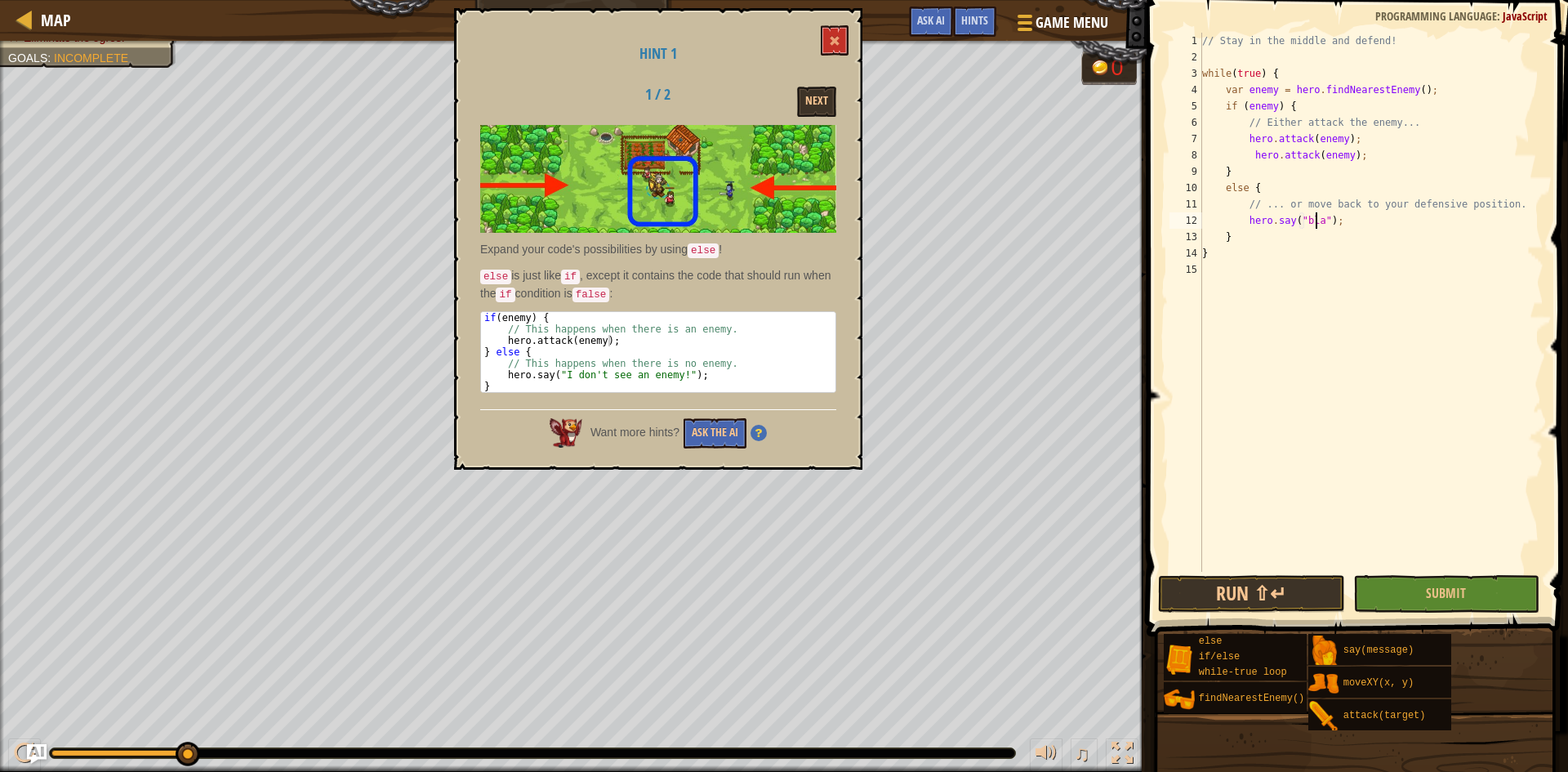
type textarea "hero.say("blah");"
click at [1383, 271] on div "// Stay in the middle and defend! while ( true ) { var enemy = hero . findNeare…" at bounding box center [1371, 318] width 345 height 572
drag, startPoint x: 818, startPoint y: 104, endPoint x: 811, endPoint y: 105, distance: 7.1
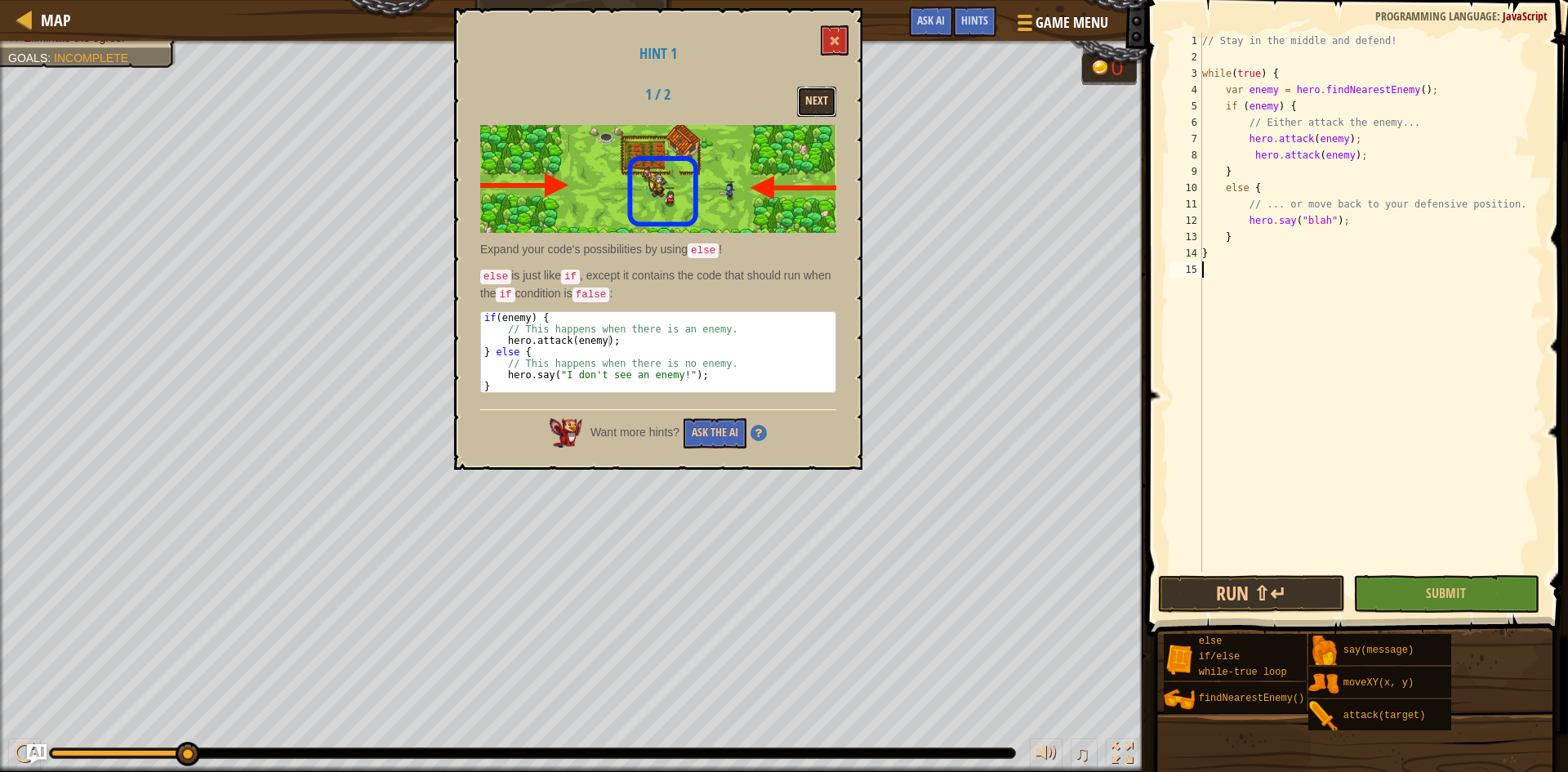
click at [816, 104] on button "Next" at bounding box center [817, 101] width 40 height 30
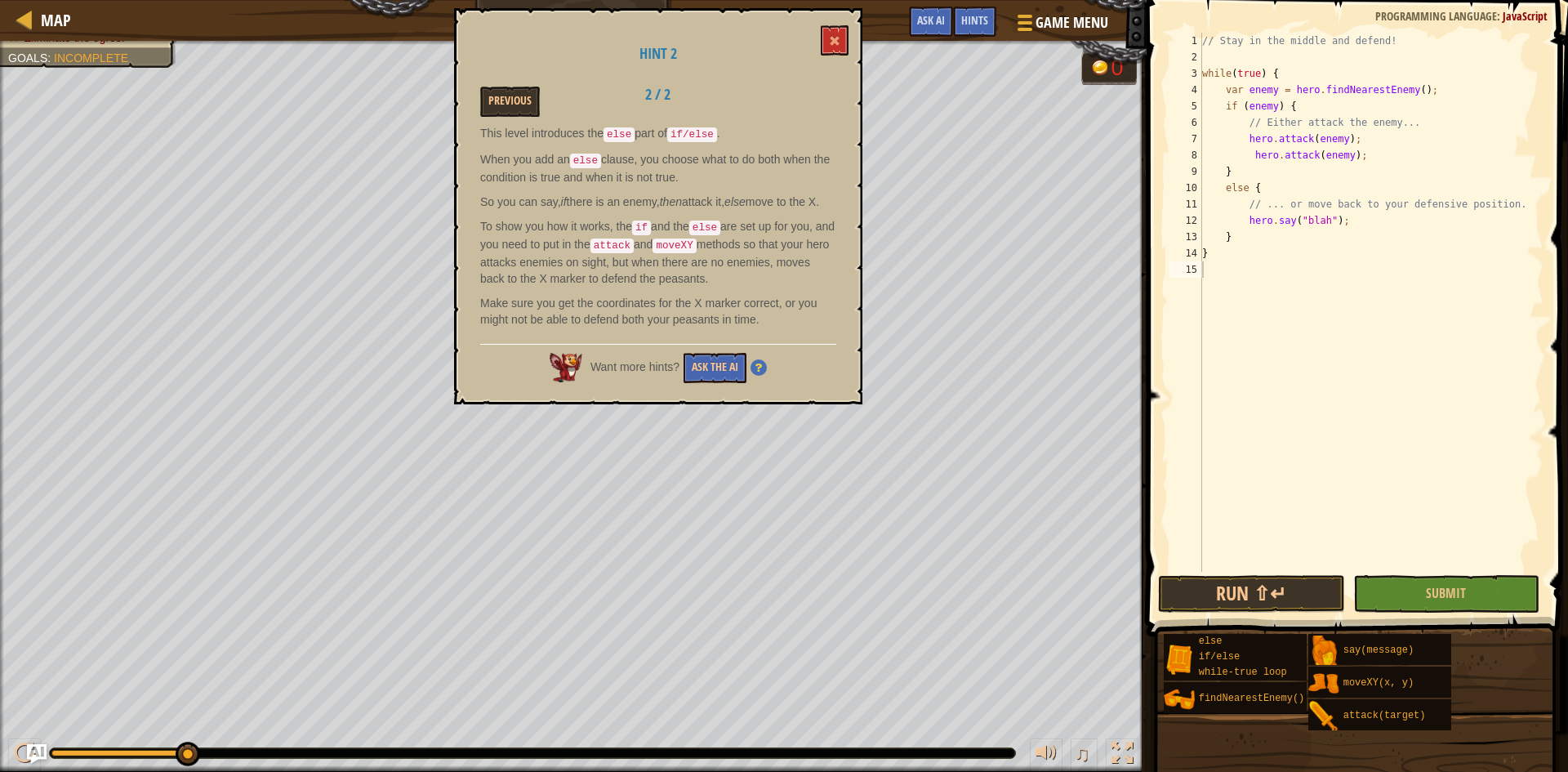
drag, startPoint x: 843, startPoint y: 41, endPoint x: 792, endPoint y: 96, distance: 75.0
click at [781, 102] on div "Previous 2 / 2" at bounding box center [658, 101] width 381 height 30
click at [834, 41] on span at bounding box center [834, 40] width 11 height 11
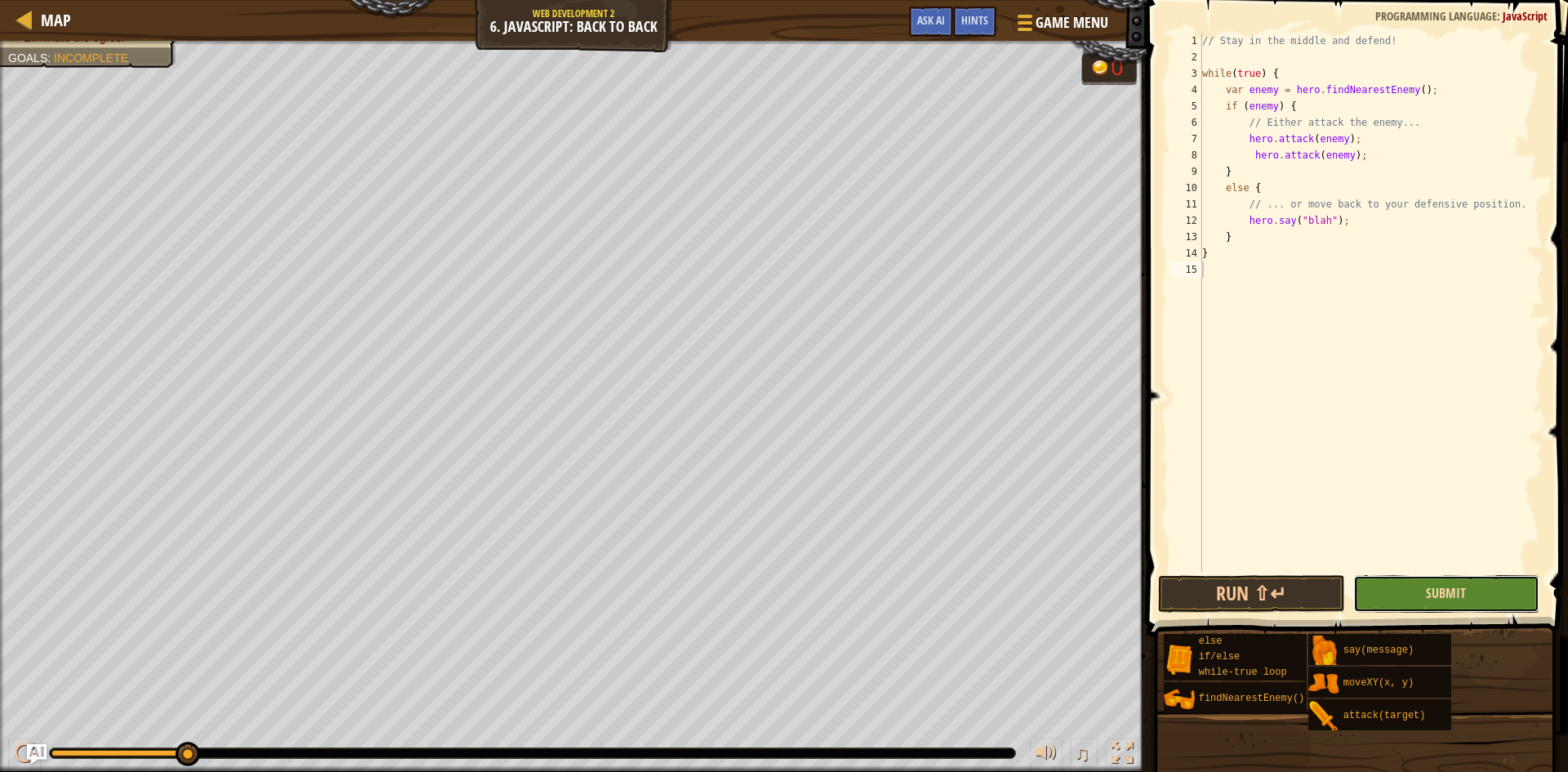
click at [1450, 598] on span "Submit" at bounding box center [1446, 592] width 40 height 18
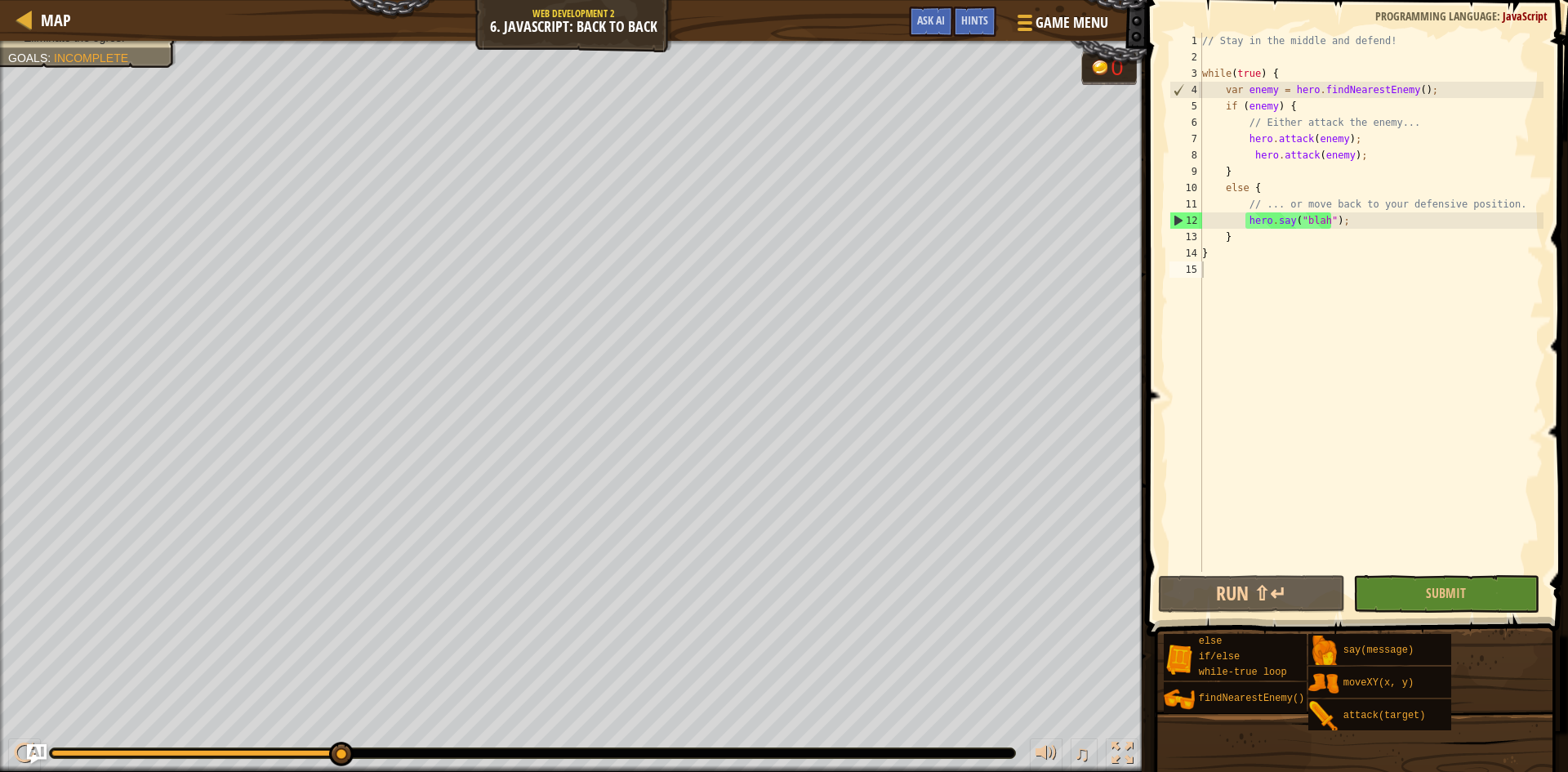
click at [1317, 351] on div "// Stay in the middle and defend! while ( true ) { var enemy = hero . findNeare…" at bounding box center [1371, 318] width 345 height 572
click at [1360, 160] on div "// Stay in the middle and defend! while ( true ) { var enemy = hero . findNeare…" at bounding box center [1371, 318] width 345 height 572
type textarea "hero.attack(enemy);"
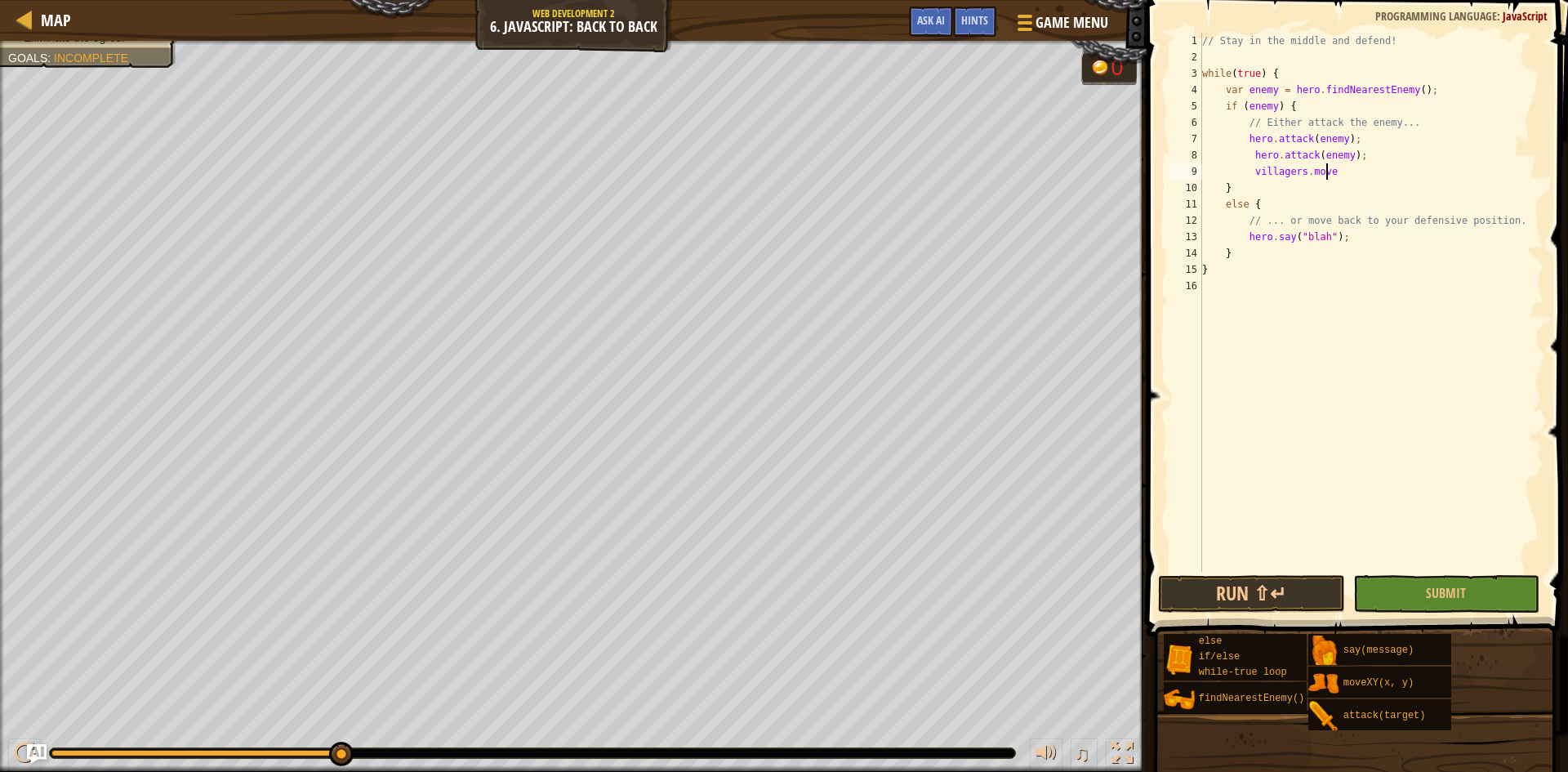
scroll to position [8, 9]
click at [1361, 169] on div "// Stay in the middle and defend! while ( true ) { var enemy = hero . findNeare…" at bounding box center [1371, 318] width 345 height 572
click at [1395, 181] on div "// Stay in the middle and defend! while ( true ) { var enemy = hero . findNeare…" at bounding box center [1371, 318] width 345 height 572
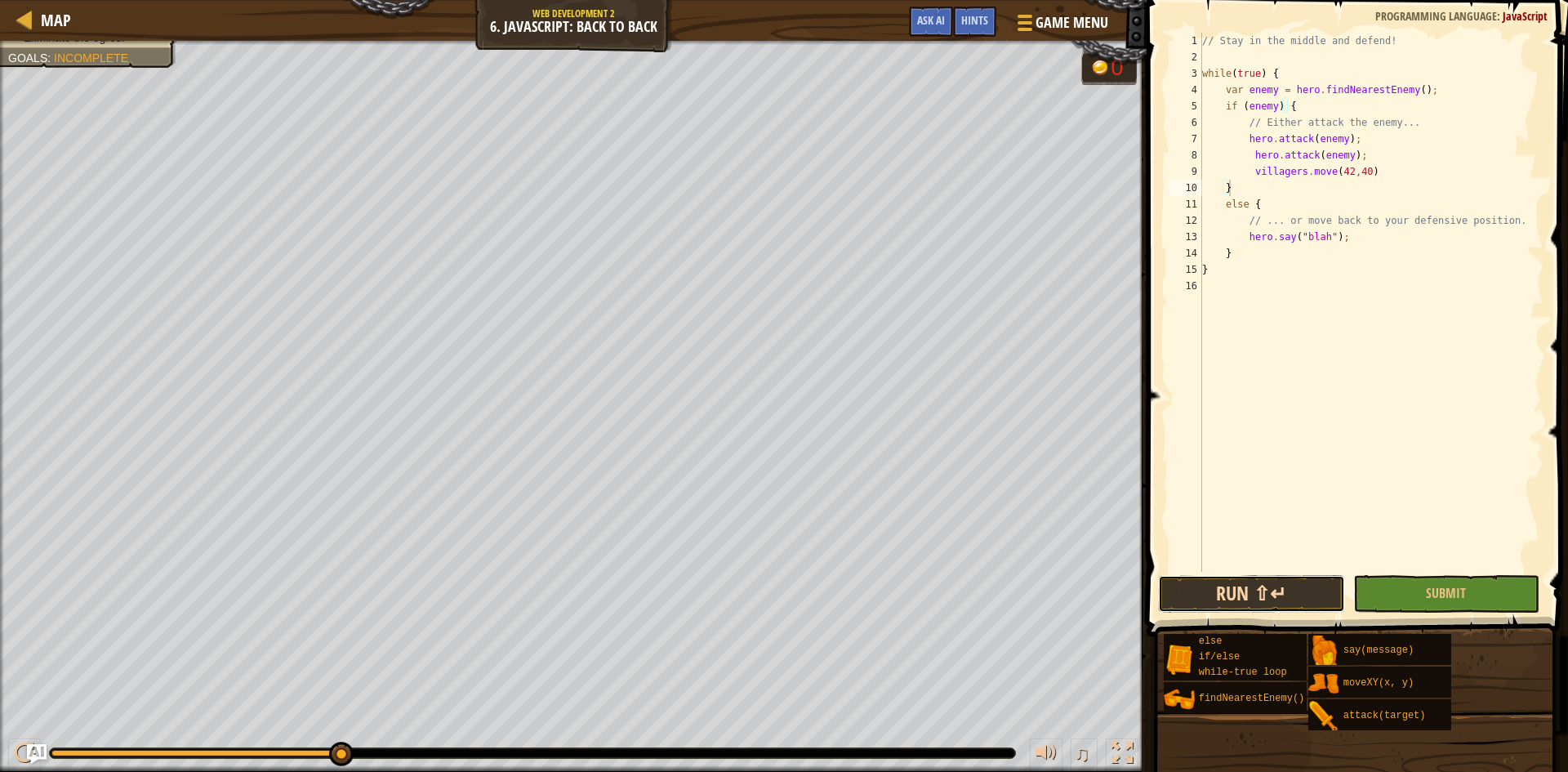
click at [1246, 578] on button "Run ⇧↵" at bounding box center [1252, 594] width 187 height 38
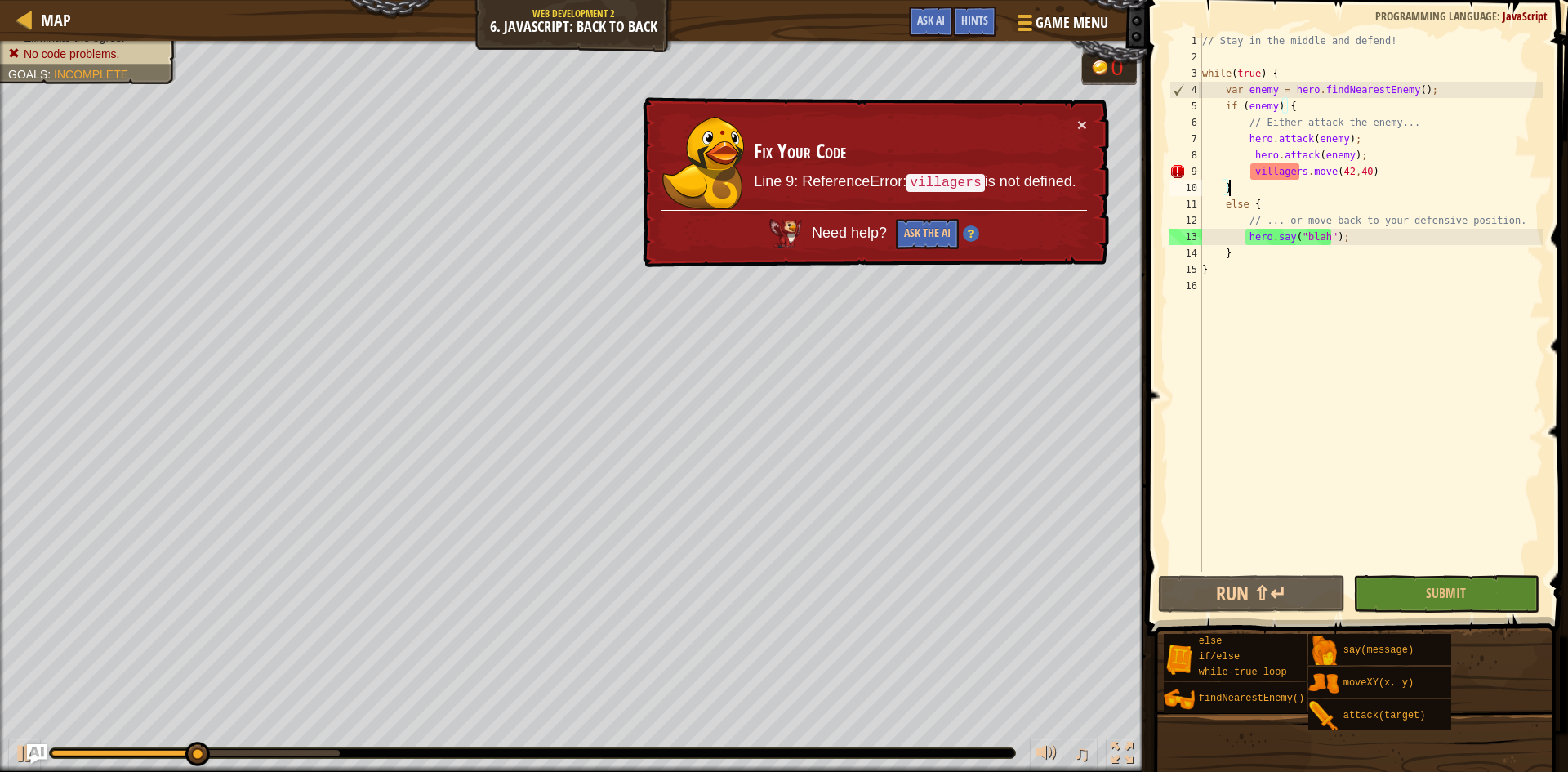
click at [925, 194] on td "Fix Your Code Line 9: ReferenceError: villagers is not defined." at bounding box center [915, 162] width 324 height 94
click at [1087, 122] on div "× Fix Your Code Line 9: ReferenceError: villagers is not defined. Need help? As…" at bounding box center [874, 182] width 469 height 171
click at [1079, 126] on button "×" at bounding box center [1081, 125] width 9 height 17
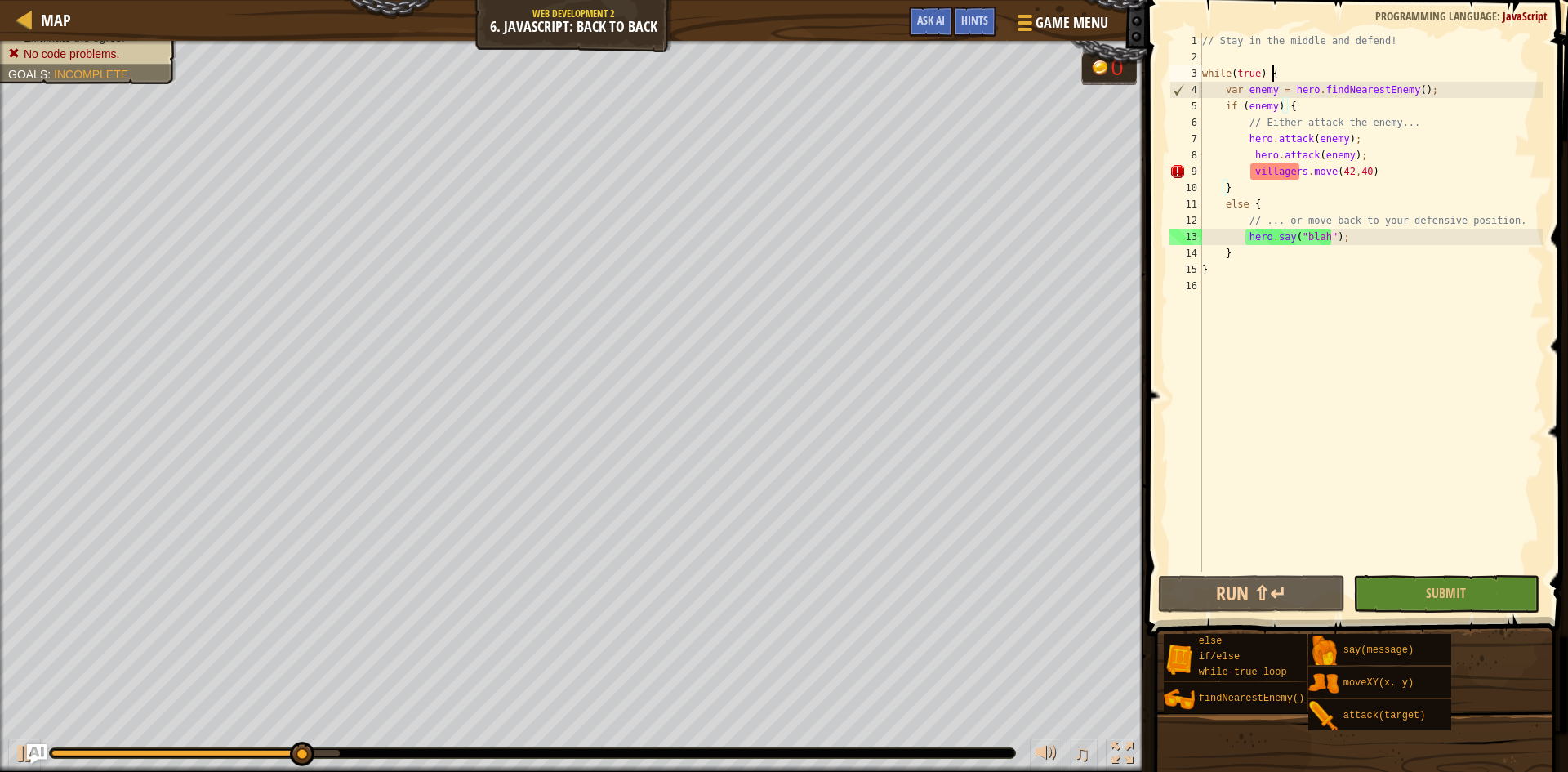
click at [1283, 79] on div "// Stay in the middle and defend! while ( true ) { var enemy = hero . findNeare…" at bounding box center [1371, 318] width 345 height 572
type textarea "while(true) {"
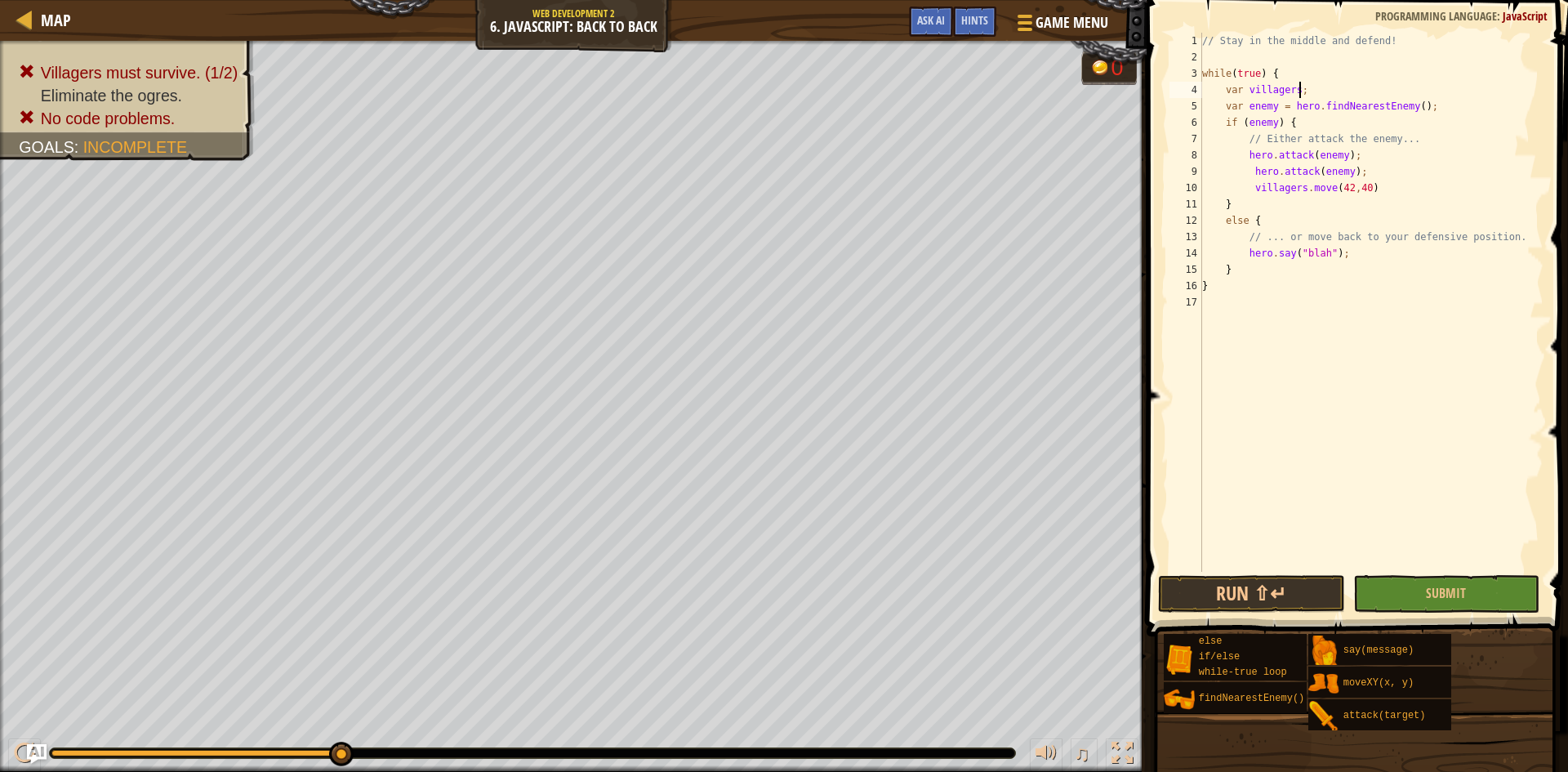
scroll to position [8, 8]
click at [1384, 182] on div "// Stay in the middle and defend! while ( true ) { var villagers ; var enemy = …" at bounding box center [1371, 318] width 345 height 572
type textarea "villagers.move(42,40);"
click at [1259, 607] on button "Run ⇧↵" at bounding box center [1252, 594] width 187 height 38
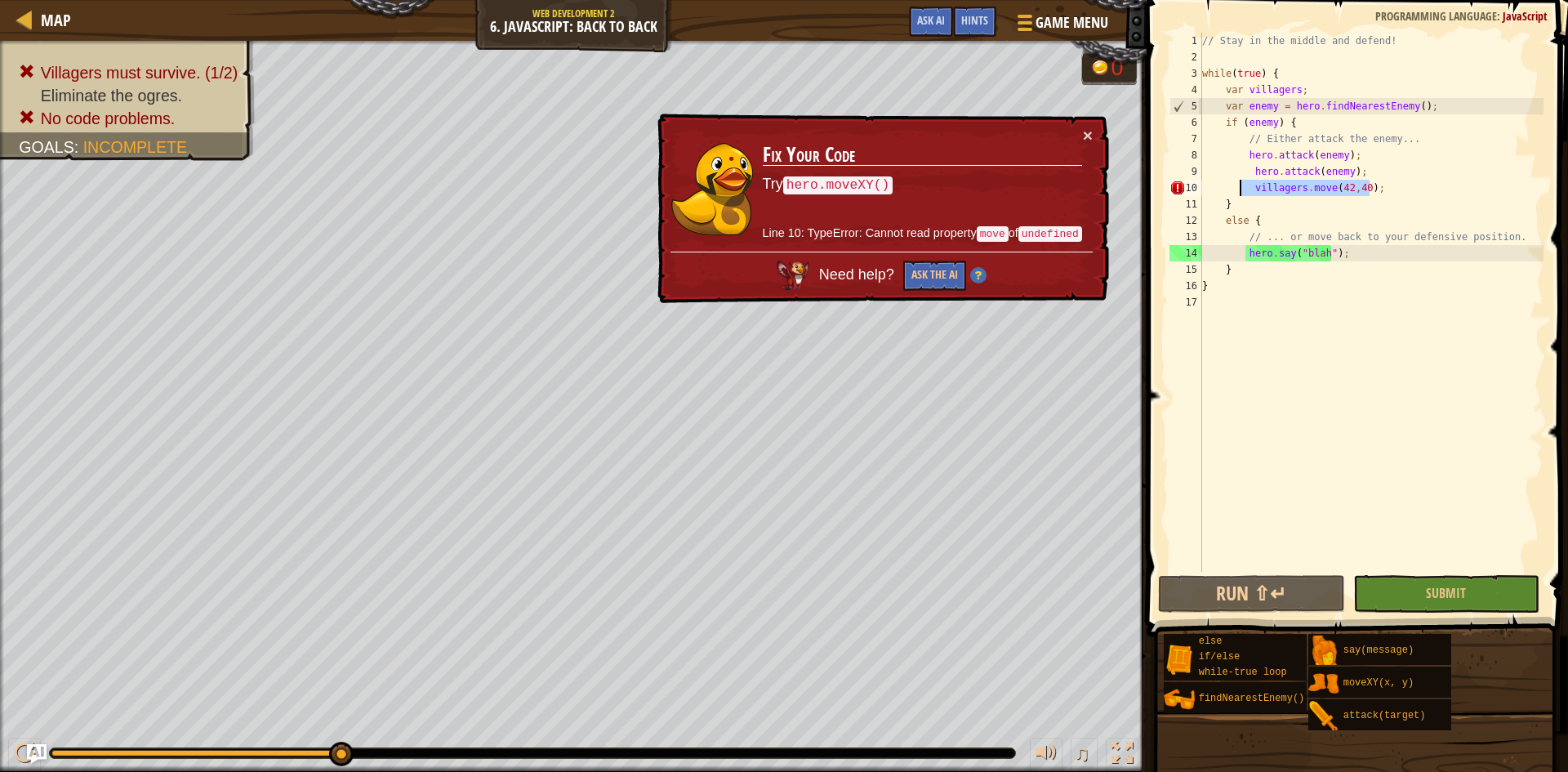
drag, startPoint x: 1385, startPoint y: 189, endPoint x: 1250, endPoint y: 187, distance: 135.0
click at [1250, 187] on div "// Stay in the middle and defend! while ( true ) { var villagers ; var enemy = …" at bounding box center [1371, 318] width 345 height 572
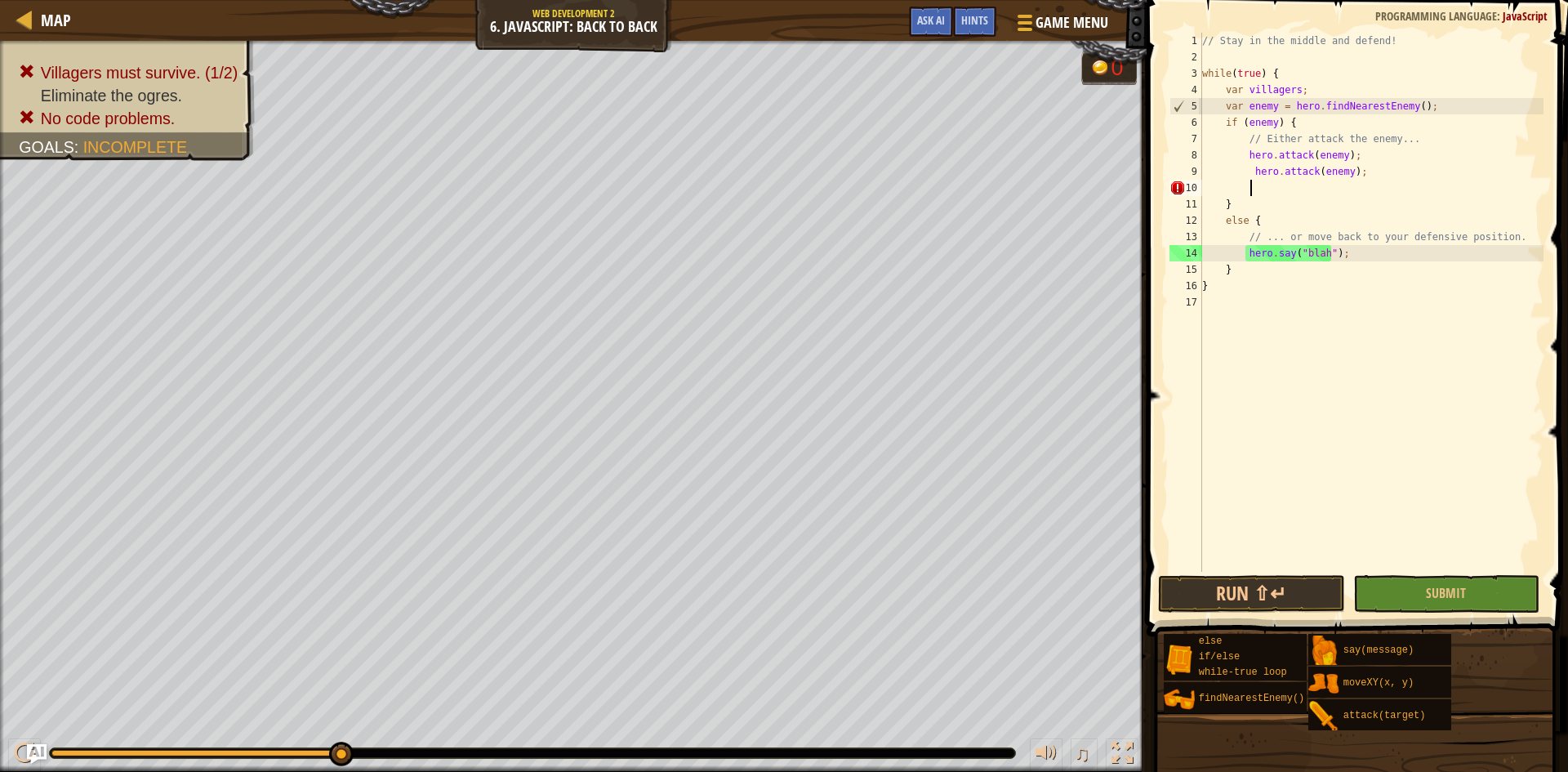
scroll to position [8, 3]
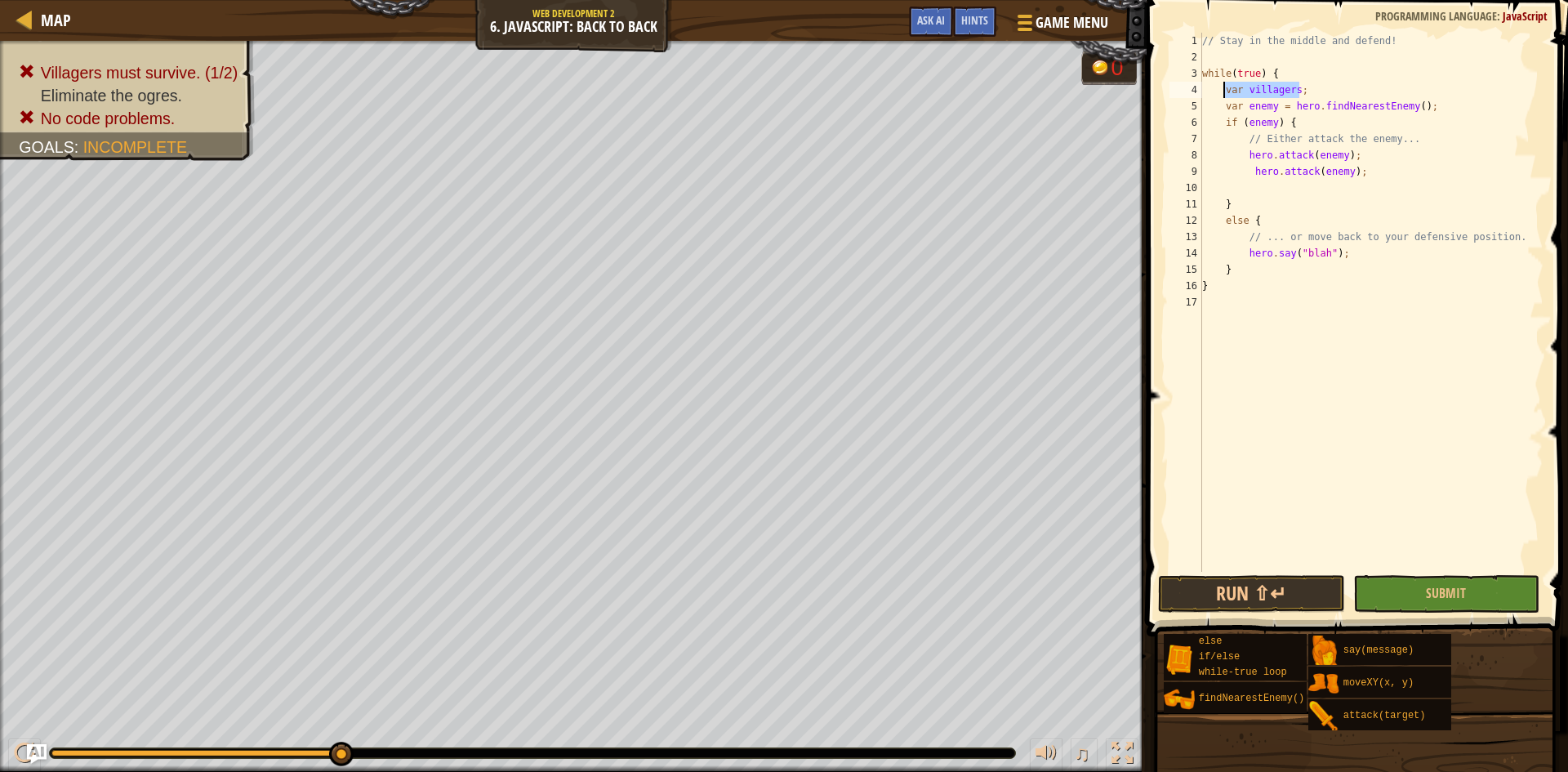
drag, startPoint x: 1339, startPoint y: 95, endPoint x: 1226, endPoint y: 88, distance: 113.2
click at [1226, 88] on div "// Stay in the middle and defend! while ( true ) { var villagers ; var enemy = …" at bounding box center [1371, 318] width 345 height 572
type textarea "var villagers;"
click at [1253, 585] on button "Run ⇧↵" at bounding box center [1252, 594] width 187 height 38
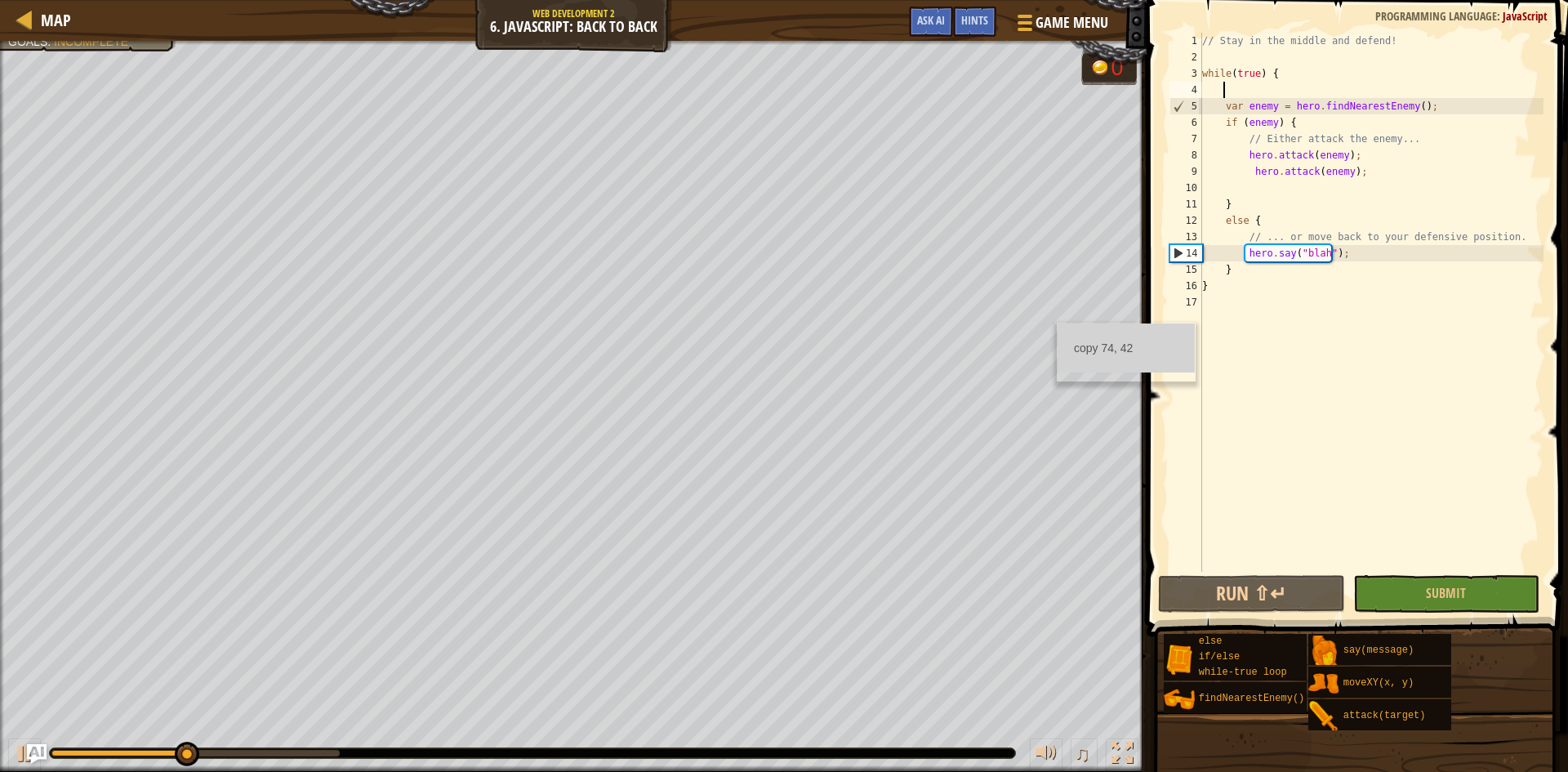
click at [1442, 383] on div "// Stay in the middle and defend! while ( true ) { var enemy = hero . findNeare…" at bounding box center [1371, 318] width 345 height 572
click at [1372, 248] on div "// Stay in the middle and defend! while ( true ) { var enemy = hero . findNeare…" at bounding box center [1371, 318] width 345 height 572
type textarea "hero.say("blah");"
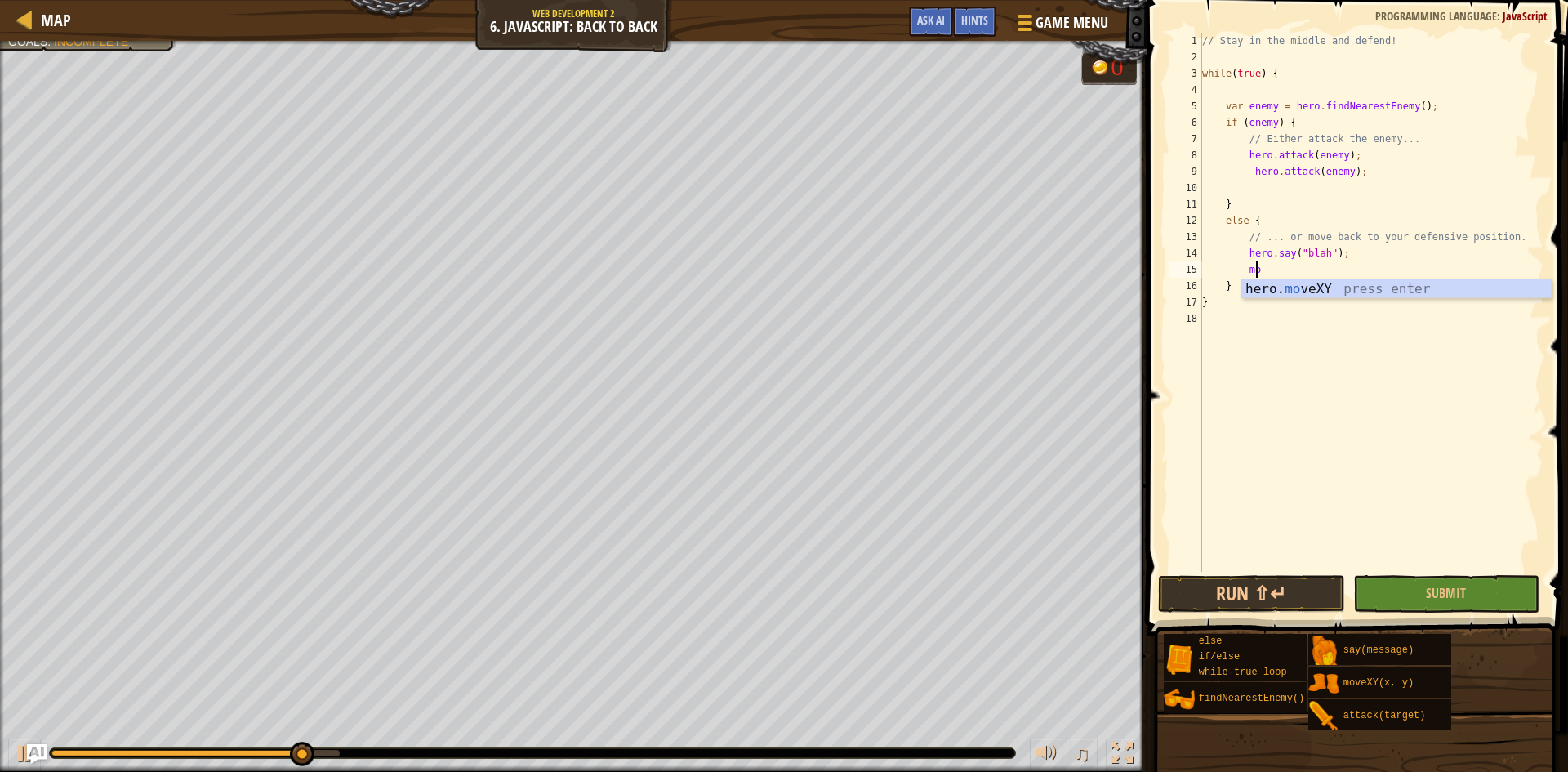
scroll to position [8, 4]
click at [1322, 285] on div "hero. mo veXY press enter" at bounding box center [1396, 309] width 309 height 58
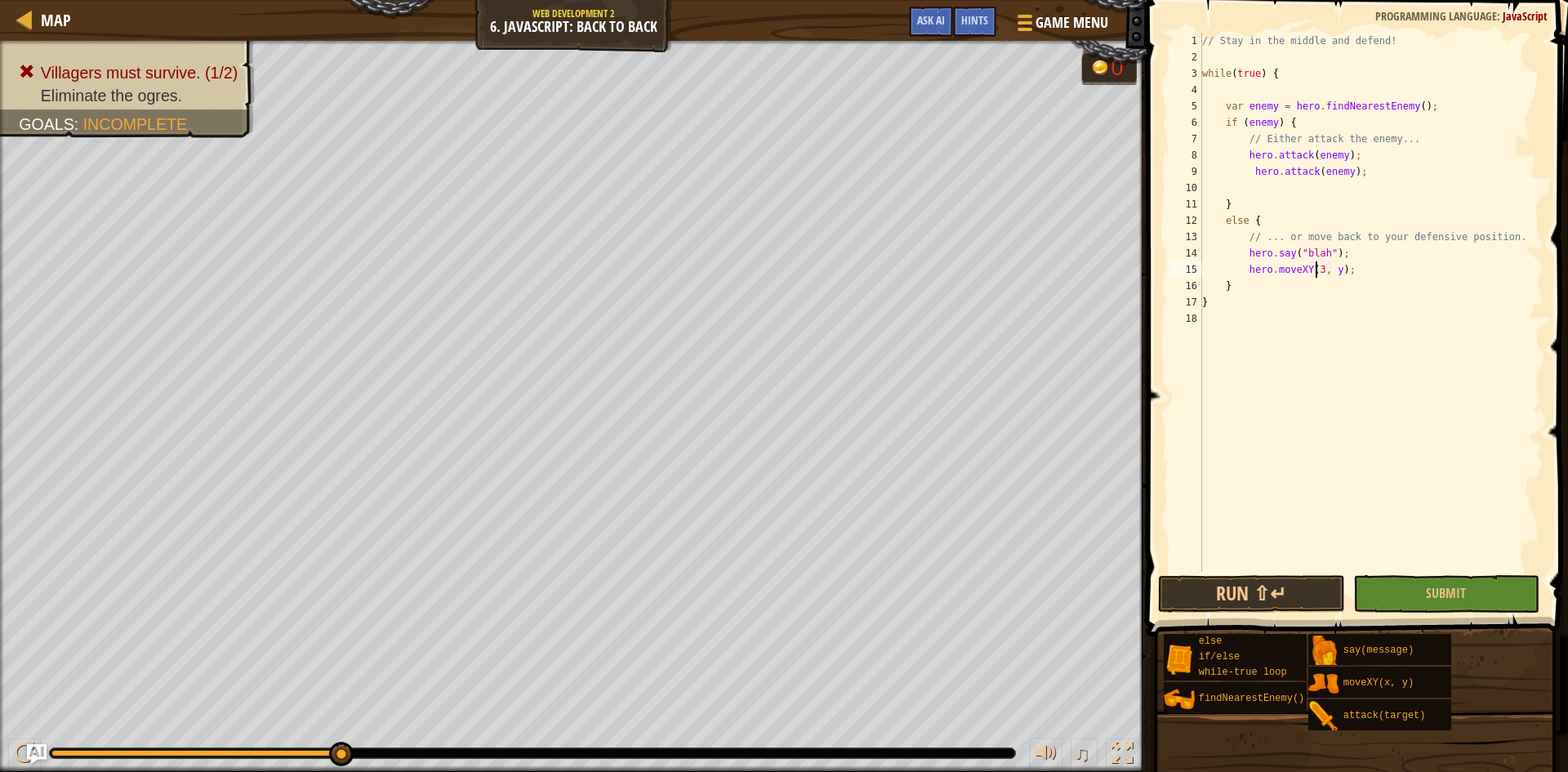
scroll to position [8, 10]
click at [1332, 273] on div "// Stay in the middle and defend! while ( true ) { var enemy = hero . findNeare…" at bounding box center [1371, 318] width 345 height 572
type textarea "hero.moveXY(37, 36);"
click at [1320, 589] on button "Run ⇧↵" at bounding box center [1252, 594] width 187 height 38
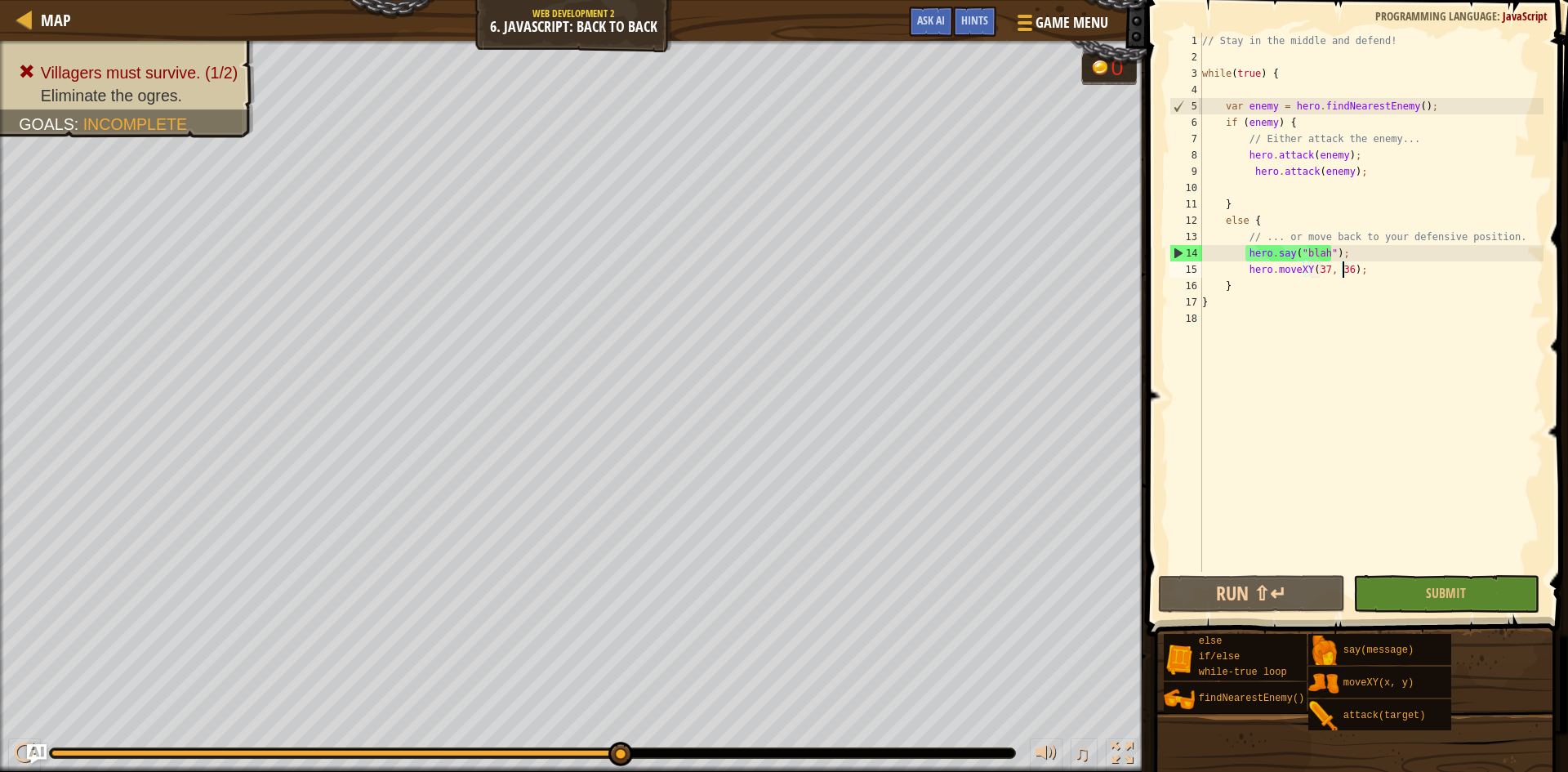
click at [1381, 262] on div "// Stay in the middle and defend! while ( true ) { var enemy = hero . findNeare…" at bounding box center [1371, 318] width 345 height 572
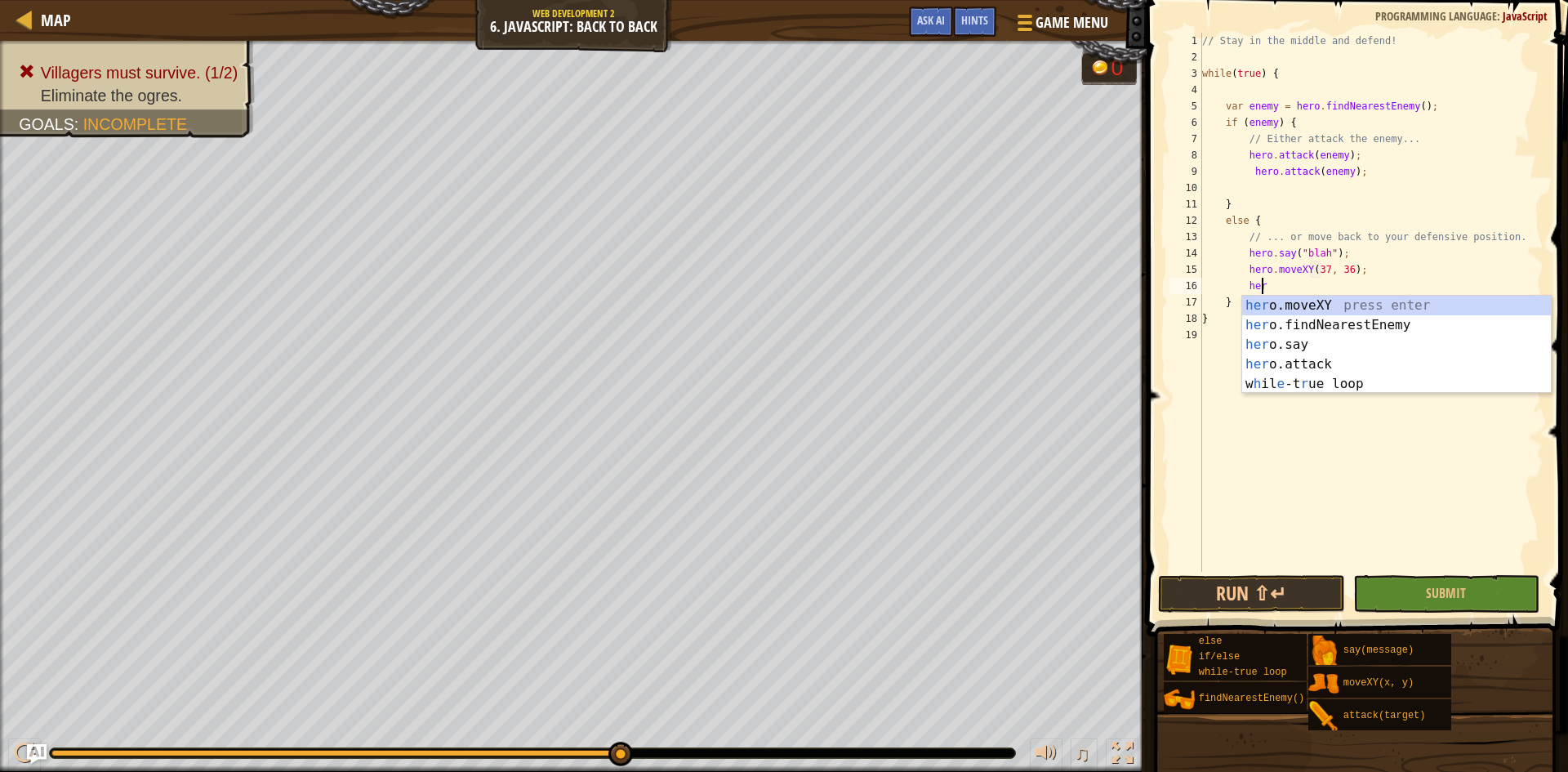
scroll to position [8, 5]
click at [1322, 303] on div "hero .moveXY press enter hero .findNearestEnemy press enter hero .say press ent…" at bounding box center [1396, 365] width 309 height 138
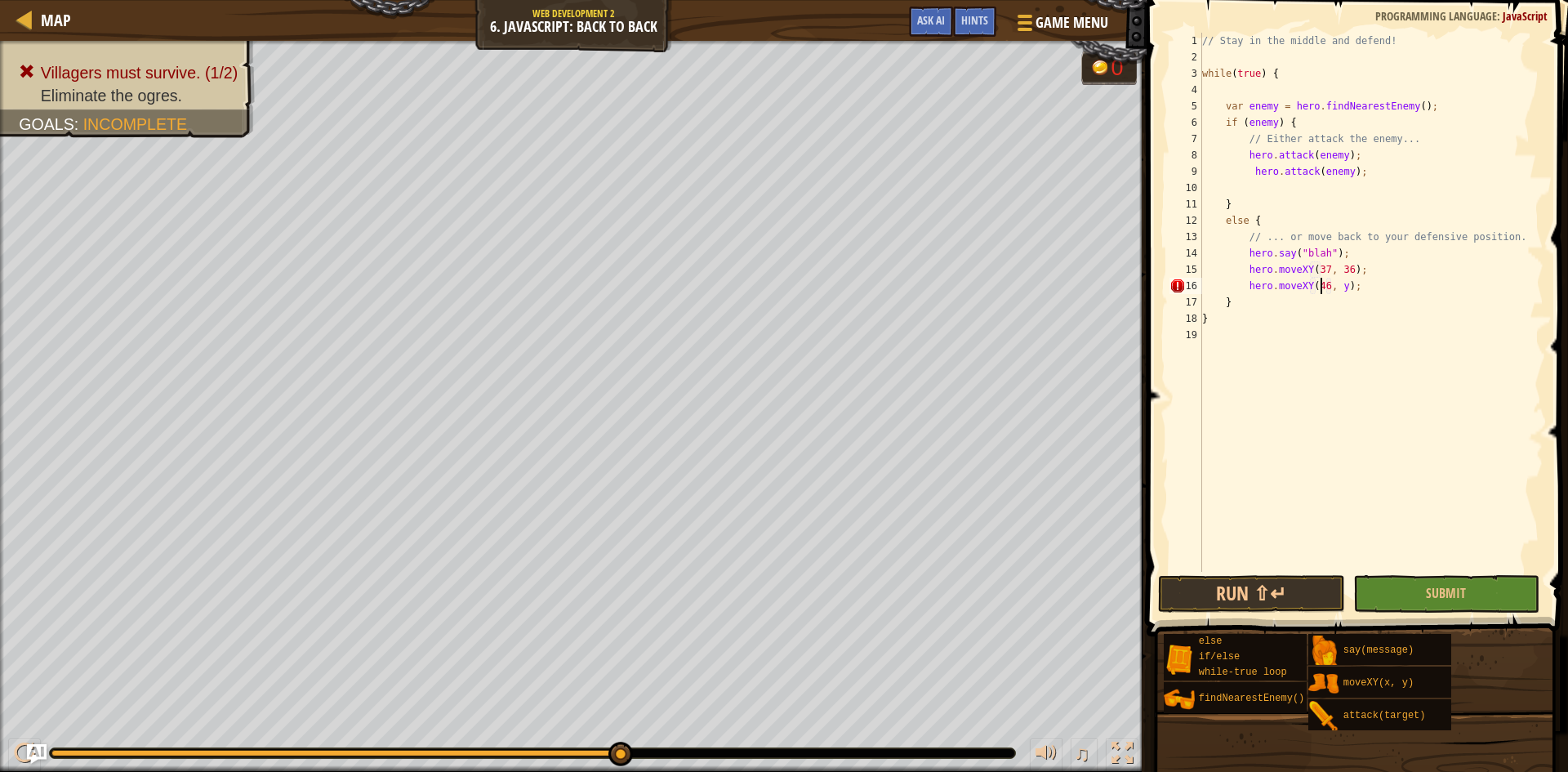
scroll to position [8, 10]
click at [1327, 279] on div "// Stay in the middle and defend! while ( true ) { var enemy = hero . findNeare…" at bounding box center [1371, 318] width 345 height 572
click at [1337, 287] on div "// Stay in the middle and defend! while ( true ) { var enemy = hero . findNeare…" at bounding box center [1371, 318] width 345 height 572
click at [1447, 591] on span "Submit" at bounding box center [1446, 592] width 40 height 18
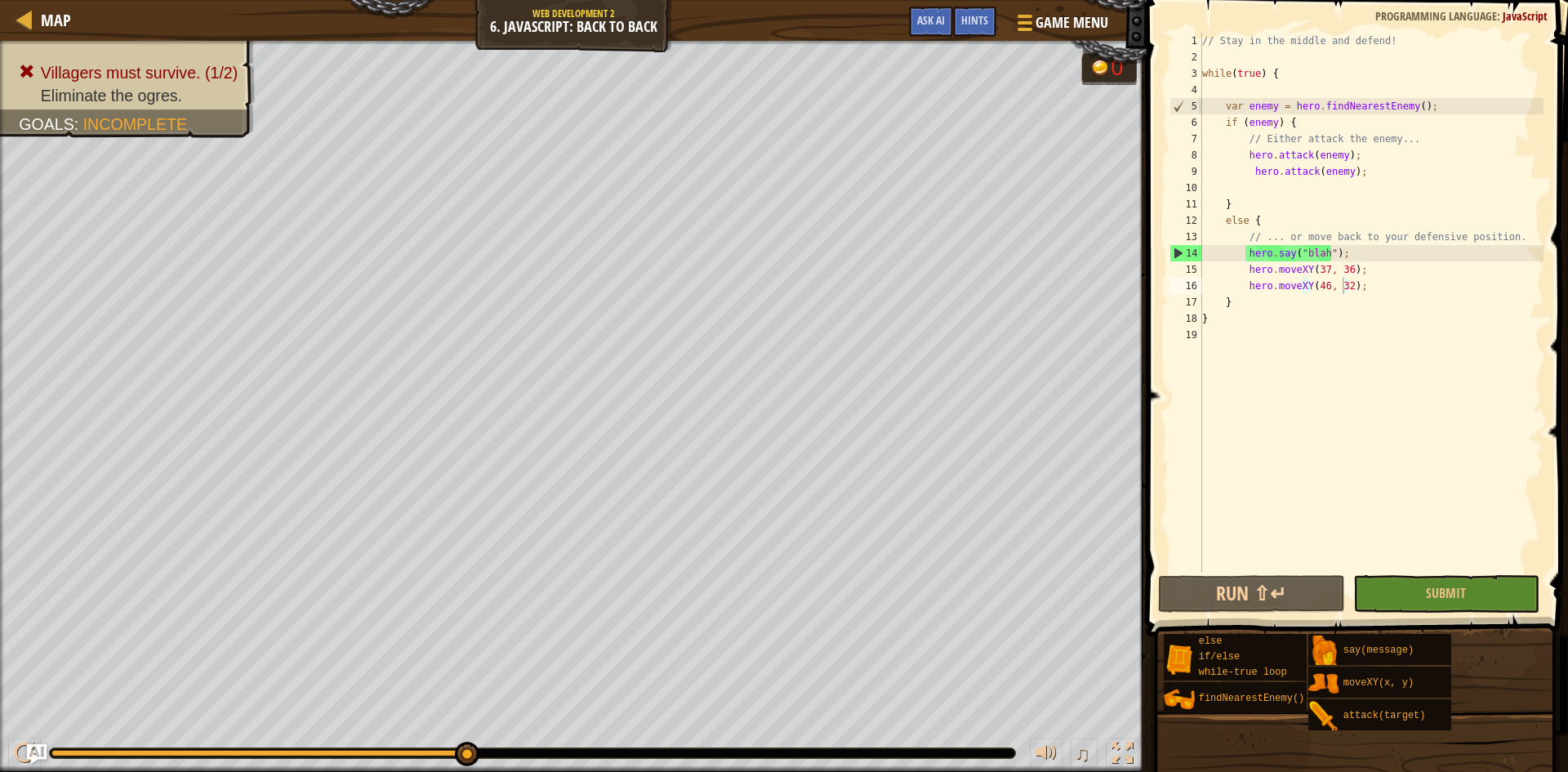
click at [1343, 284] on div "// Stay in the middle and defend! while ( true ) { var enemy = hero . findNeare…" at bounding box center [1371, 318] width 345 height 572
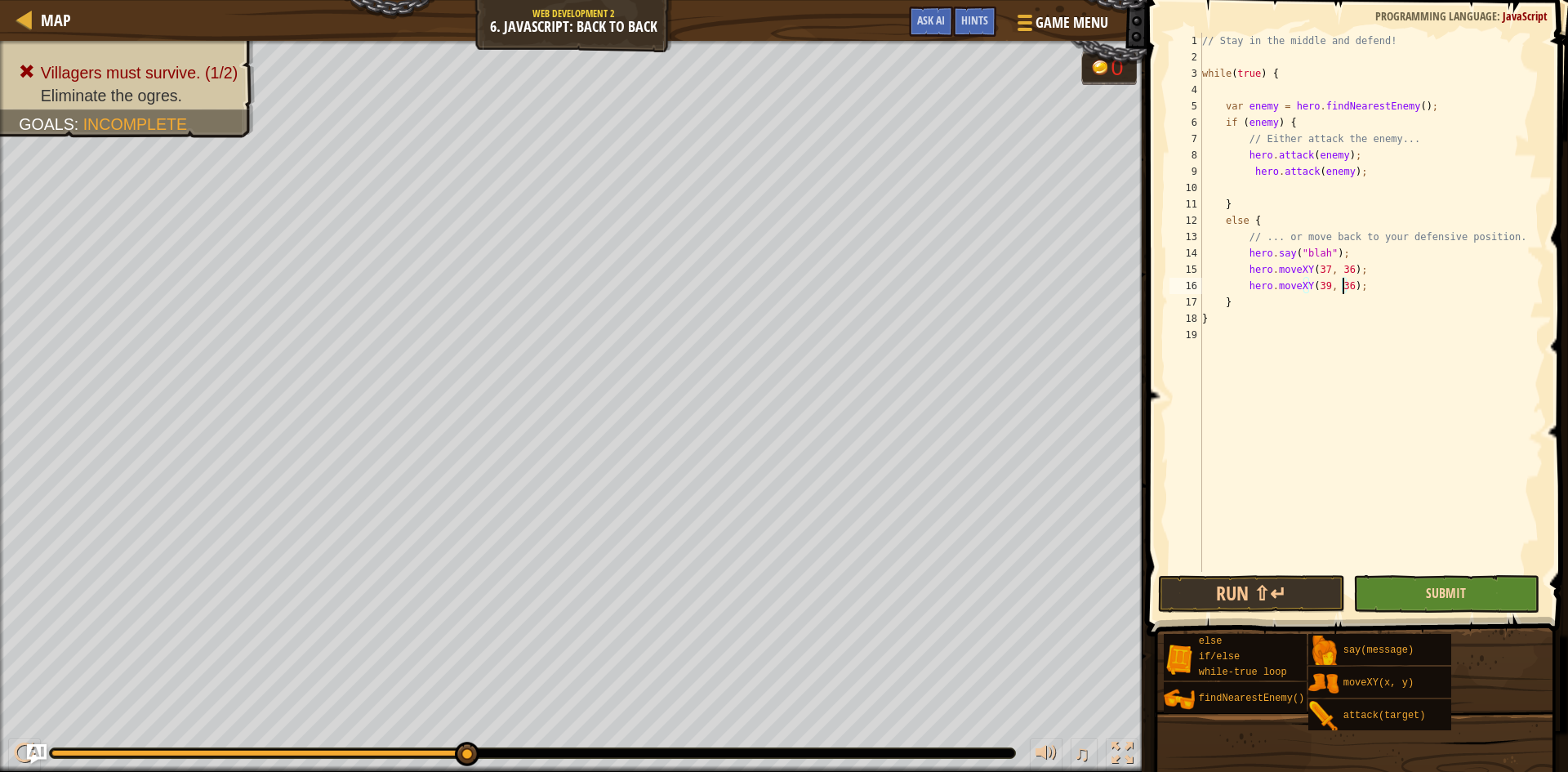
type textarea "hero.moveXY(39, 36);"
click at [1429, 597] on span "Submit" at bounding box center [1446, 592] width 40 height 18
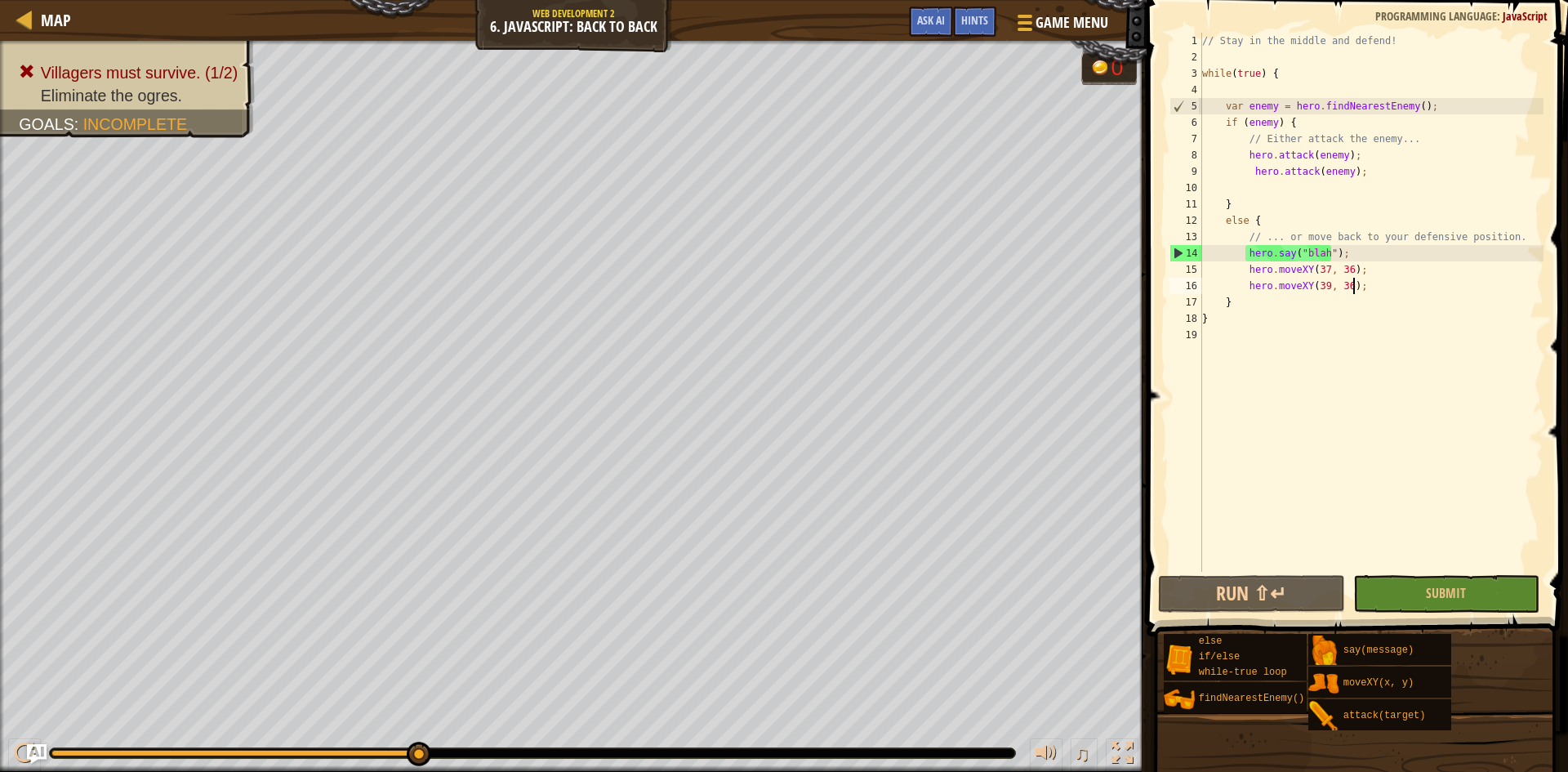
click at [1475, 285] on div "// Stay in the middle and defend! while ( true ) { var enemy = hero . findNeare…" at bounding box center [1371, 318] width 345 height 572
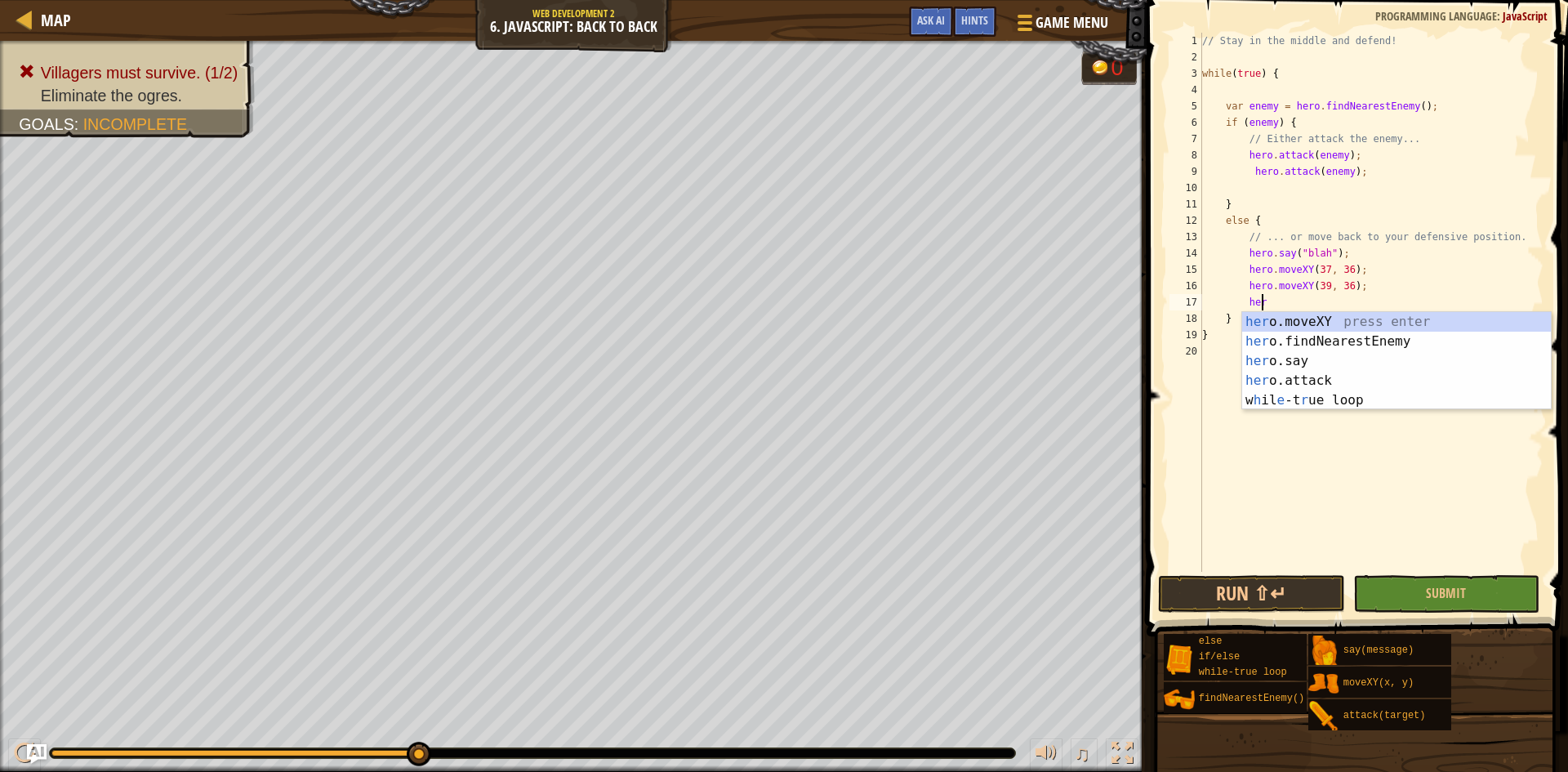
type textarea "hero"
click at [1342, 336] on div "hero .moveXY press enter hero .findNearestEnemy press enter hero .say press ent…" at bounding box center [1396, 381] width 309 height 138
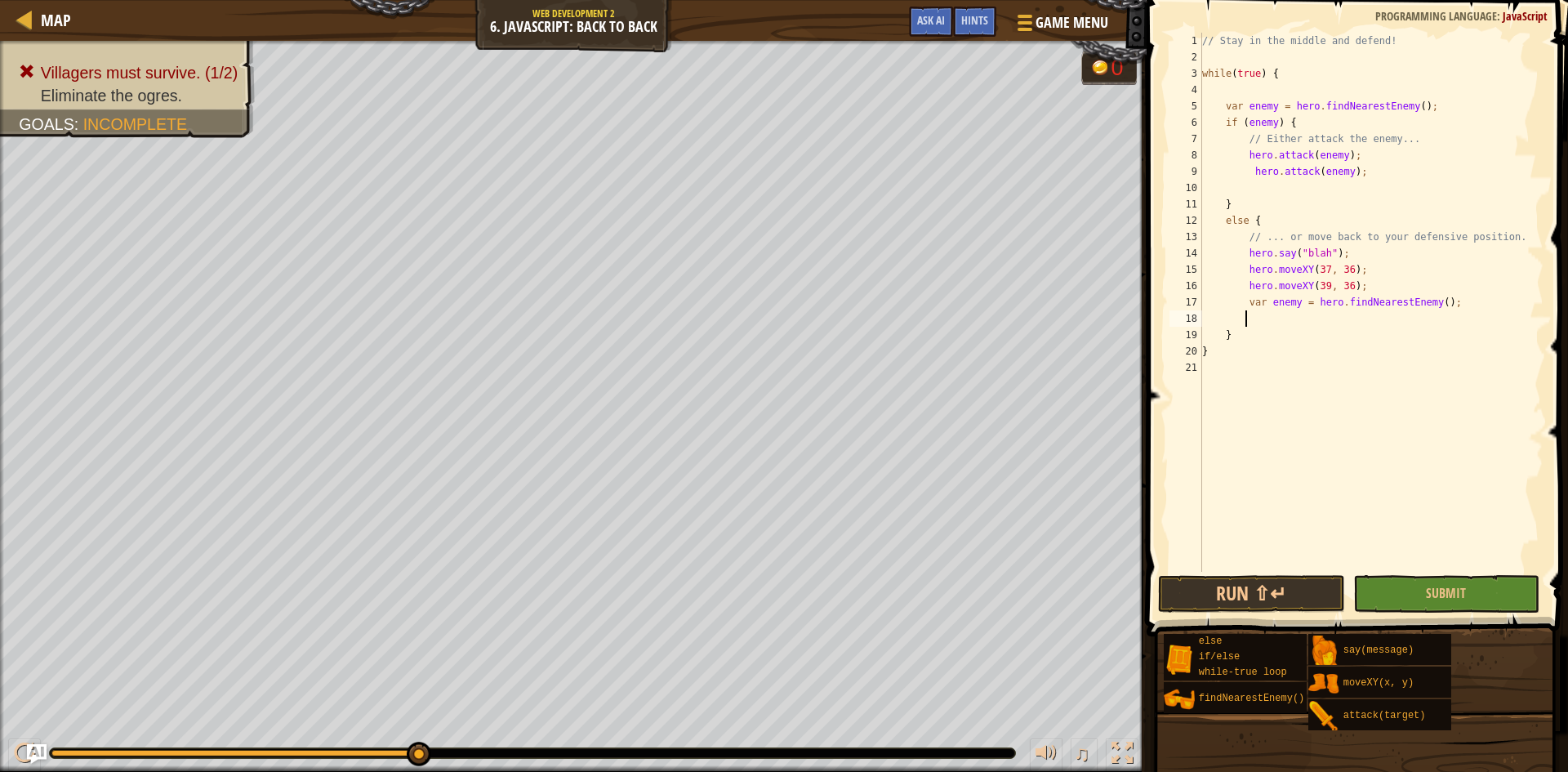
scroll to position [8, 3]
click at [1311, 597] on button "Run ⇧↵" at bounding box center [1252, 594] width 187 height 38
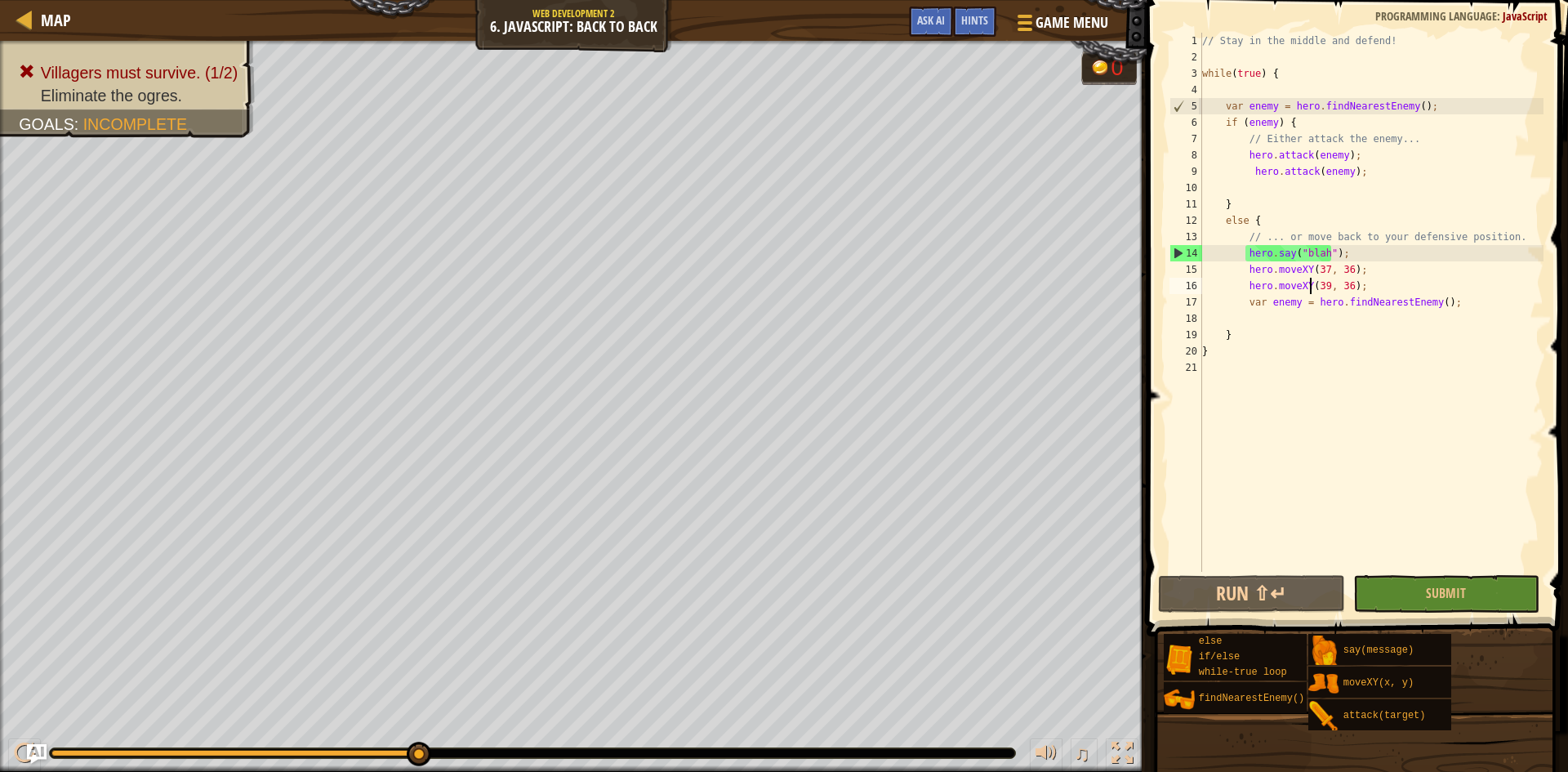
drag, startPoint x: 1311, startPoint y: 291, endPoint x: 1327, endPoint y: 285, distance: 17.1
click at [1326, 285] on div "// Stay in the middle and defend! while ( true ) { var enemy = hero . findNeare…" at bounding box center [1371, 318] width 345 height 572
click at [1352, 289] on div "// Stay in the middle and defend! while ( true ) { var enemy = hero . findNeare…" at bounding box center [1371, 318] width 345 height 572
type textarea "h;ero.moveXY(39, 36)"
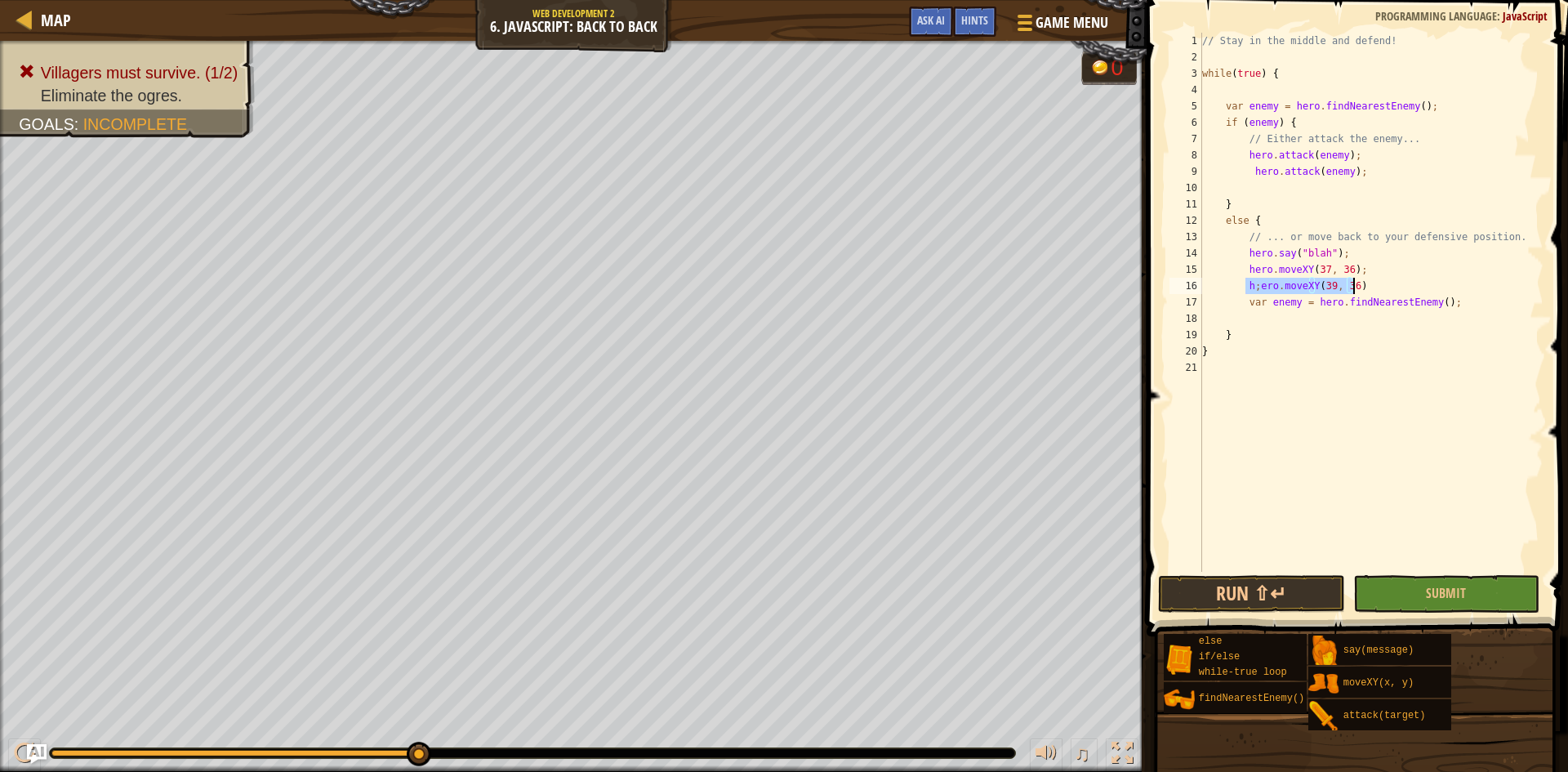
drag, startPoint x: 1243, startPoint y: 283, endPoint x: 1356, endPoint y: 288, distance: 113.1
click at [1356, 288] on div "// Stay in the middle and defend! while ( true ) { var enemy = hero . findNeare…" at bounding box center [1371, 318] width 345 height 572
click at [1243, 303] on div "// Stay in the middle and defend! while ( true ) { var enemy = hero . findNeare…" at bounding box center [1371, 318] width 345 height 572
drag, startPoint x: 1406, startPoint y: 586, endPoint x: 1415, endPoint y: 591, distance: 10.3
click at [1407, 585] on button "Submit" at bounding box center [1447, 594] width 187 height 38
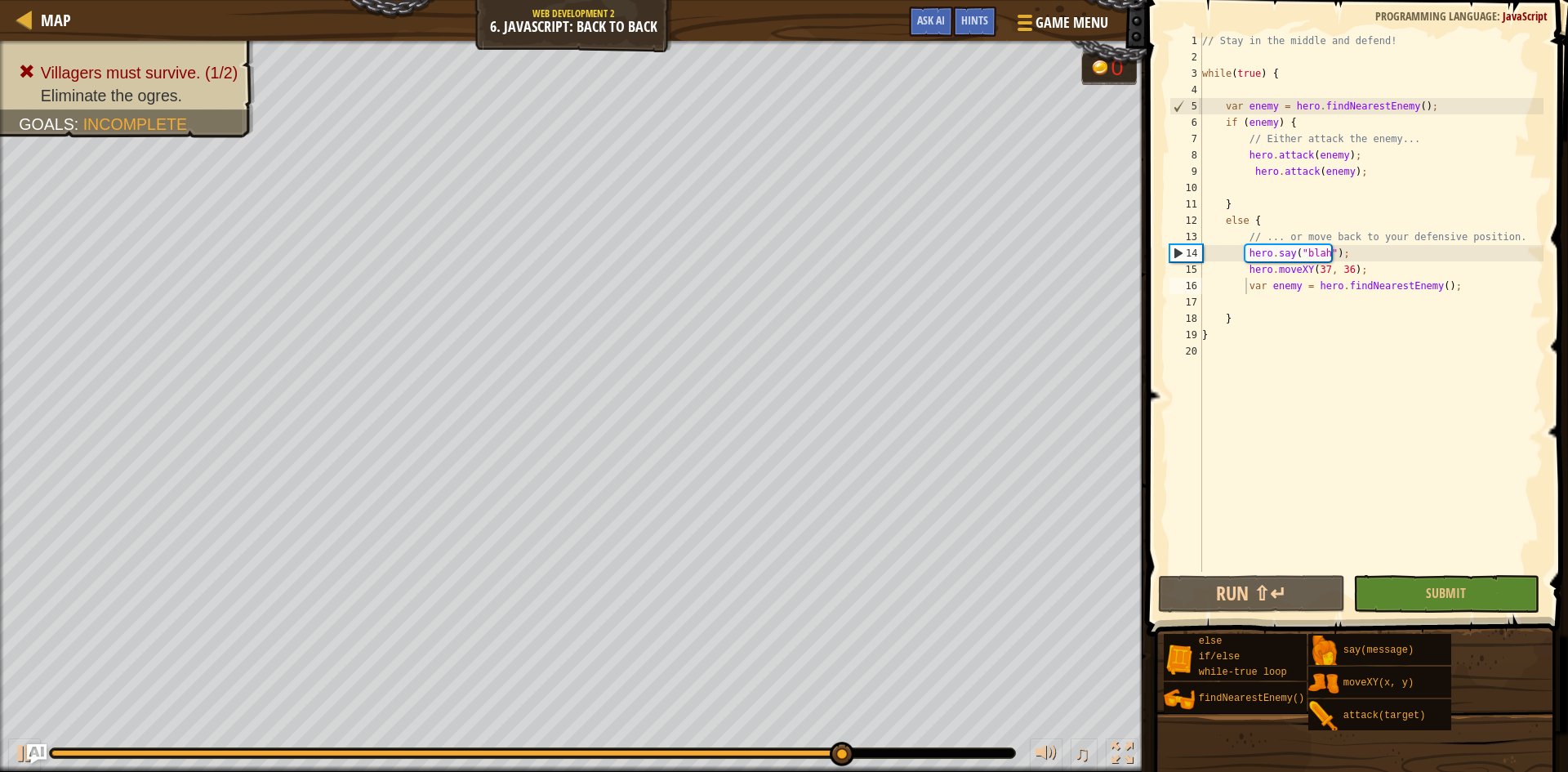
type textarea "hero.moveXY(37, 36);"
drag, startPoint x: 1387, startPoint y: 273, endPoint x: 1246, endPoint y: 274, distance: 141.0
click at [1246, 274] on div "// Stay in the middle and defend! while ( true ) { var enemy = hero . findNeare…" at bounding box center [1371, 318] width 345 height 572
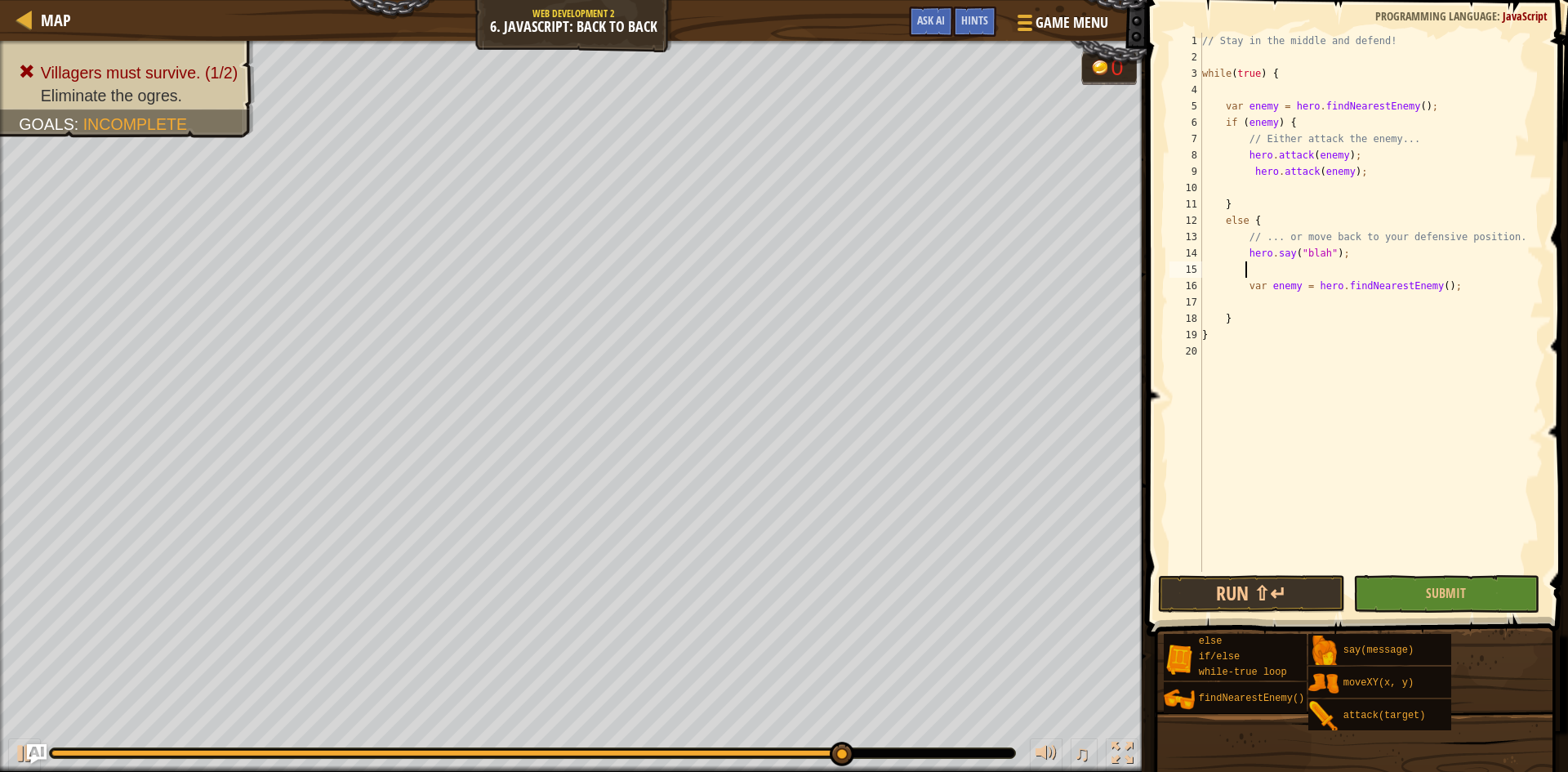
click at [1246, 290] on div "// Stay in the middle and defend! while ( true ) { var enemy = hero . findNeare…" at bounding box center [1371, 318] width 345 height 572
type textarea "var enemy = hero.findNearestEnemy();"
click at [1285, 593] on button "Run ⇧↵" at bounding box center [1252, 594] width 187 height 38
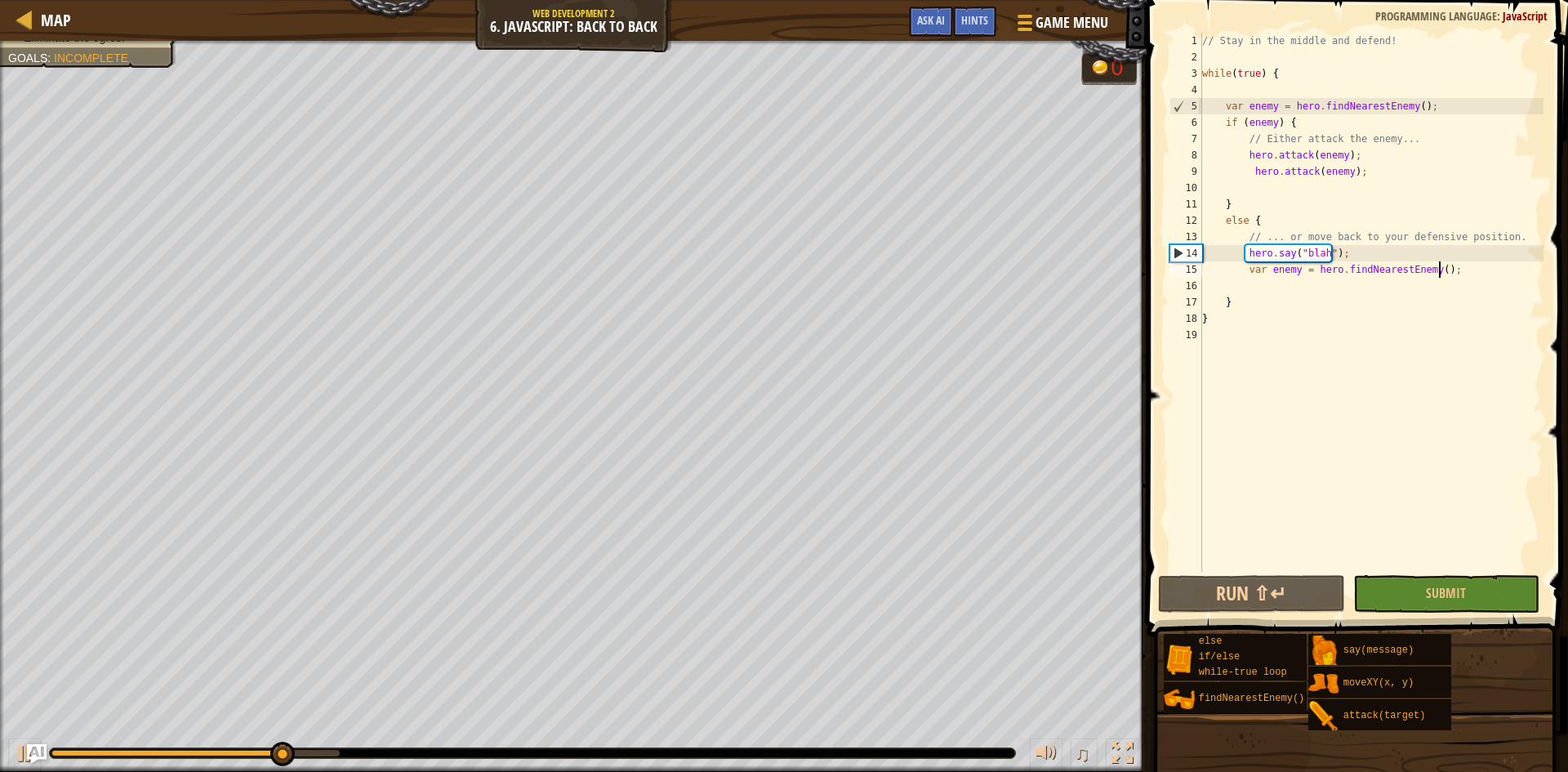
click at [1442, 267] on div "// Stay in the middle and defend! while ( true ) { var enemy = hero . findNeare…" at bounding box center [1371, 318] width 345 height 572
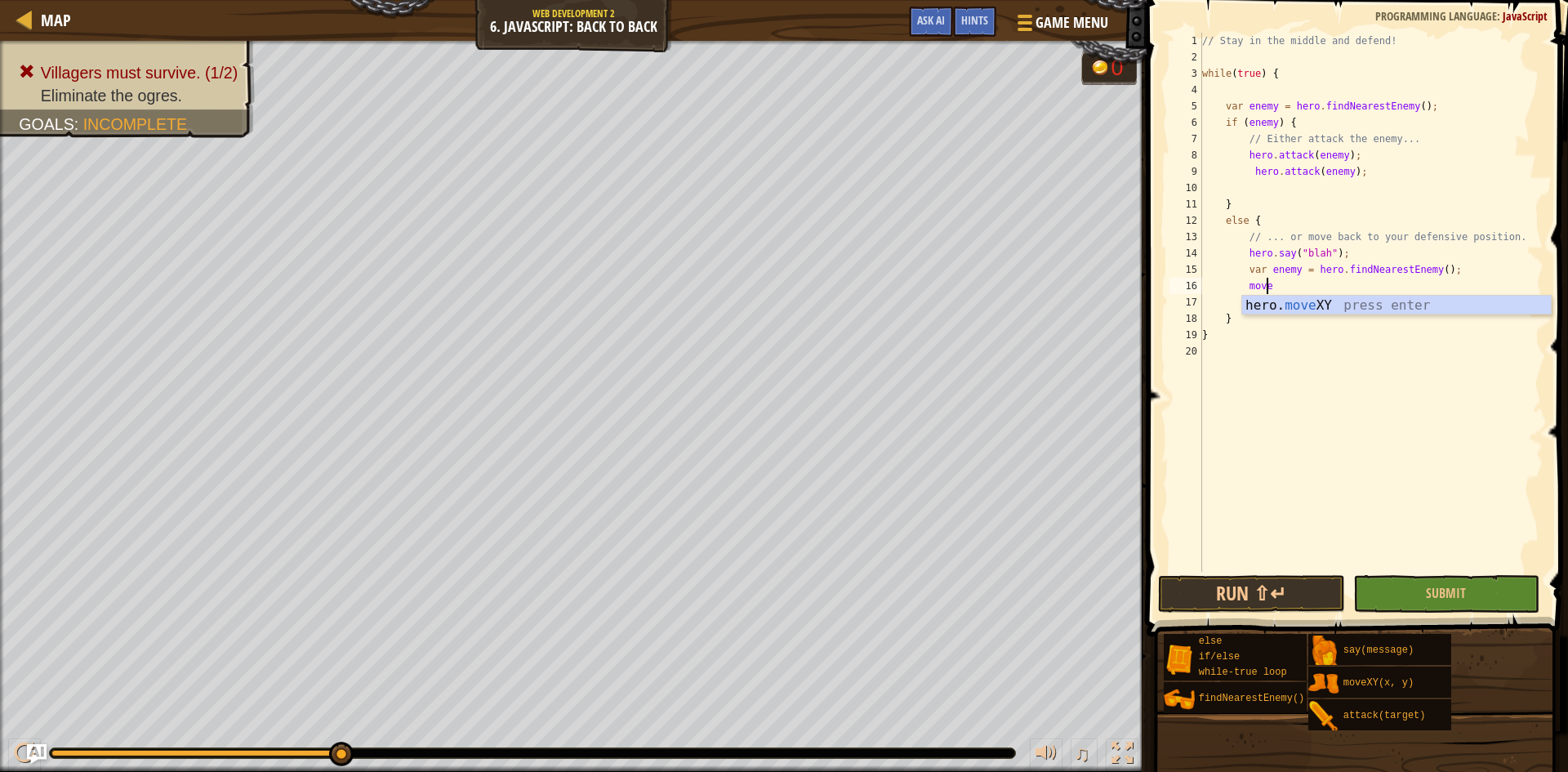
scroll to position [8, 5]
click at [1318, 303] on div "hero. move XY press enter" at bounding box center [1396, 325] width 309 height 58
click at [1337, 287] on div "// Stay in the middle and defend! while ( true ) { var enemy = hero . findNeare…" at bounding box center [1371, 318] width 345 height 572
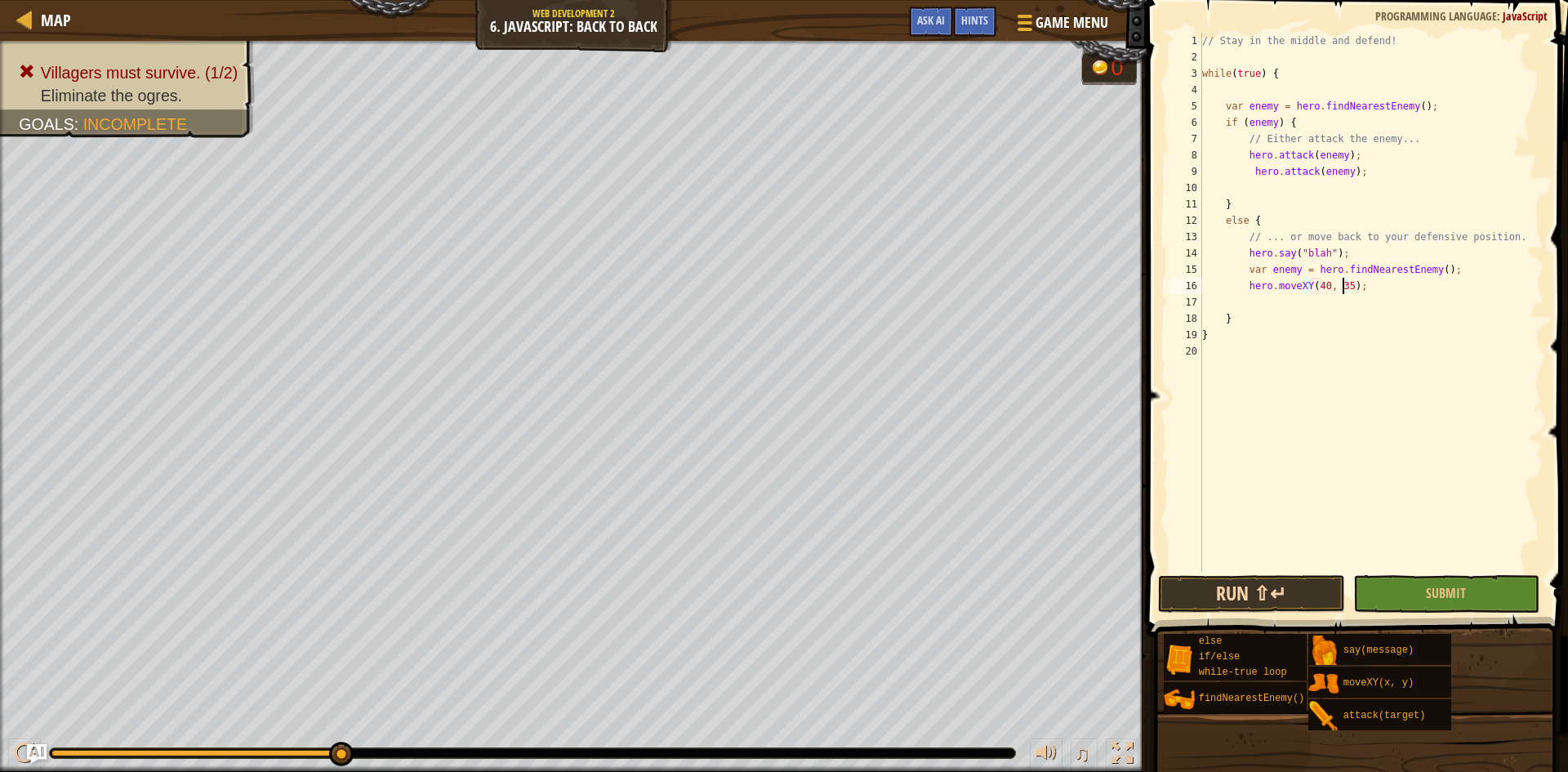
type textarea "hero.moveXY(40, 35);"
drag, startPoint x: 1267, startPoint y: 578, endPoint x: 1299, endPoint y: 587, distance: 33.2
click at [1264, 584] on button "Run ⇧↵" at bounding box center [1252, 594] width 187 height 38
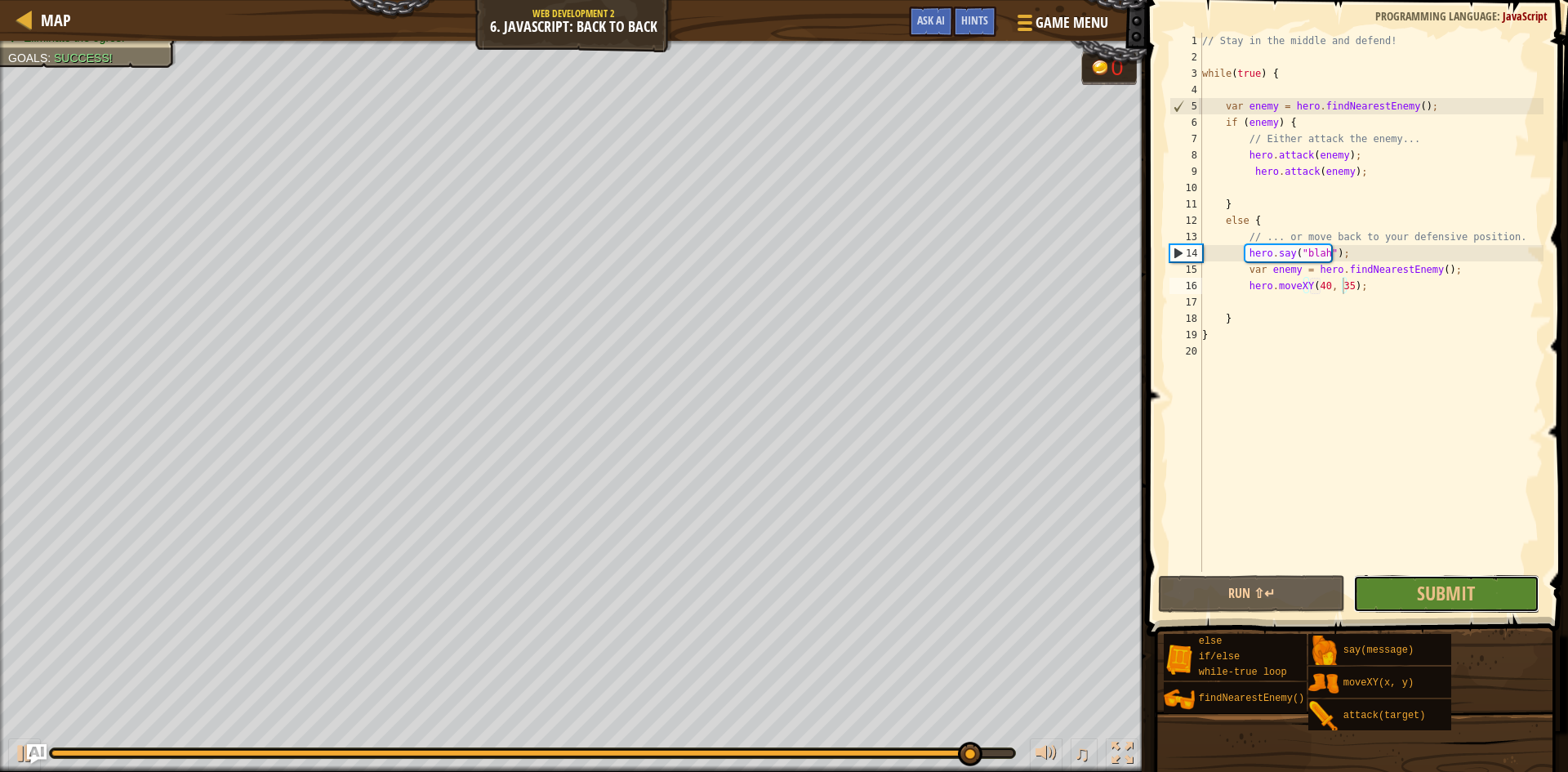
click at [1468, 591] on span "Submit" at bounding box center [1446, 593] width 58 height 26
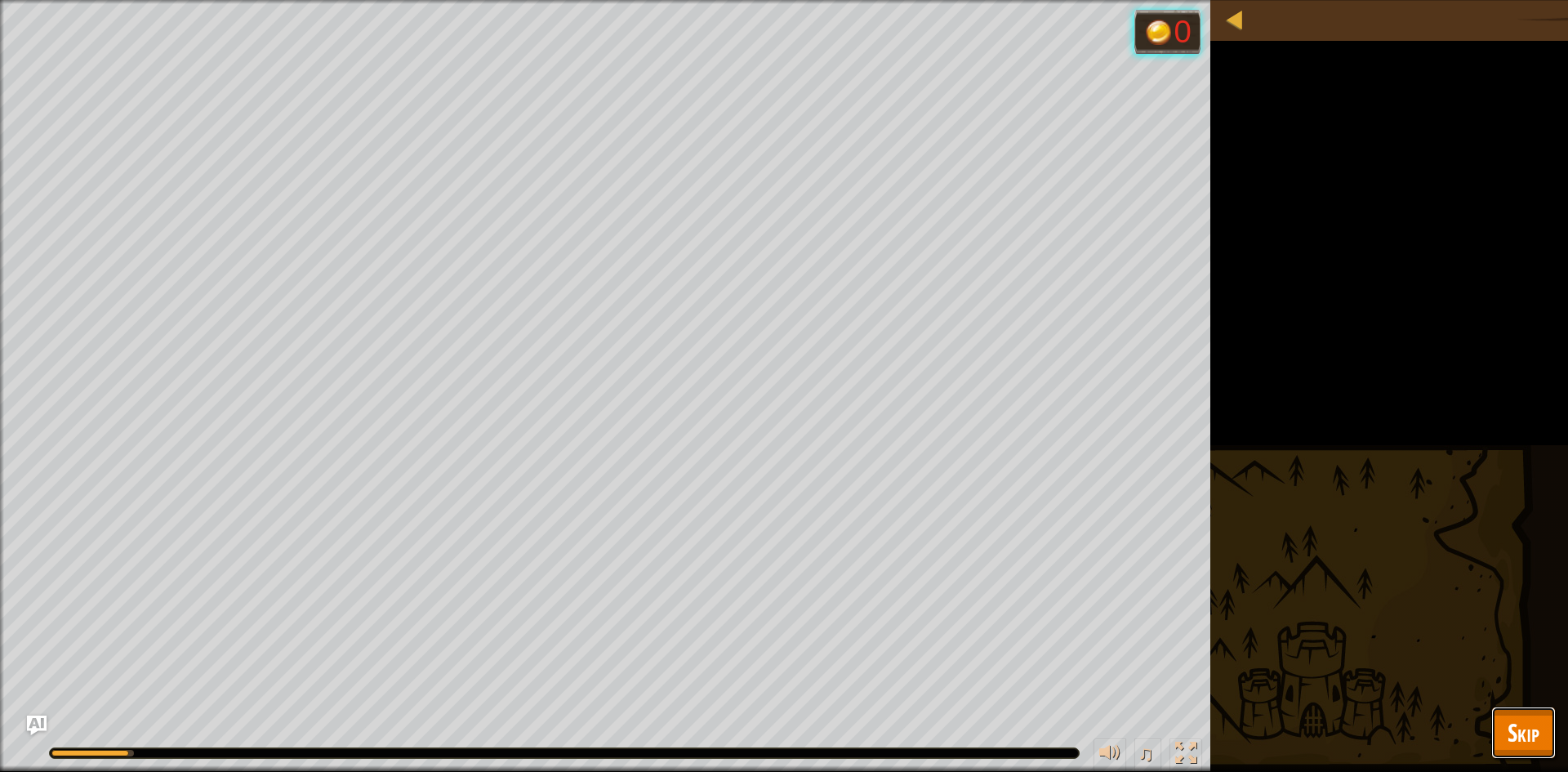
click at [1546, 735] on button "Skip" at bounding box center [1523, 732] width 64 height 52
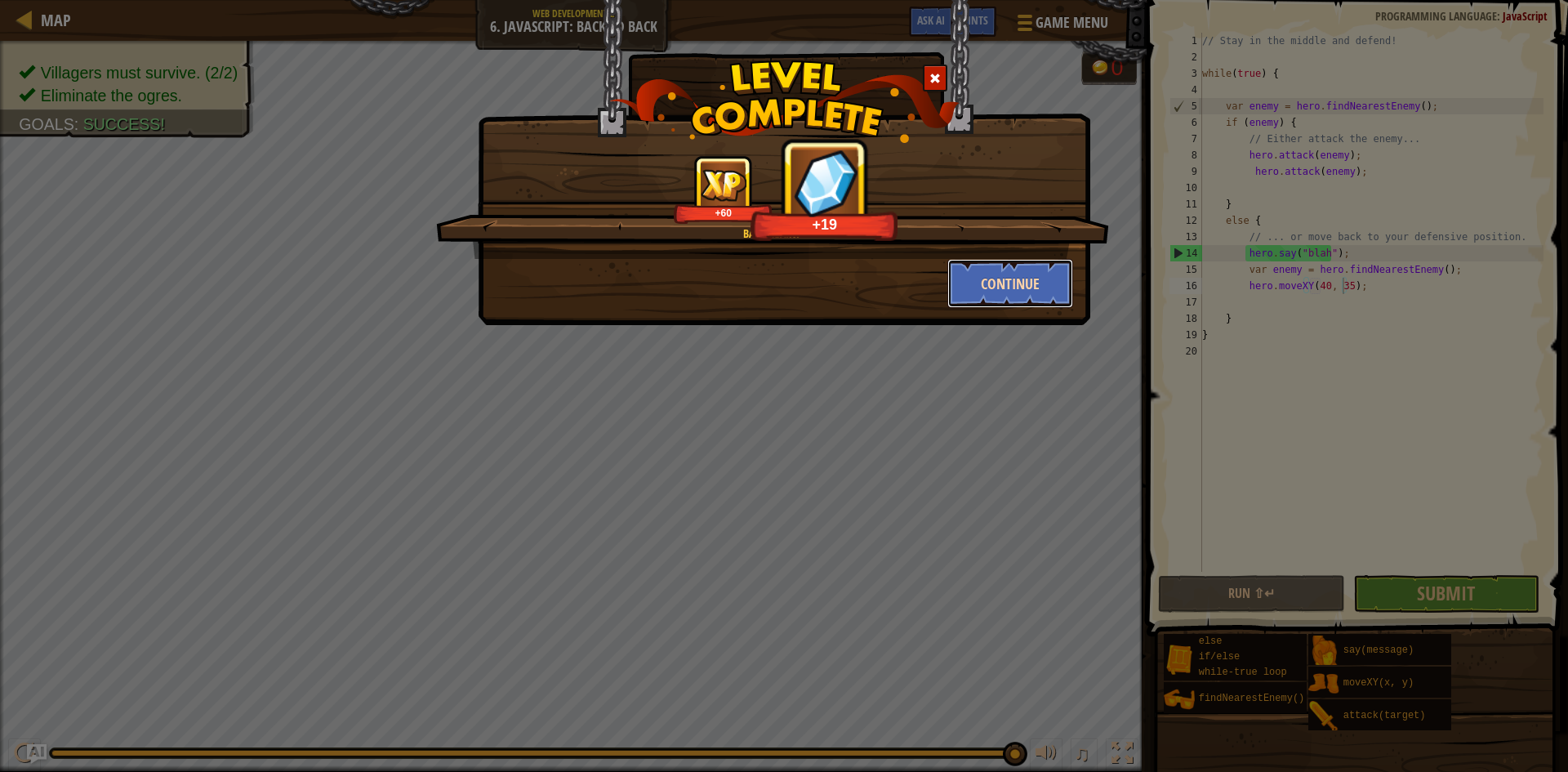
click at [995, 301] on button "Continue" at bounding box center [1010, 283] width 126 height 49
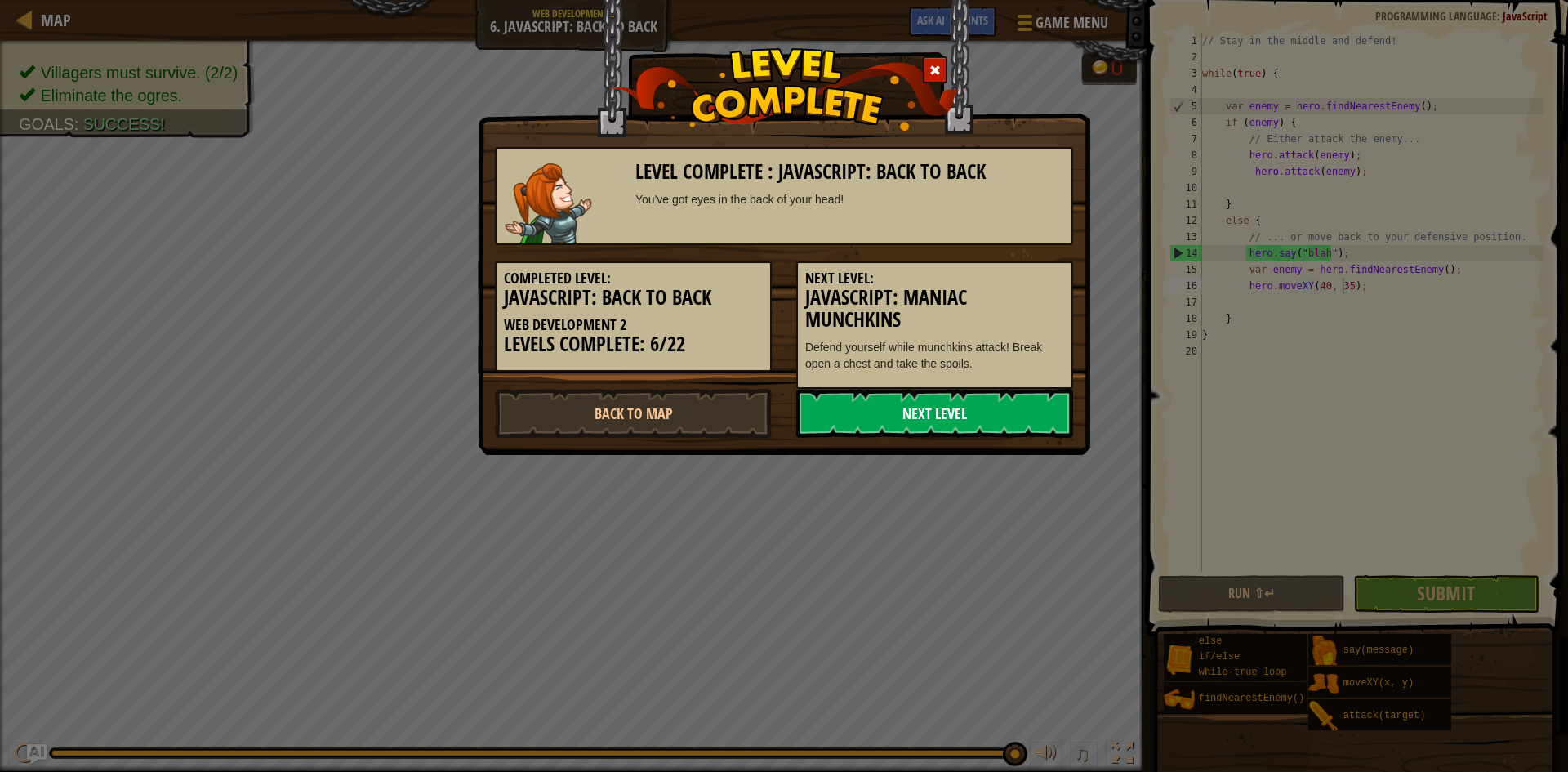
click at [842, 401] on link "Next Level" at bounding box center [934, 413] width 277 height 49
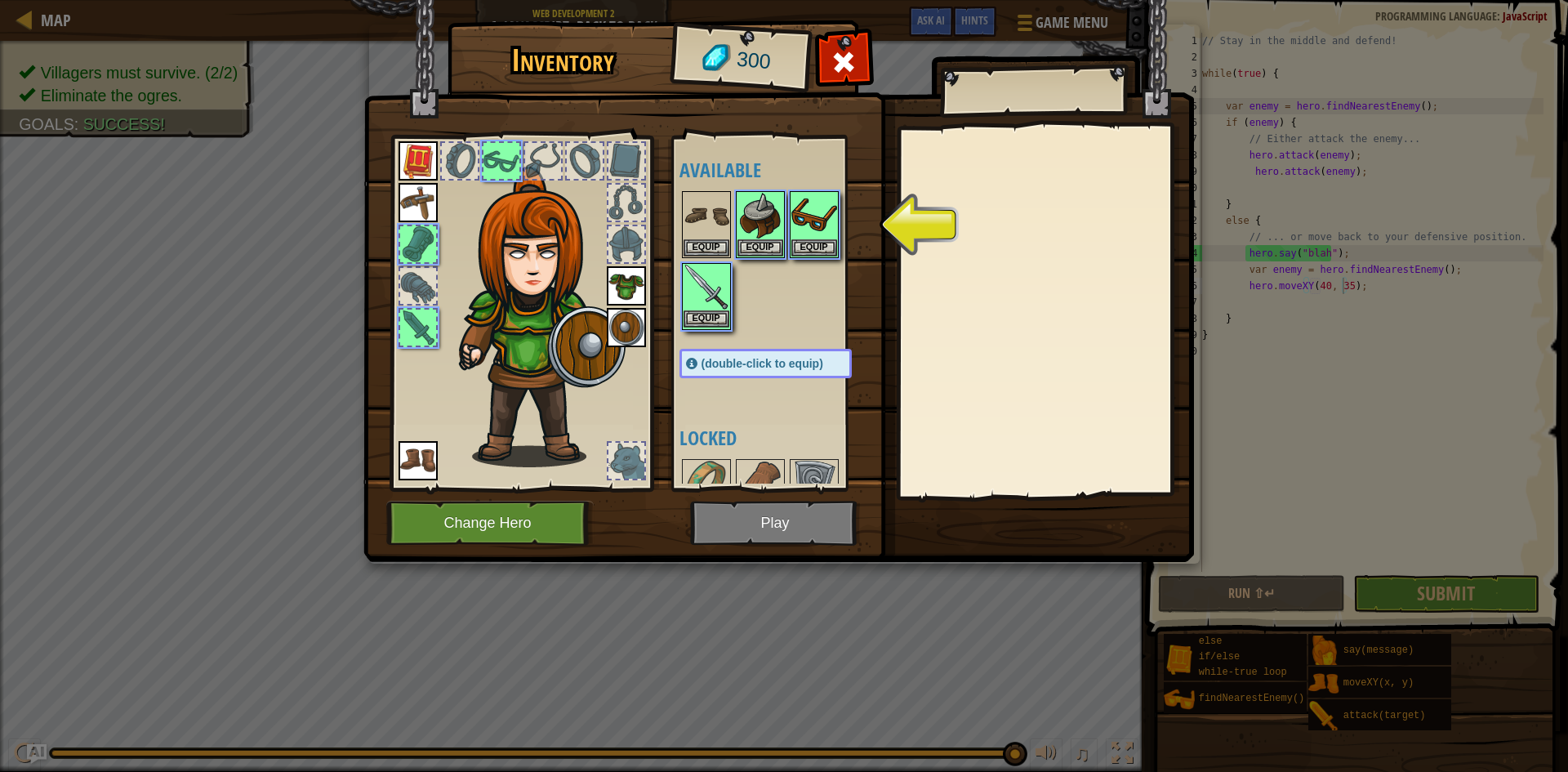
click at [686, 307] on img at bounding box center [706, 287] width 46 height 46
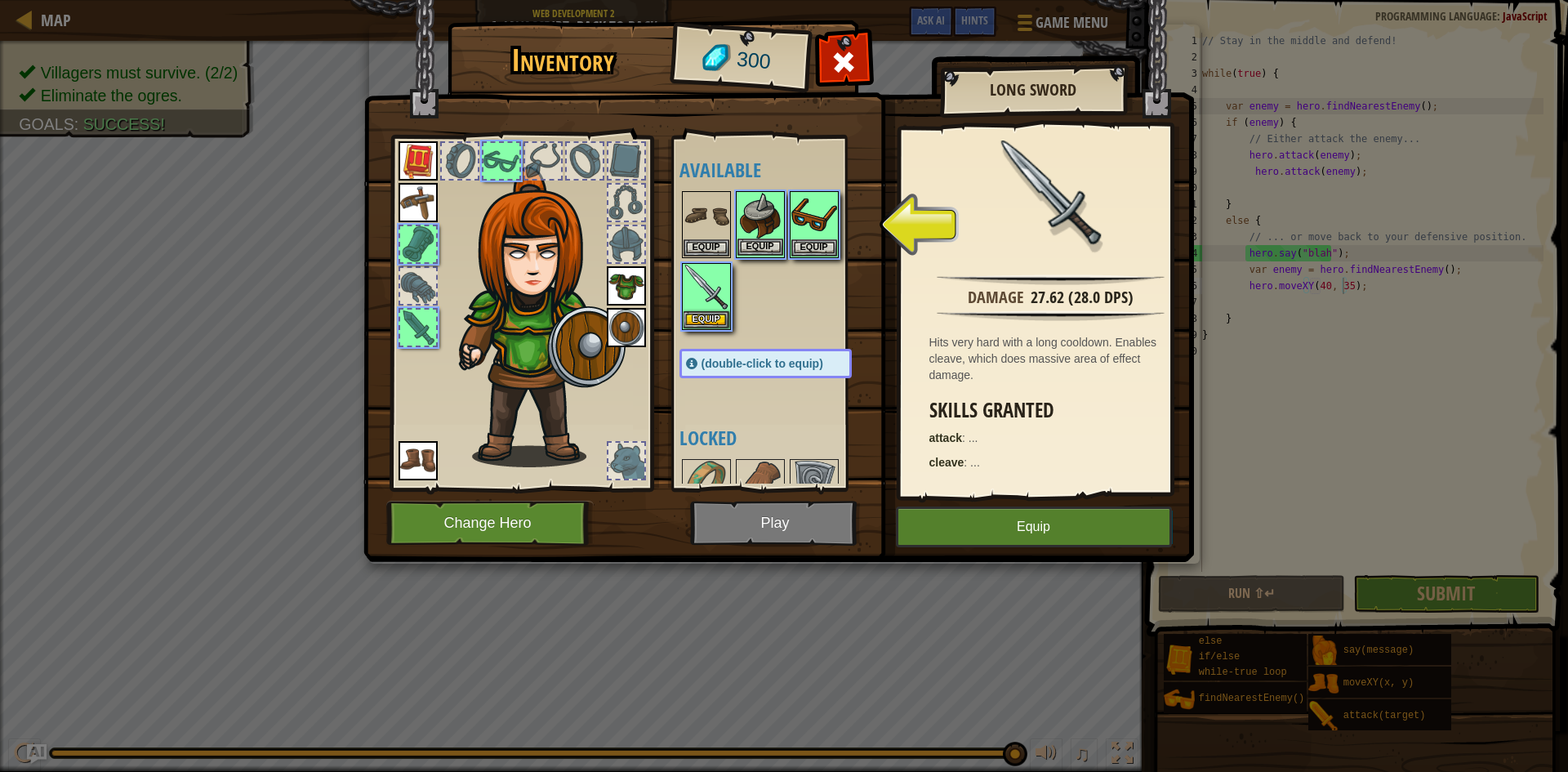
click at [746, 237] on img at bounding box center [760, 215] width 46 height 46
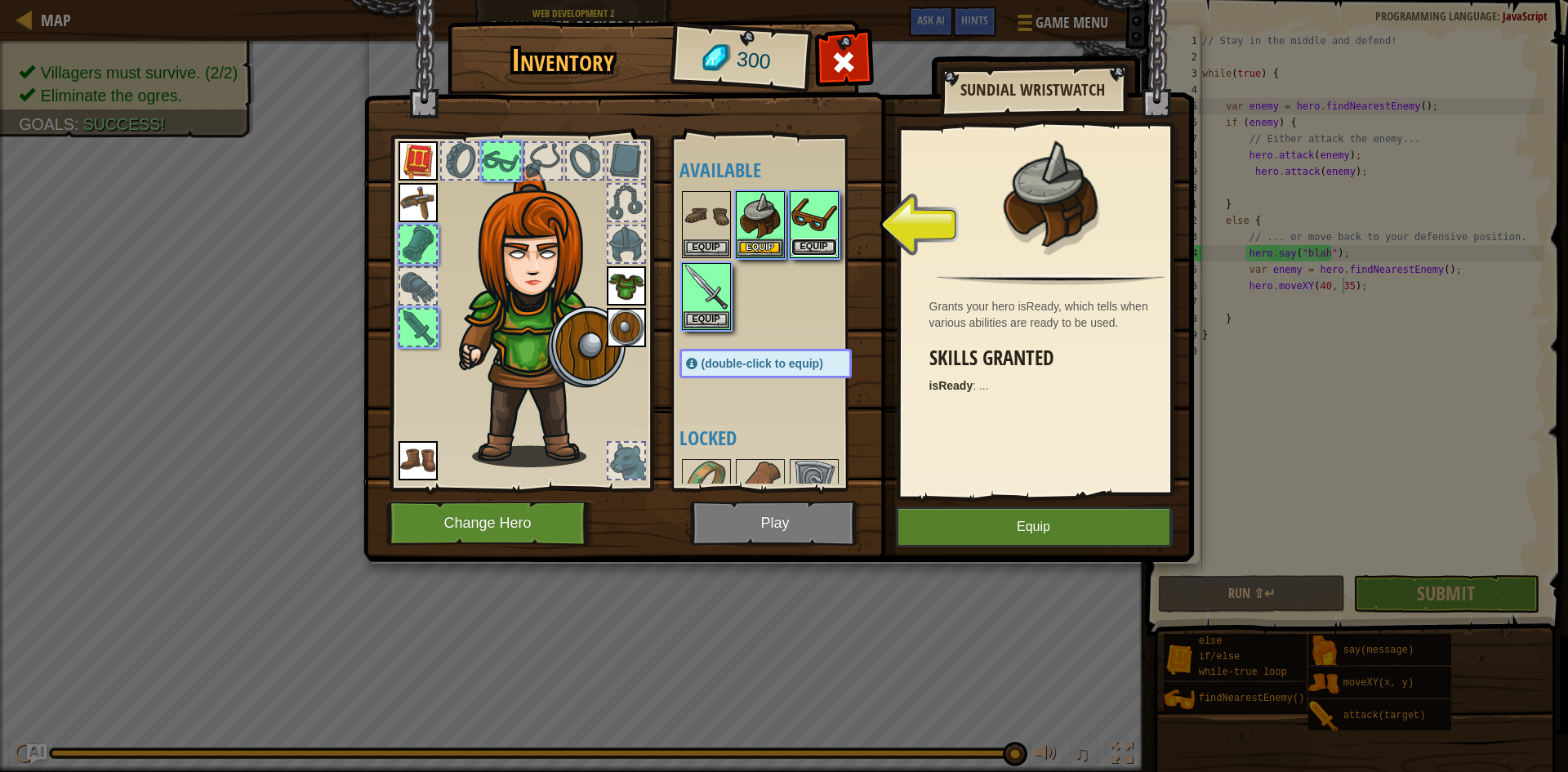
click at [793, 238] on button "Equip" at bounding box center [814, 247] width 46 height 17
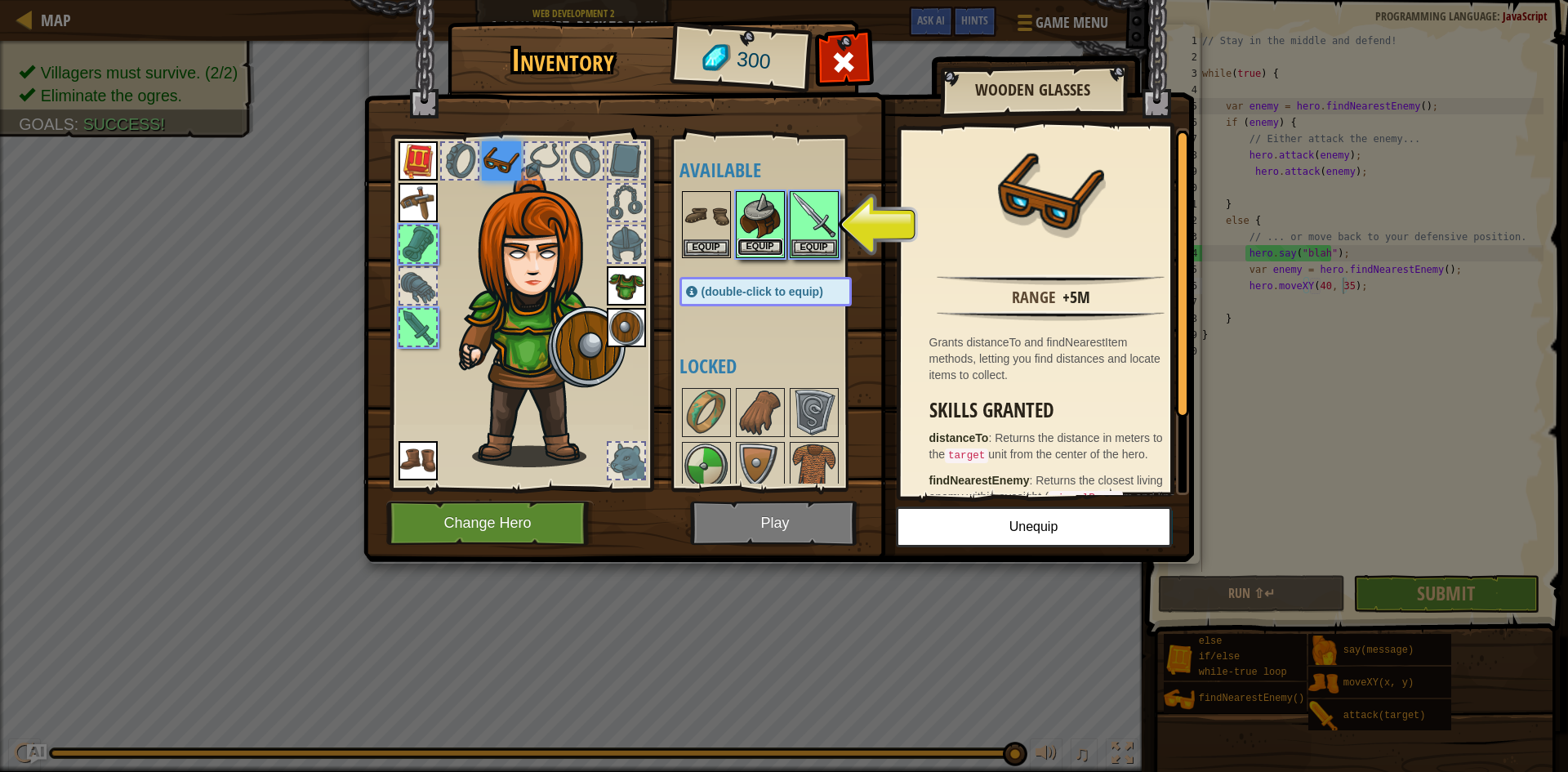
click at [744, 244] on button "Equip" at bounding box center [760, 247] width 46 height 17
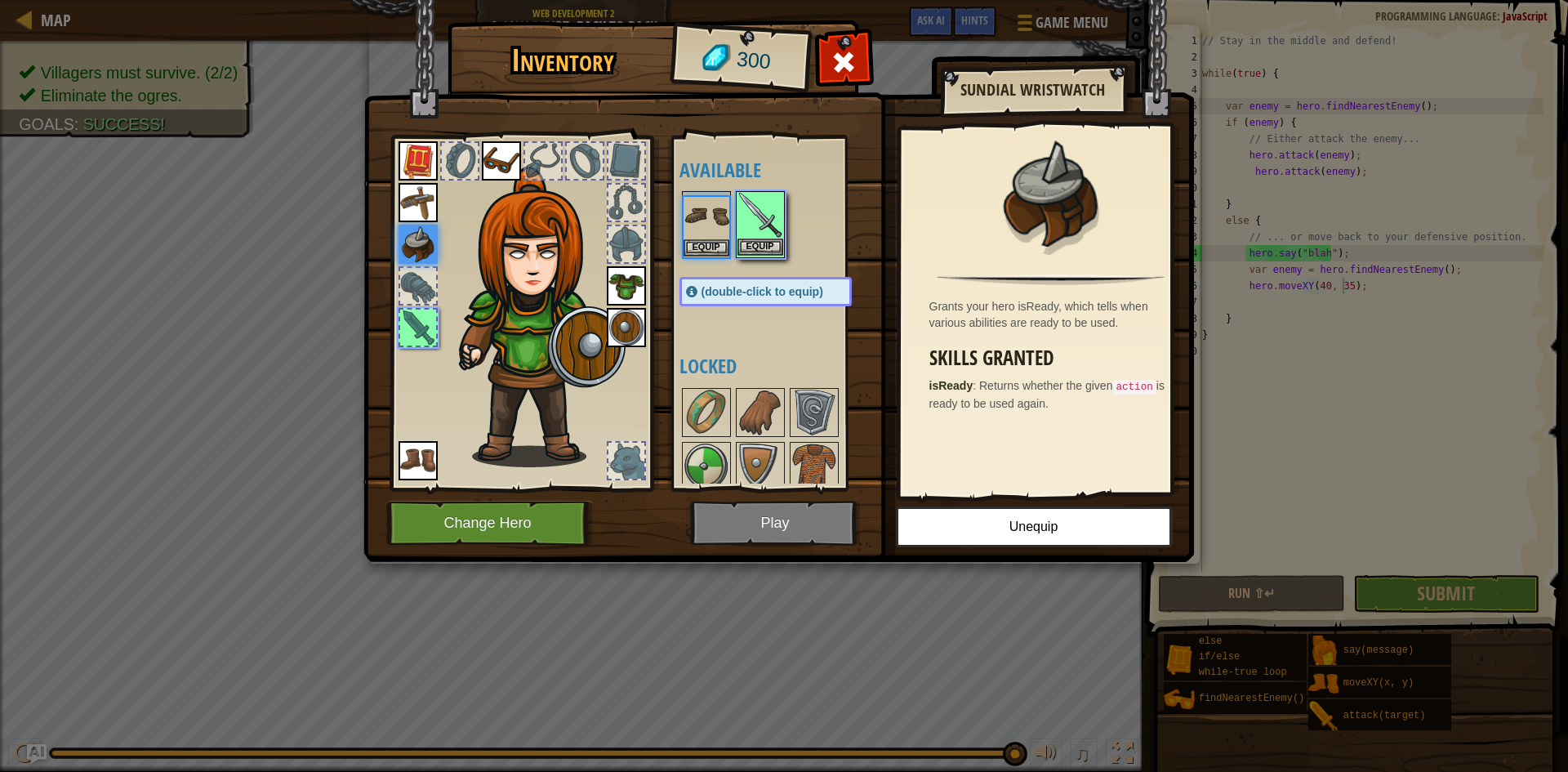
click at [758, 237] on img at bounding box center [760, 215] width 46 height 46
click at [753, 240] on button "Equip" at bounding box center [760, 247] width 46 height 17
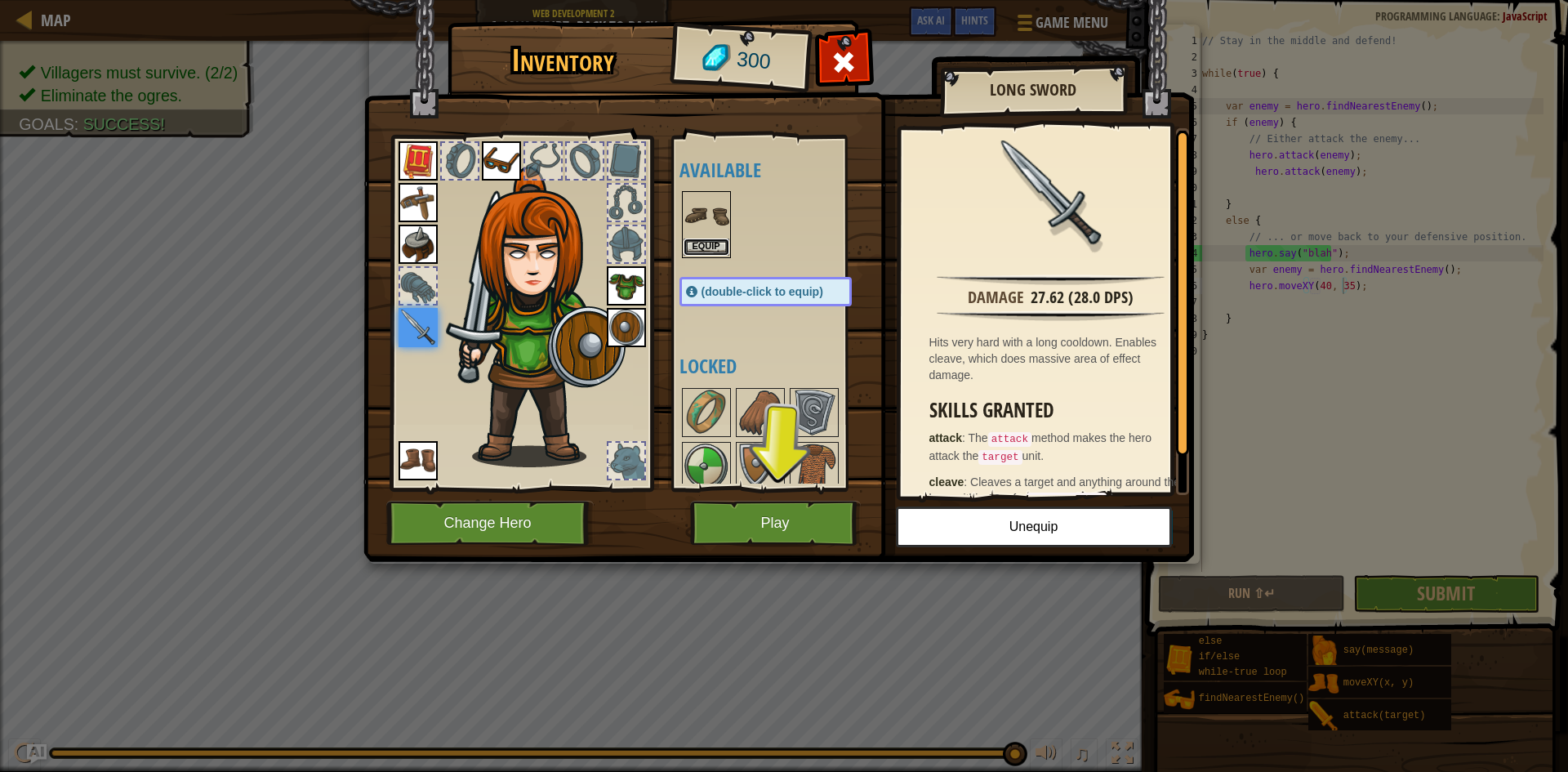
click at [703, 251] on button "Equip" at bounding box center [706, 247] width 46 height 17
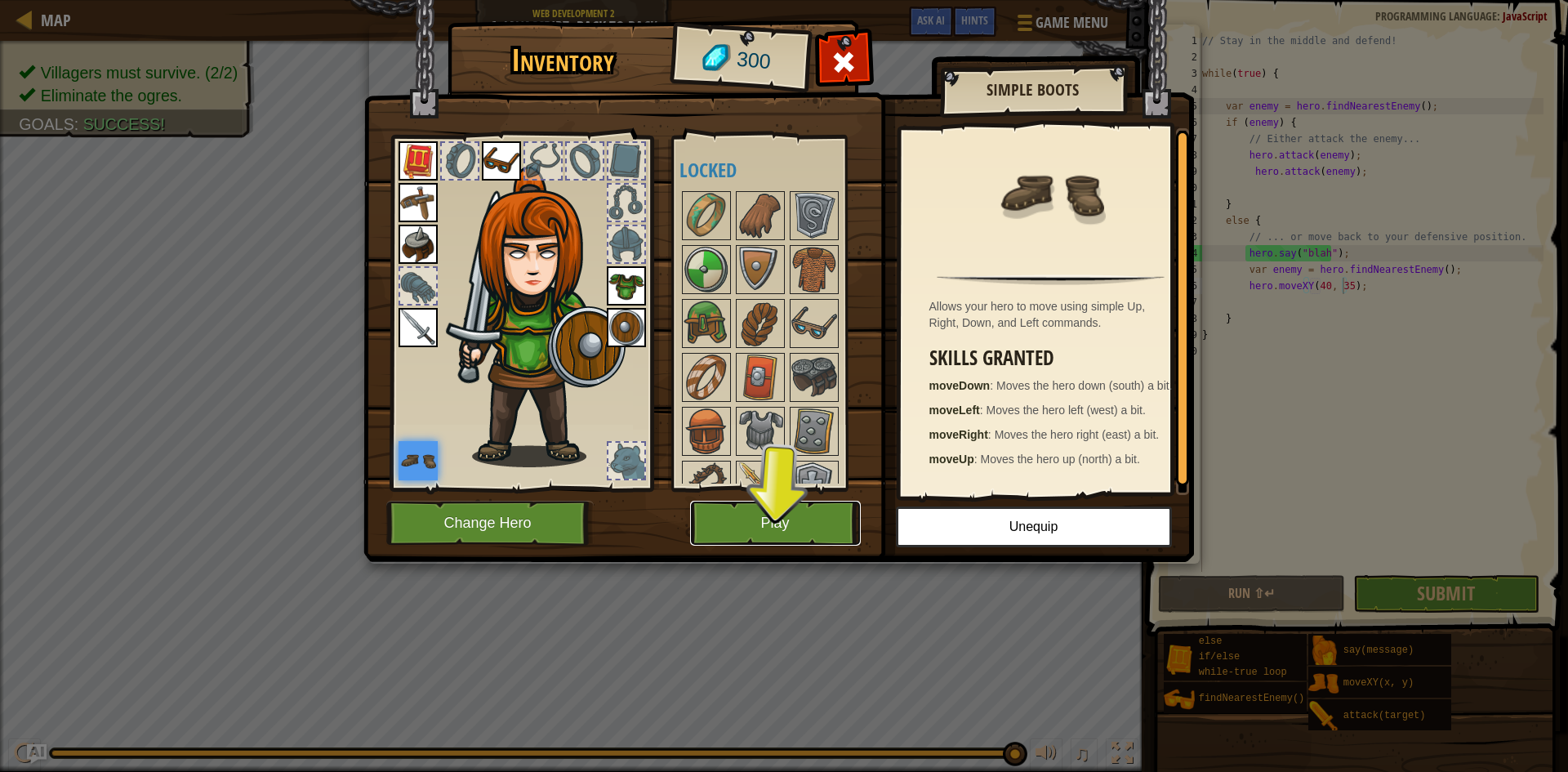
click at [781, 529] on button "Play" at bounding box center [775, 523] width 171 height 45
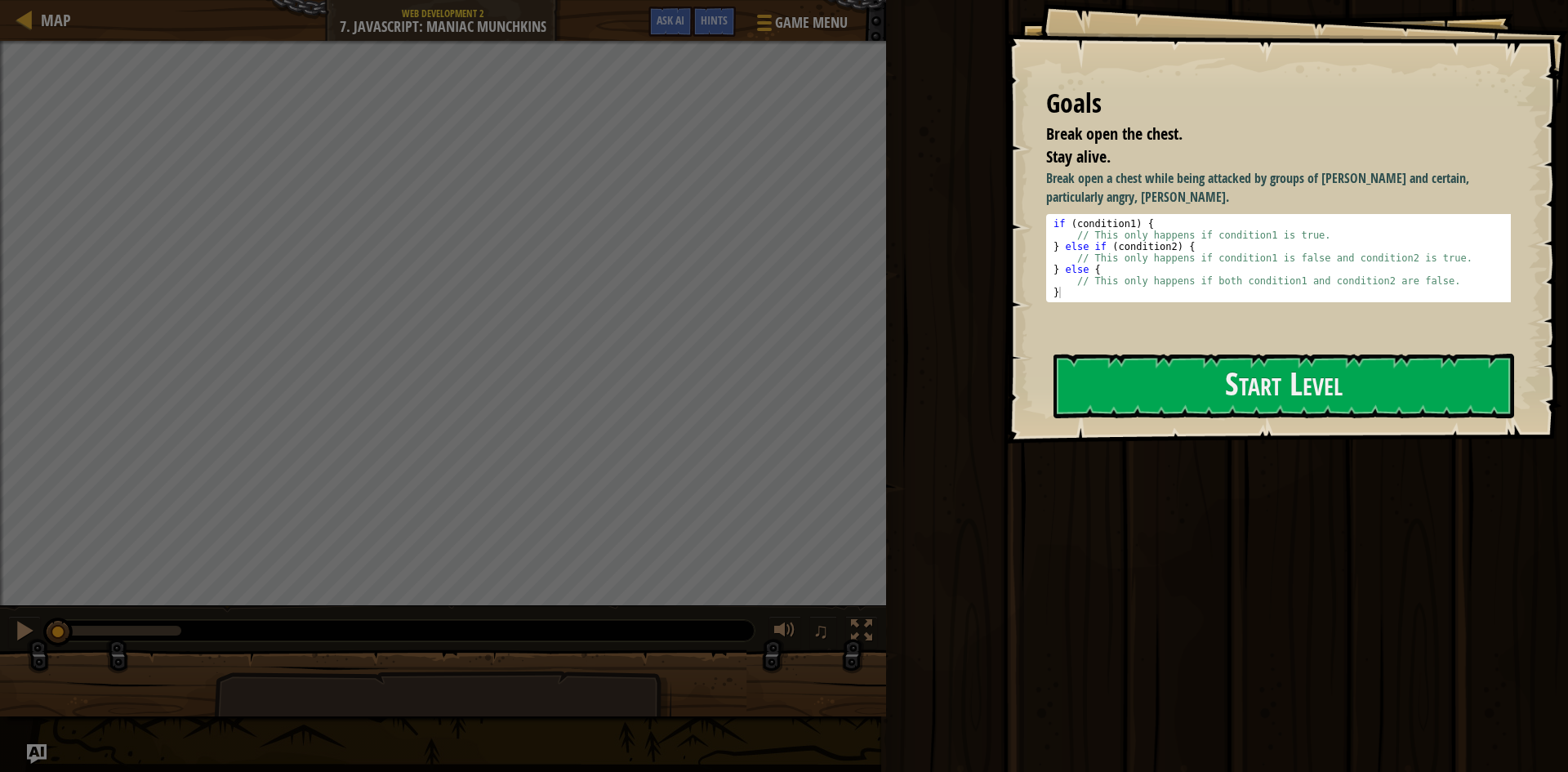
drag, startPoint x: 1332, startPoint y: 403, endPoint x: 1361, endPoint y: 315, distance: 92.7
click at [1330, 419] on div "Goals Break open the chest. Stay alive. Break open a chest while being attacked…" at bounding box center [1287, 222] width 563 height 444
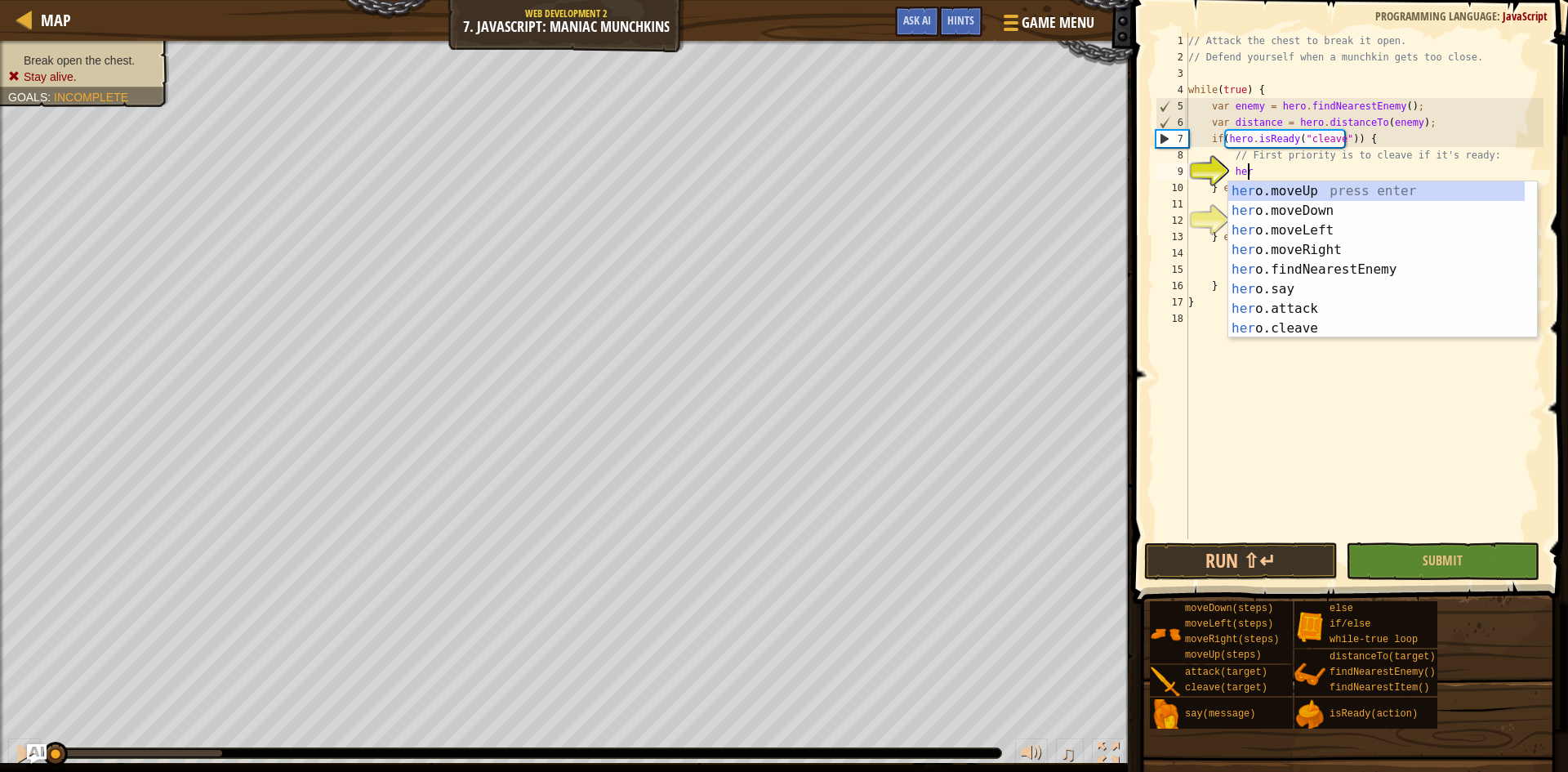
scroll to position [8, 4]
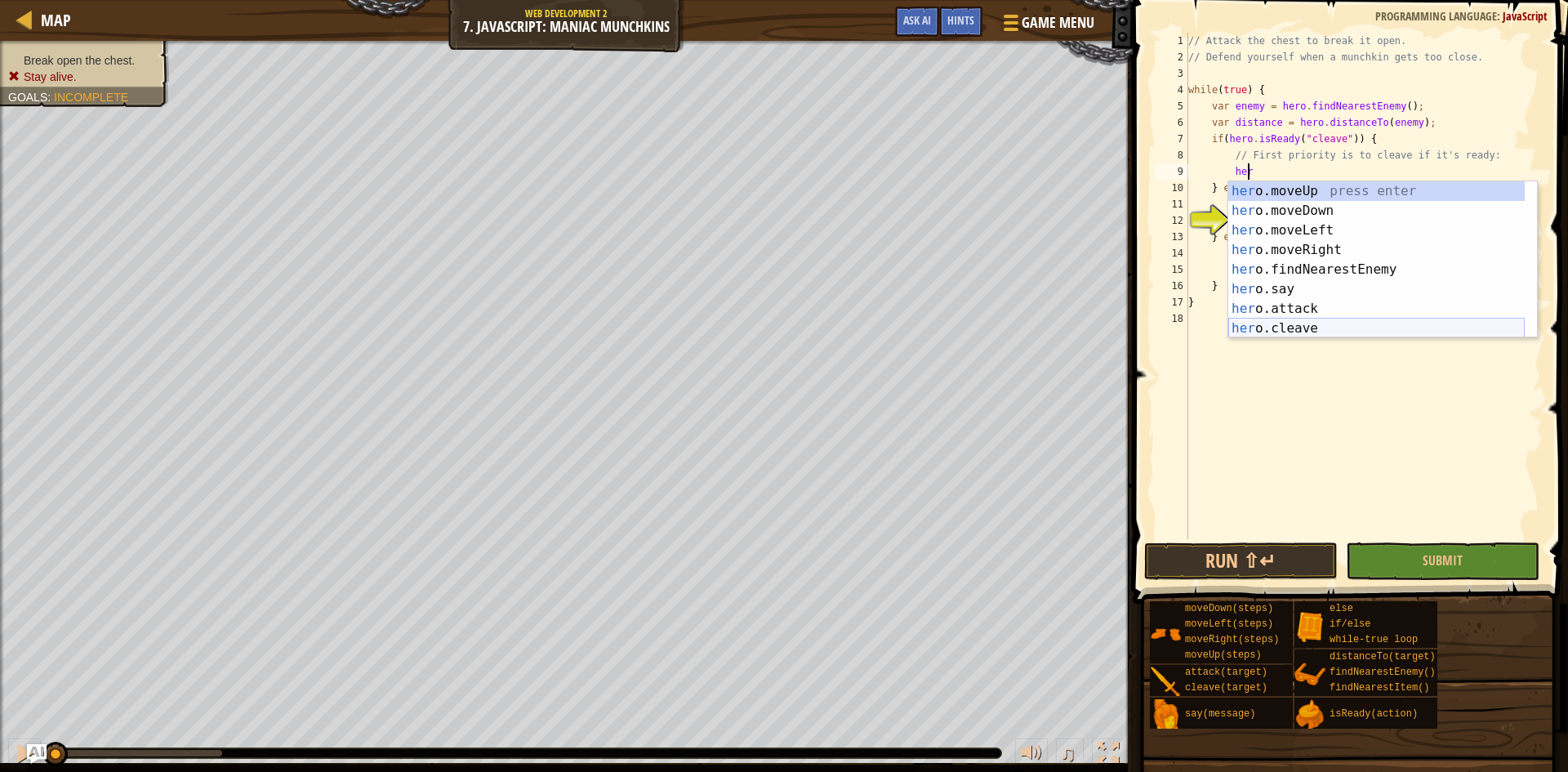
click at [1266, 327] on div "her o.moveUp press enter her o.moveDown press enter her o.moveLeft press enter …" at bounding box center [1376, 279] width 297 height 196
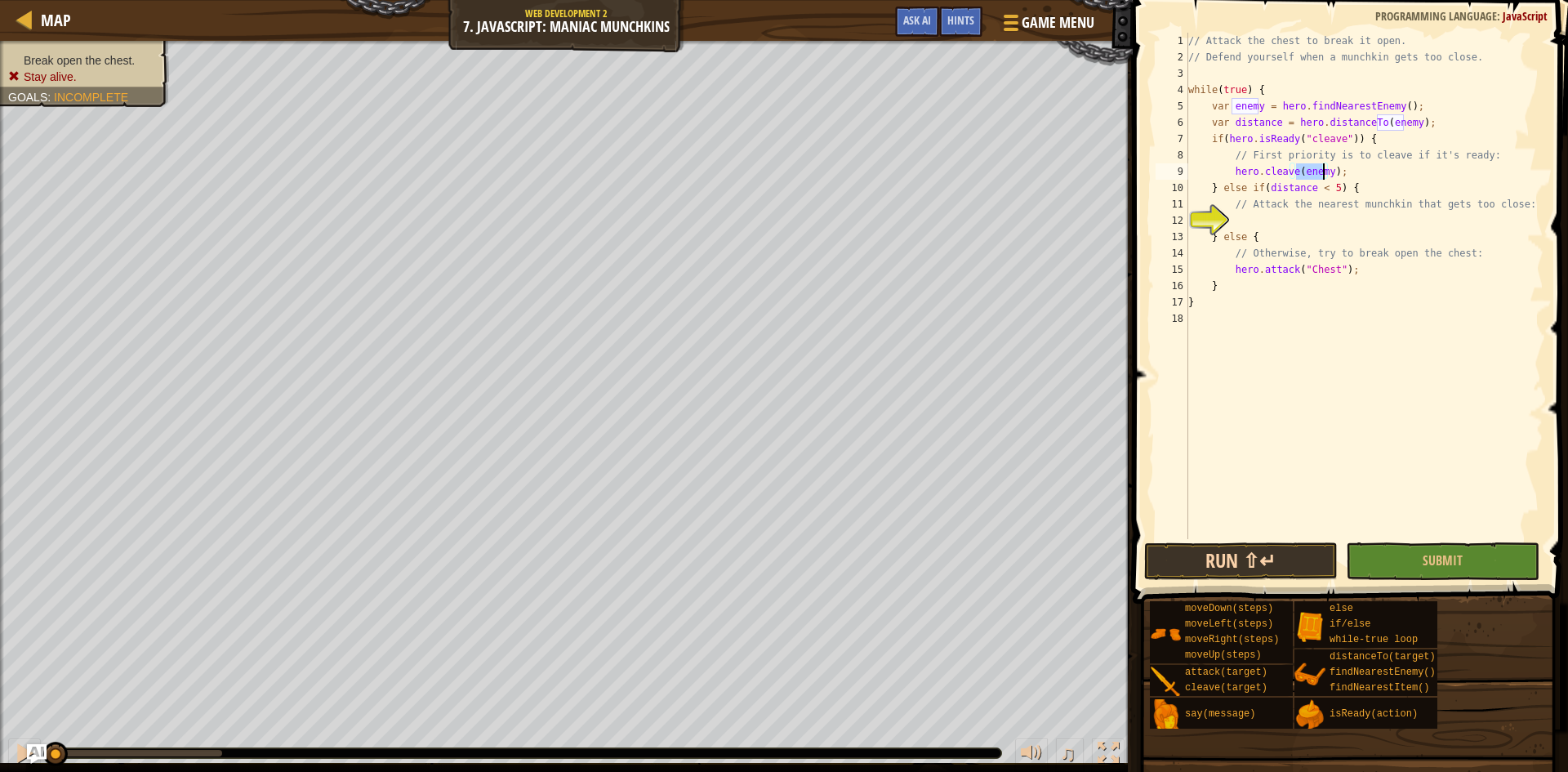
type textarea "hero.cleave(enemy);"
drag, startPoint x: 1286, startPoint y: 567, endPoint x: 1284, endPoint y: 559, distance: 8.2
click at [1285, 559] on button "Run ⇧↵" at bounding box center [1240, 561] width 193 height 38
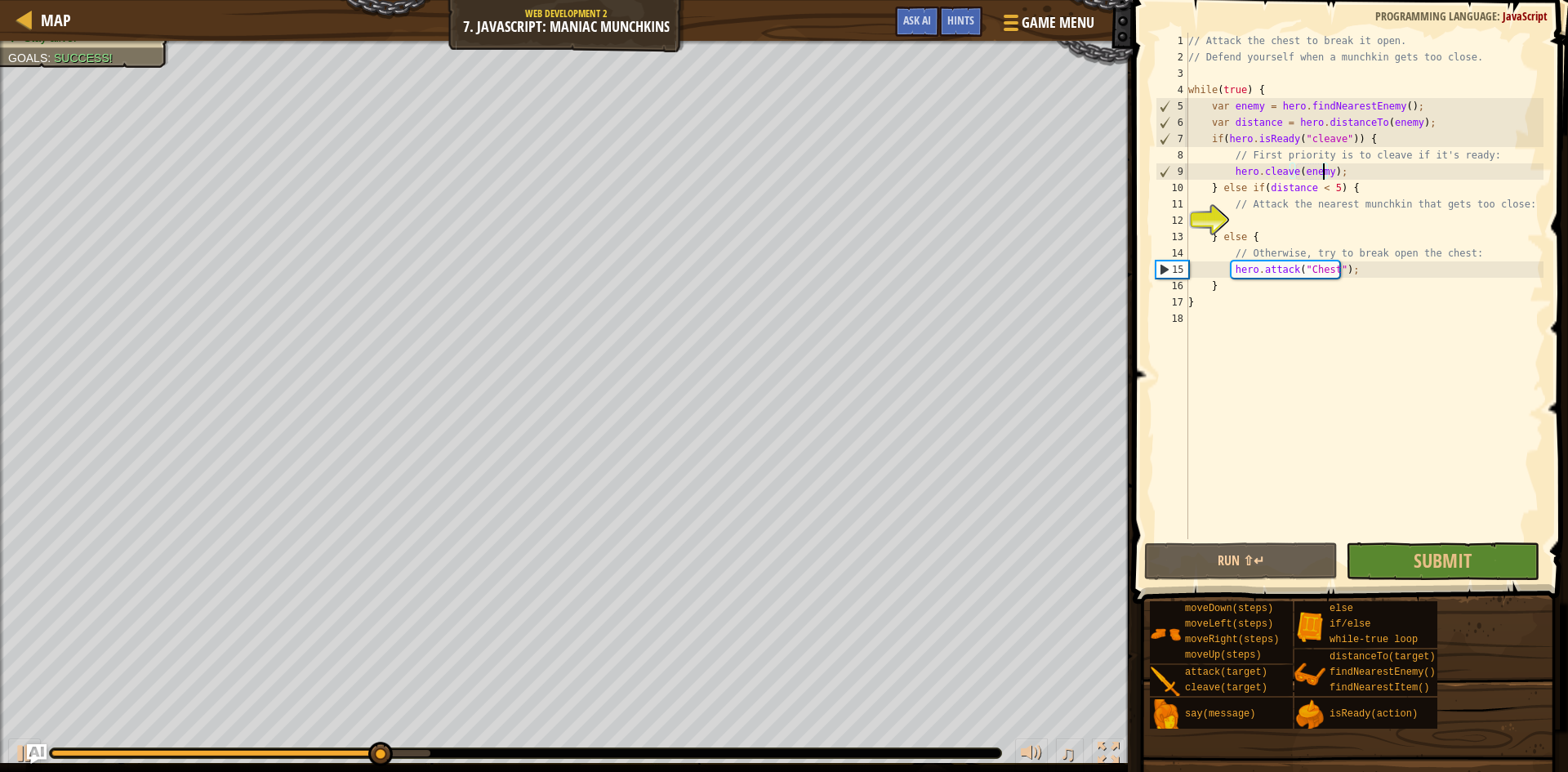
click at [1259, 219] on div "// Attack the chest to break it open. // Defend yourself when a munchkin gets t…" at bounding box center [1364, 302] width 358 height 539
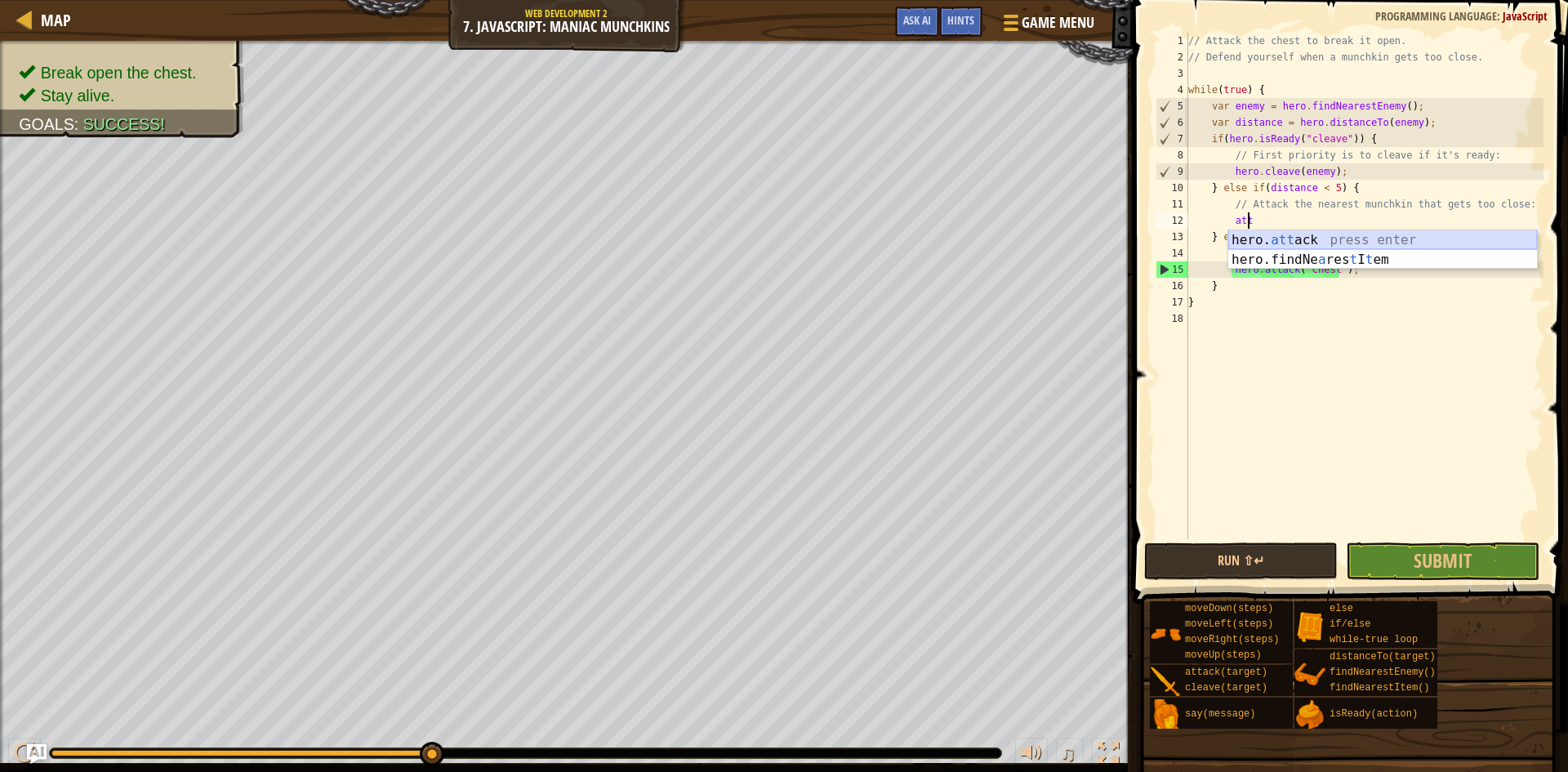
click at [1323, 237] on div "hero. att ack press enter hero.findNe a res t I t em press enter" at bounding box center [1382, 269] width 309 height 78
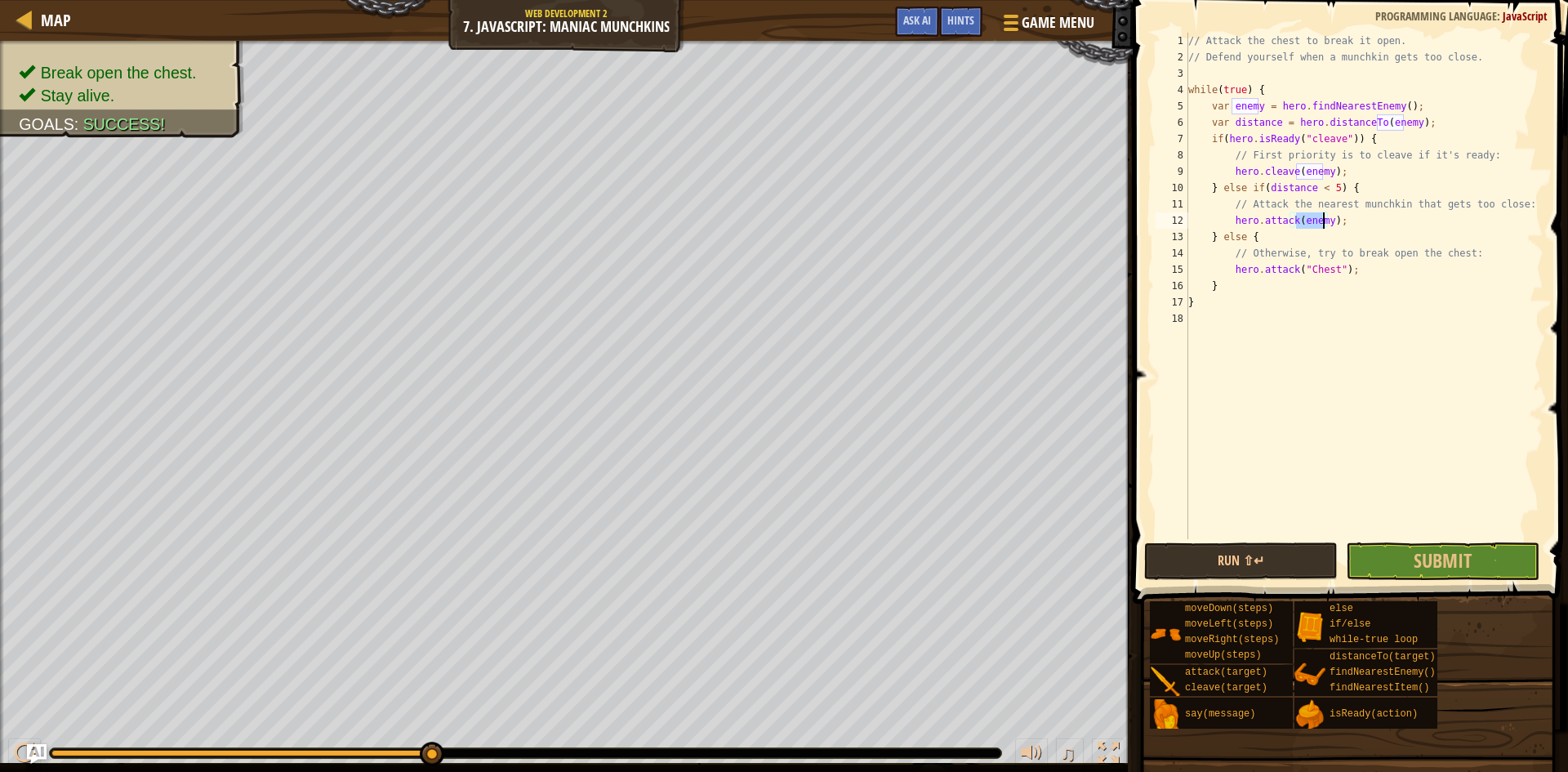
click at [1347, 218] on div "// Attack the chest to break it open. // Defend yourself when a munchkin gets t…" at bounding box center [1364, 302] width 358 height 539
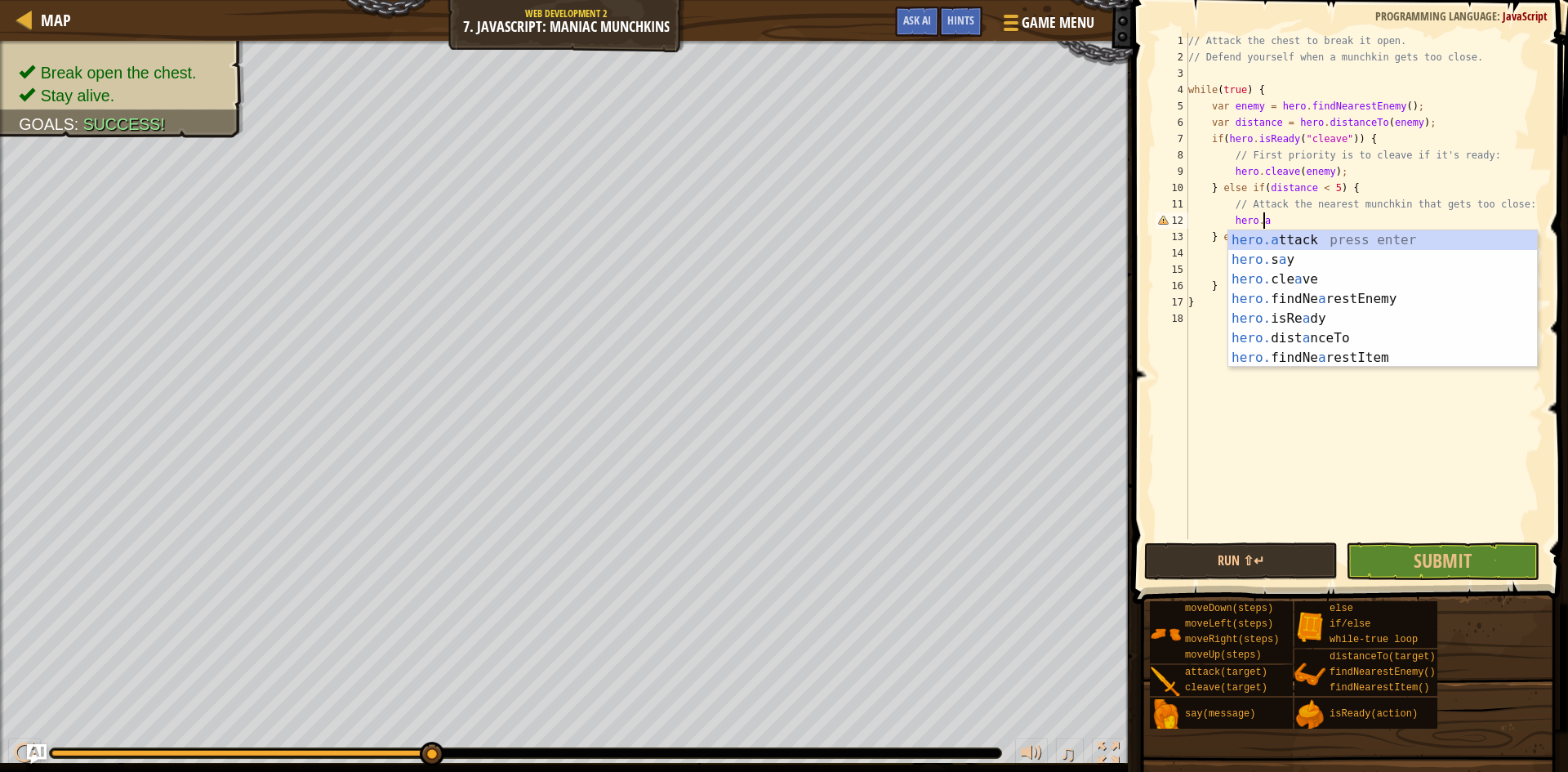
scroll to position [8, 5]
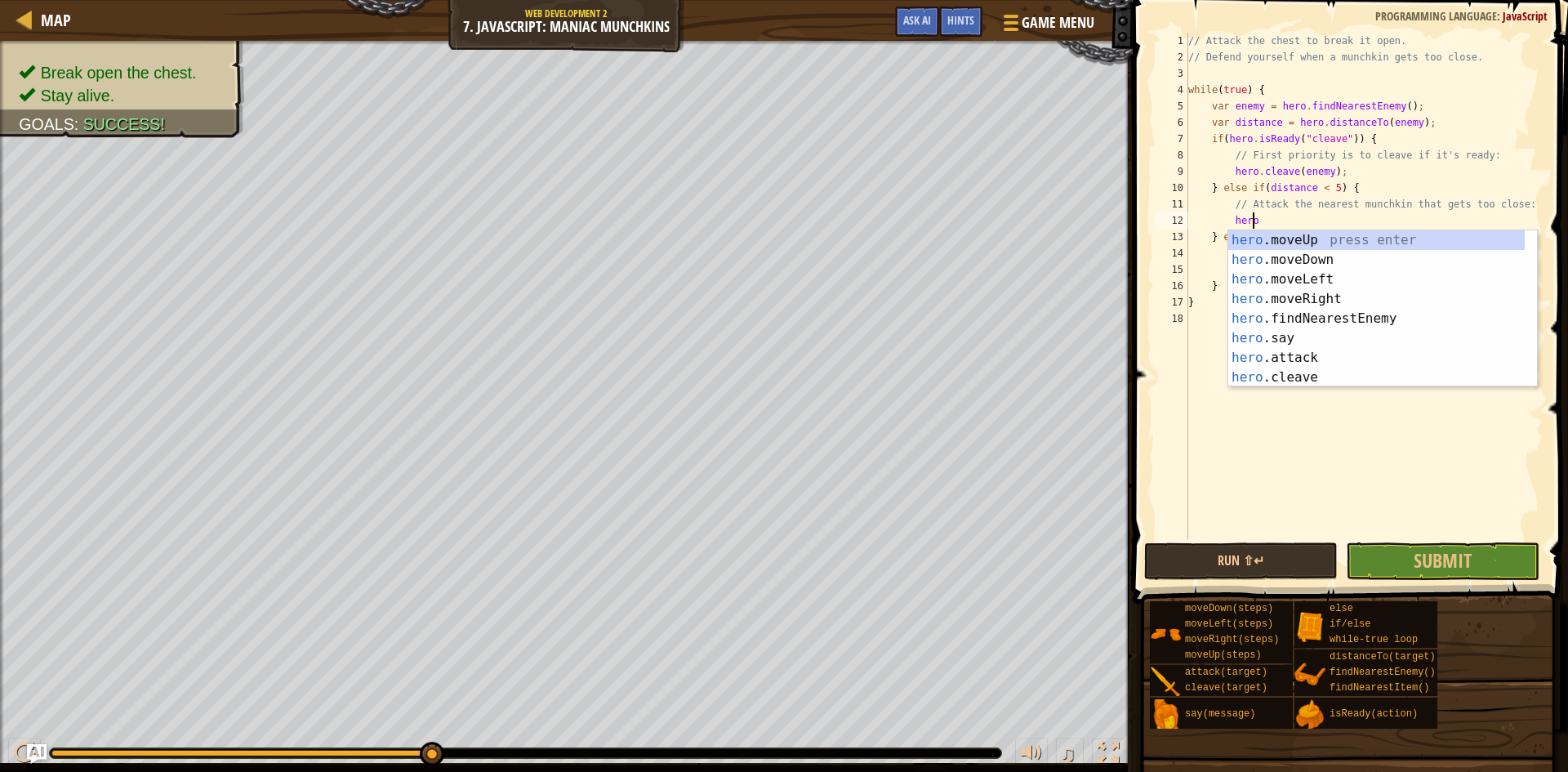
type textarea "heroa"
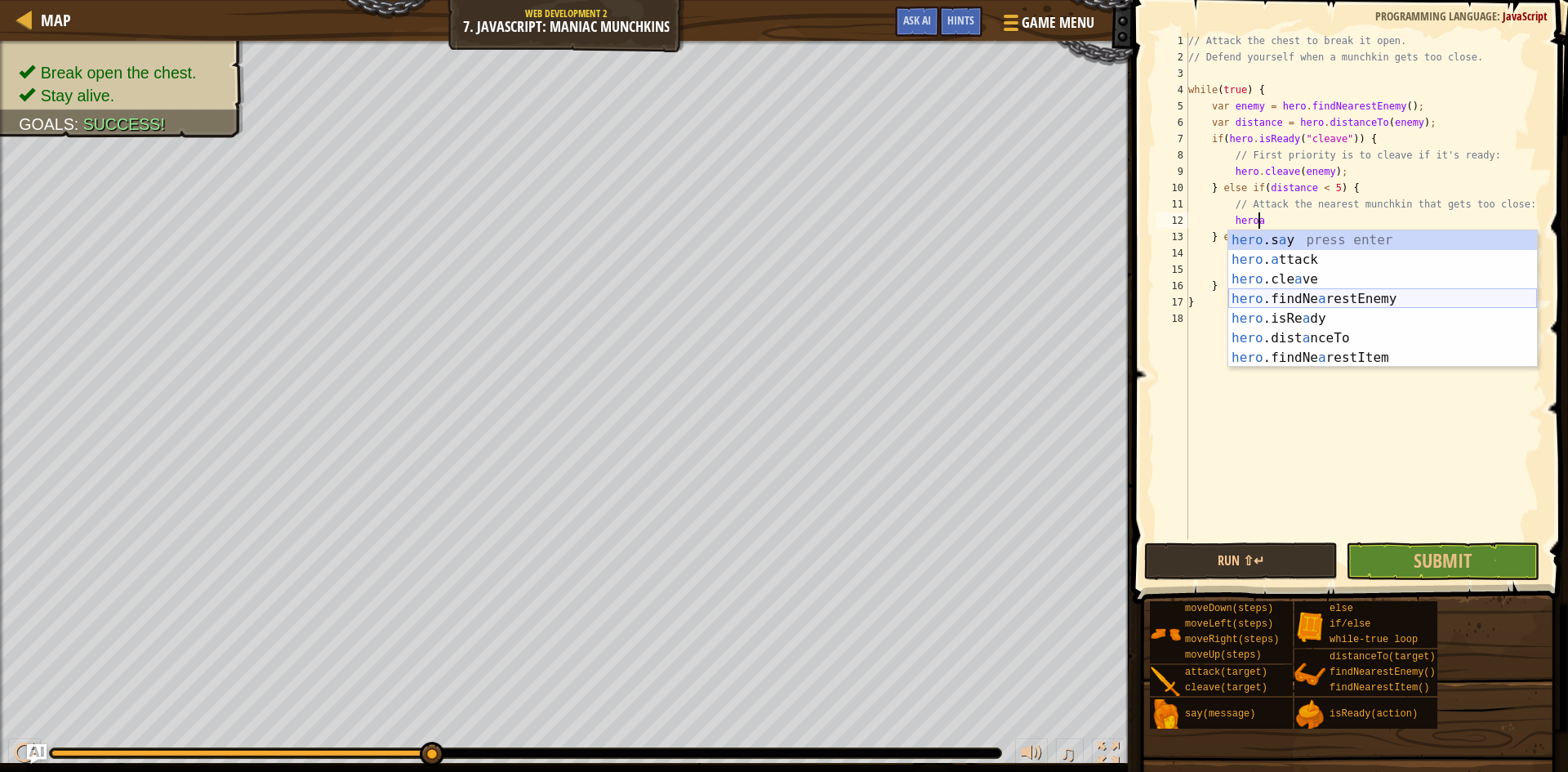
click at [1315, 292] on div "hero .s a y press enter hero . a ttack press enter hero .cle a ve press enter h…" at bounding box center [1382, 318] width 309 height 176
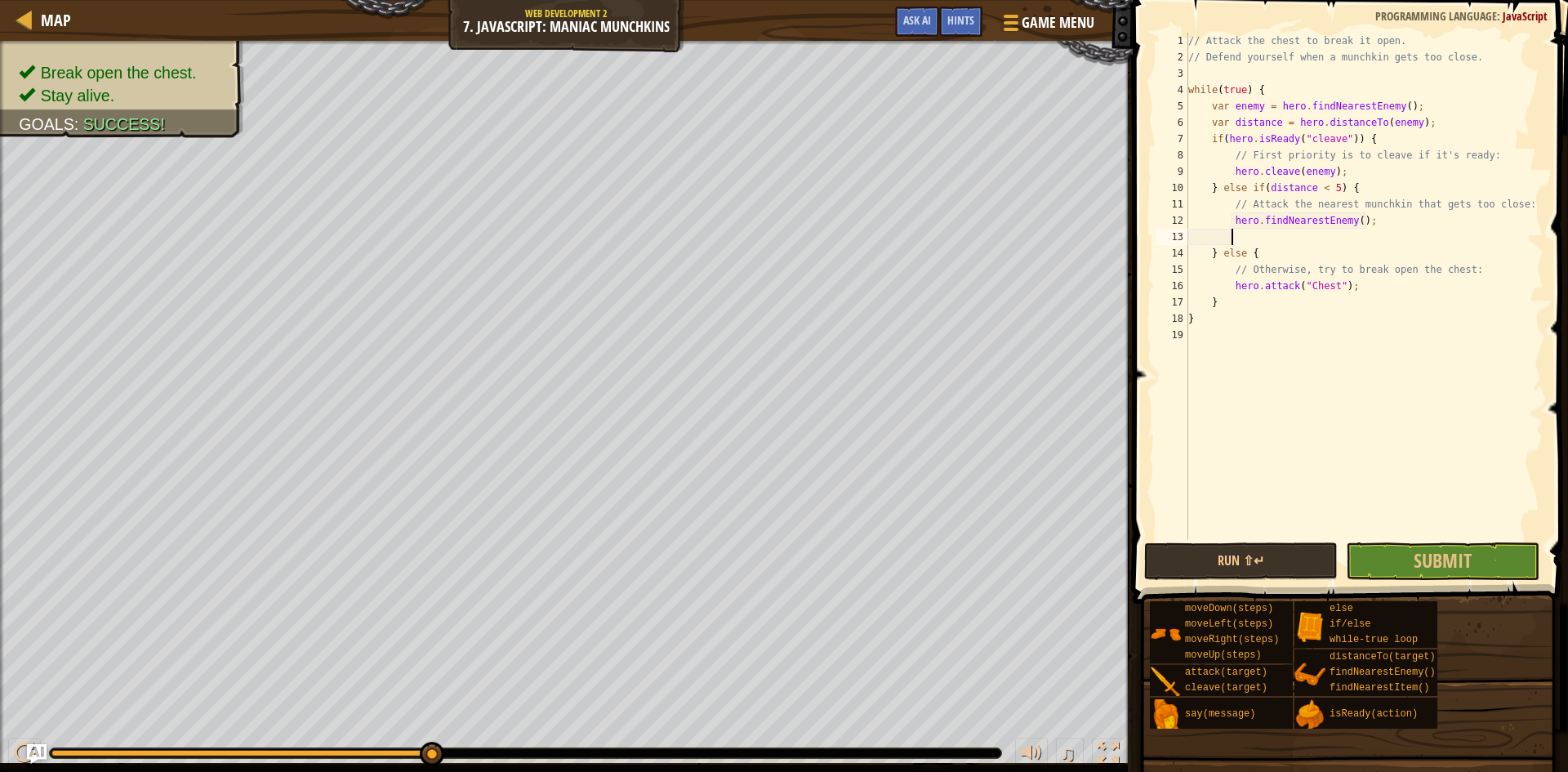
scroll to position [8, 3]
click at [1349, 220] on div "// Attack the chest to break it open. // Defend yourself when a munchkin gets t…" at bounding box center [1364, 302] width 358 height 539
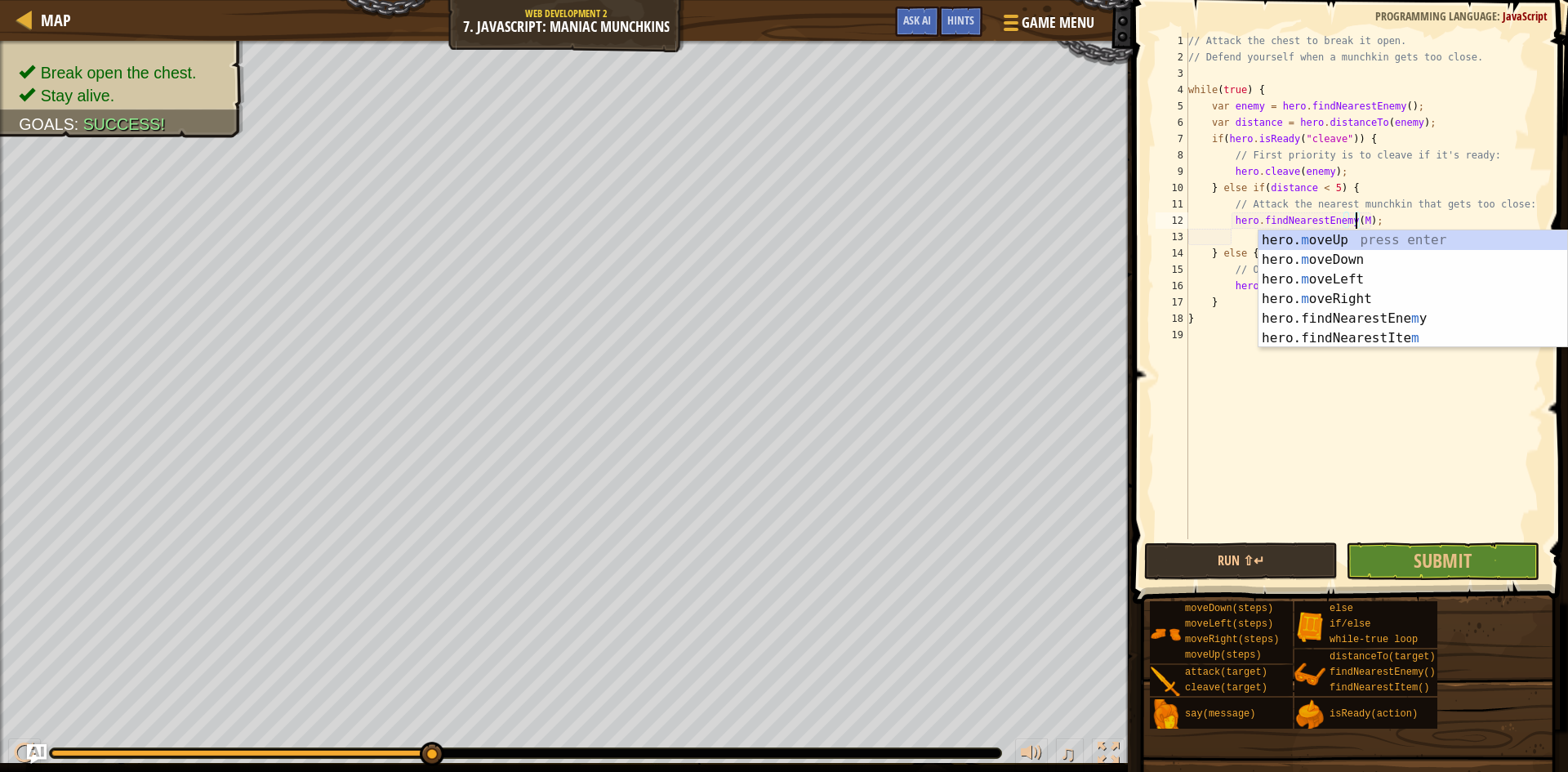
scroll to position [8, 14]
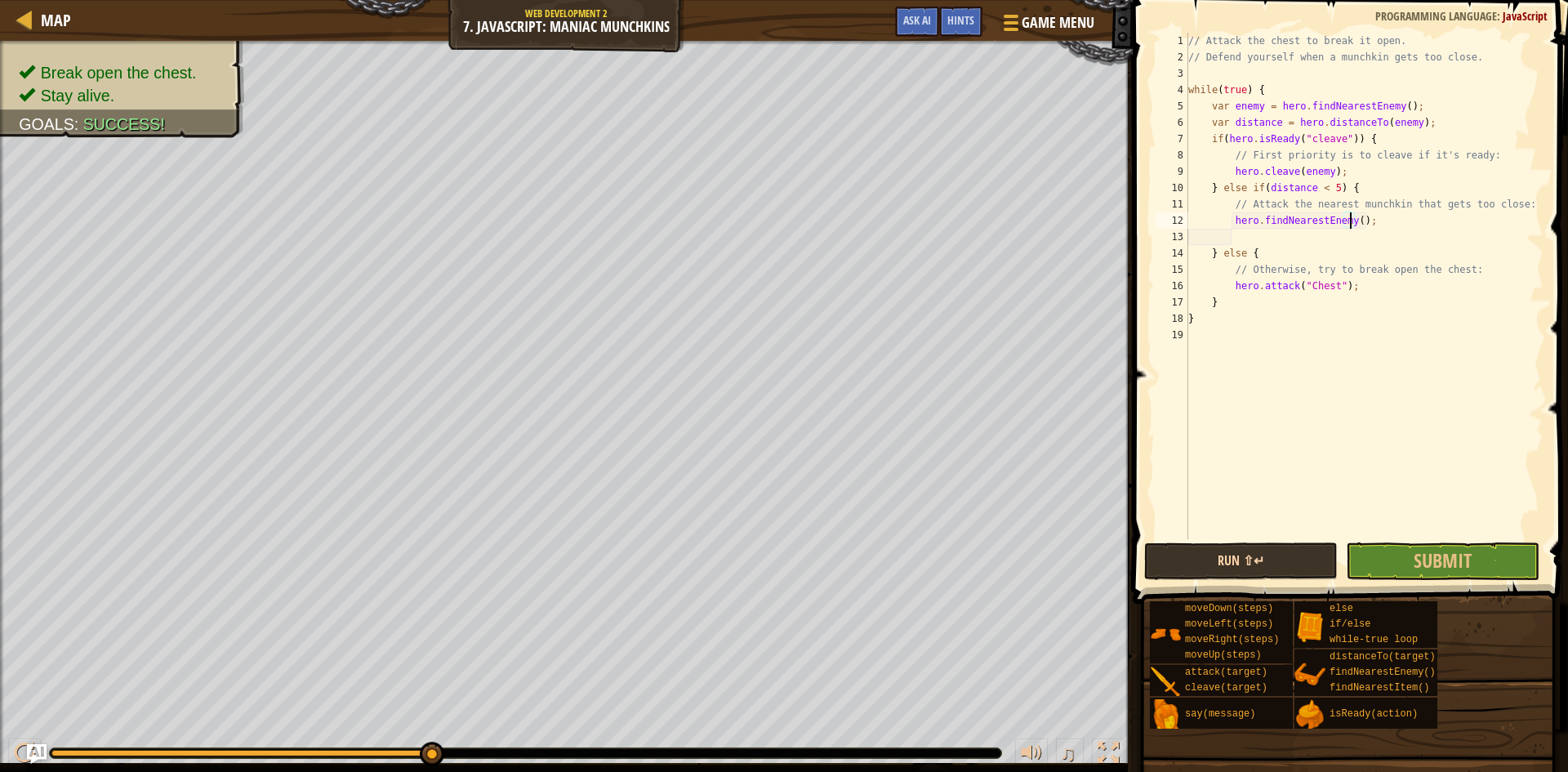
type textarea "hero.findNearestEnemy();"
click at [1266, 557] on button "Run ⇧↵" at bounding box center [1240, 561] width 193 height 38
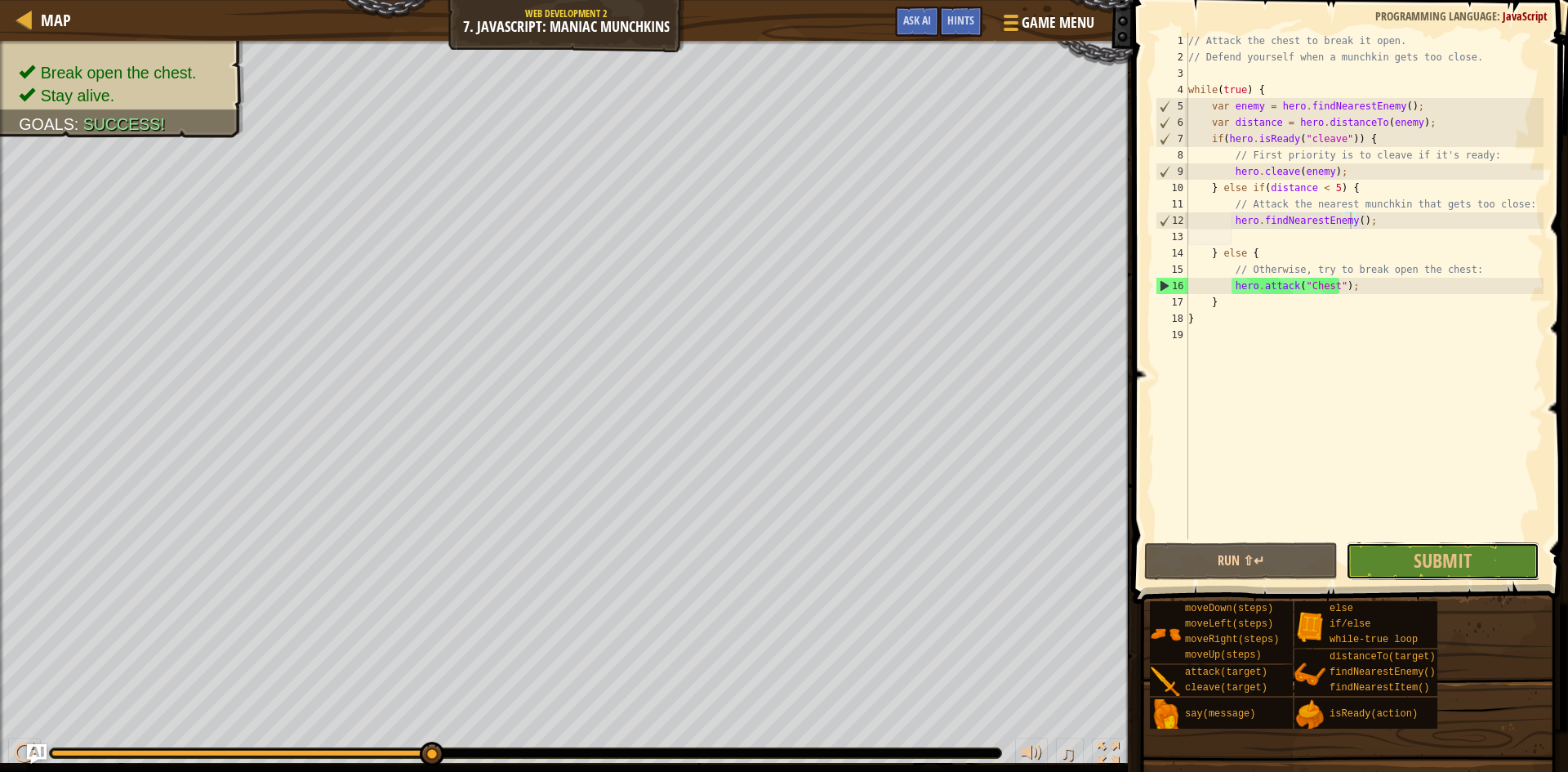
click at [1448, 561] on span "Submit" at bounding box center [1442, 561] width 58 height 26
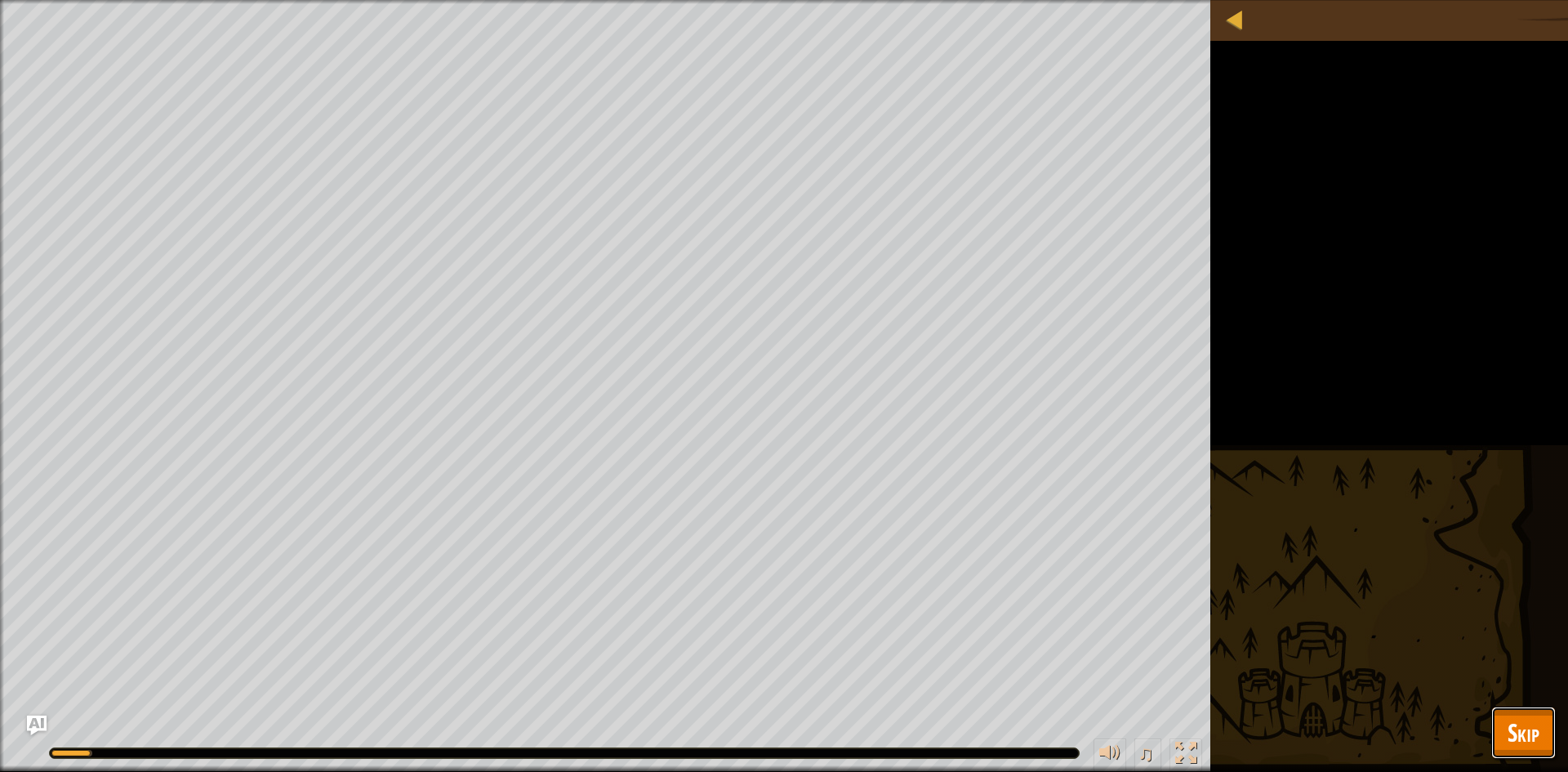
click at [1549, 738] on button "Skip" at bounding box center [1523, 732] width 64 height 52
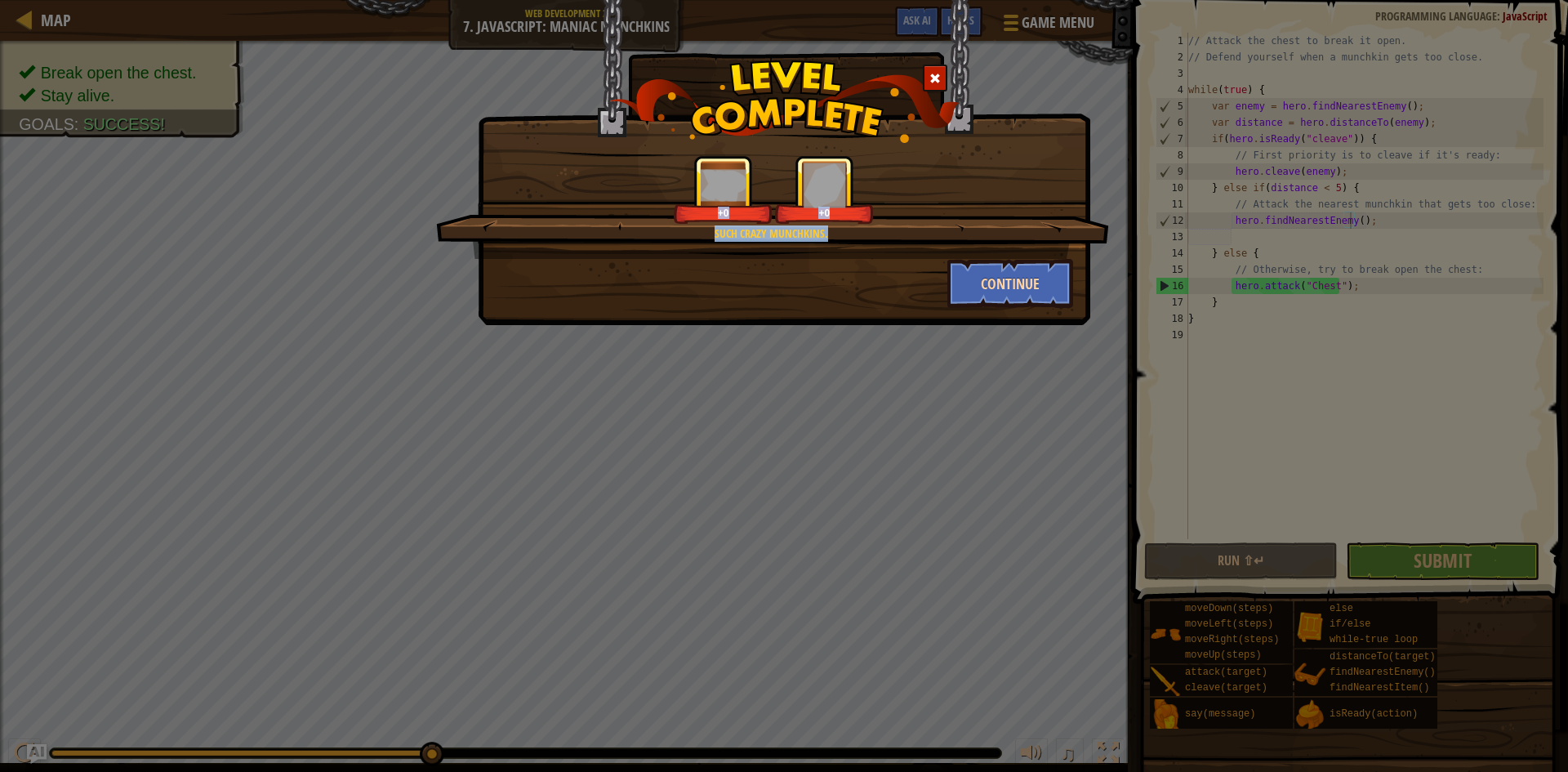
click at [984, 264] on div "Such crazy munchkins. +0 +0 Continue" at bounding box center [784, 232] width 579 height 153
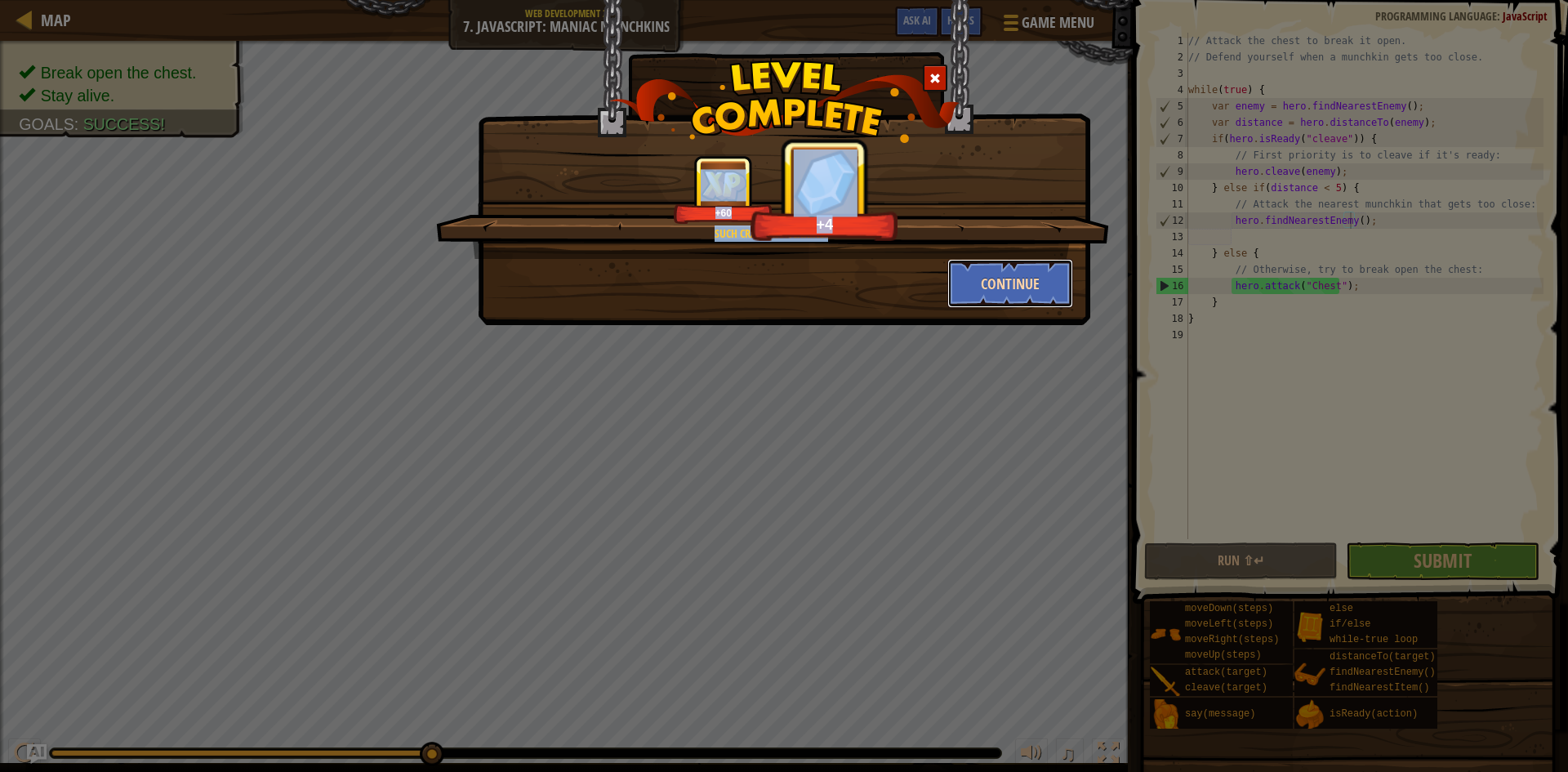
click at [989, 298] on button "Continue" at bounding box center [1010, 283] width 126 height 49
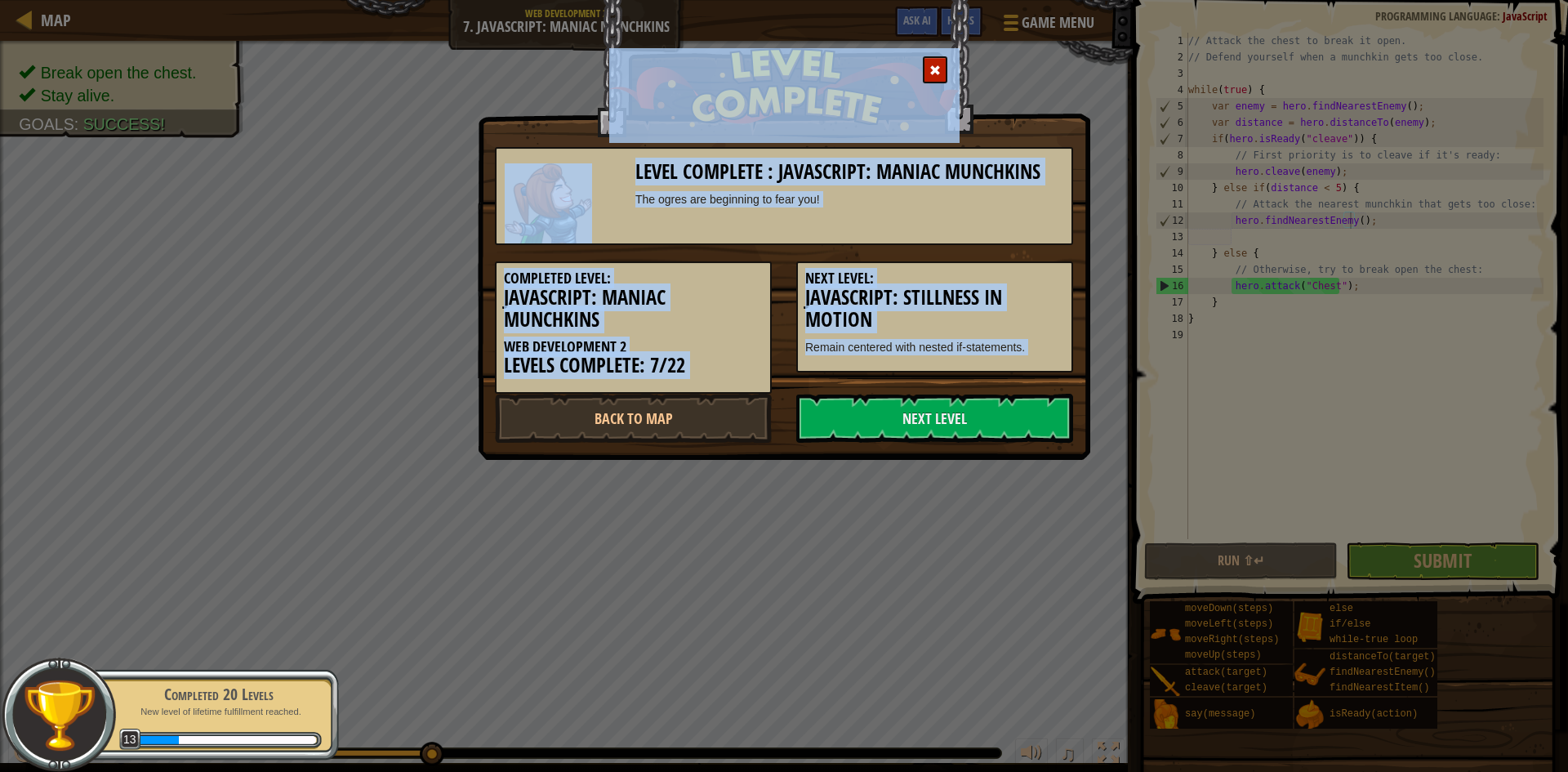
click at [914, 573] on div "Level Complete : JavaScript: Maniac Munchkins The ogres are beginning to fear y…" at bounding box center [784, 386] width 1568 height 772
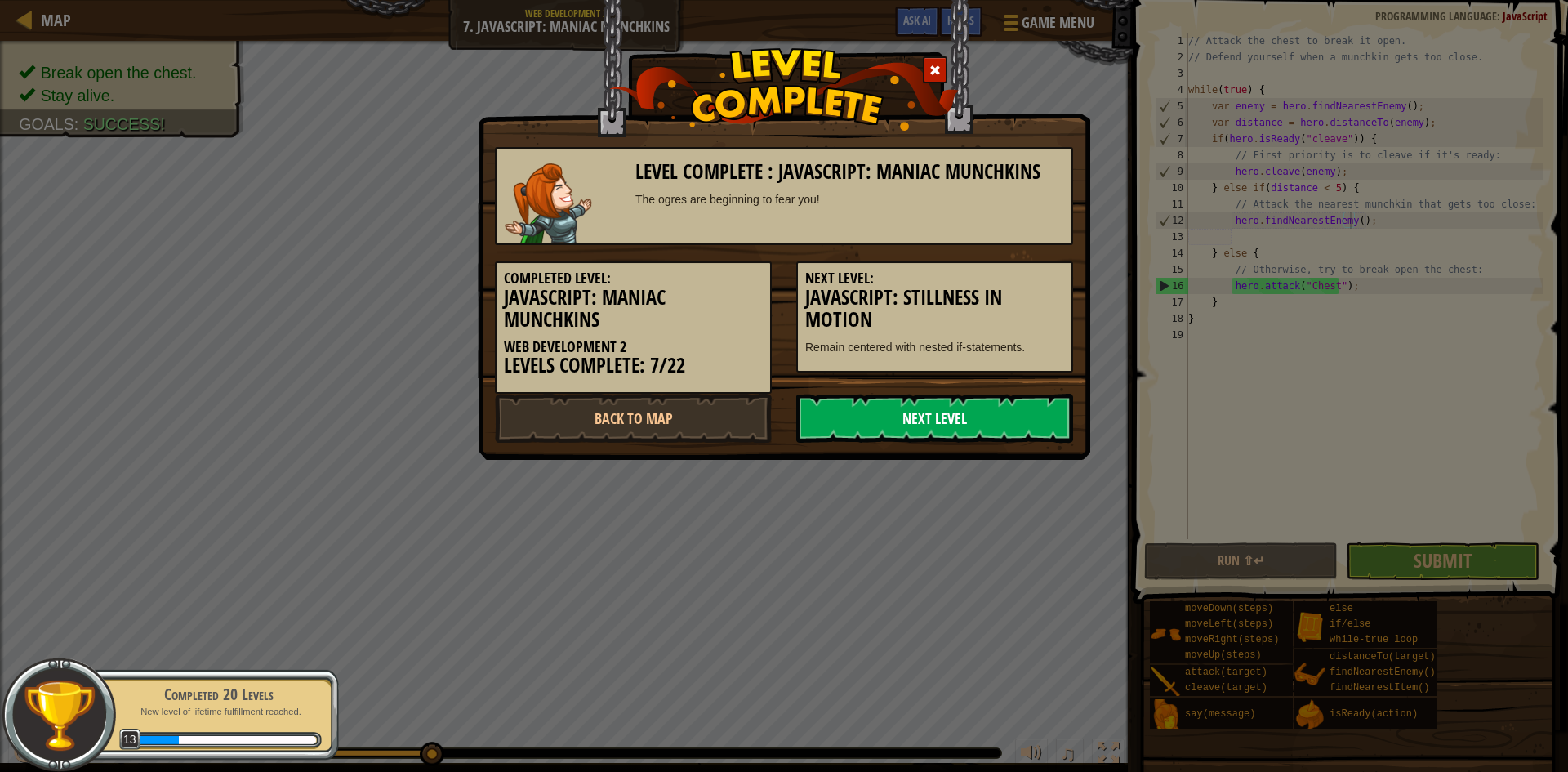
click at [898, 431] on link "Next Level" at bounding box center [934, 418] width 277 height 49
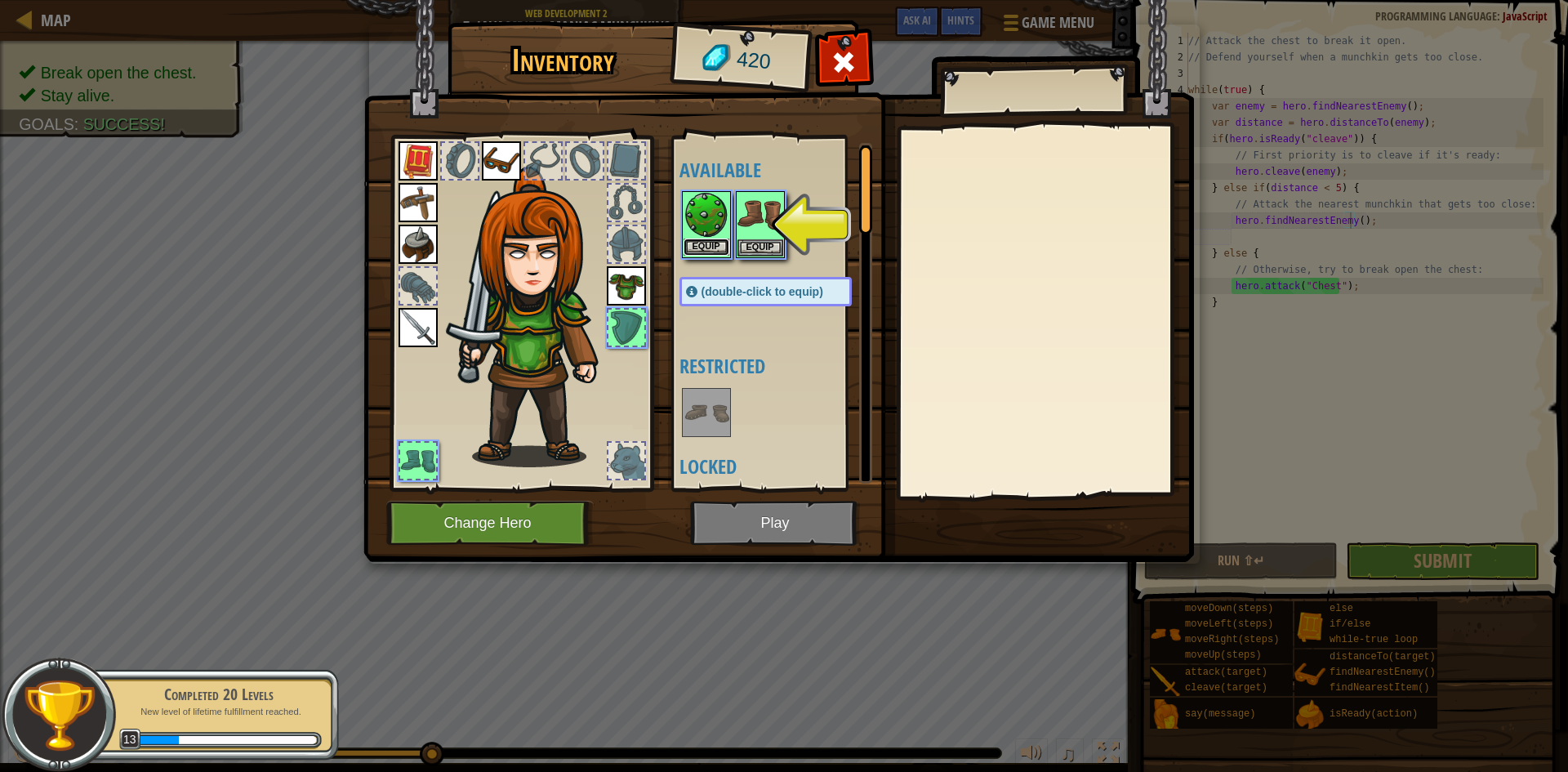
click at [718, 242] on button "Equip" at bounding box center [706, 247] width 46 height 17
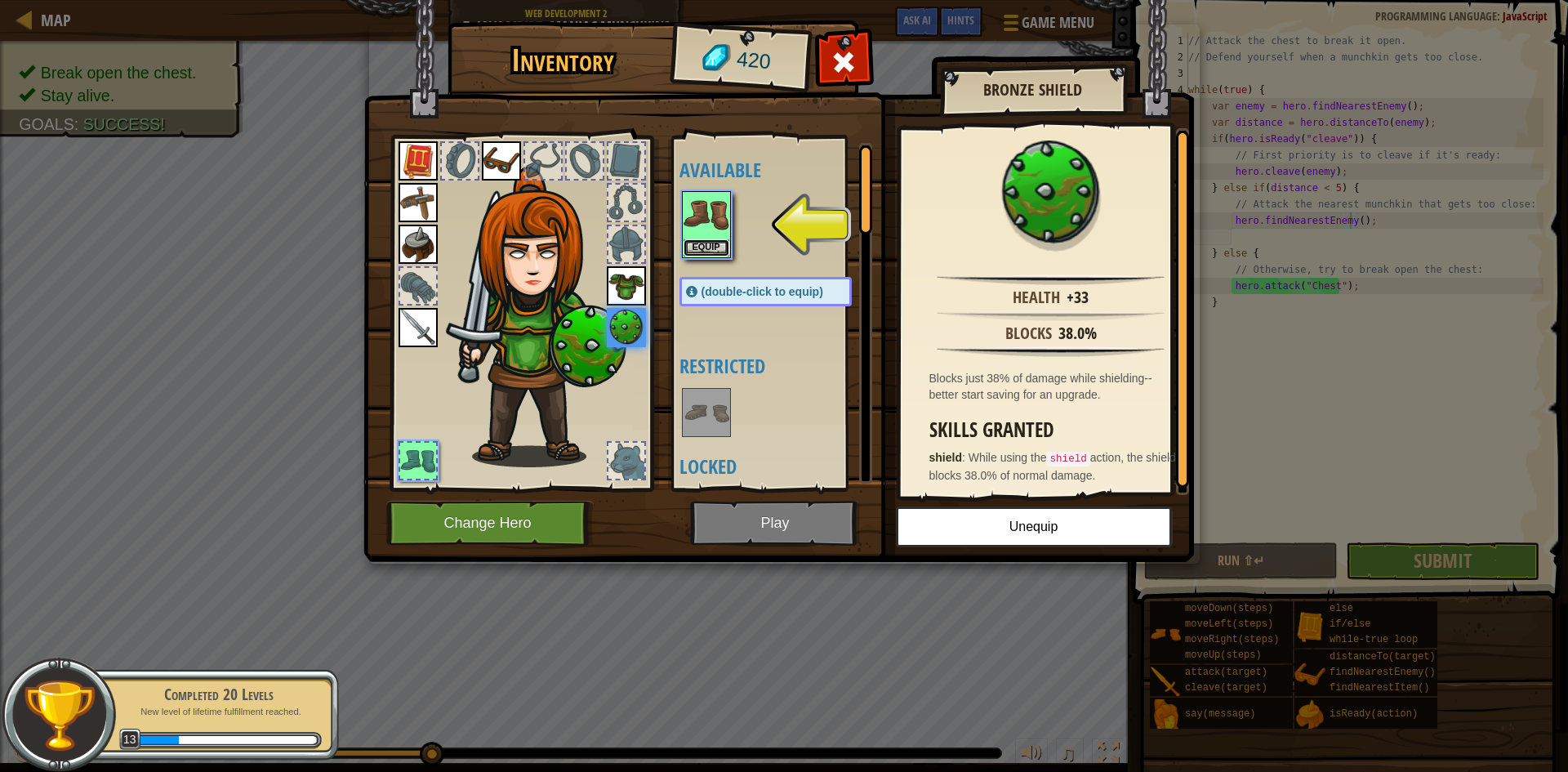
click at [718, 242] on button "Equip" at bounding box center [706, 248] width 46 height 17
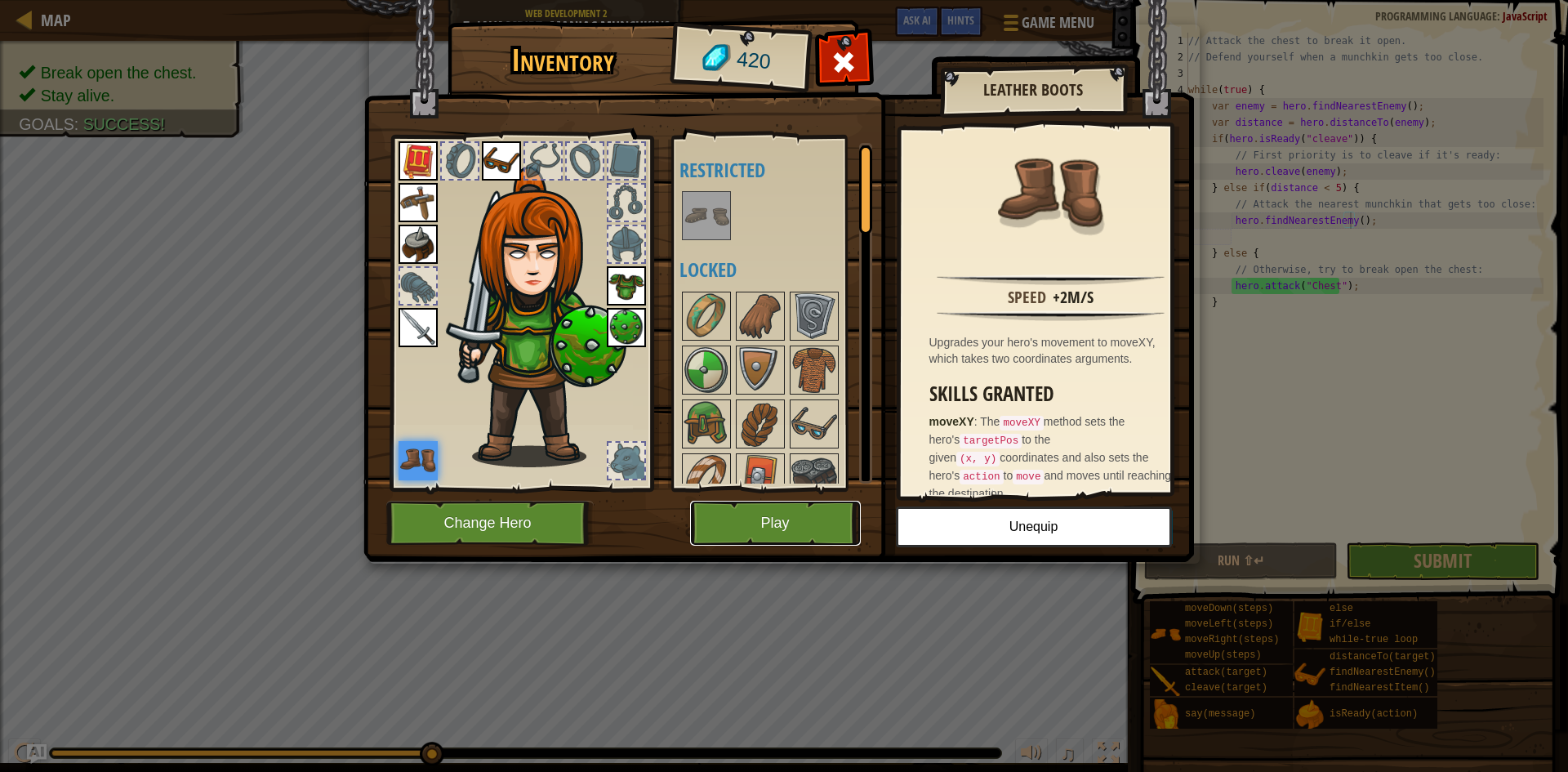
click at [802, 528] on button "Play" at bounding box center [775, 523] width 171 height 45
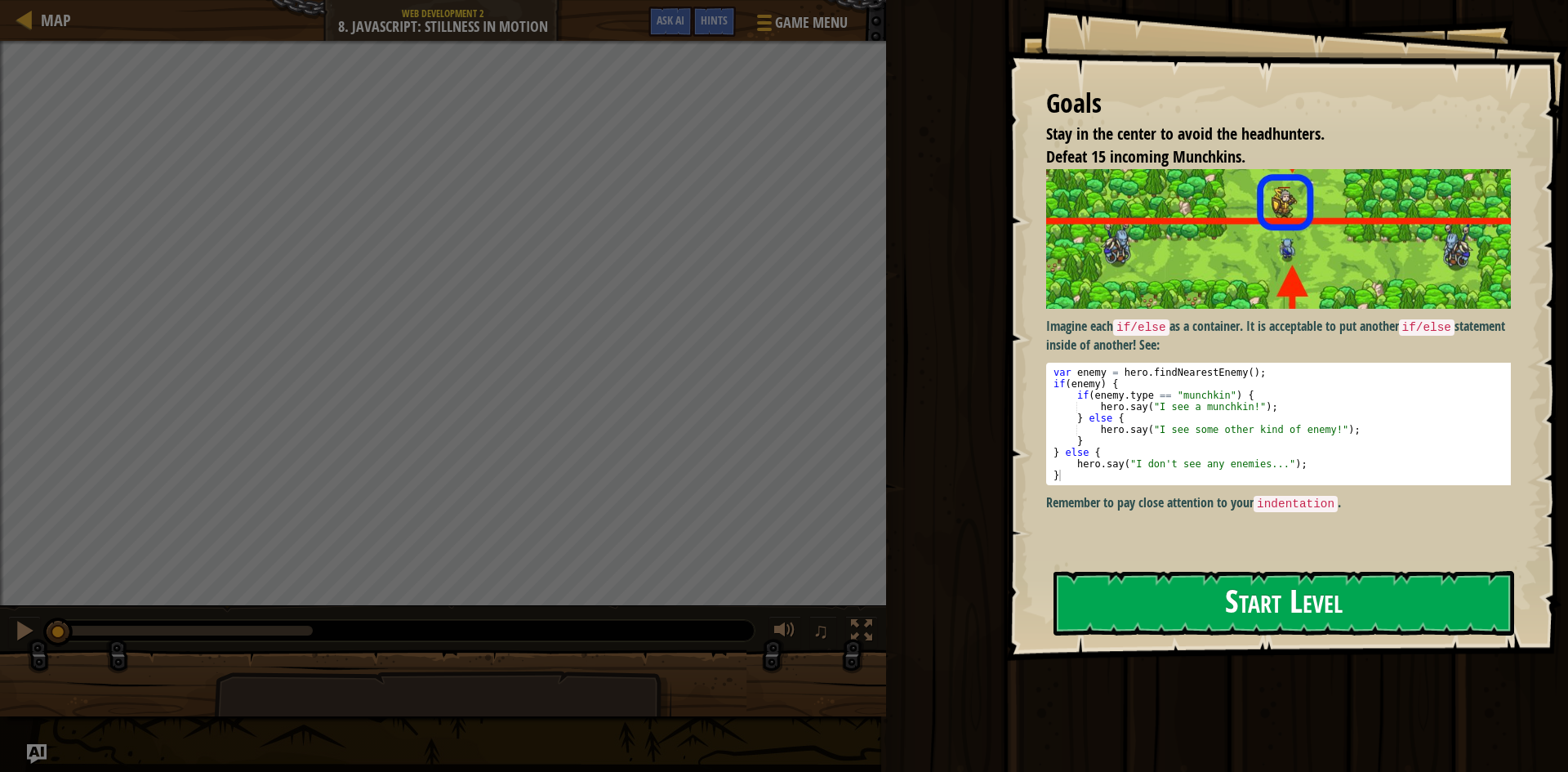
drag, startPoint x: 1221, startPoint y: 589, endPoint x: 1222, endPoint y: 579, distance: 10.0
click at [1218, 575] on button "Start Level" at bounding box center [1284, 603] width 461 height 64
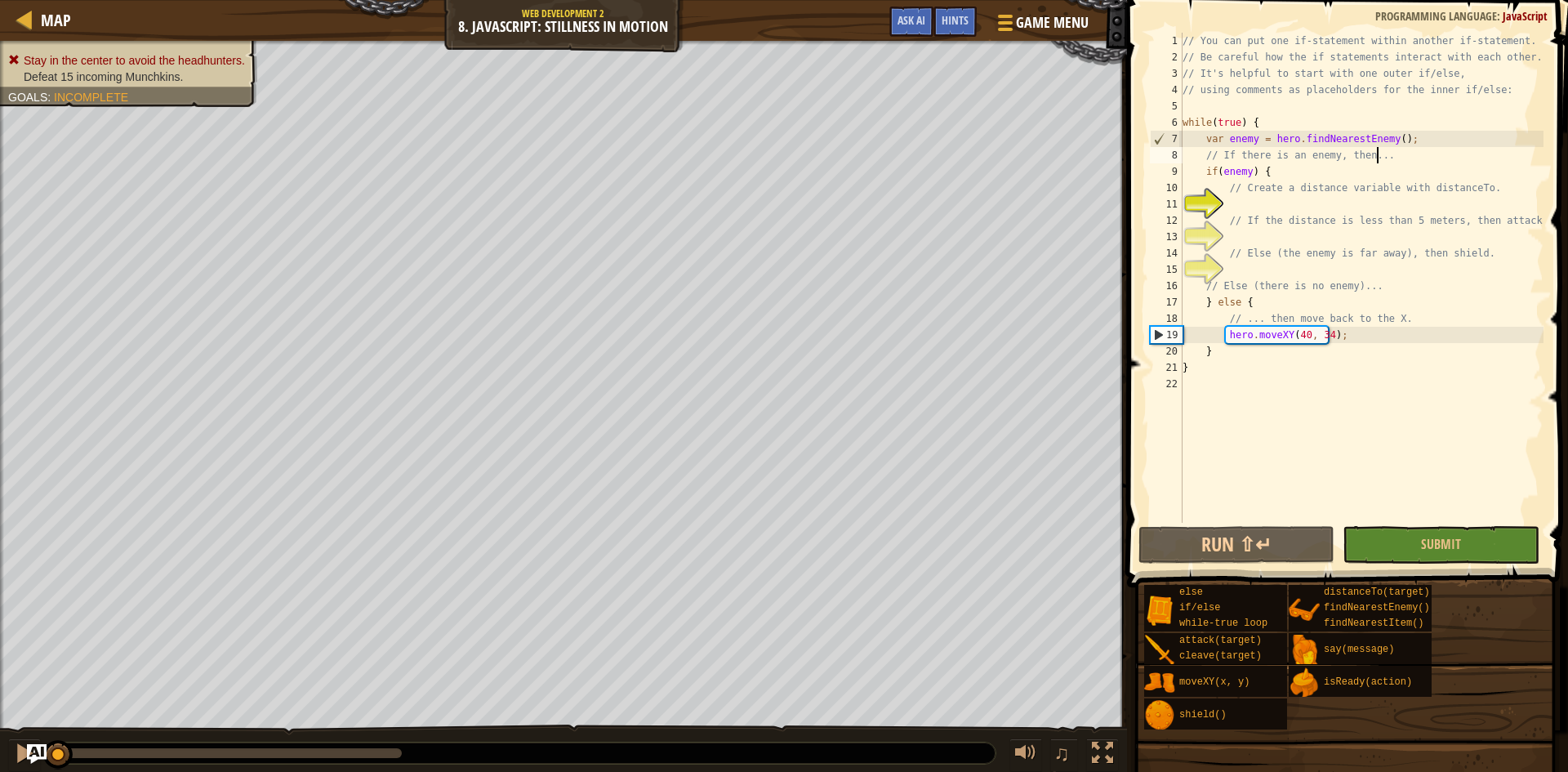
click at [1380, 160] on div "// You can put one if-statement within another if-statement. // Be careful how …" at bounding box center [1362, 294] width 364 height 523
click at [1274, 172] on div "// You can put one if-statement within another if-statement. // Be careful how …" at bounding box center [1362, 294] width 364 height 523
type textarea "if(enemy) {"
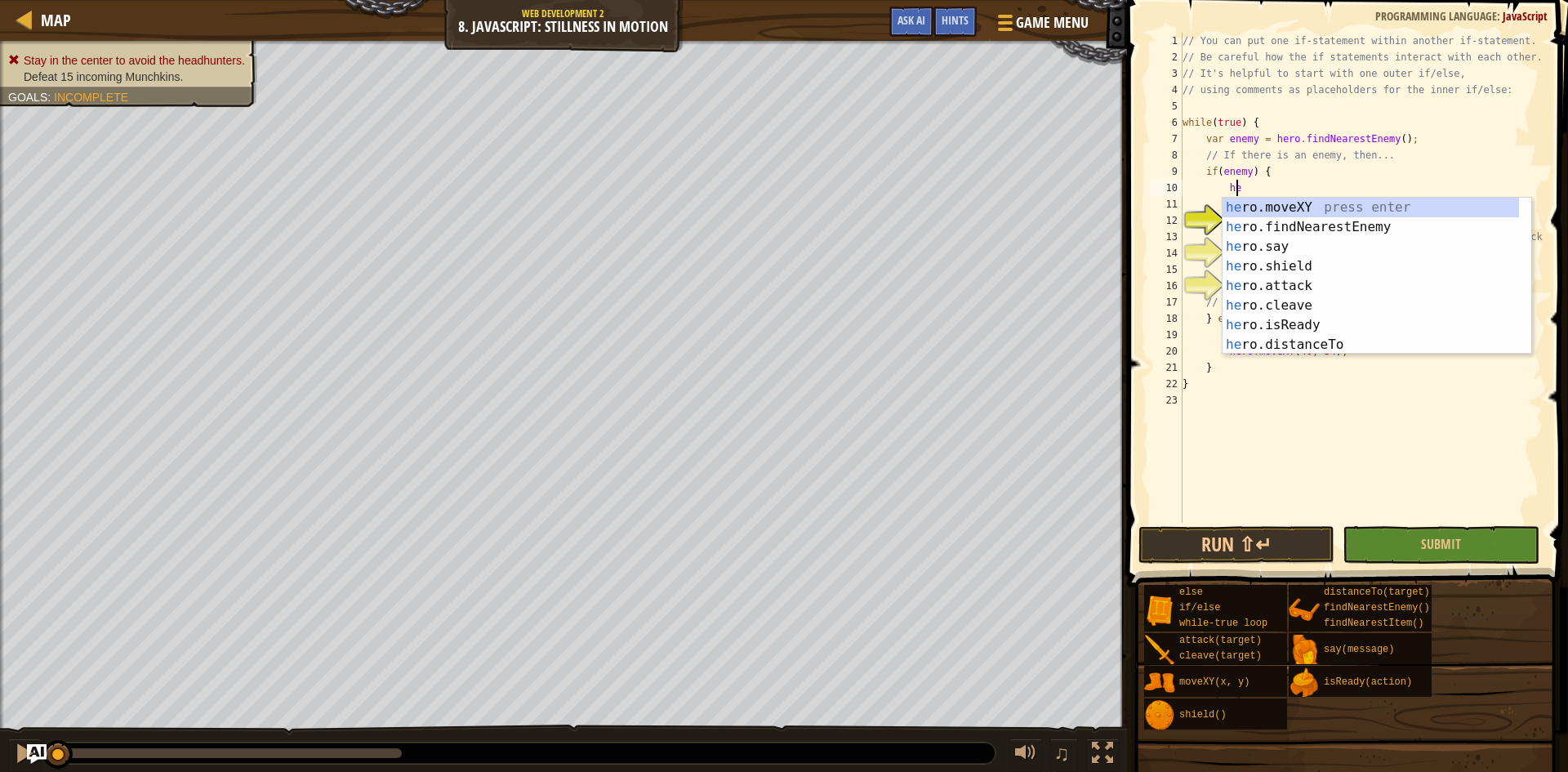
scroll to position [8, 4]
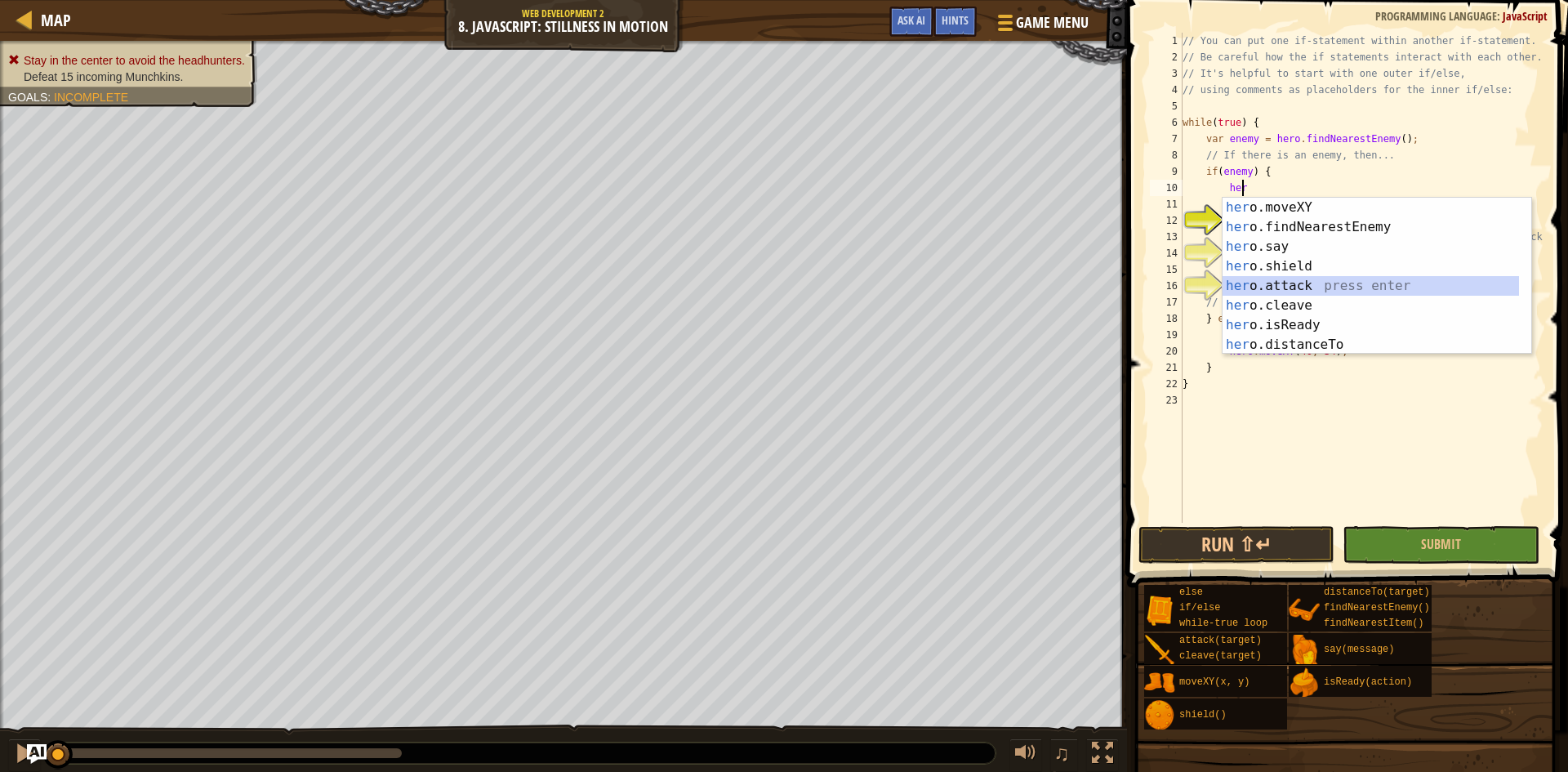
click at [1300, 281] on div "her o.moveXY press enter her o.findNearestEnemy press enter her o.say press ent…" at bounding box center [1370, 296] width 297 height 196
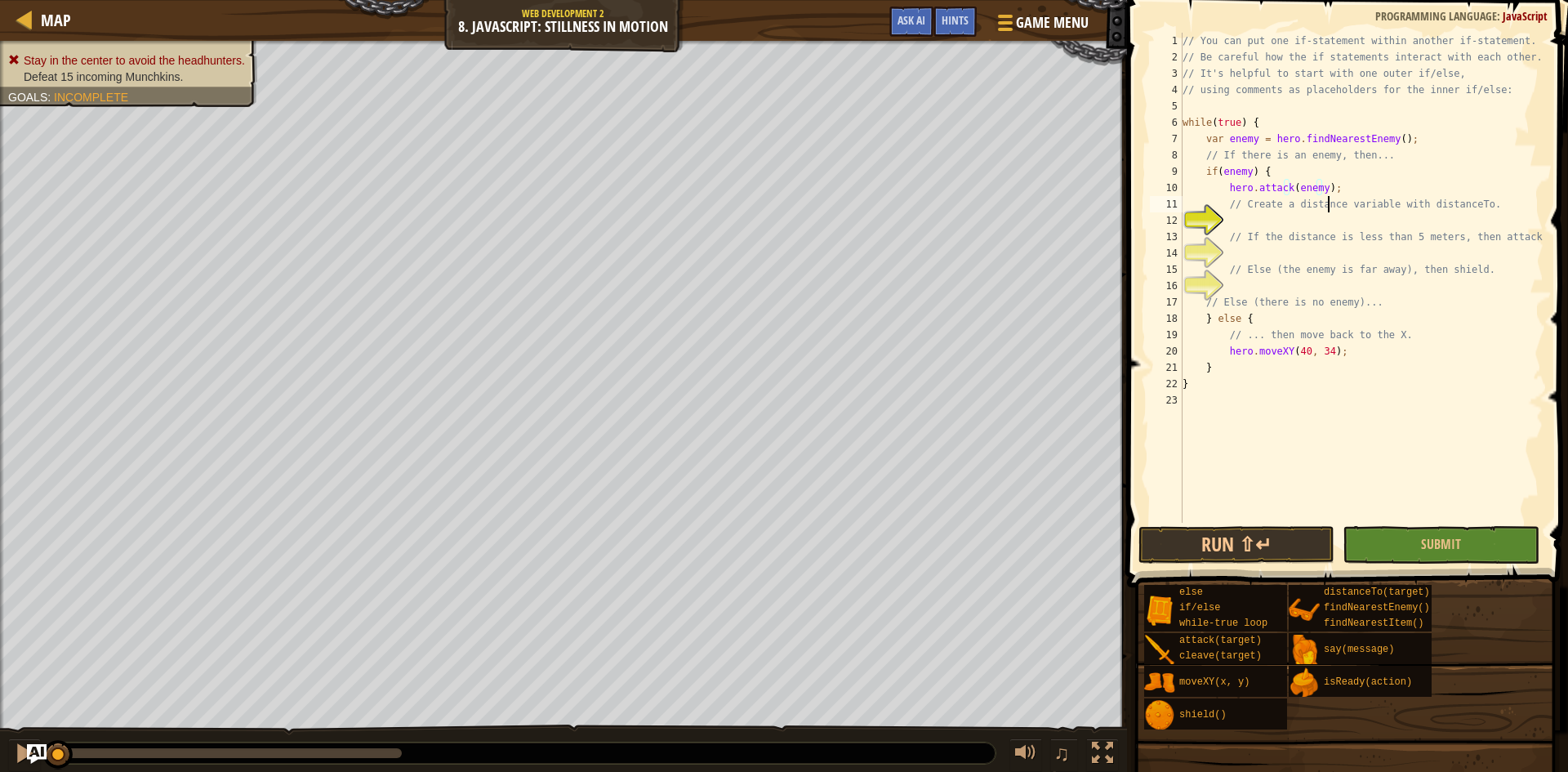
click at [1329, 205] on div "// You can put one if-statement within another if-statement. // Be careful how …" at bounding box center [1362, 294] width 364 height 523
click at [1326, 209] on div "// You can put one if-statement within another if-statement. // Be careful how …" at bounding box center [1362, 294] width 364 height 523
drag, startPoint x: 1222, startPoint y: 198, endPoint x: 1282, endPoint y: 209, distance: 61.0
click at [1229, 201] on div "// You can put one if-statement within another if-statement. // Be careful how …" at bounding box center [1362, 294] width 364 height 523
drag, startPoint x: 1299, startPoint y: 524, endPoint x: 1363, endPoint y: 540, distance: 66.0
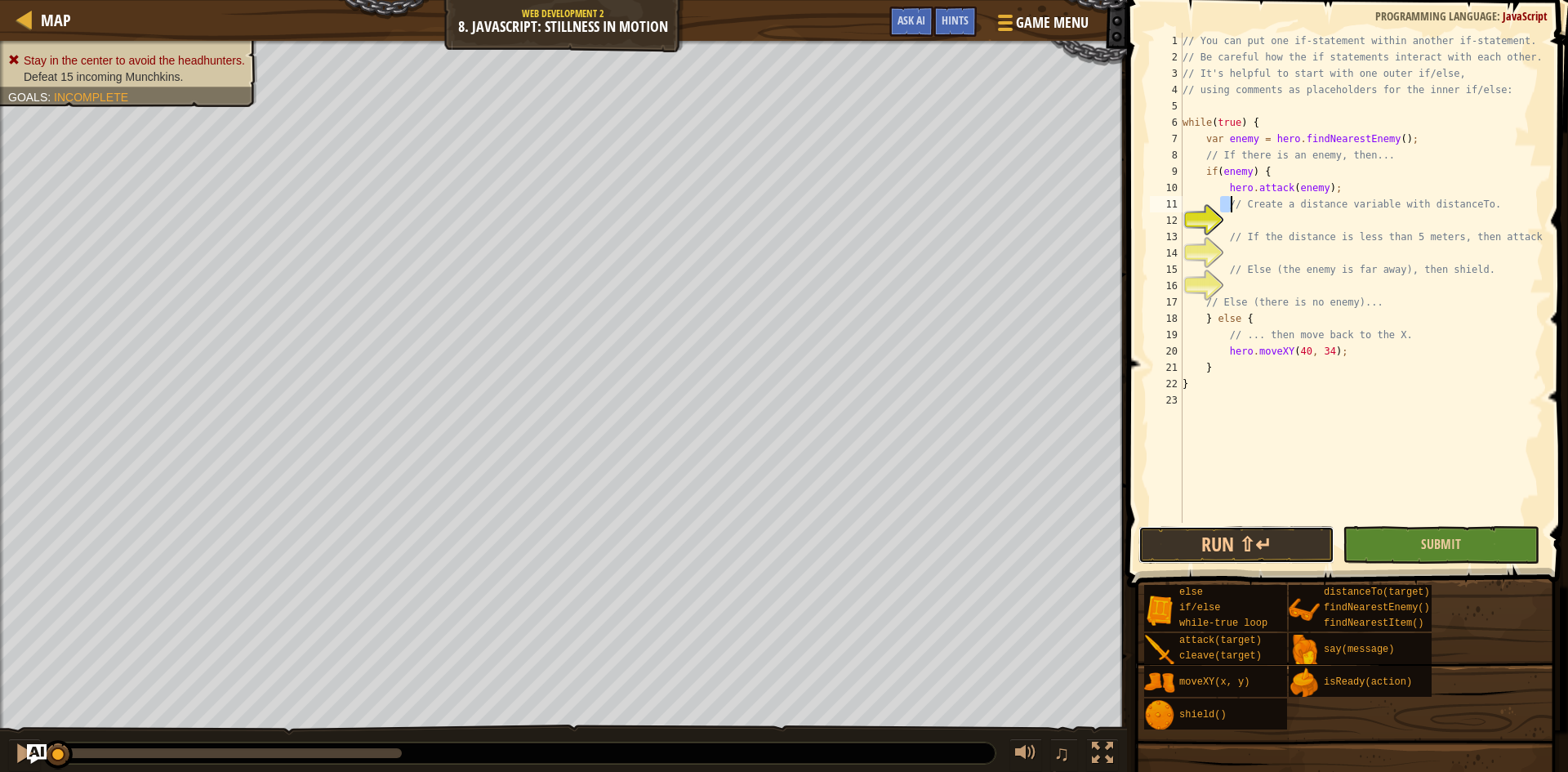
click at [1298, 523] on div "// Create a distance variable with distanceTo. 1 2 3 4 5 6 7 8 9 10 11 12 13 14…" at bounding box center [1345, 326] width 446 height 635
click at [1287, 532] on button "Run ⇧↵" at bounding box center [1237, 545] width 196 height 38
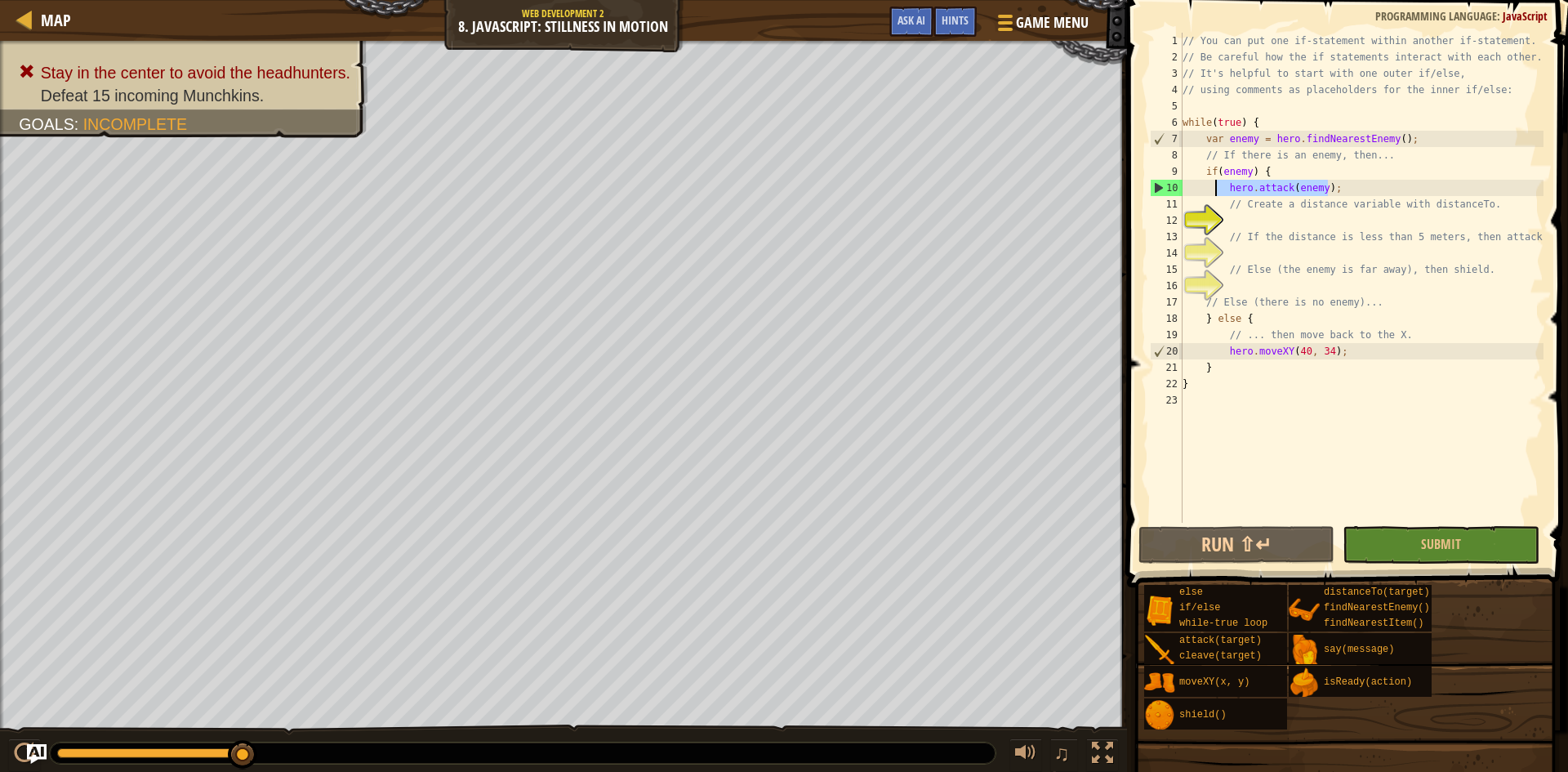
drag, startPoint x: 1341, startPoint y: 192, endPoint x: 1216, endPoint y: 192, distance: 125.0
click at [1216, 192] on div "// You can put one if-statement within another if-statement. // Be careful how …" at bounding box center [1362, 294] width 364 height 523
type textarea "hero.attack(enemy);"
